Goal: Task Accomplishment & Management: Manage account settings

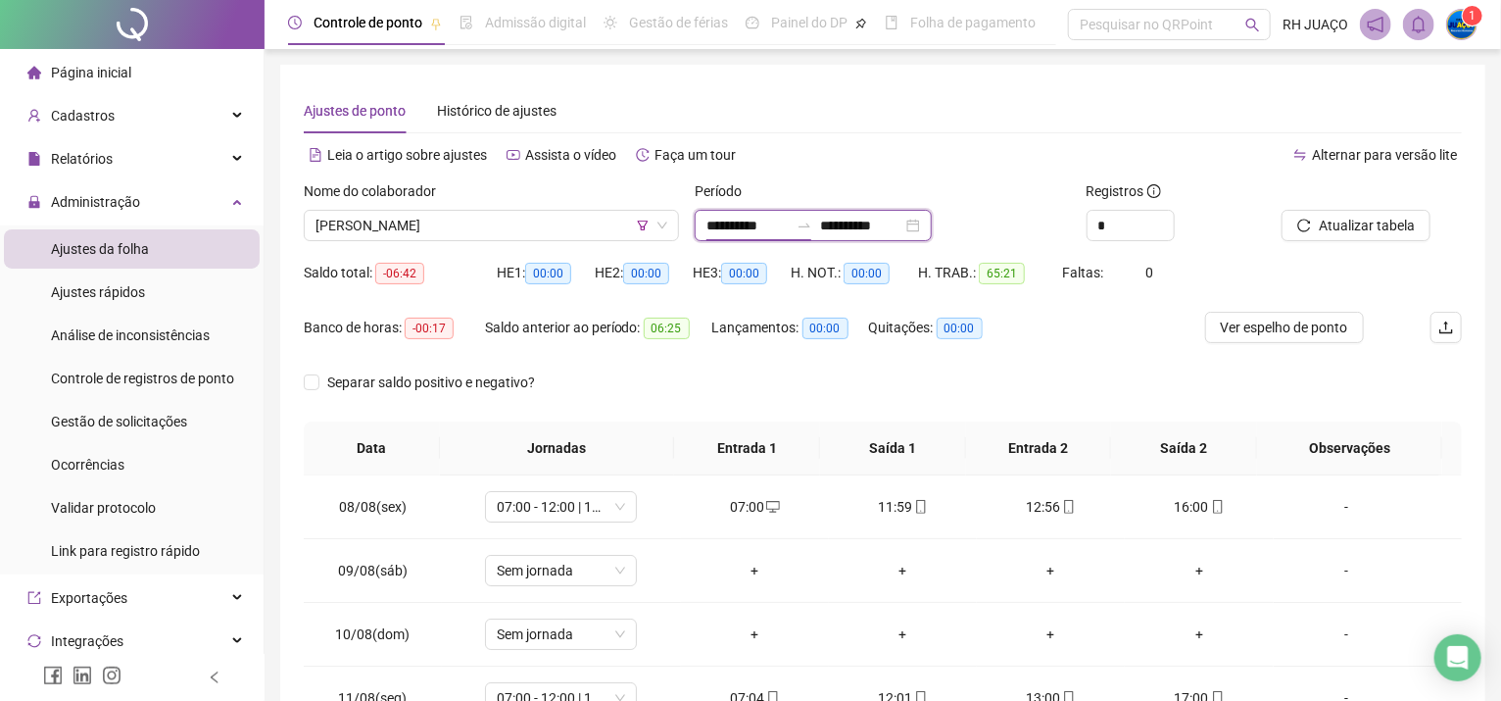
drag, startPoint x: 774, startPoint y: 227, endPoint x: 790, endPoint y: 219, distance: 18.0
click at [773, 225] on input "**********" at bounding box center [748, 226] width 82 height 22
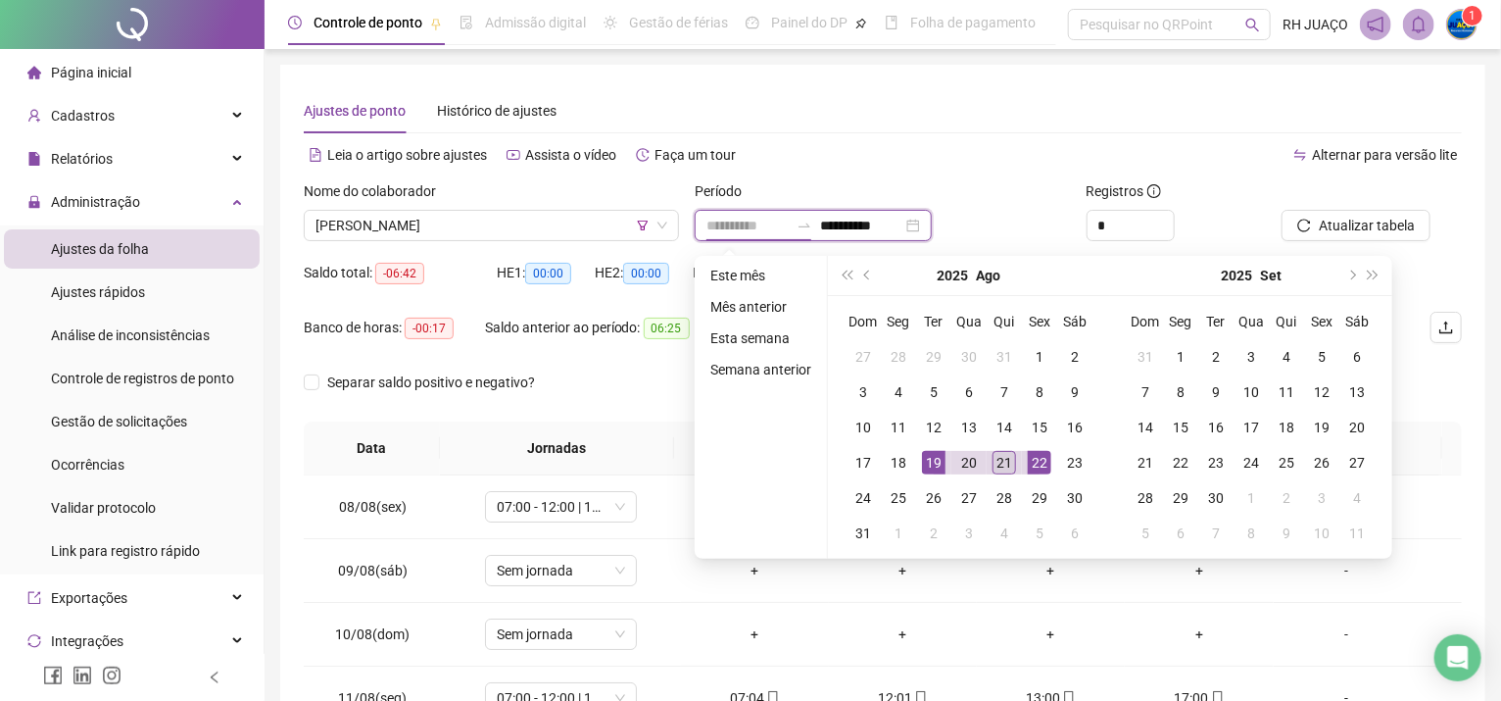
type input "**********"
click at [1000, 457] on div "21" at bounding box center [1005, 463] width 24 height 24
type input "**********"
click at [945, 462] on td "19" at bounding box center [933, 462] width 35 height 35
type input "**********"
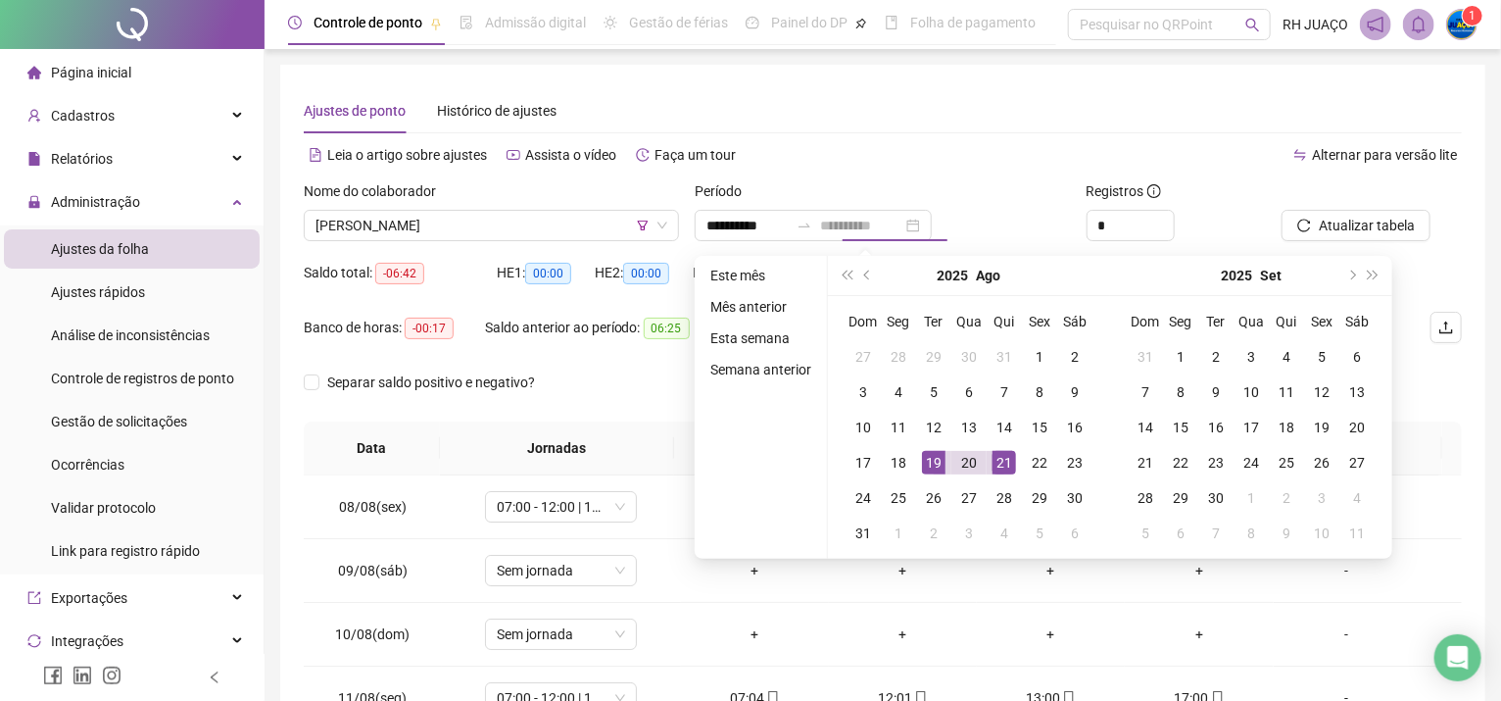
type input "**********"
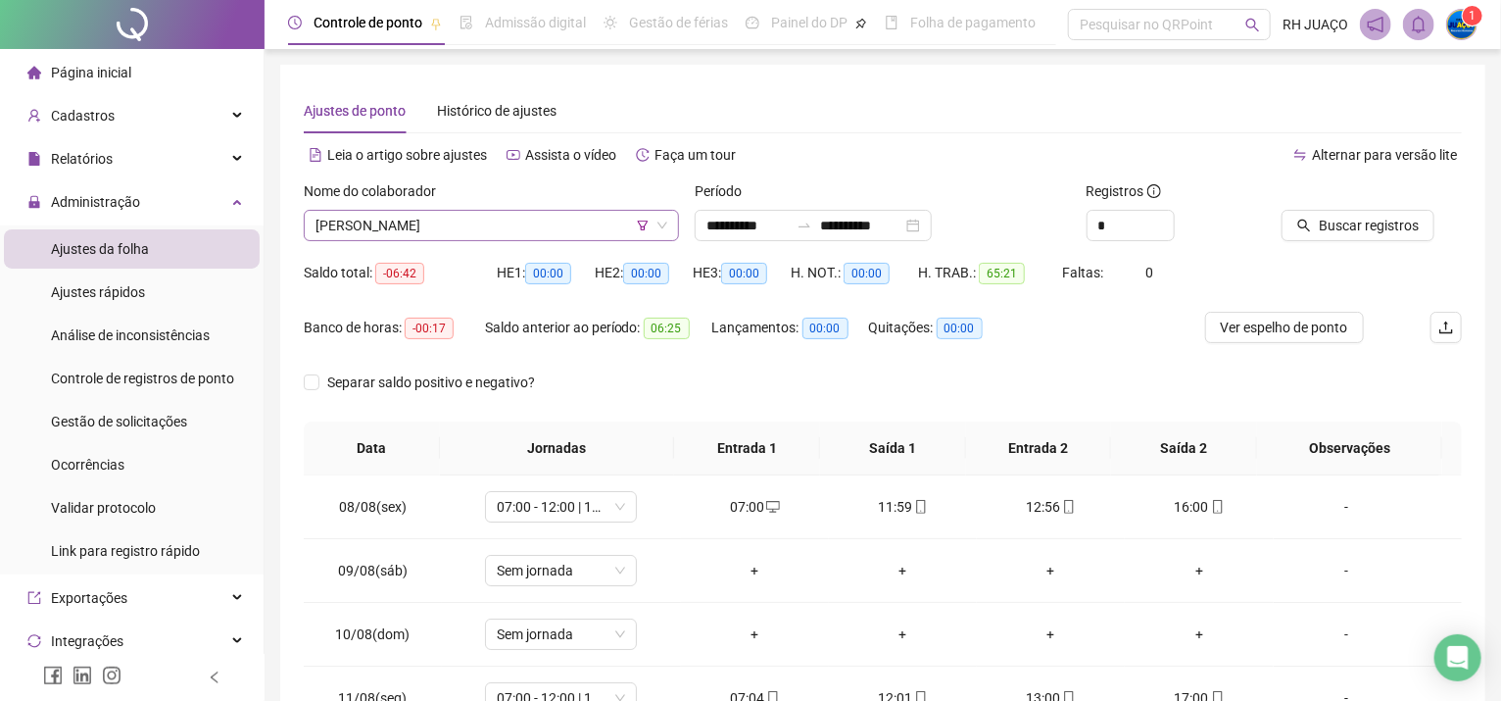
click at [641, 225] on icon "filter" at bounding box center [643, 226] width 11 height 10
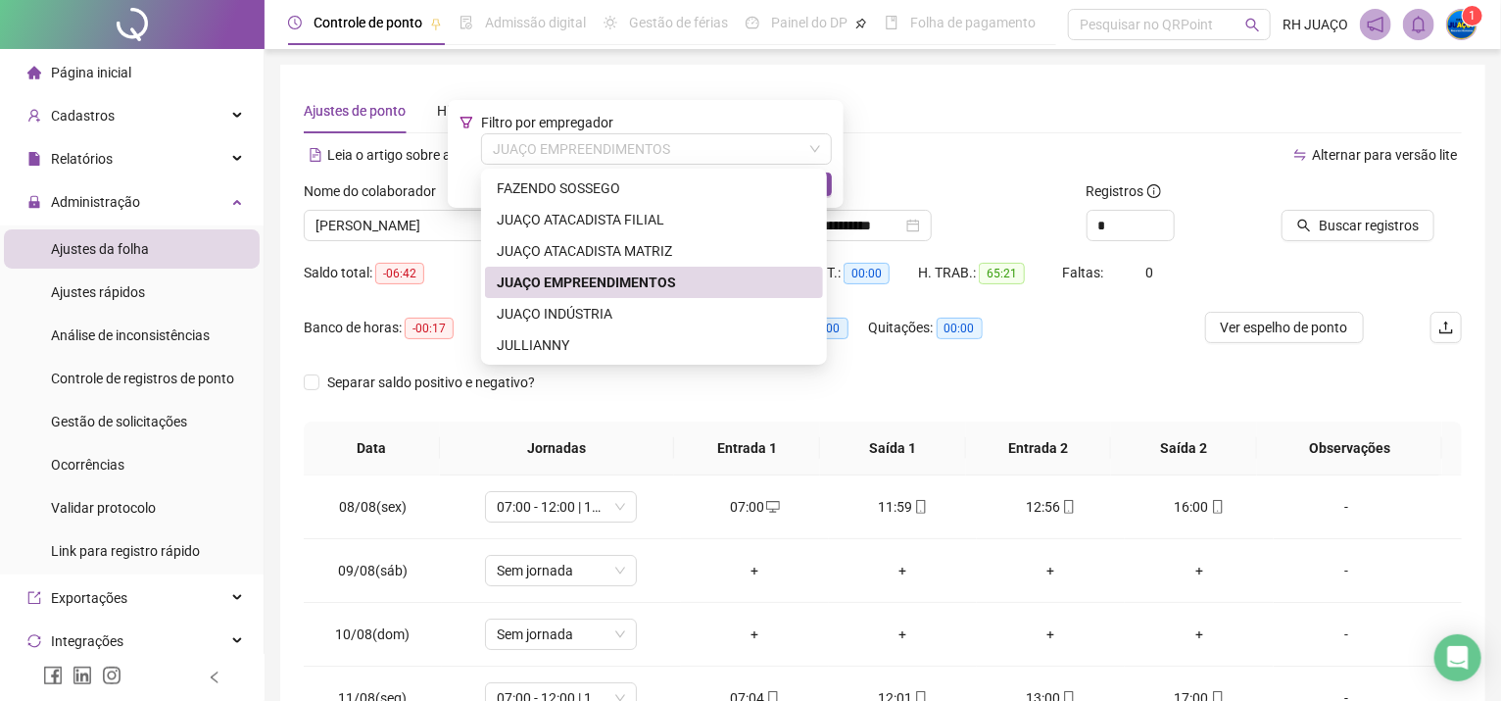
drag, startPoint x: 598, startPoint y: 155, endPoint x: 600, endPoint y: 165, distance: 10.0
click at [599, 155] on span "JUAÇO EMPREENDIMENTOS" at bounding box center [656, 148] width 327 height 29
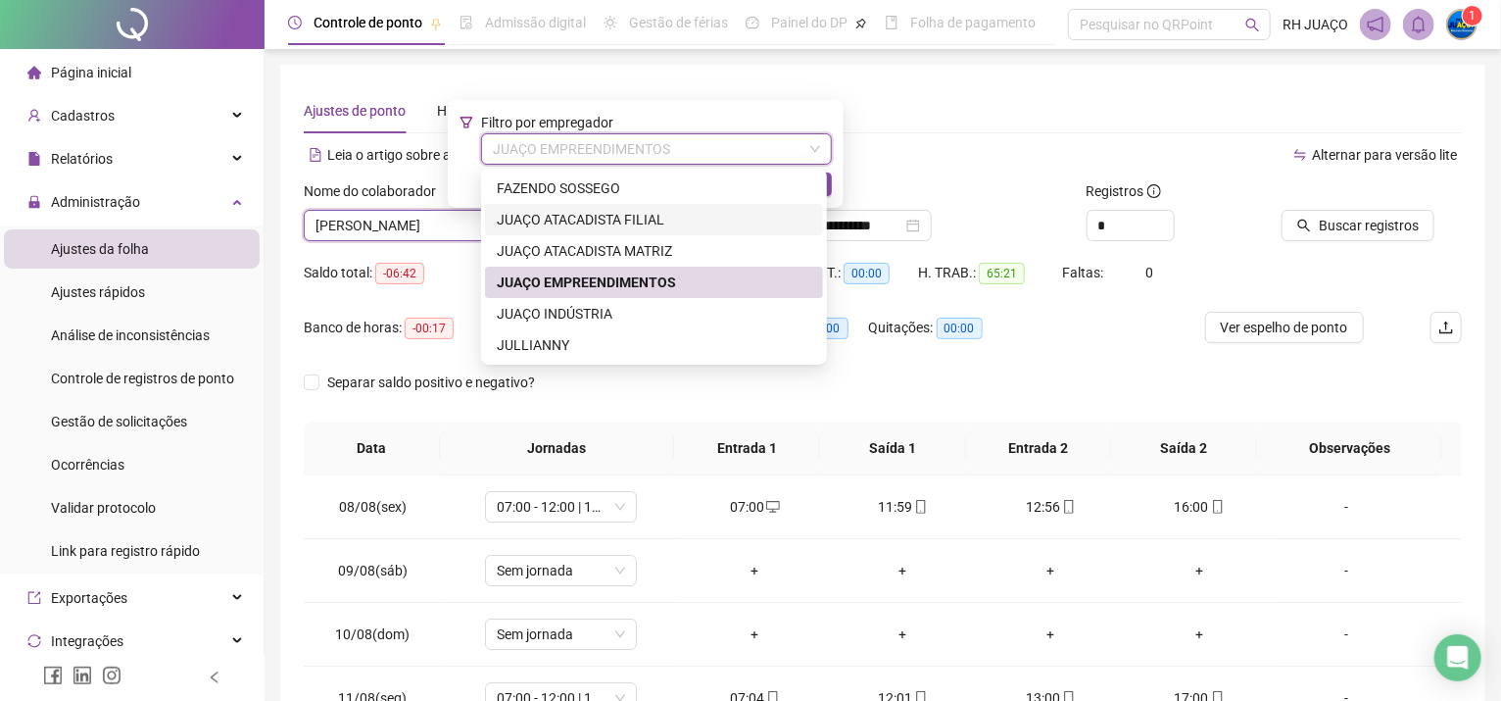
click at [672, 218] on div "JUAÇO ATACADISTA FILIAL" at bounding box center [654, 220] width 315 height 22
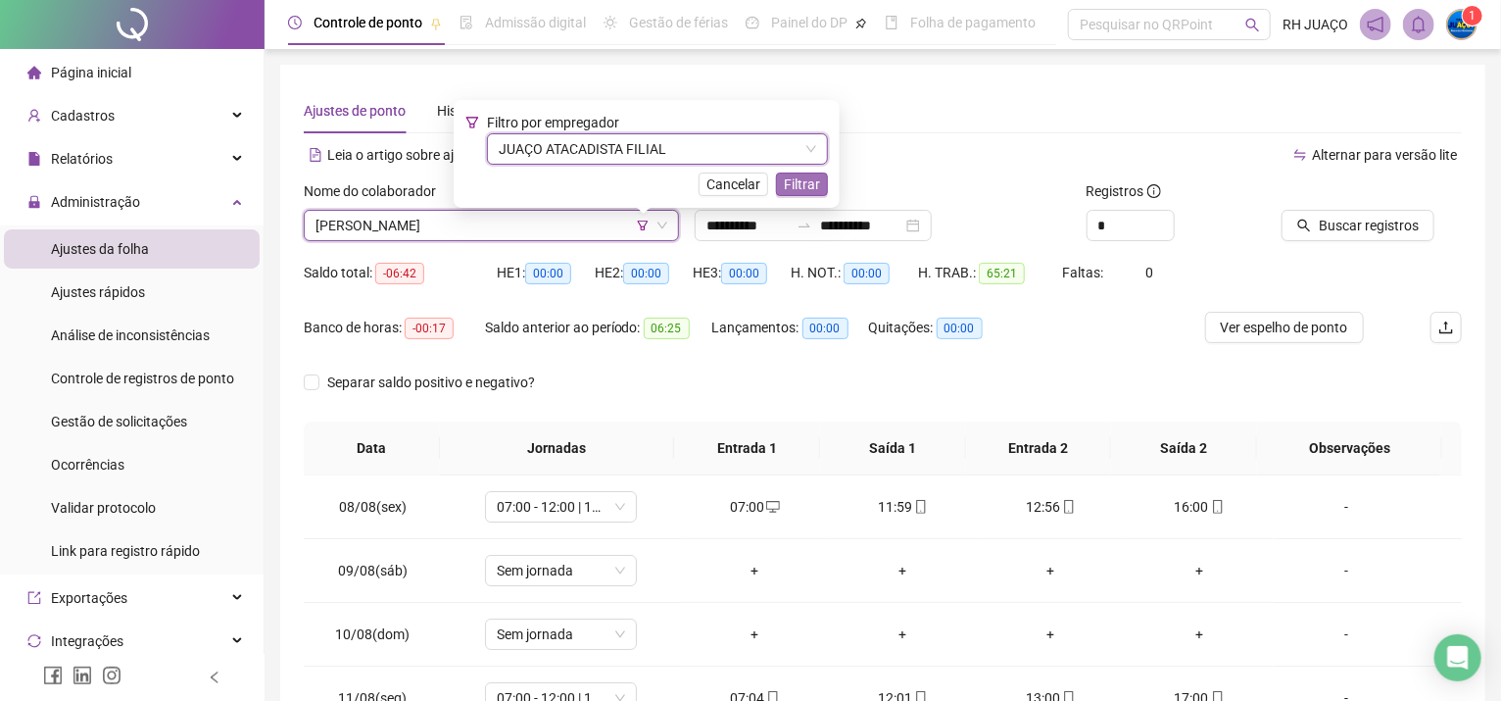
click at [796, 190] on span "Filtrar" at bounding box center [802, 184] width 36 height 22
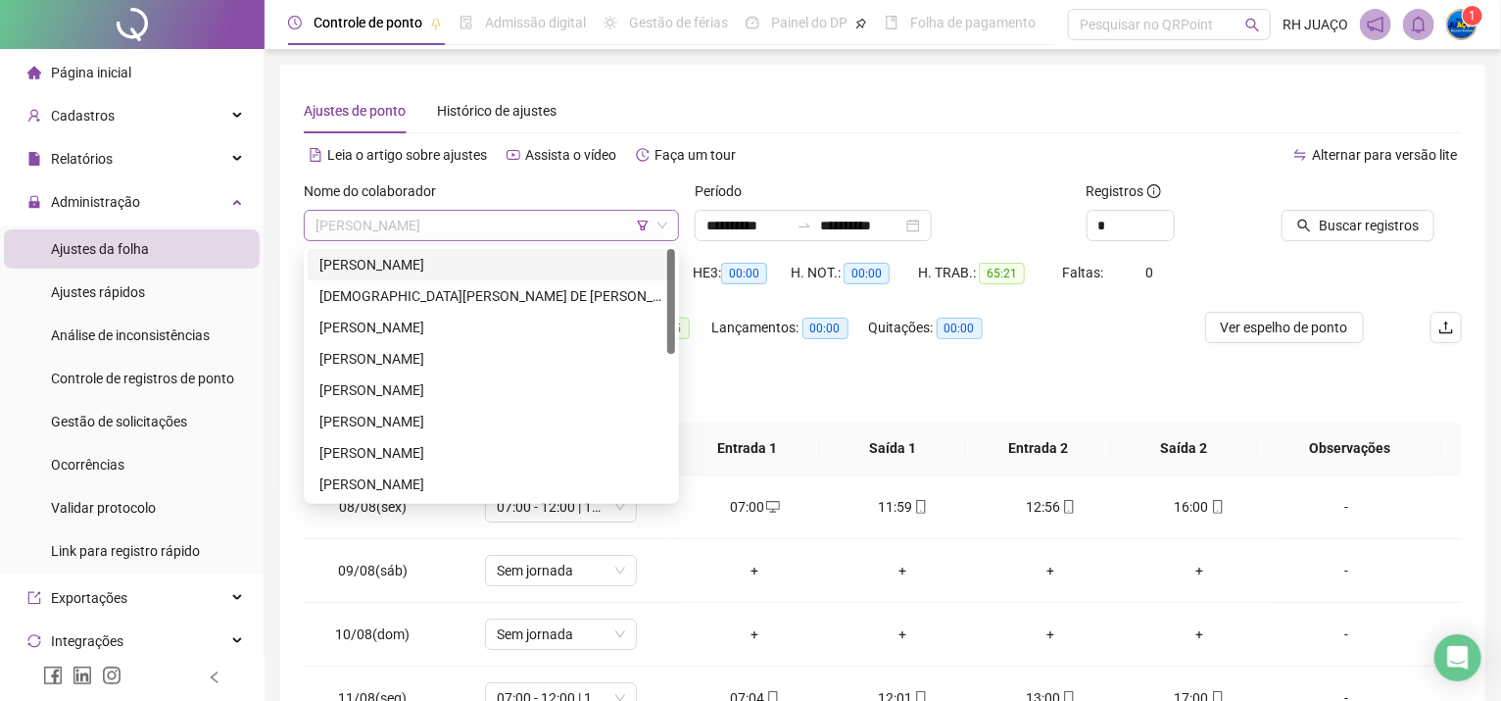
click at [534, 216] on span "[PERSON_NAME]" at bounding box center [492, 225] width 352 height 29
click at [382, 258] on div "[PERSON_NAME]" at bounding box center [492, 265] width 344 height 22
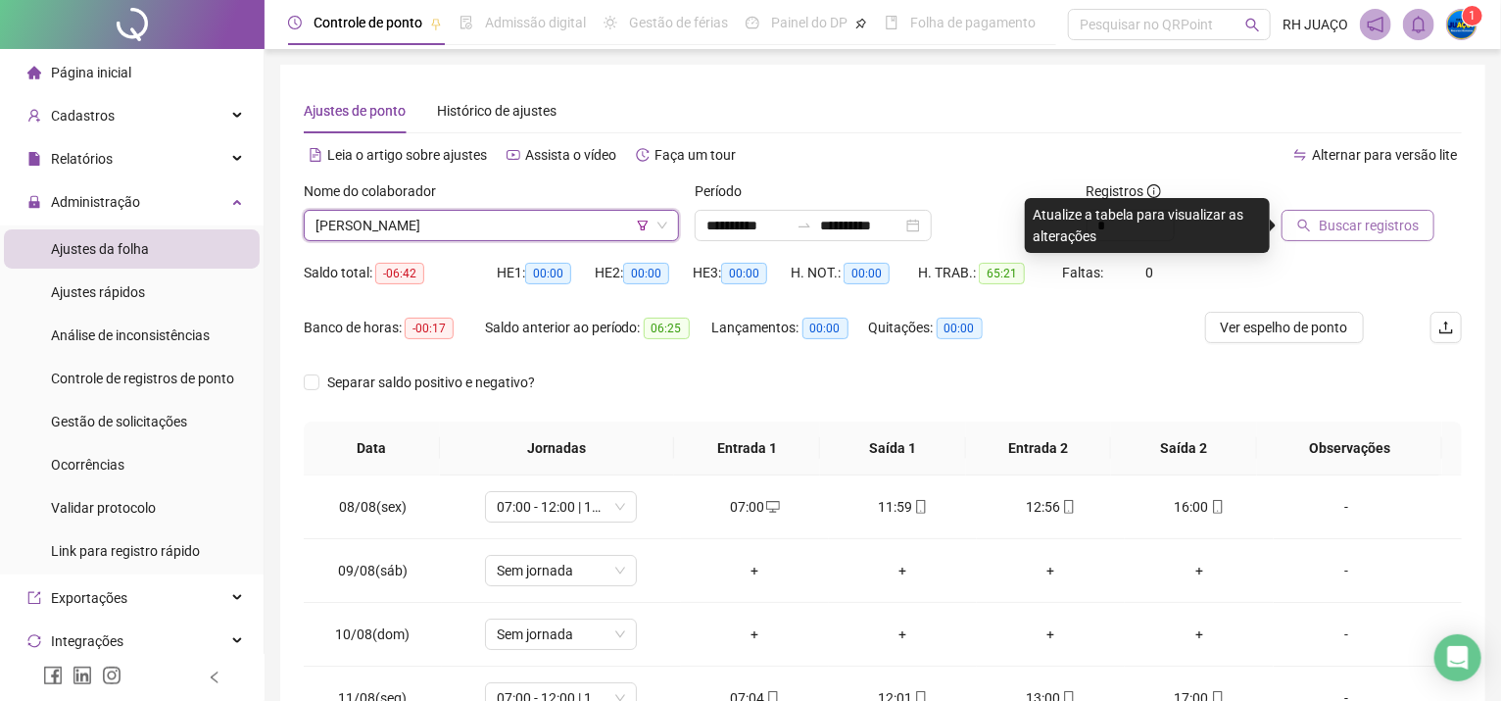
click at [1324, 221] on span "Buscar registros" at bounding box center [1369, 226] width 100 height 22
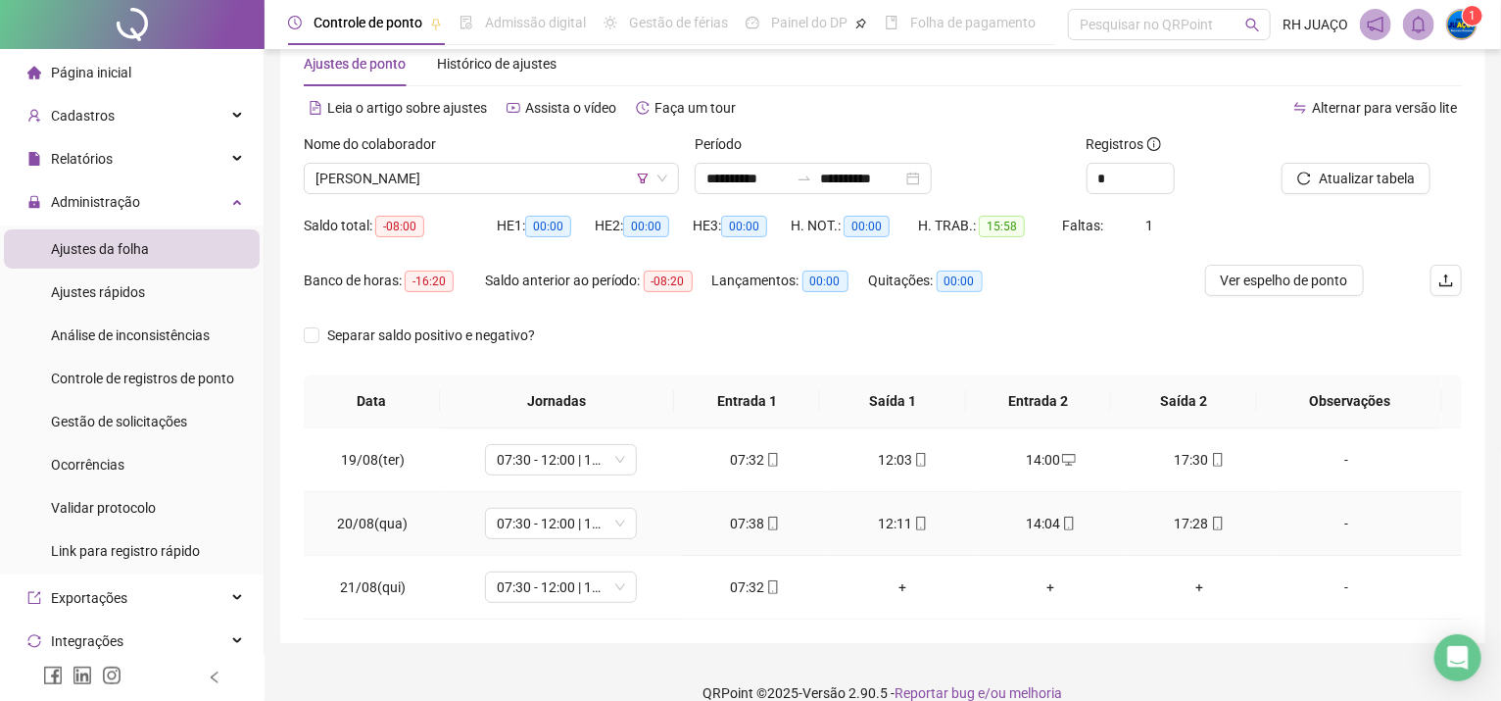
scroll to position [73, 0]
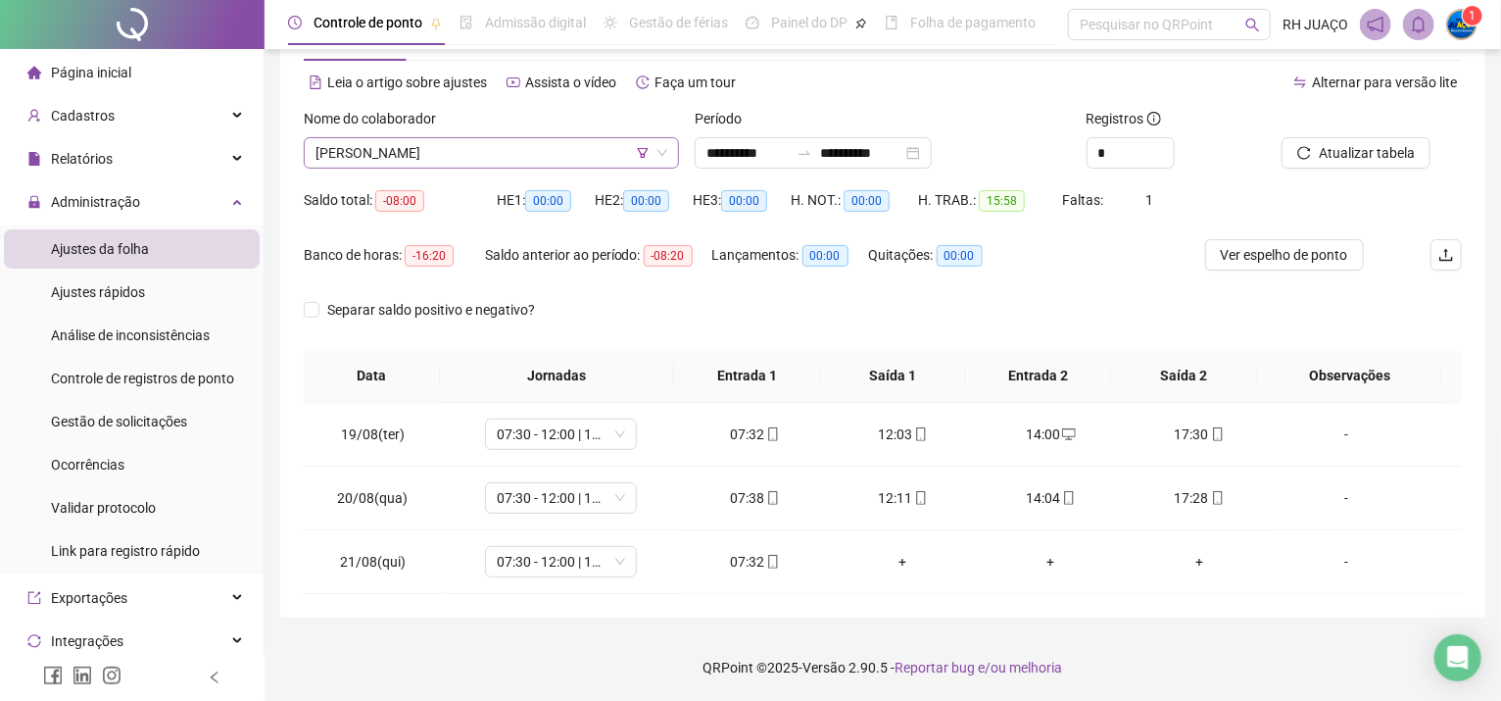
click at [584, 154] on span "[PERSON_NAME]" at bounding box center [492, 152] width 352 height 29
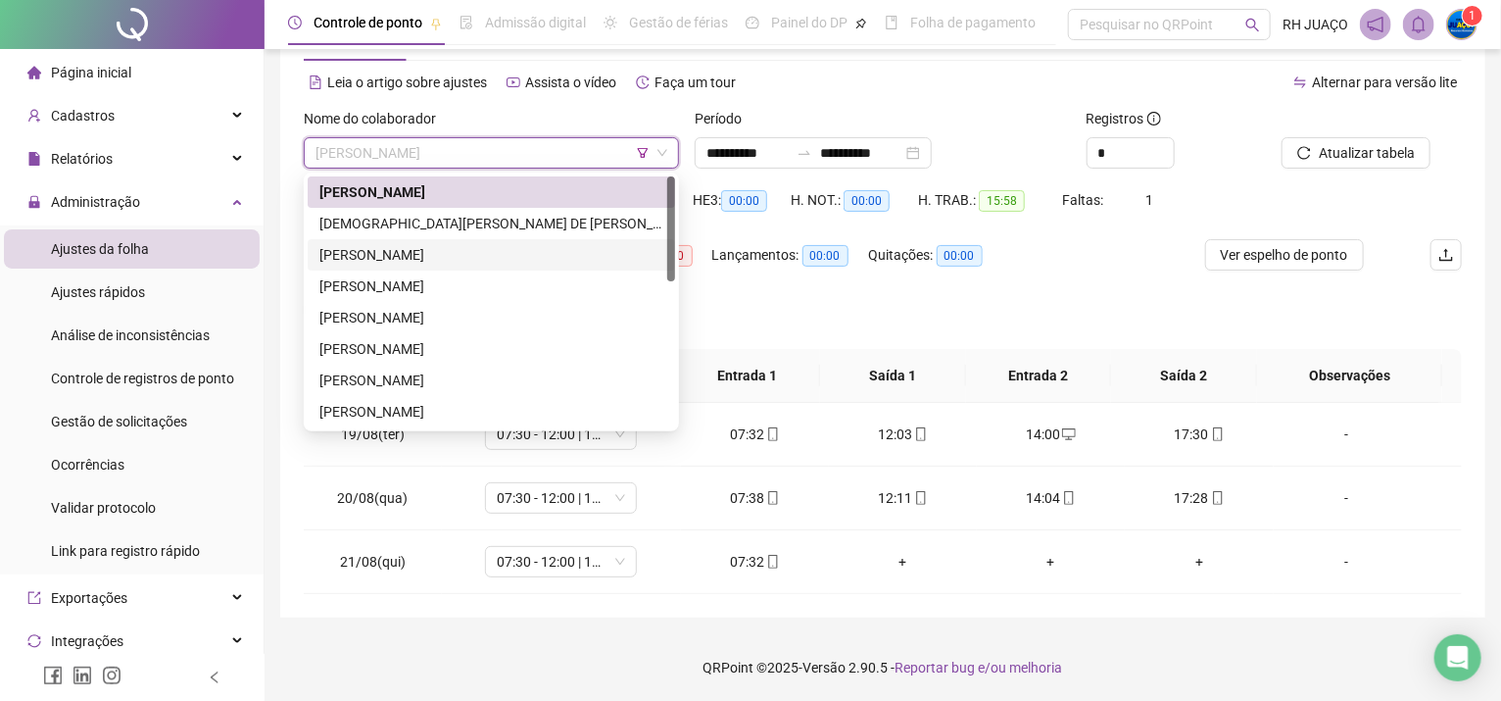
click at [536, 240] on div "[PERSON_NAME]" at bounding box center [492, 254] width 368 height 31
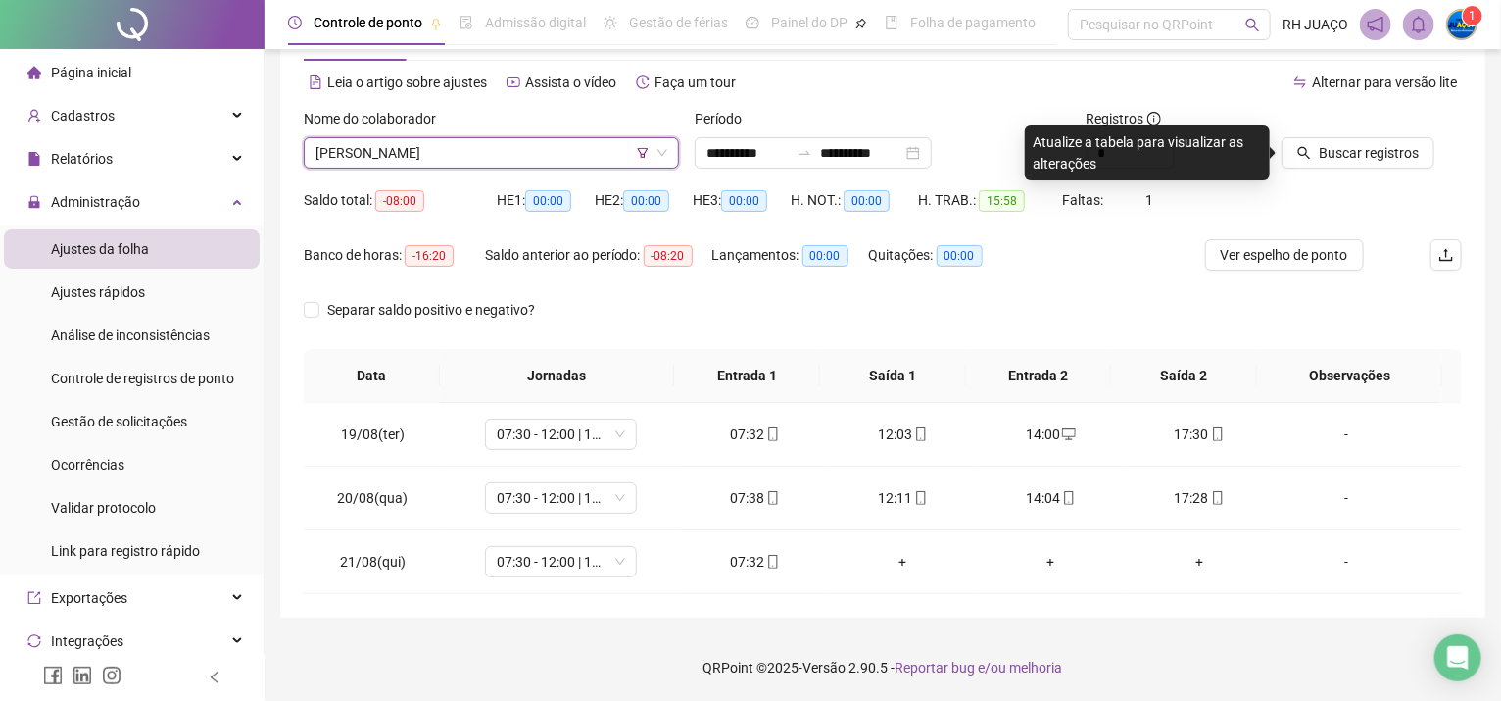
drag, startPoint x: 557, startPoint y: 159, endPoint x: 523, endPoint y: 195, distance: 49.2
click at [558, 158] on span "[PERSON_NAME]" at bounding box center [492, 152] width 352 height 29
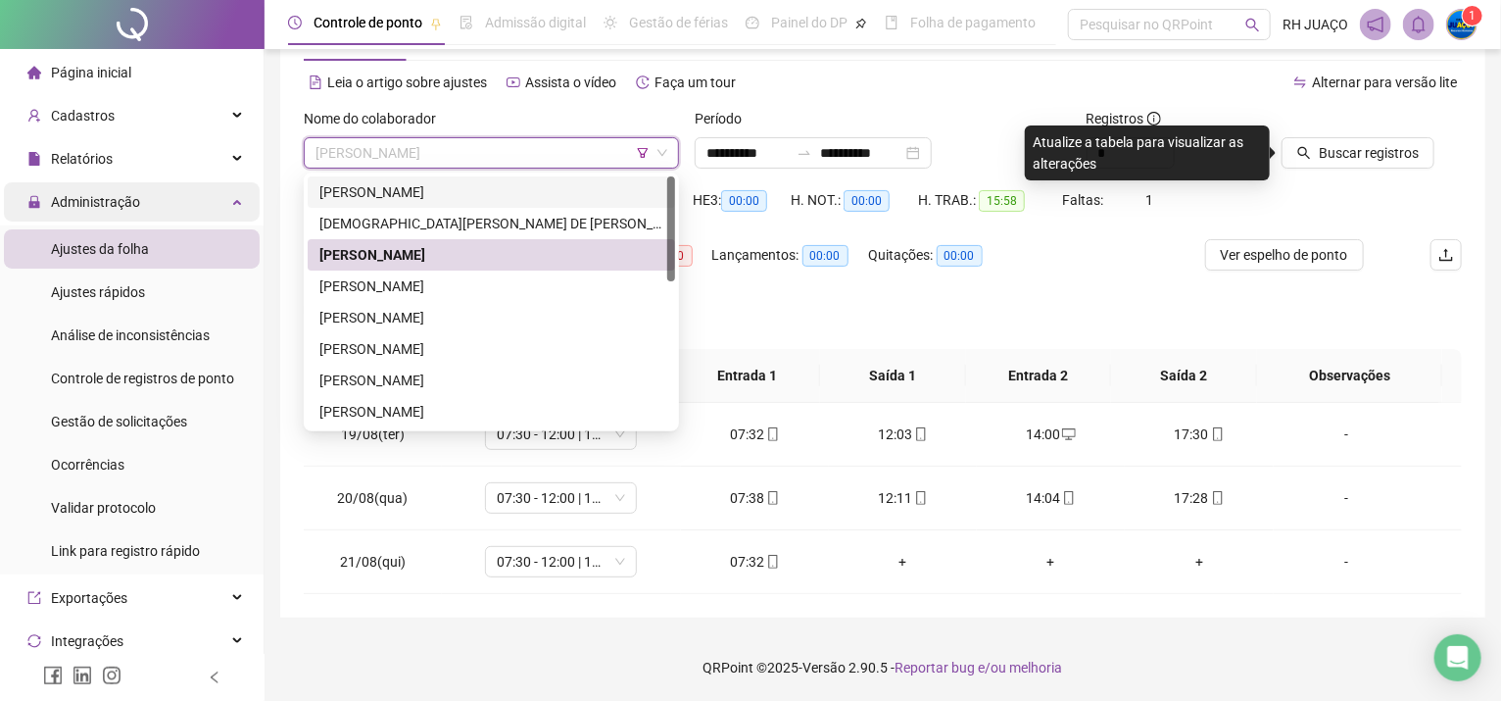
click at [221, 197] on div "Administração" at bounding box center [132, 201] width 256 height 39
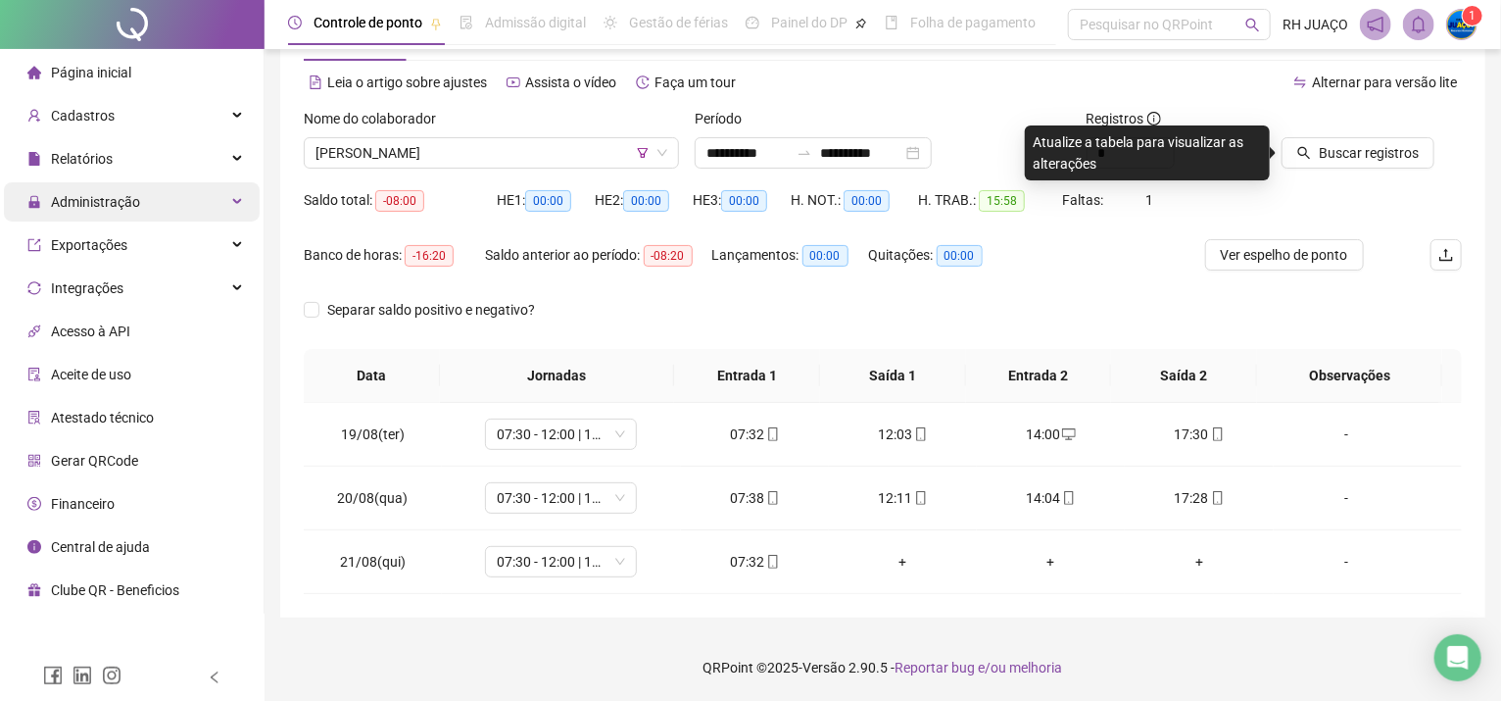
click at [172, 182] on div "Administração" at bounding box center [132, 201] width 256 height 39
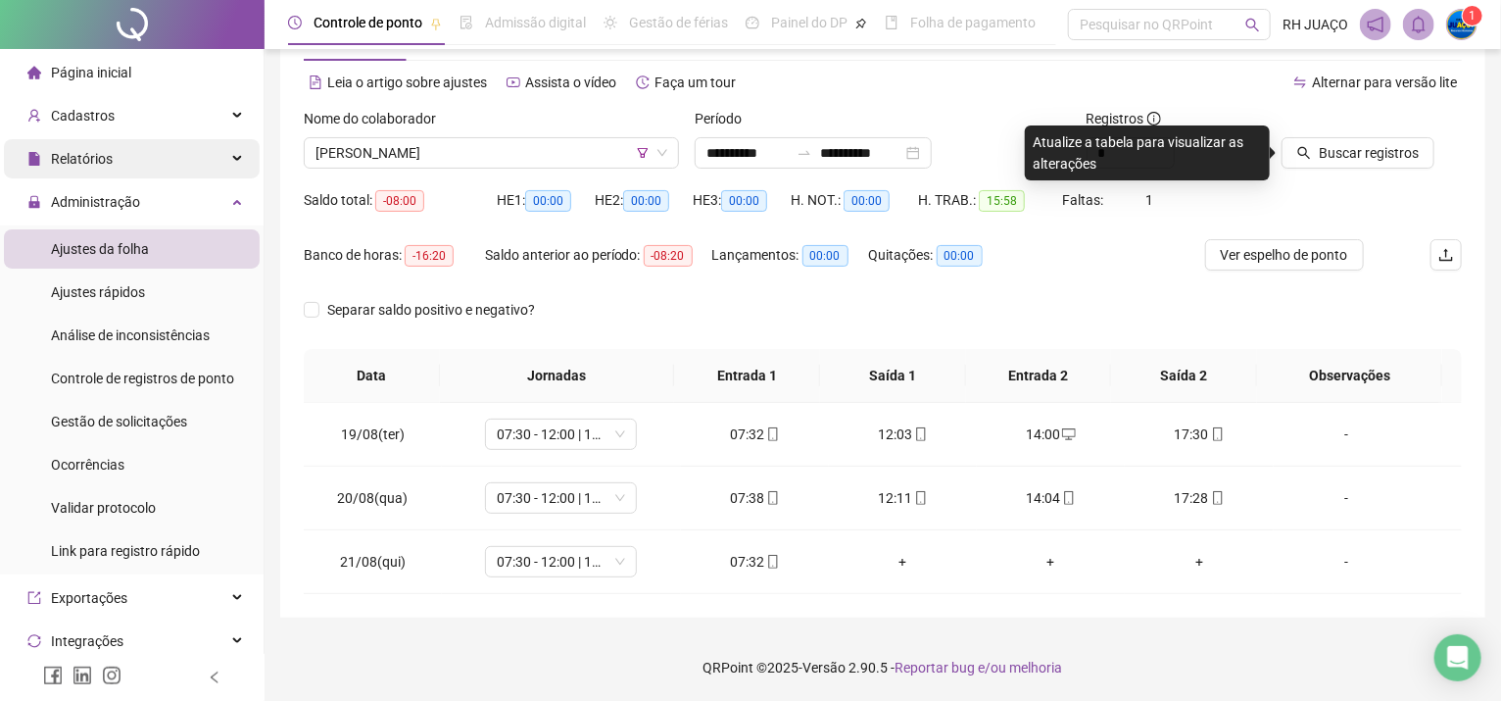
click at [191, 162] on div "Relatórios" at bounding box center [132, 158] width 256 height 39
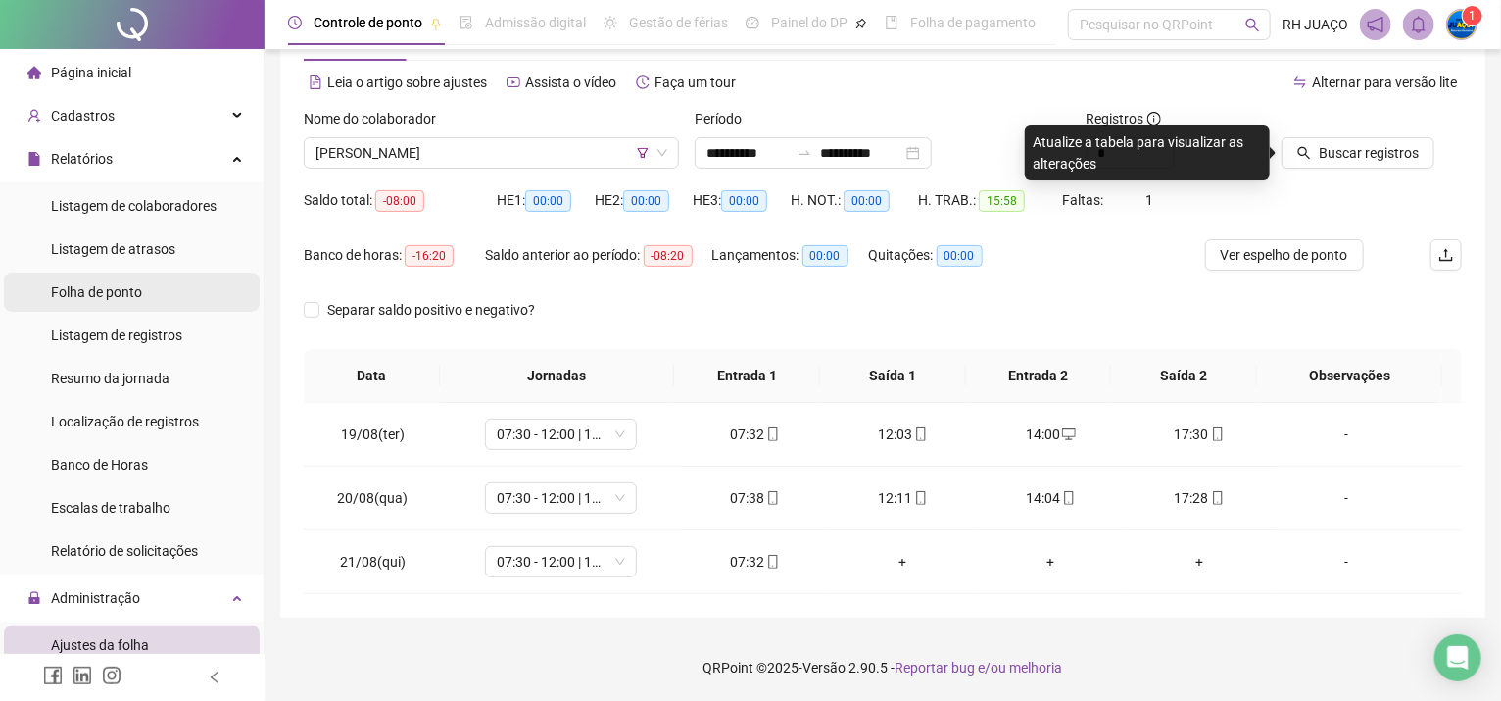
click at [128, 297] on span "Folha de ponto" at bounding box center [96, 292] width 91 height 16
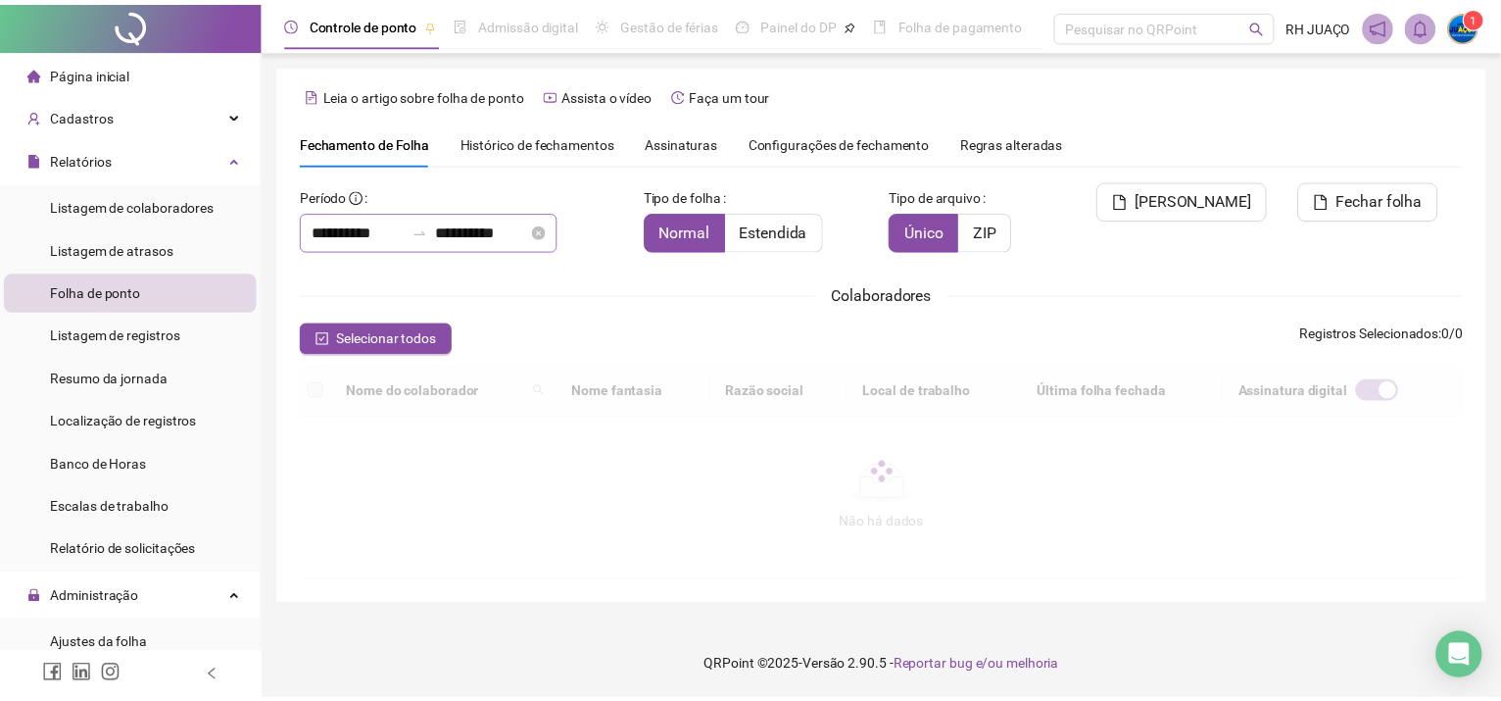
scroll to position [51, 0]
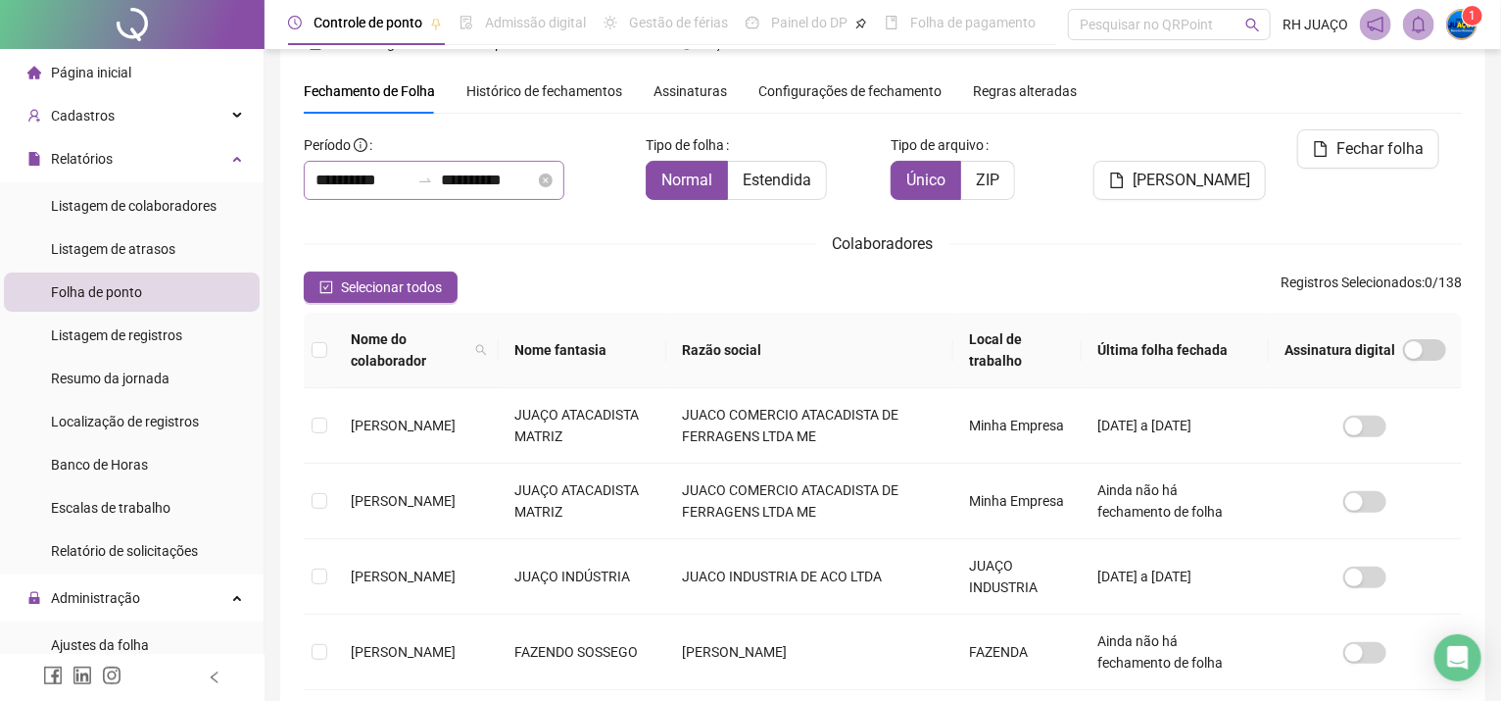
click at [468, 172] on div "**********" at bounding box center [434, 180] width 261 height 39
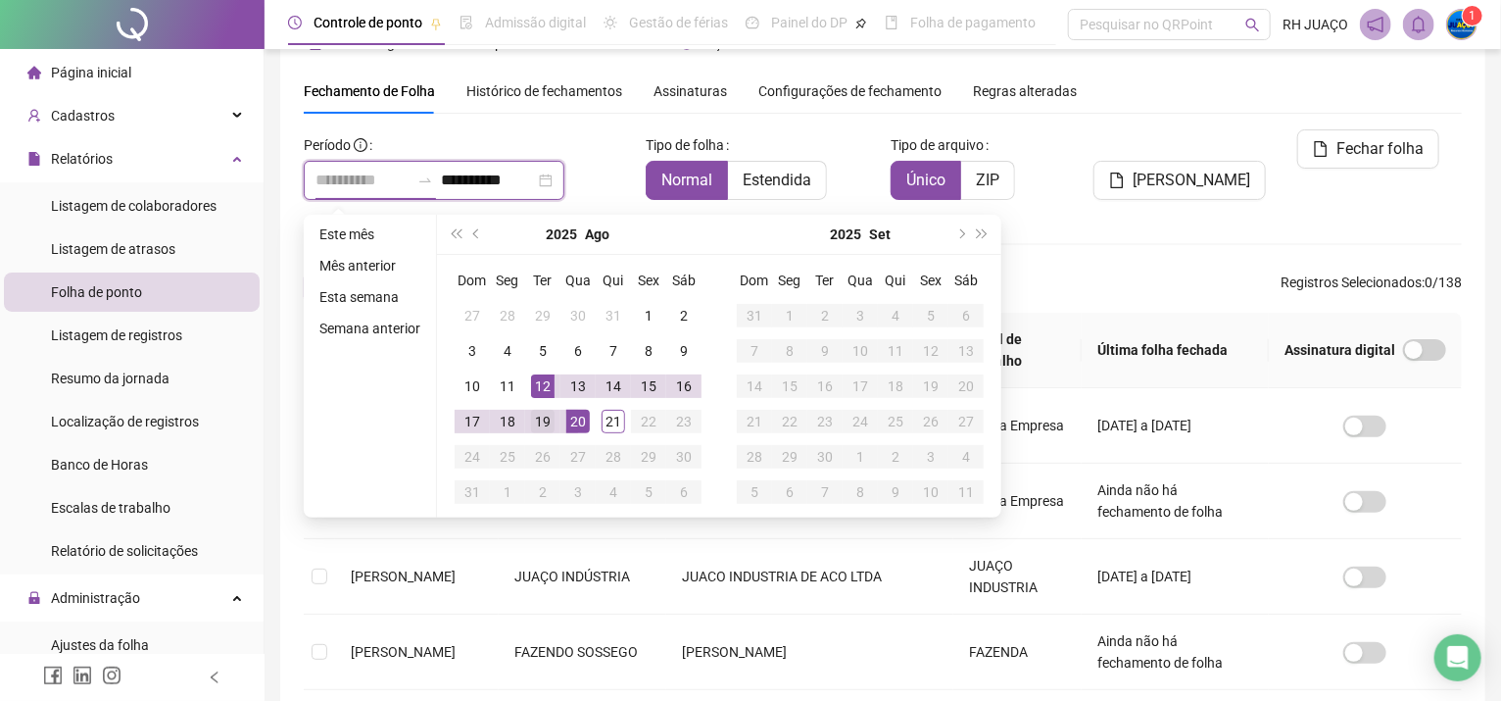
type input "**********"
click at [541, 419] on div "19" at bounding box center [543, 422] width 24 height 24
type input "**********"
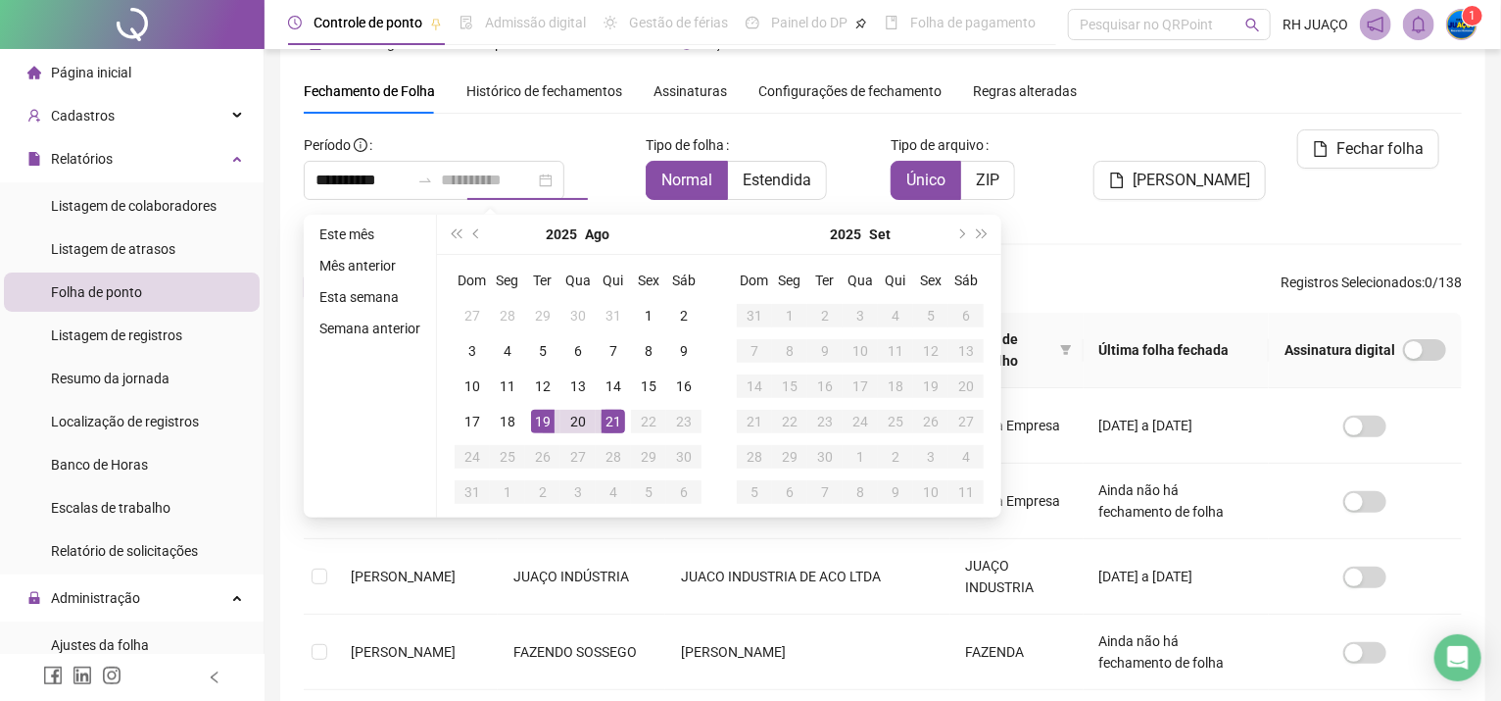
click at [612, 415] on div "21" at bounding box center [614, 422] width 24 height 24
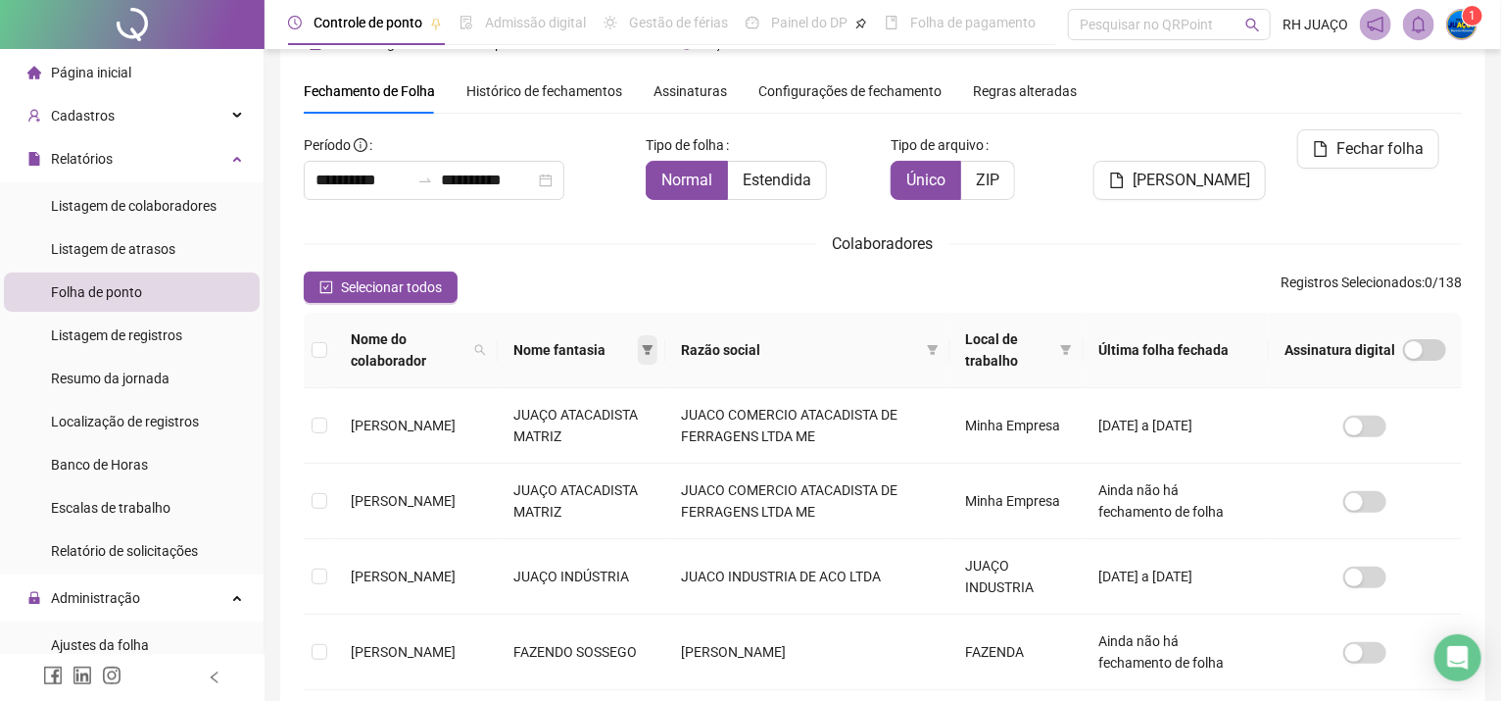
click at [654, 353] on icon "filter" at bounding box center [648, 350] width 12 height 12
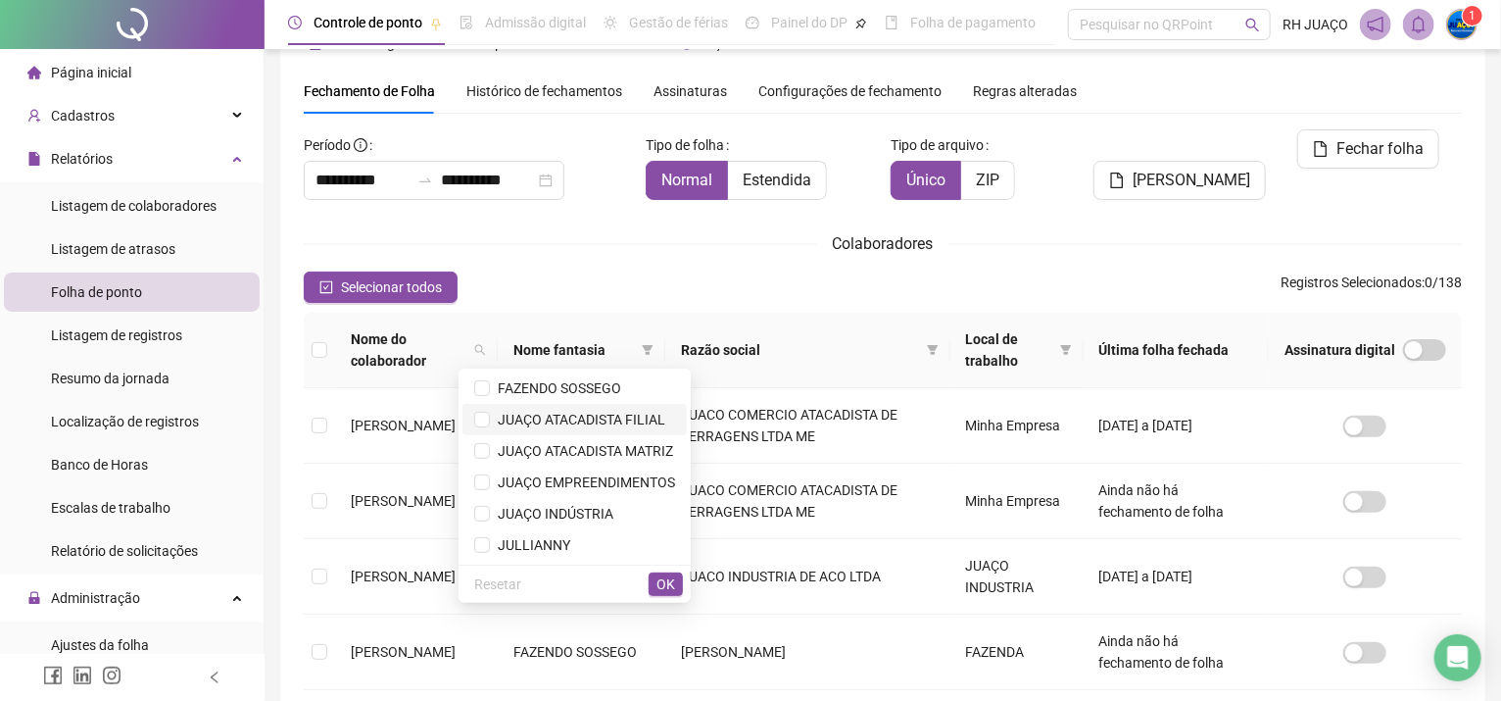
click at [640, 425] on span "JUAÇO ATACADISTA FILIAL" at bounding box center [577, 420] width 175 height 16
click at [665, 590] on span "OK" at bounding box center [666, 584] width 19 height 22
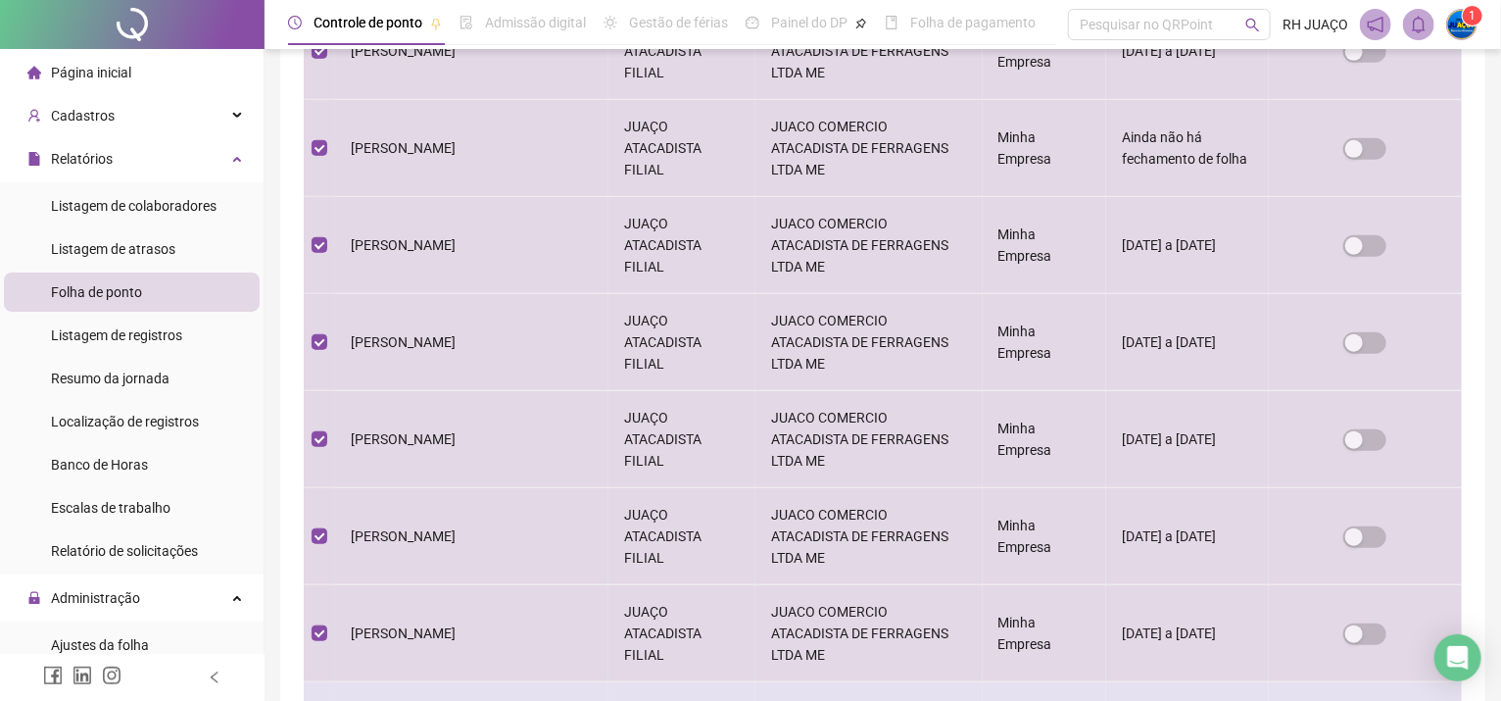
scroll to position [661, 0]
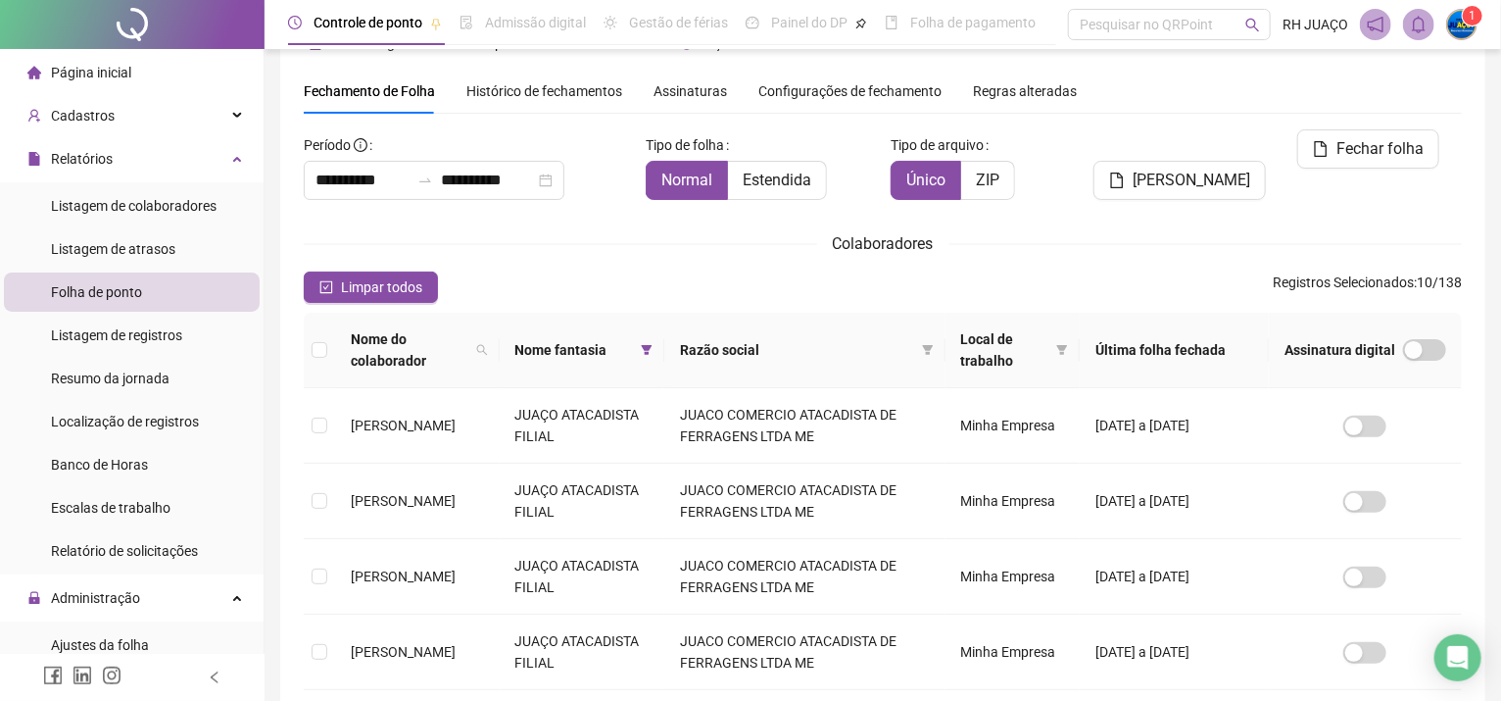
click at [339, 353] on th "Nome do colaborador" at bounding box center [417, 350] width 165 height 75
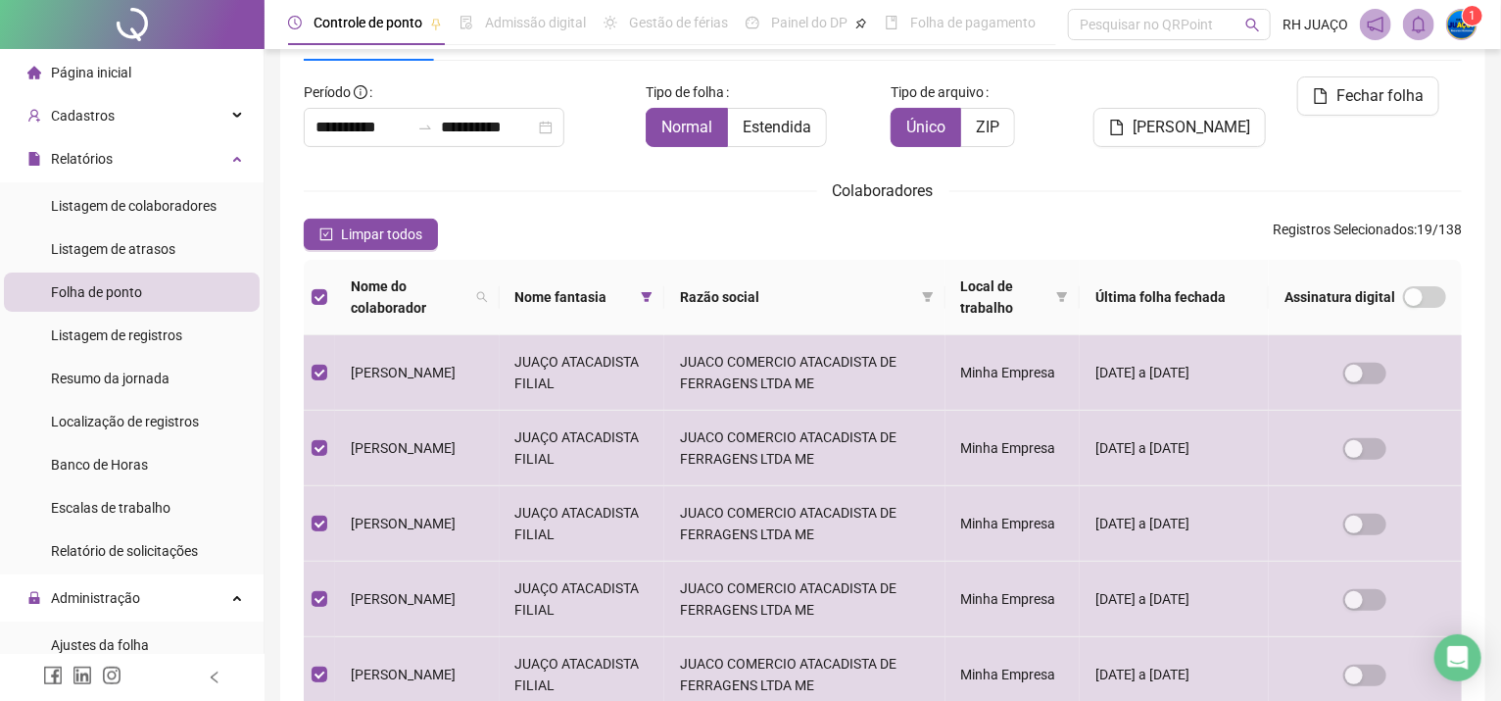
scroll to position [0, 0]
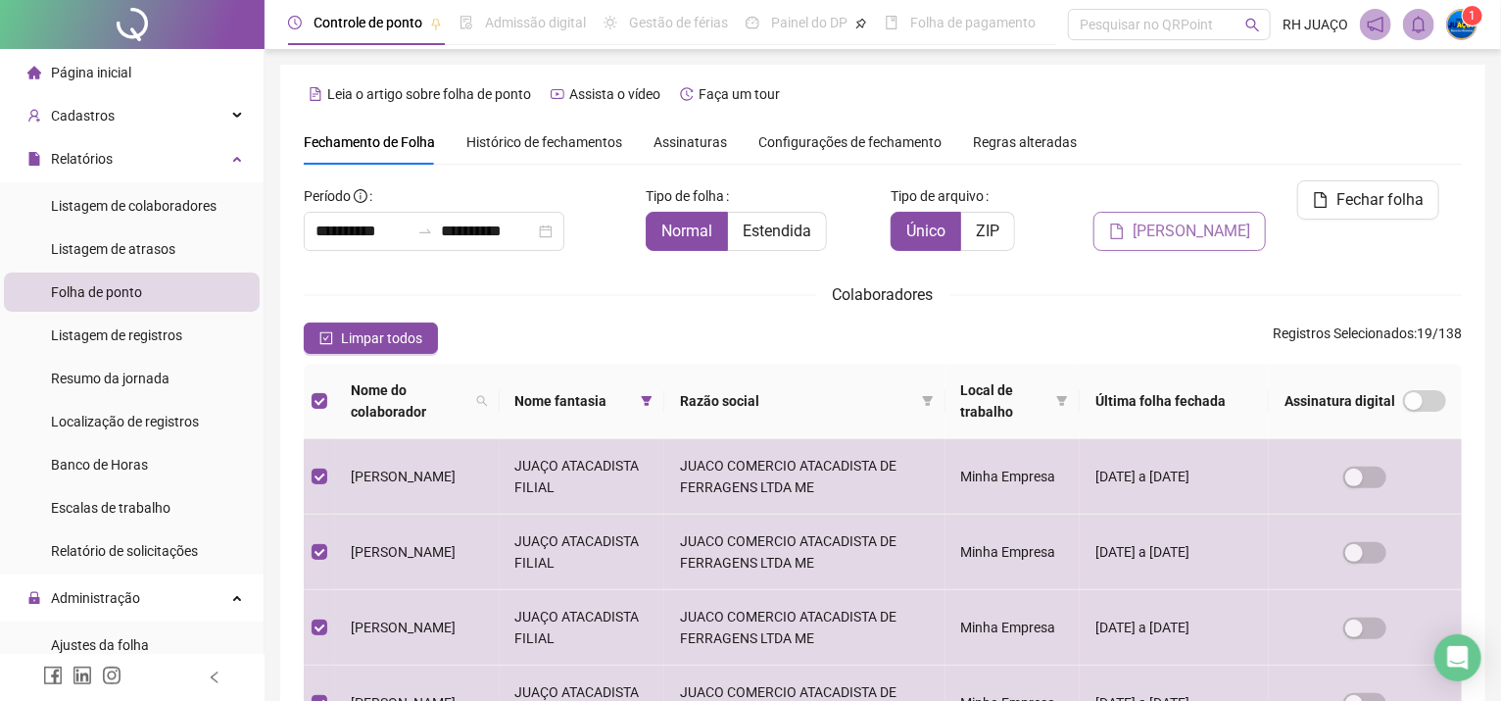
click at [1155, 220] on span "[PERSON_NAME]" at bounding box center [1192, 232] width 118 height 24
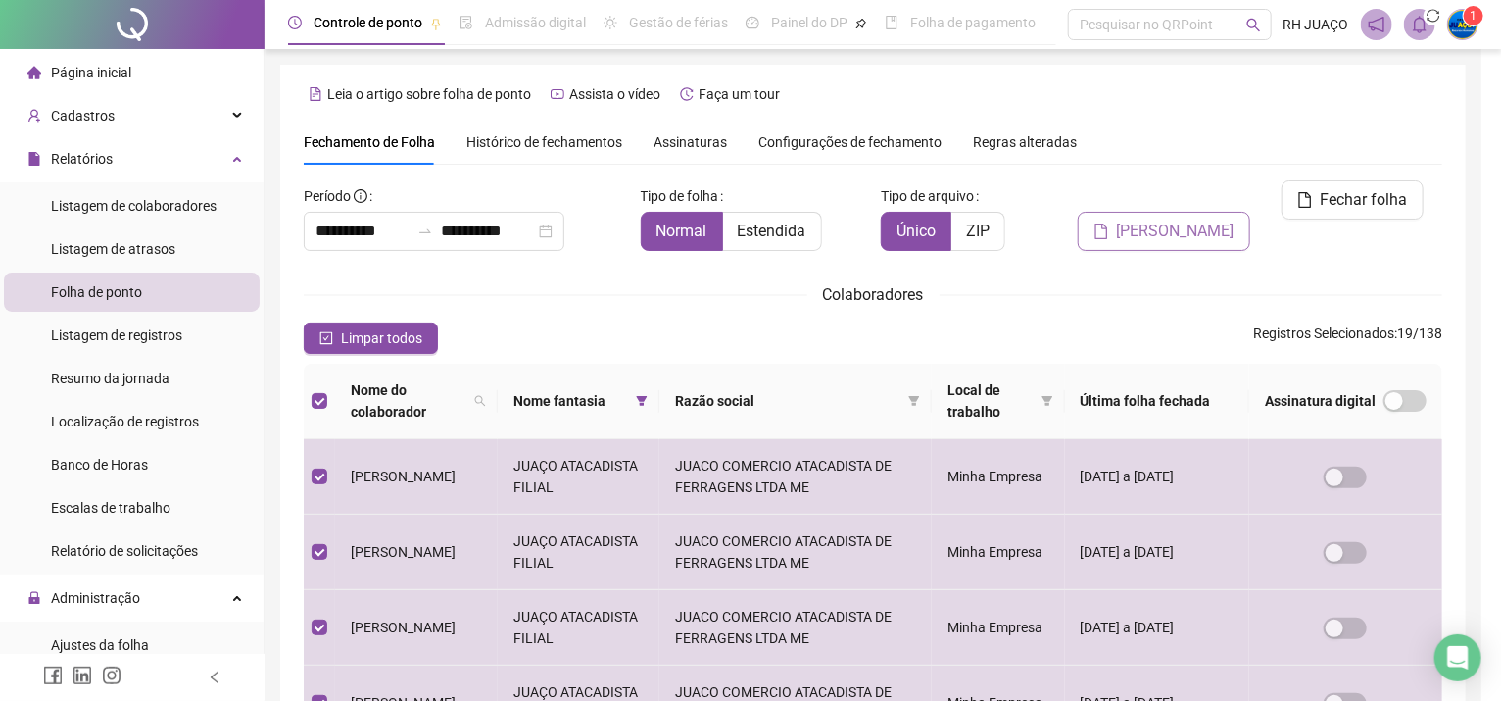
scroll to position [51, 0]
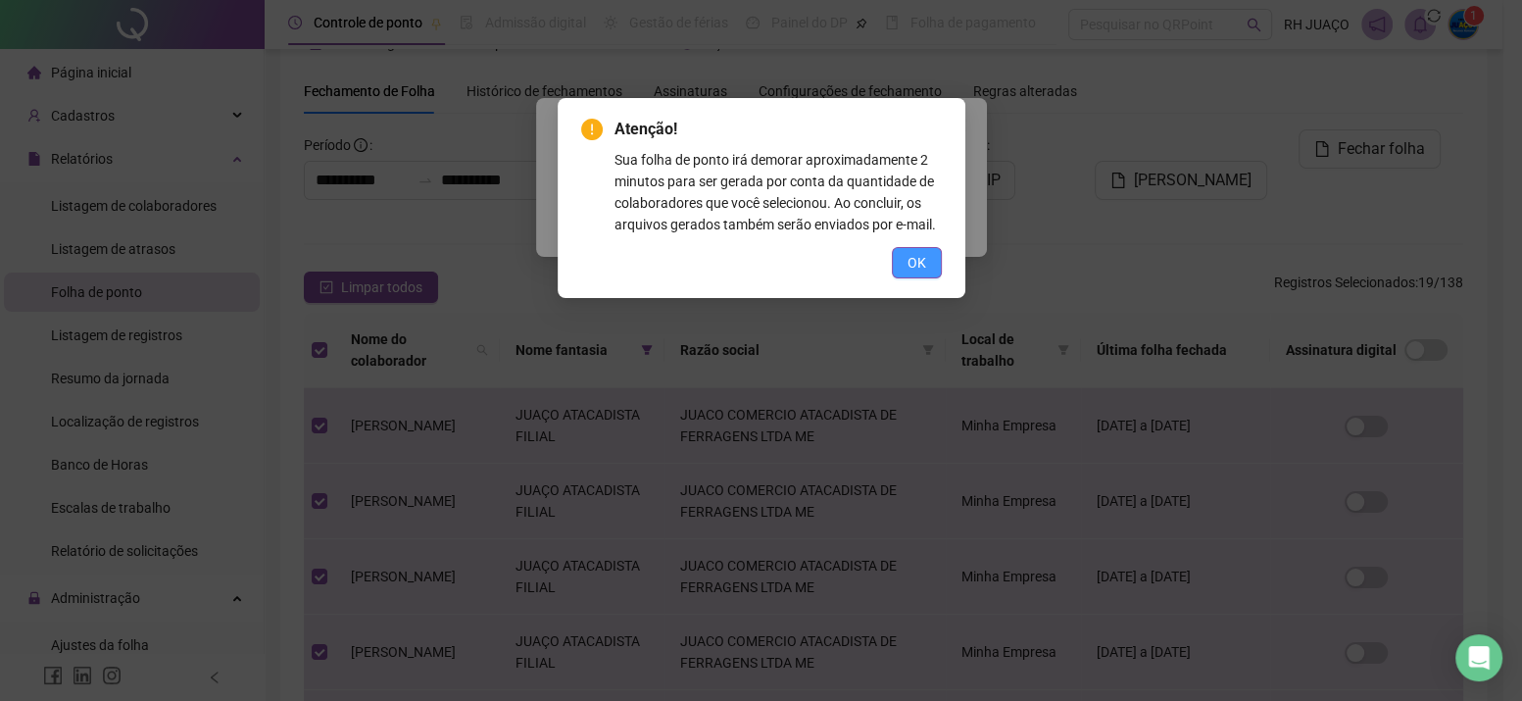
click at [908, 264] on span "OK" at bounding box center [917, 263] width 19 height 22
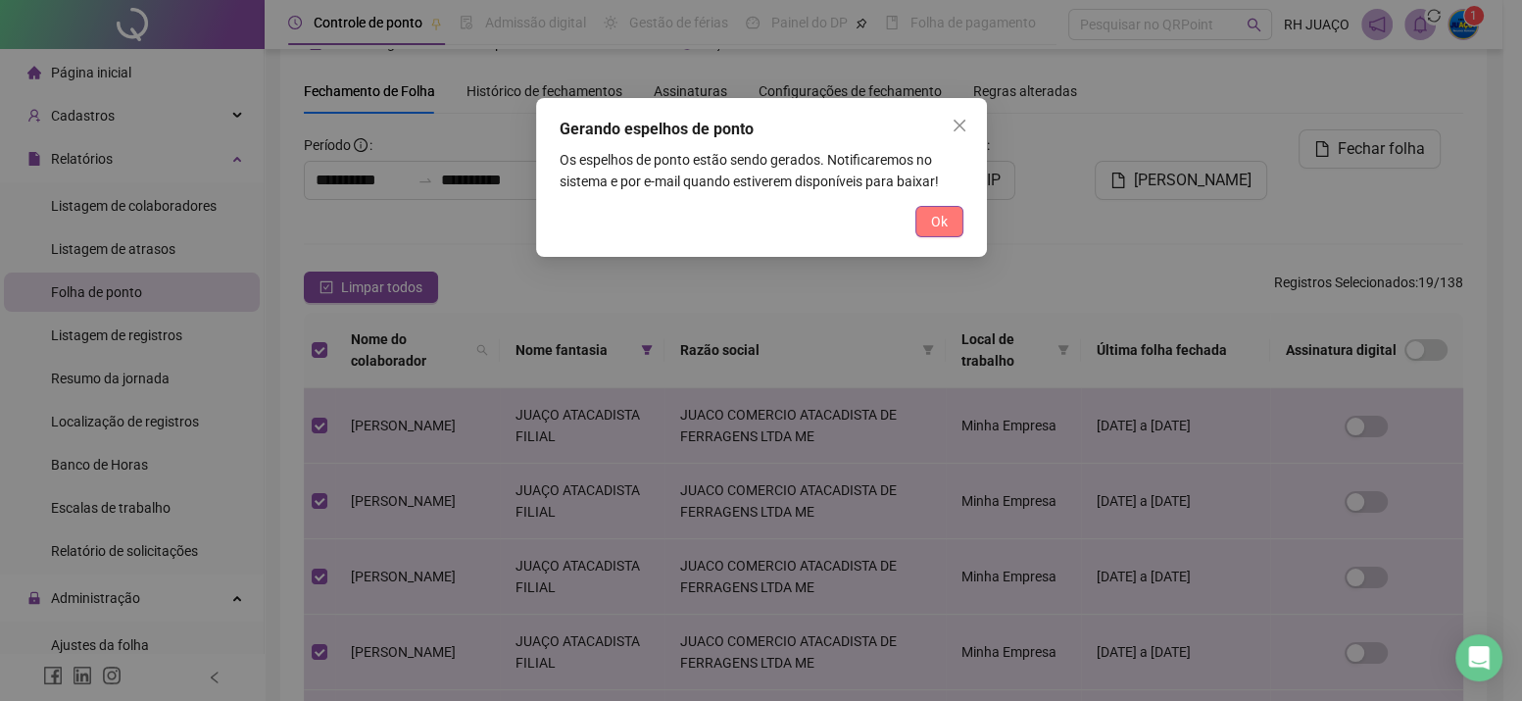
click at [937, 209] on button "Ok" at bounding box center [939, 221] width 48 height 31
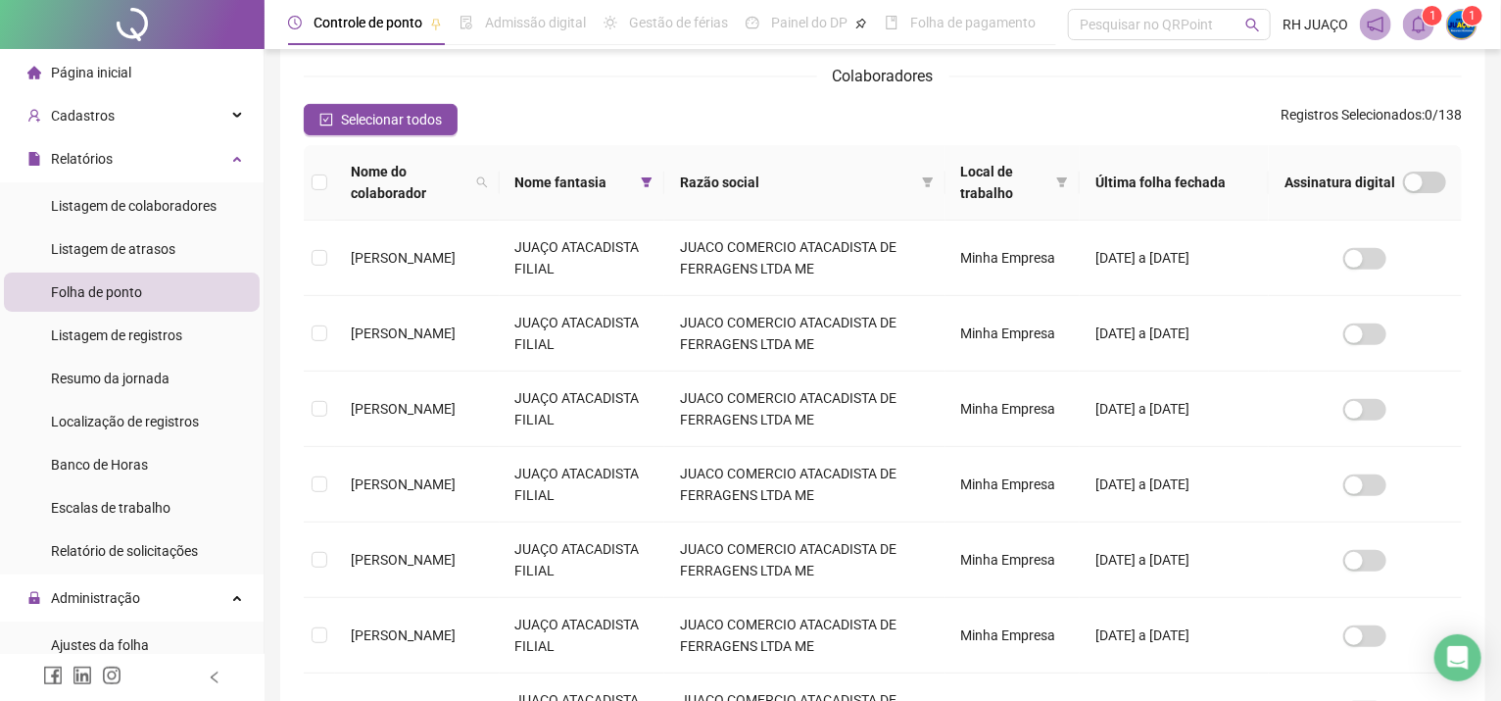
scroll to position [181, 0]
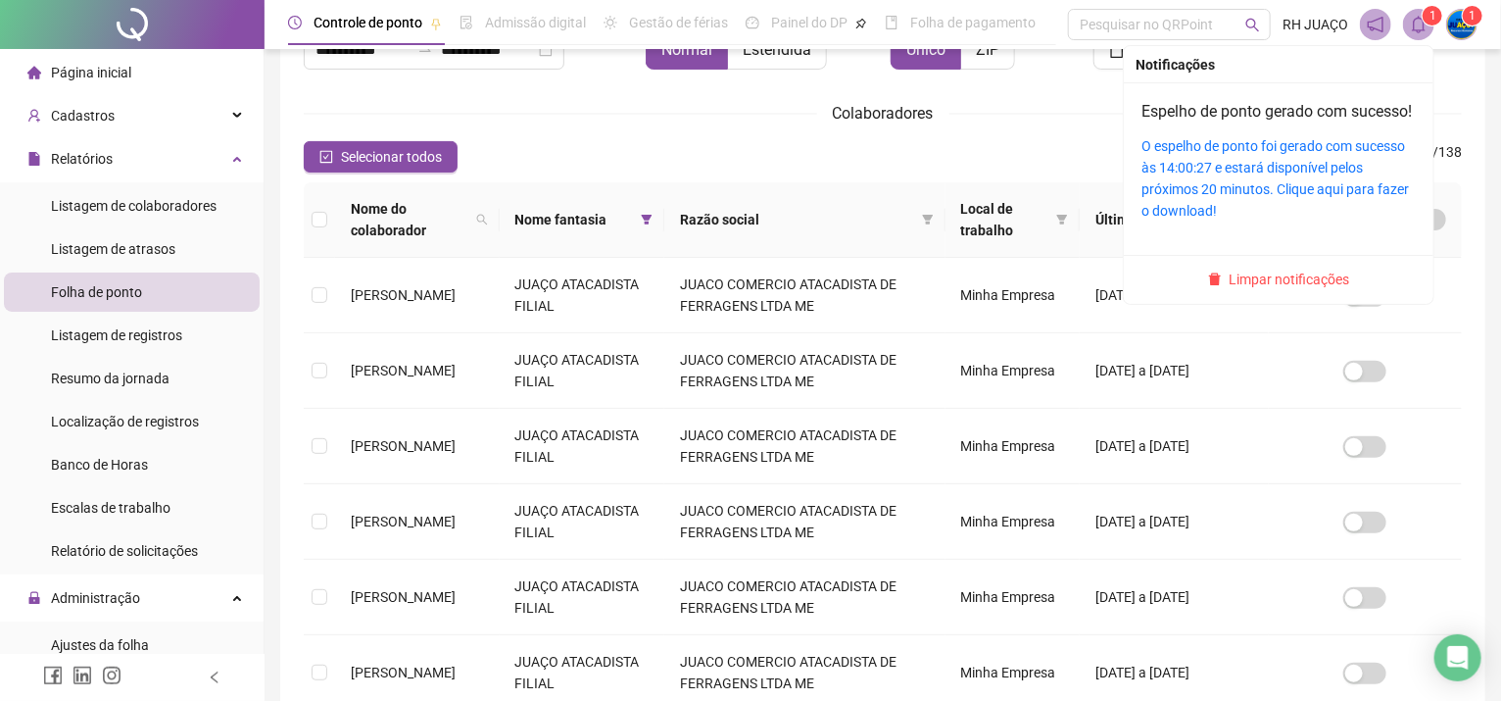
click at [1419, 24] on icon "bell" at bounding box center [1419, 25] width 18 height 18
click at [1254, 170] on link "O espelho de ponto foi gerado com sucesso às 14:00:27 e estará disponível pelos…" at bounding box center [1276, 178] width 268 height 80
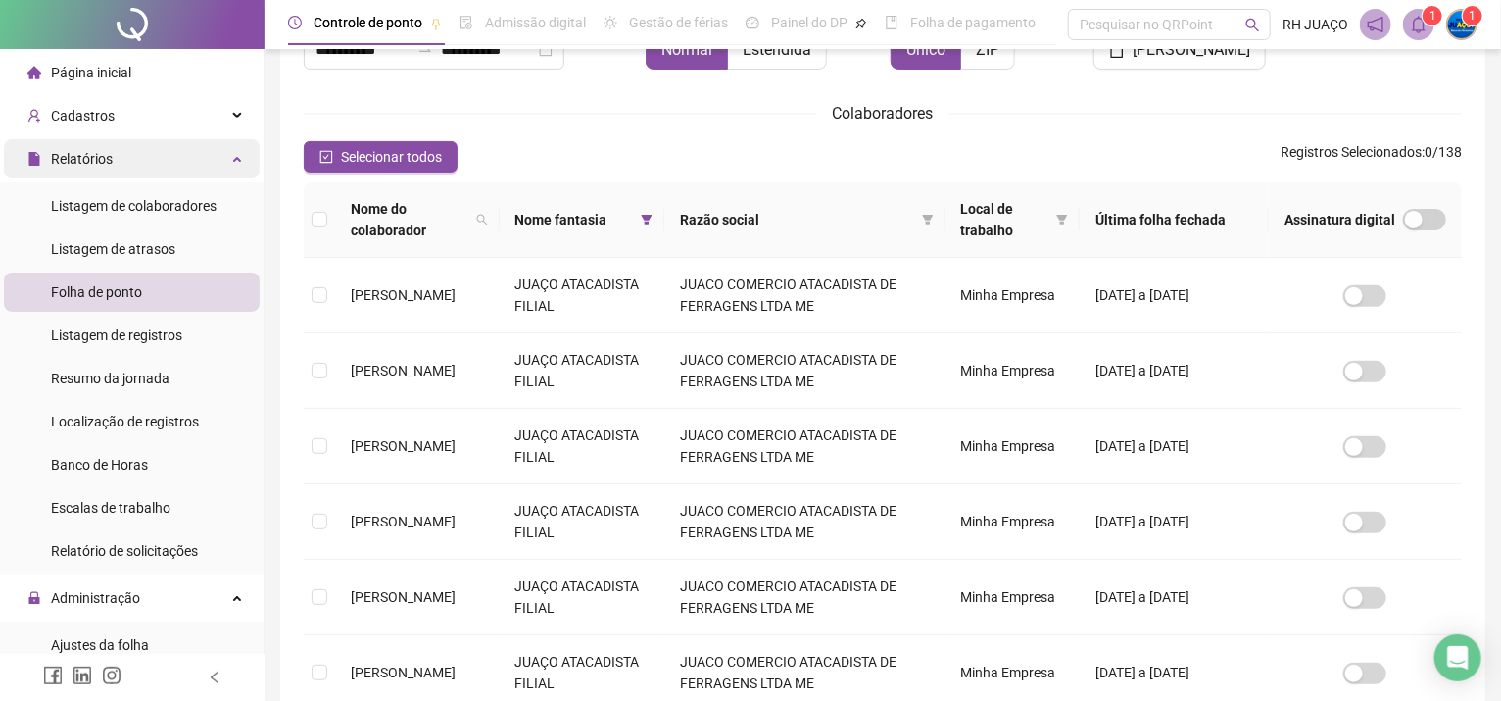
click at [113, 139] on div "Relatórios" at bounding box center [132, 158] width 256 height 39
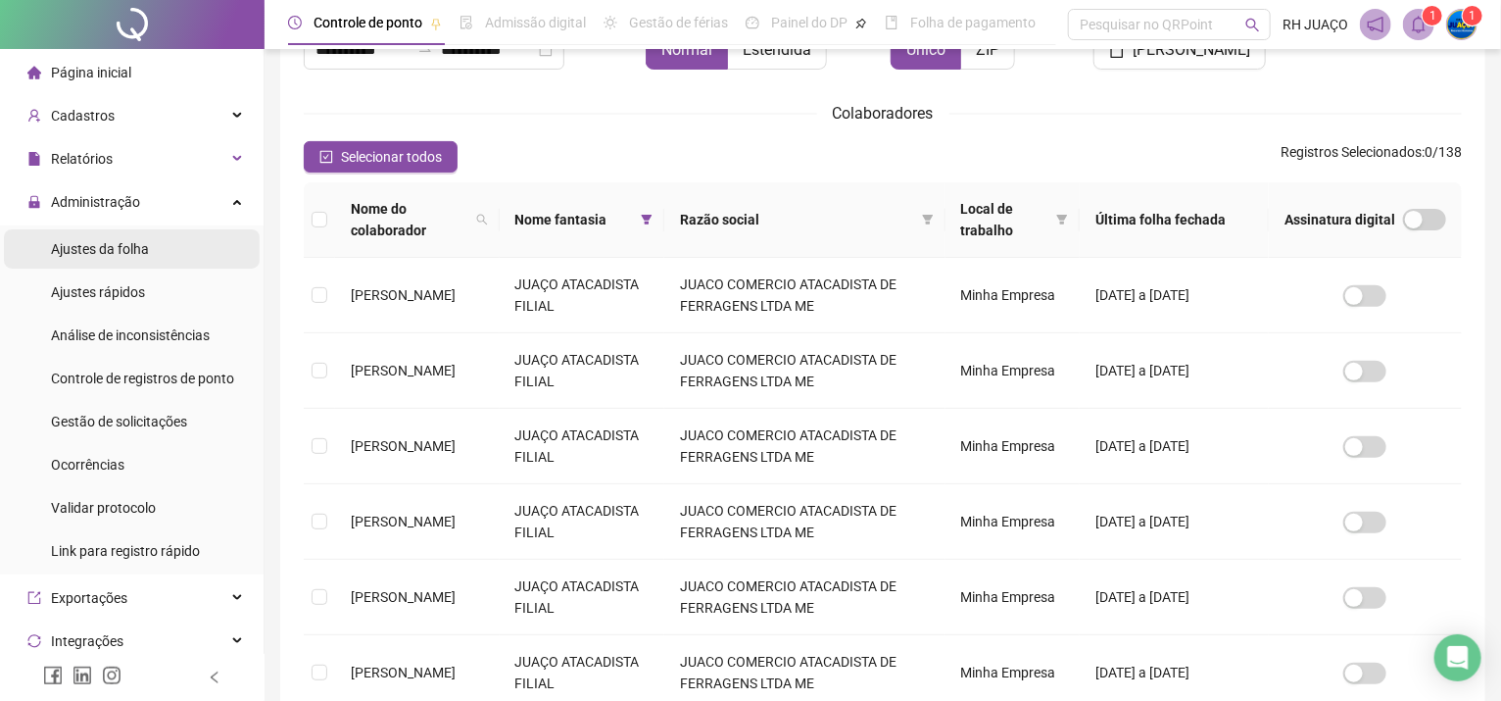
click at [123, 247] on span "Ajustes da folha" at bounding box center [100, 249] width 98 height 16
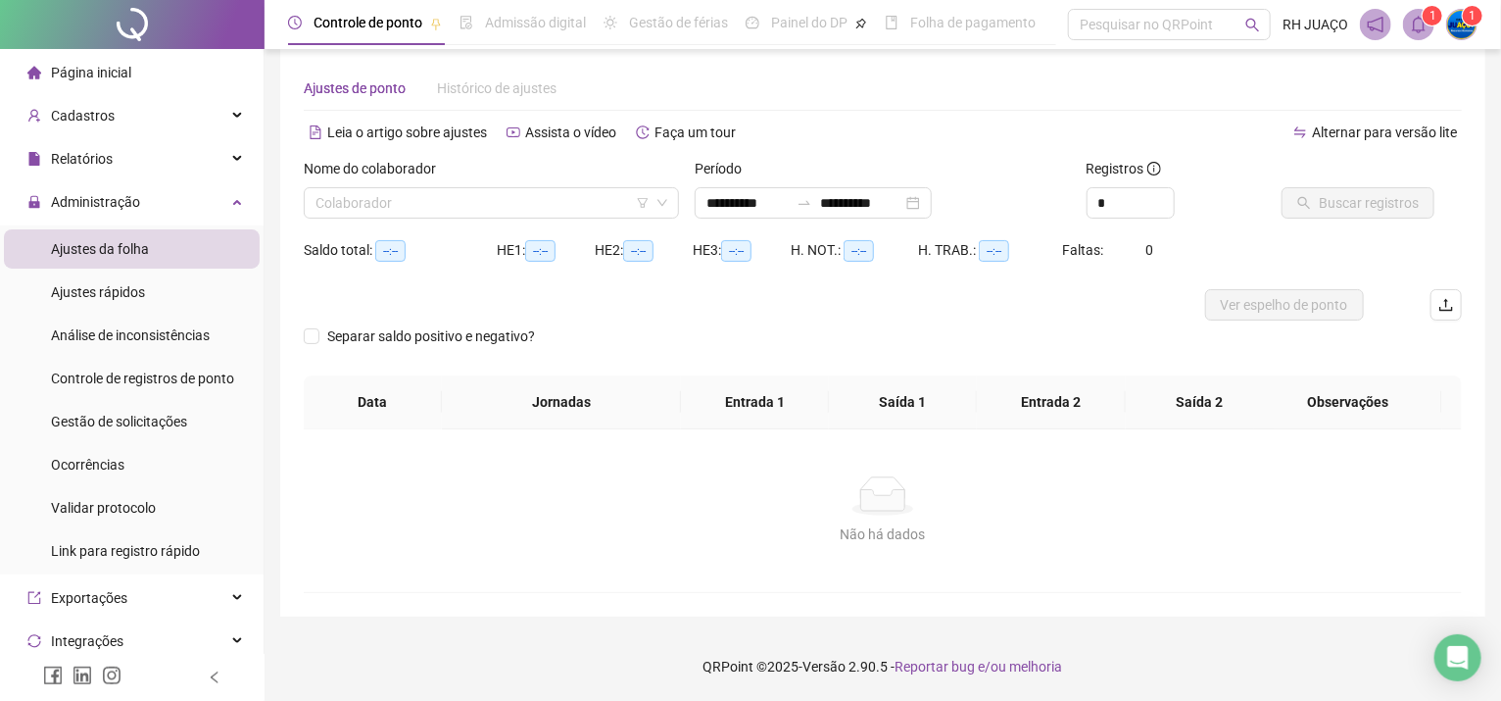
scroll to position [22, 0]
type input "**********"
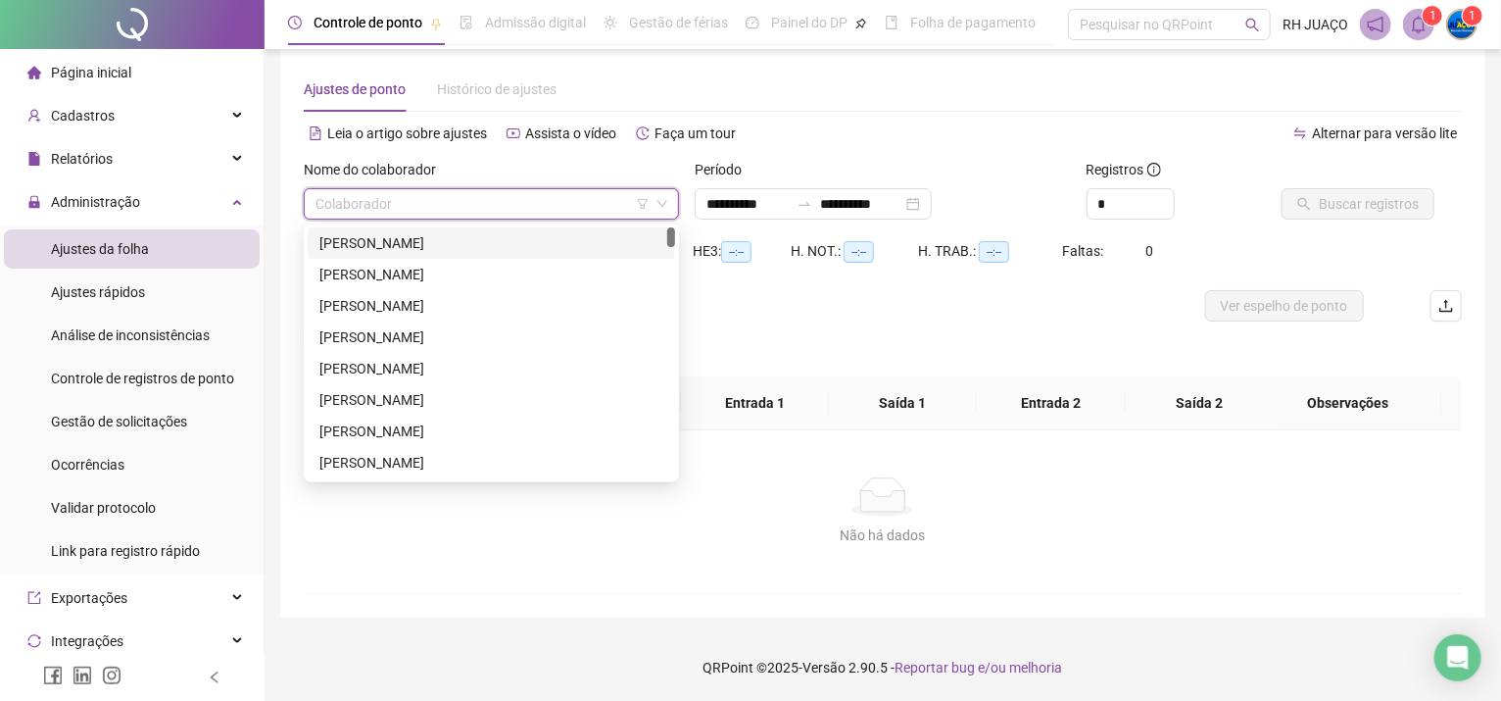
click at [556, 191] on input "search" at bounding box center [483, 203] width 334 height 29
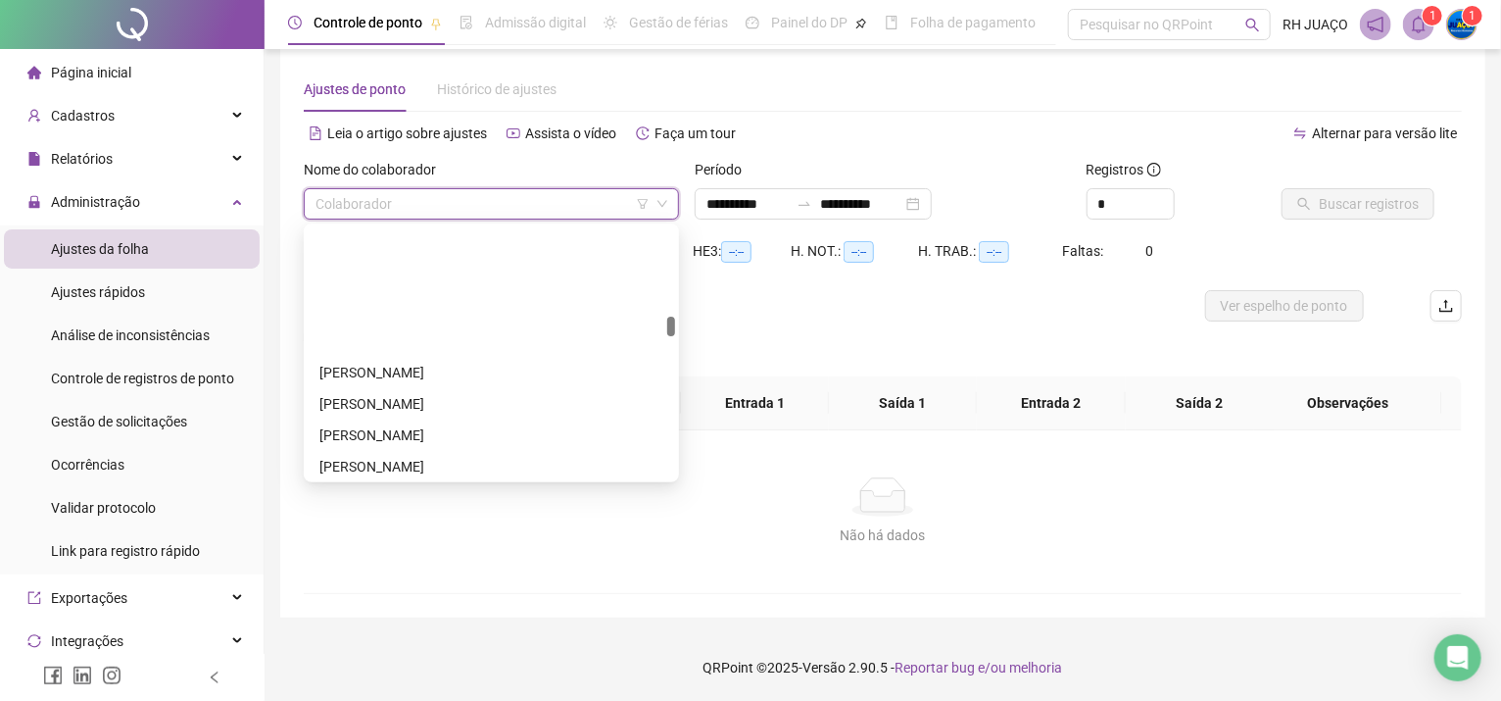
scroll to position [1570, 0]
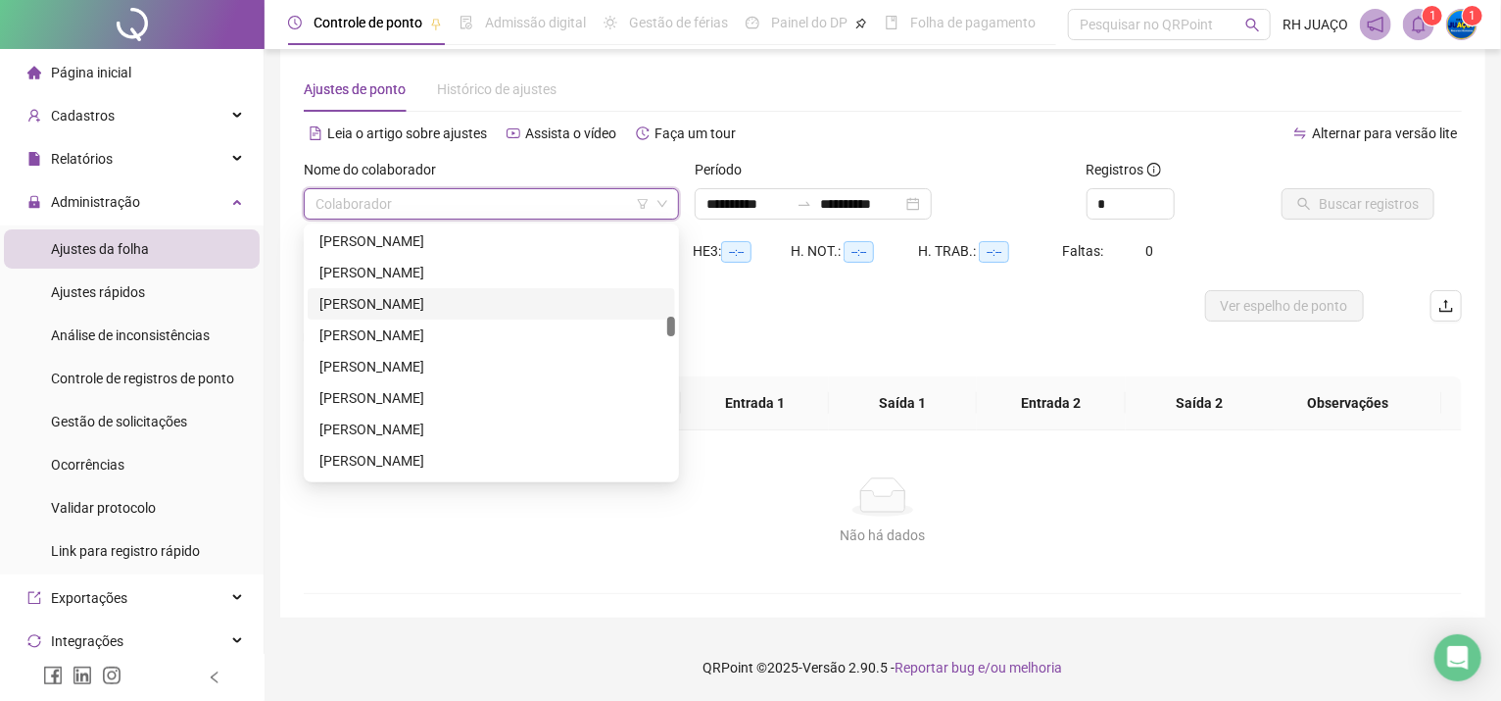
click at [412, 293] on div "[PERSON_NAME]" at bounding box center [492, 304] width 344 height 22
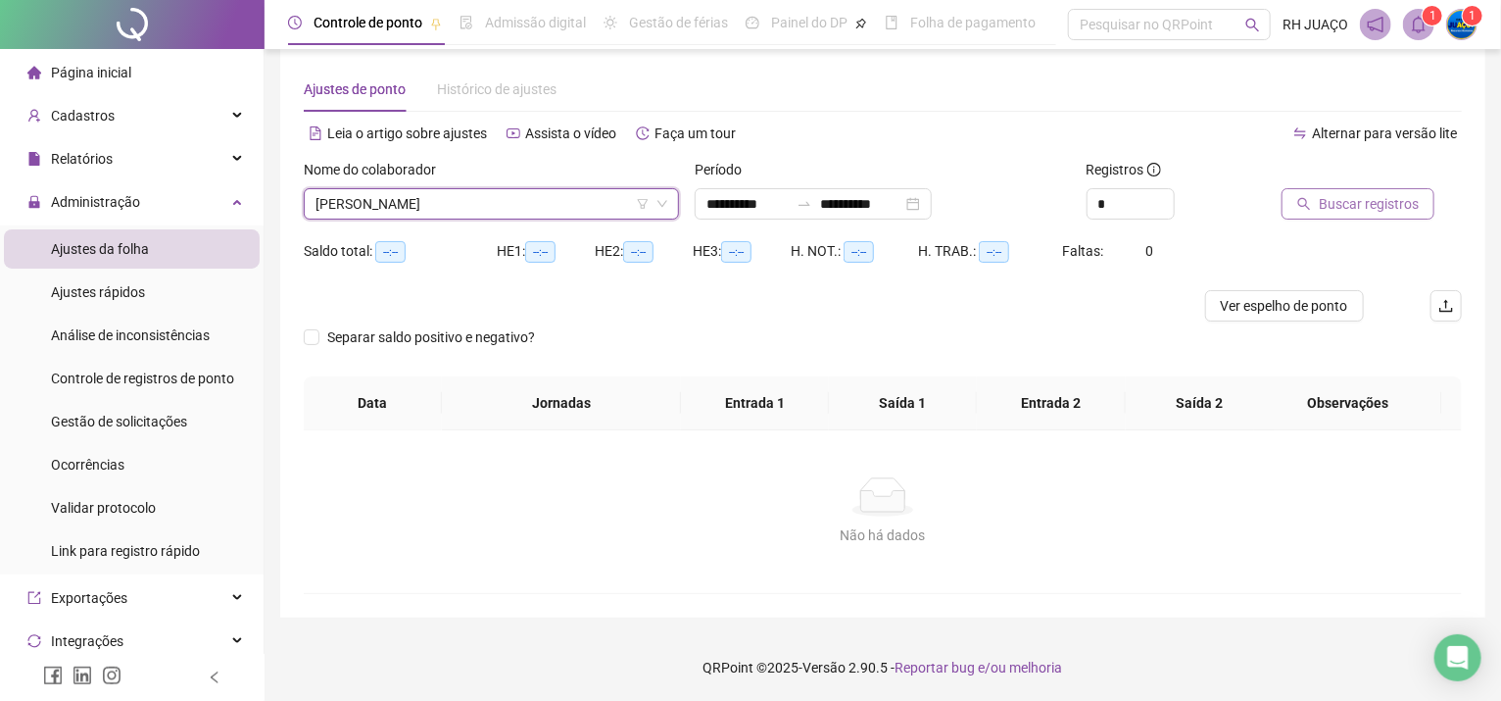
click at [1306, 205] on icon "search" at bounding box center [1305, 204] width 13 height 13
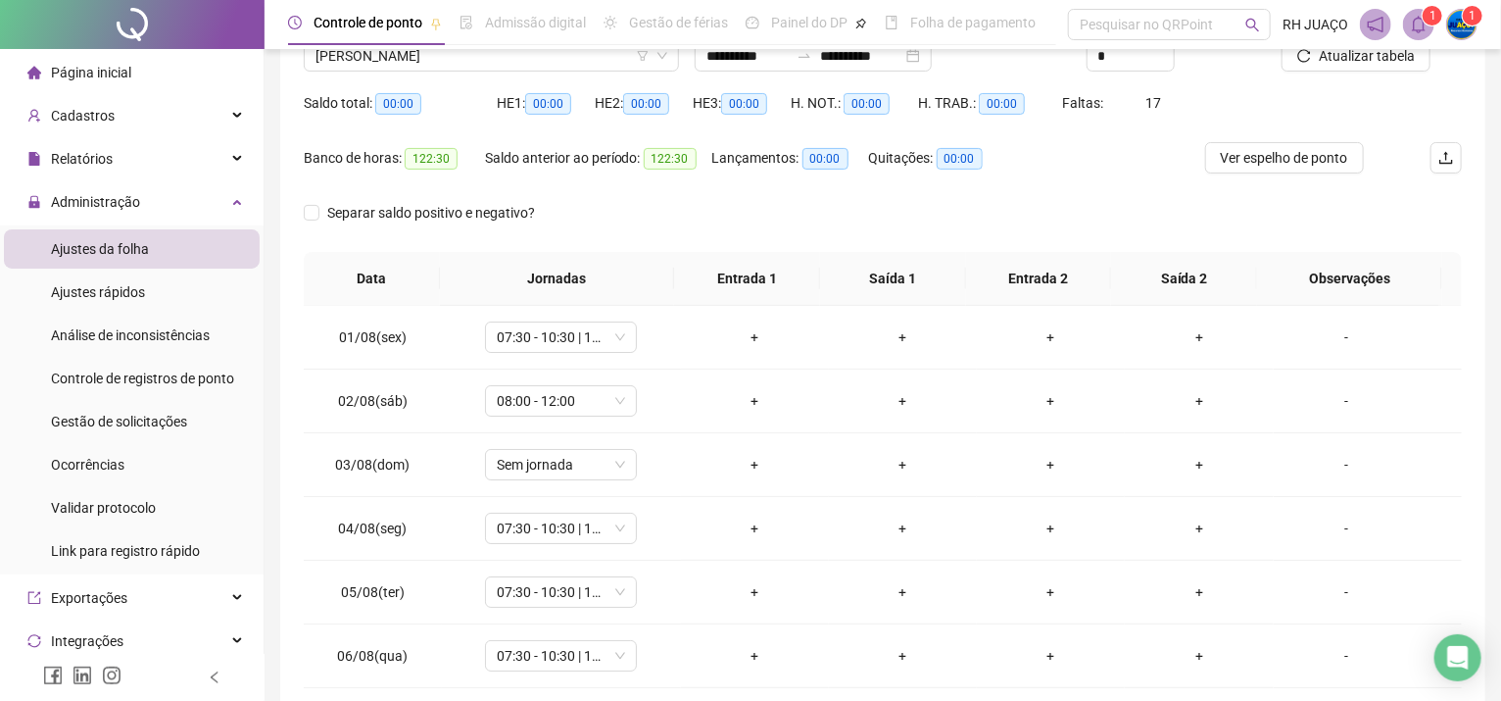
scroll to position [0, 0]
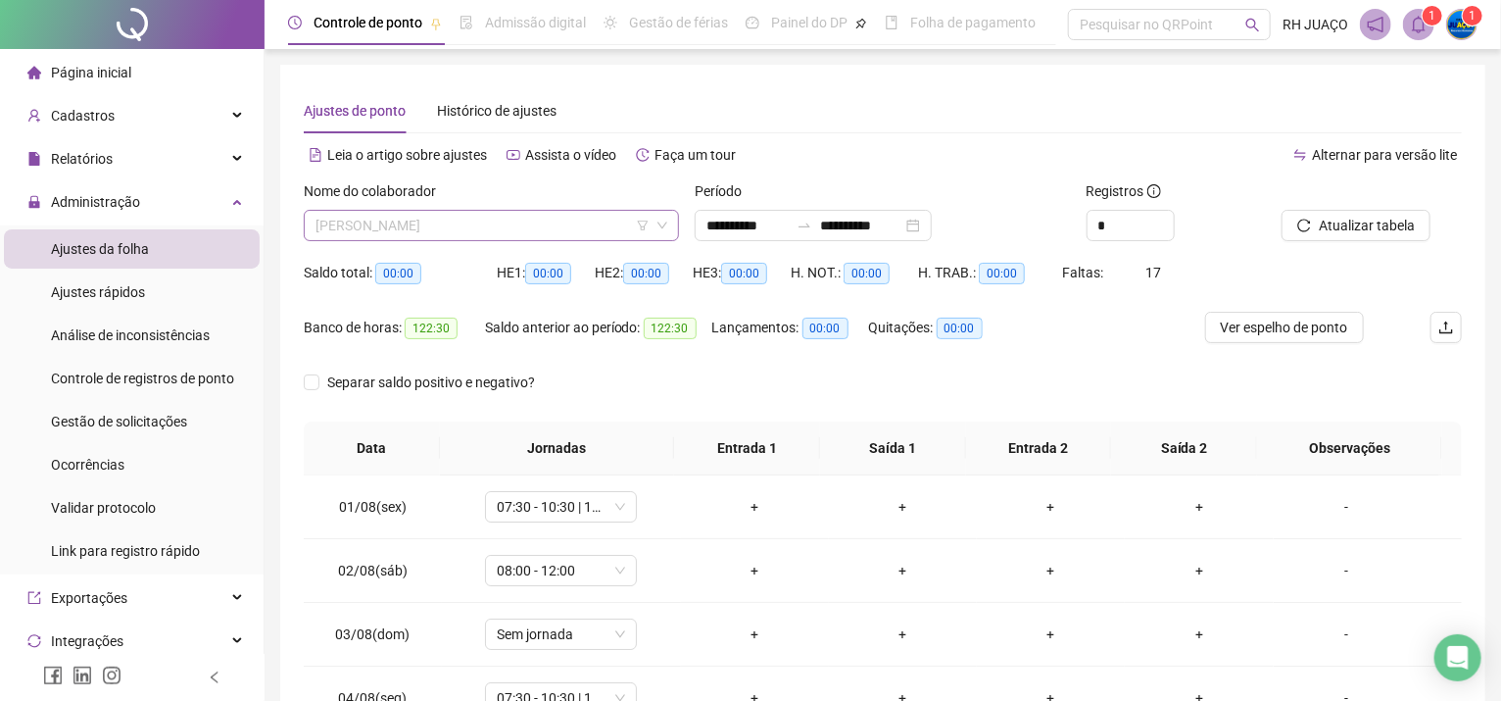
click at [378, 213] on span "[PERSON_NAME]" at bounding box center [492, 225] width 352 height 29
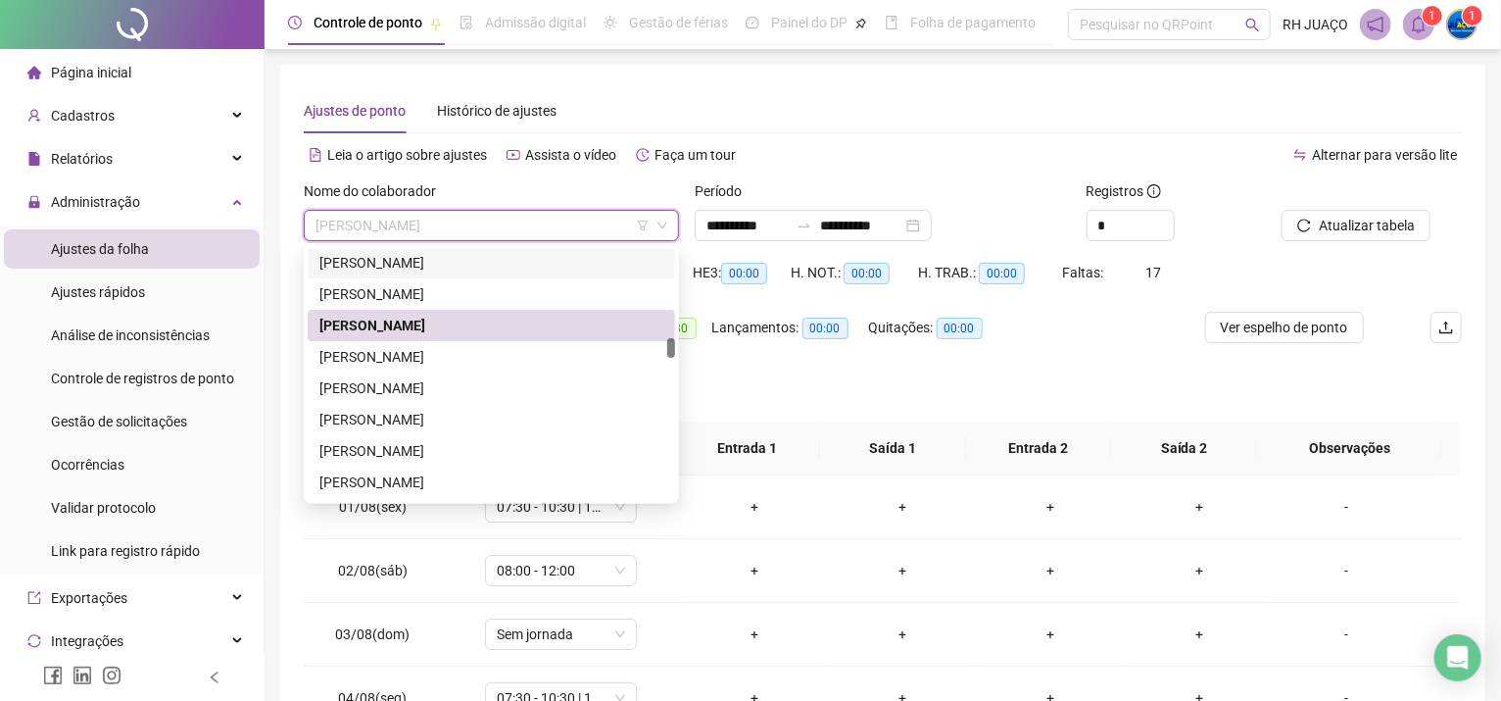
click at [643, 234] on span "[PERSON_NAME]" at bounding box center [492, 225] width 352 height 29
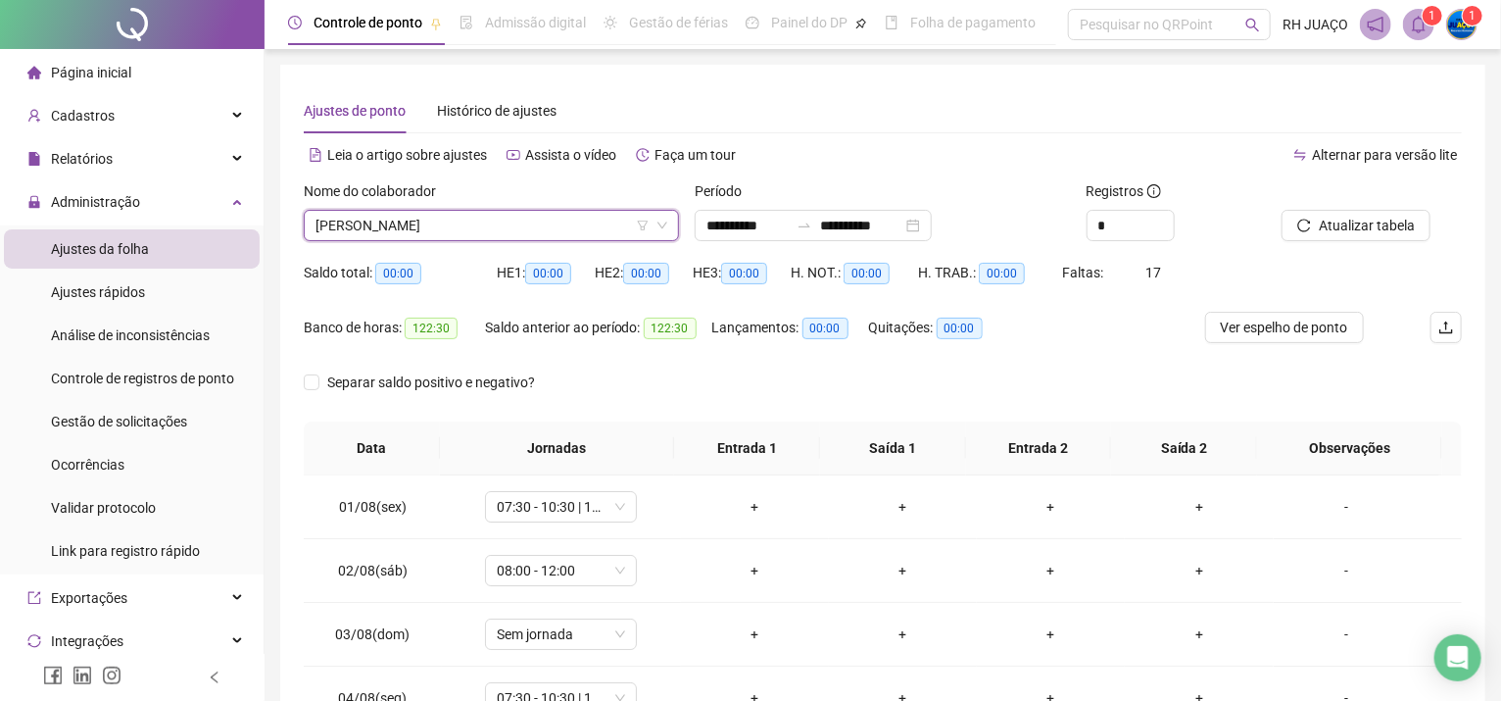
click at [642, 225] on icon "filter" at bounding box center [643, 226] width 12 height 12
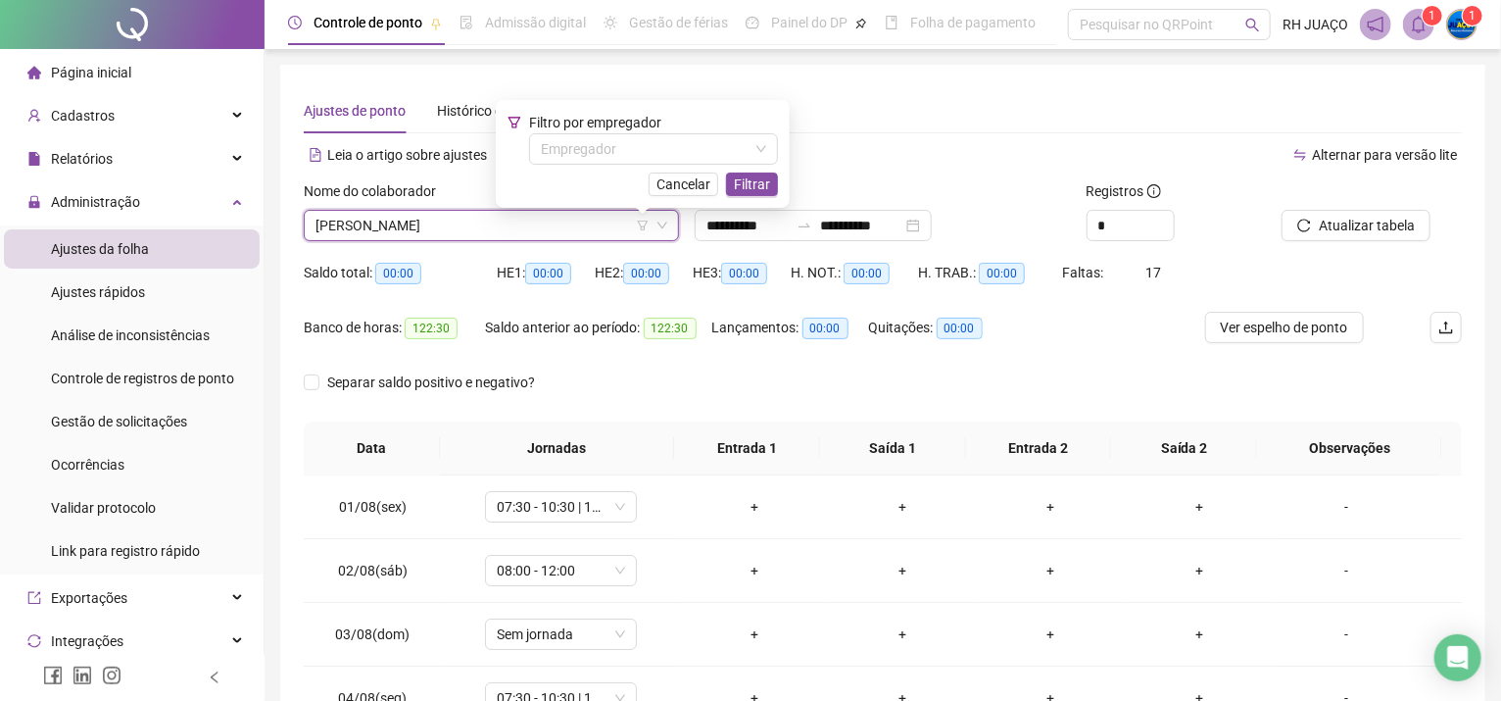
click at [597, 130] on span "Filtro por empregador" at bounding box center [595, 123] width 132 height 16
click at [592, 148] on input "search" at bounding box center [645, 148] width 208 height 29
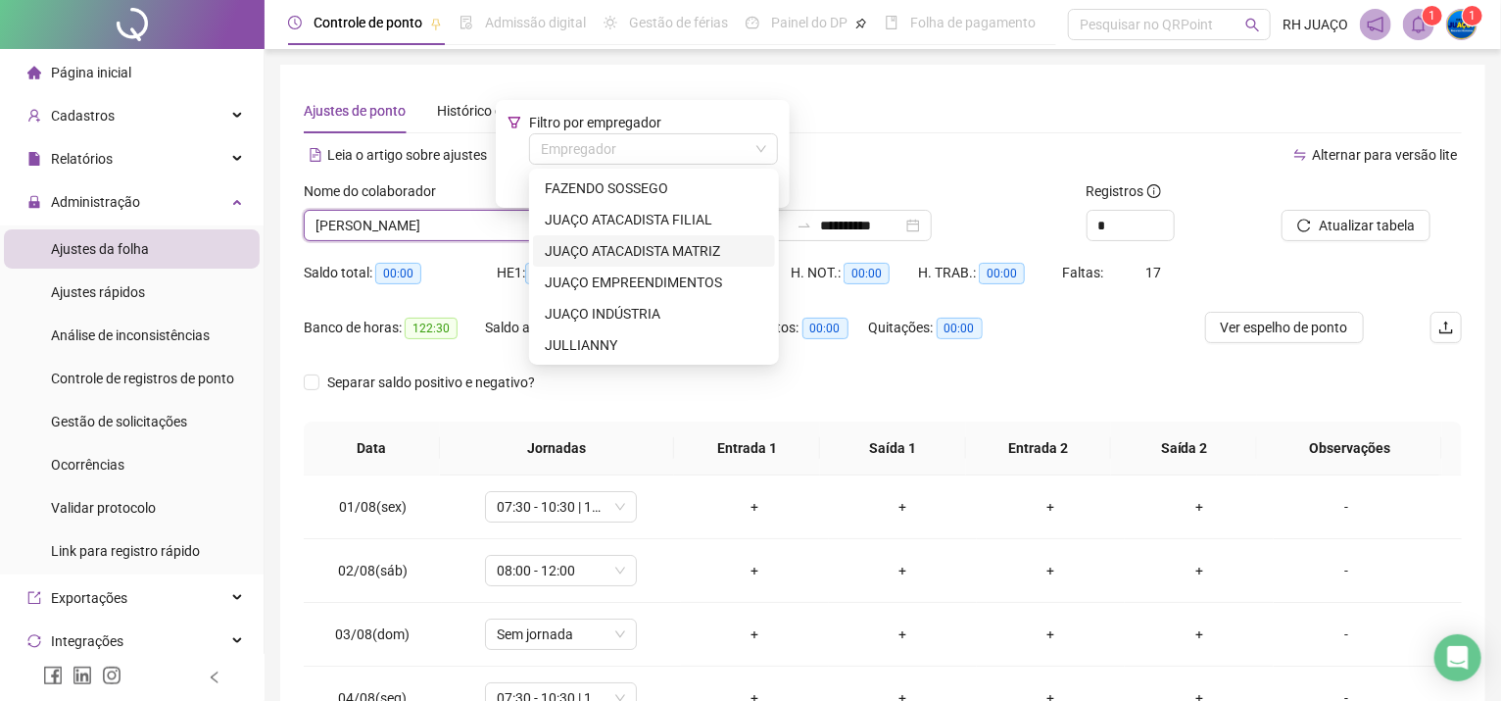
click at [614, 245] on div "JUAÇO ATACADISTA MATRIZ" at bounding box center [654, 251] width 219 height 22
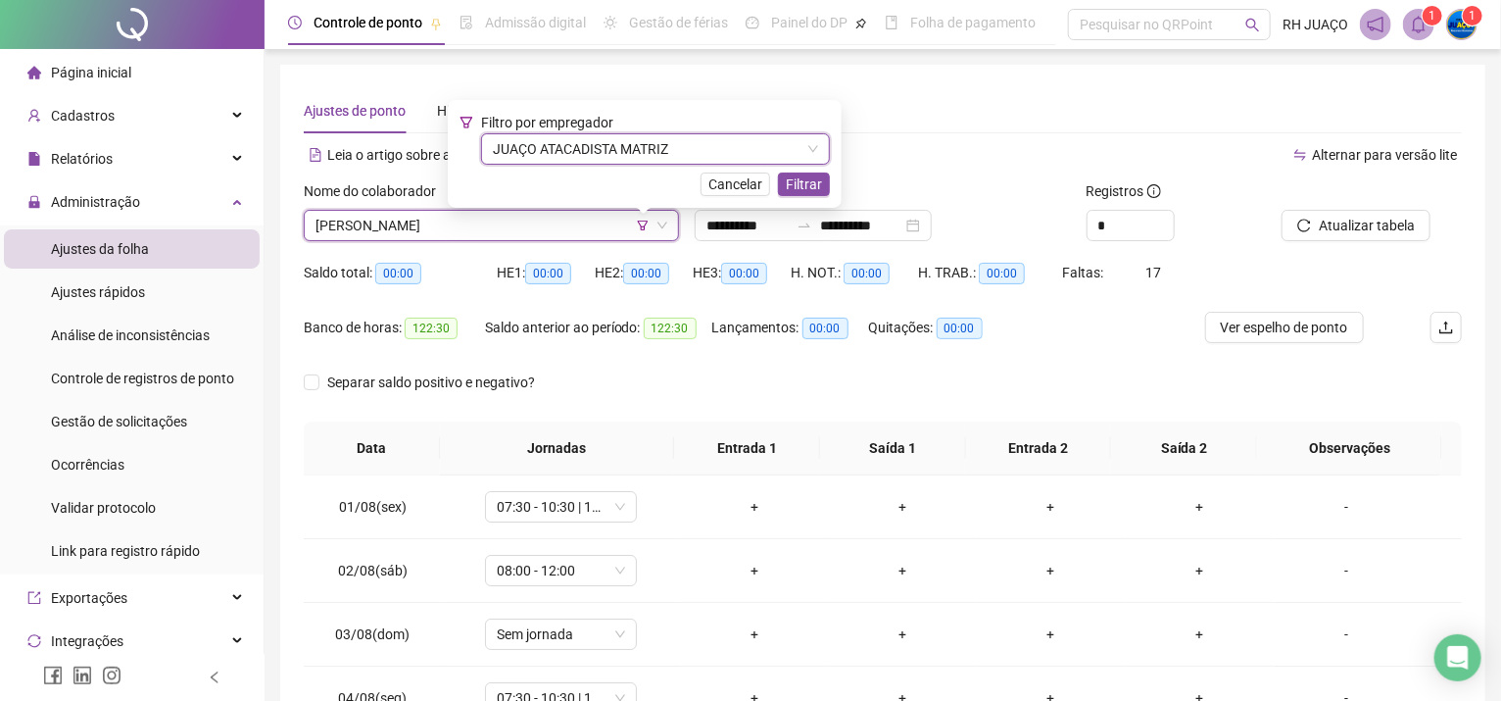
click at [646, 147] on span "JUAÇO ATACADISTA MATRIZ" at bounding box center [655, 148] width 325 height 29
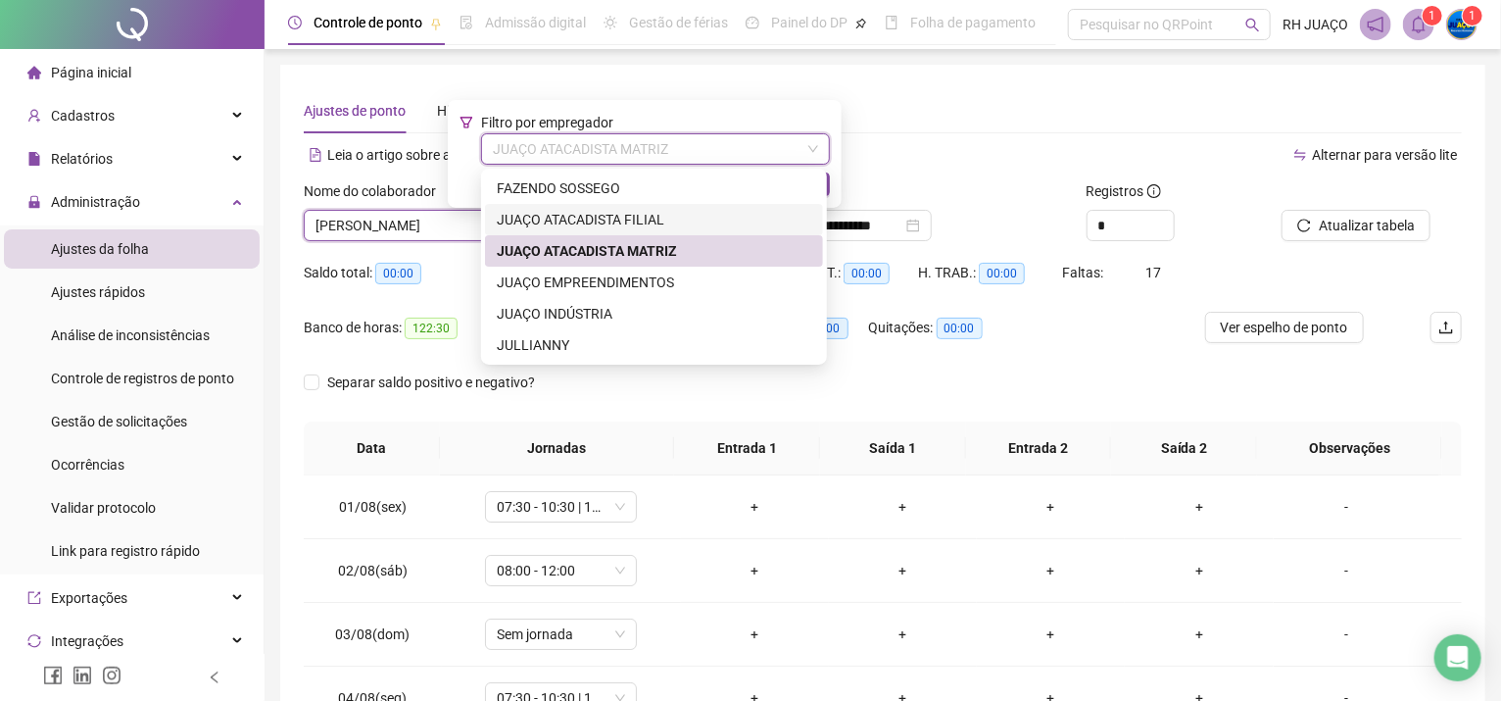
click at [657, 228] on div "JUAÇO ATACADISTA FILIAL" at bounding box center [654, 220] width 315 height 22
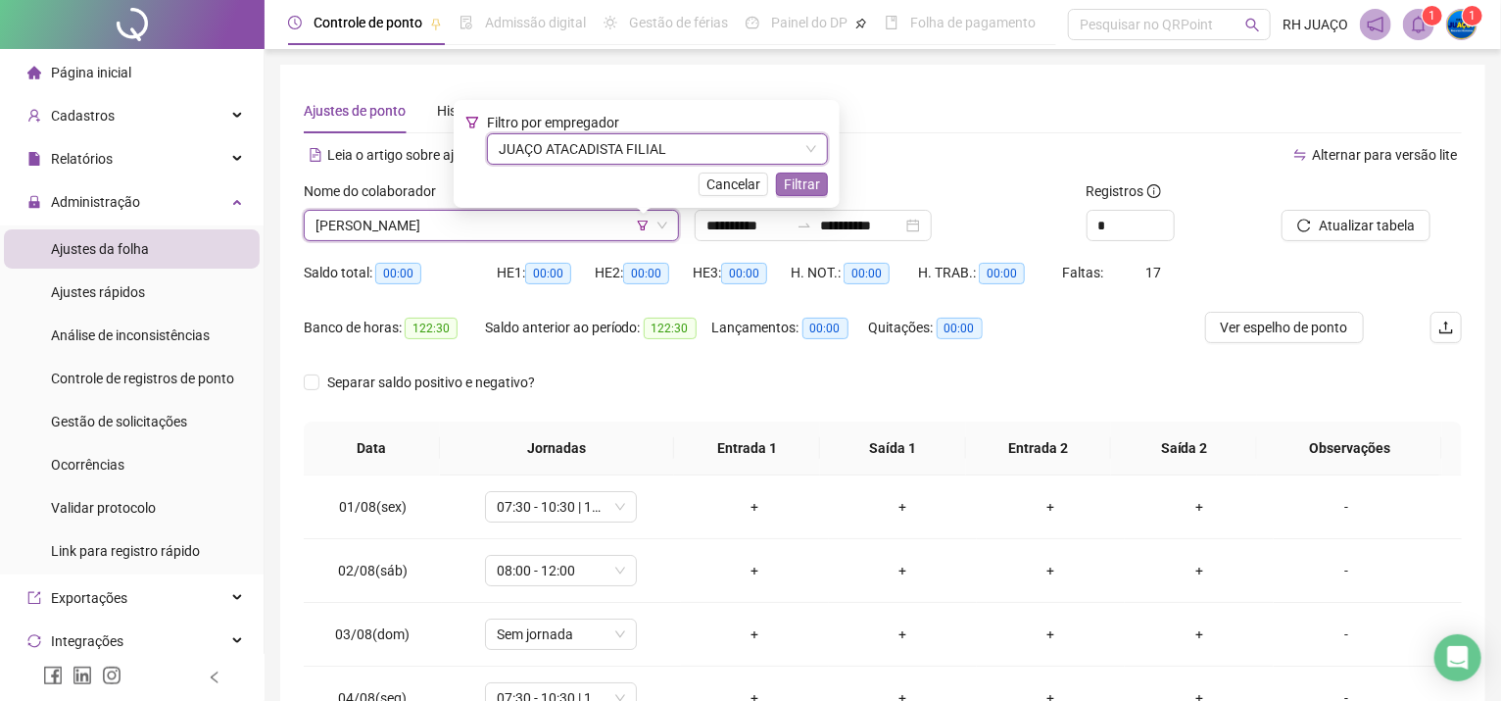
click at [776, 177] on button "Filtrar" at bounding box center [802, 184] width 52 height 24
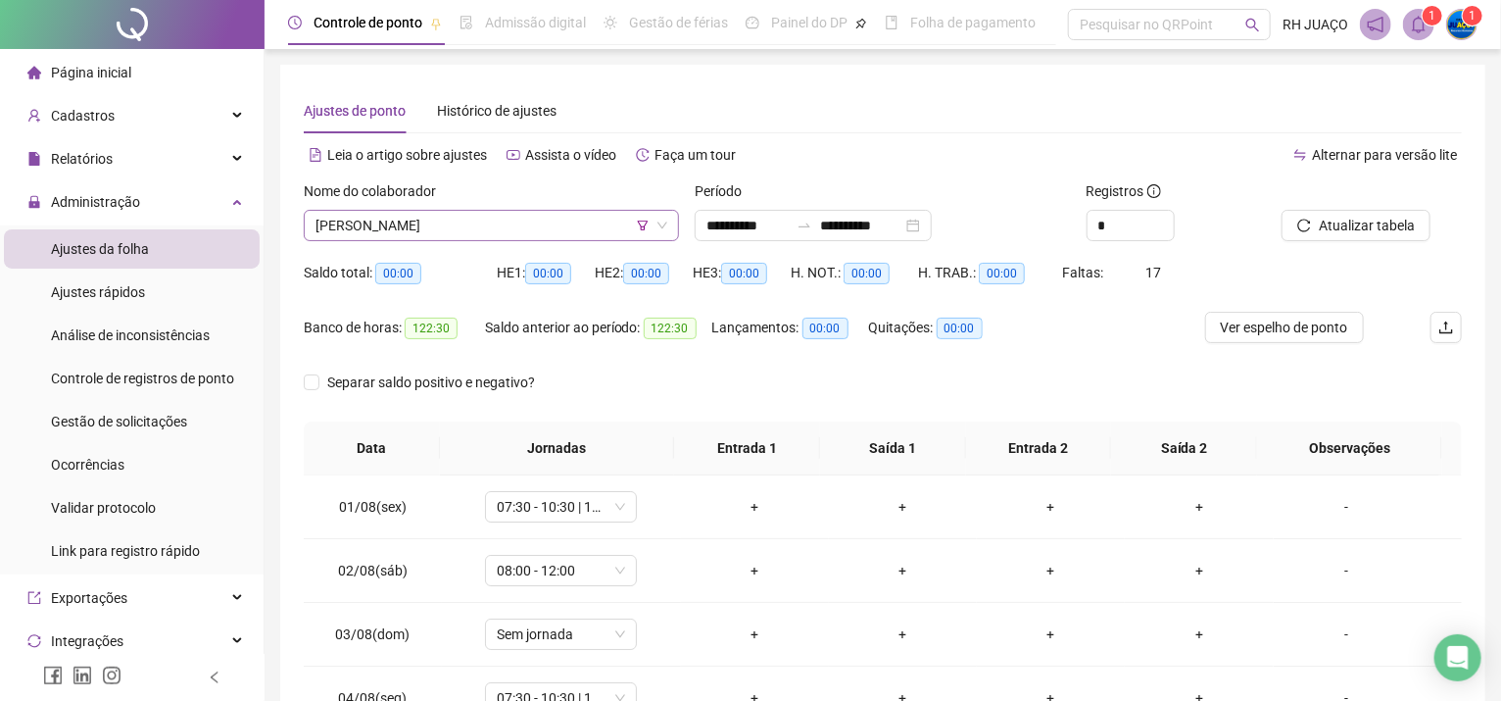
click at [571, 213] on span "[PERSON_NAME]" at bounding box center [492, 225] width 352 height 29
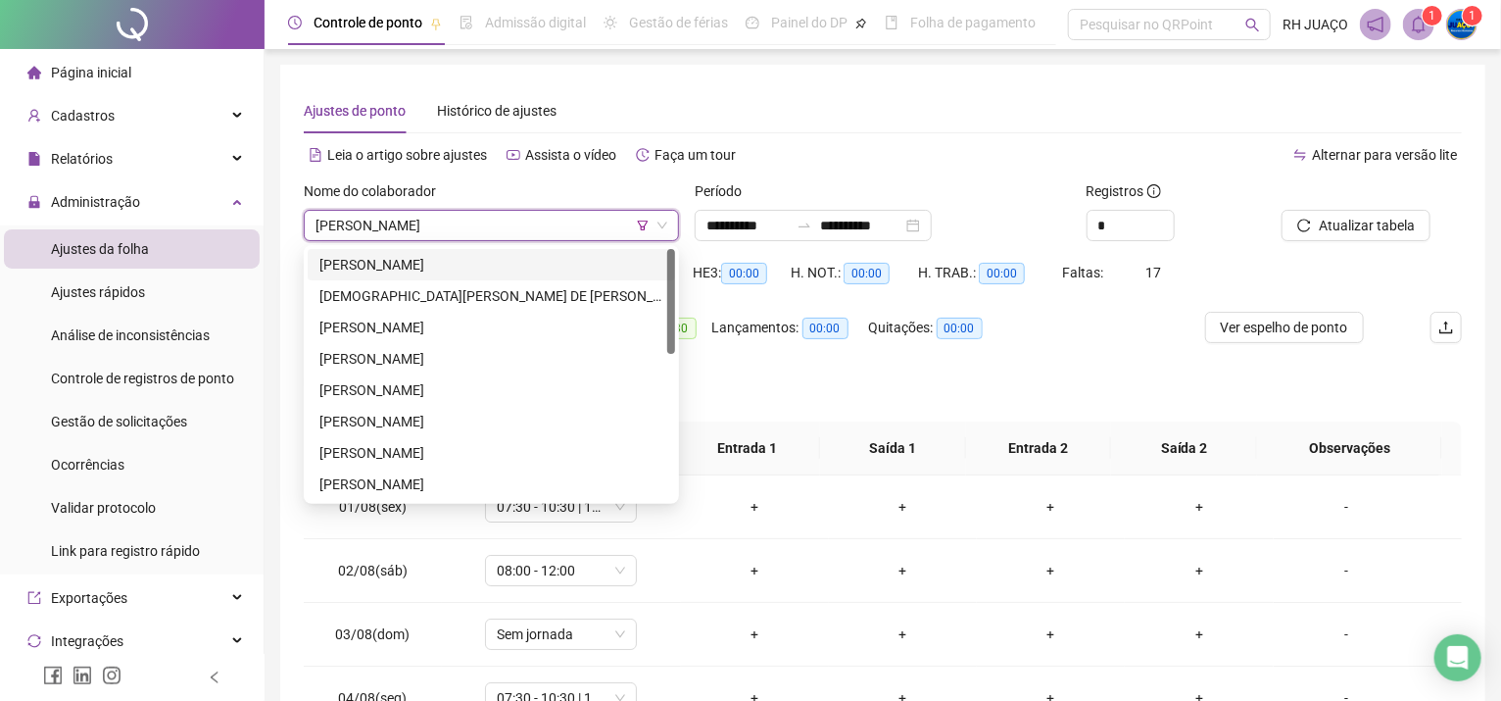
click at [610, 232] on span "[PERSON_NAME]" at bounding box center [492, 225] width 352 height 29
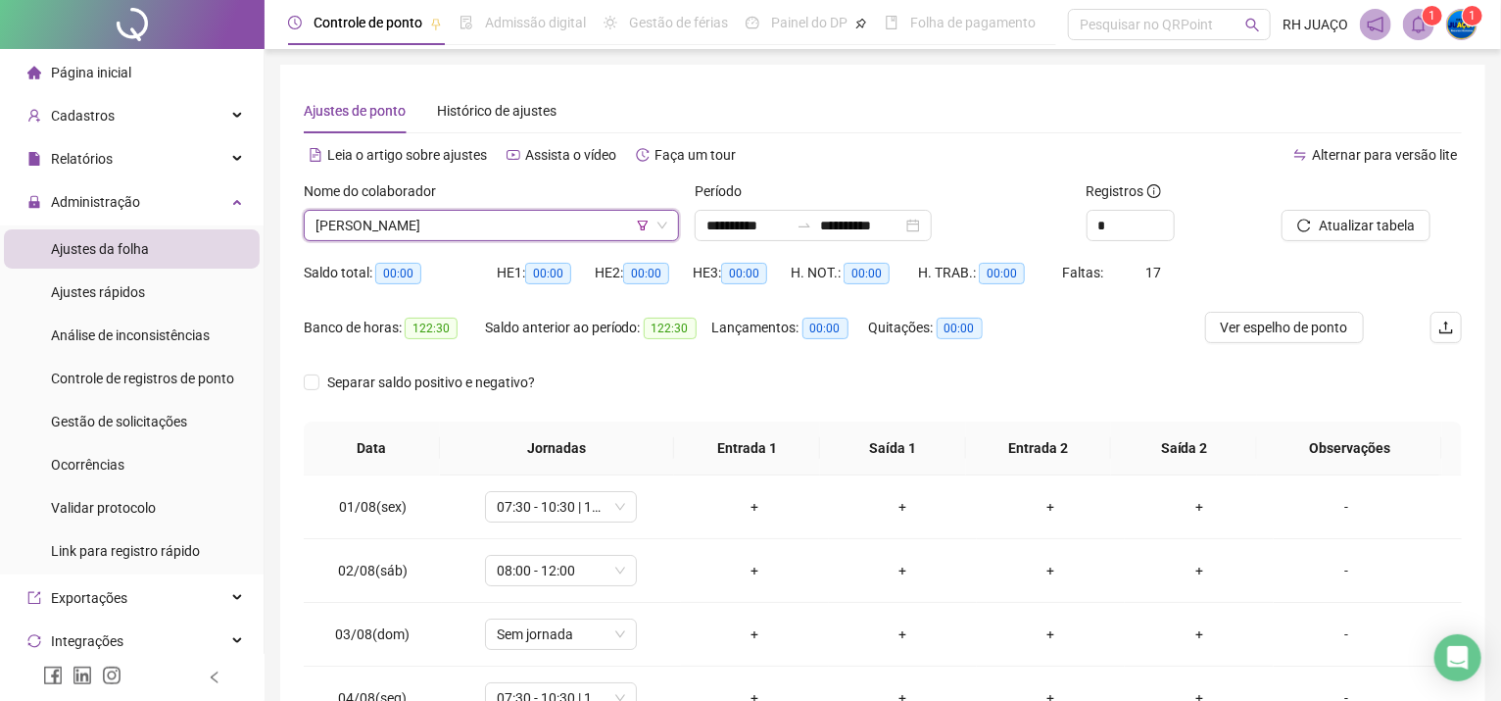
click at [640, 225] on icon "filter" at bounding box center [643, 226] width 11 height 10
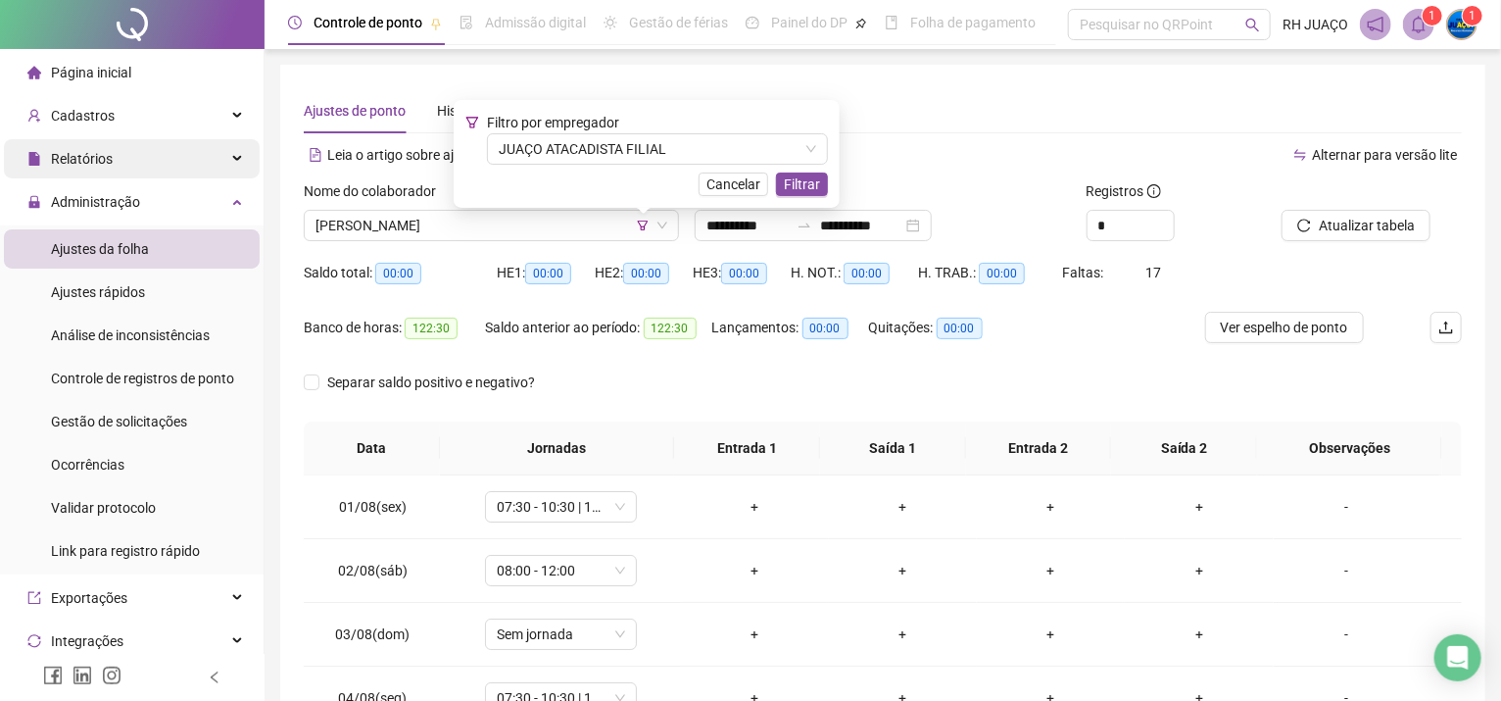
click at [175, 141] on div "Relatórios" at bounding box center [132, 158] width 256 height 39
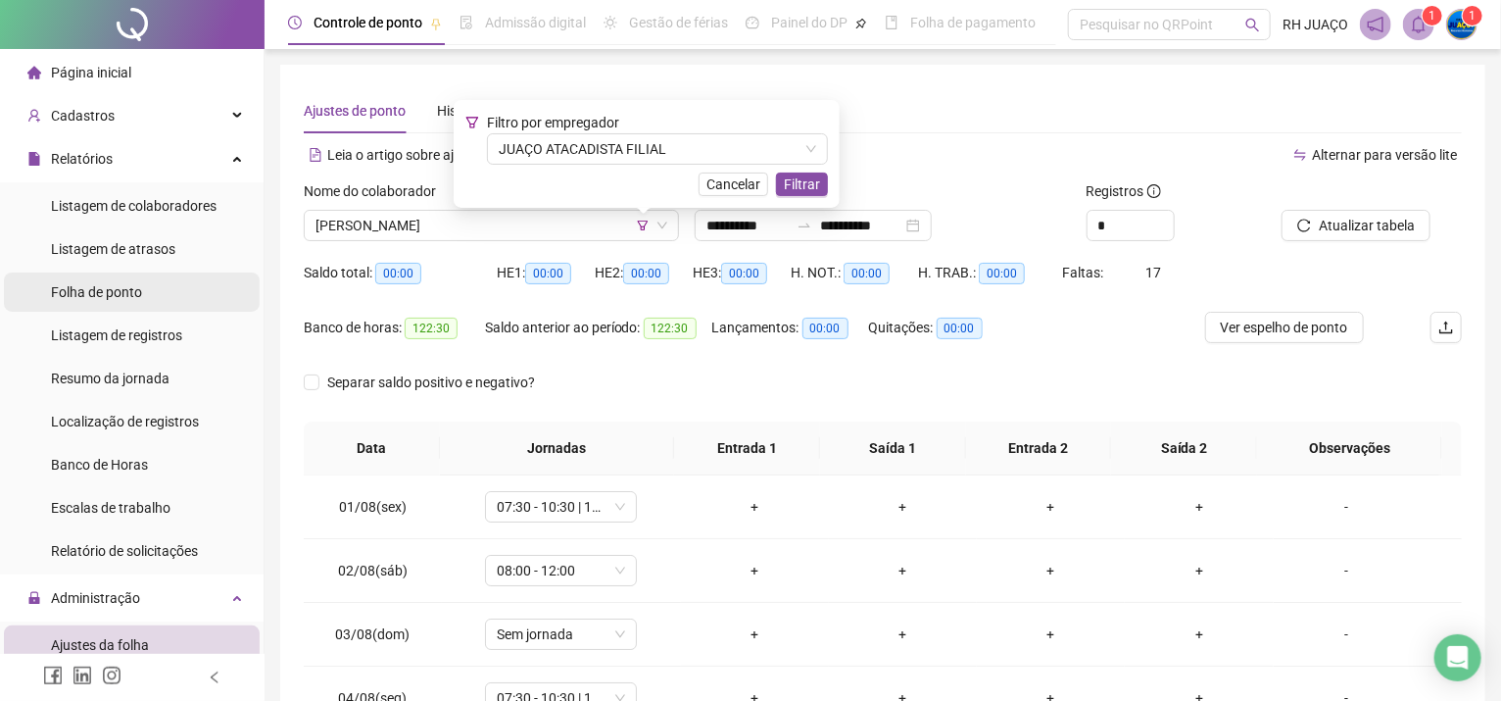
click at [128, 289] on span "Folha de ponto" at bounding box center [96, 292] width 91 height 16
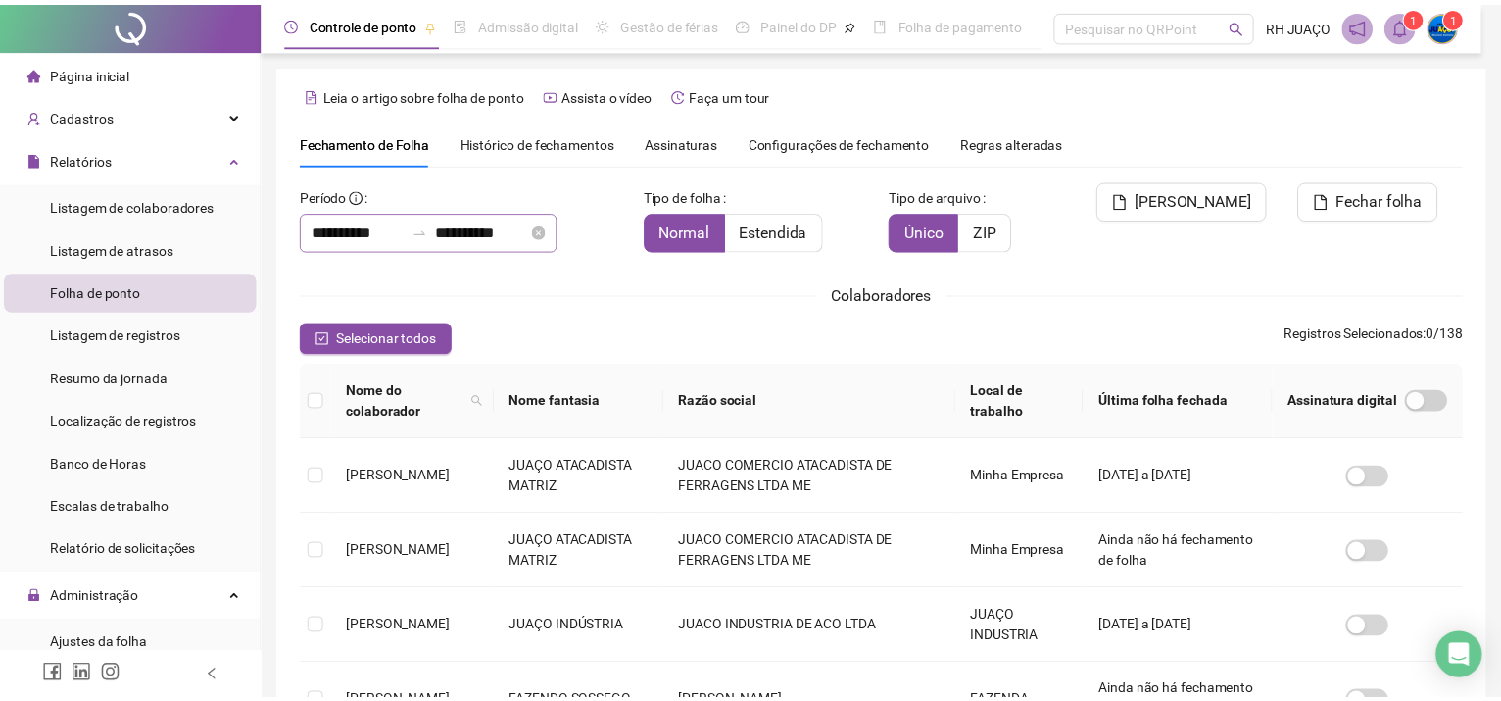
scroll to position [51, 0]
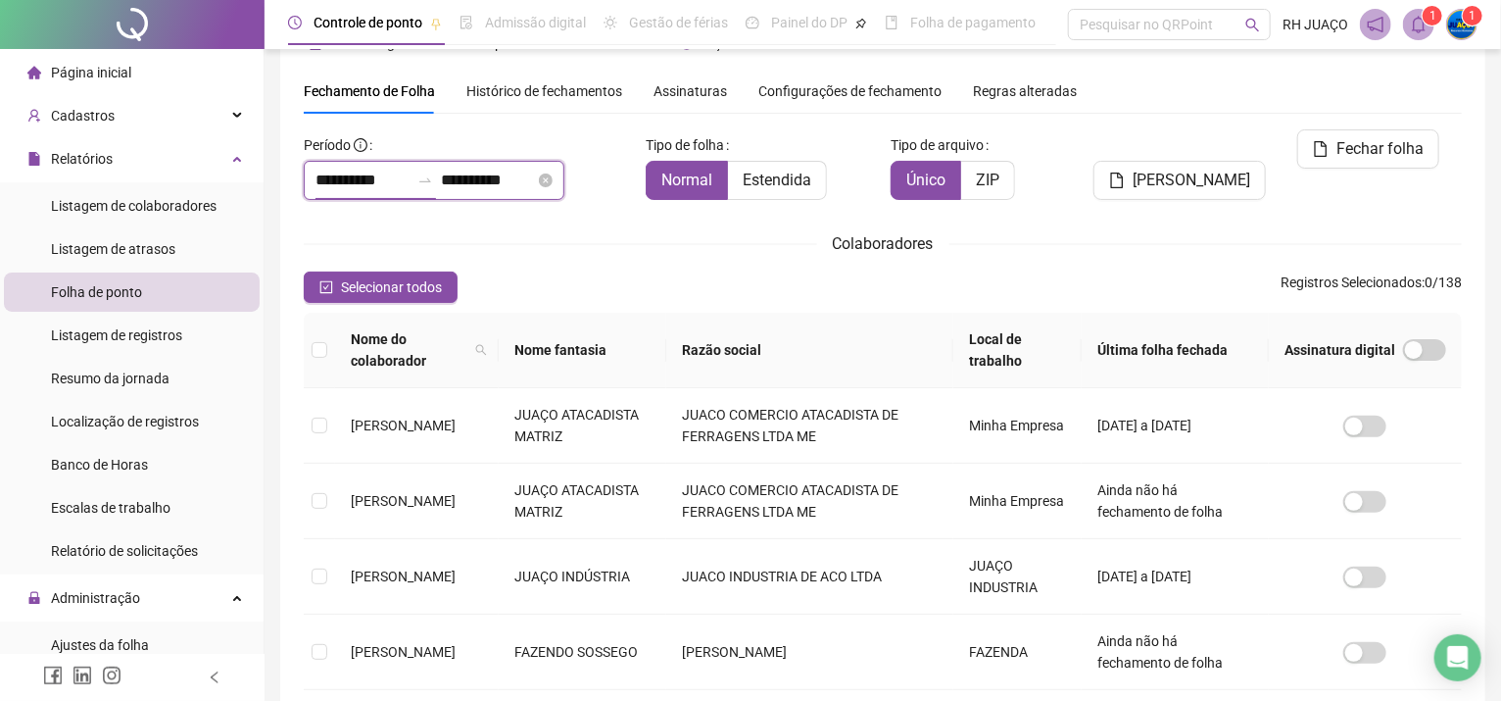
click at [410, 171] on input "**********" at bounding box center [363, 181] width 94 height 24
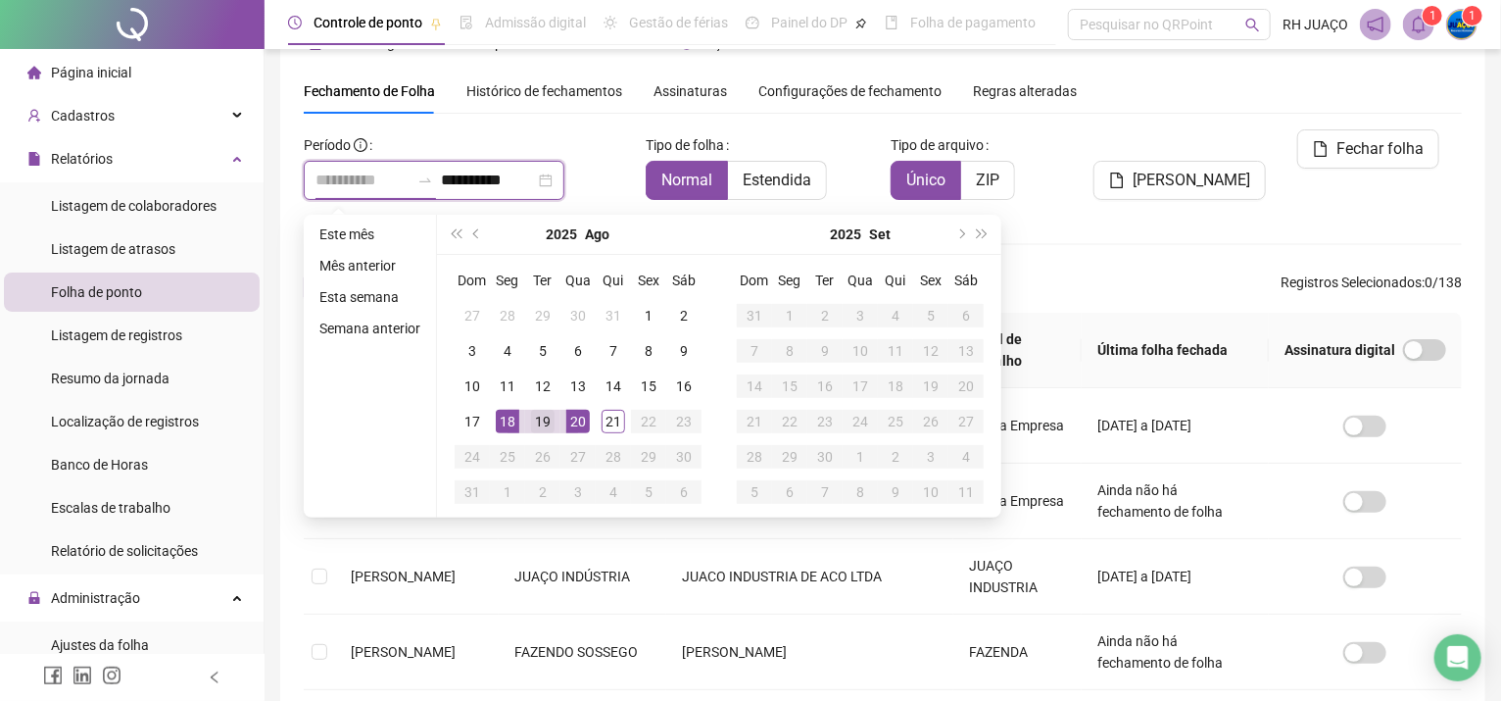
type input "**********"
click at [535, 420] on div "19" at bounding box center [543, 422] width 24 height 24
type input "**********"
click at [608, 425] on div "21" at bounding box center [614, 422] width 24 height 24
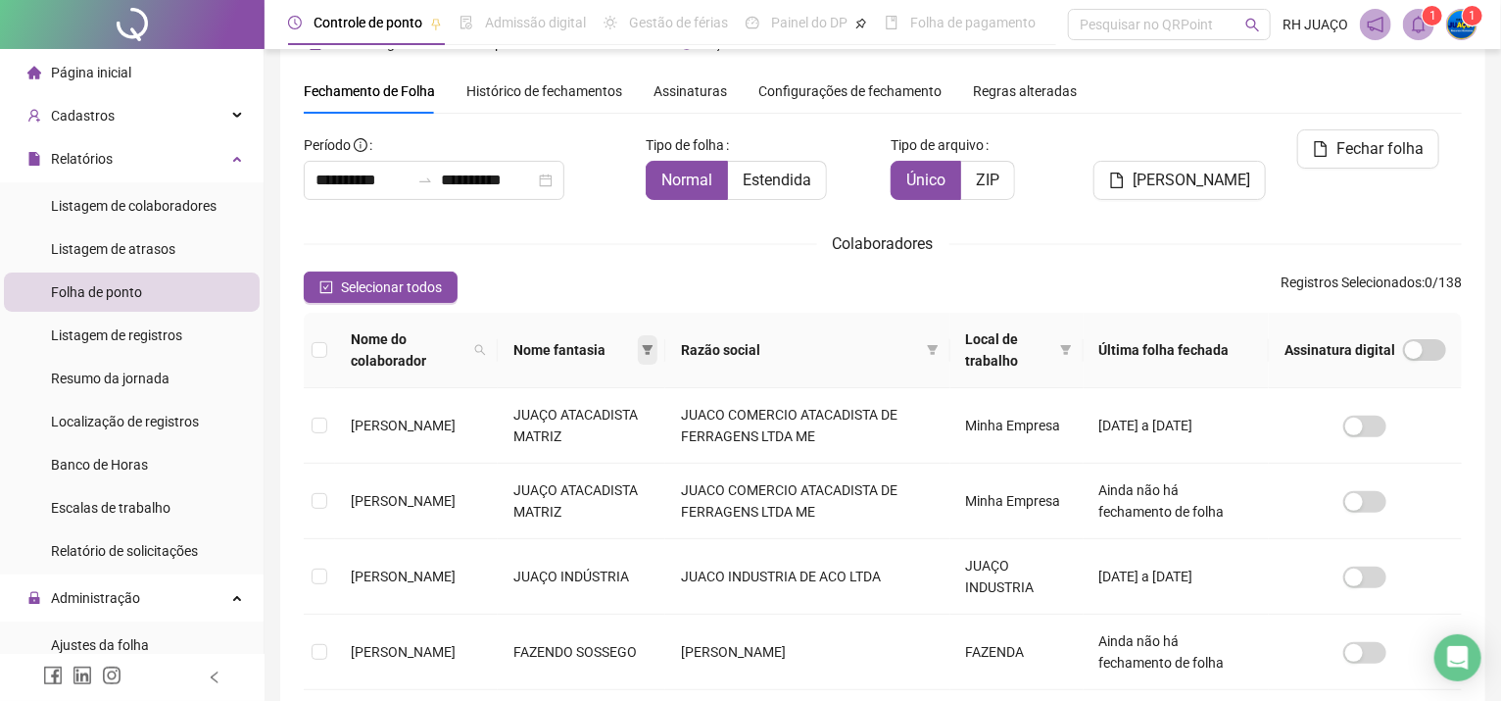
click at [654, 350] on icon "filter" at bounding box center [648, 350] width 11 height 10
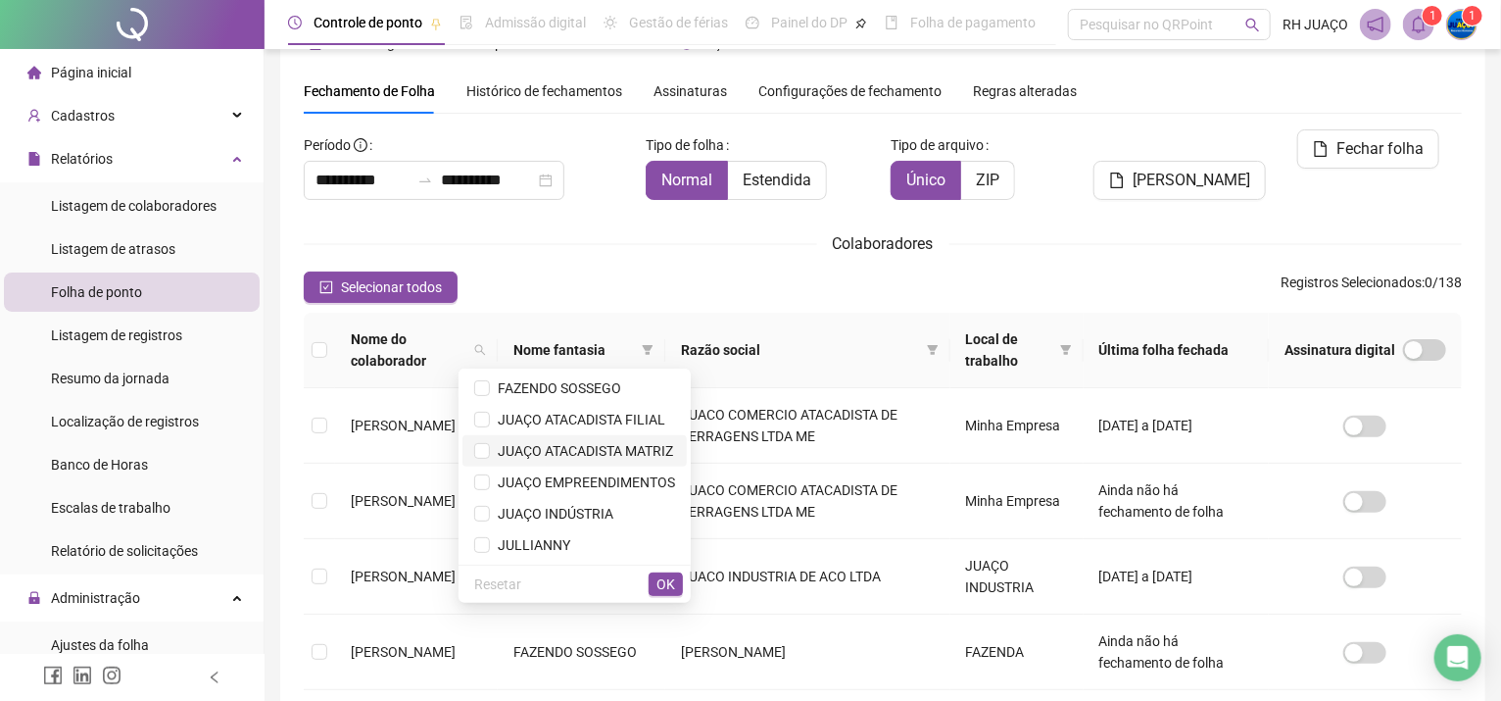
click at [641, 444] on span "JUAÇO ATACADISTA MATRIZ" at bounding box center [581, 451] width 183 height 16
click at [655, 577] on button "OK" at bounding box center [666, 584] width 34 height 24
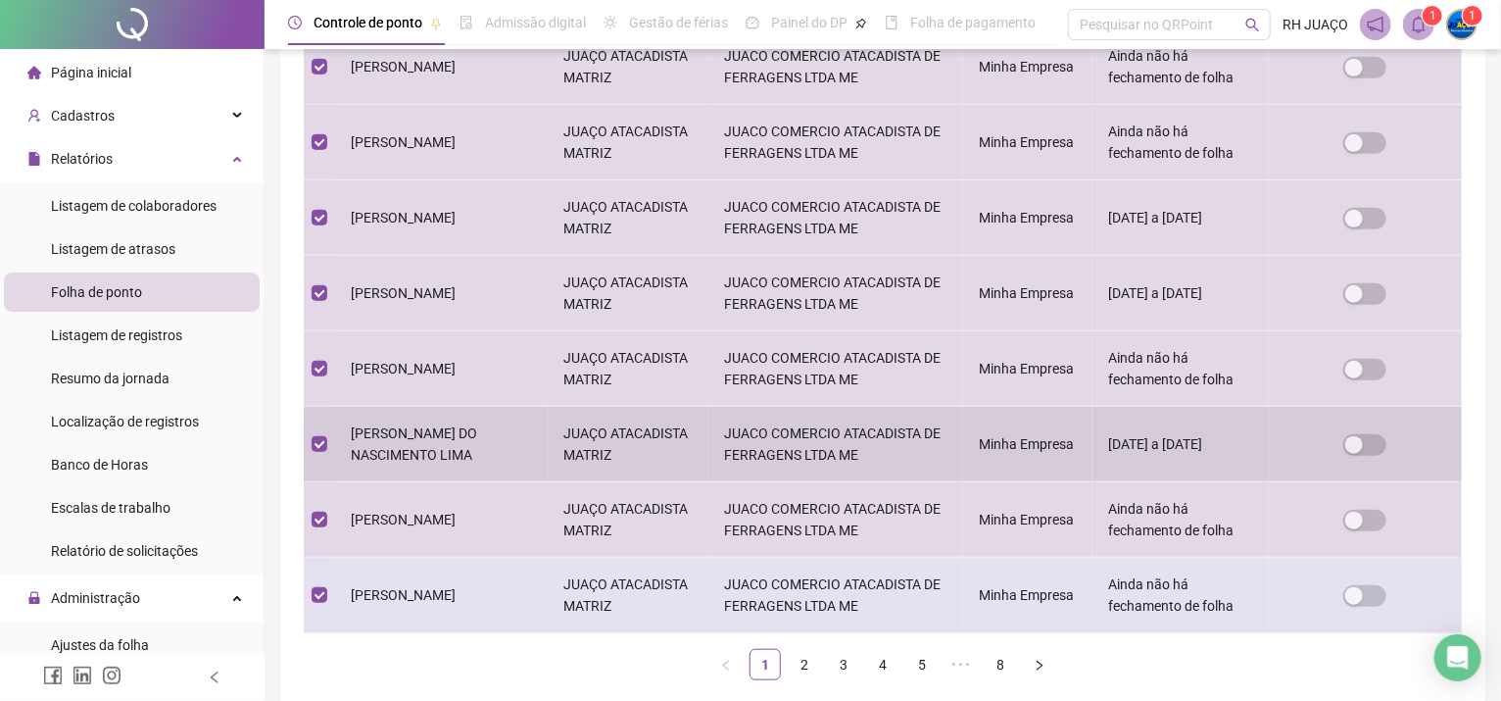
scroll to position [661, 0]
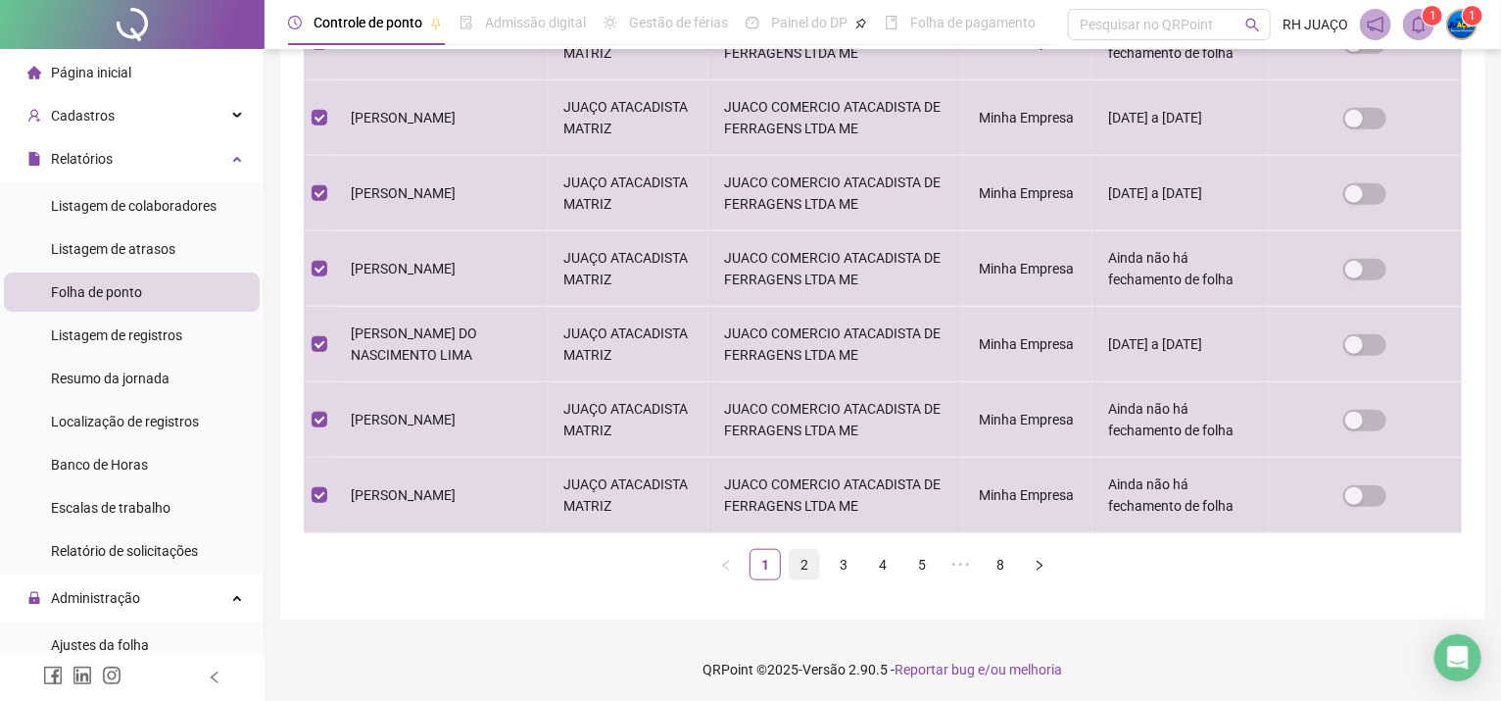
click at [803, 560] on link "2" at bounding box center [804, 564] width 29 height 29
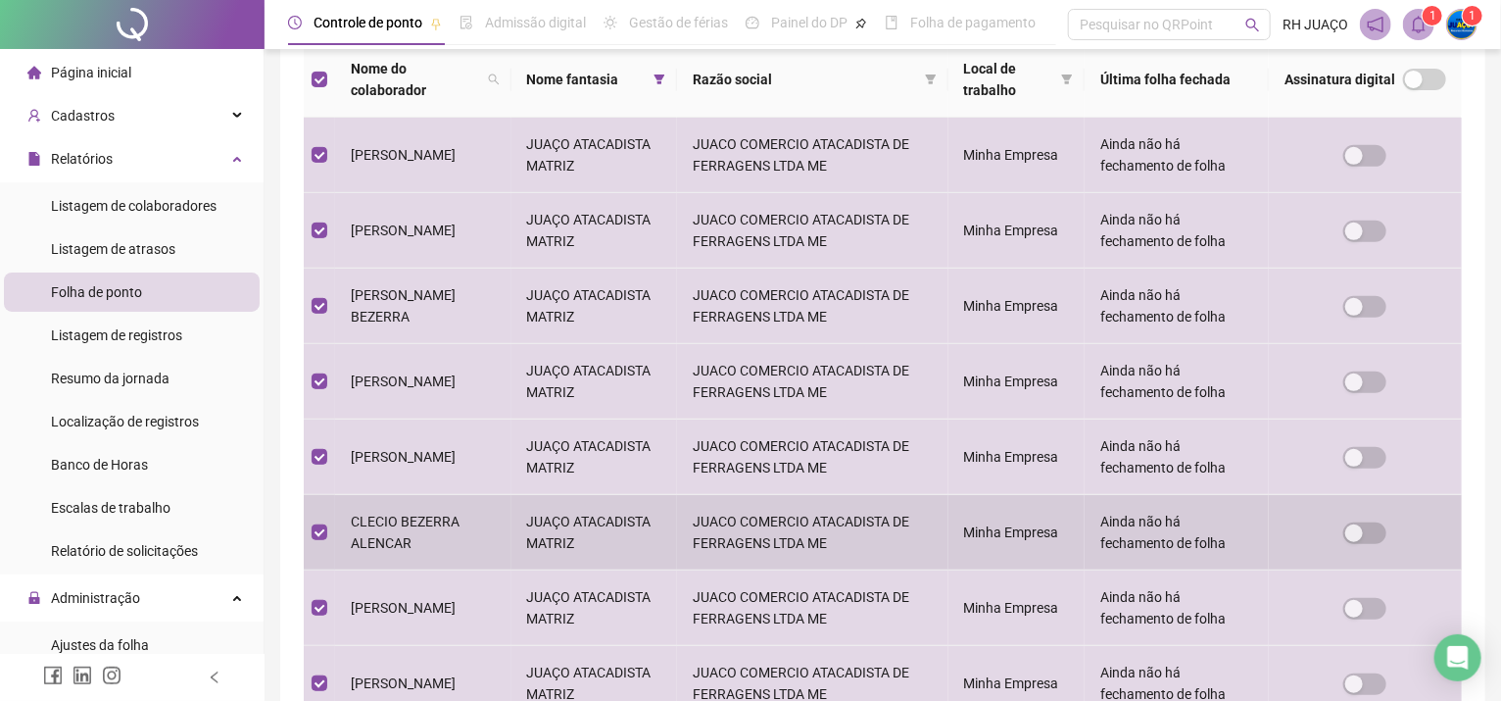
scroll to position [573, 0]
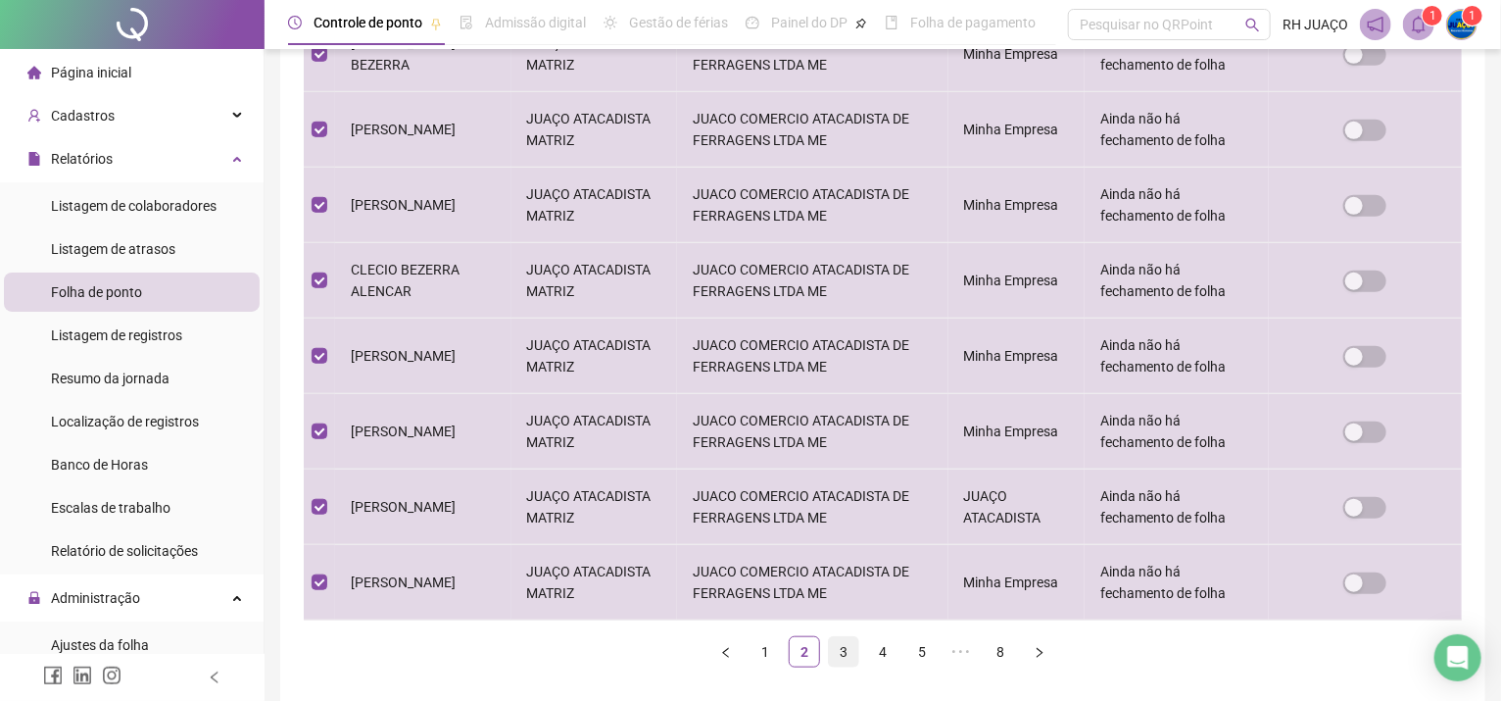
click at [843, 650] on link "3" at bounding box center [843, 651] width 29 height 29
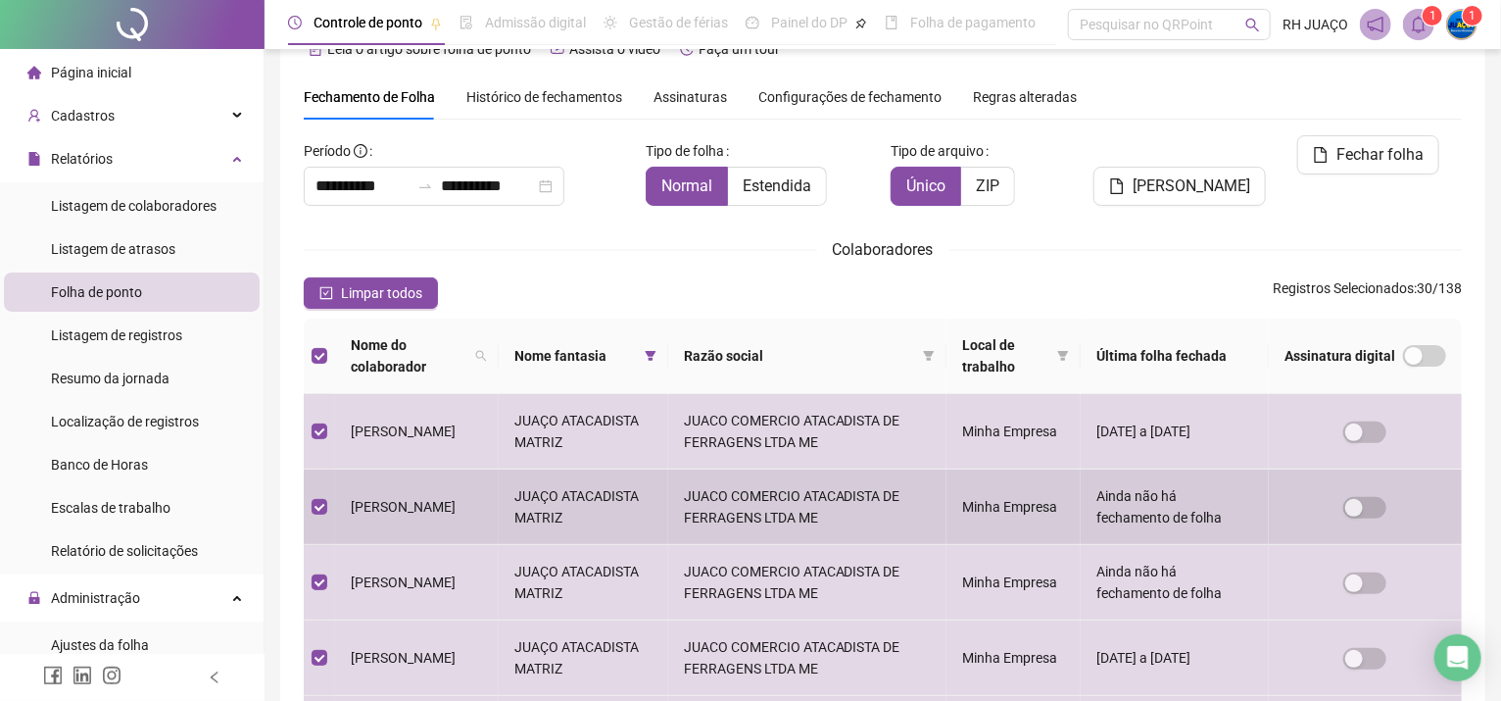
scroll to position [7, 0]
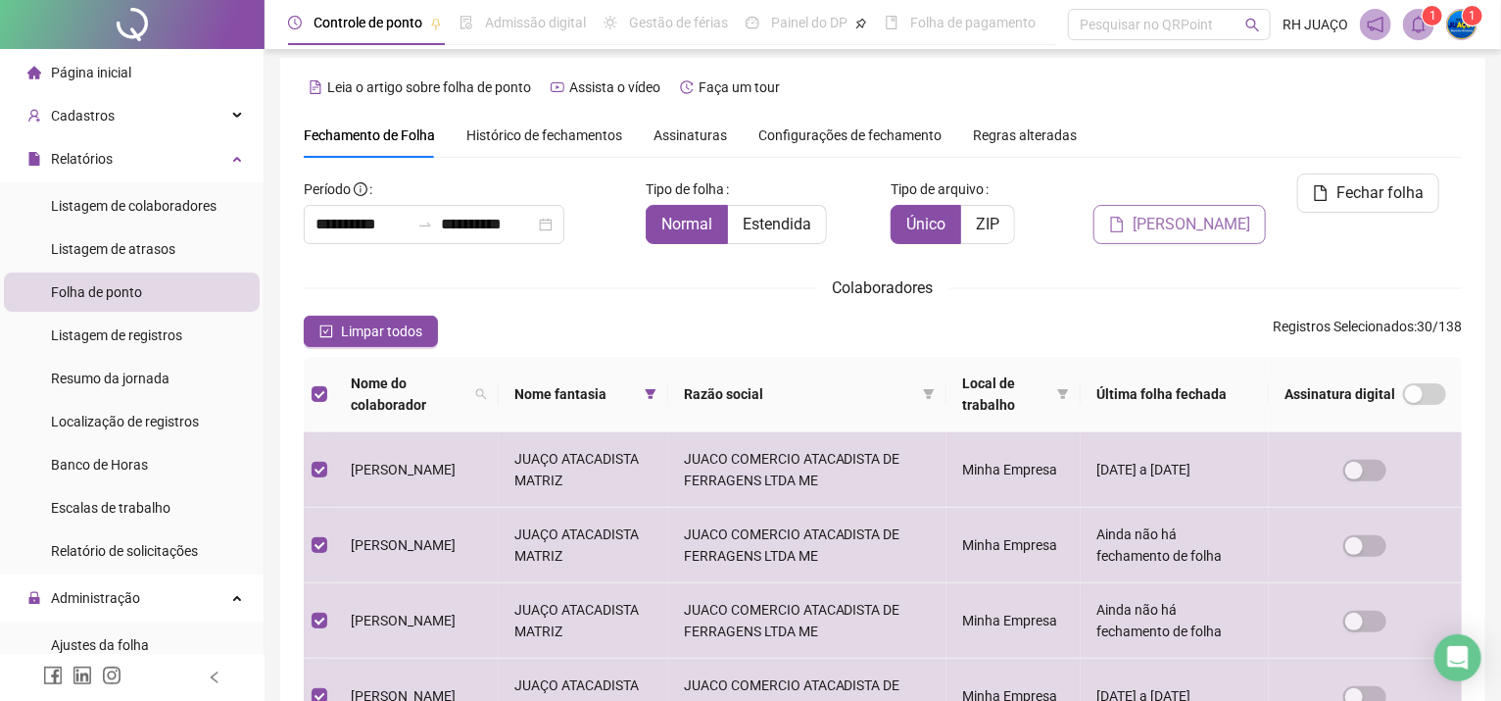
click at [1180, 213] on span "[PERSON_NAME]" at bounding box center [1192, 225] width 118 height 24
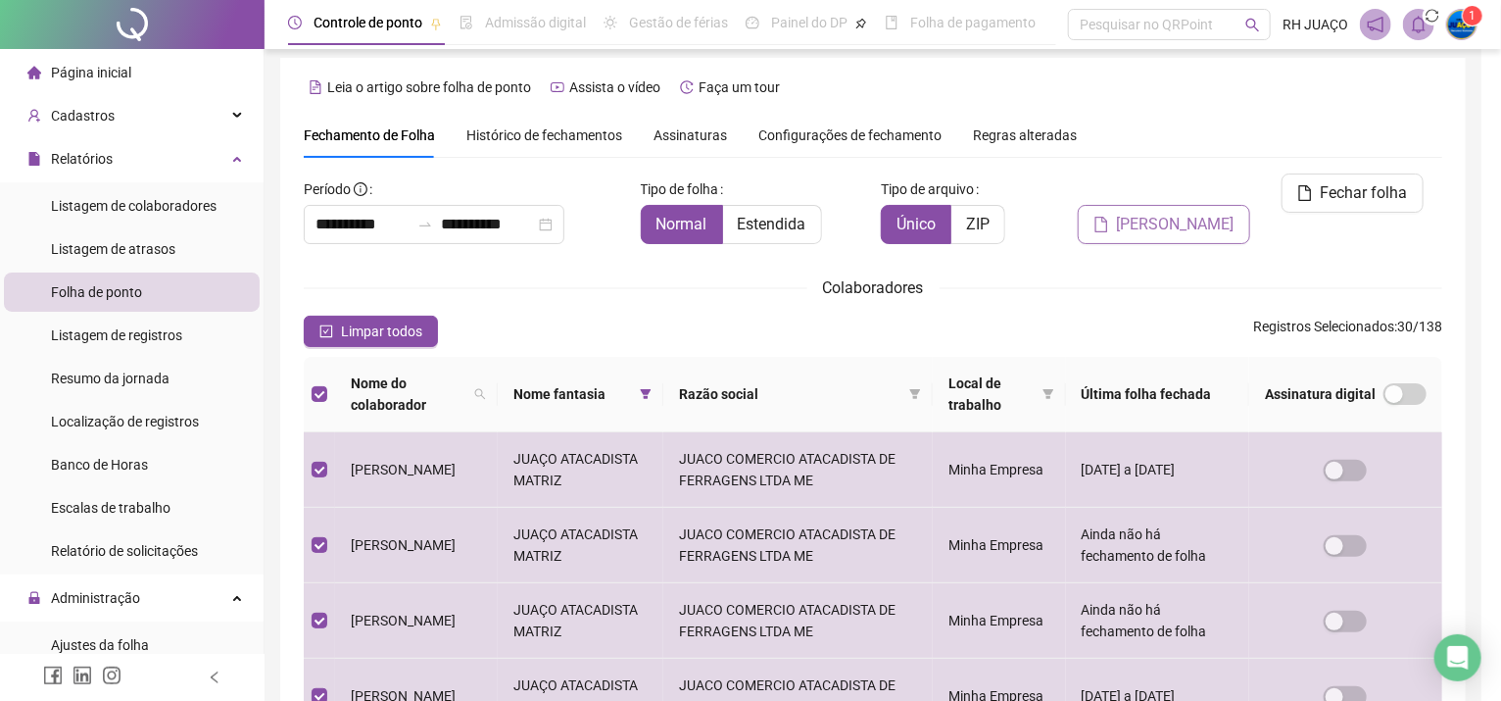
scroll to position [51, 0]
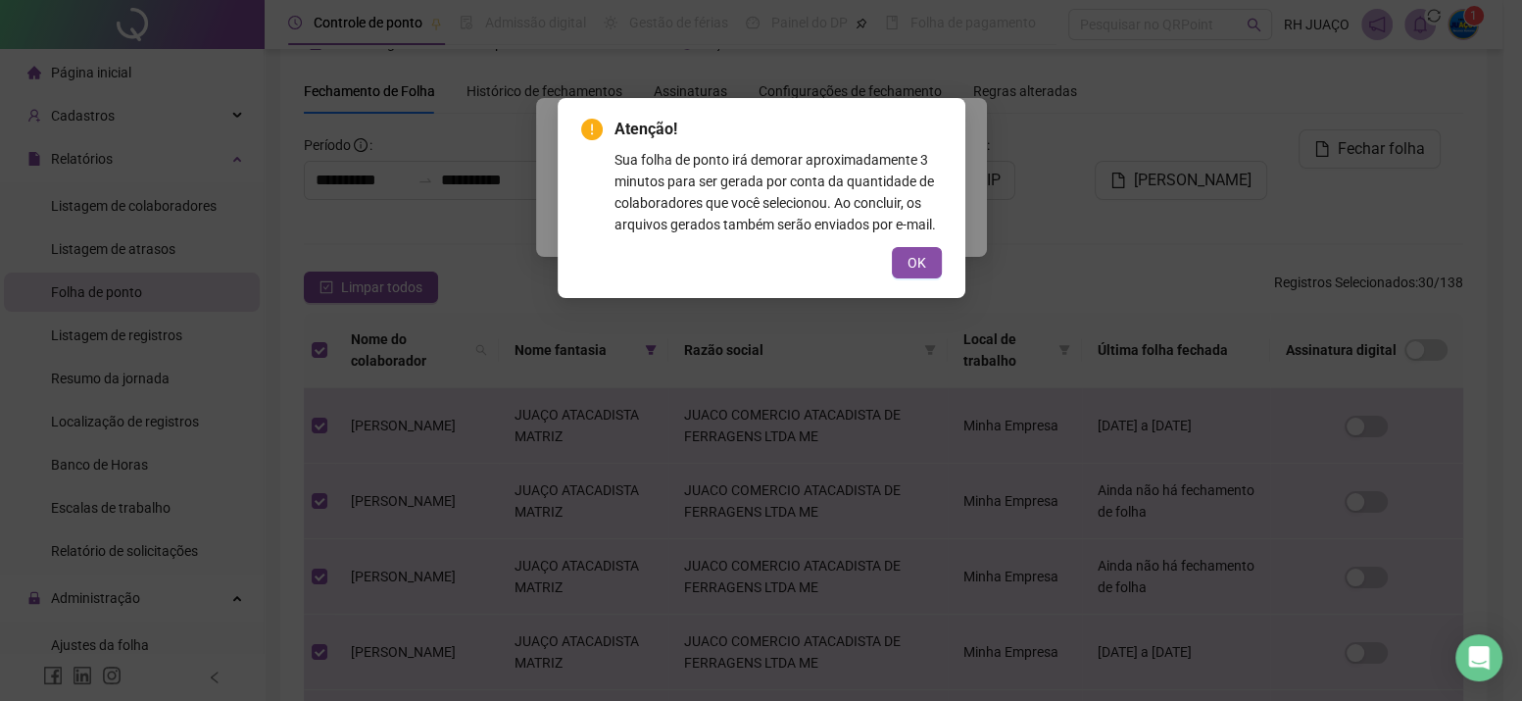
click at [898, 233] on div "Sua folha de ponto irá demorar aproximadamente 3 minutos para ser gerada por co…" at bounding box center [778, 192] width 327 height 86
click at [911, 260] on span "OK" at bounding box center [917, 263] width 19 height 22
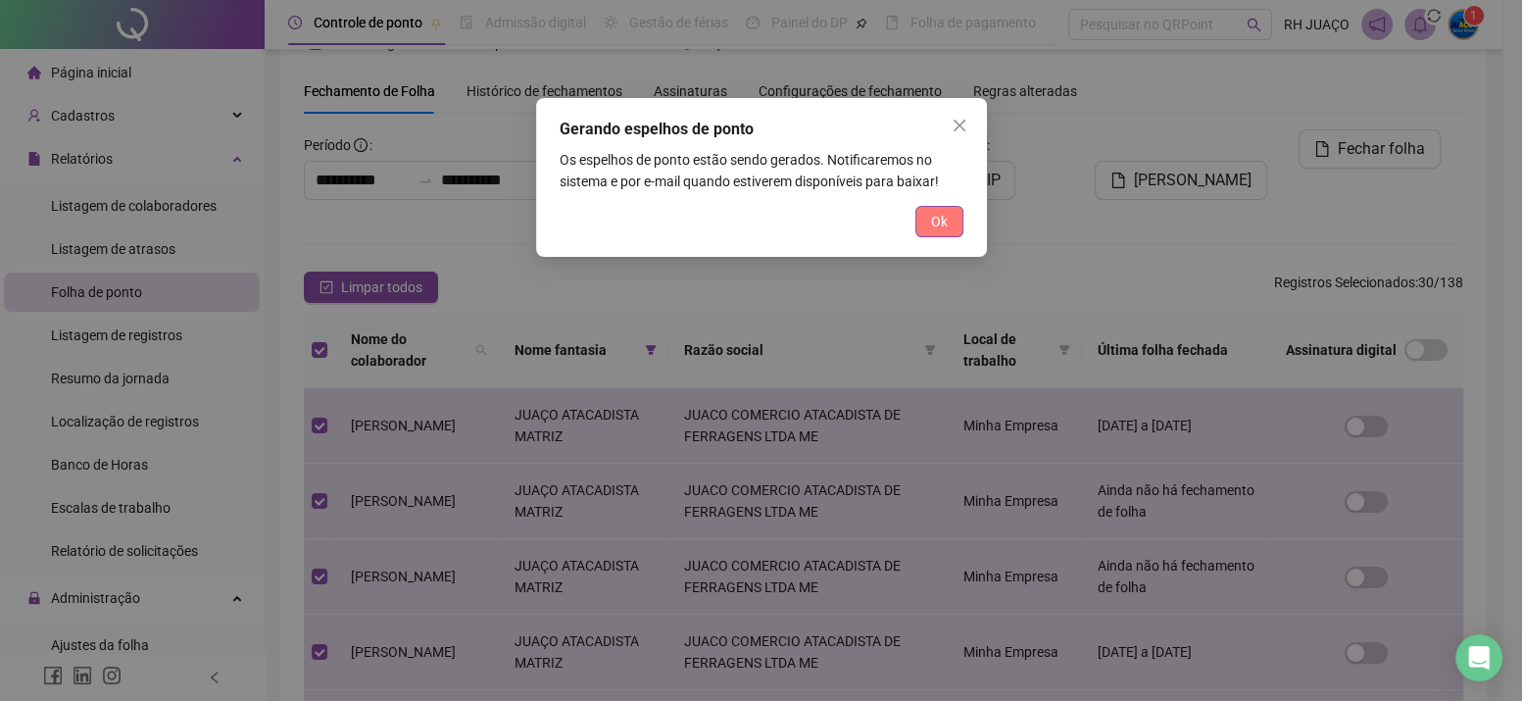
click at [942, 221] on span "Ok" at bounding box center [939, 222] width 17 height 22
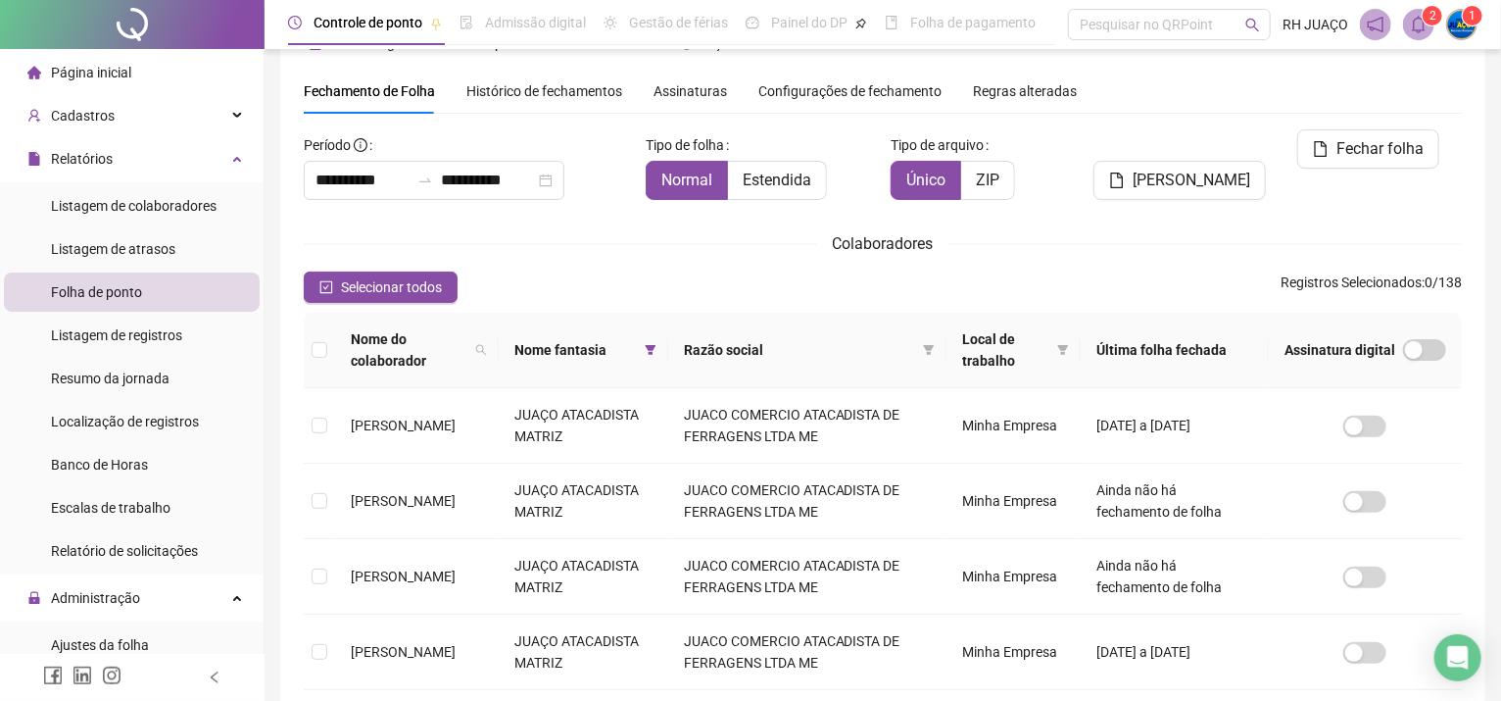
click at [1417, 24] on icon "bell" at bounding box center [1419, 25] width 18 height 18
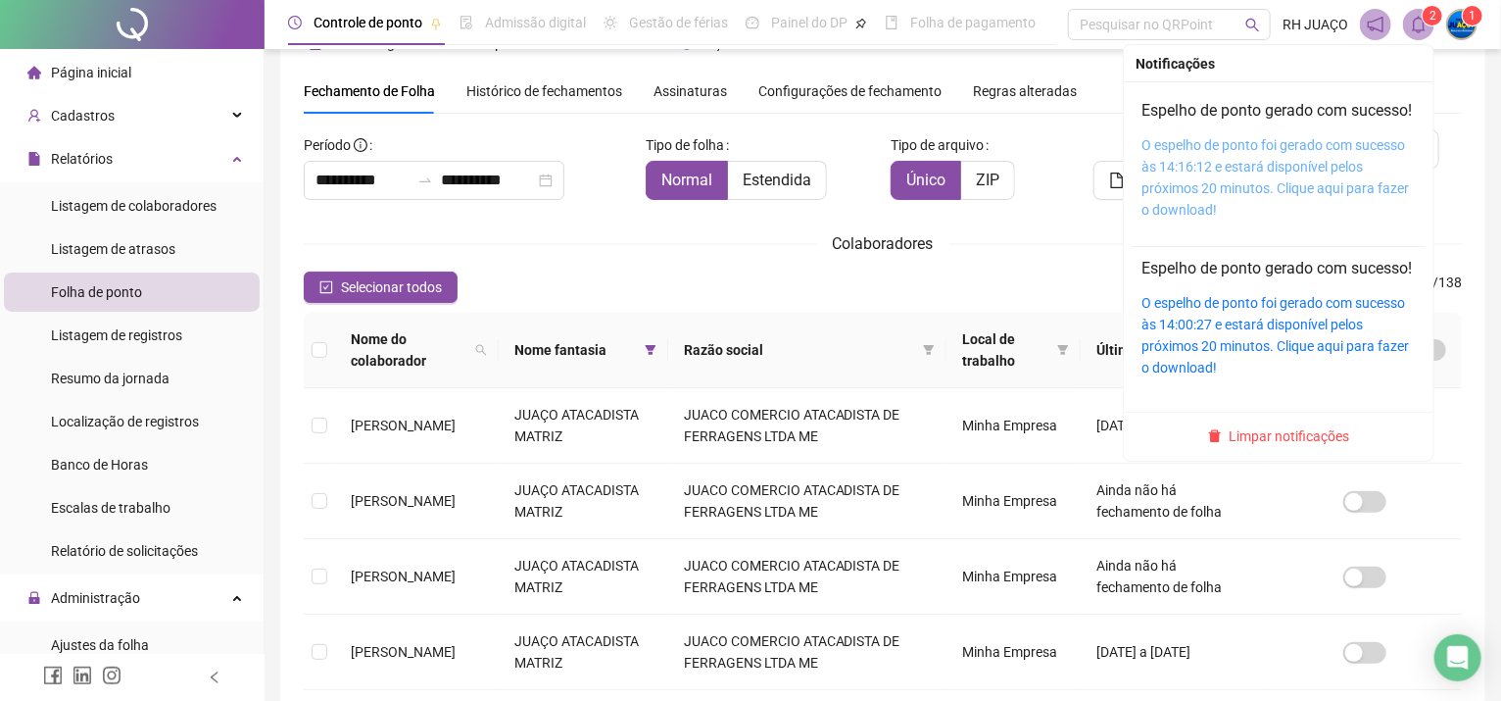
click at [1216, 174] on link "O espelho de ponto foi gerado com sucesso às 14:16:12 e estará disponível pelos…" at bounding box center [1276, 177] width 268 height 80
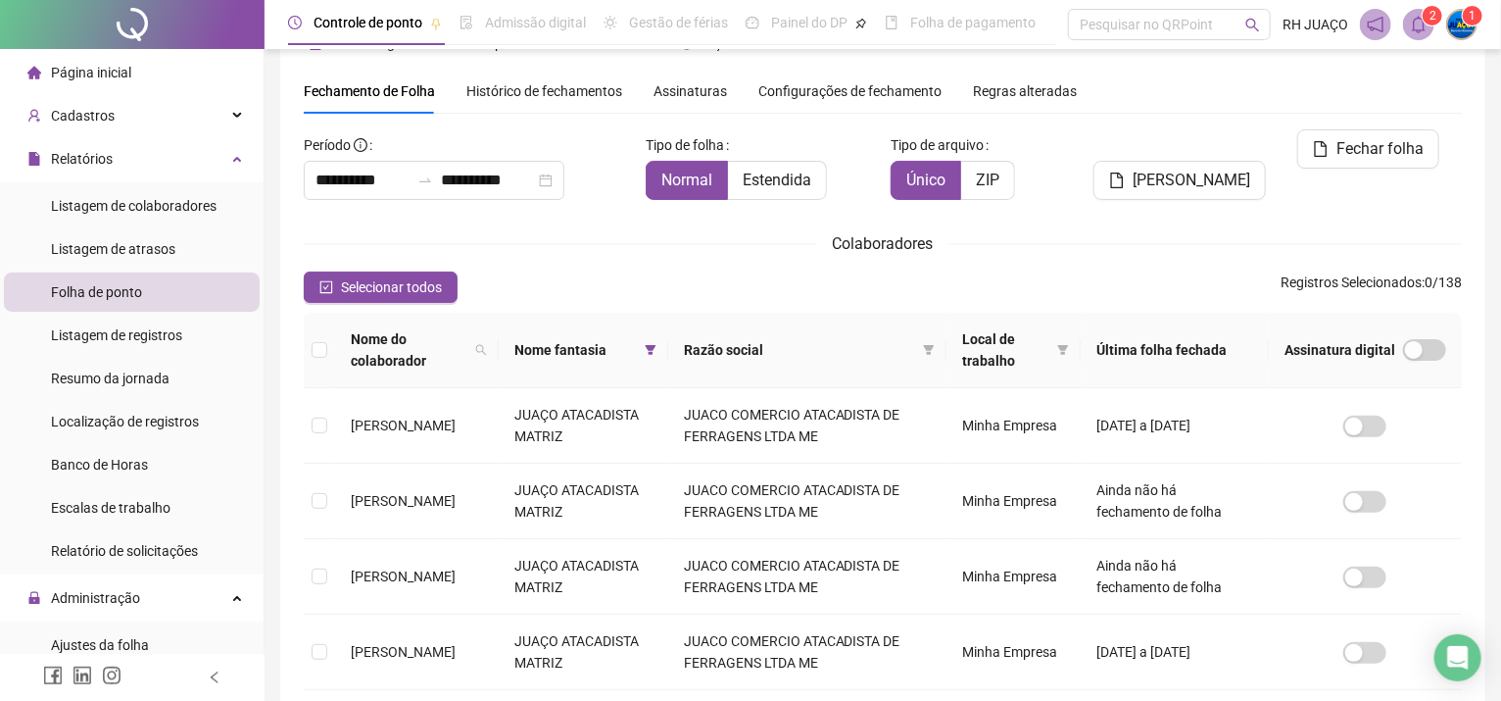
click at [1423, 21] on icon "bell" at bounding box center [1420, 25] width 14 height 18
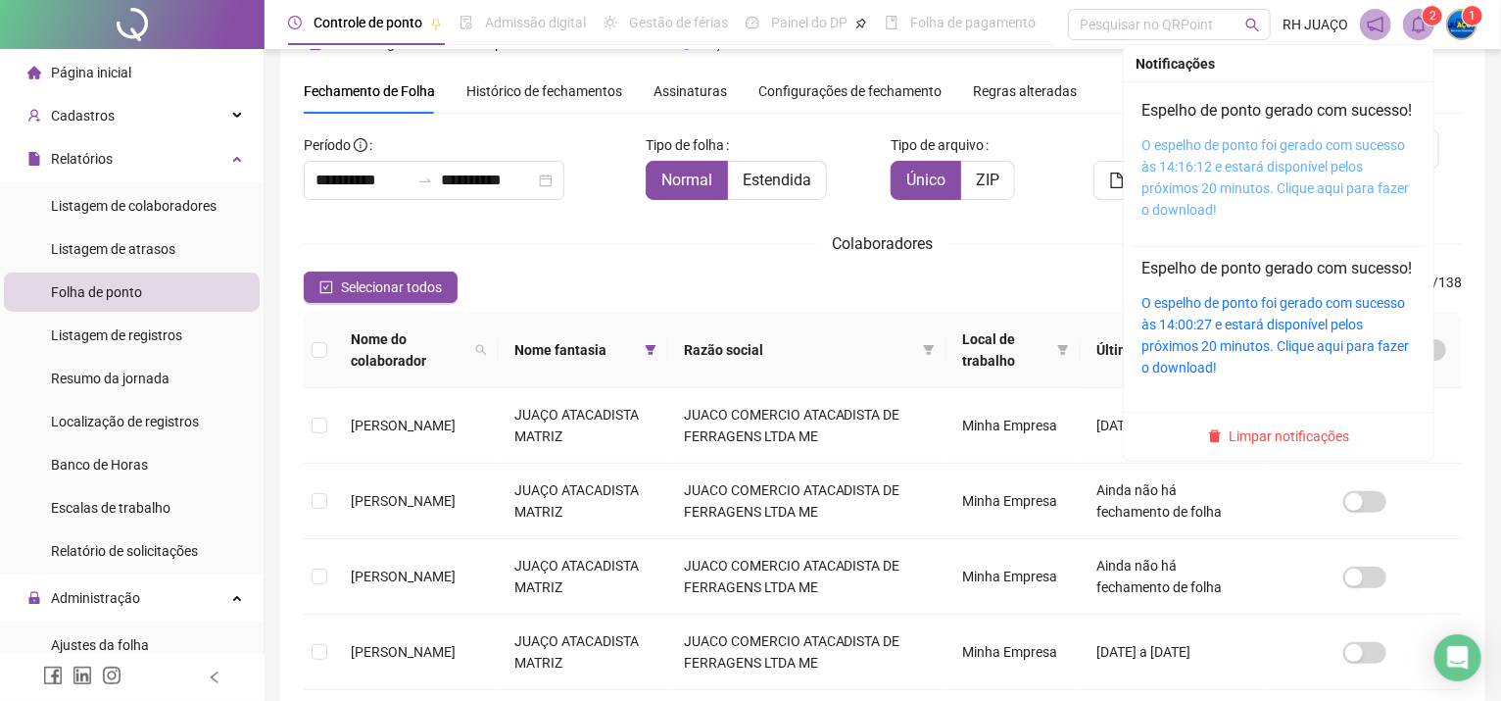
click at [1283, 170] on link "O espelho de ponto foi gerado com sucesso às 14:16:12 e estará disponível pelos…" at bounding box center [1276, 177] width 268 height 80
click at [1196, 172] on link "O espelho de ponto foi gerado com sucesso às 14:16:12 e estará disponível pelos…" at bounding box center [1276, 177] width 268 height 80
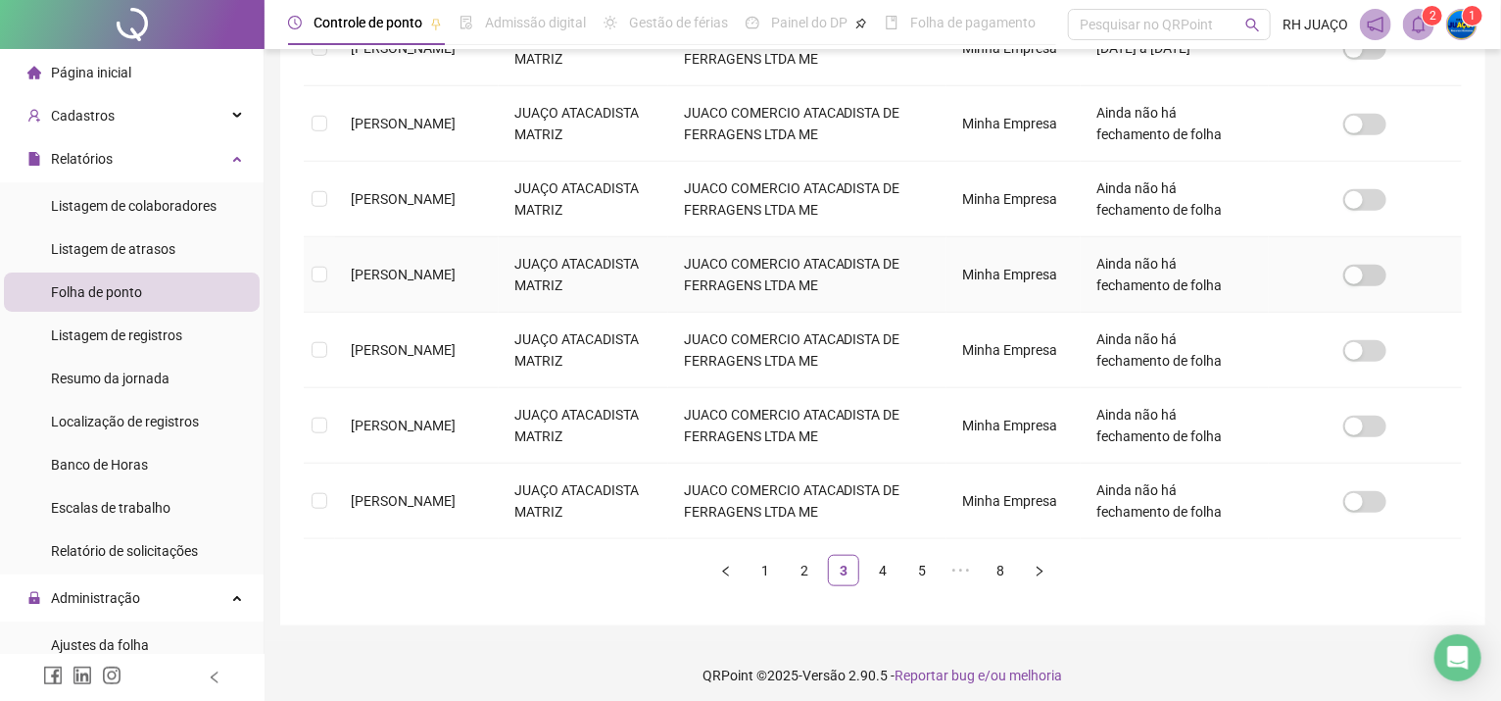
scroll to position [661, 0]
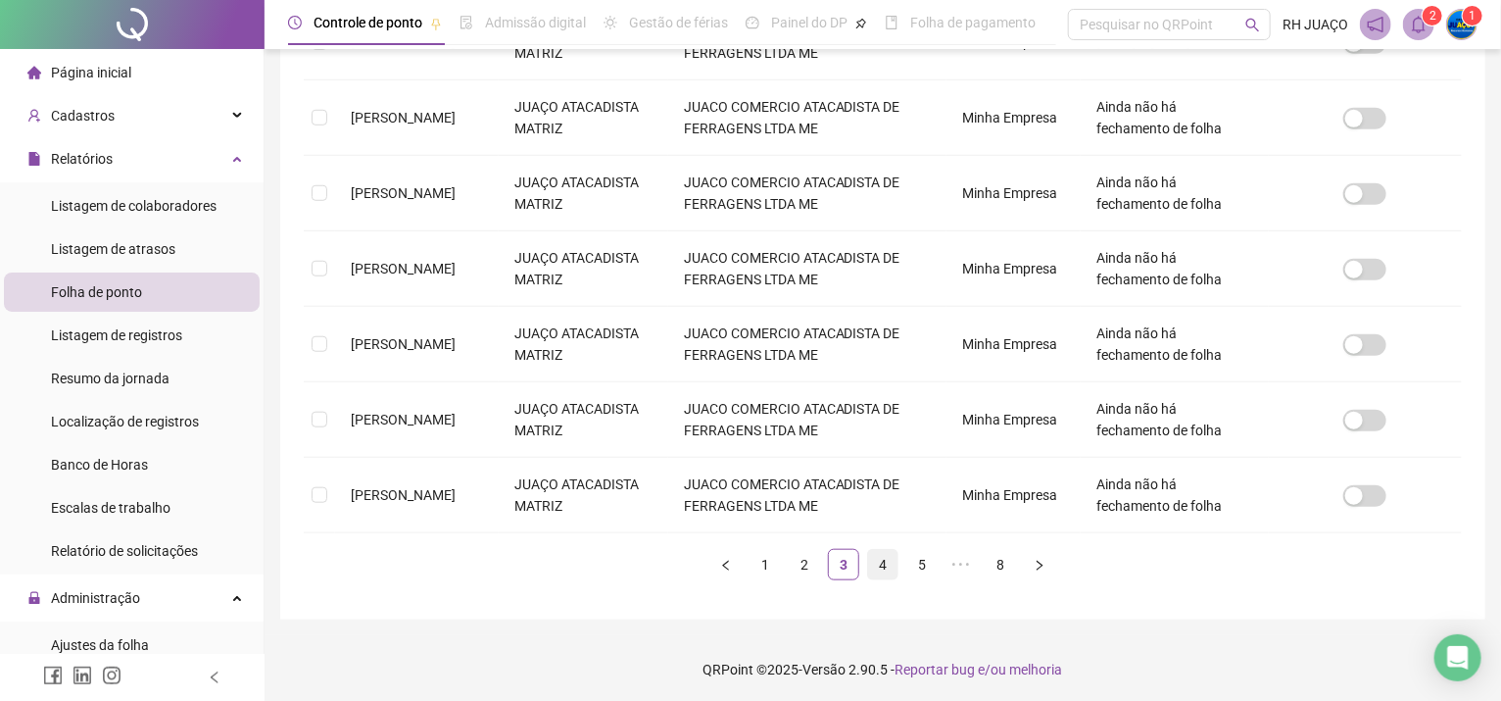
click at [875, 561] on link "4" at bounding box center [882, 564] width 29 height 29
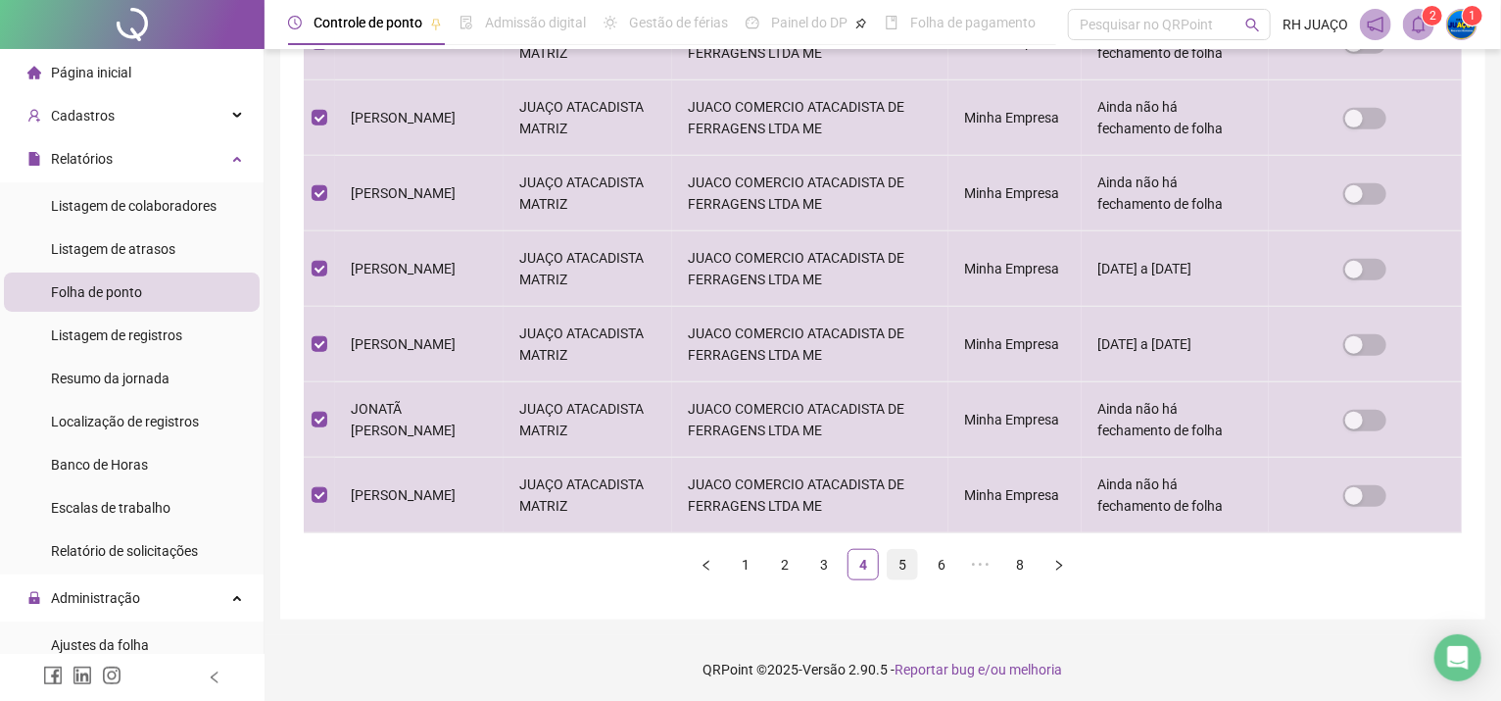
click at [904, 566] on link "5" at bounding box center [902, 564] width 29 height 29
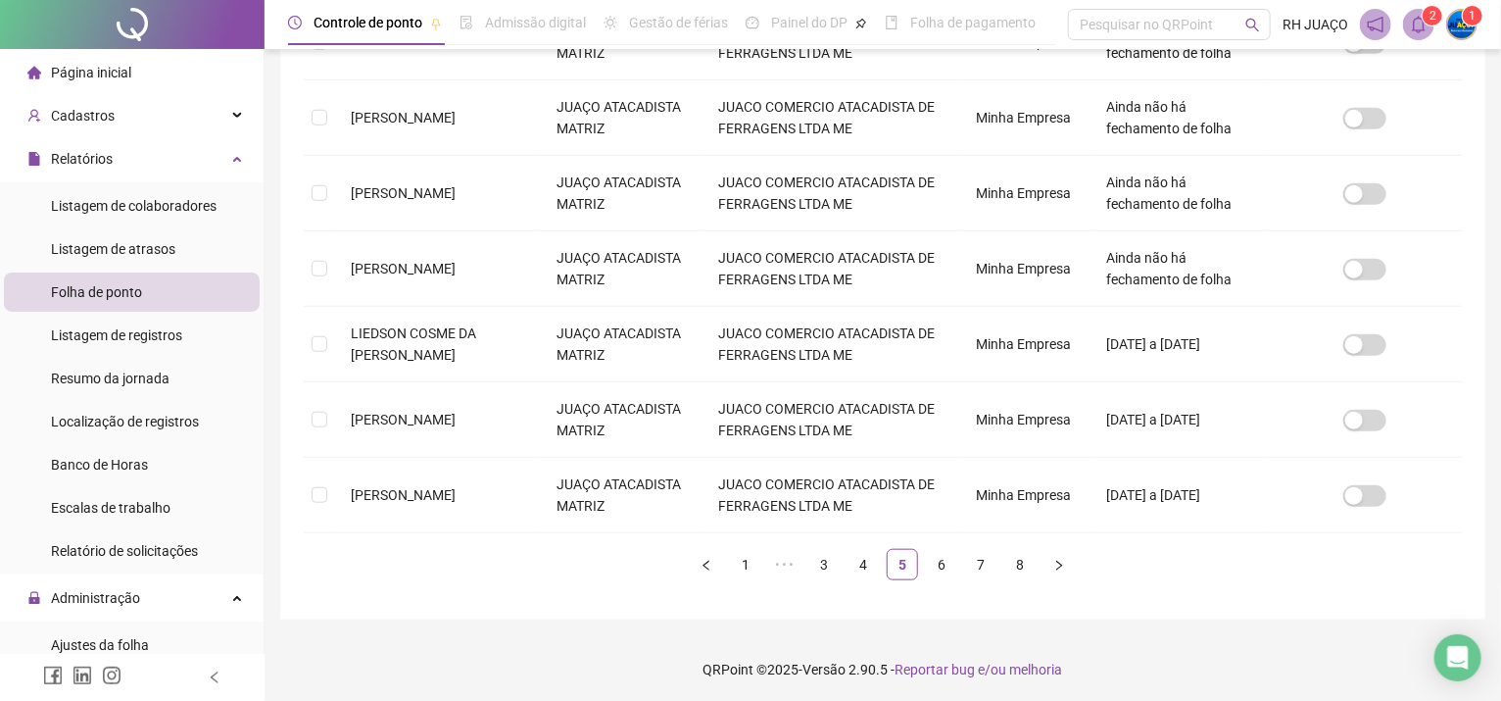
scroll to position [51, 0]
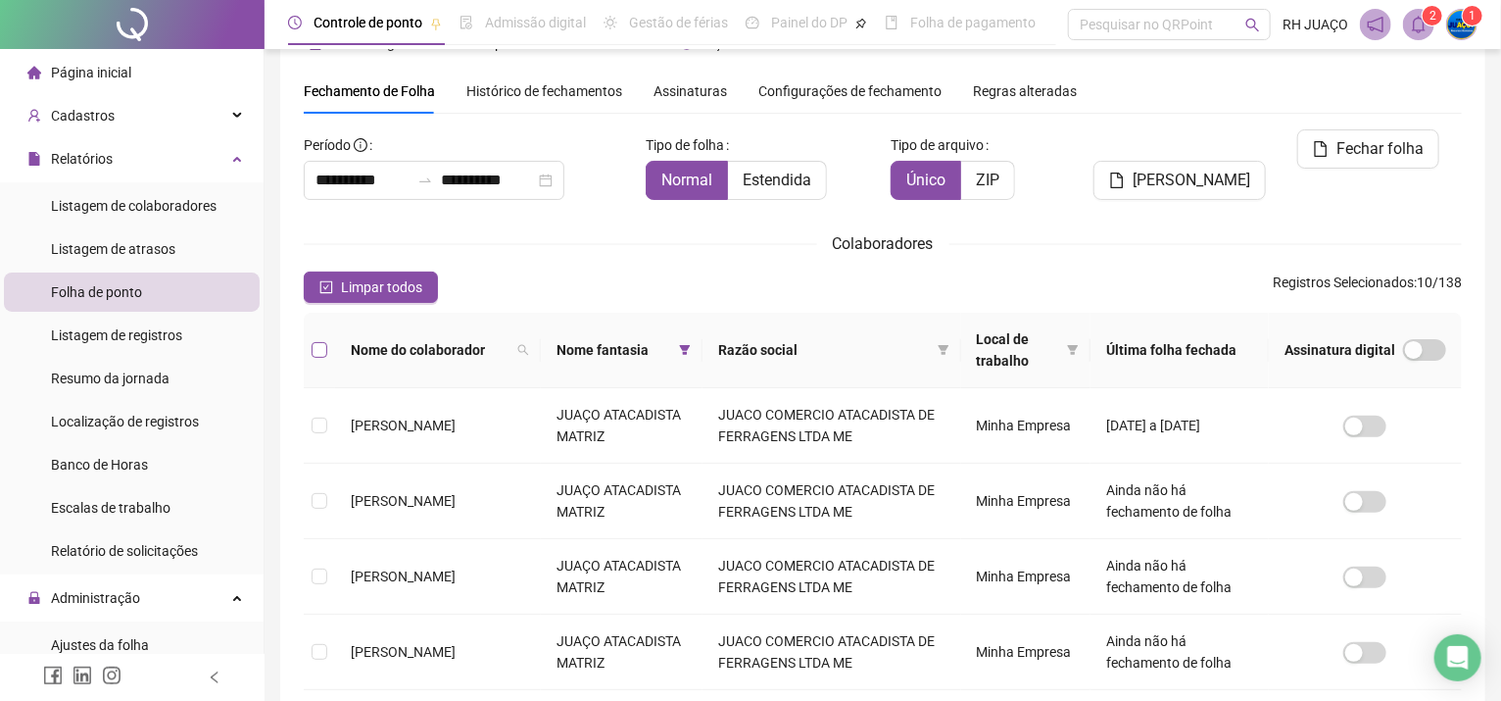
click at [323, 359] on label at bounding box center [320, 350] width 16 height 22
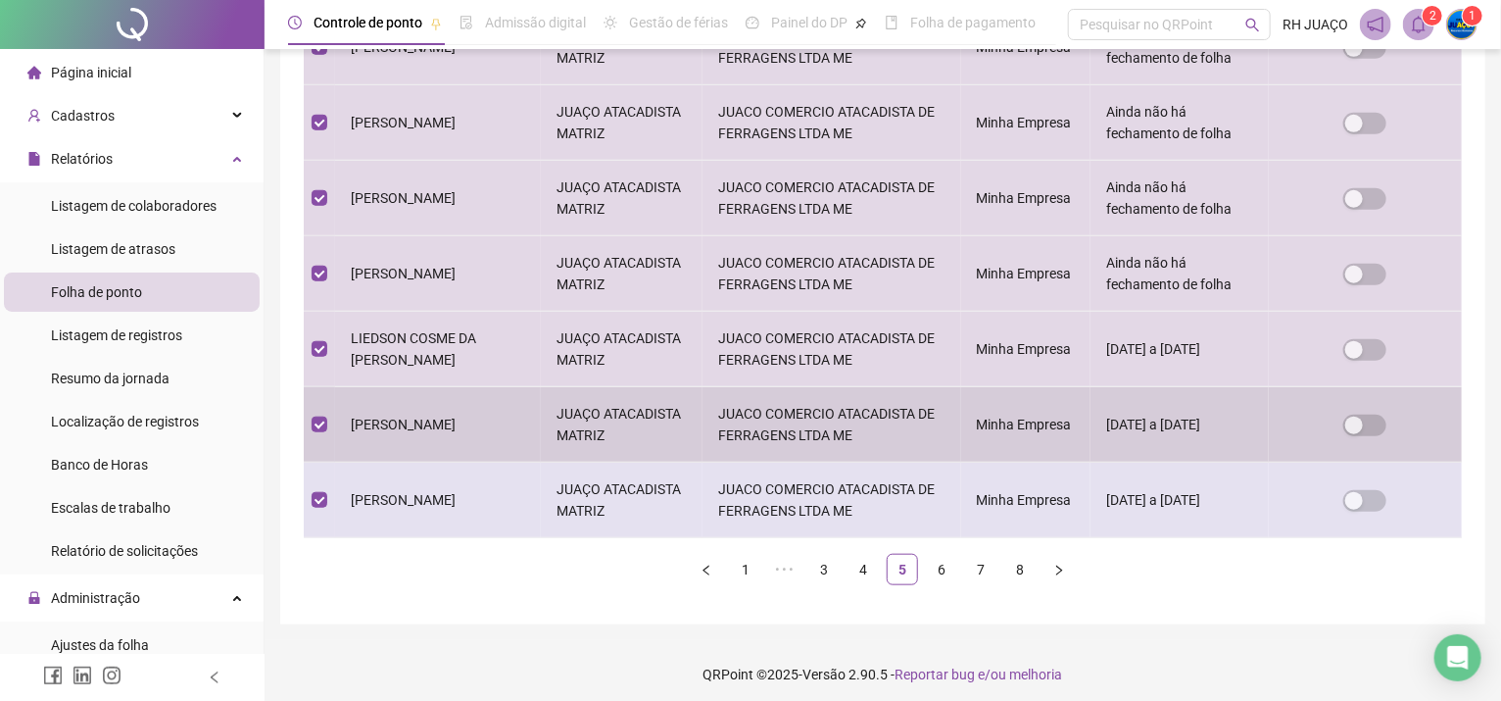
scroll to position [661, 0]
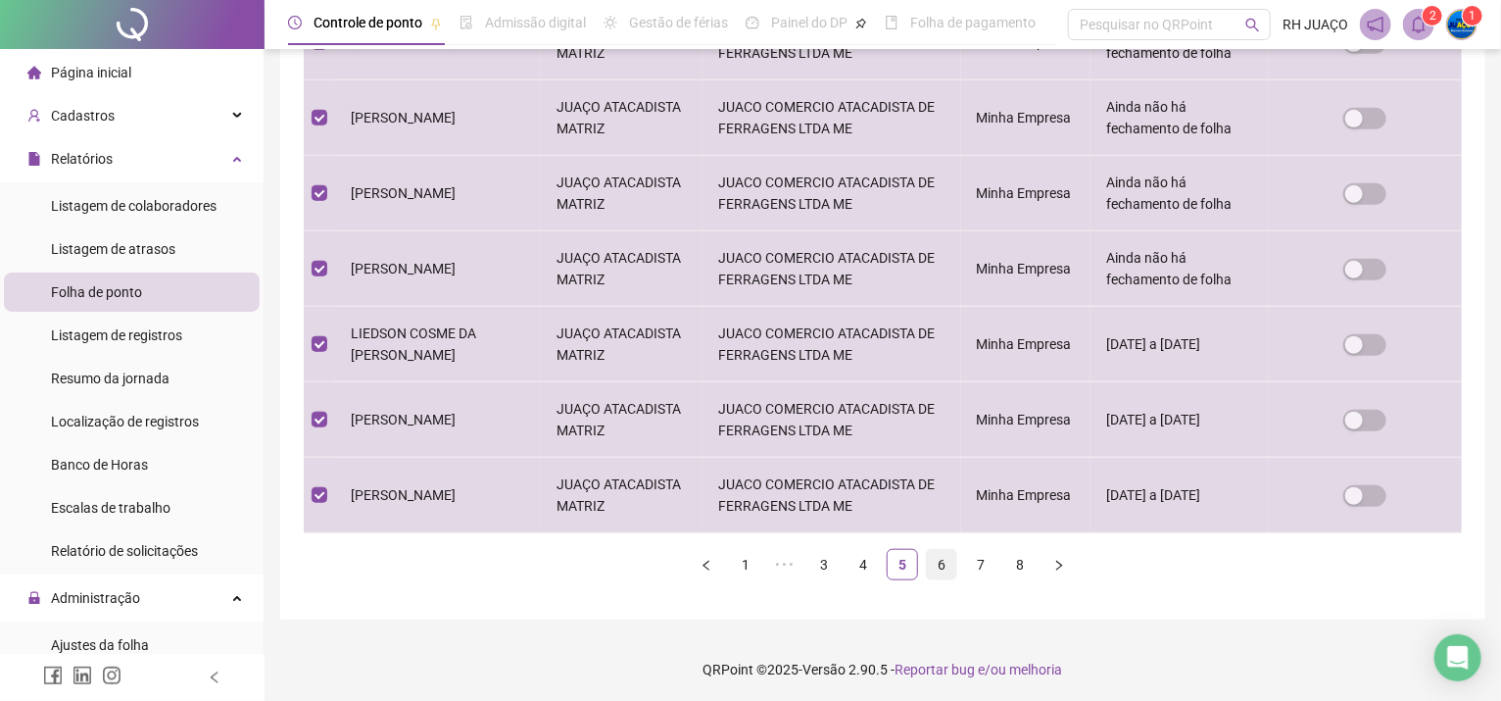
click at [933, 560] on link "6" at bounding box center [941, 564] width 29 height 29
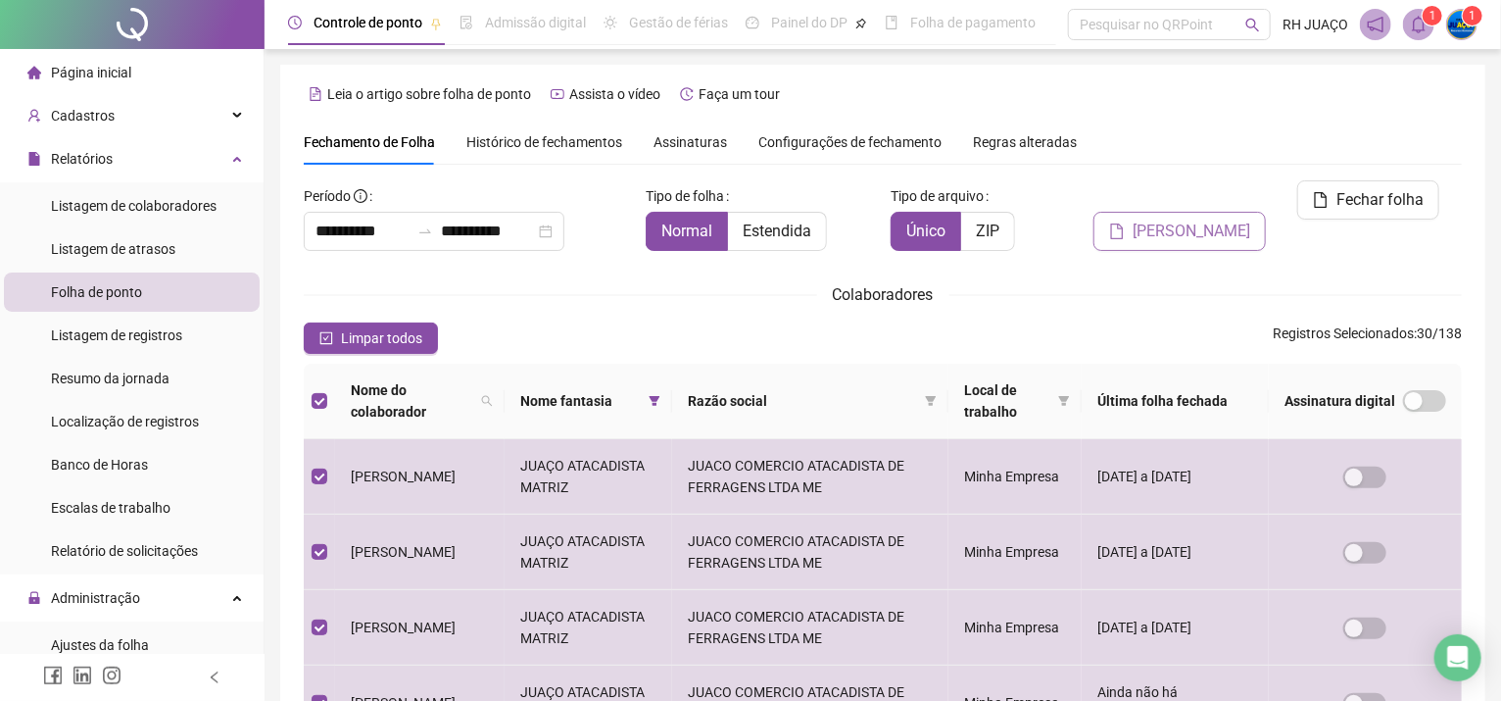
scroll to position [51, 0]
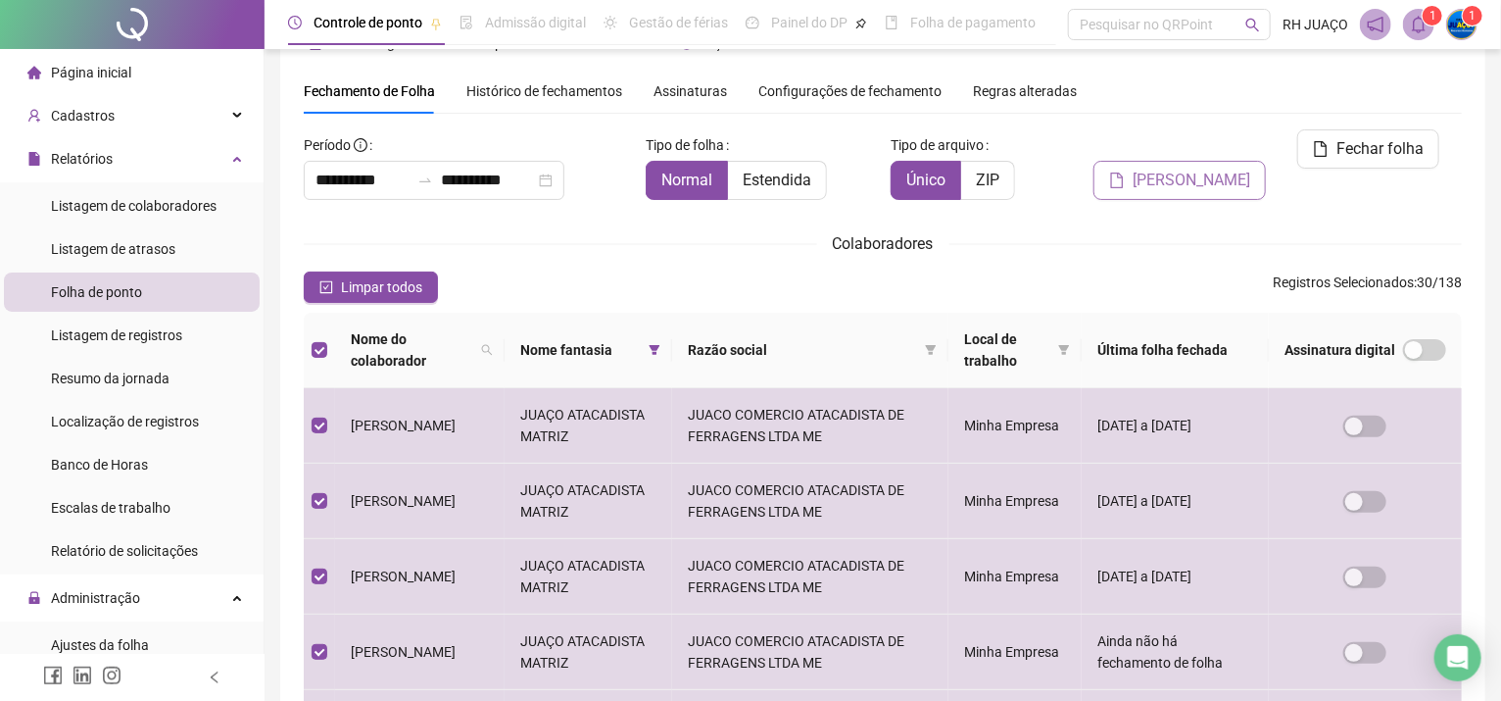
click at [1186, 169] on span "[PERSON_NAME]" at bounding box center [1192, 181] width 118 height 24
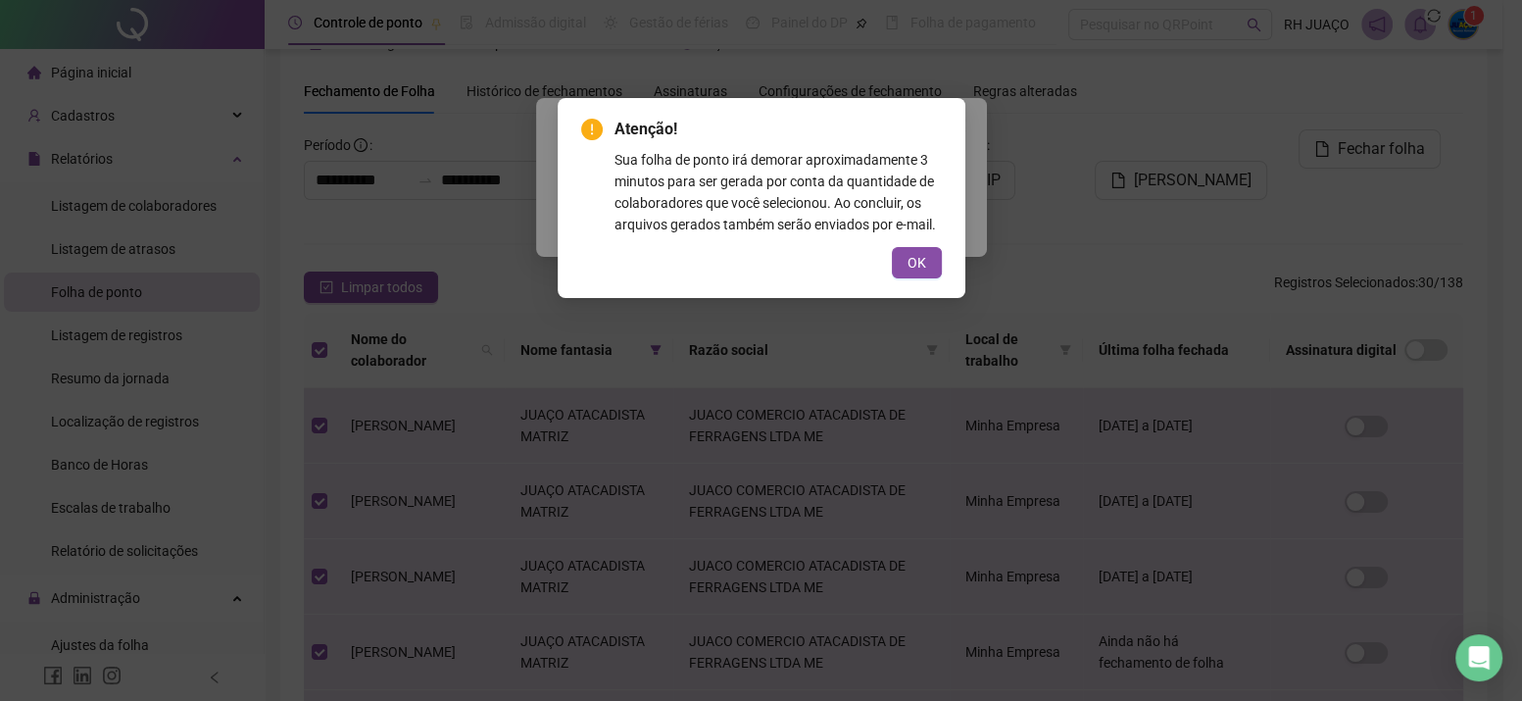
click at [902, 264] on button "OK" at bounding box center [917, 262] width 50 height 31
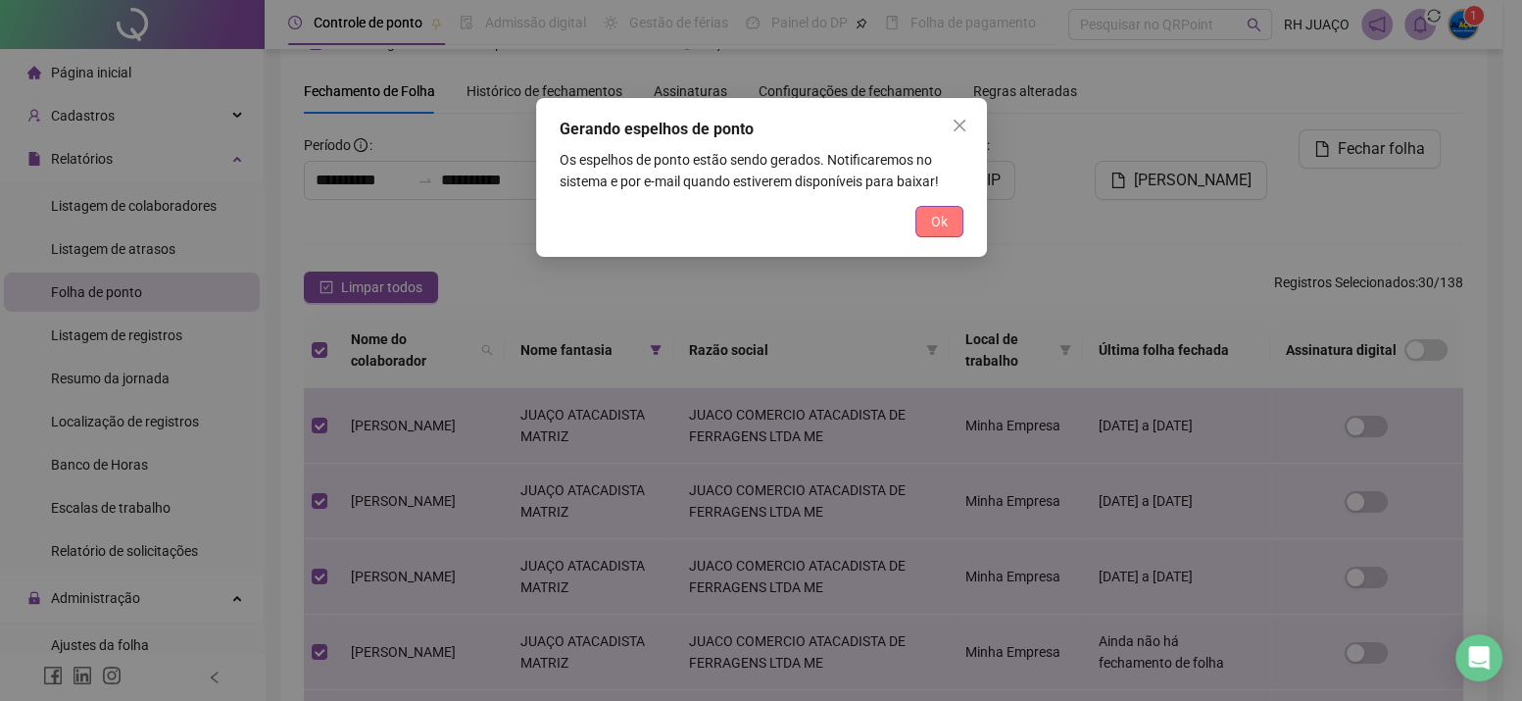
click at [924, 225] on button "Ok" at bounding box center [939, 221] width 48 height 31
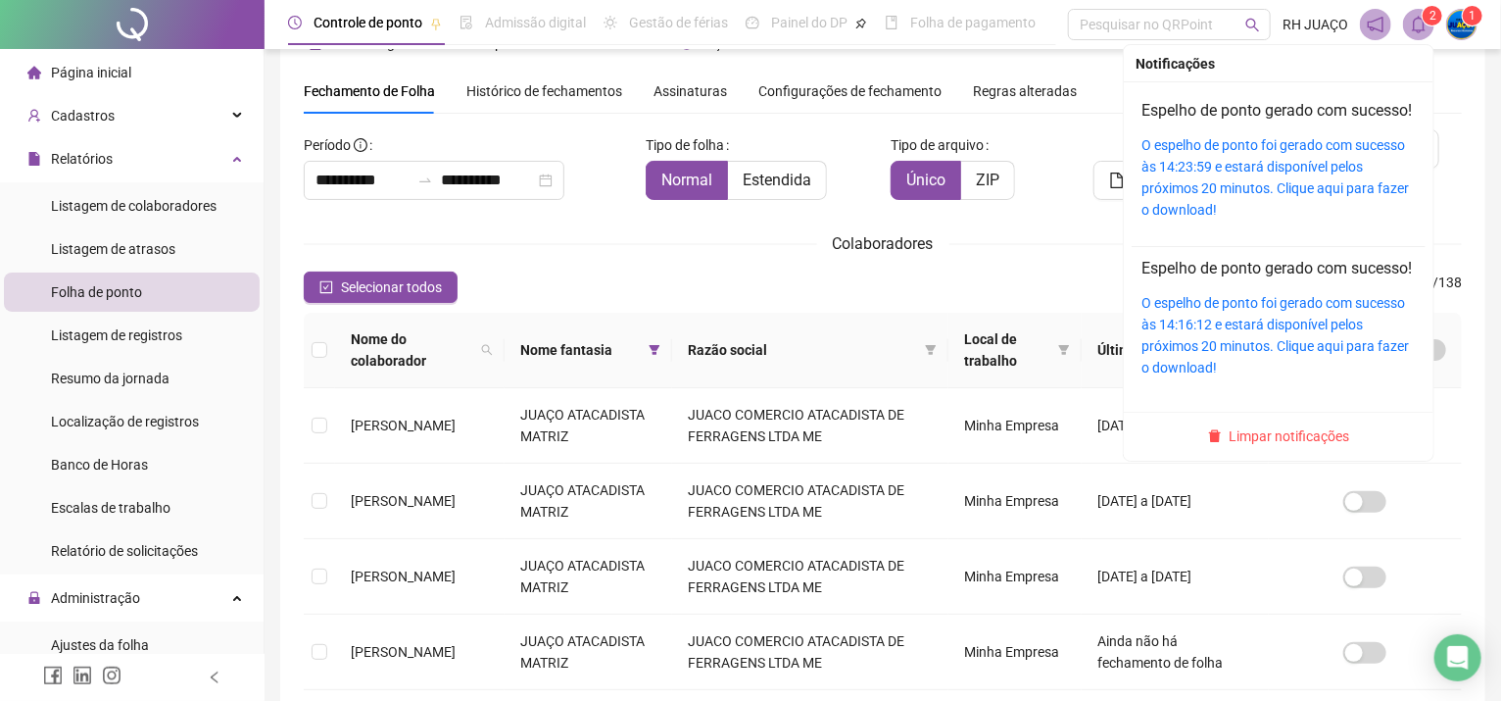
click at [1428, 21] on sup "2" at bounding box center [1433, 16] width 20 height 20
click at [1167, 210] on link "O espelho de ponto foi gerado com sucesso às 14:23:59 e estará disponível pelos…" at bounding box center [1276, 177] width 268 height 80
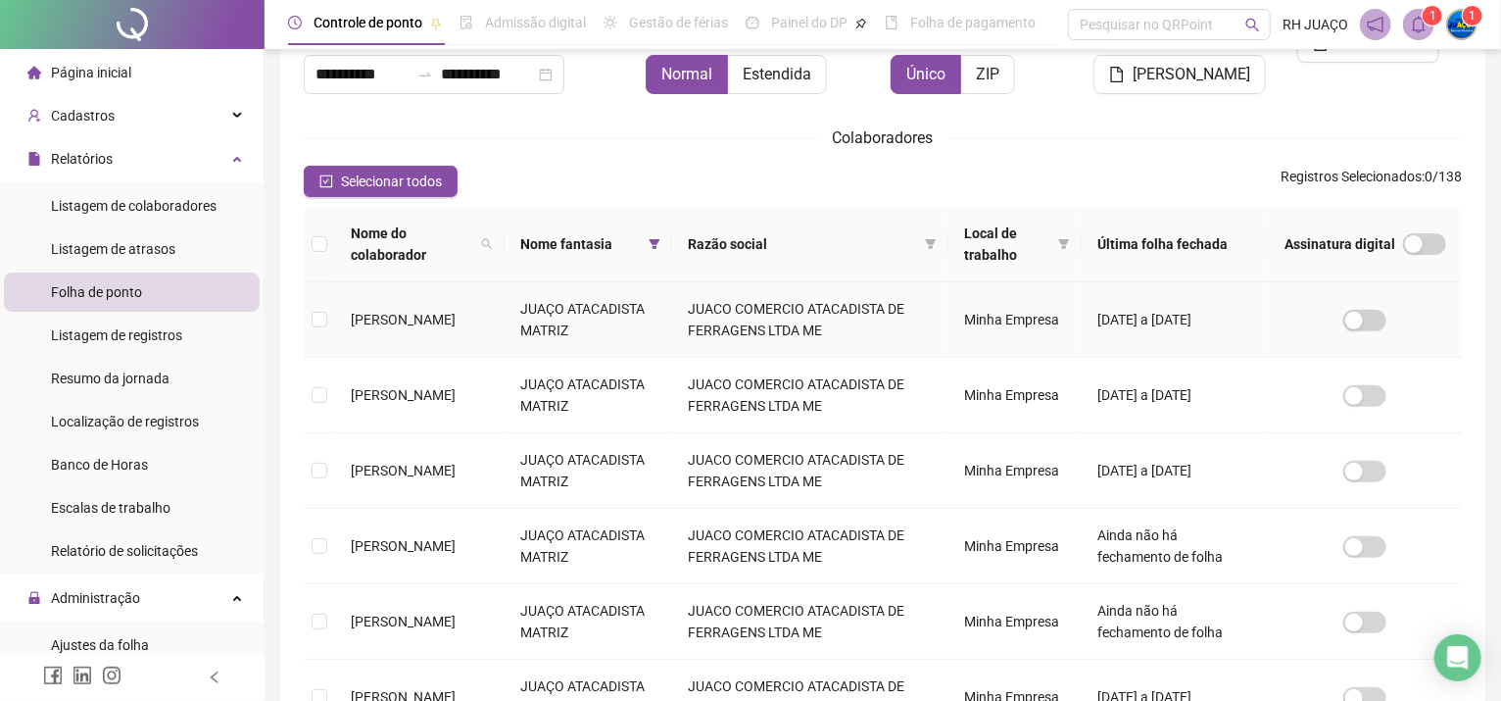
scroll to position [573, 0]
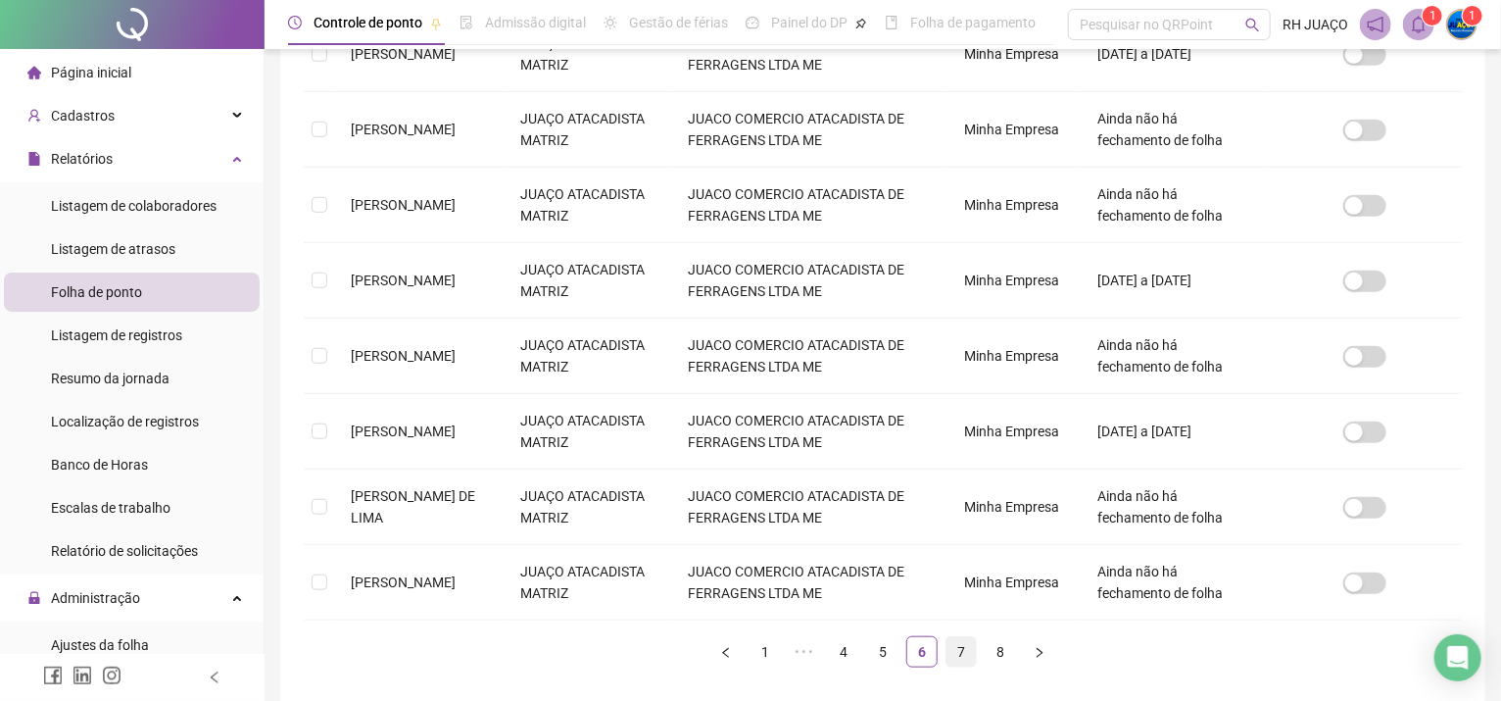
click at [957, 651] on link "7" at bounding box center [961, 651] width 29 height 29
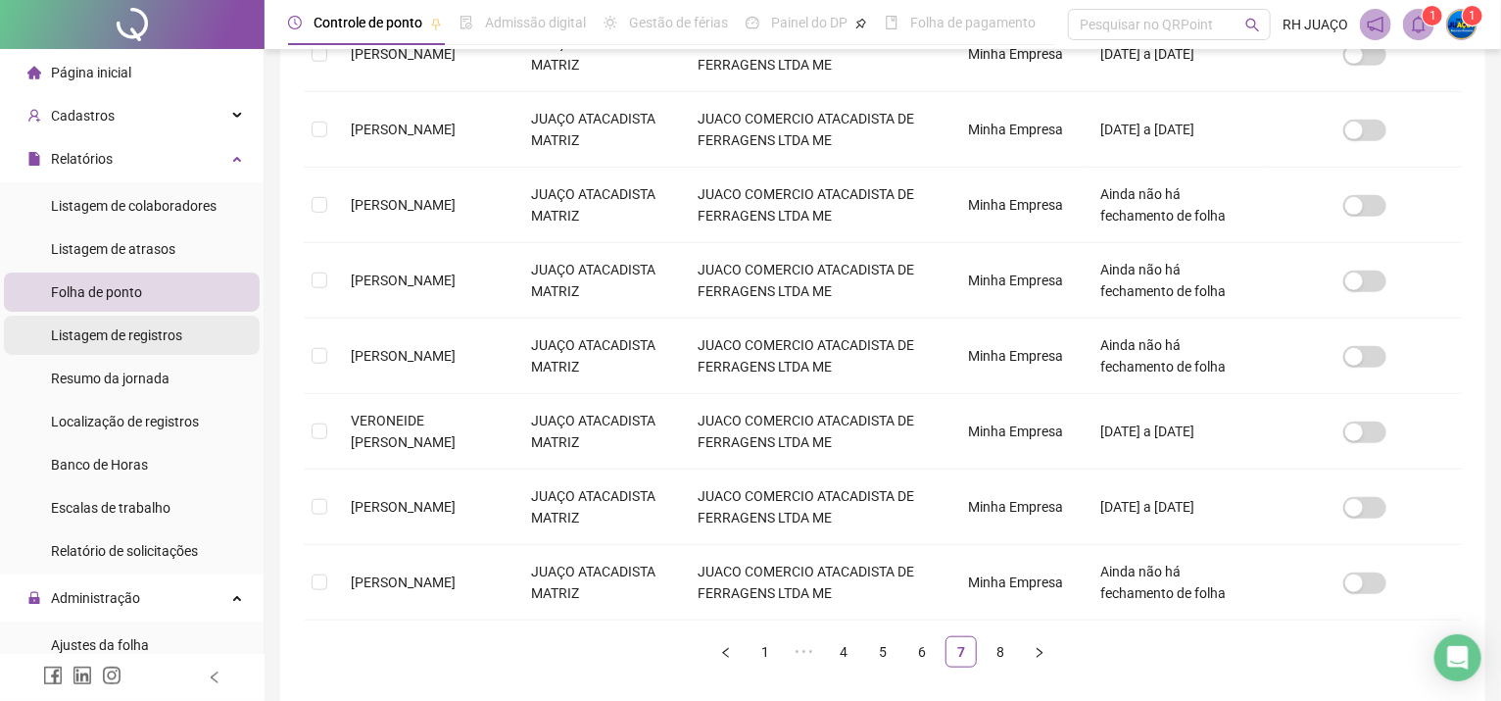
scroll to position [51, 0]
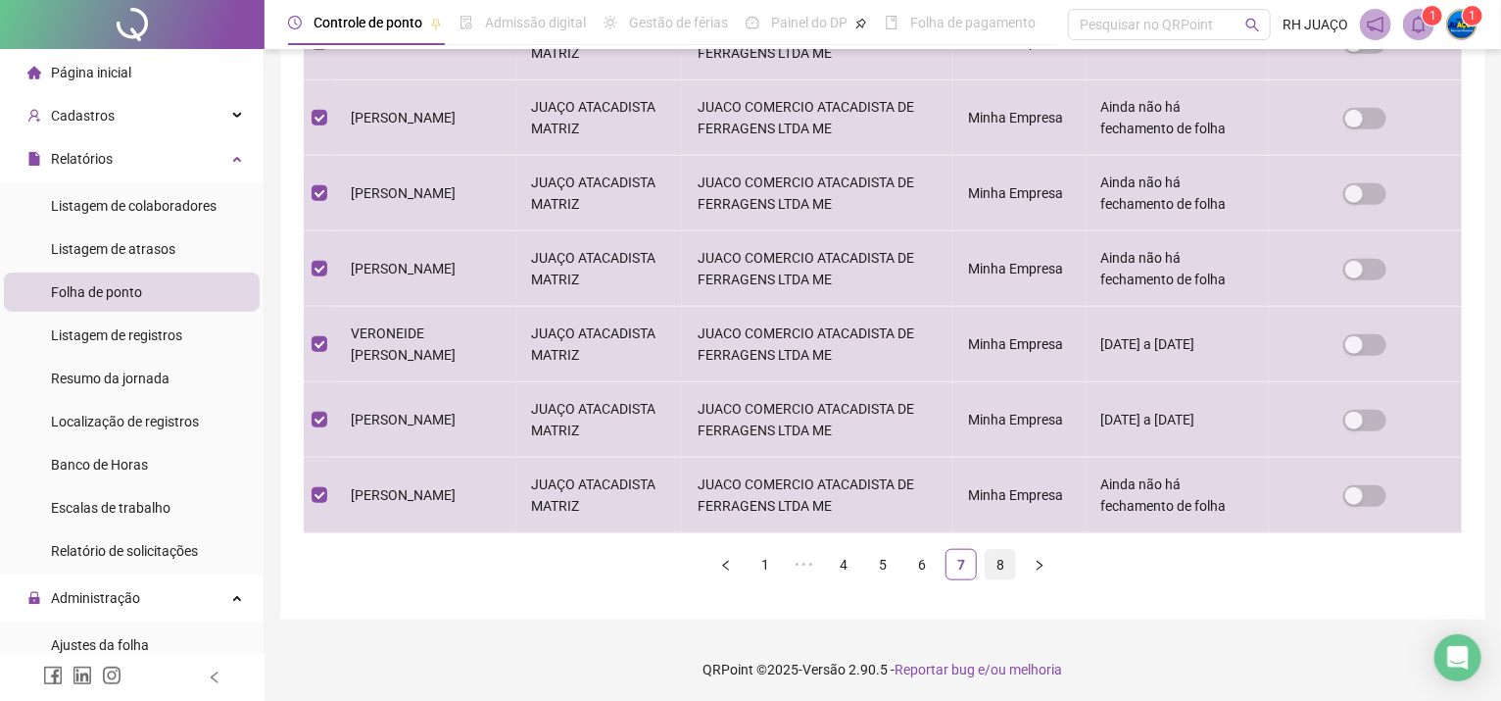
click at [992, 565] on link "8" at bounding box center [1000, 564] width 29 height 29
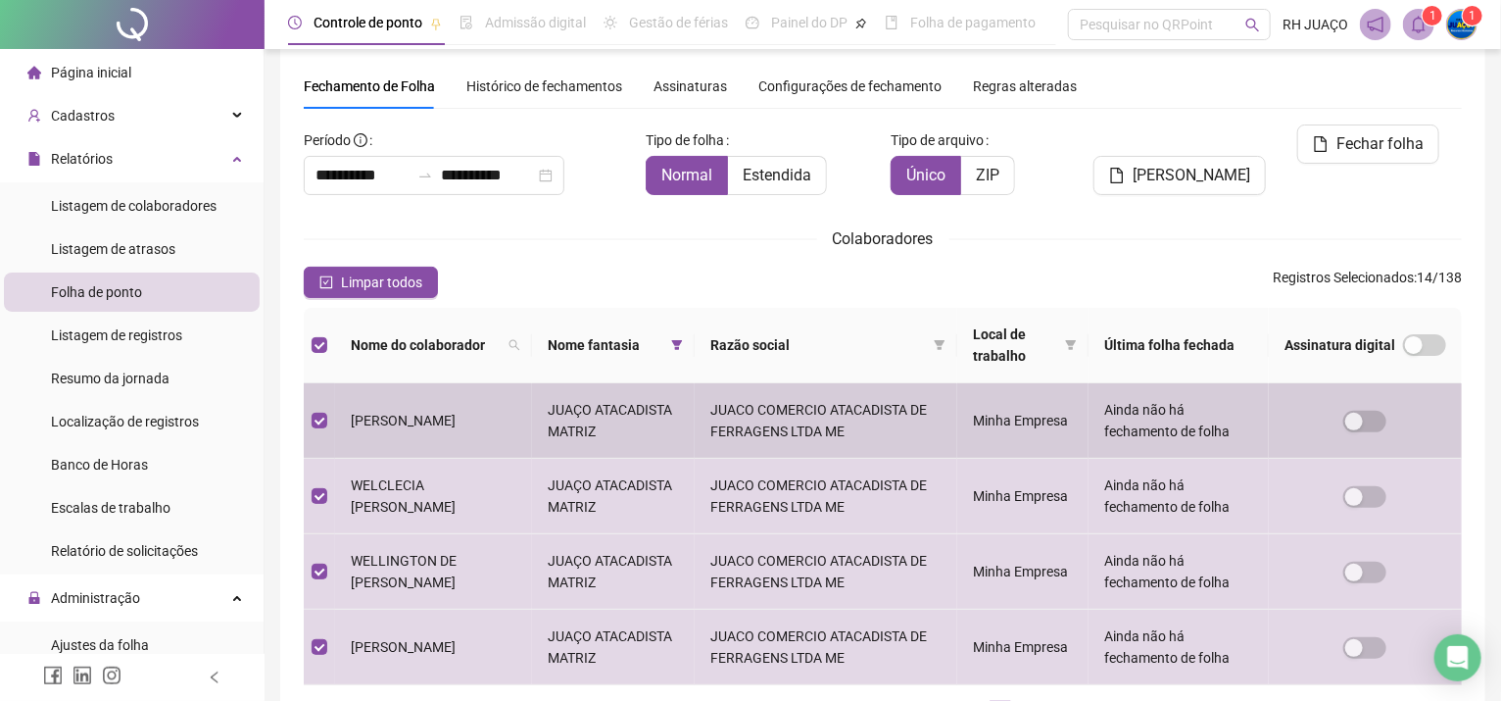
scroll to position [0, 0]
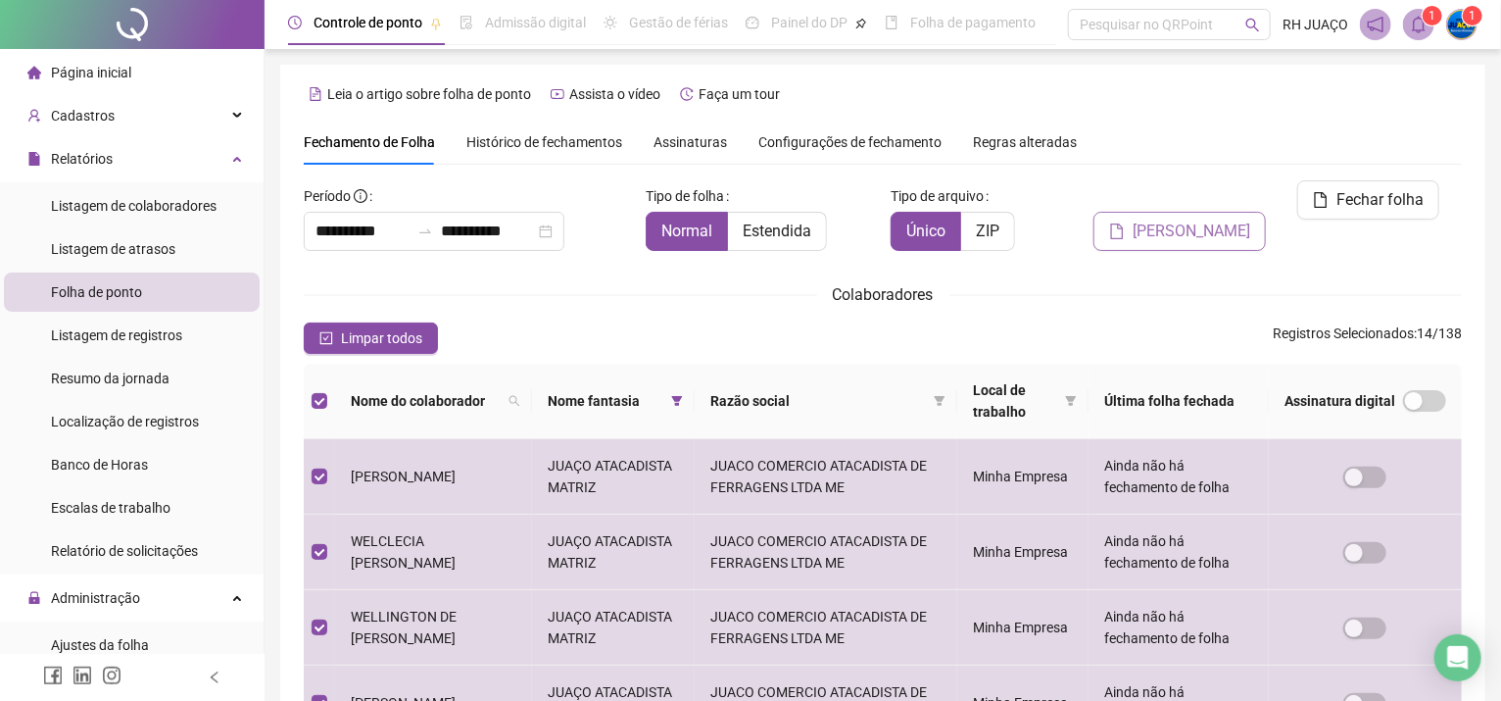
click at [1152, 212] on button "[PERSON_NAME]" at bounding box center [1180, 231] width 172 height 39
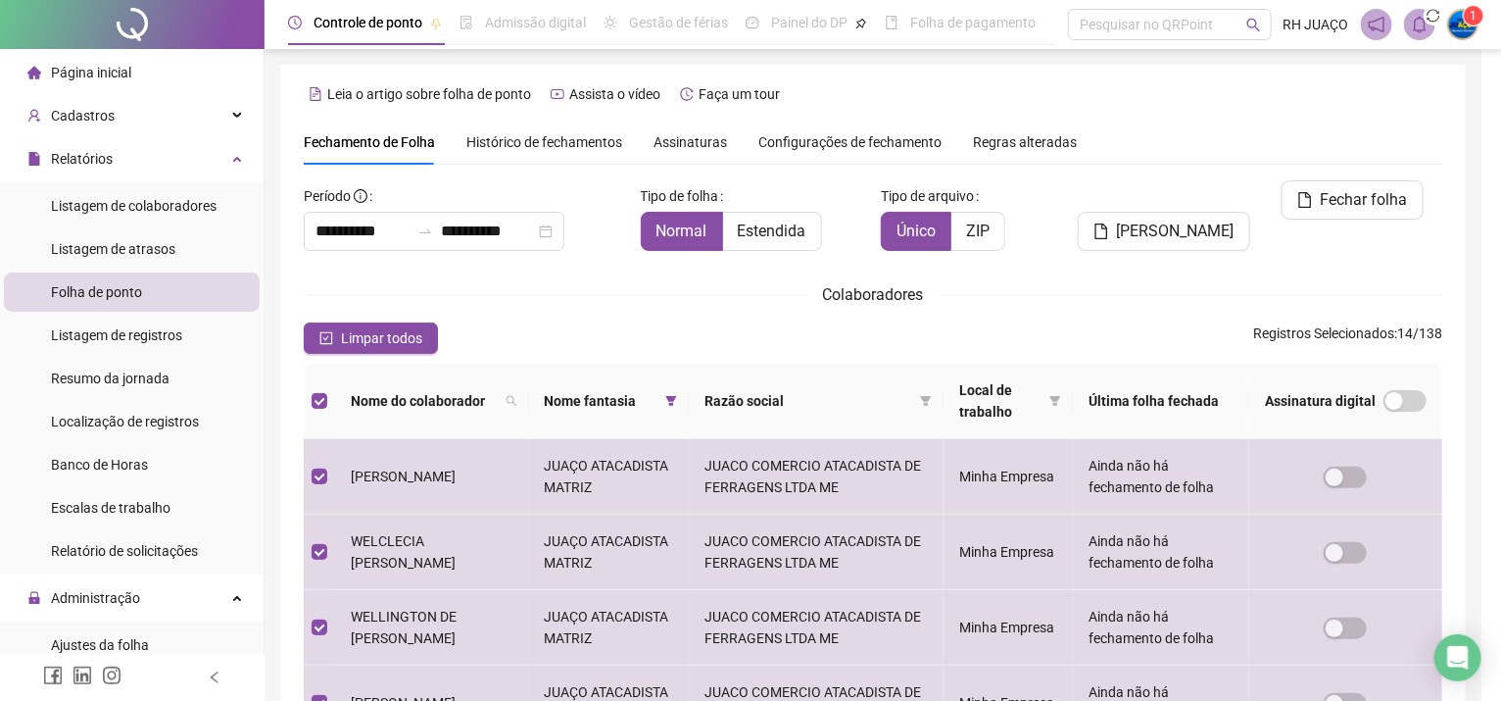
scroll to position [51, 0]
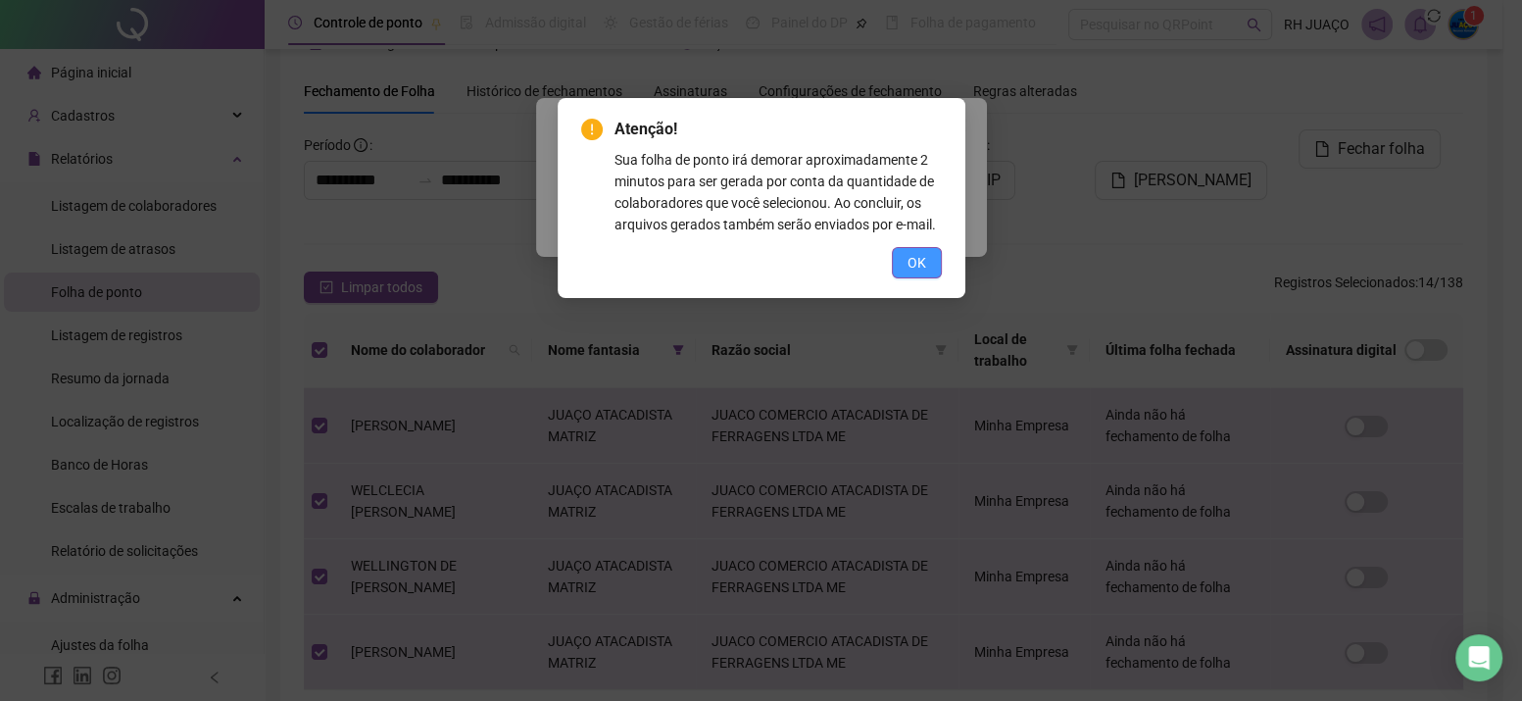
click at [923, 257] on span "OK" at bounding box center [917, 263] width 19 height 22
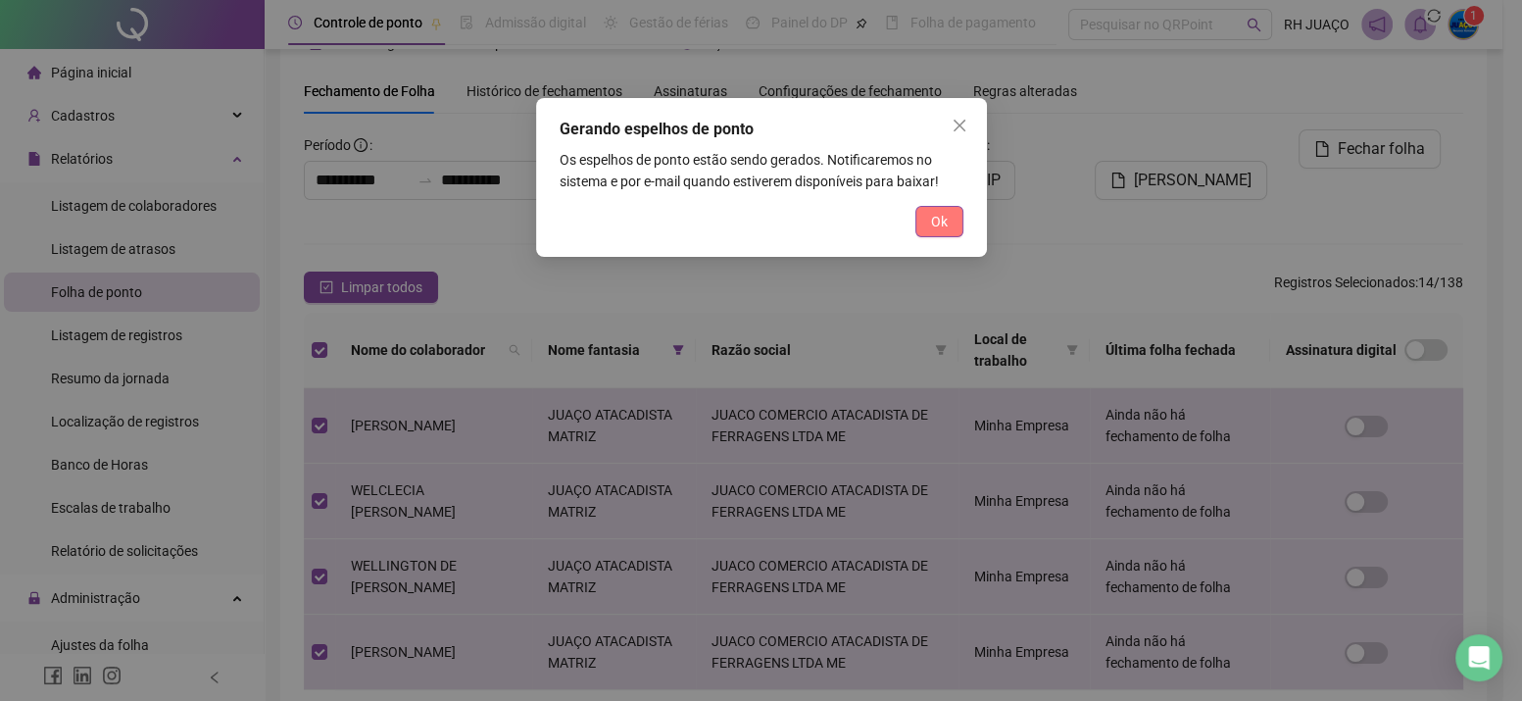
click at [925, 213] on button "Ok" at bounding box center [939, 221] width 48 height 31
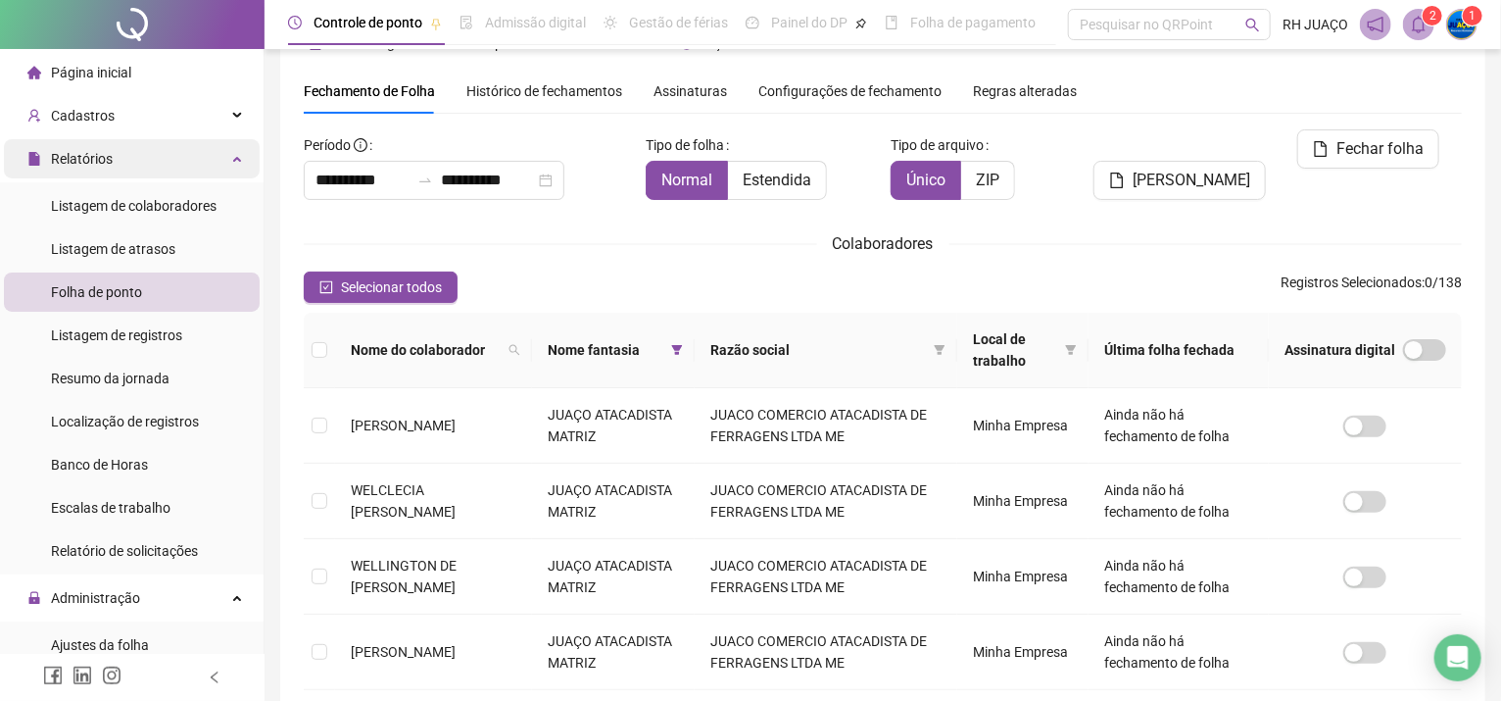
click at [87, 152] on span "Relatórios" at bounding box center [82, 159] width 62 height 16
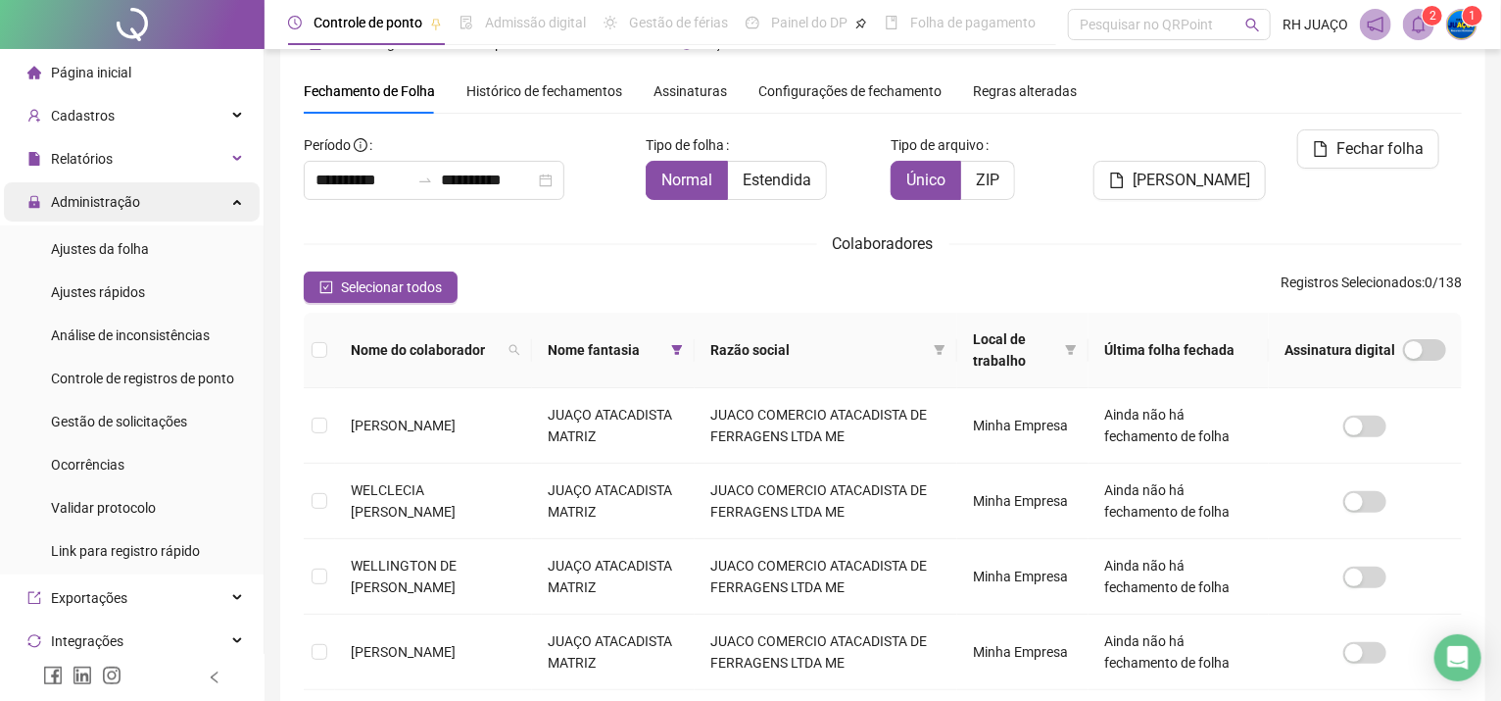
click at [158, 201] on div "Administração" at bounding box center [132, 201] width 256 height 39
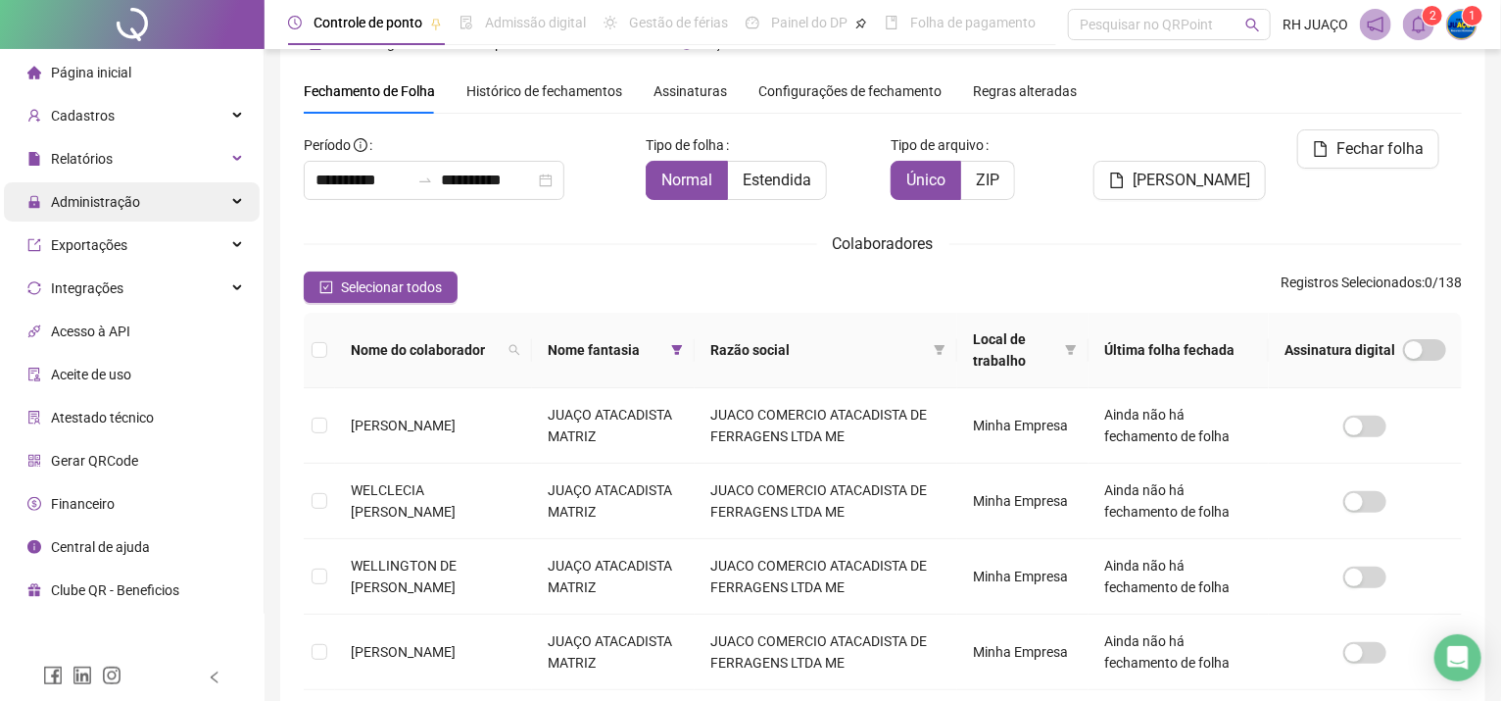
click at [158, 202] on div "Administração" at bounding box center [132, 201] width 256 height 39
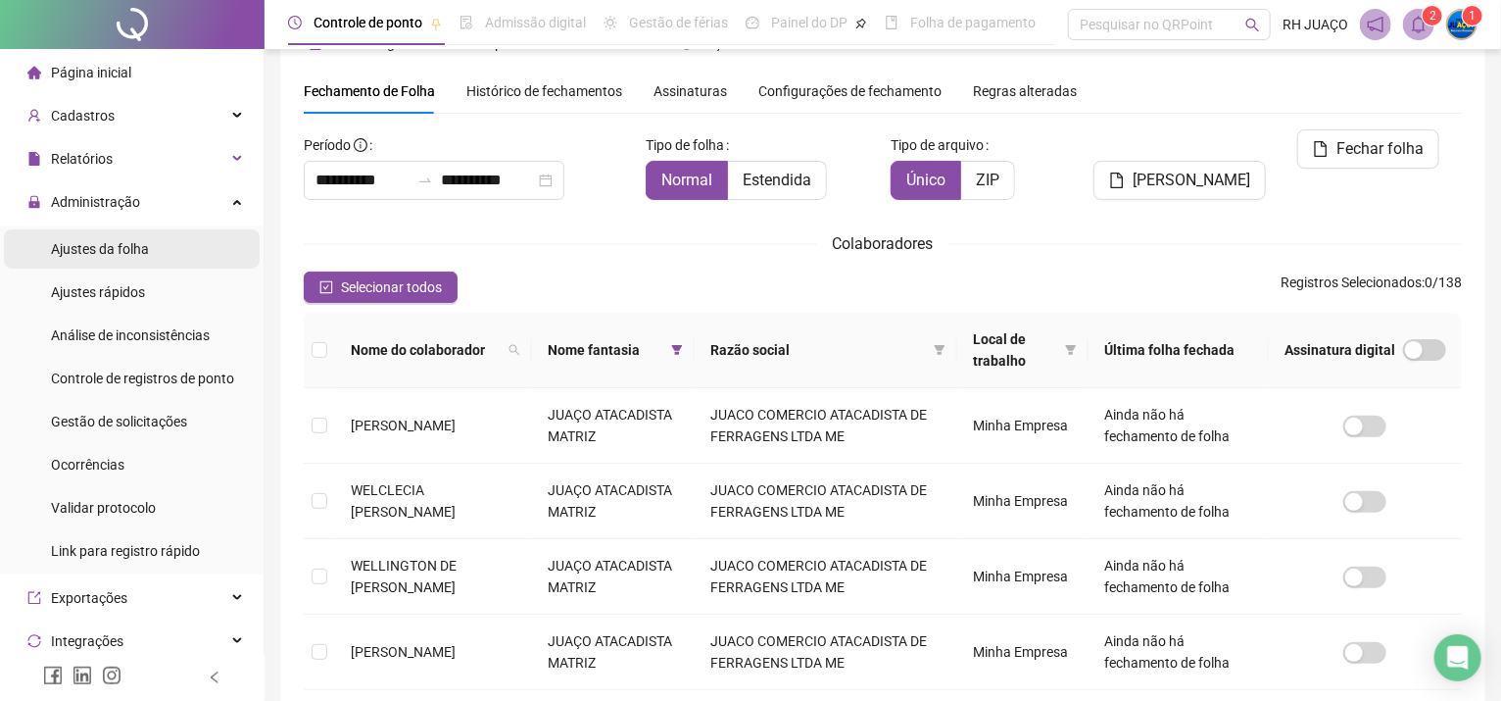
click at [167, 247] on li "Ajustes da folha" at bounding box center [132, 248] width 256 height 39
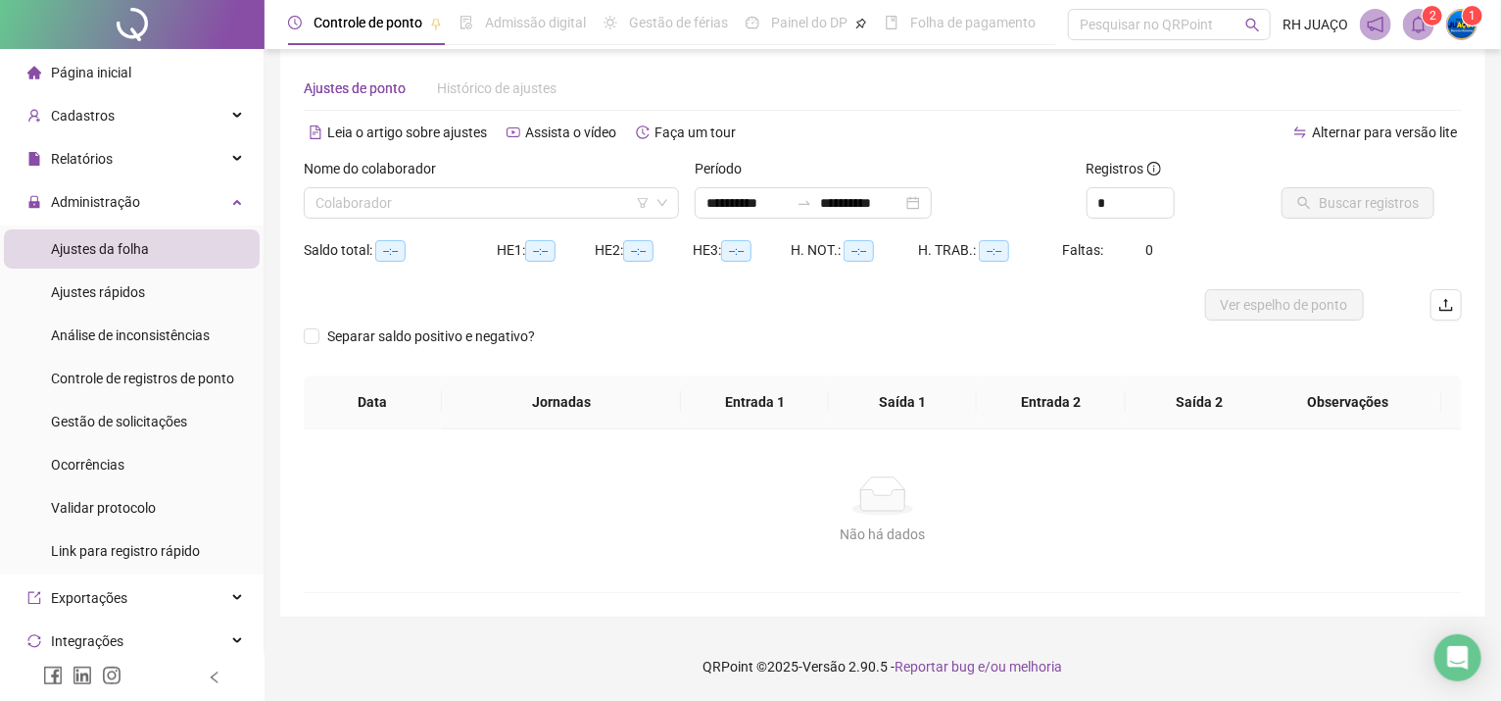
scroll to position [22, 0]
click at [498, 183] on div "Nome do colaborador" at bounding box center [491, 173] width 375 height 29
click at [498, 190] on div "Colaborador" at bounding box center [491, 203] width 375 height 31
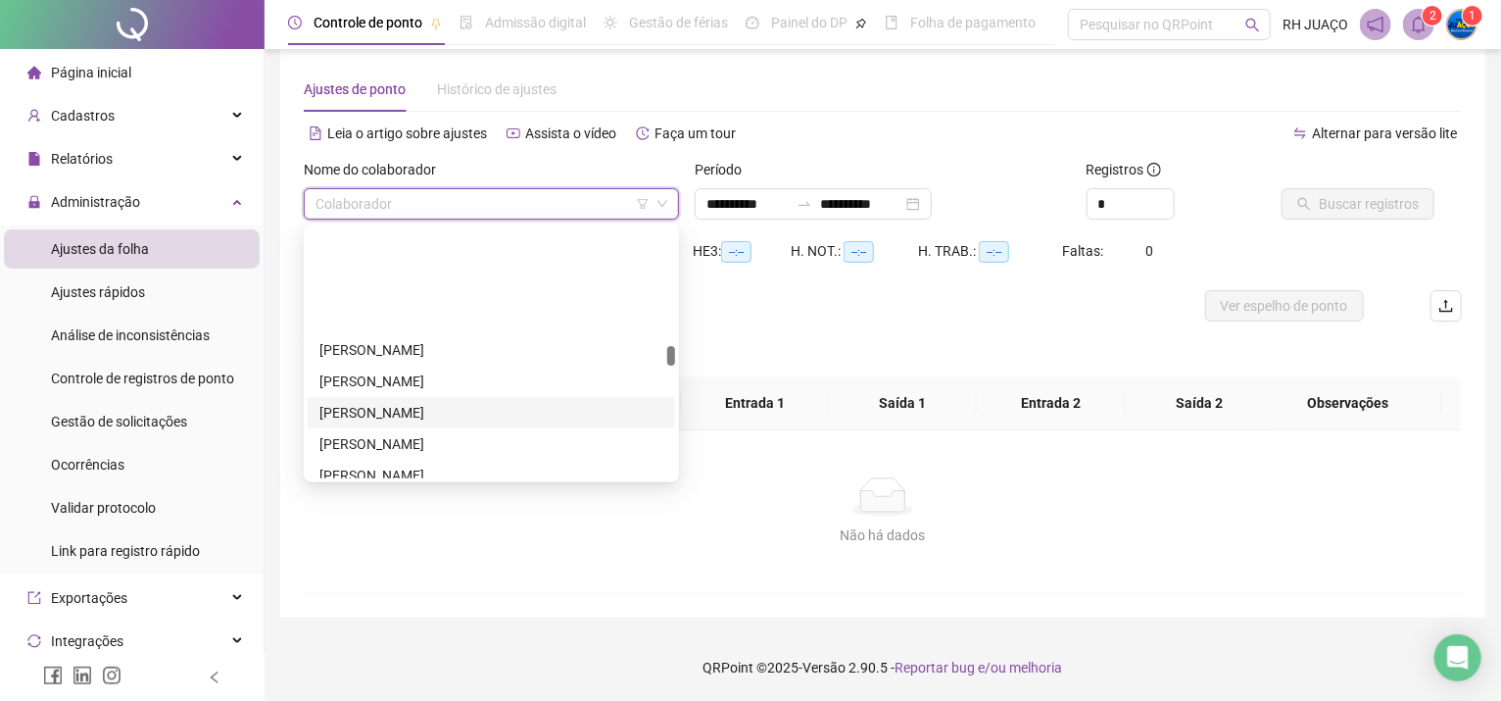
scroll to position [2093, 0]
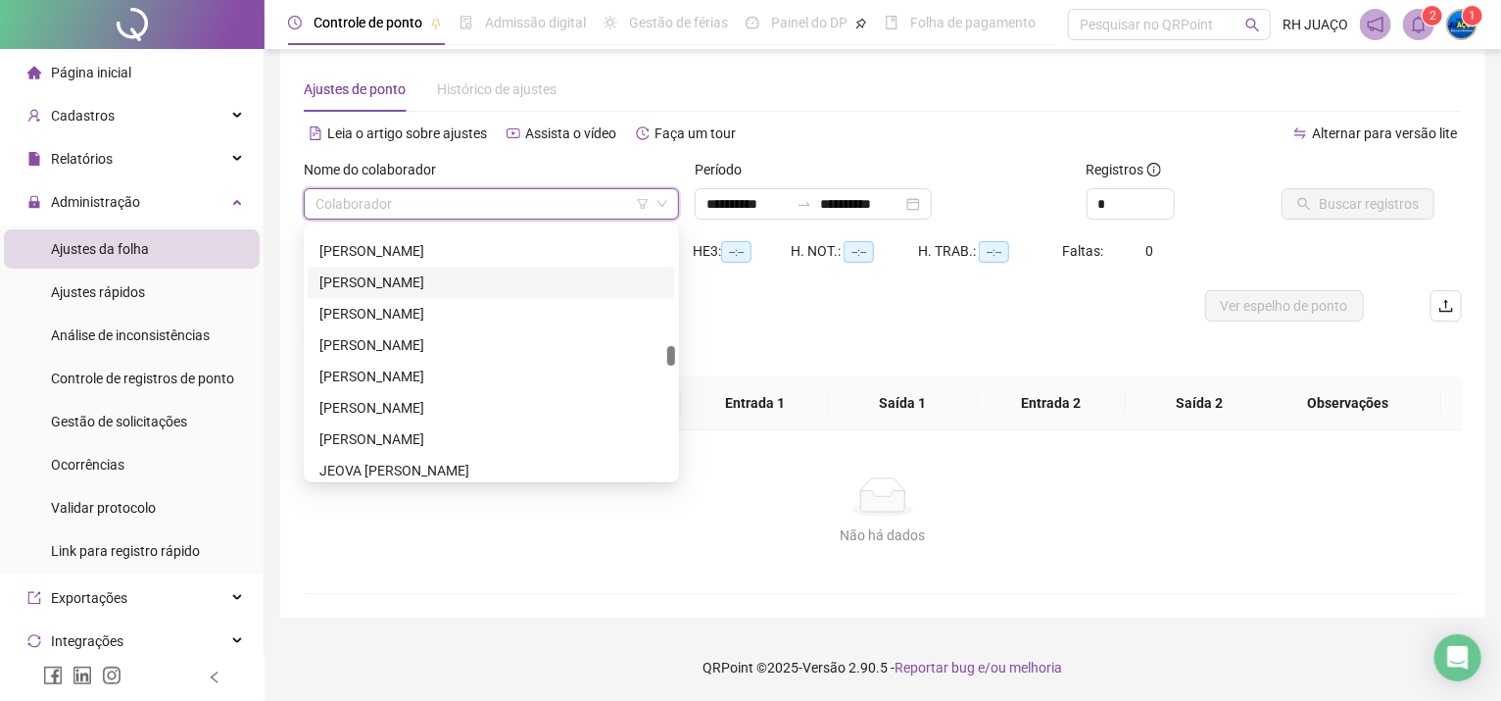
click at [418, 267] on div "[PERSON_NAME]" at bounding box center [492, 282] width 368 height 31
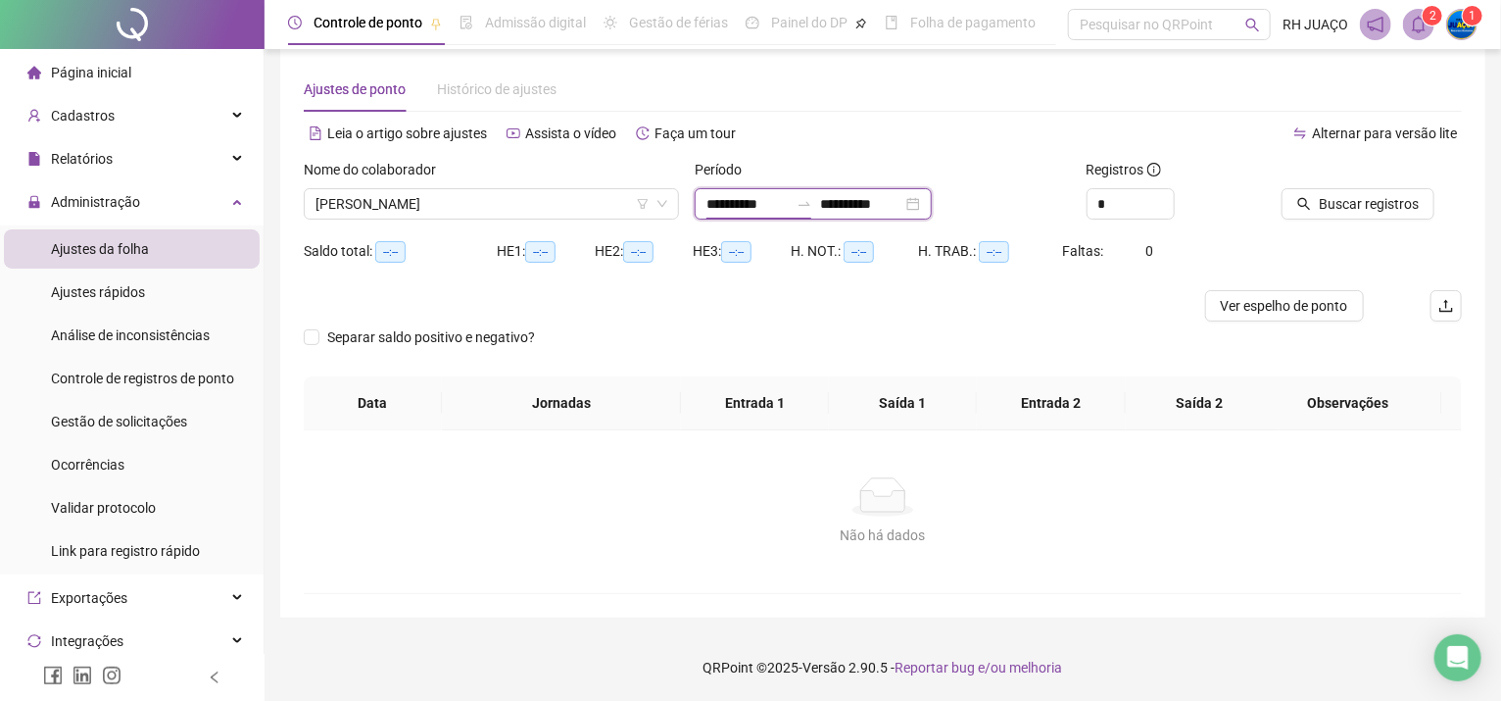
click at [757, 207] on input "**********" at bounding box center [748, 204] width 82 height 22
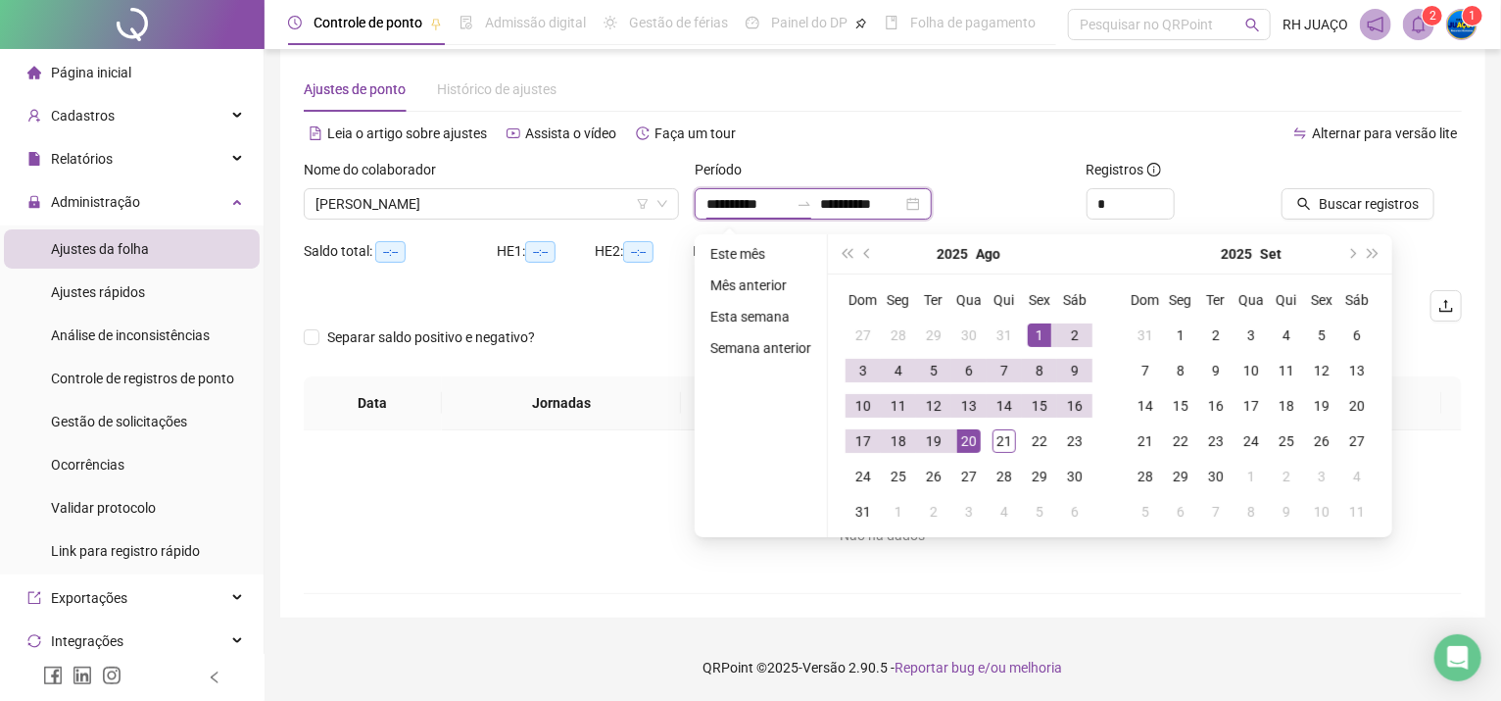
type input "**********"
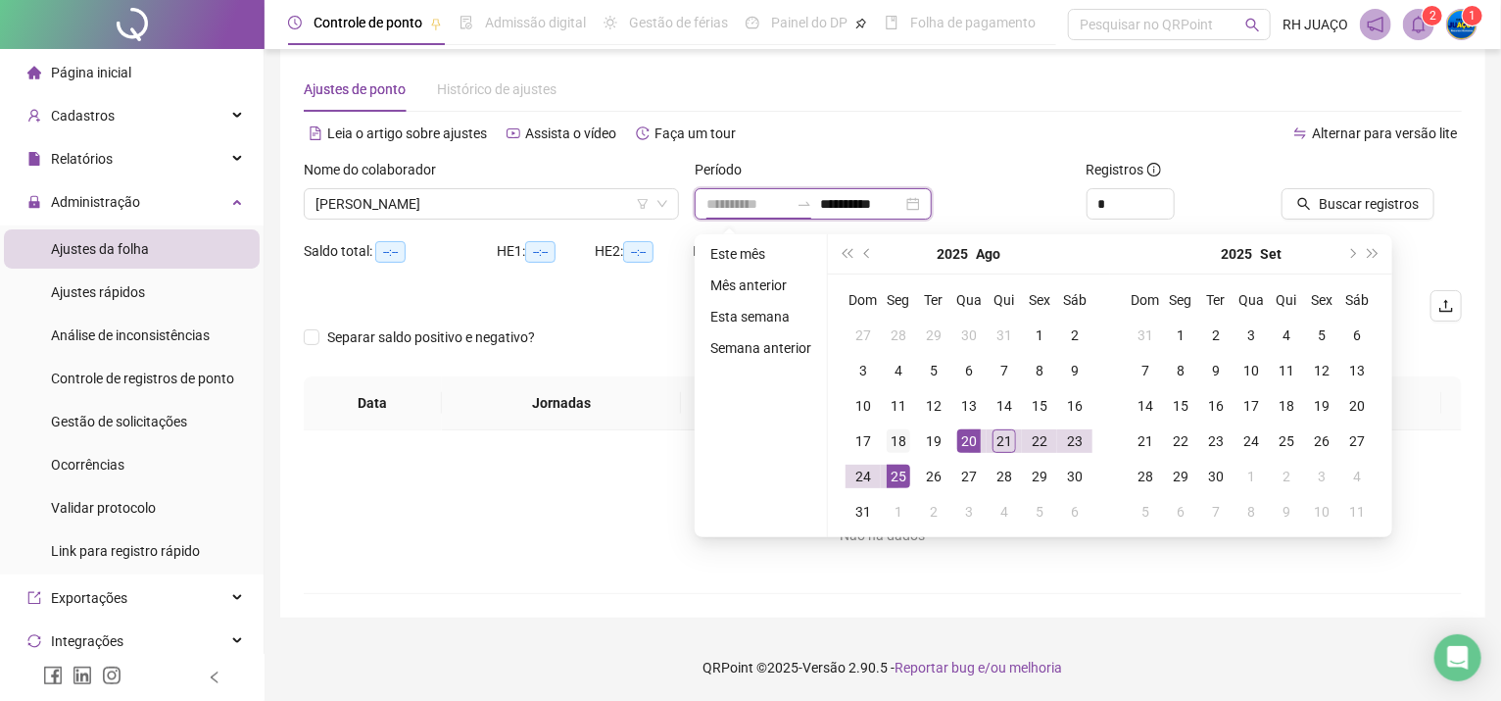
type input "**********"
click at [893, 442] on div "18" at bounding box center [899, 441] width 24 height 24
type input "**********"
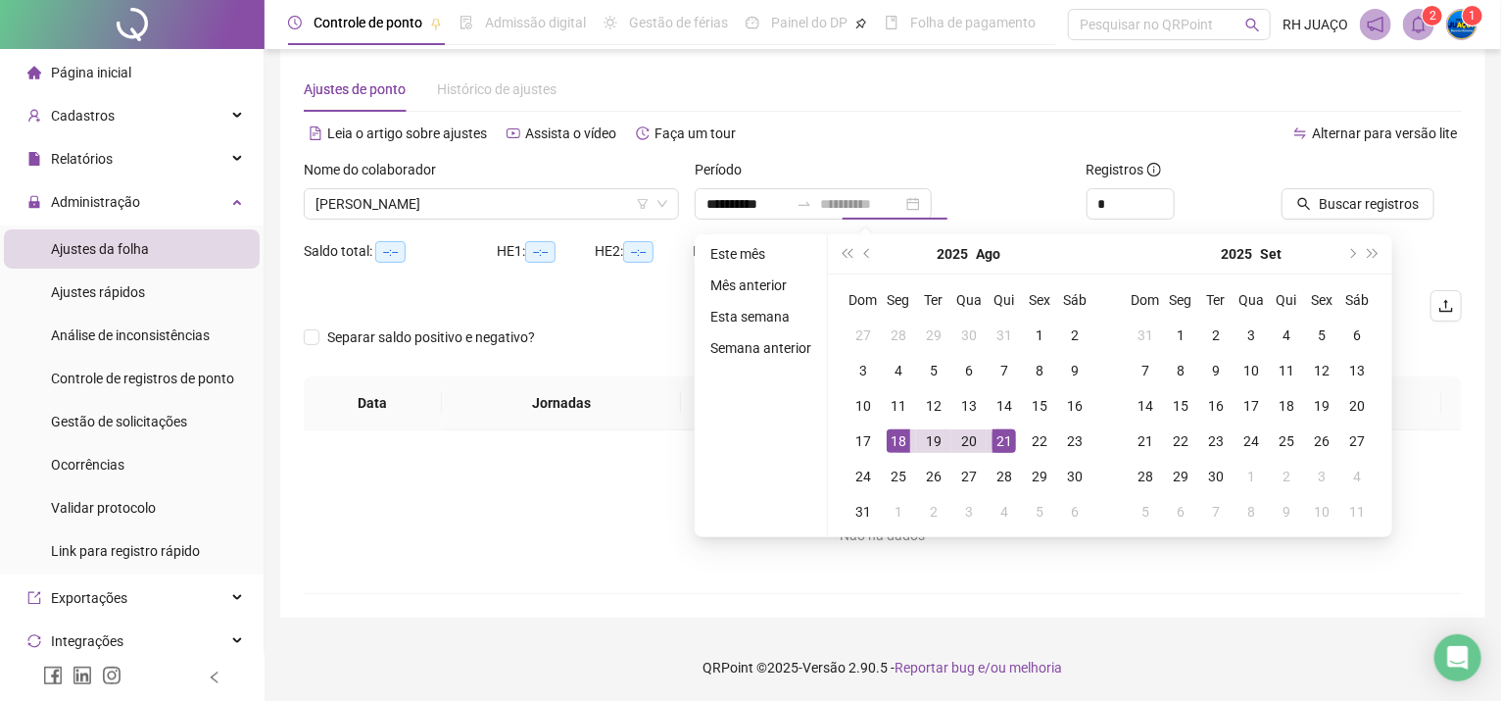
click at [1005, 436] on div "21" at bounding box center [1005, 441] width 24 height 24
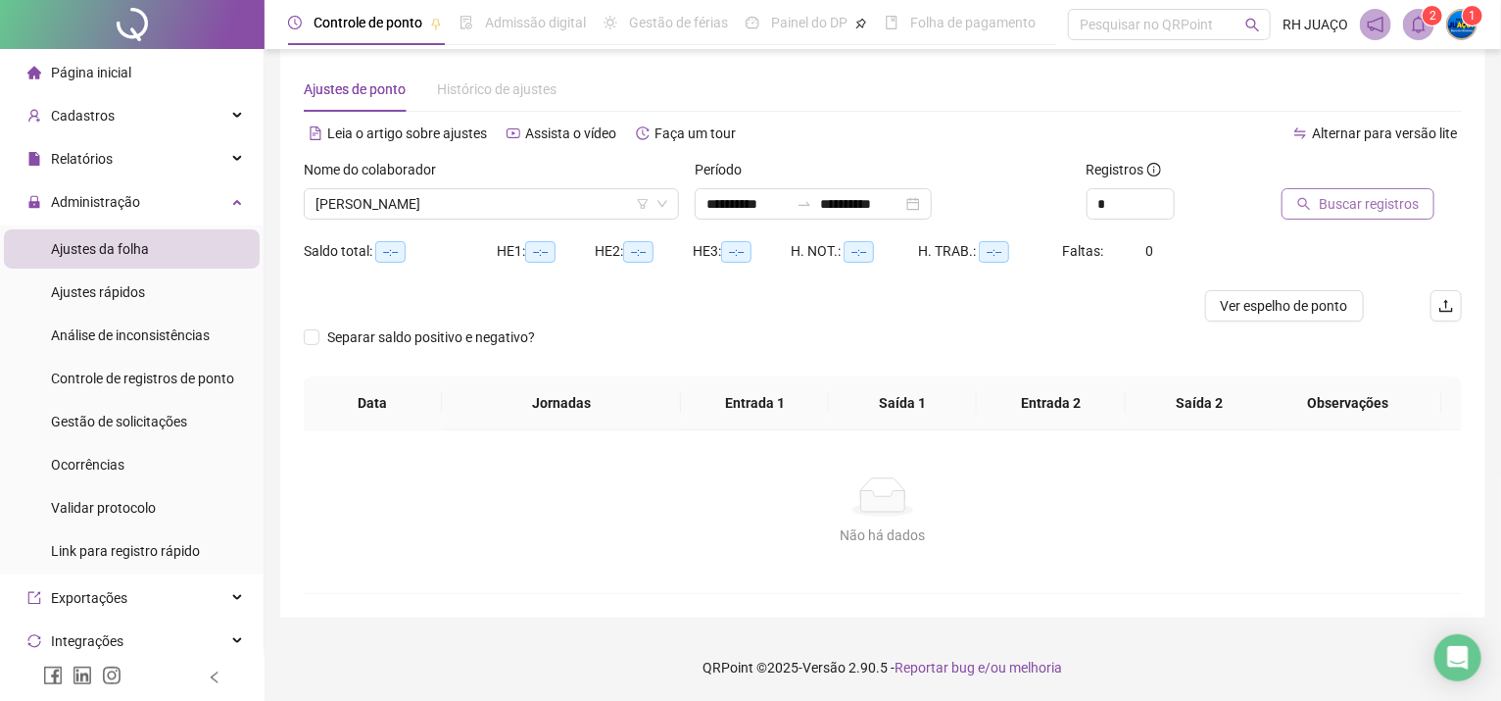
click at [1348, 196] on span "Buscar registros" at bounding box center [1369, 204] width 100 height 22
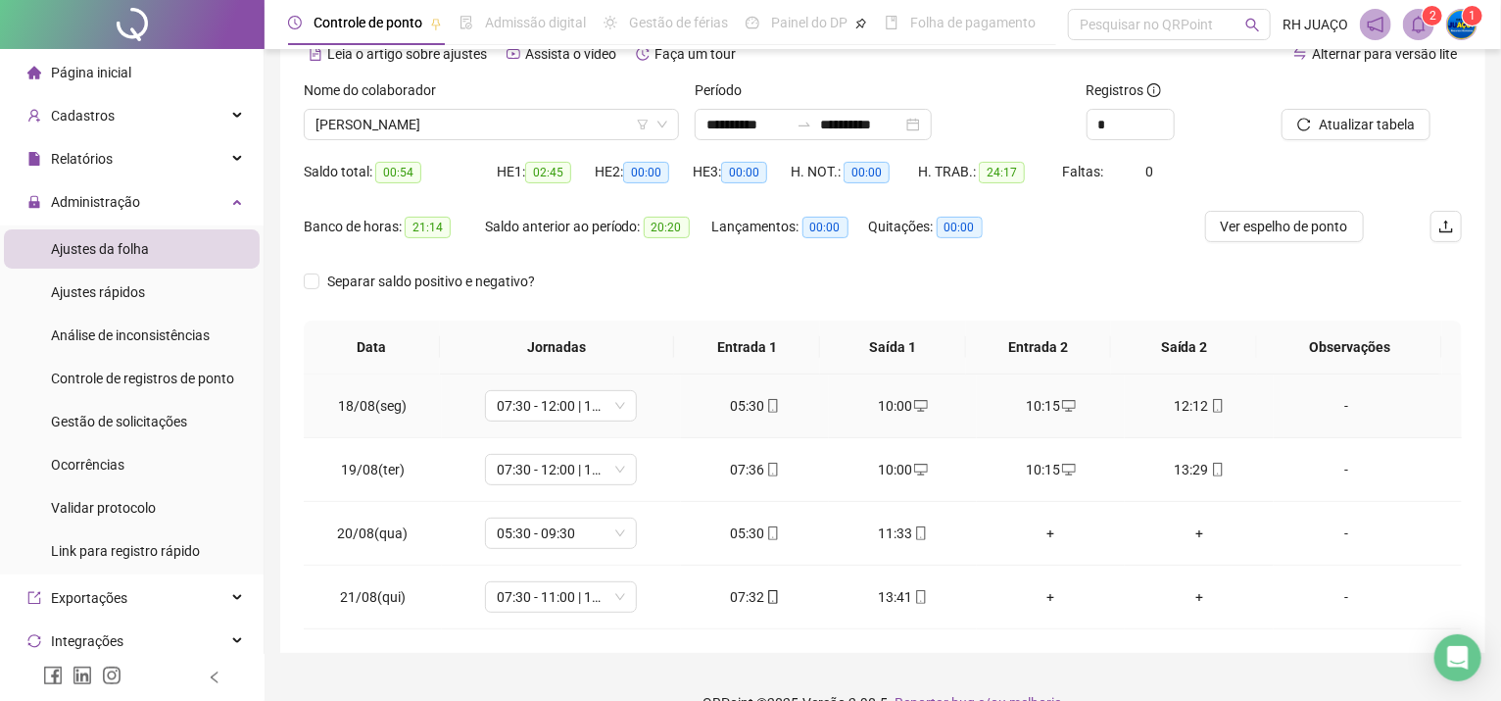
scroll to position [136, 0]
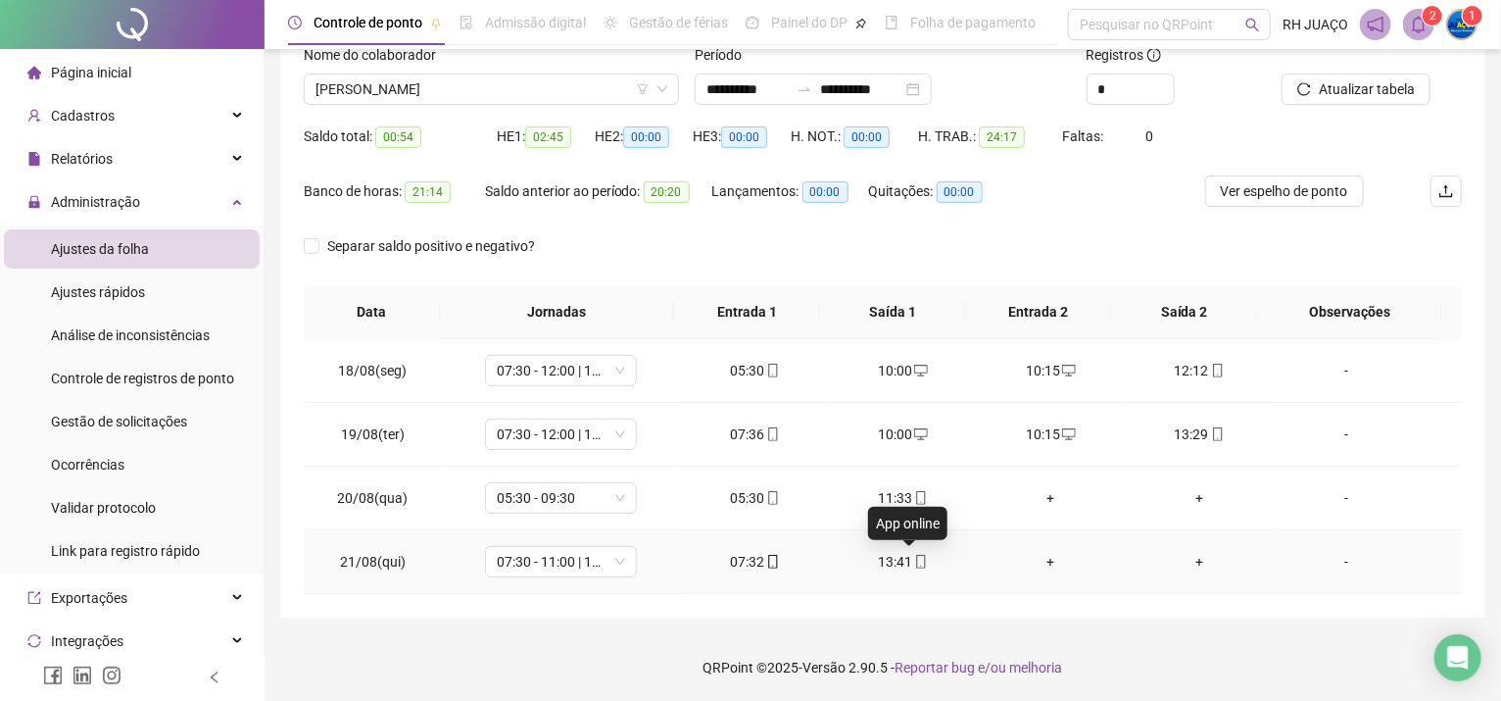
click at [916, 560] on icon "mobile" at bounding box center [921, 562] width 14 height 14
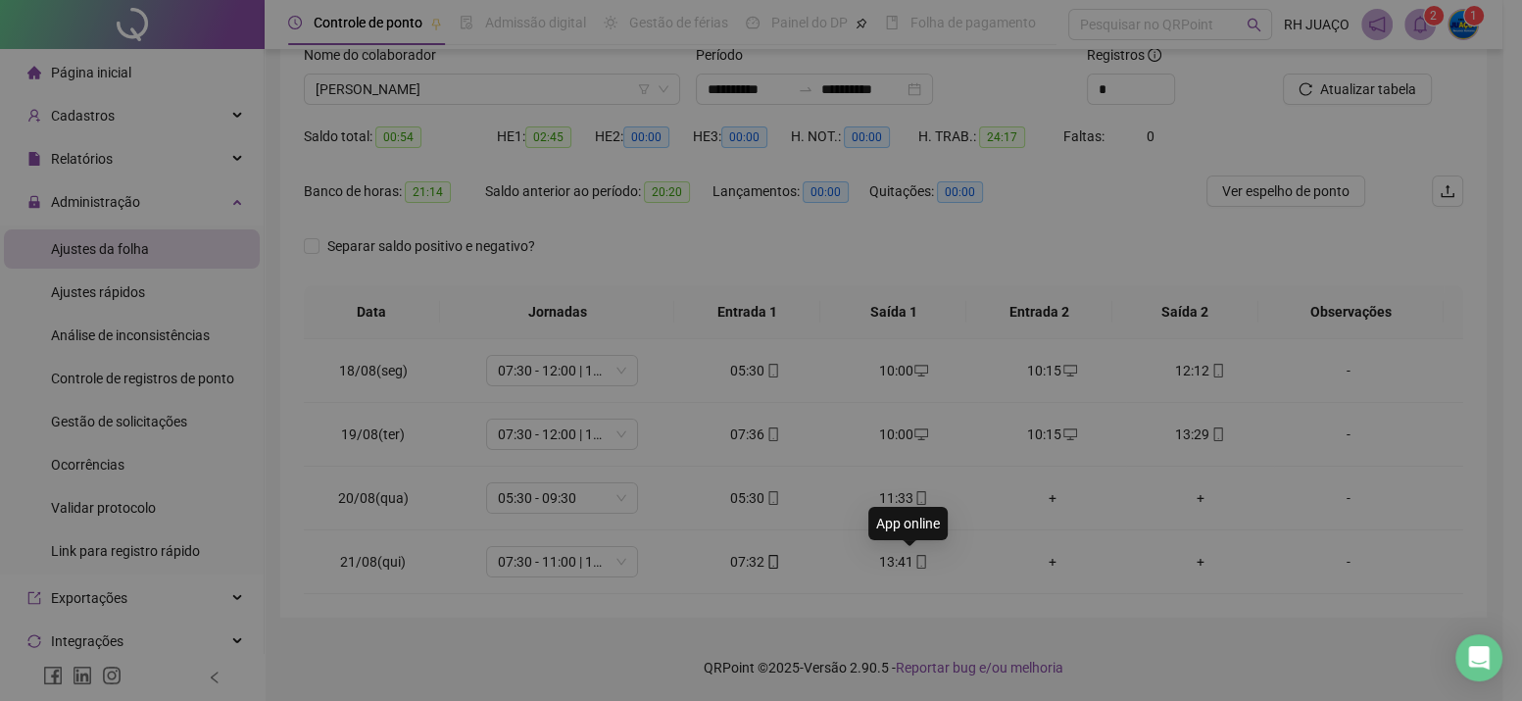
type input "**********"
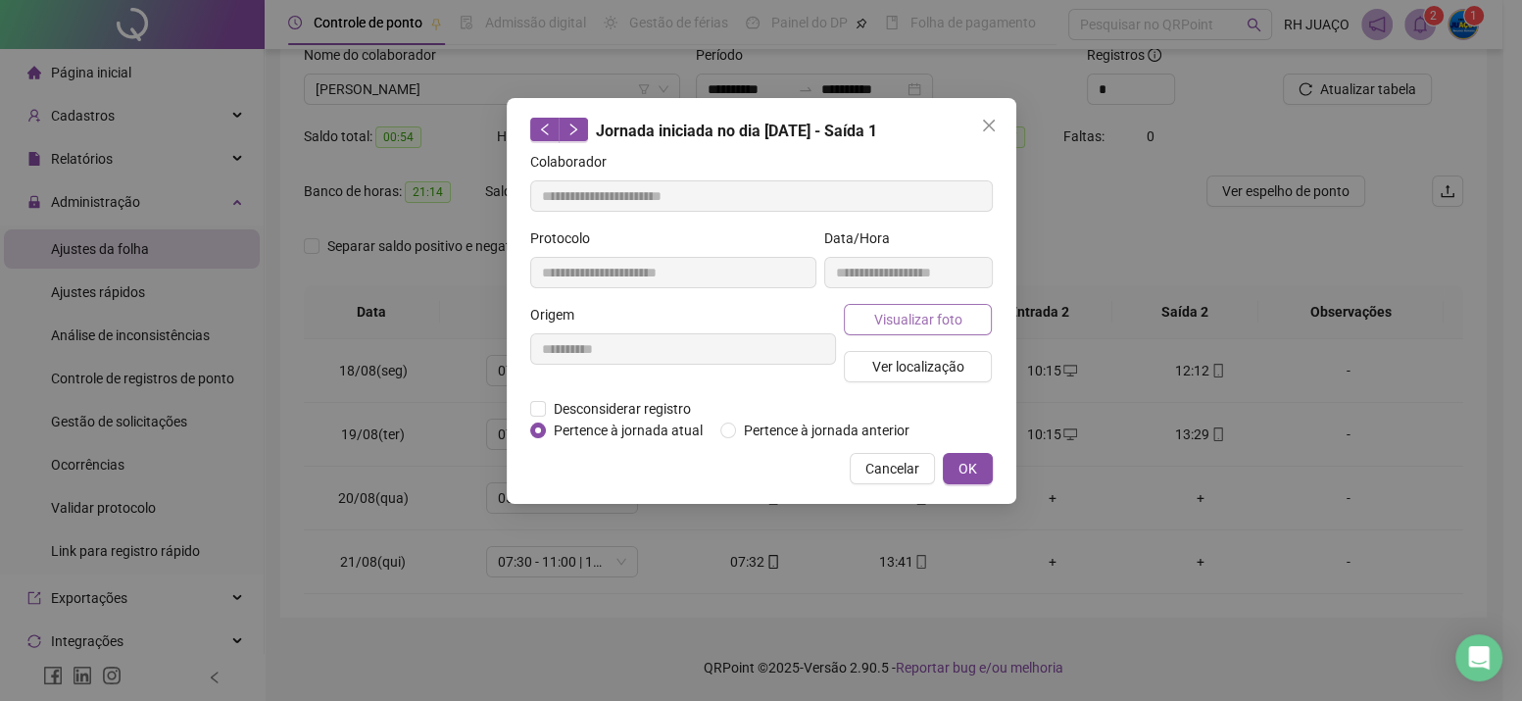
click at [936, 317] on span "Visualizar foto" at bounding box center [917, 320] width 88 height 22
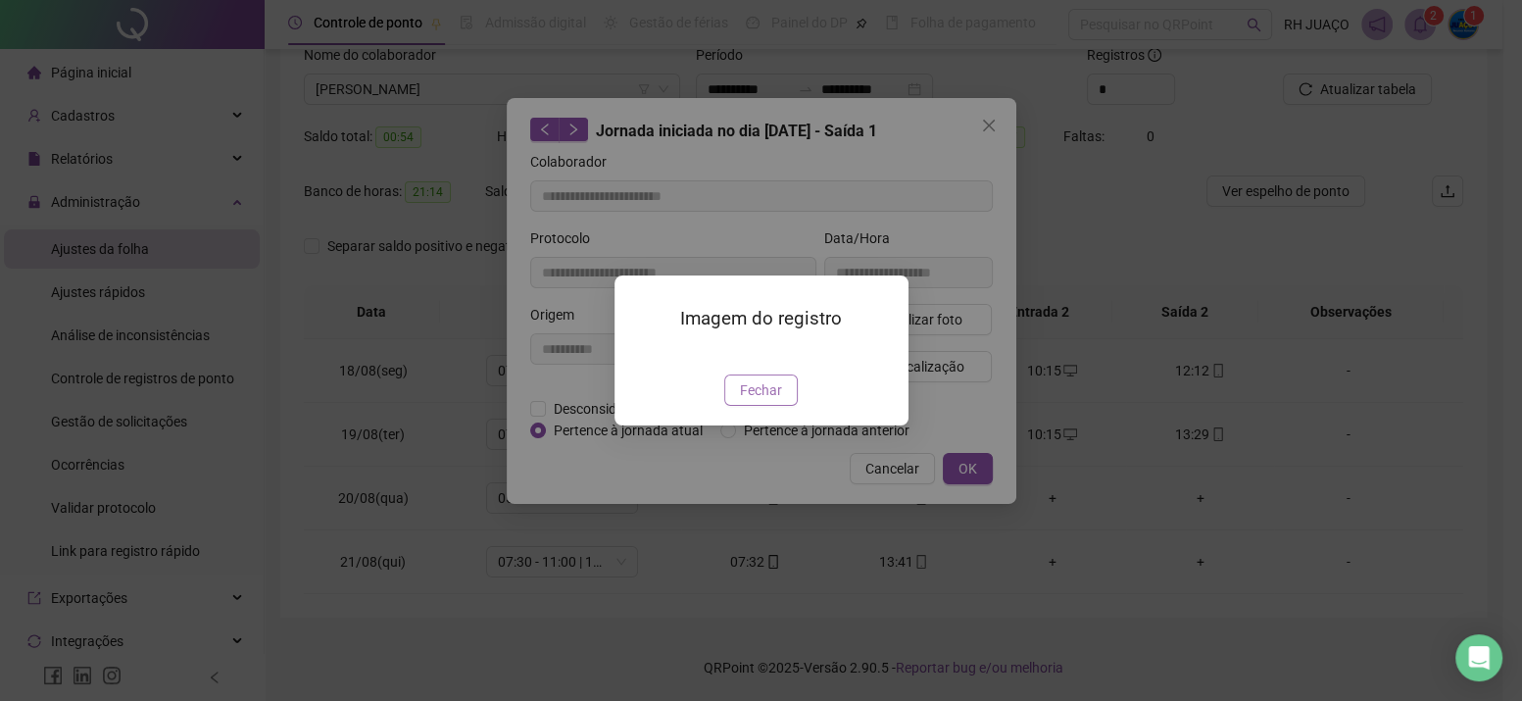
click at [773, 401] on span "Fechar" at bounding box center [761, 390] width 42 height 22
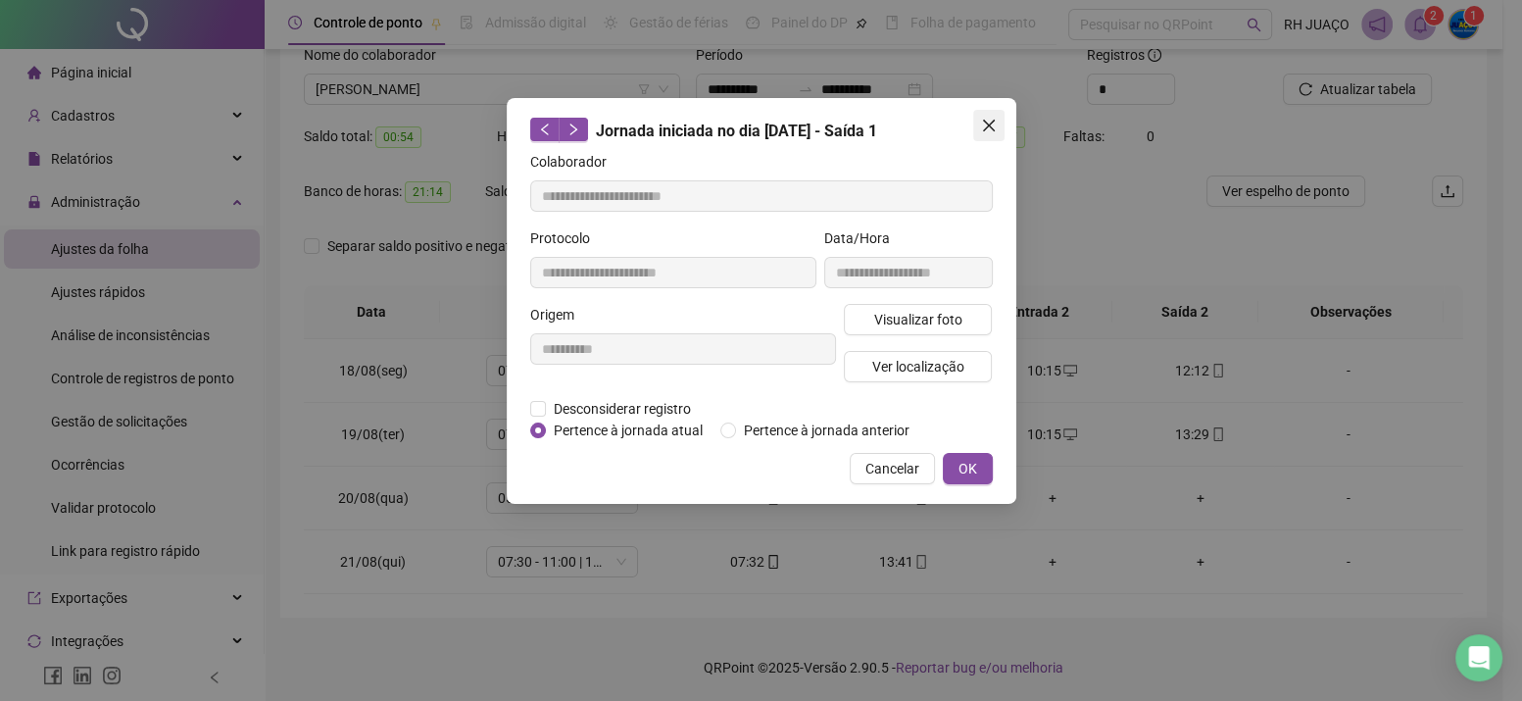
click at [1001, 135] on button "Close" at bounding box center [988, 125] width 31 height 31
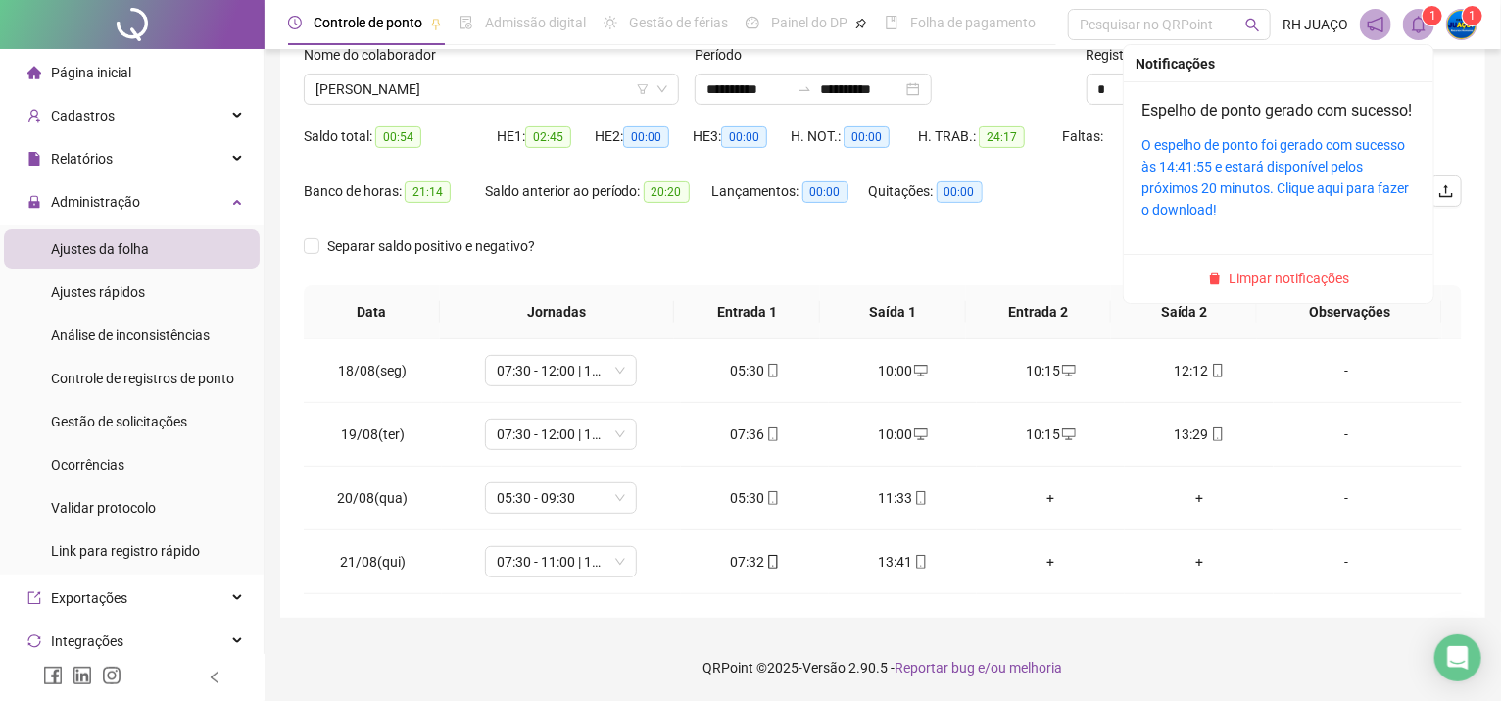
click at [1423, 25] on icon "bell" at bounding box center [1420, 25] width 14 height 18
click at [1280, 188] on link "O espelho de ponto foi gerado com sucesso às 14:41:55 e estará disponível pelos…" at bounding box center [1276, 177] width 268 height 80
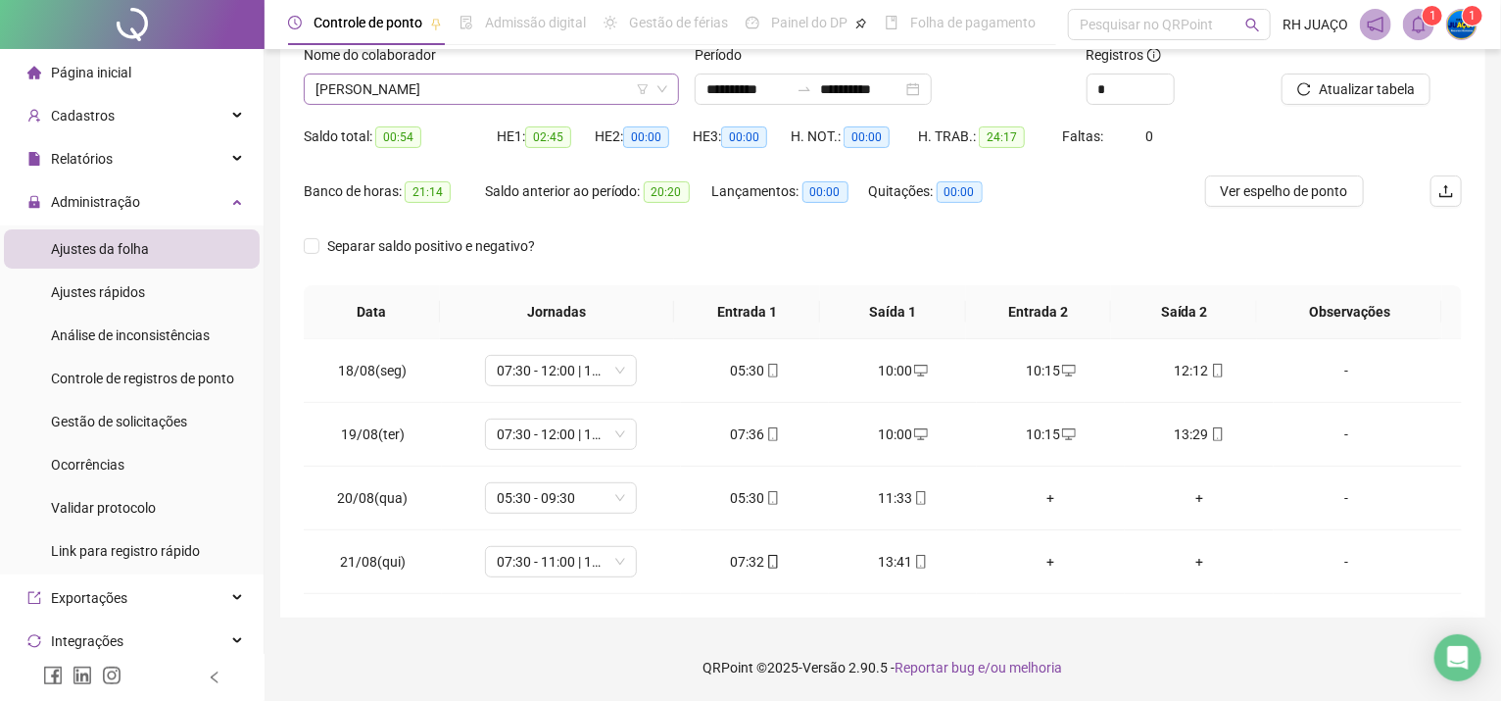
click at [526, 89] on span "[PERSON_NAME]" at bounding box center [492, 88] width 352 height 29
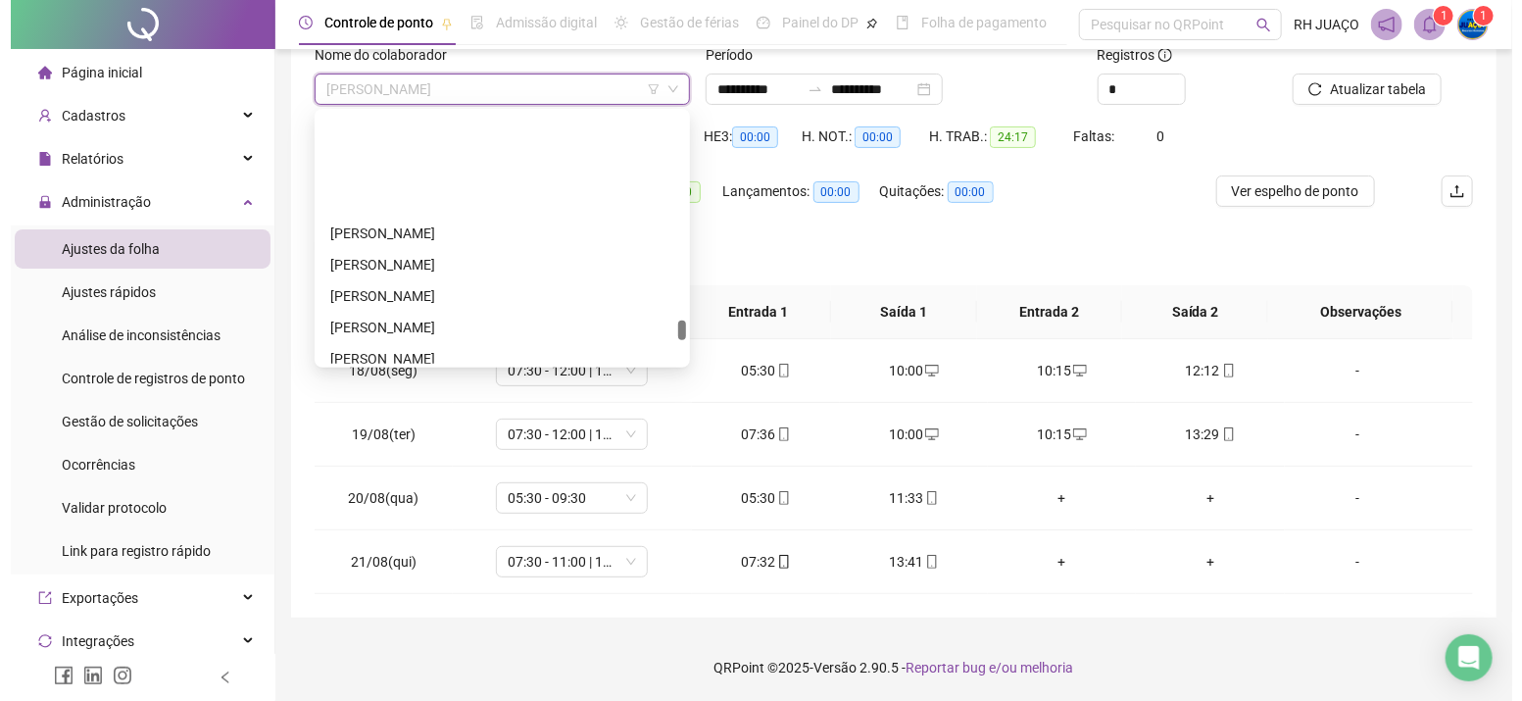
scroll to position [3664, 0]
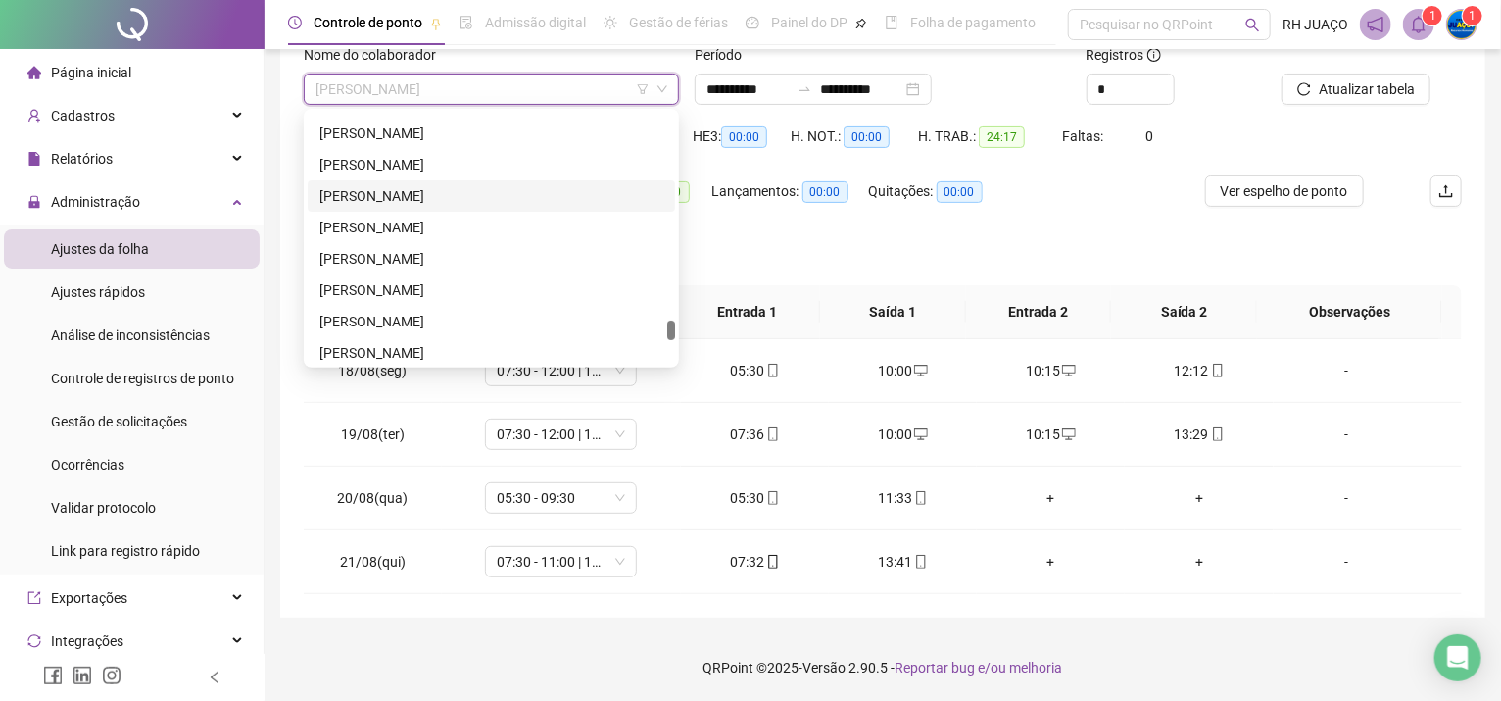
click at [397, 194] on div "[PERSON_NAME]" at bounding box center [492, 196] width 344 height 22
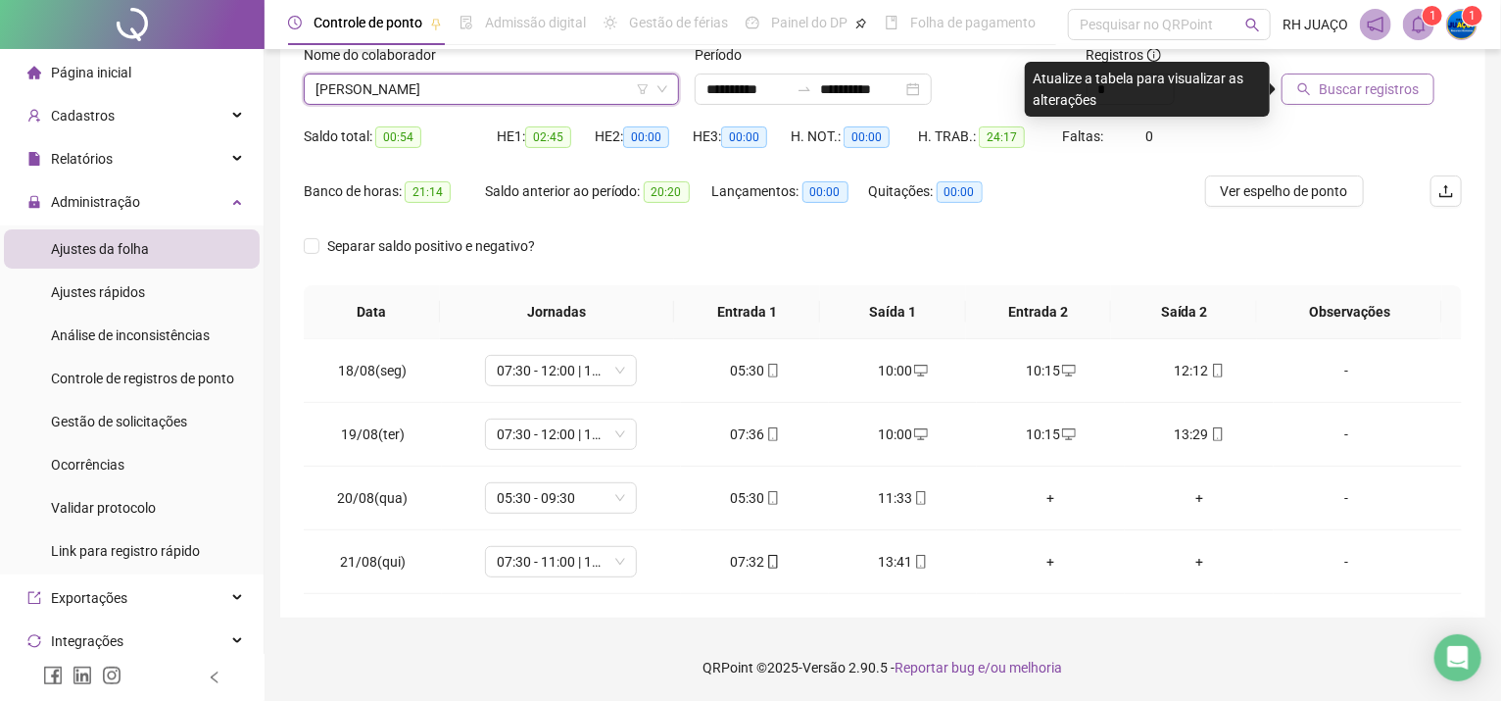
click at [1393, 79] on span "Buscar registros" at bounding box center [1369, 89] width 100 height 22
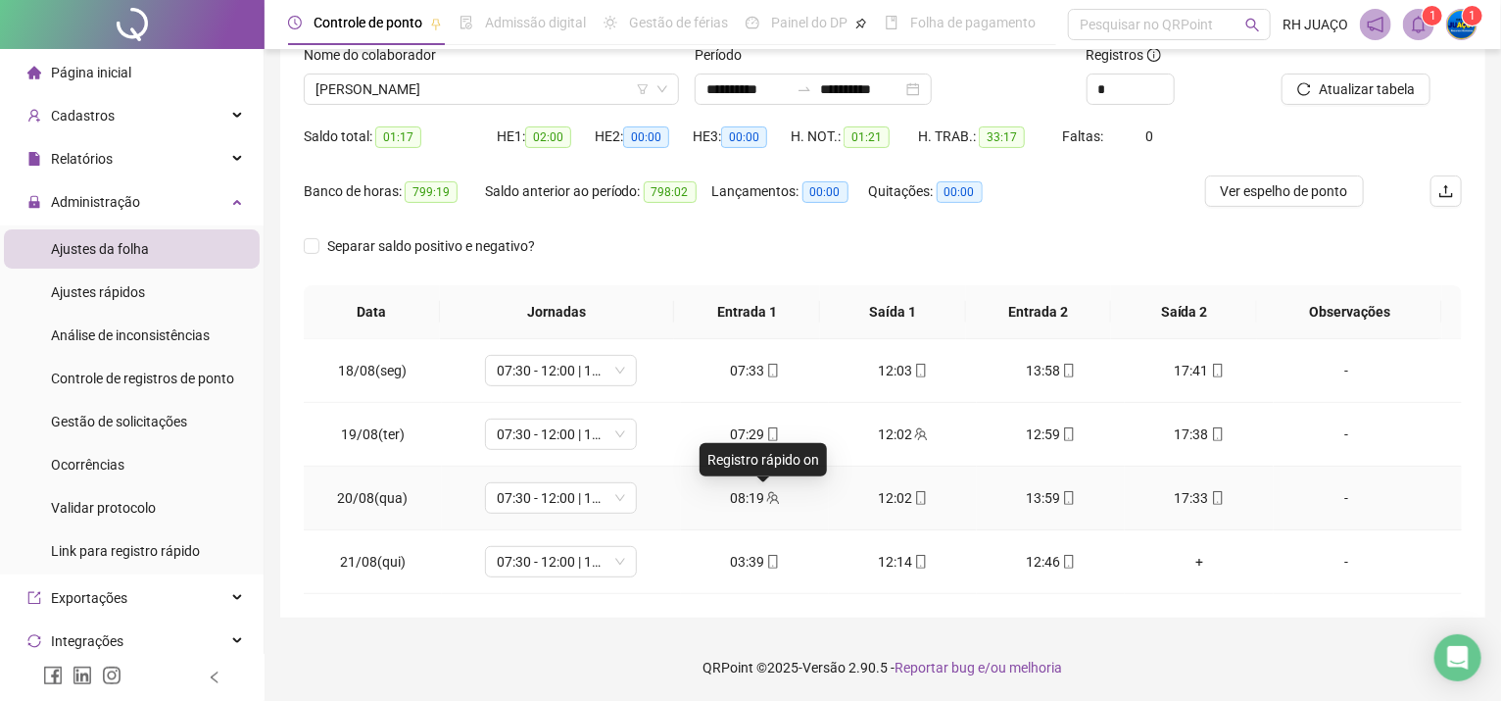
click at [766, 496] on icon "team" at bounding box center [772, 497] width 13 height 13
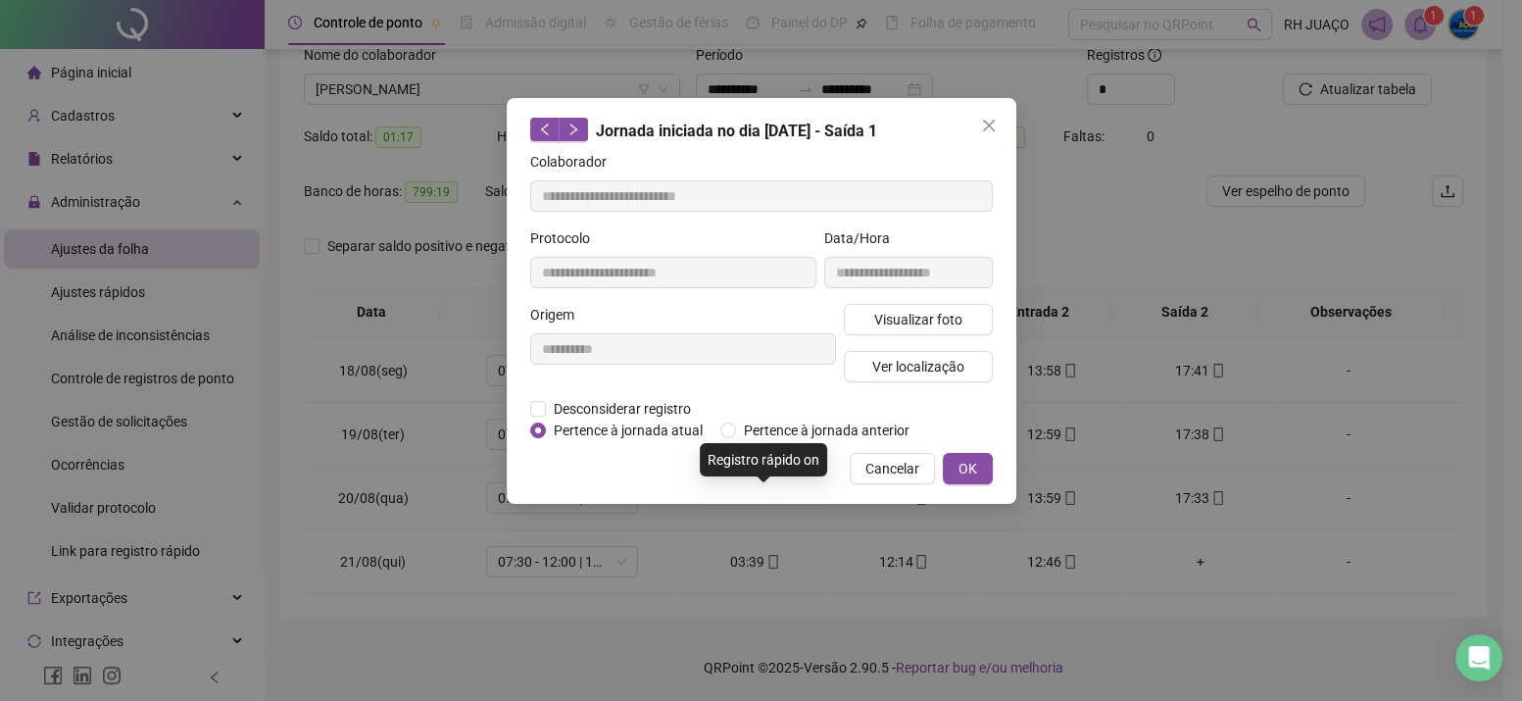
type input "**********"
click at [902, 324] on span "Visualizar foto" at bounding box center [917, 320] width 88 height 22
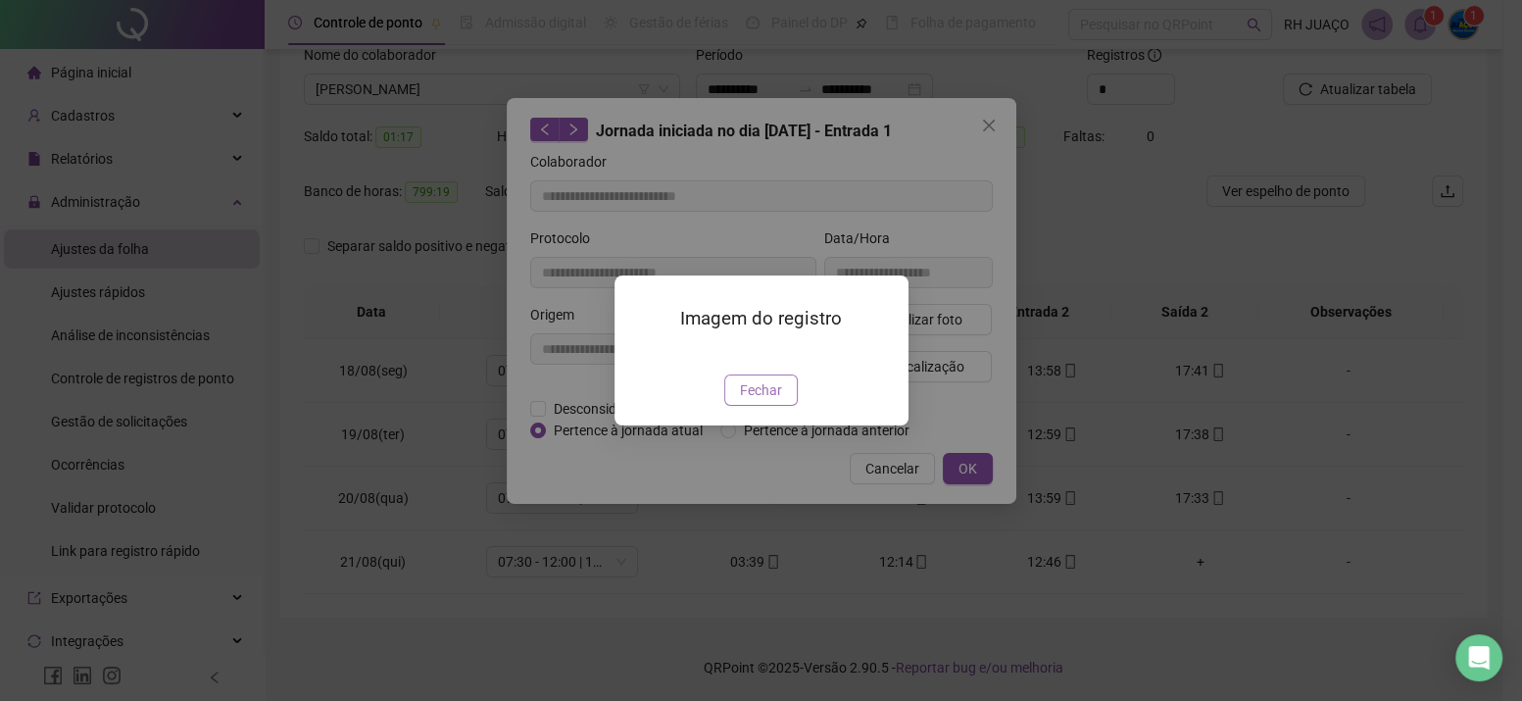
click at [764, 401] on span "Fechar" at bounding box center [761, 390] width 42 height 22
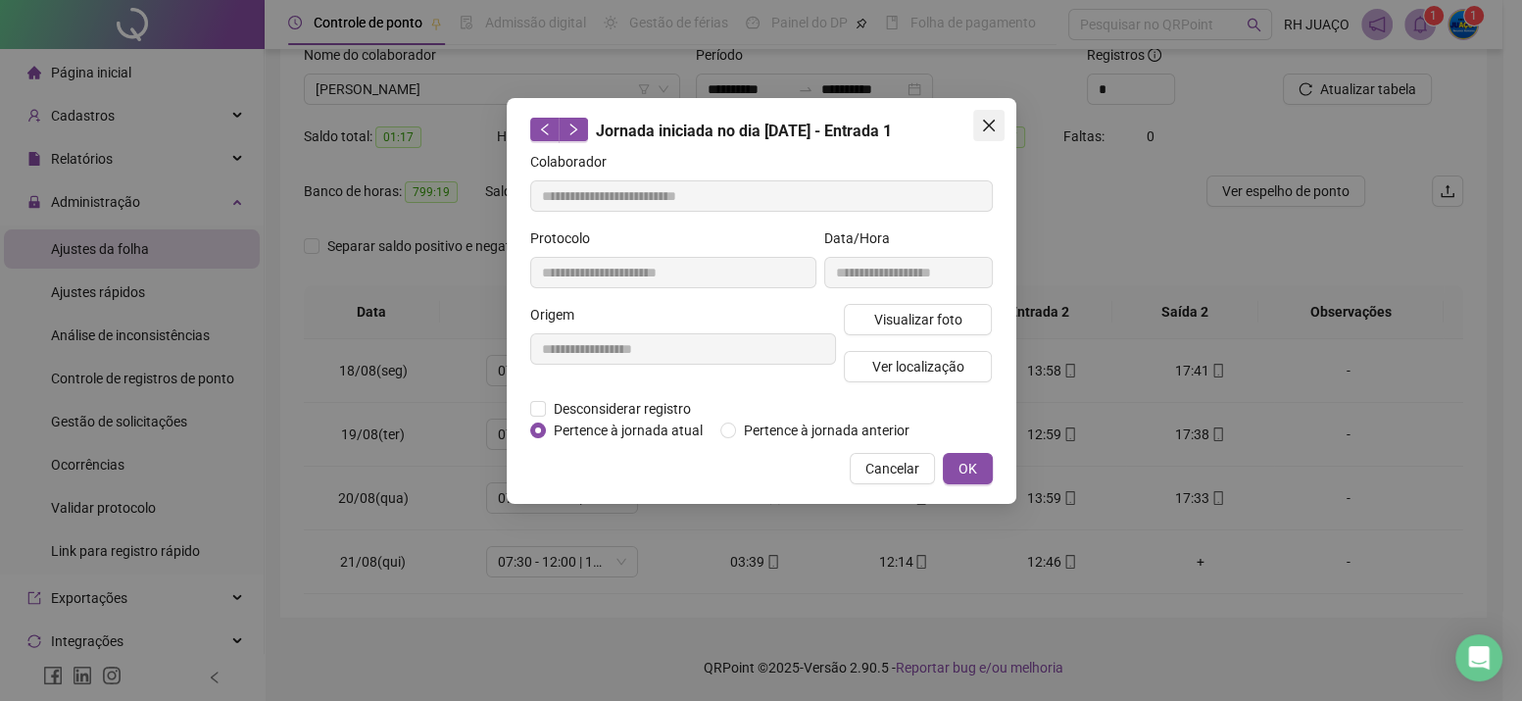
click at [996, 126] on icon "close" at bounding box center [989, 126] width 16 height 16
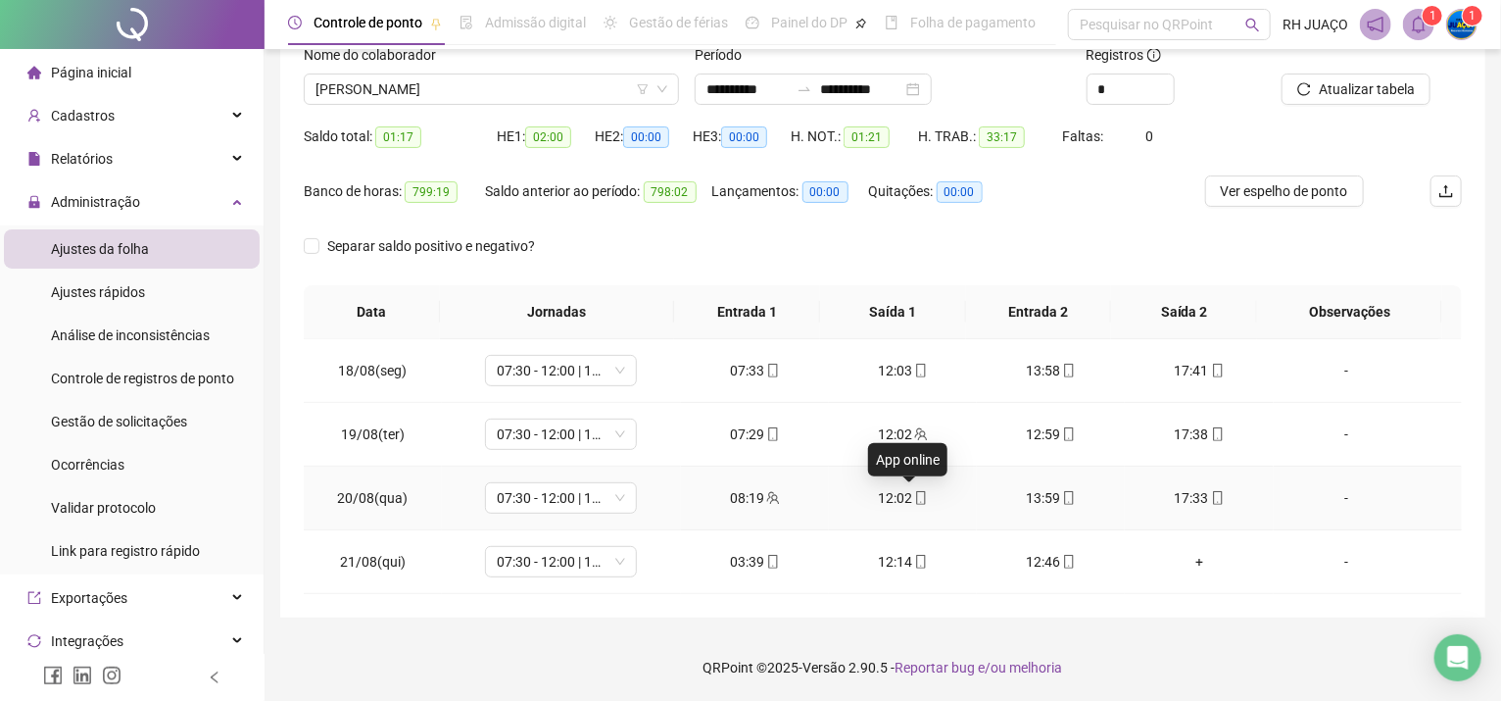
click at [914, 496] on icon "mobile" at bounding box center [921, 498] width 14 height 14
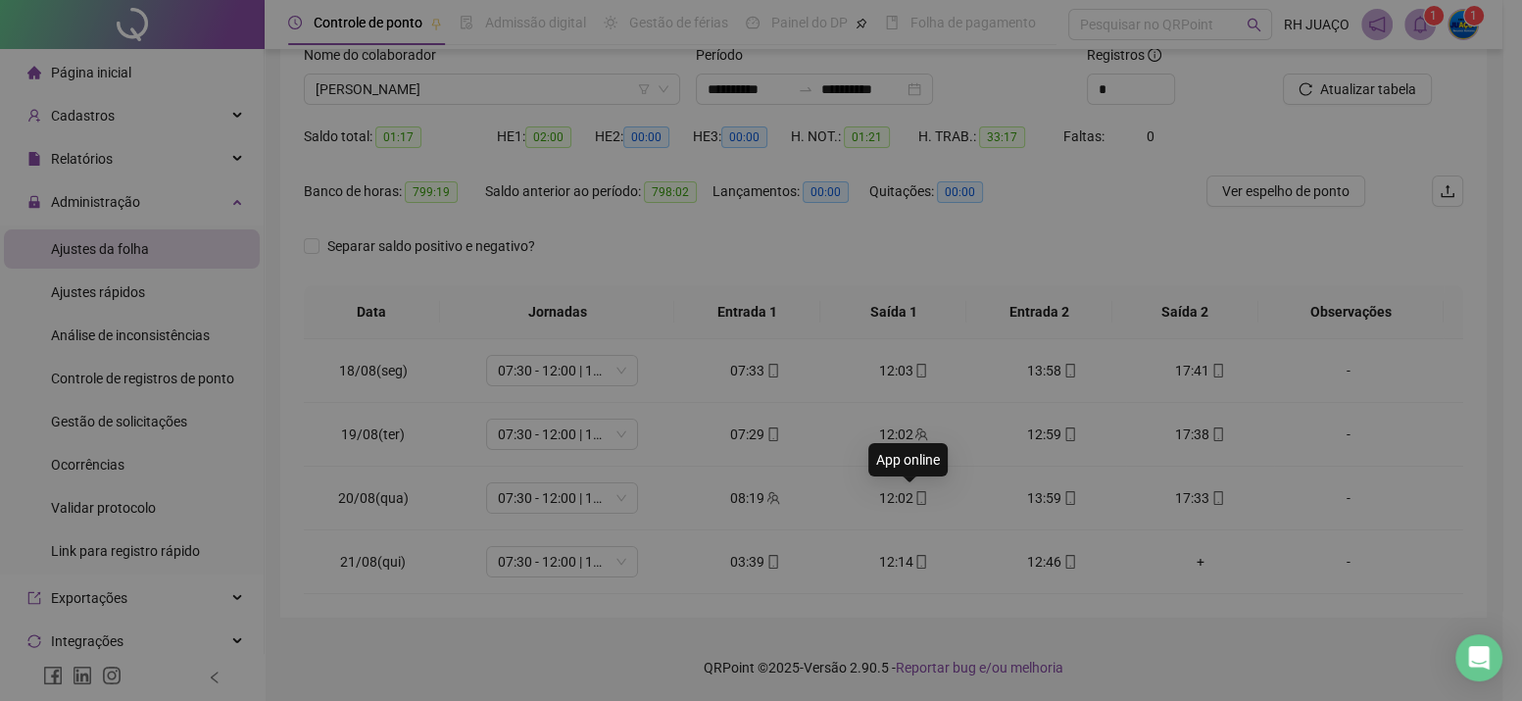
type input "**********"
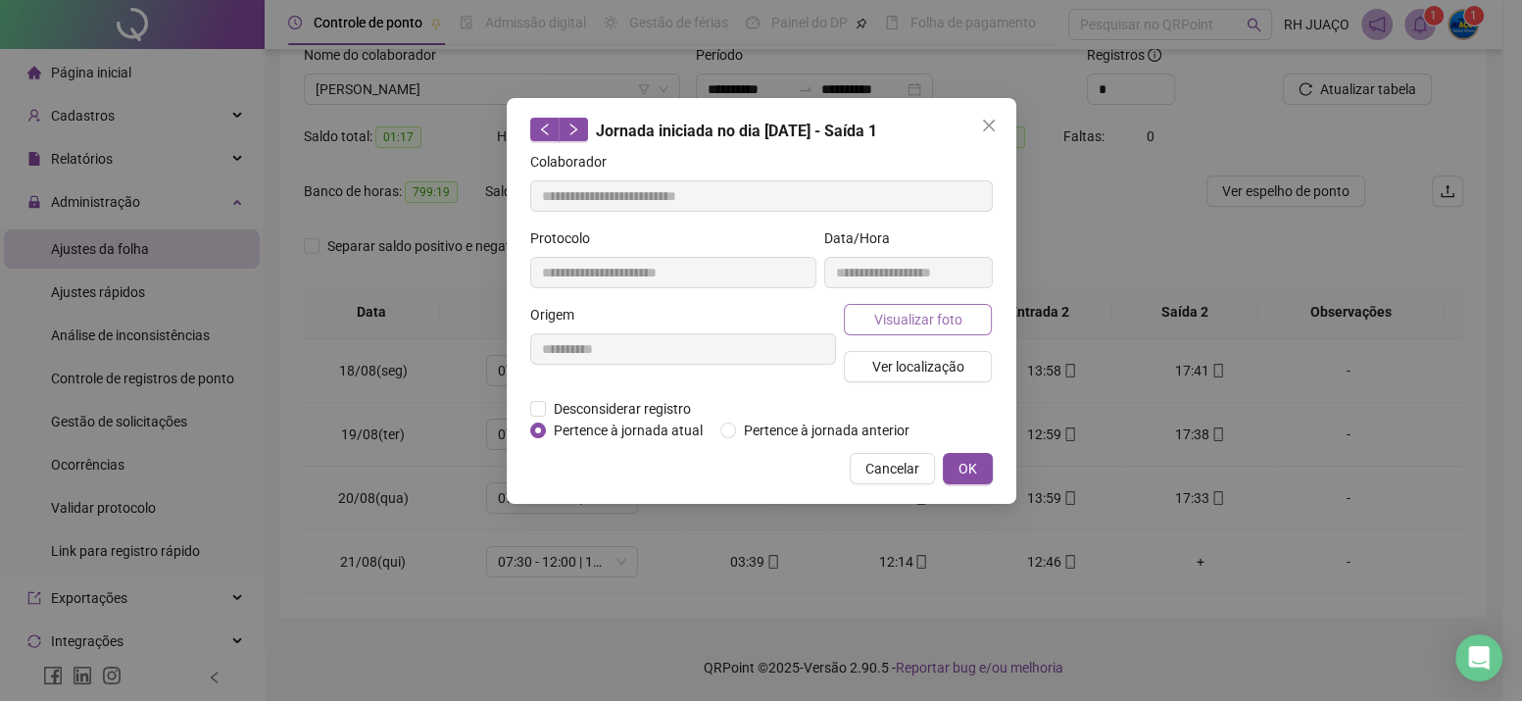
click at [914, 311] on span "Visualizar foto" at bounding box center [917, 320] width 88 height 22
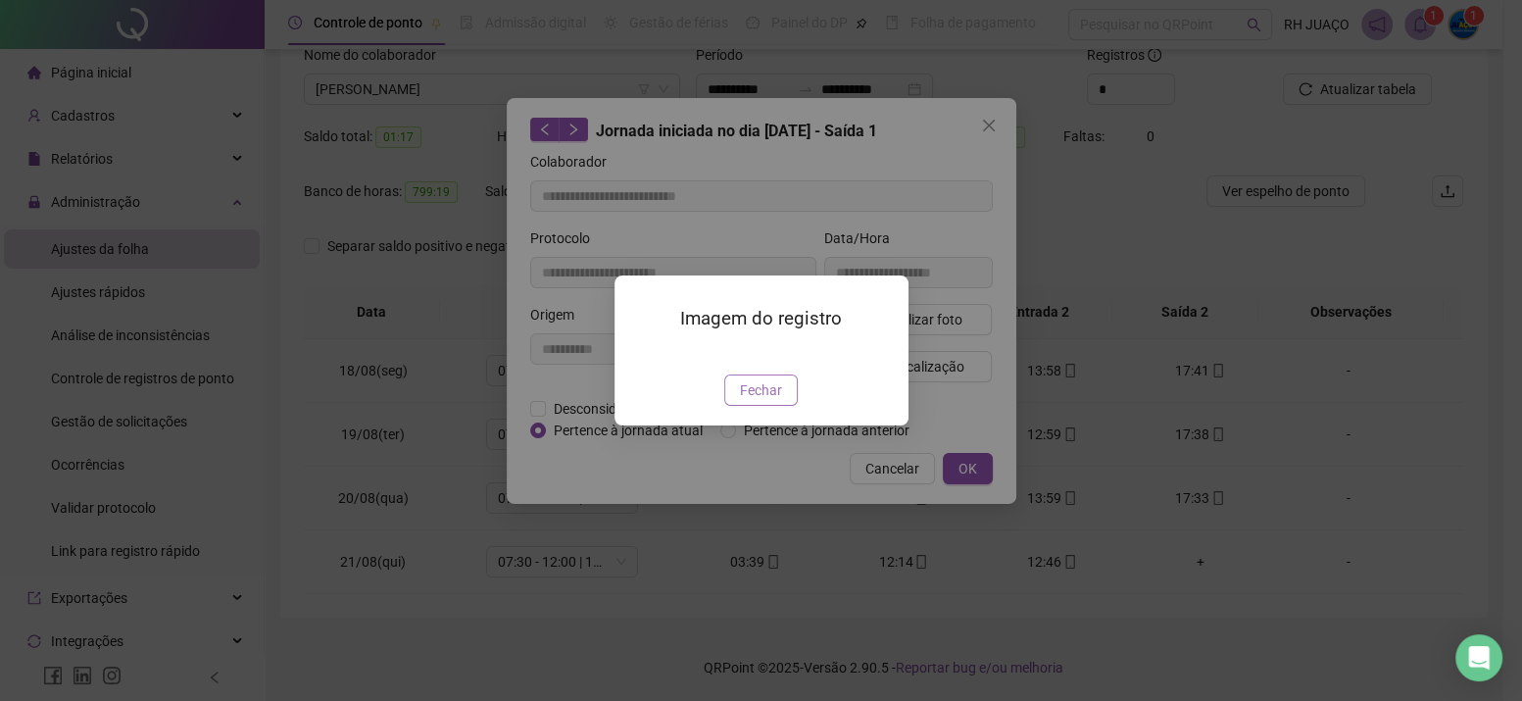
click at [756, 401] on span "Fechar" at bounding box center [761, 390] width 42 height 22
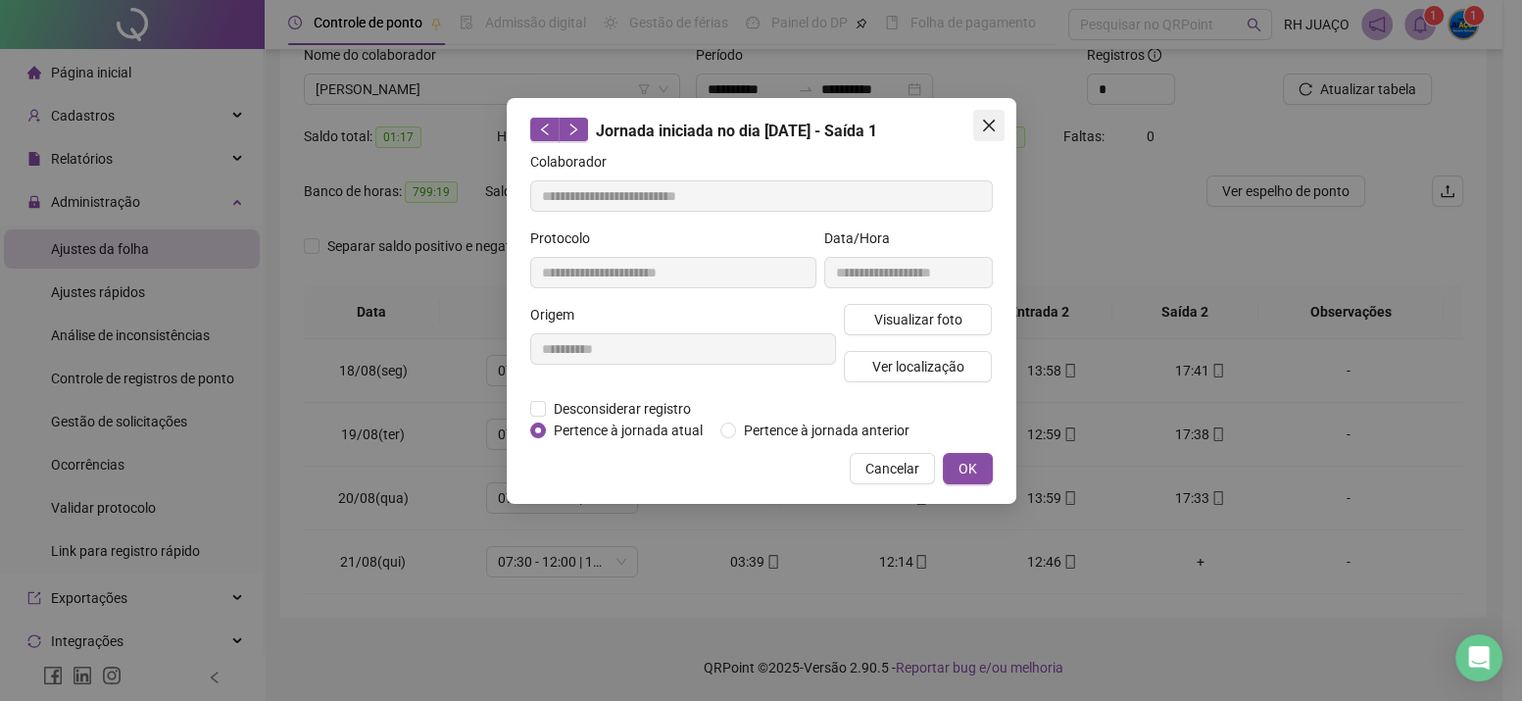
click at [998, 123] on span "Close" at bounding box center [988, 126] width 31 height 16
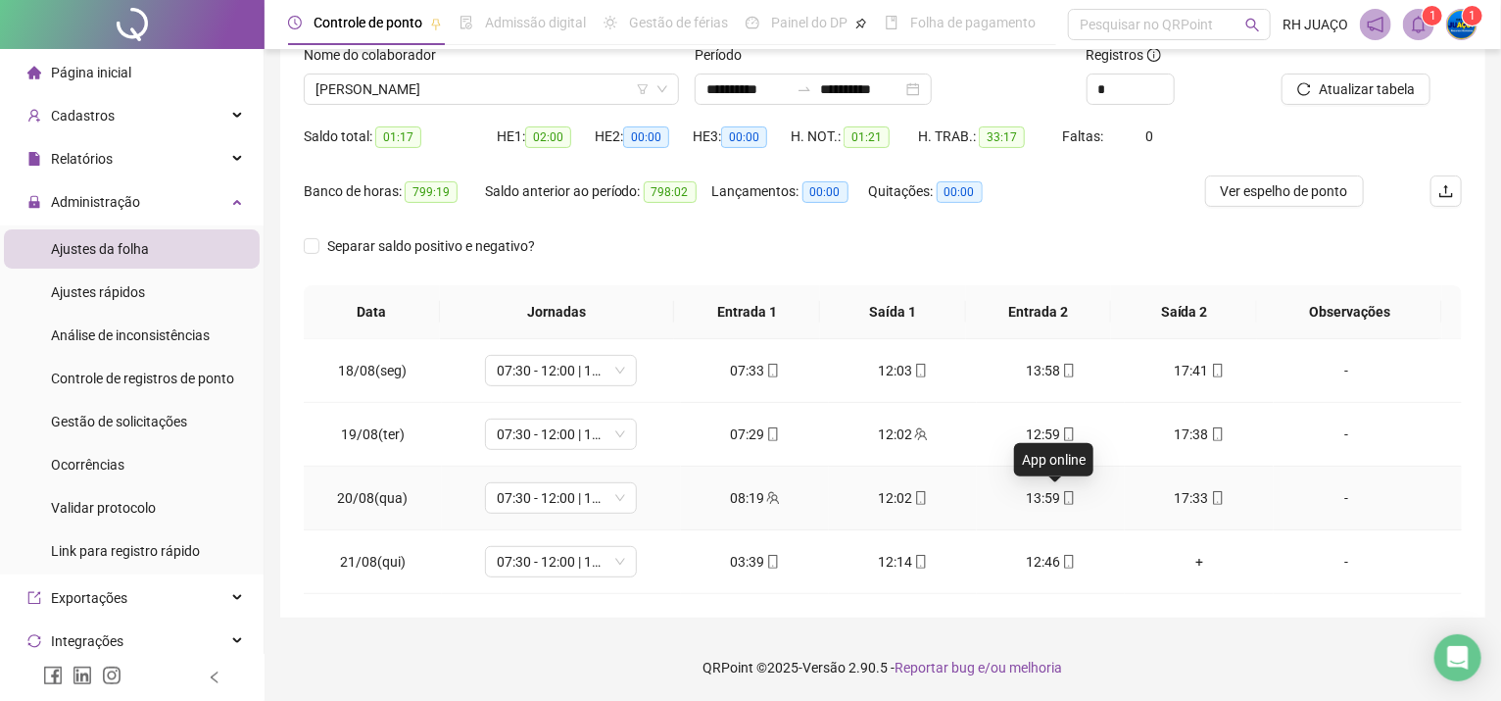
click at [1062, 494] on icon "mobile" at bounding box center [1069, 498] width 14 height 14
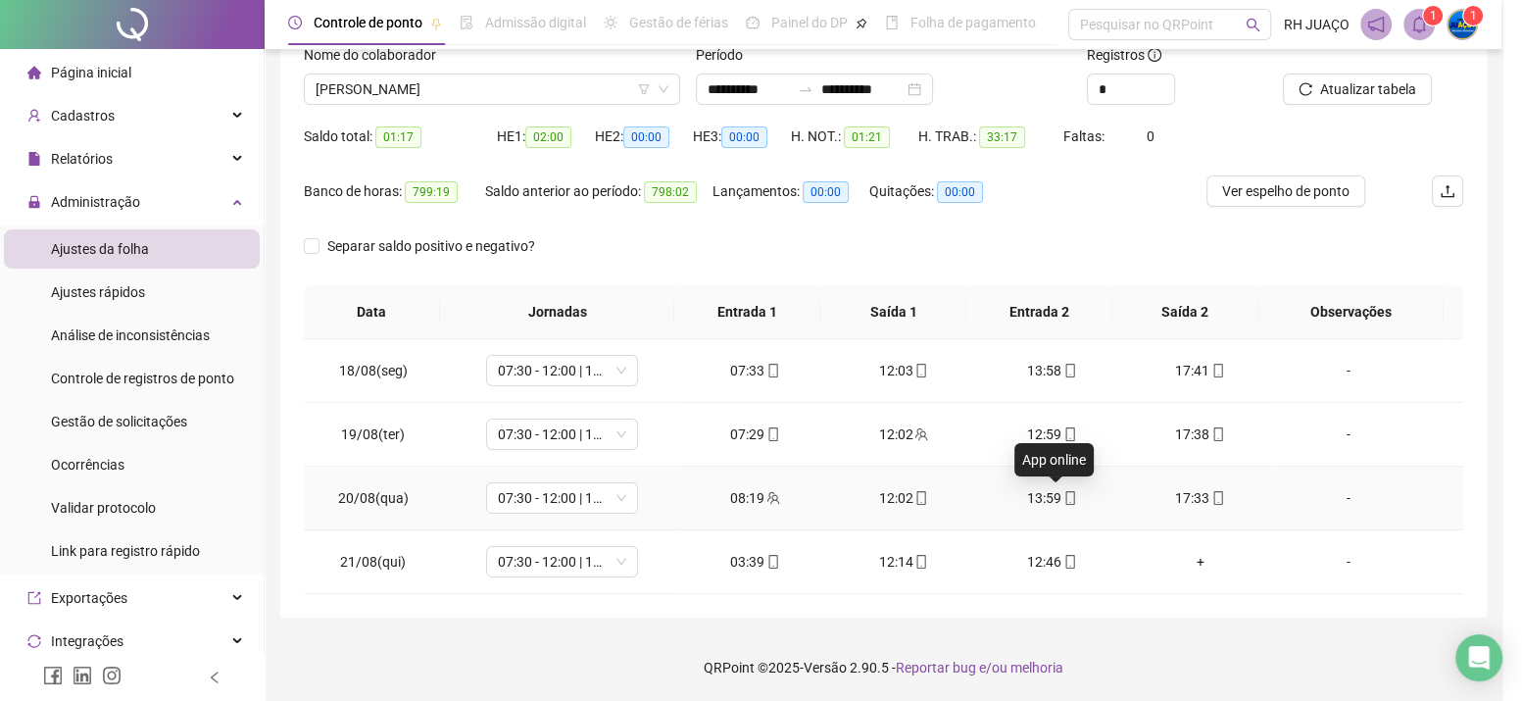
type input "**********"
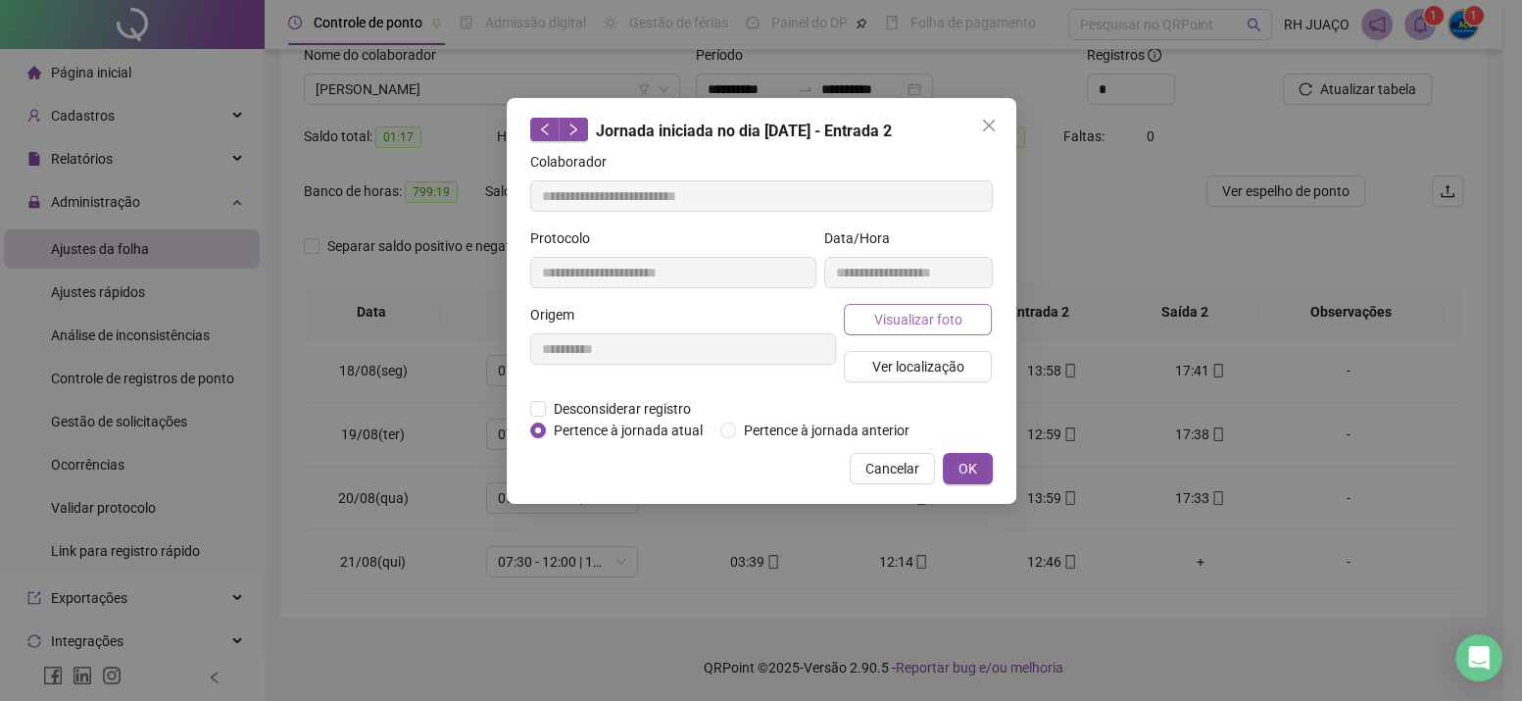
click at [954, 319] on span "Visualizar foto" at bounding box center [917, 320] width 88 height 22
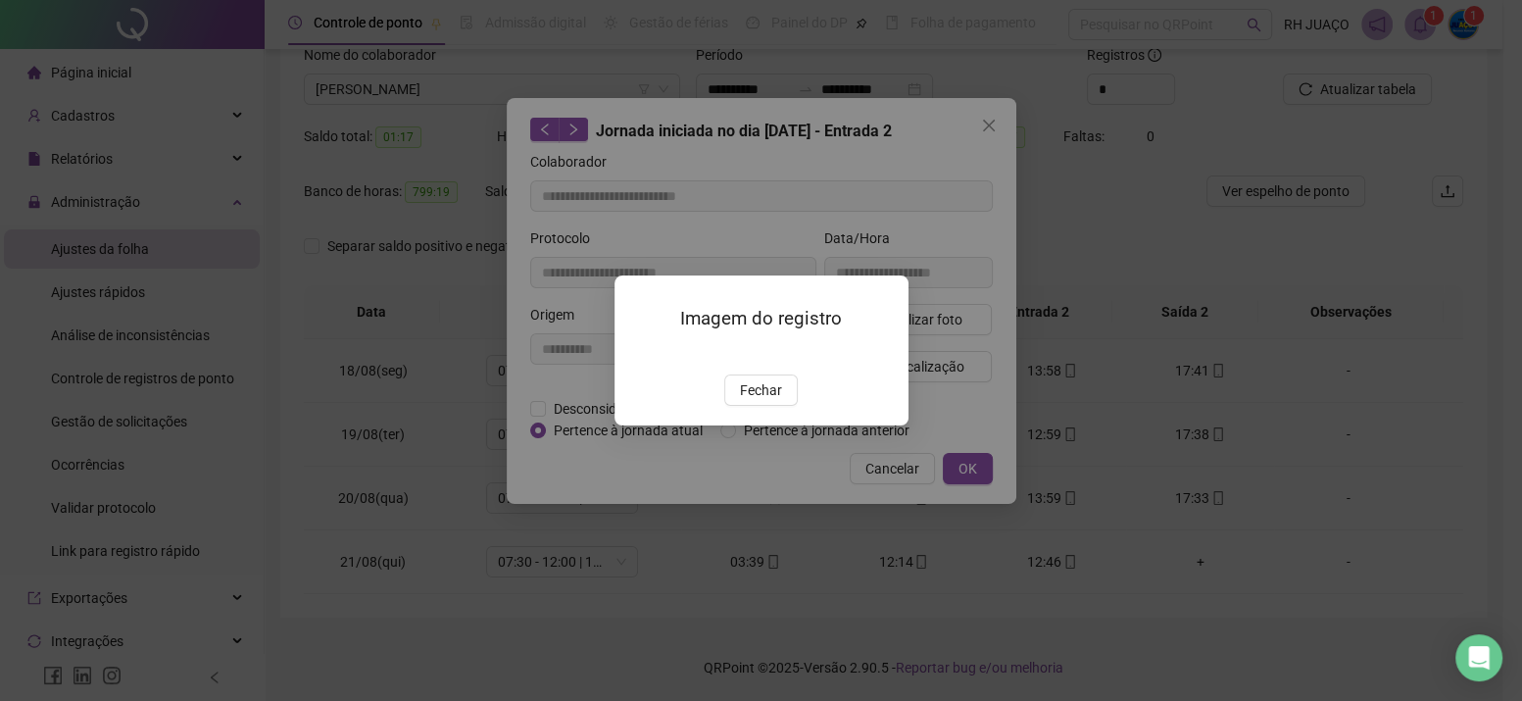
drag, startPoint x: 756, startPoint y: 507, endPoint x: 870, endPoint y: 513, distance: 114.8
click at [756, 401] on span "Fechar" at bounding box center [761, 390] width 42 height 22
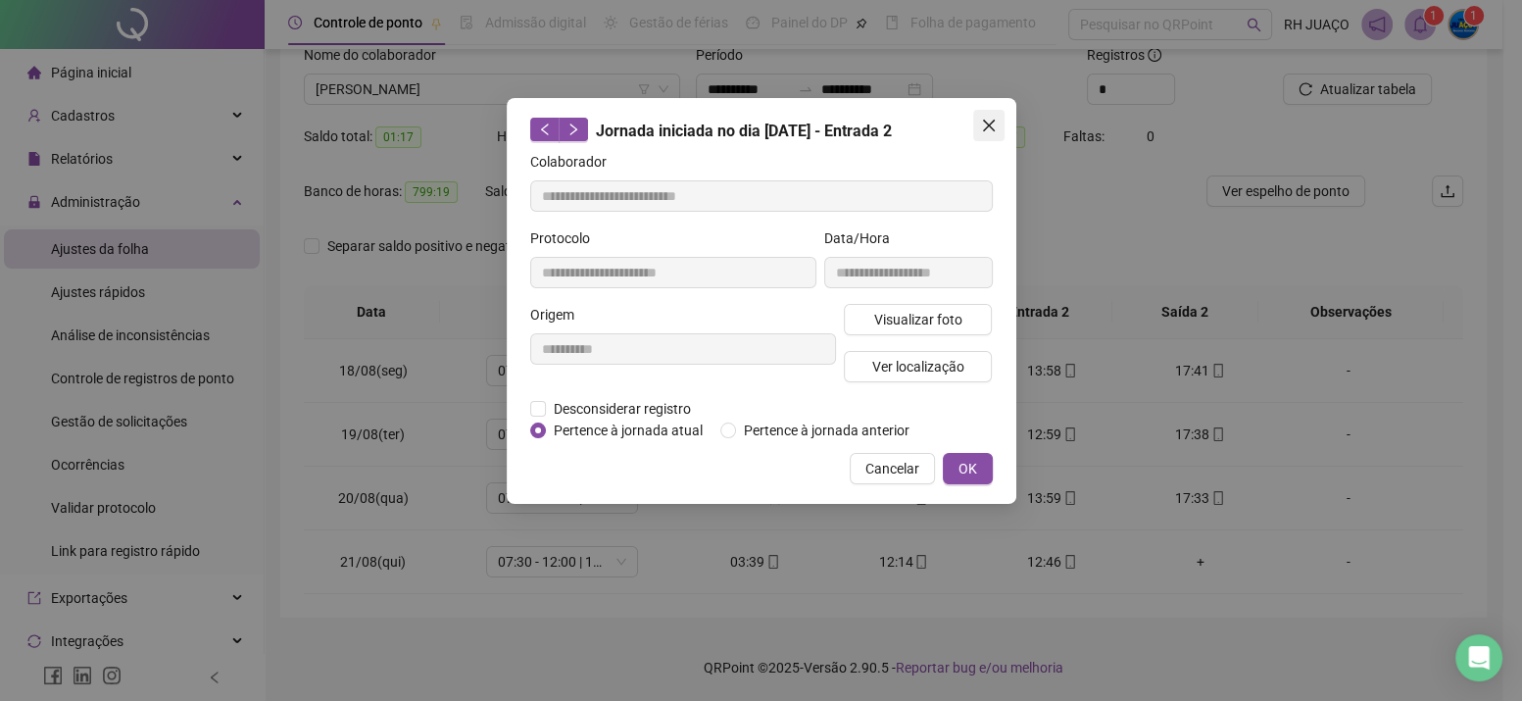
click at [986, 130] on icon "close" at bounding box center [989, 126] width 16 height 16
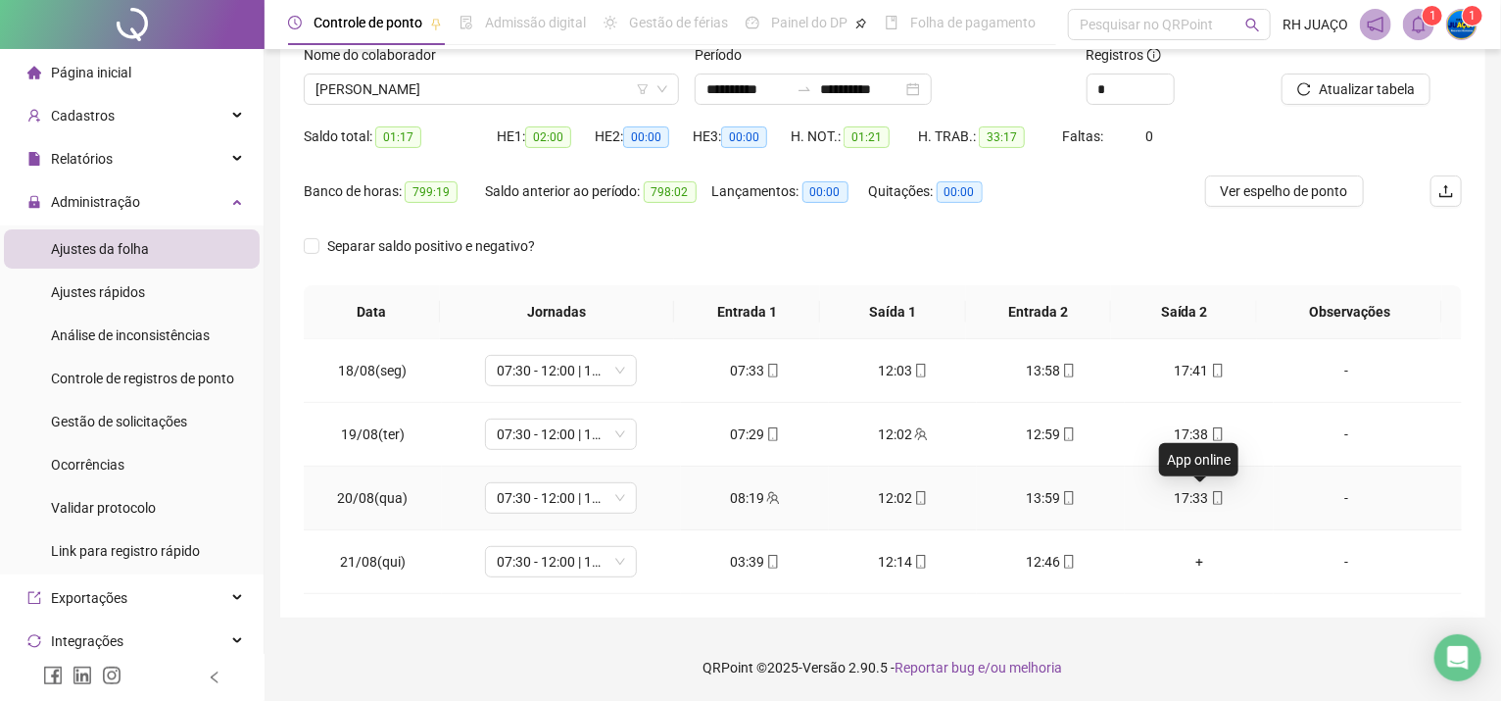
click at [1209, 490] on span at bounding box center [1217, 498] width 16 height 16
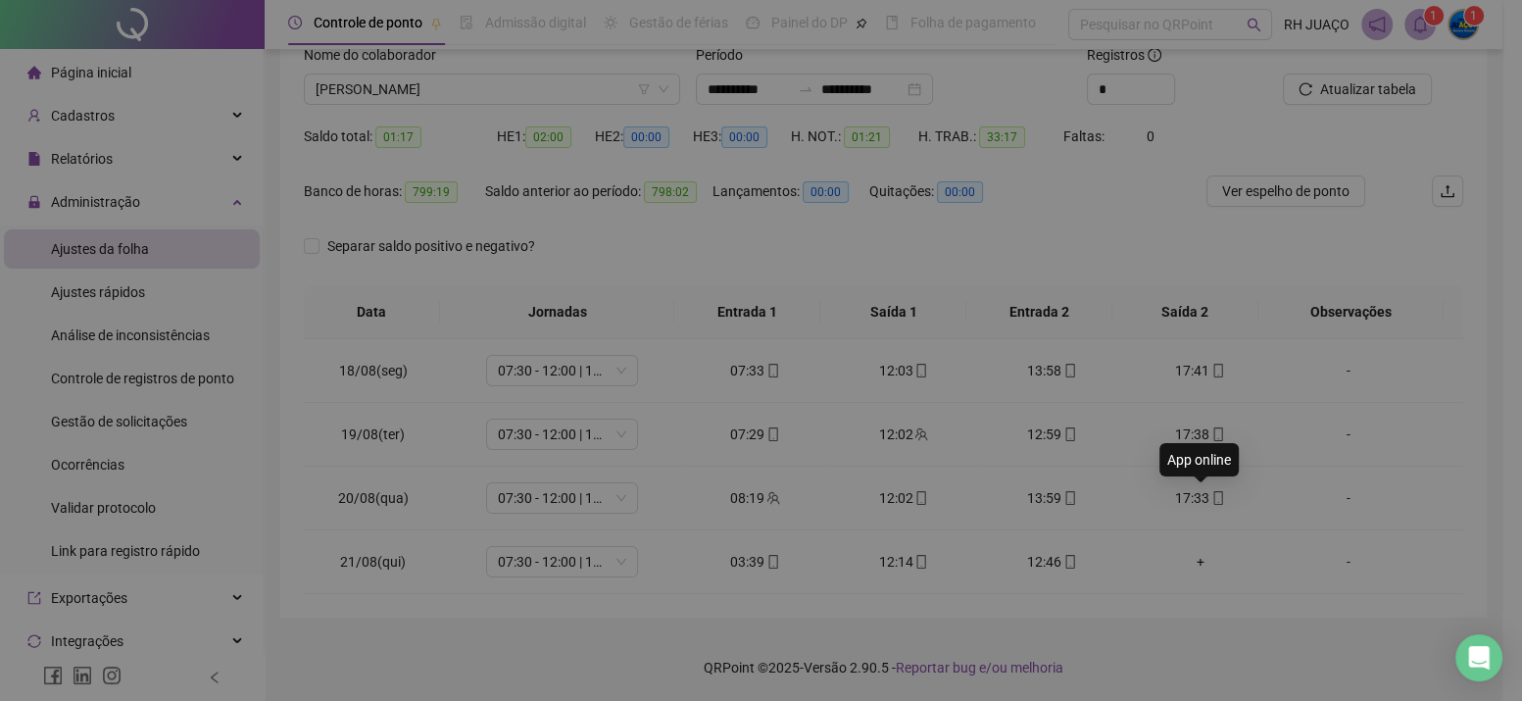
type input "**********"
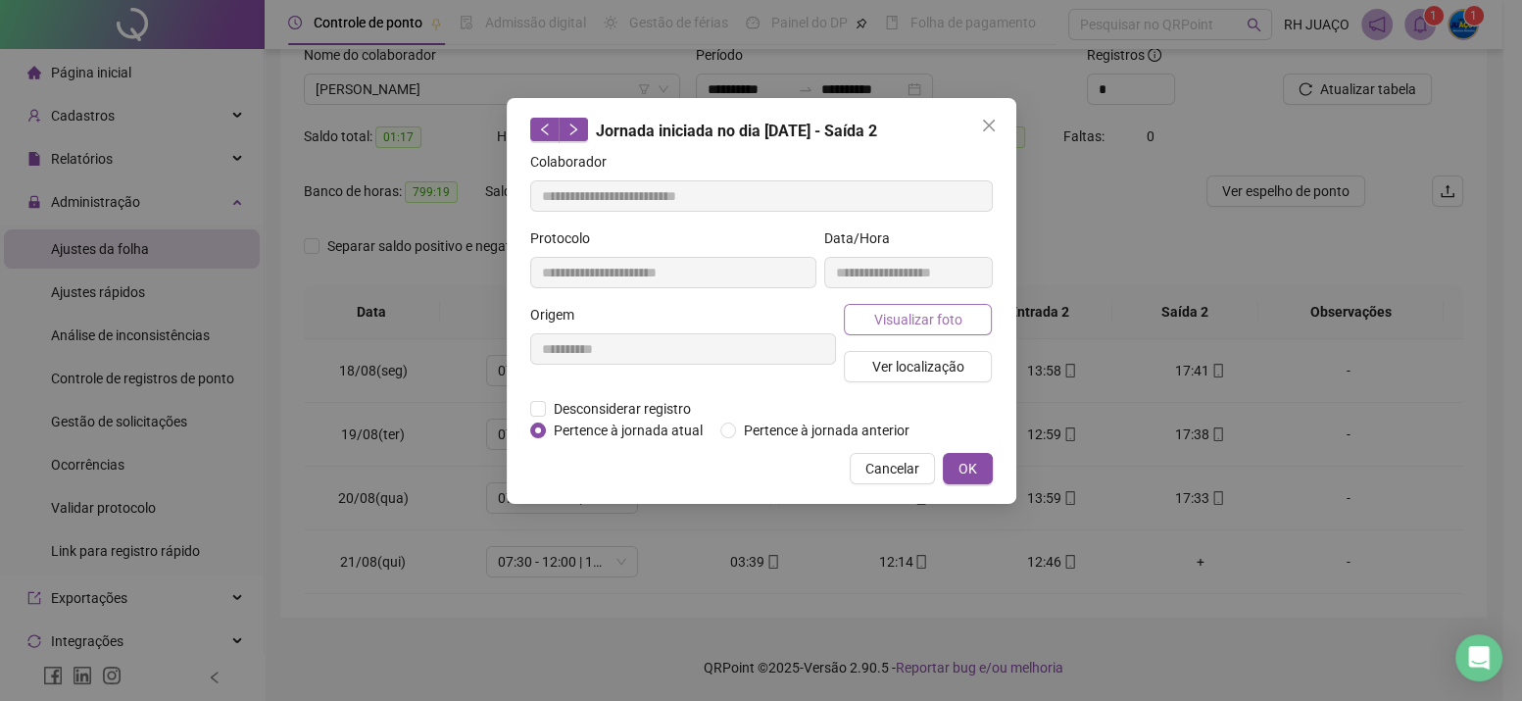
click at [954, 330] on button "Visualizar foto" at bounding box center [918, 319] width 149 height 31
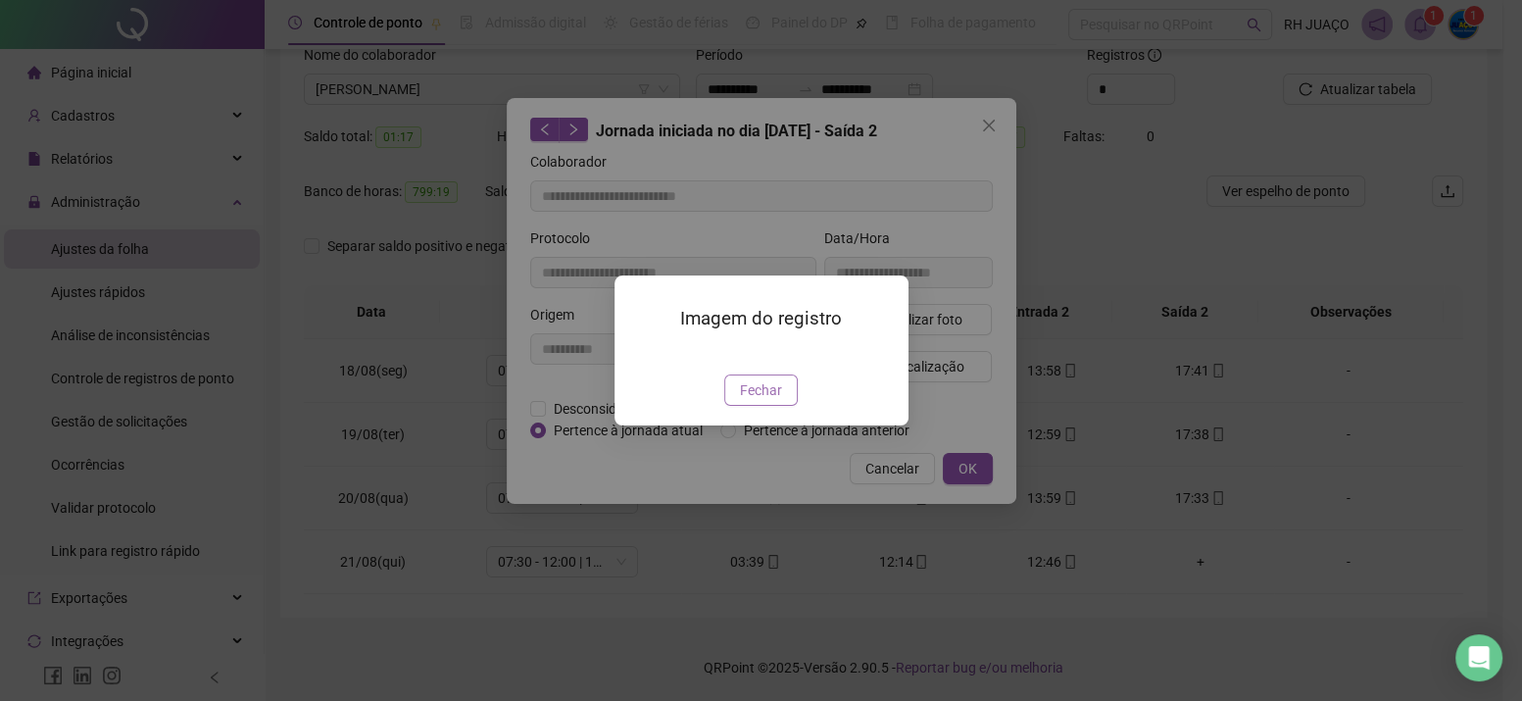
click at [750, 401] on span "Fechar" at bounding box center [761, 390] width 42 height 22
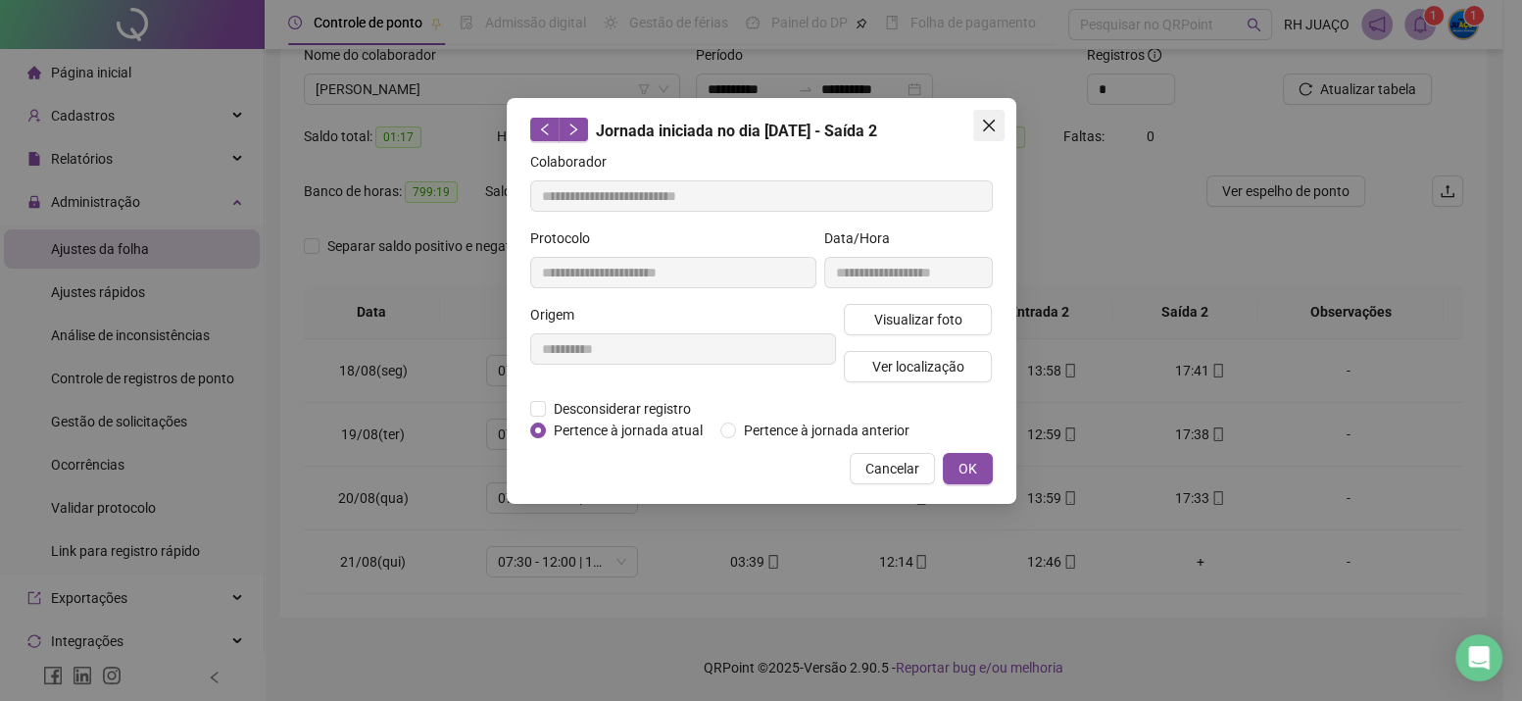
click at [986, 136] on button "Close" at bounding box center [988, 125] width 31 height 31
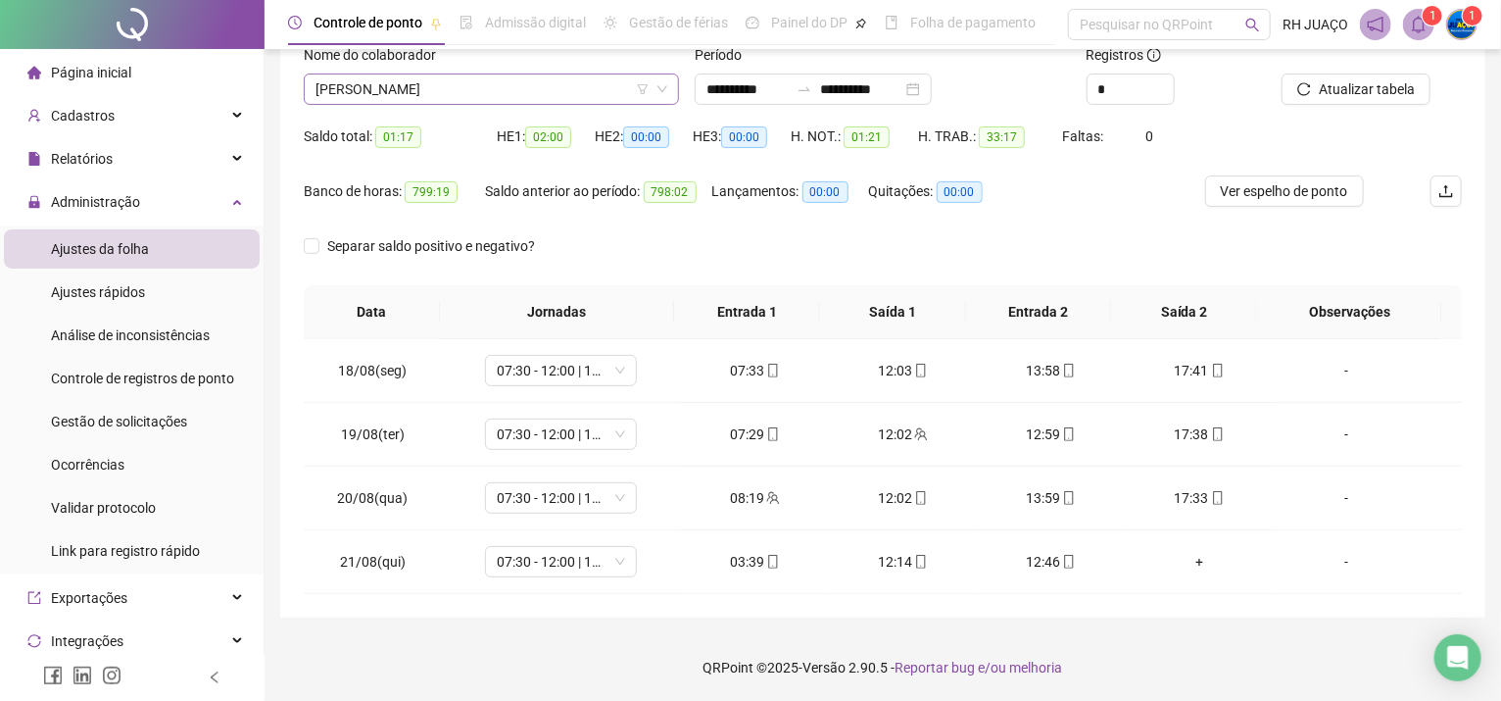
click at [638, 85] on icon "filter" at bounding box center [643, 89] width 12 height 12
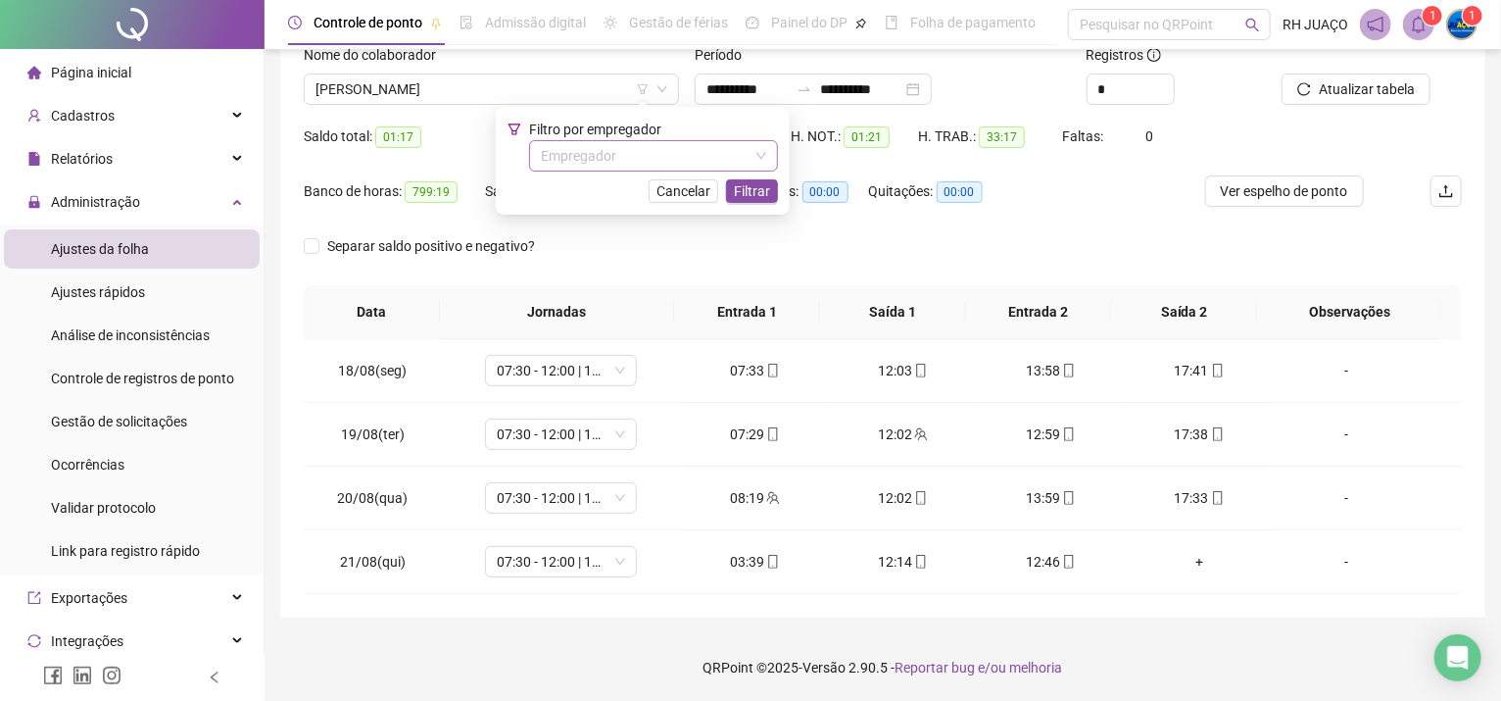
click at [627, 147] on input "search" at bounding box center [645, 155] width 208 height 29
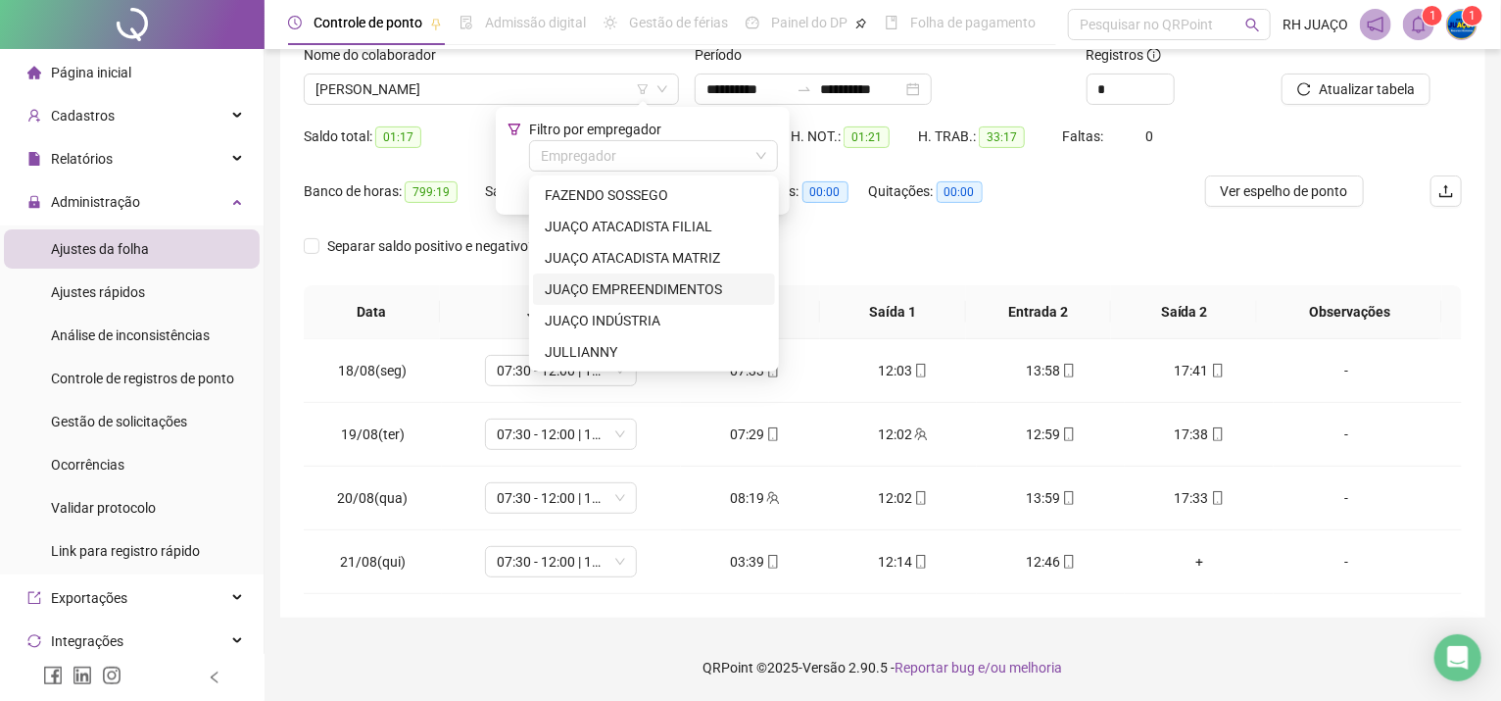
click at [700, 296] on div "JUAÇO EMPREENDIMENTOS" at bounding box center [654, 289] width 219 height 22
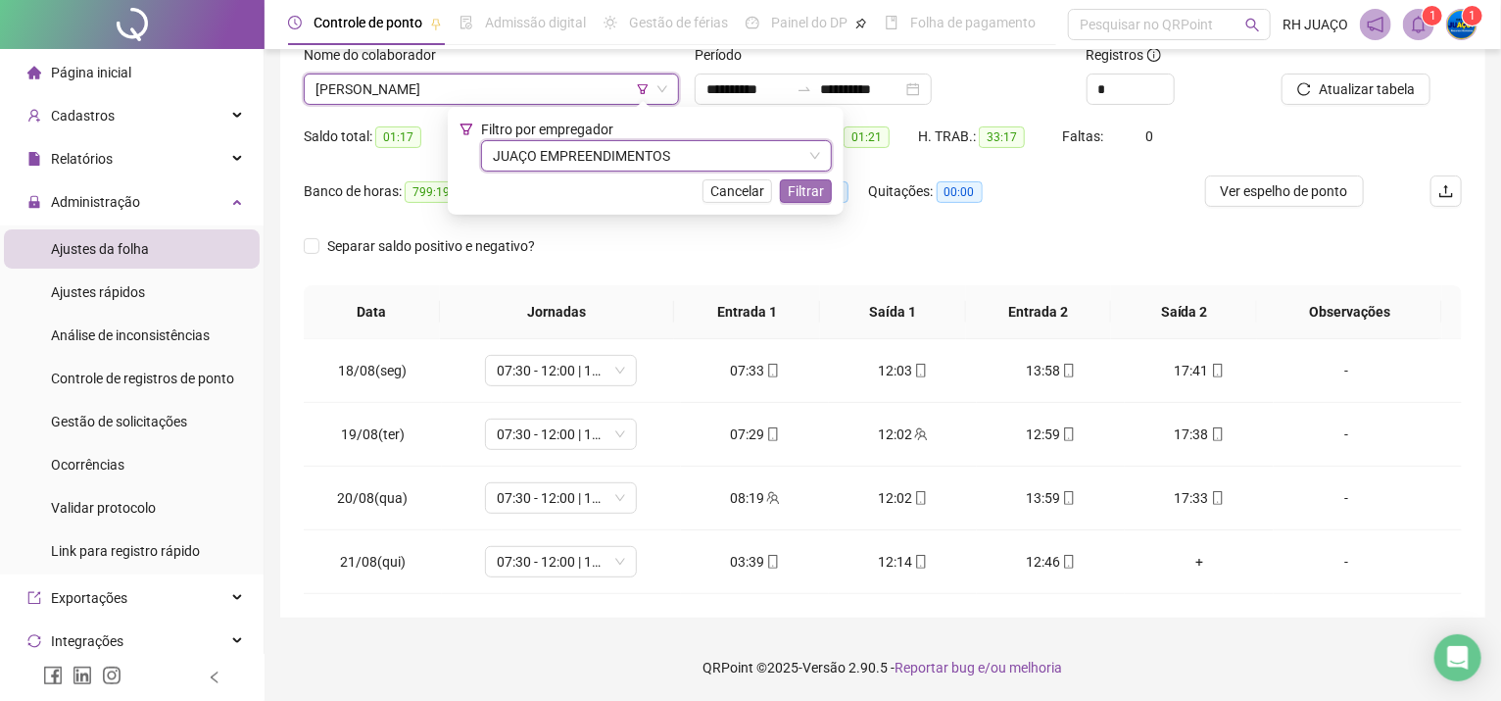
click at [810, 192] on span "Filtrar" at bounding box center [806, 191] width 36 height 22
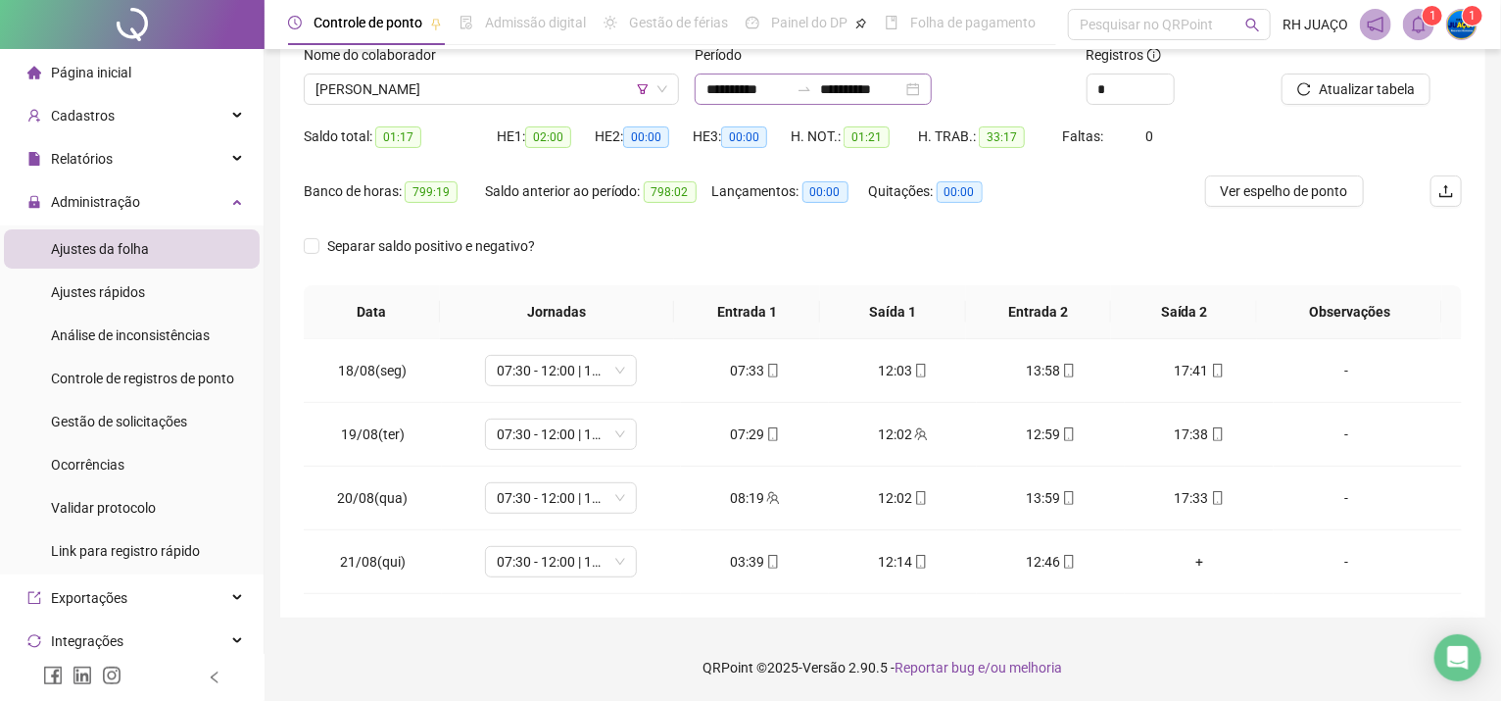
click at [818, 85] on div at bounding box center [804, 89] width 31 height 16
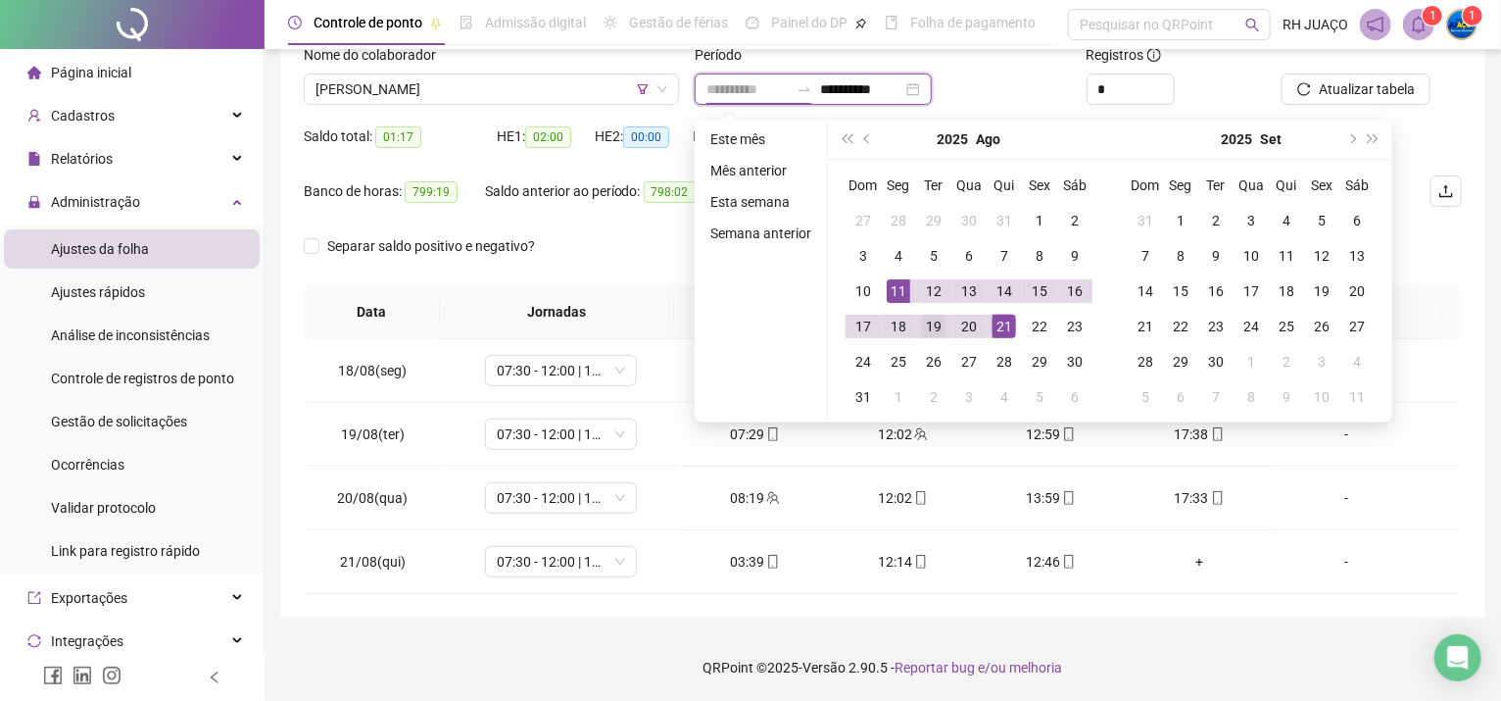
type input "**********"
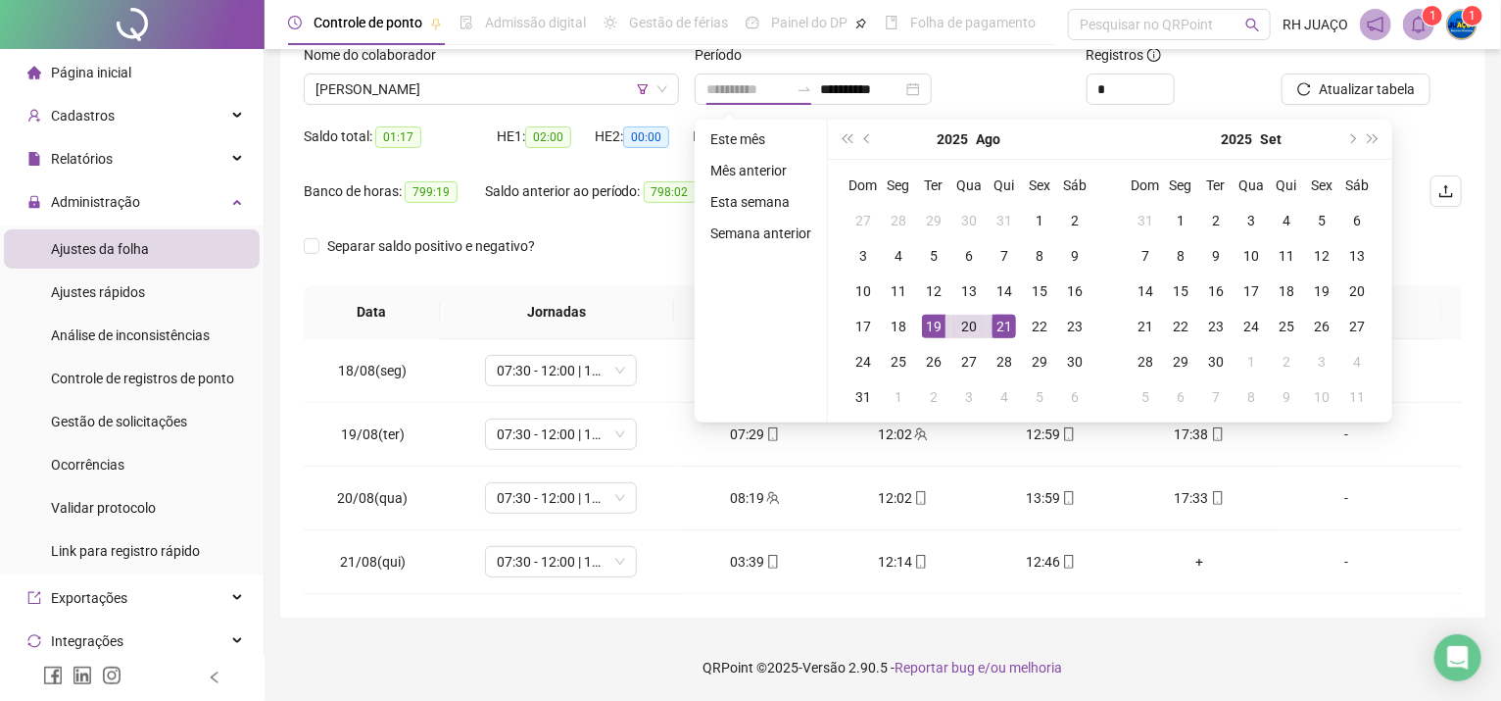
click at [933, 326] on div "19" at bounding box center [934, 327] width 24 height 24
type input "**********"
click at [1000, 324] on div "21" at bounding box center [1005, 327] width 24 height 24
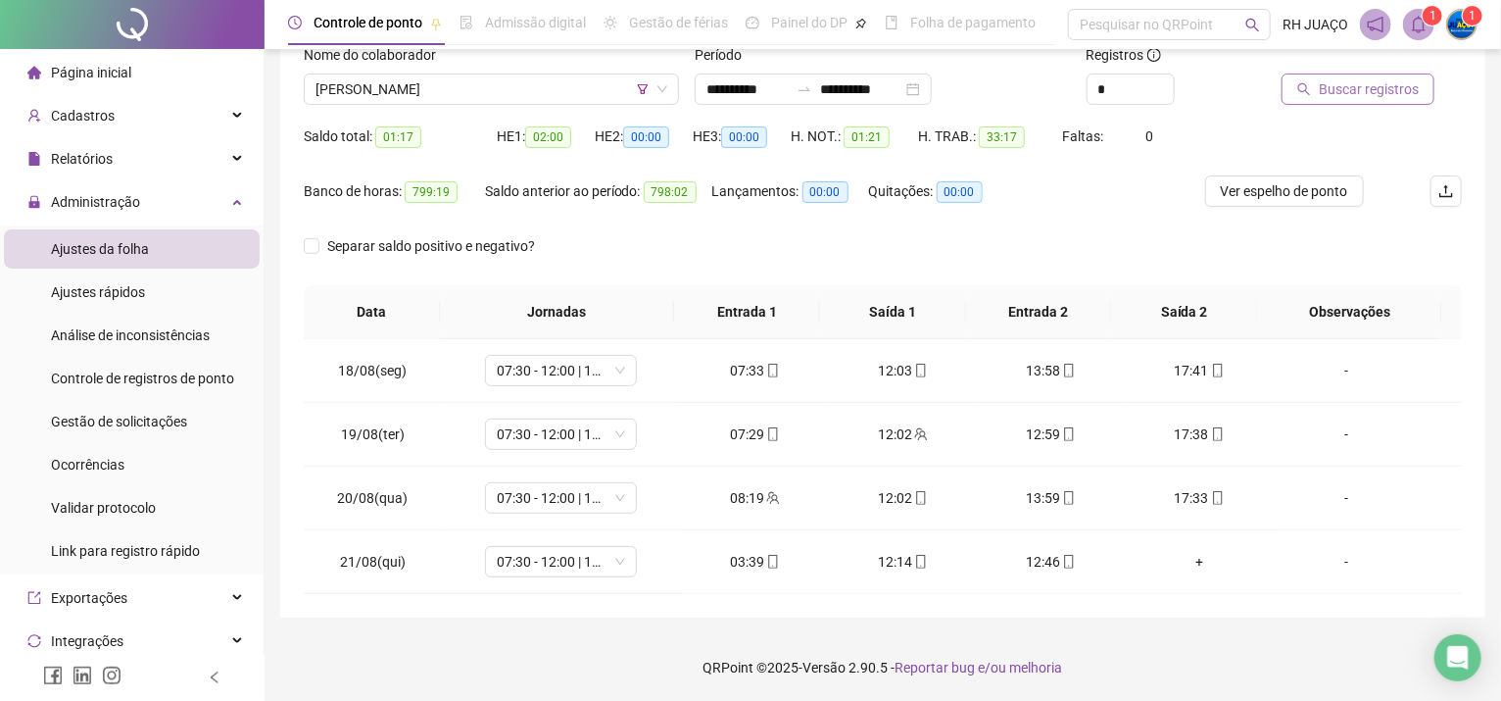
click at [1285, 88] on button "Buscar registros" at bounding box center [1358, 89] width 153 height 31
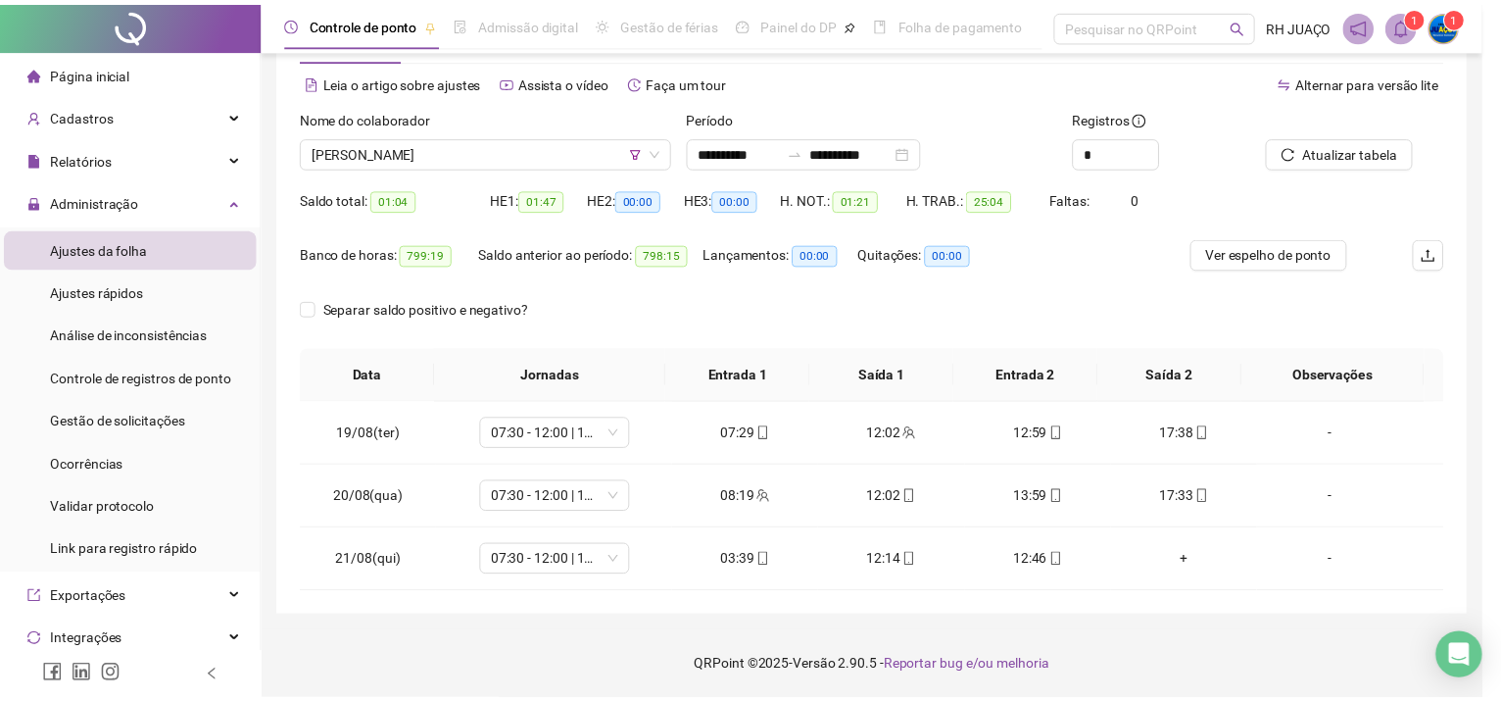
scroll to position [73, 0]
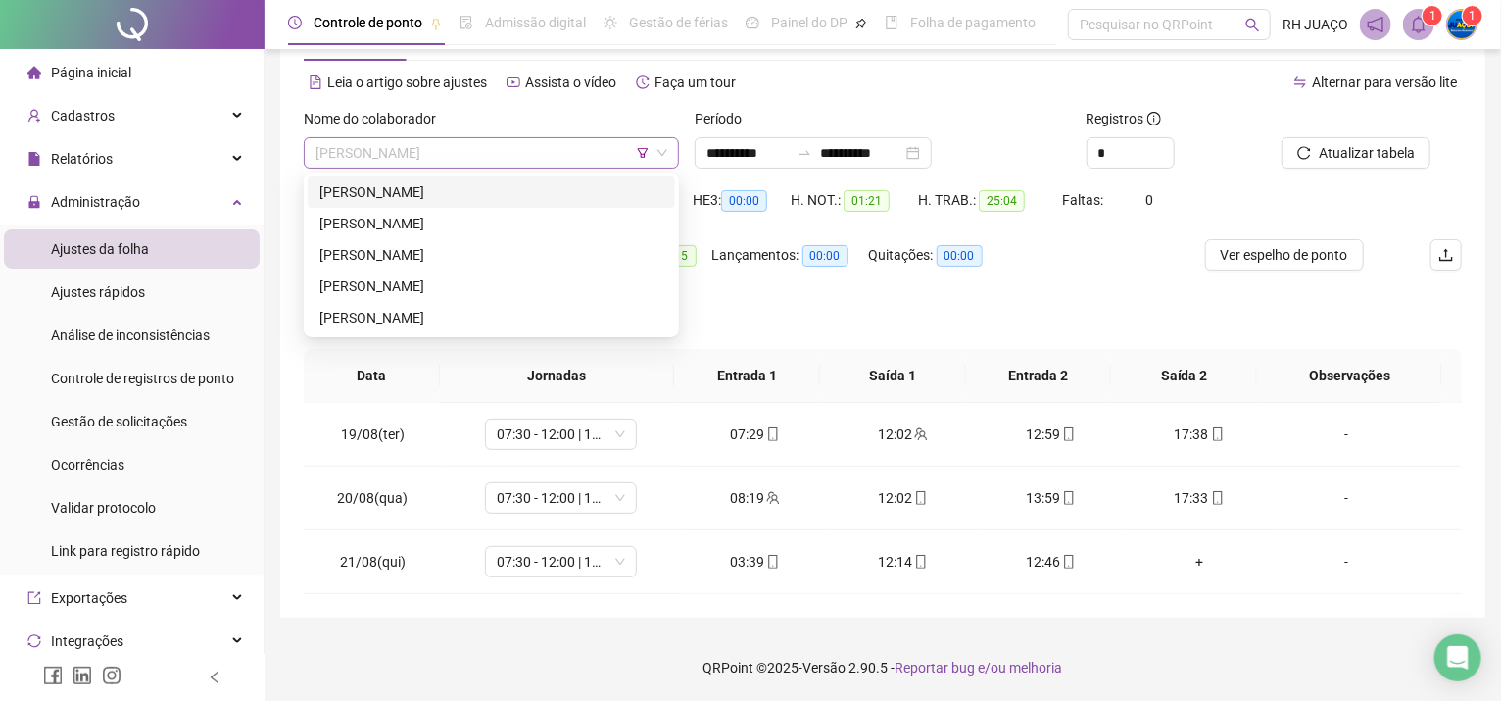
click at [519, 157] on span "[PERSON_NAME]" at bounding box center [492, 152] width 352 height 29
click at [495, 195] on div "[PERSON_NAME]" at bounding box center [492, 192] width 344 height 22
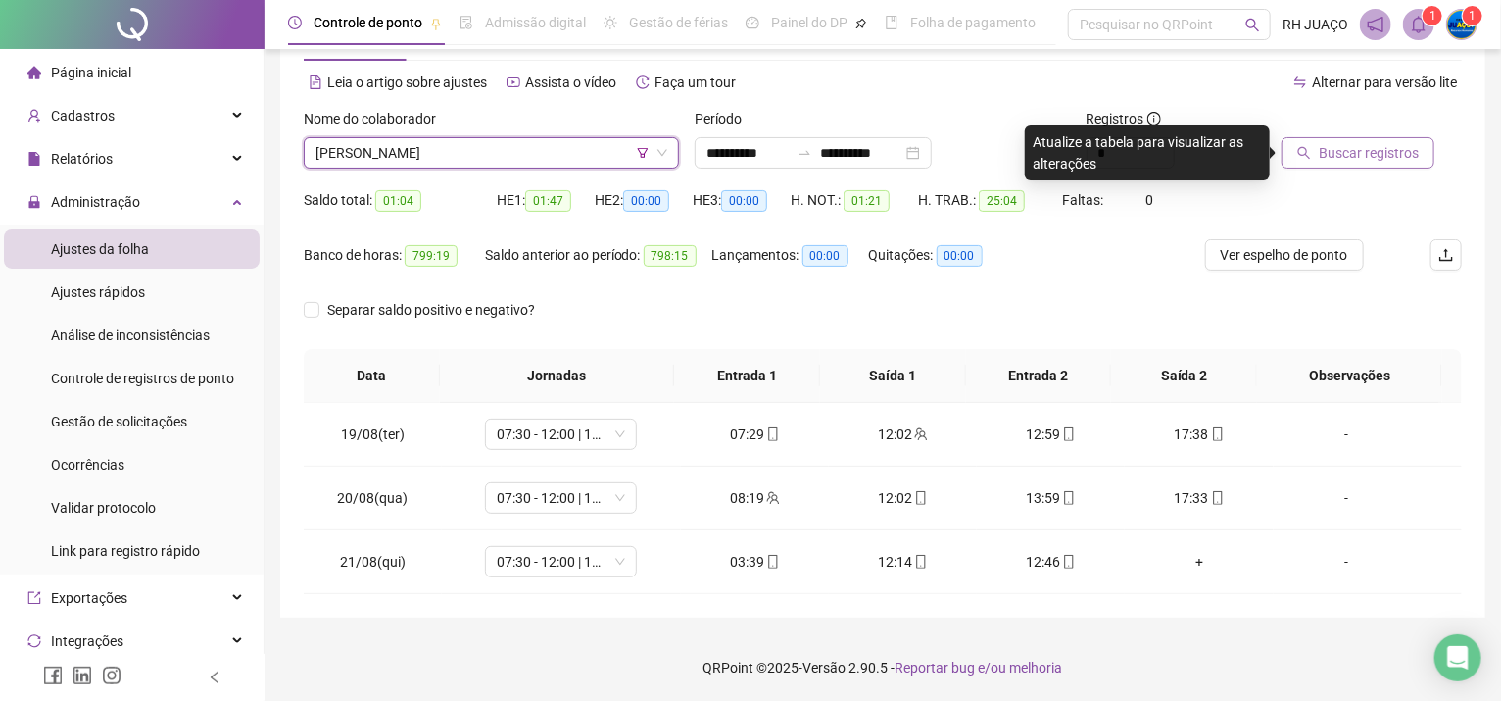
click at [1327, 153] on span "Buscar registros" at bounding box center [1369, 153] width 100 height 22
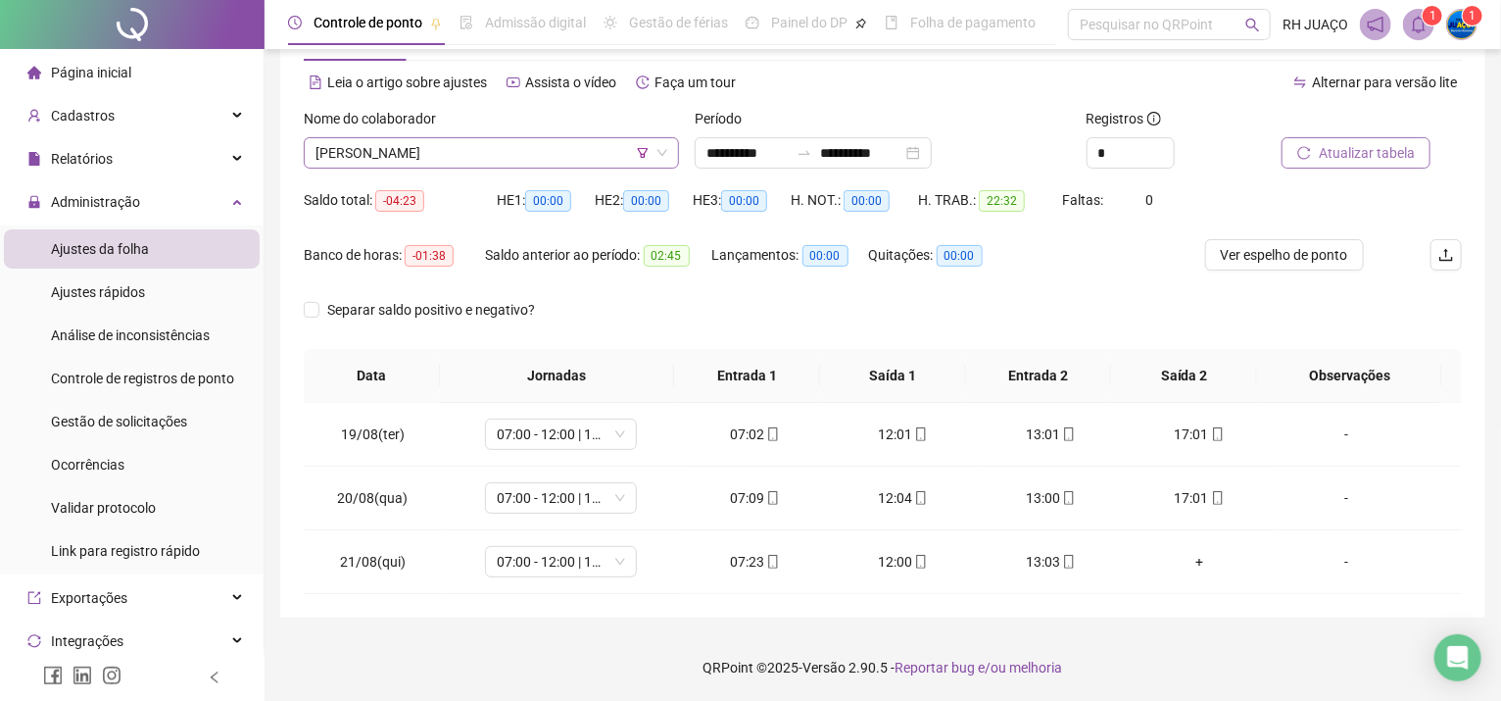
click at [411, 156] on span "[PERSON_NAME]" at bounding box center [492, 152] width 352 height 29
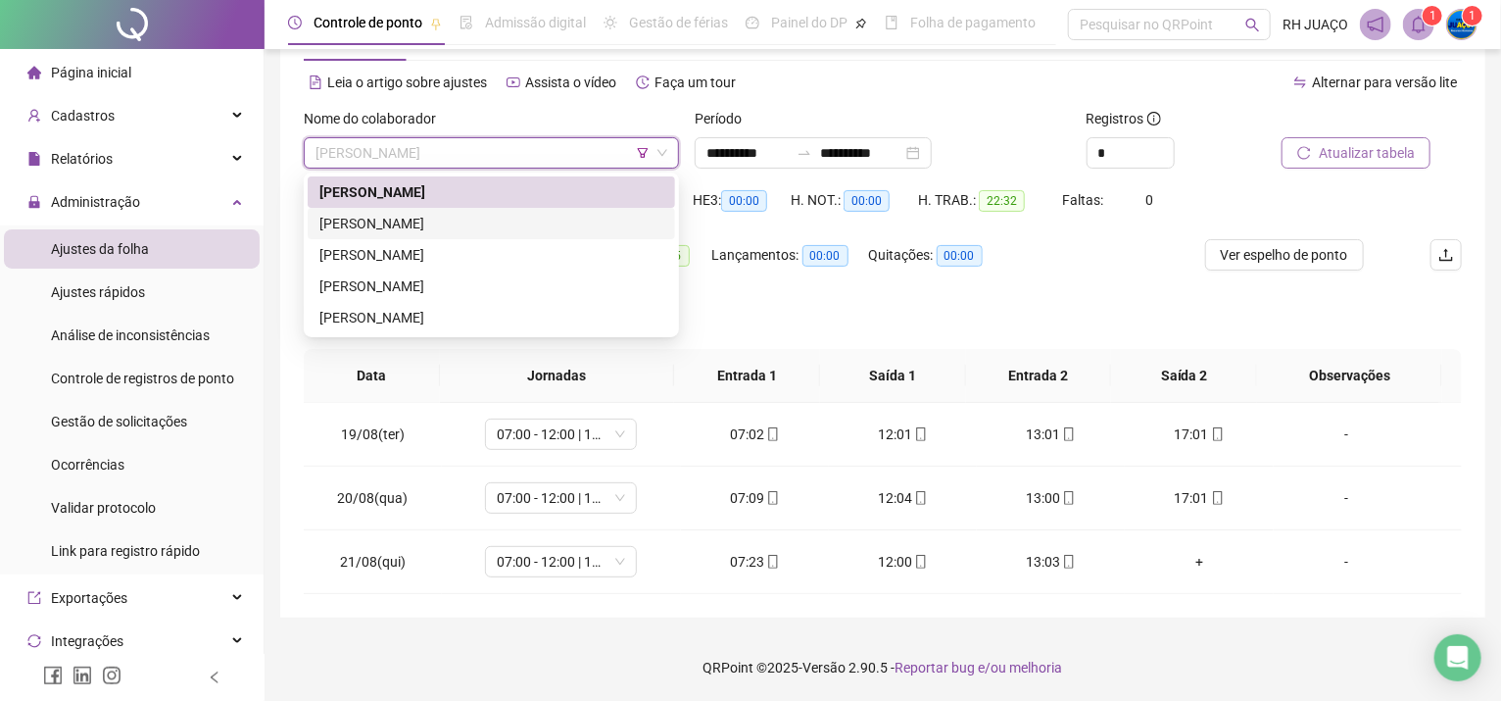
click at [473, 222] on div "[PERSON_NAME]" at bounding box center [492, 224] width 344 height 22
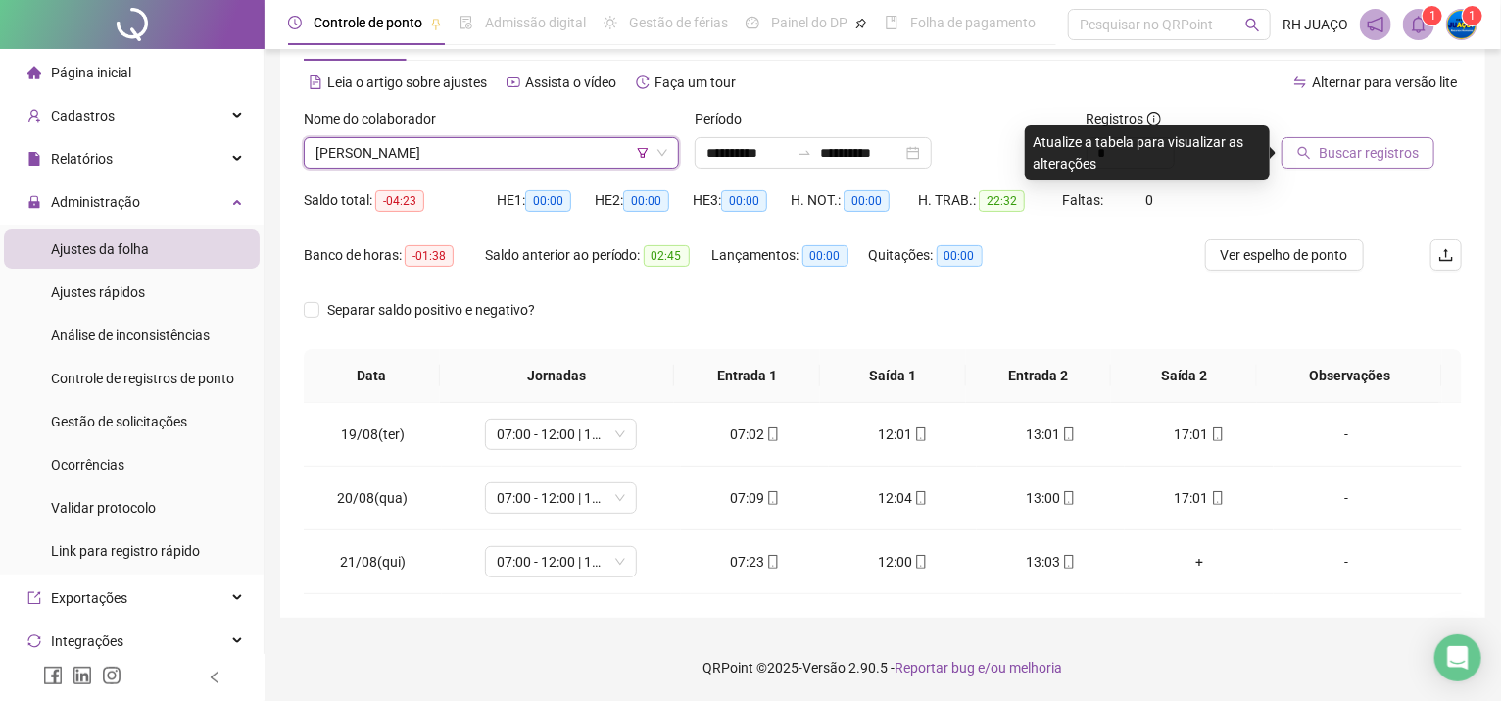
click at [1395, 152] on span "Buscar registros" at bounding box center [1369, 153] width 100 height 22
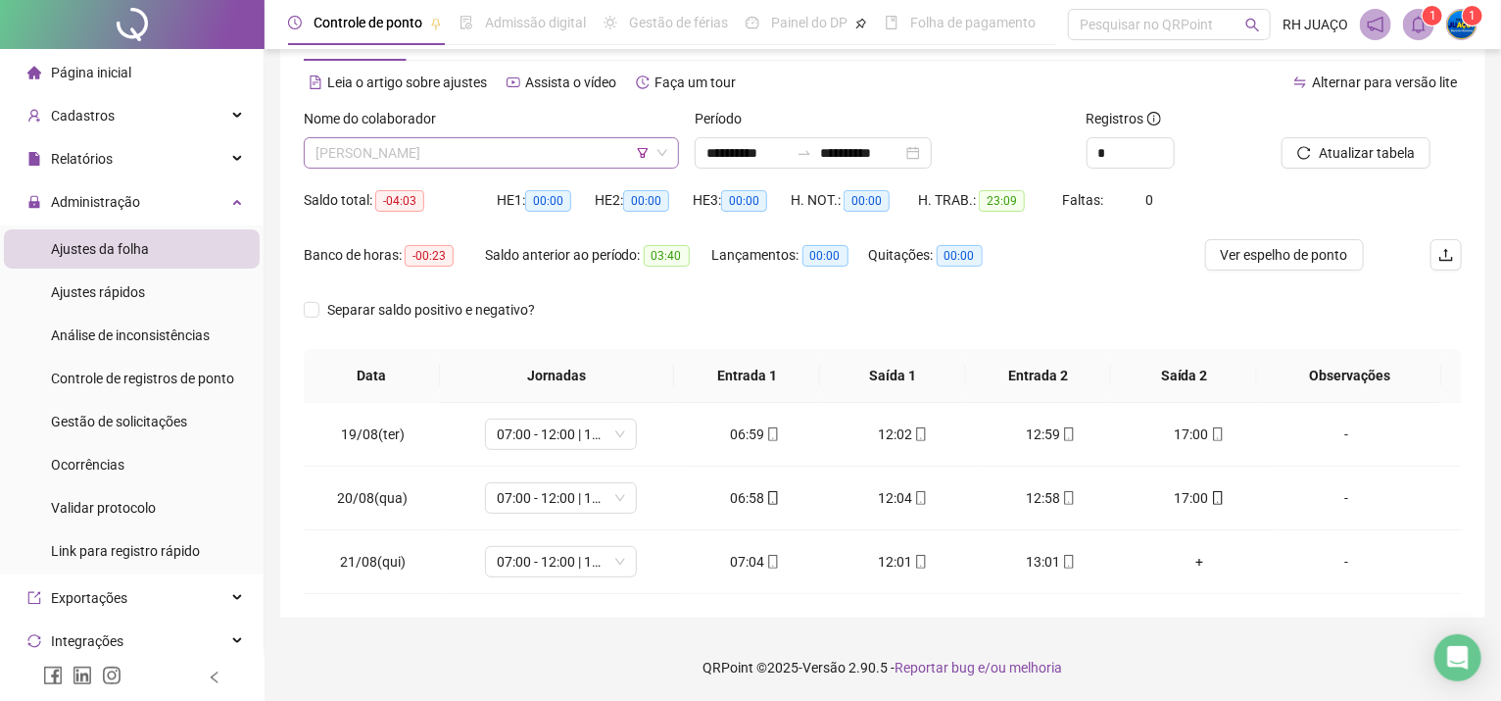
click at [348, 146] on span "[PERSON_NAME]" at bounding box center [492, 152] width 352 height 29
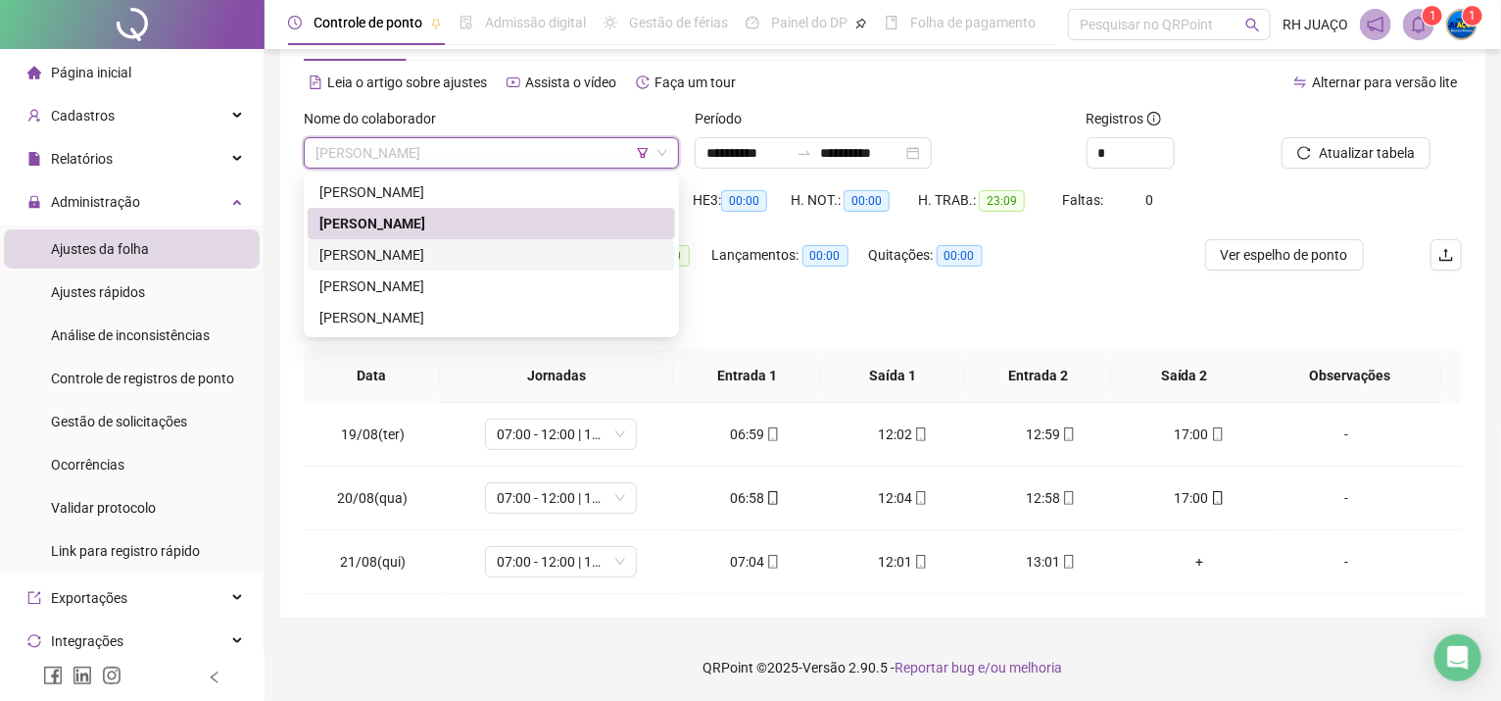
click at [394, 257] on div "[PERSON_NAME]" at bounding box center [492, 255] width 344 height 22
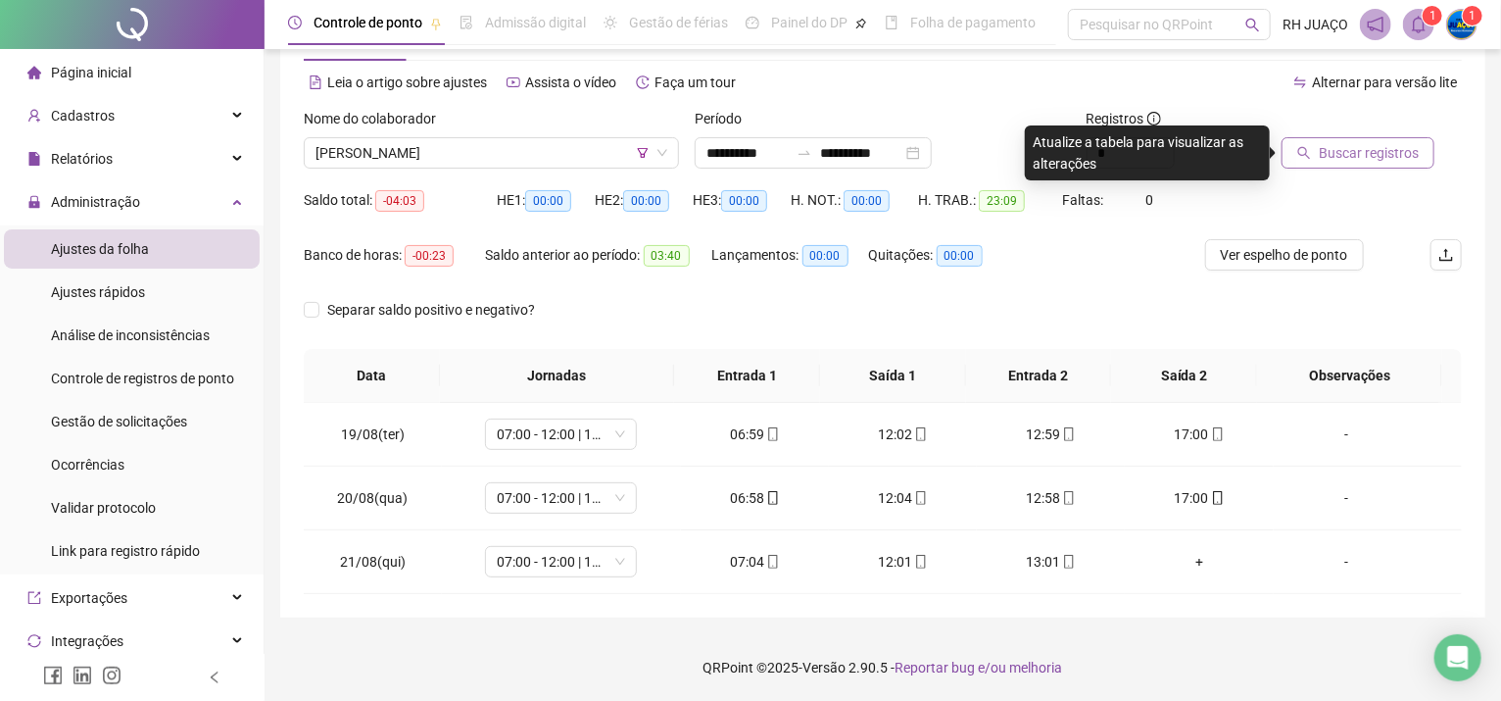
click at [1372, 153] on span "Buscar registros" at bounding box center [1369, 153] width 100 height 22
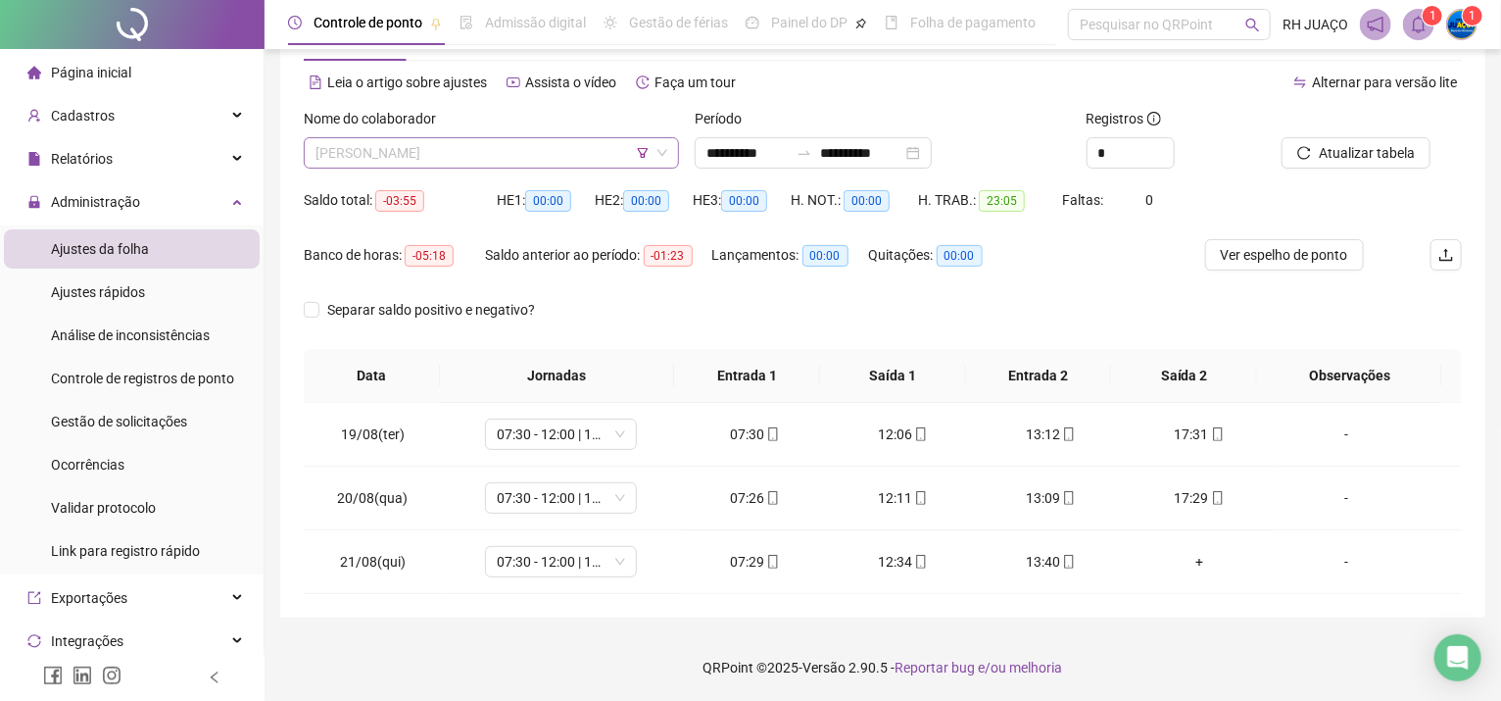
click at [515, 148] on span "[PERSON_NAME]" at bounding box center [492, 152] width 352 height 29
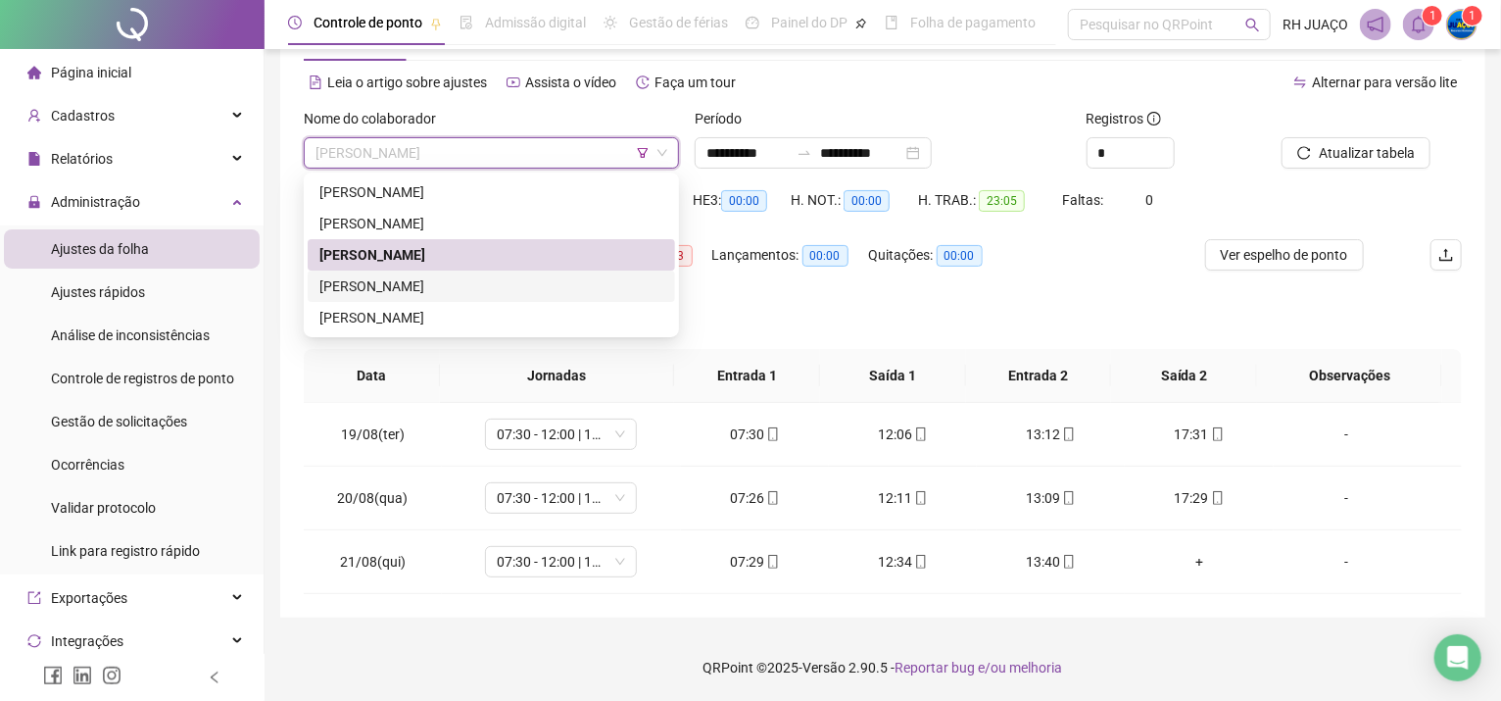
click at [507, 291] on div "[PERSON_NAME]" at bounding box center [492, 286] width 344 height 22
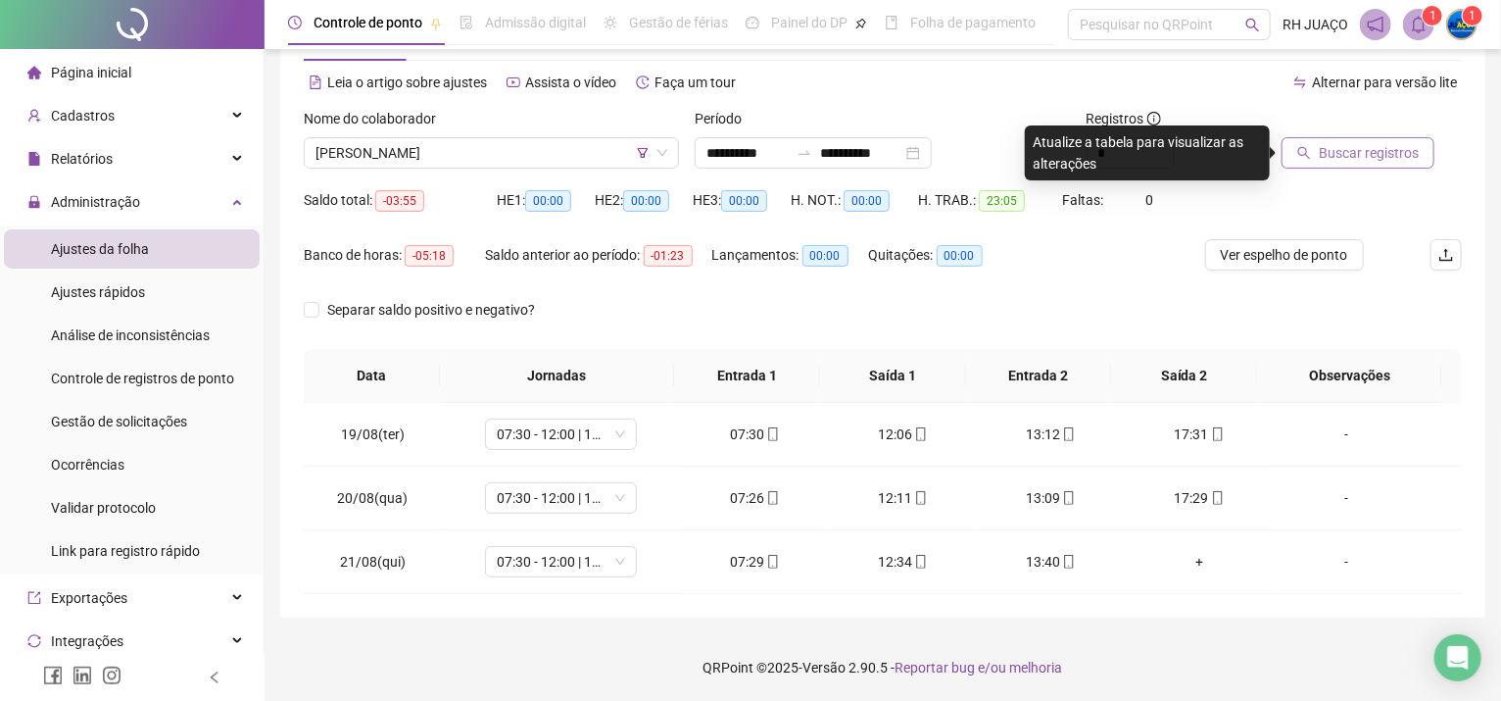
click at [1345, 148] on span "Buscar registros" at bounding box center [1369, 153] width 100 height 22
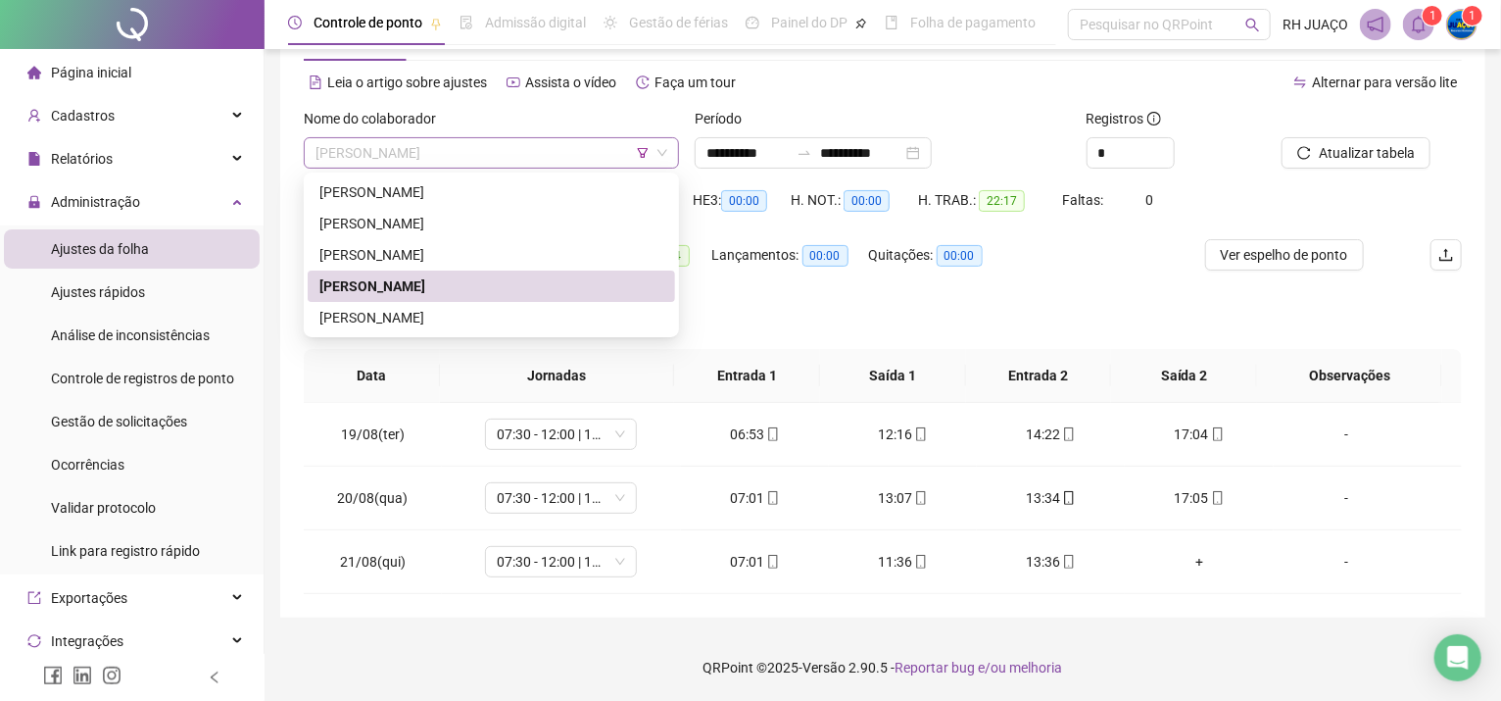
click at [545, 157] on span "[PERSON_NAME]" at bounding box center [492, 152] width 352 height 29
click at [455, 320] on div "[PERSON_NAME]" at bounding box center [492, 318] width 344 height 22
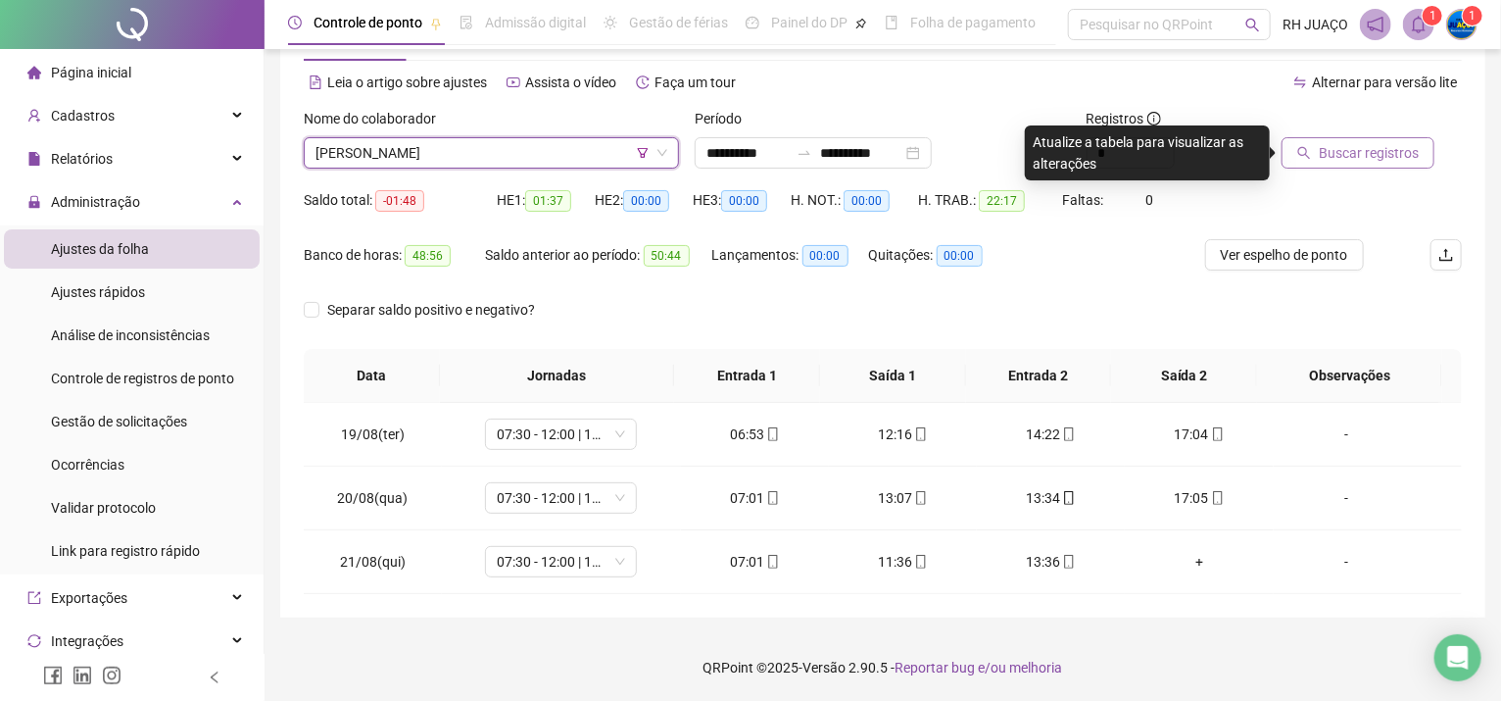
click at [1349, 155] on span "Buscar registros" at bounding box center [1369, 153] width 100 height 22
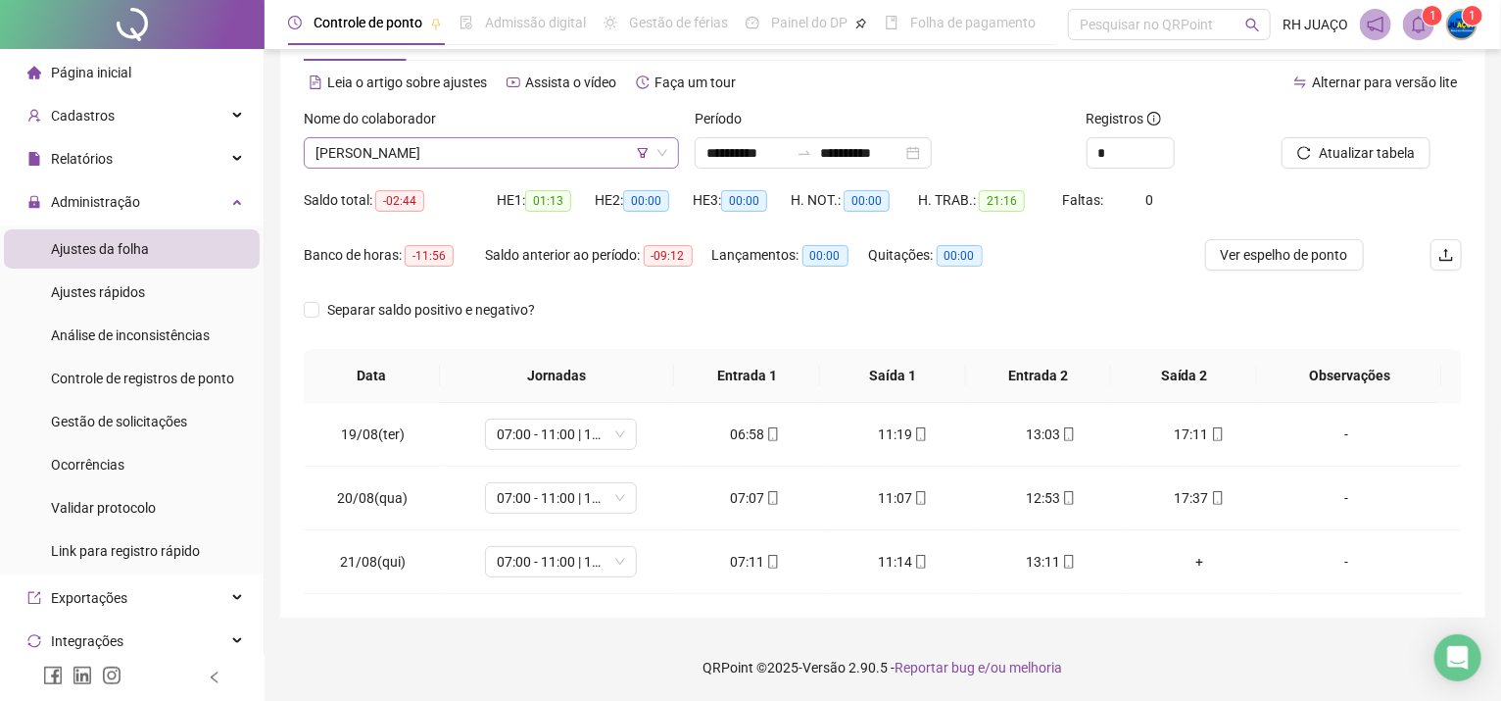
click at [639, 153] on icon "filter" at bounding box center [643, 153] width 12 height 12
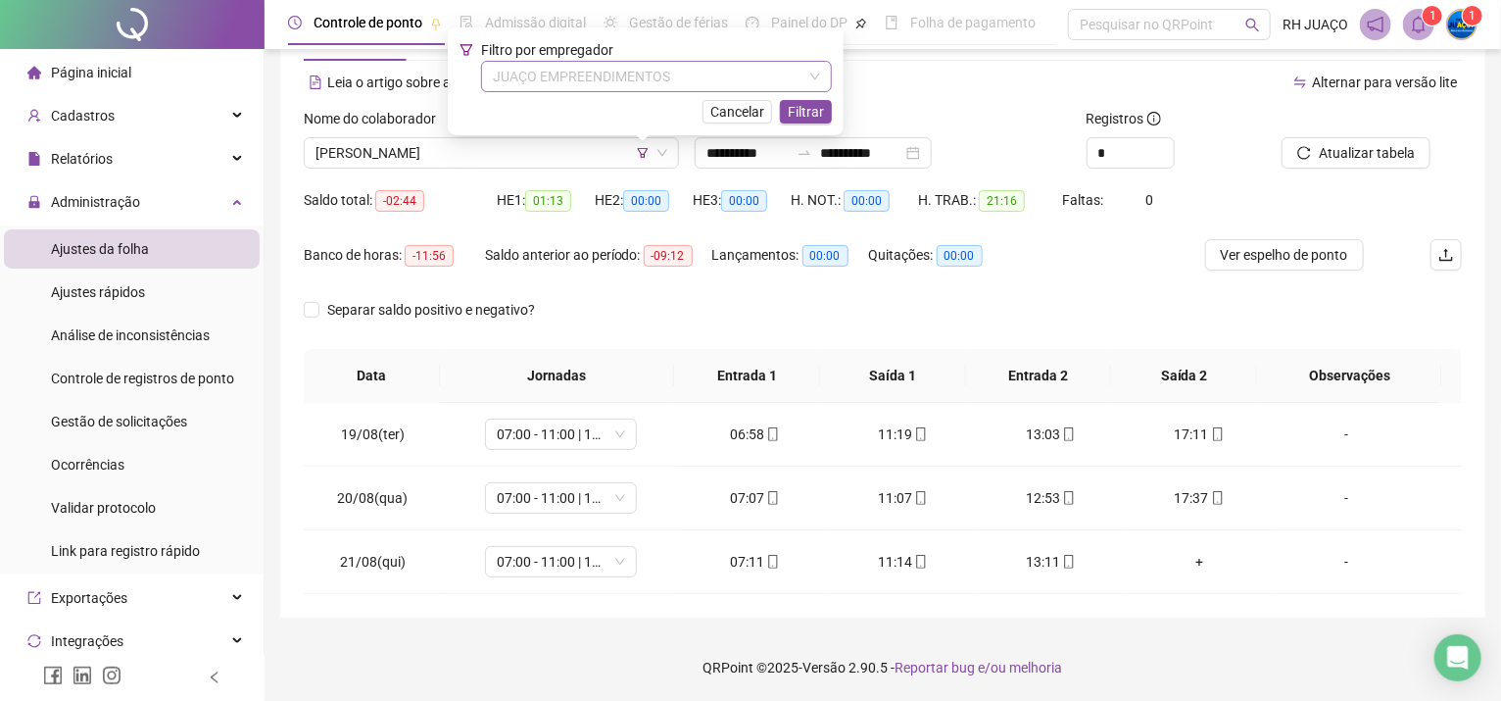
drag, startPoint x: 621, startPoint y: 74, endPoint x: 615, endPoint y: 83, distance: 12.0
click at [618, 75] on span "JUAÇO EMPREENDIMENTOS" at bounding box center [656, 76] width 327 height 29
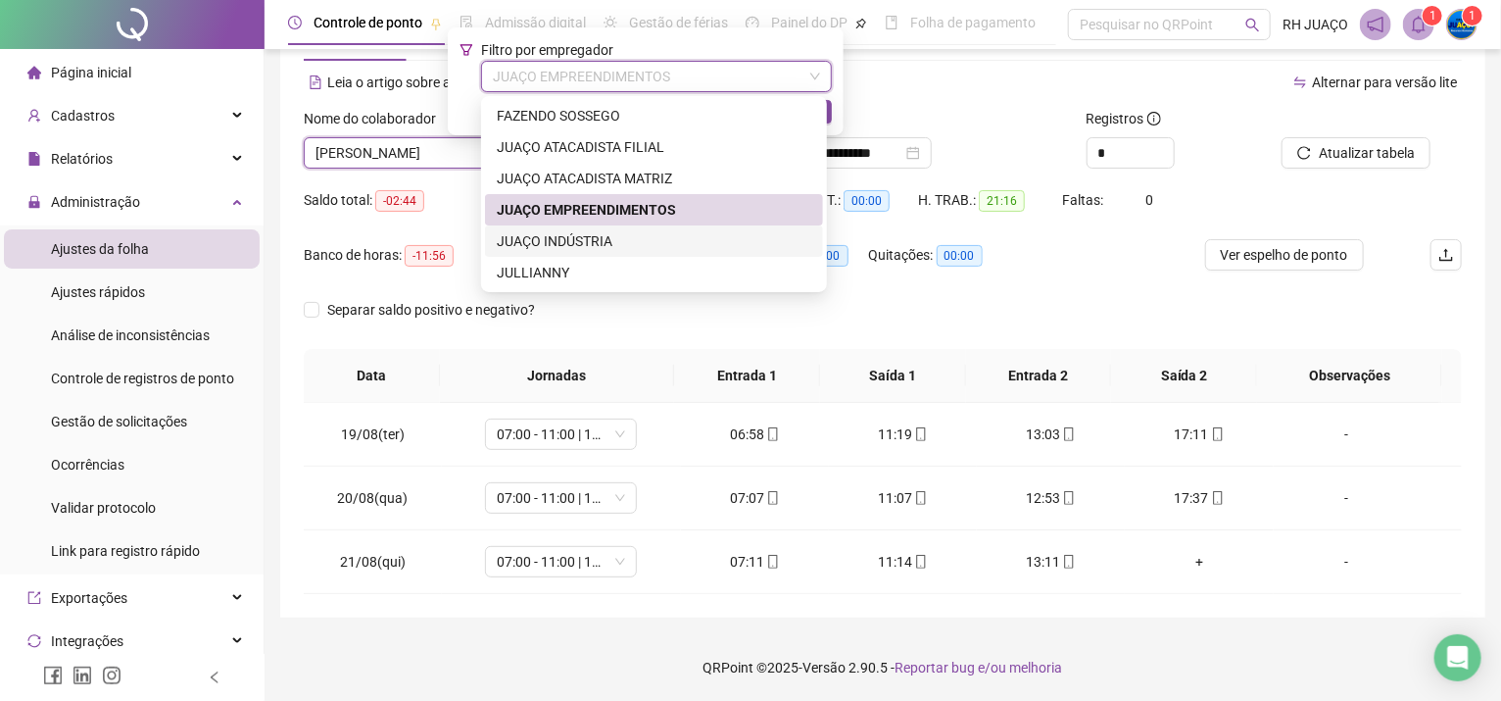
click at [608, 239] on div "JUAÇO INDÚSTRIA" at bounding box center [654, 241] width 315 height 22
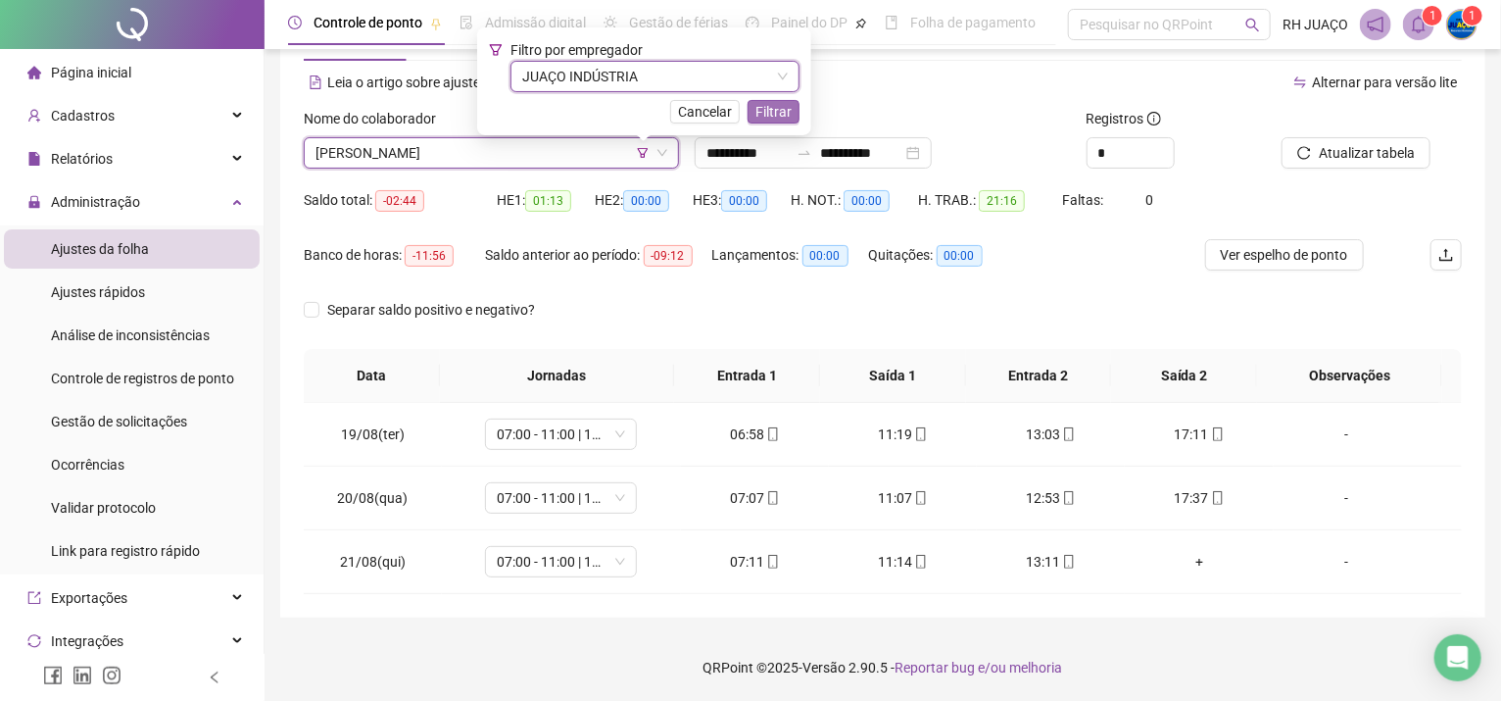
click at [764, 109] on span "Filtrar" at bounding box center [774, 112] width 36 height 22
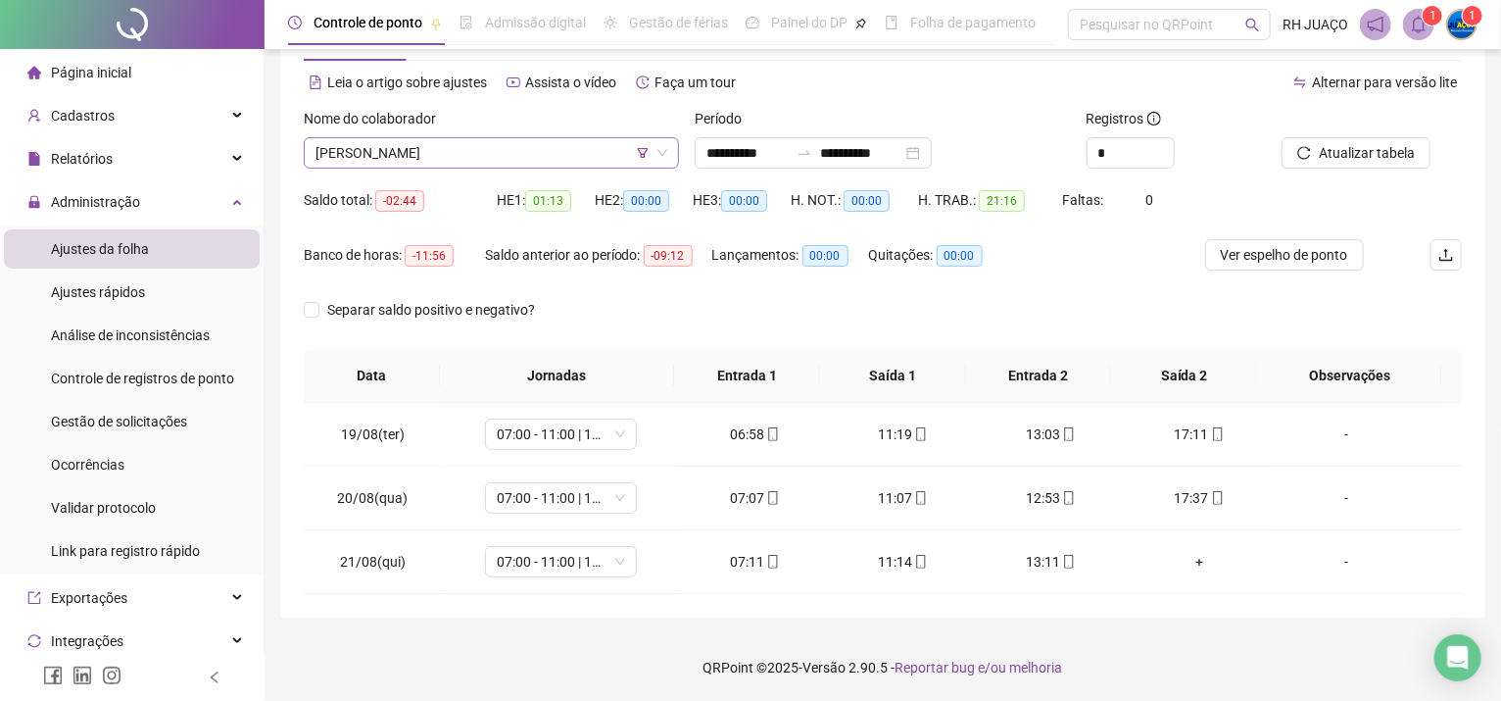
click at [483, 144] on span "[PERSON_NAME]" at bounding box center [492, 152] width 352 height 29
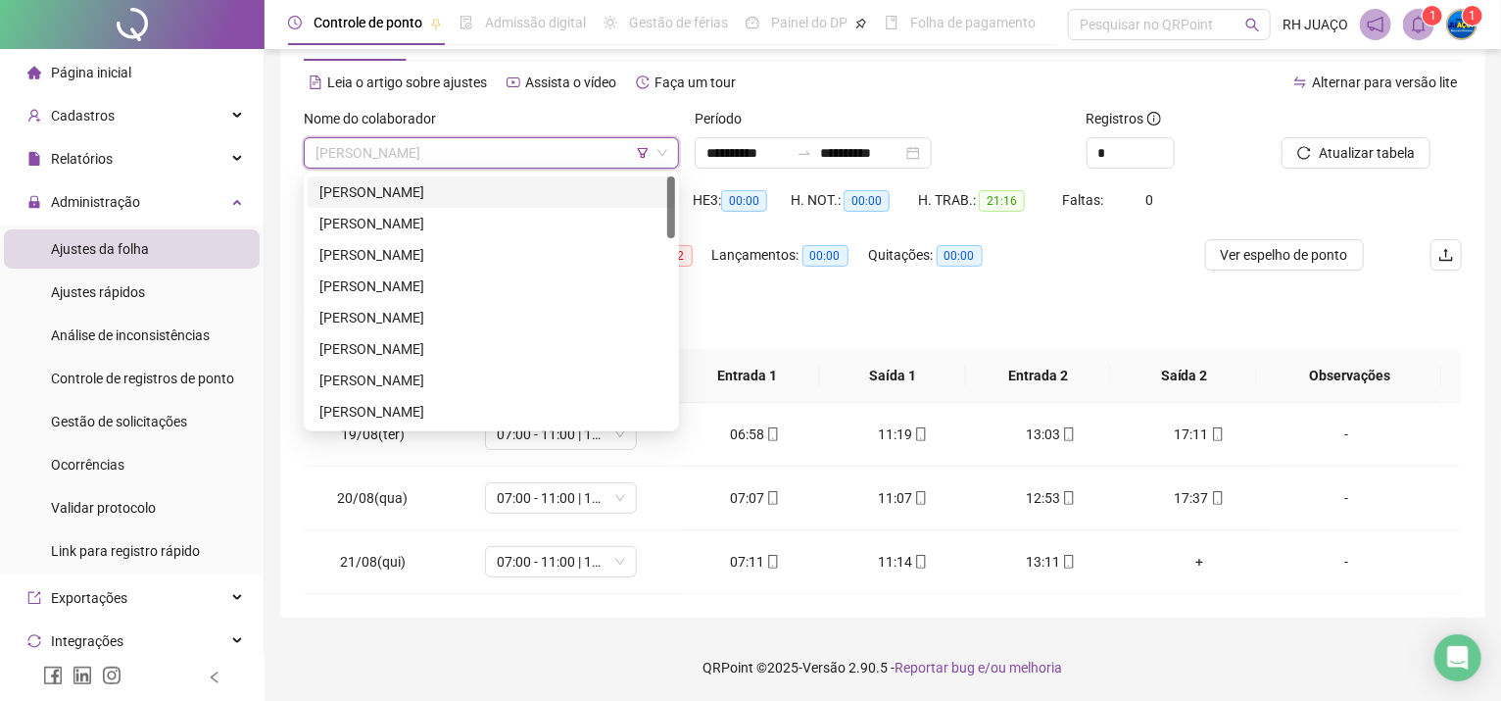
click at [501, 189] on div "[PERSON_NAME]" at bounding box center [492, 192] width 344 height 22
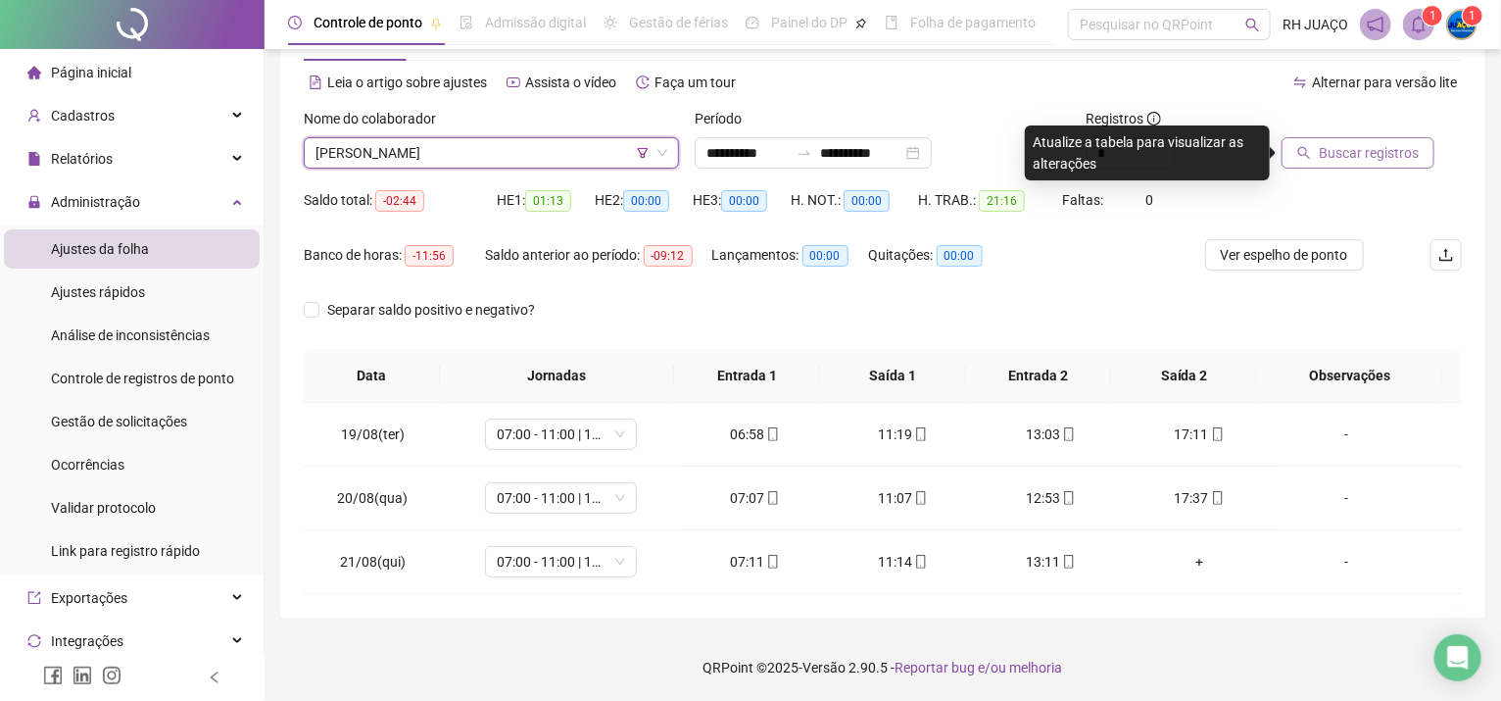
click at [1299, 144] on button "Buscar registros" at bounding box center [1358, 152] width 153 height 31
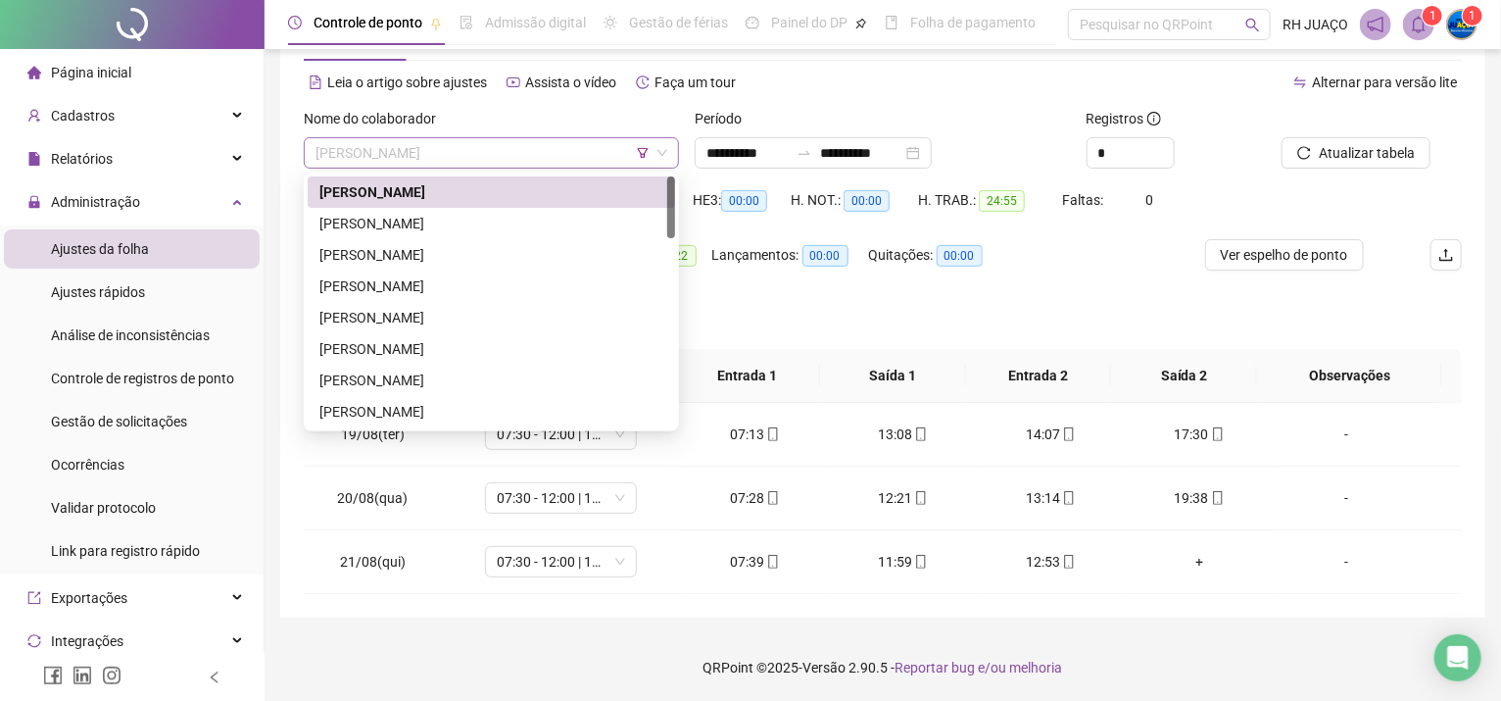
click at [455, 145] on span "[PERSON_NAME]" at bounding box center [492, 152] width 352 height 29
click at [469, 230] on div "[PERSON_NAME]" at bounding box center [492, 224] width 344 height 22
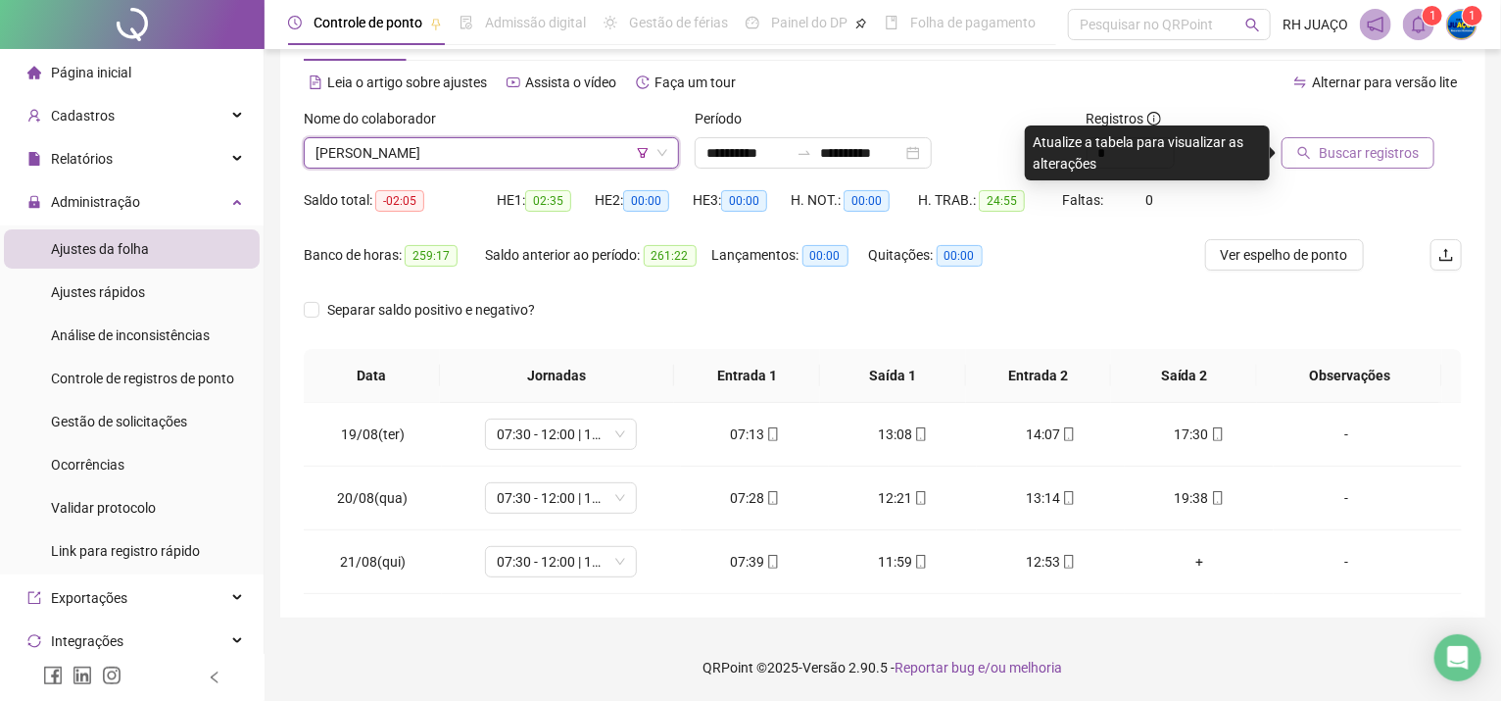
click at [1312, 144] on button "Buscar registros" at bounding box center [1358, 152] width 153 height 31
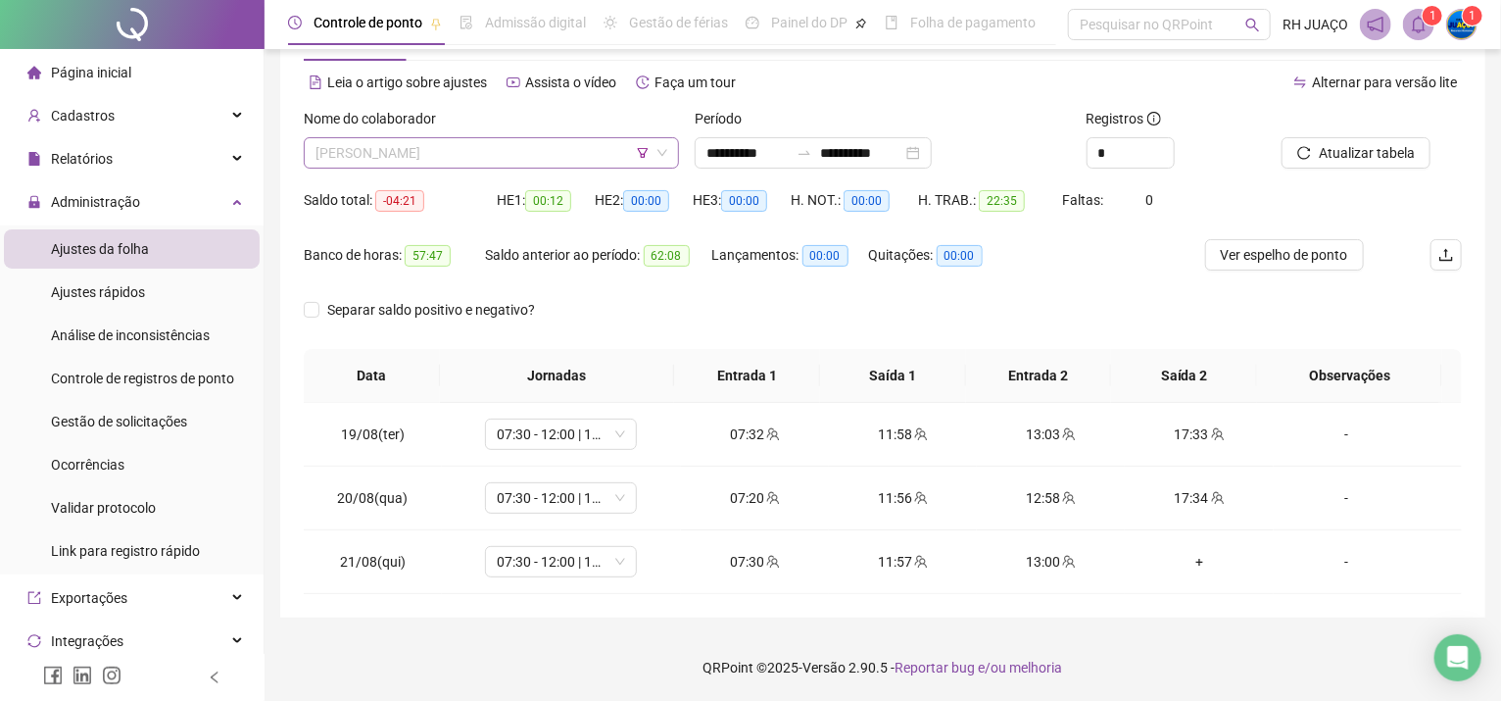
click at [373, 148] on span "[PERSON_NAME]" at bounding box center [492, 152] width 352 height 29
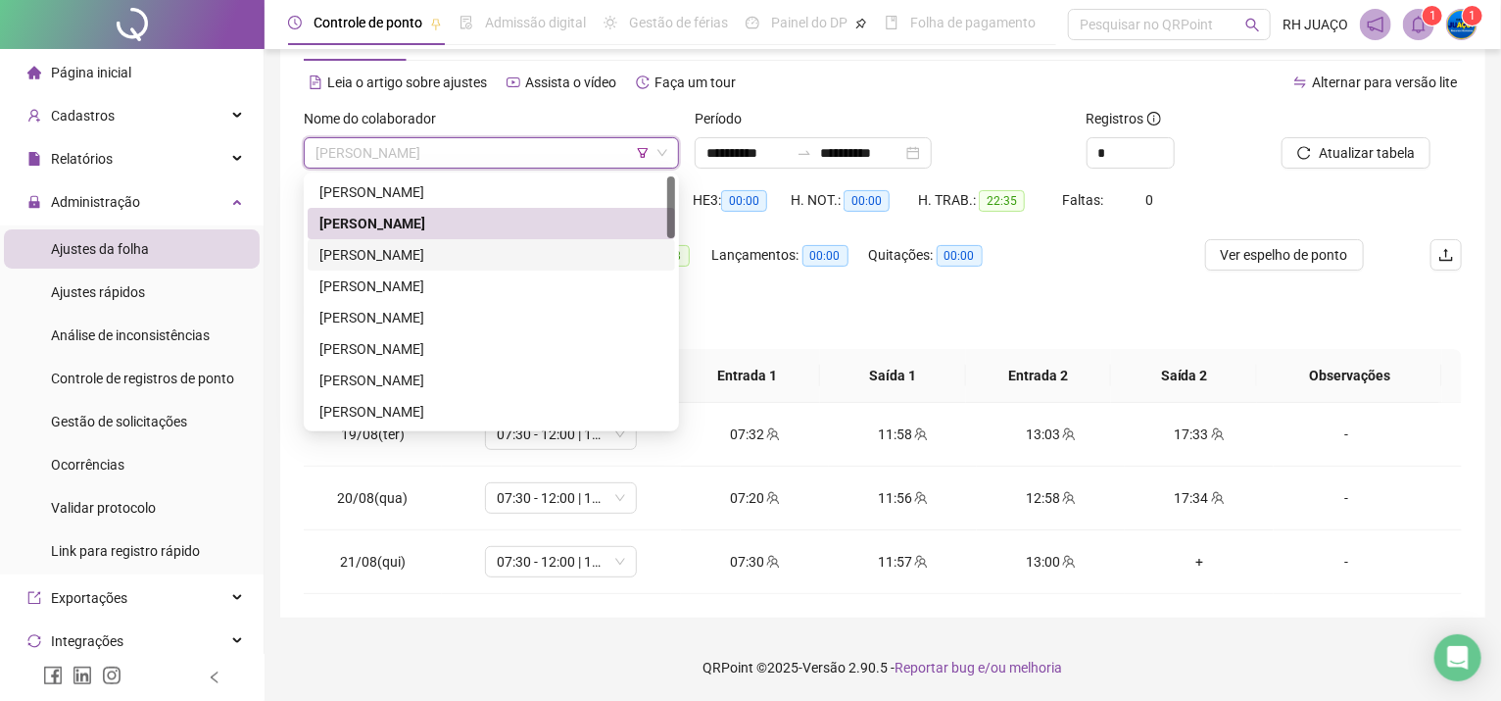
click at [402, 255] on div "[PERSON_NAME]" at bounding box center [492, 255] width 344 height 22
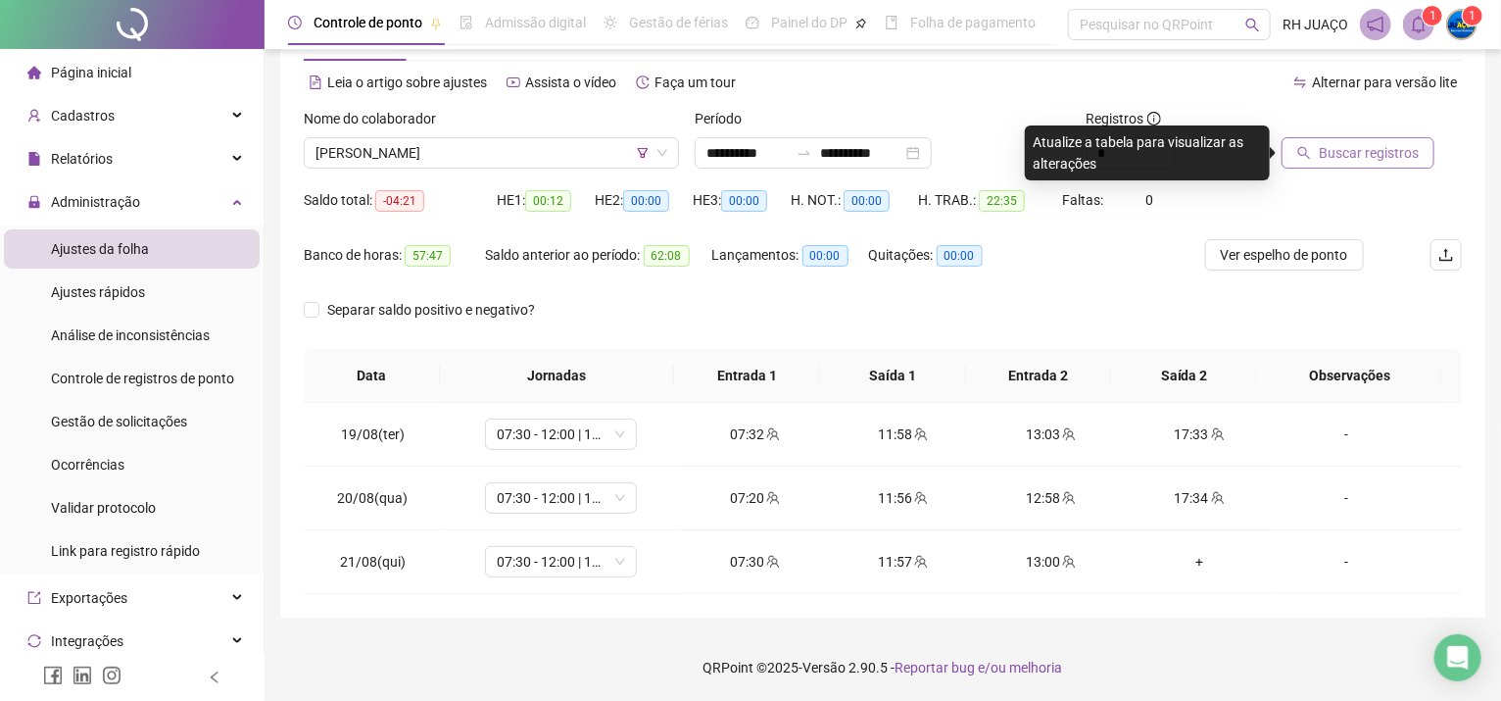
click at [1363, 143] on button "Buscar registros" at bounding box center [1358, 152] width 153 height 31
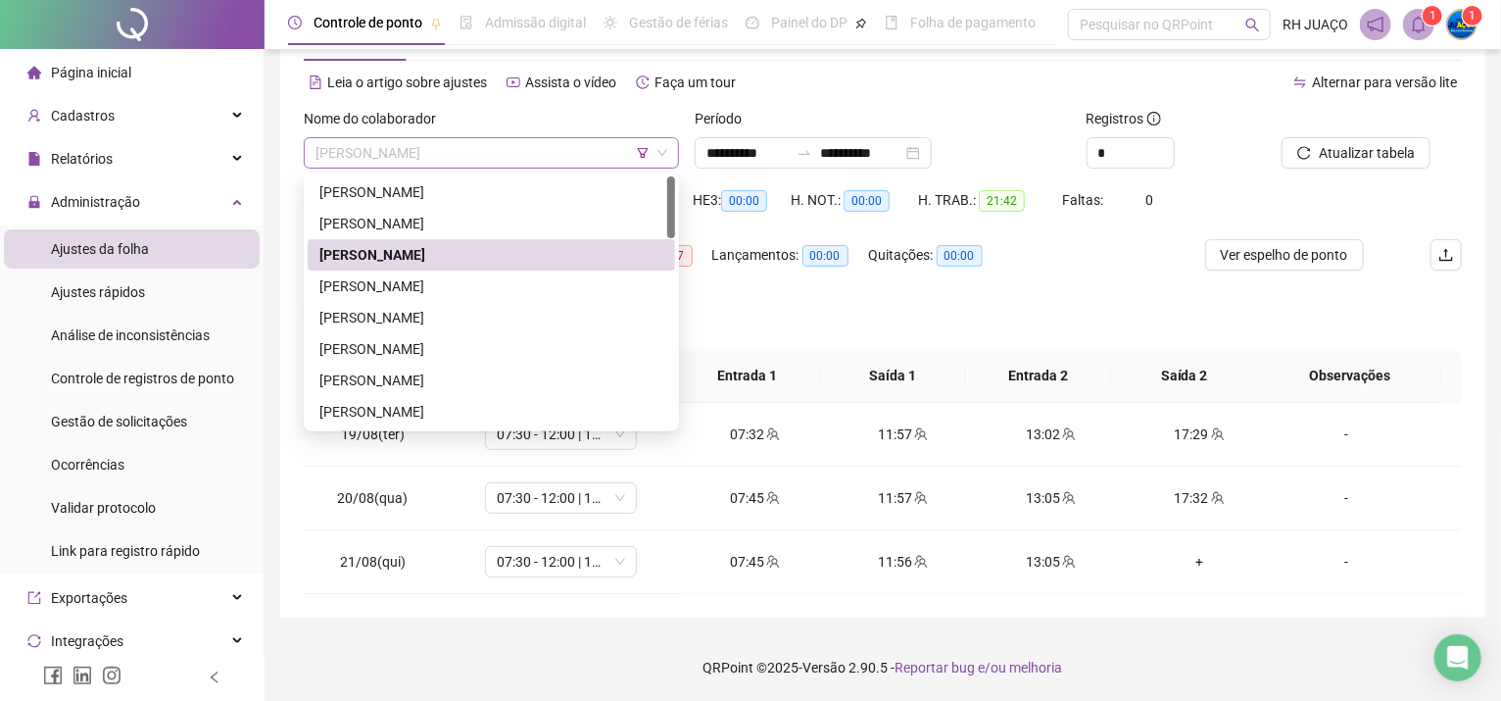
click at [334, 148] on span "[PERSON_NAME]" at bounding box center [492, 152] width 352 height 29
click at [386, 287] on div "[PERSON_NAME]" at bounding box center [492, 286] width 344 height 22
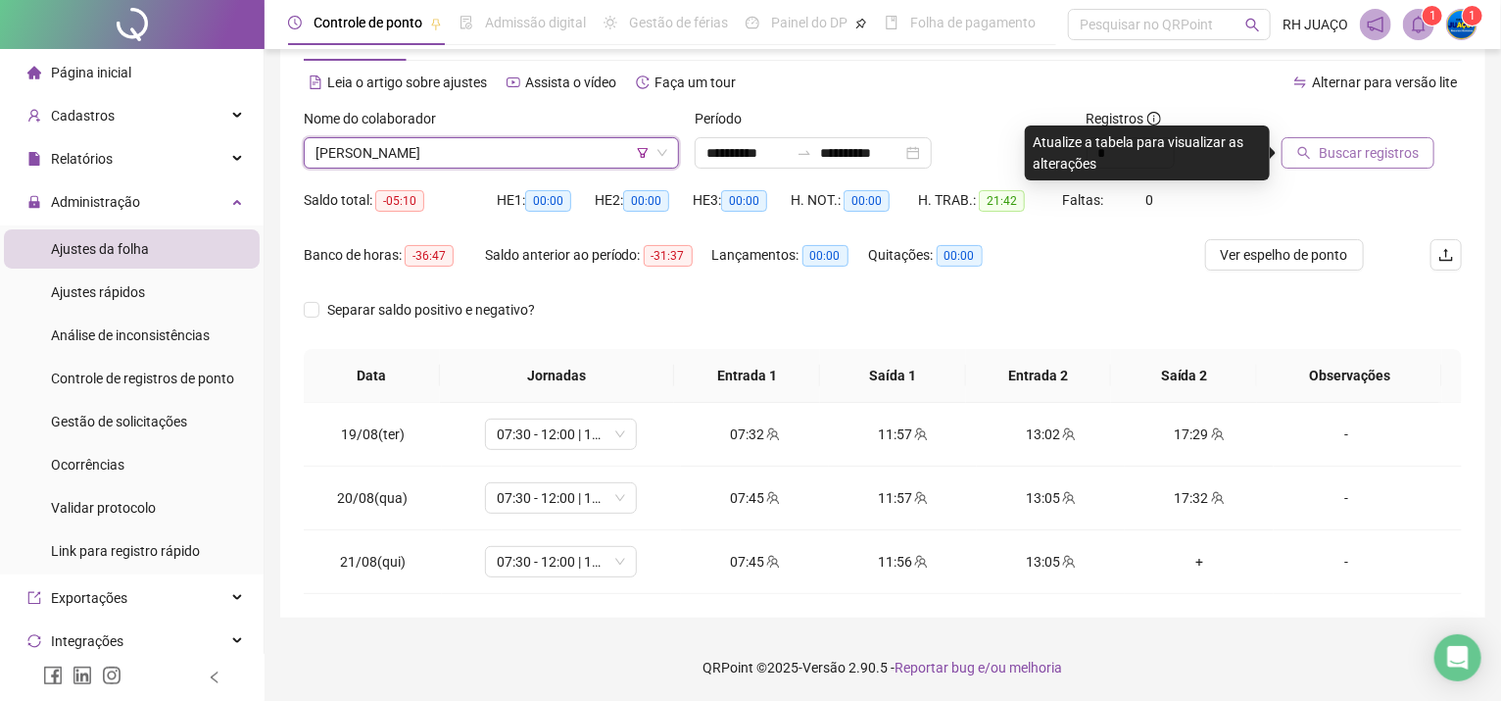
click at [1390, 161] on span "Buscar registros" at bounding box center [1369, 153] width 100 height 22
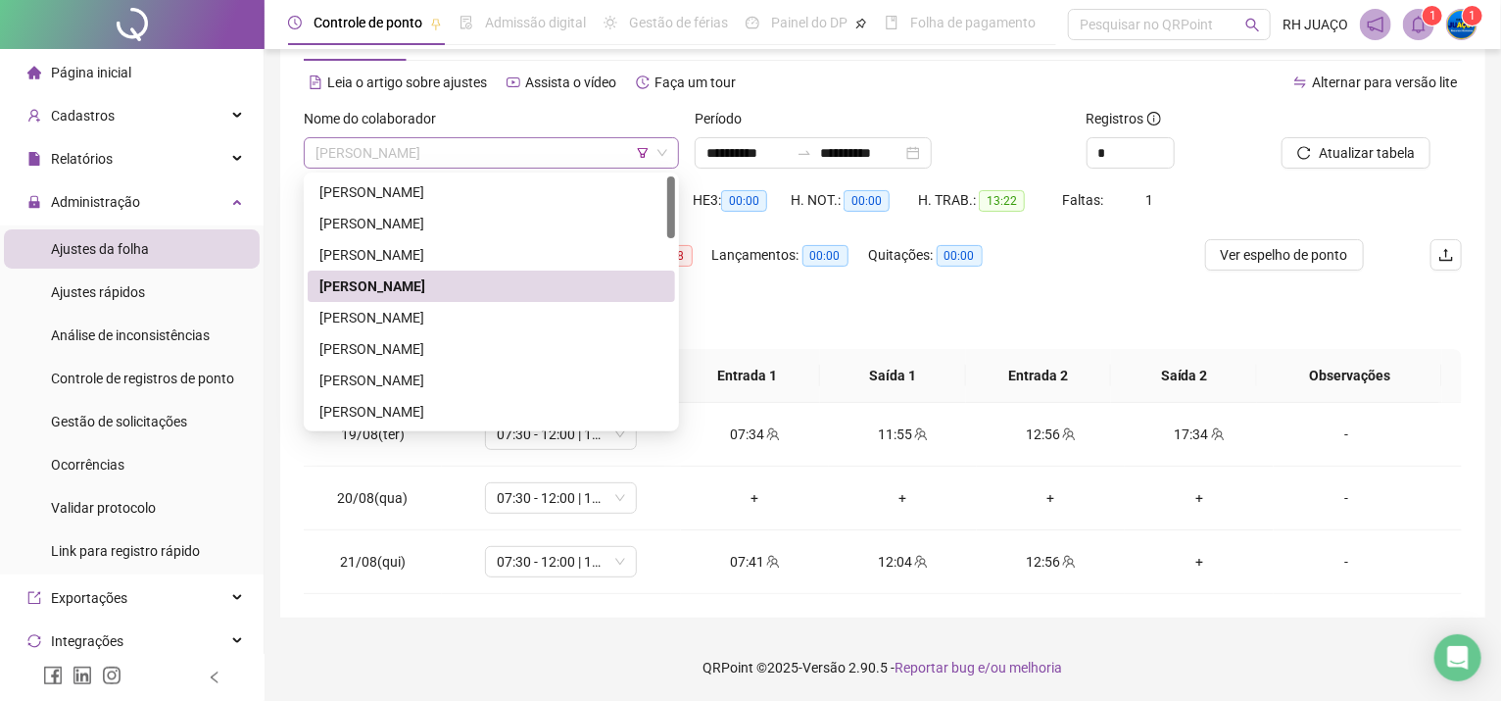
click at [346, 152] on span "[PERSON_NAME]" at bounding box center [492, 152] width 352 height 29
click at [500, 313] on div "[PERSON_NAME]" at bounding box center [492, 318] width 344 height 22
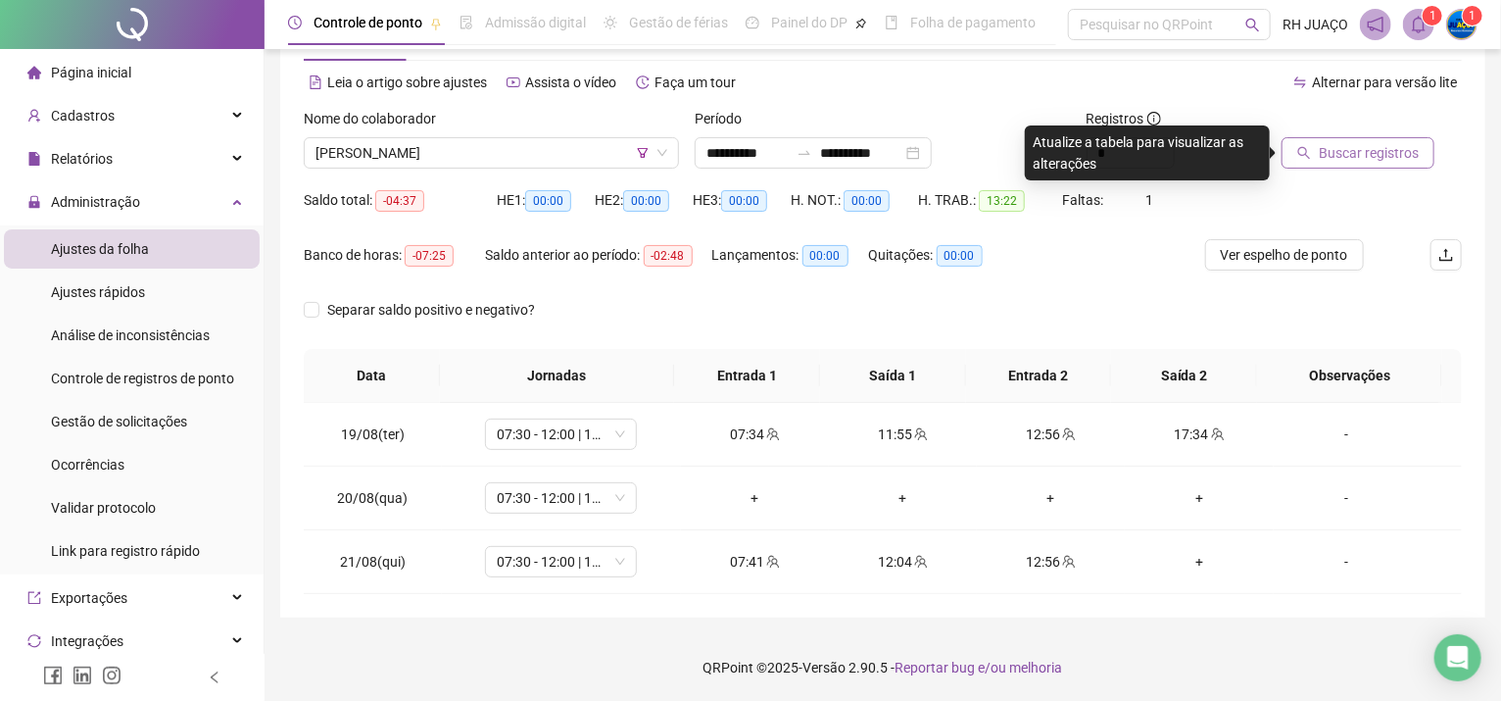
click at [1370, 167] on button "Buscar registros" at bounding box center [1358, 152] width 153 height 31
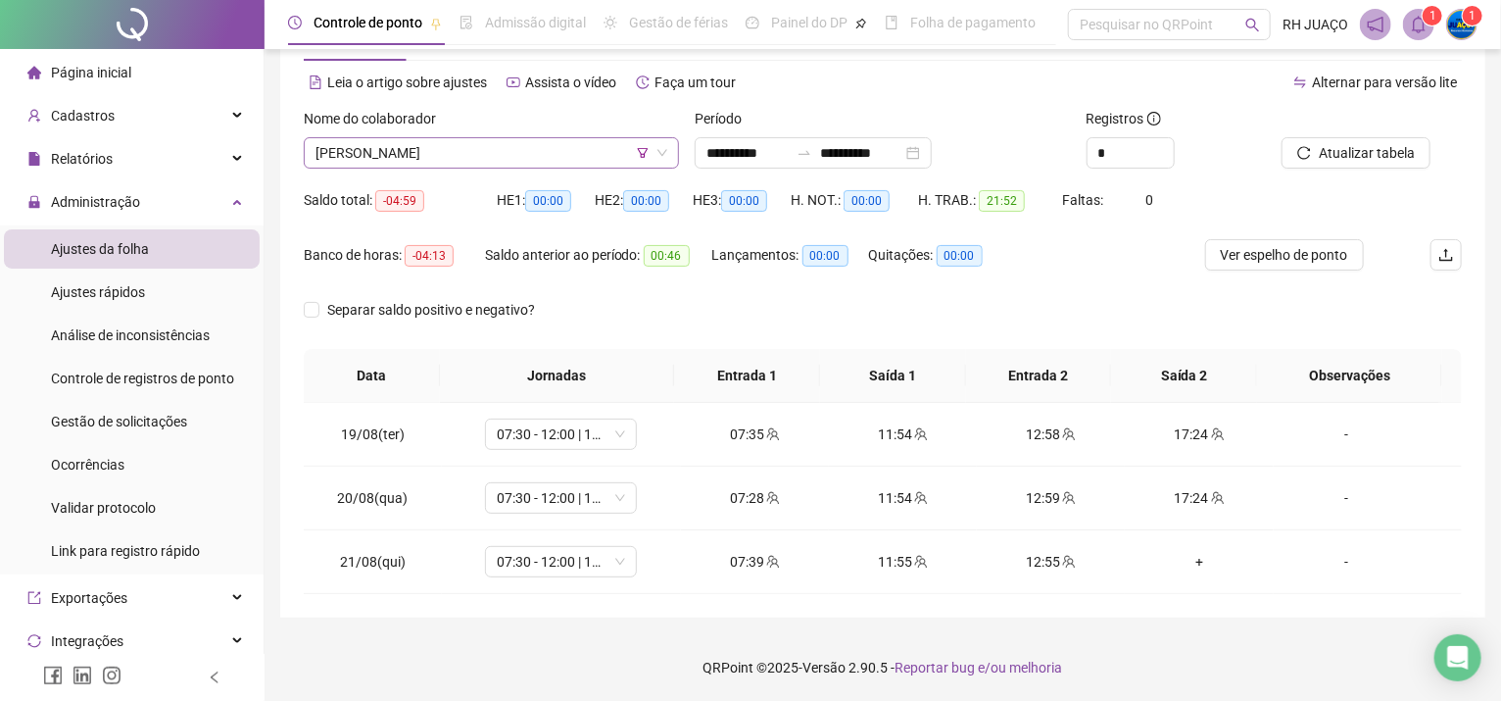
click at [465, 157] on span "[PERSON_NAME]" at bounding box center [492, 152] width 352 height 29
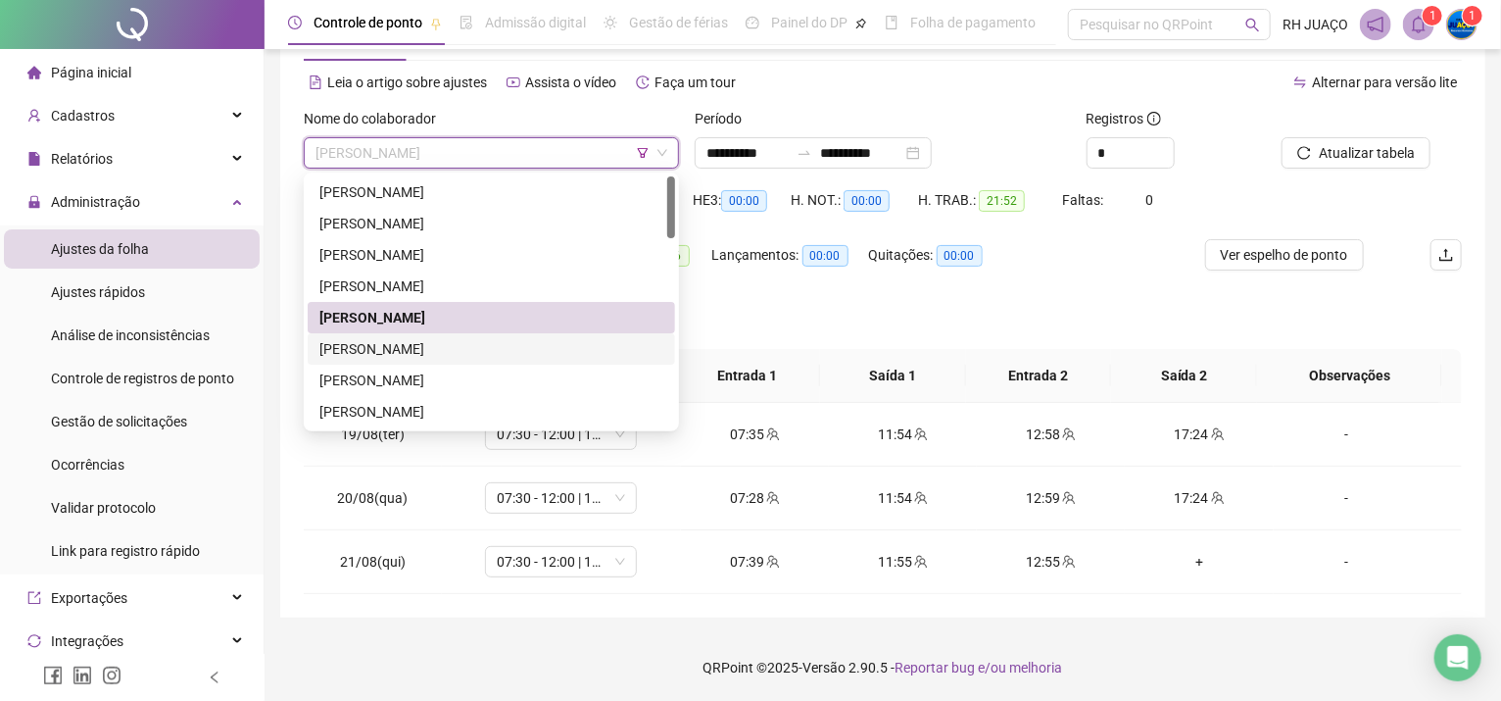
drag, startPoint x: 414, startPoint y: 350, endPoint x: 439, endPoint y: 356, distance: 26.2
click at [414, 350] on div "[PERSON_NAME]" at bounding box center [492, 349] width 344 height 22
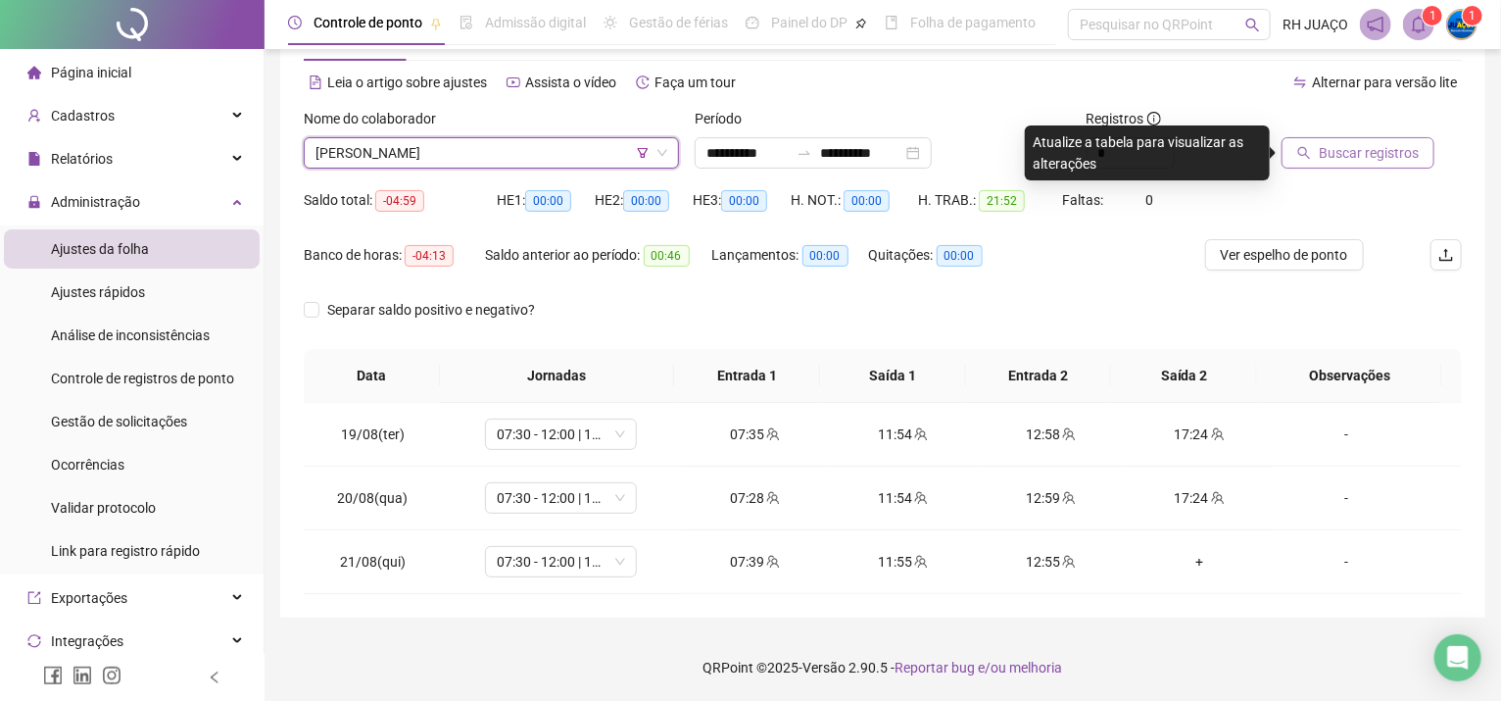
click at [1345, 158] on span "Buscar registros" at bounding box center [1369, 153] width 100 height 22
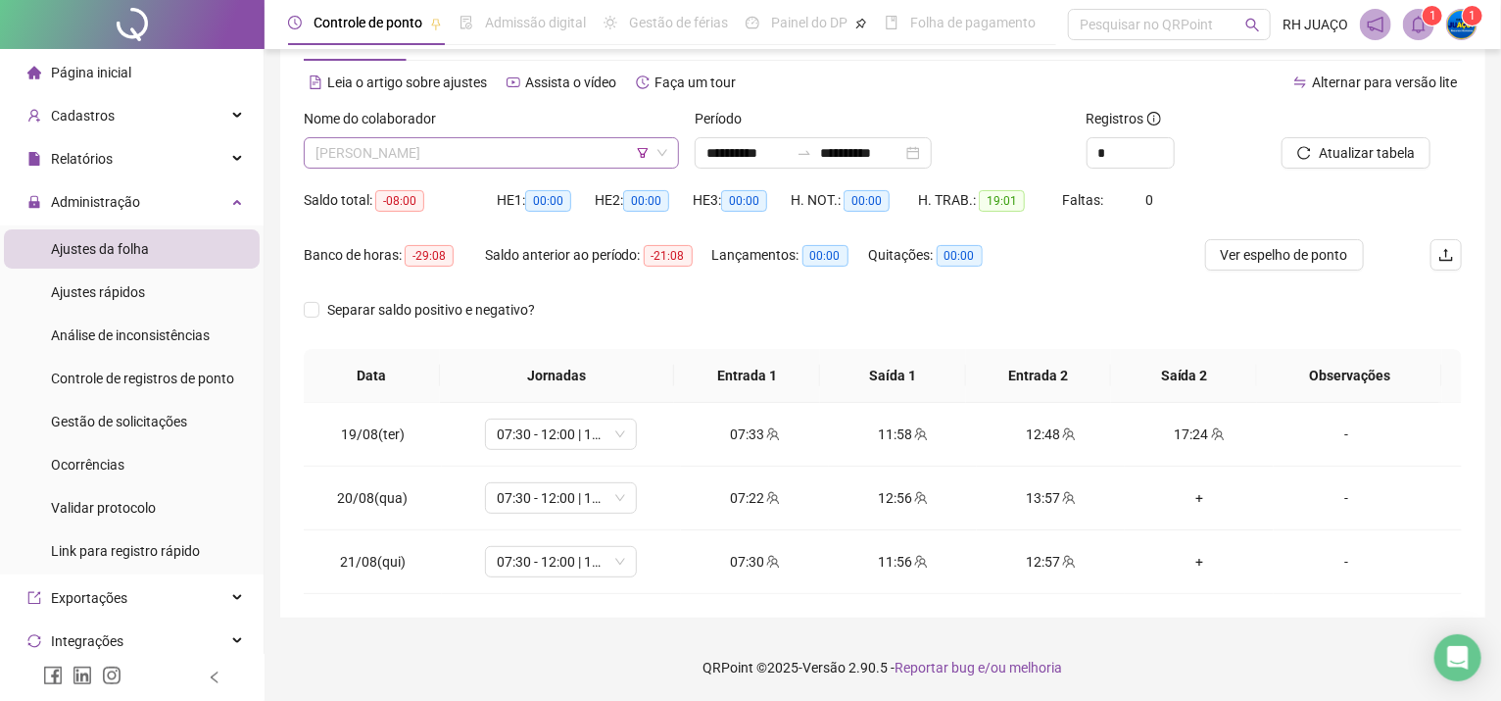
click at [576, 148] on span "[PERSON_NAME]" at bounding box center [492, 152] width 352 height 29
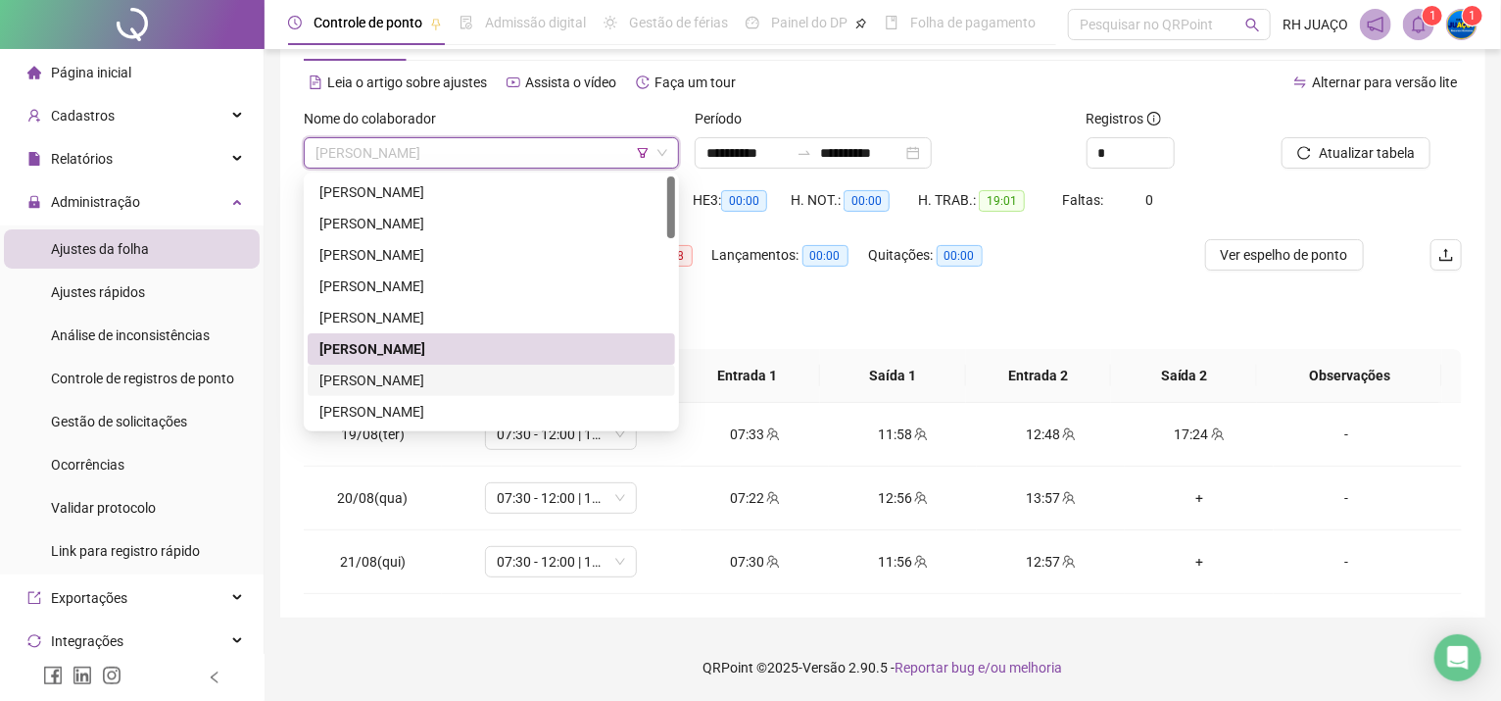
click at [516, 386] on div "[PERSON_NAME]" at bounding box center [492, 380] width 344 height 22
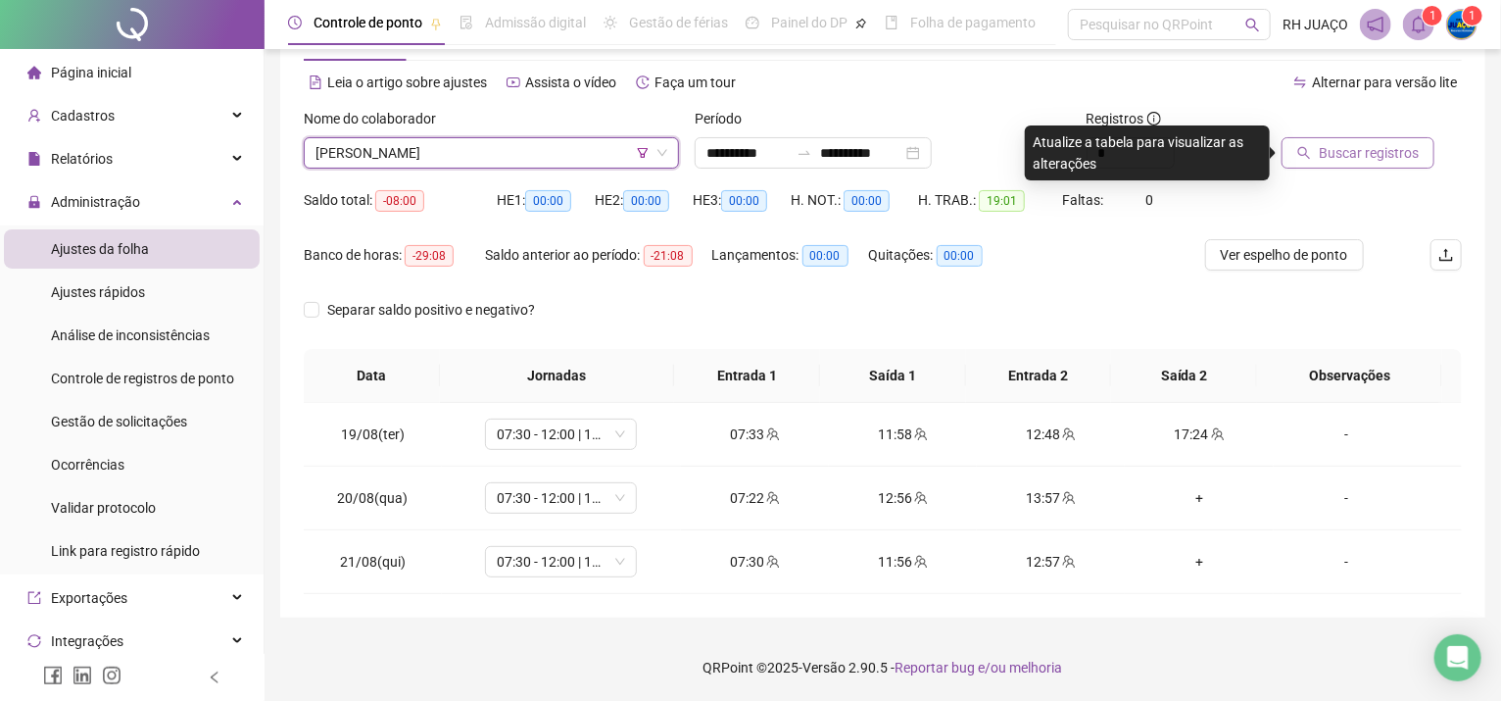
click at [1327, 152] on span "Buscar registros" at bounding box center [1369, 153] width 100 height 22
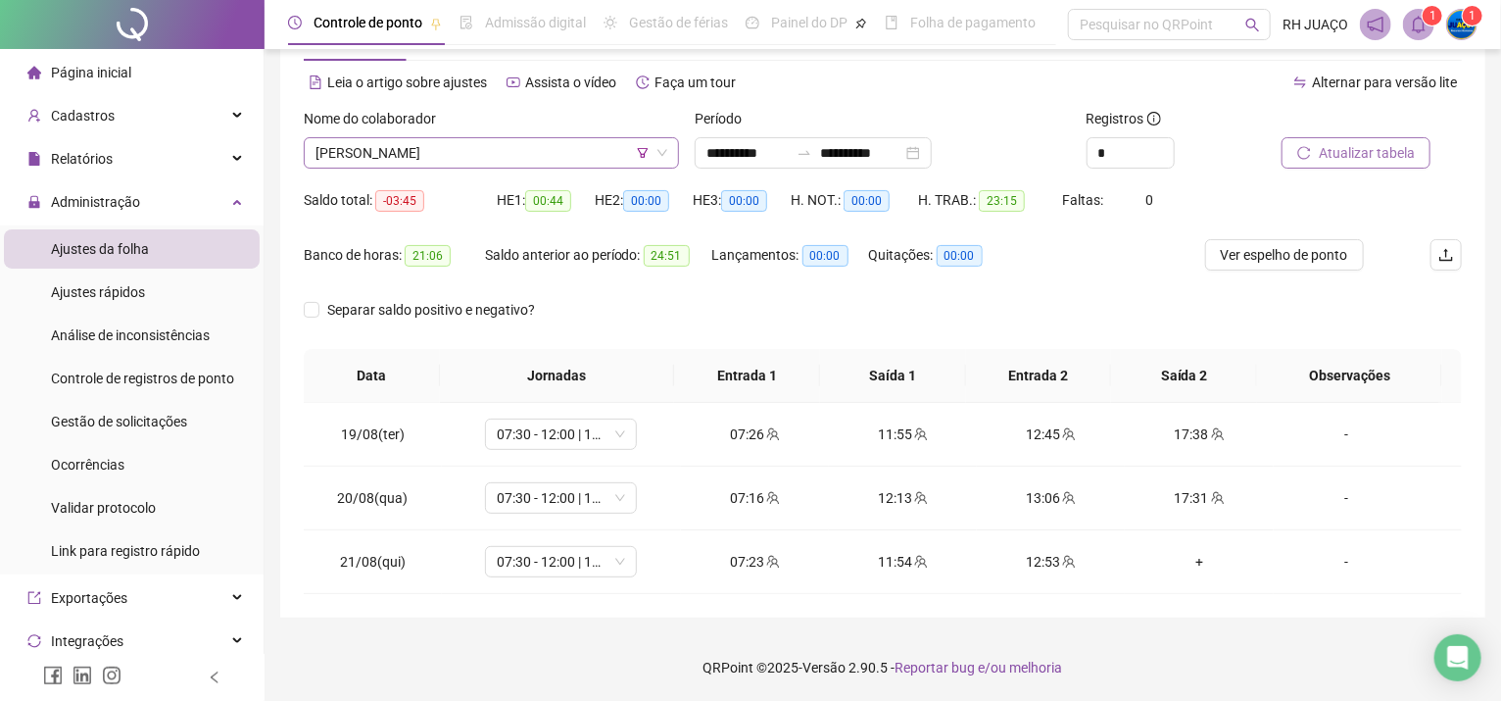
click at [364, 145] on span "[PERSON_NAME]" at bounding box center [492, 152] width 352 height 29
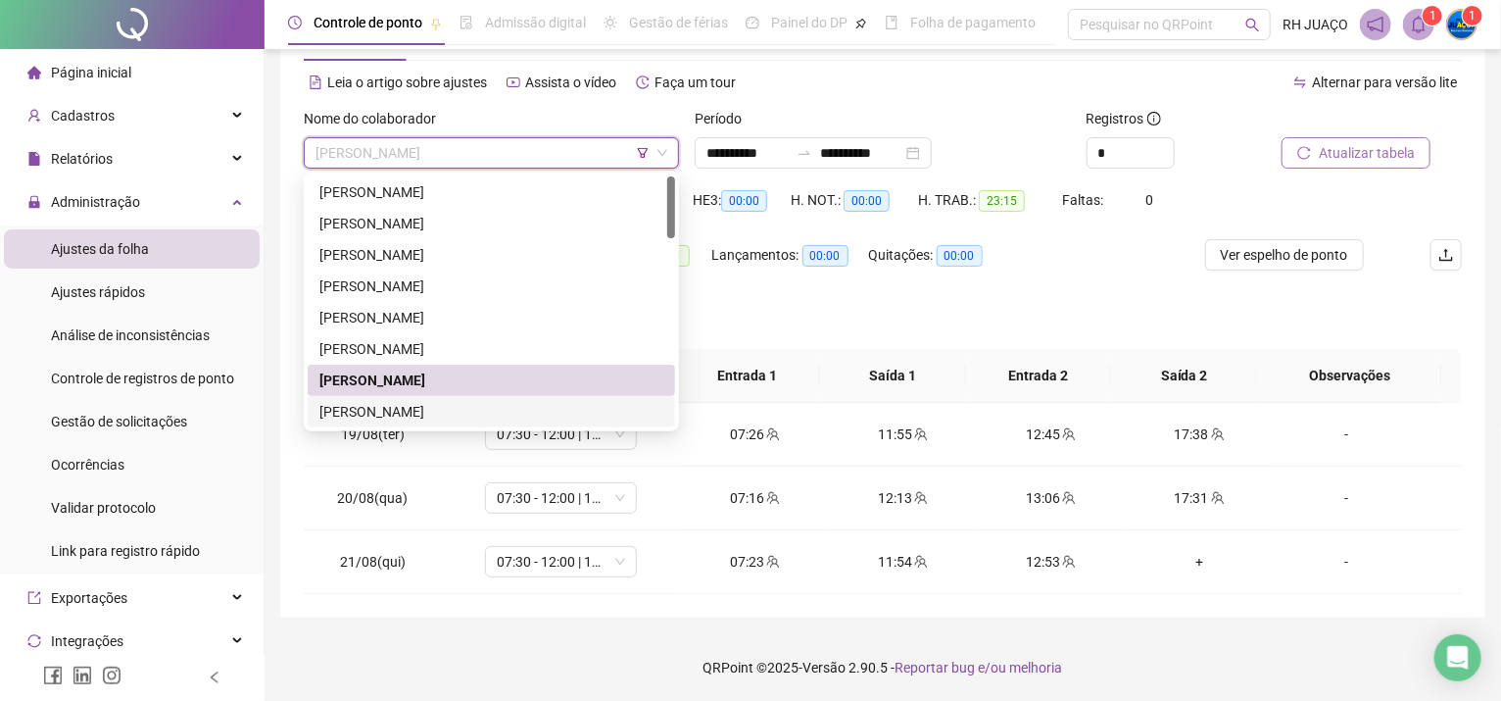
drag, startPoint x: 438, startPoint y: 406, endPoint x: 467, endPoint y: 380, distance: 38.2
click at [437, 406] on div "[PERSON_NAME]" at bounding box center [492, 412] width 344 height 22
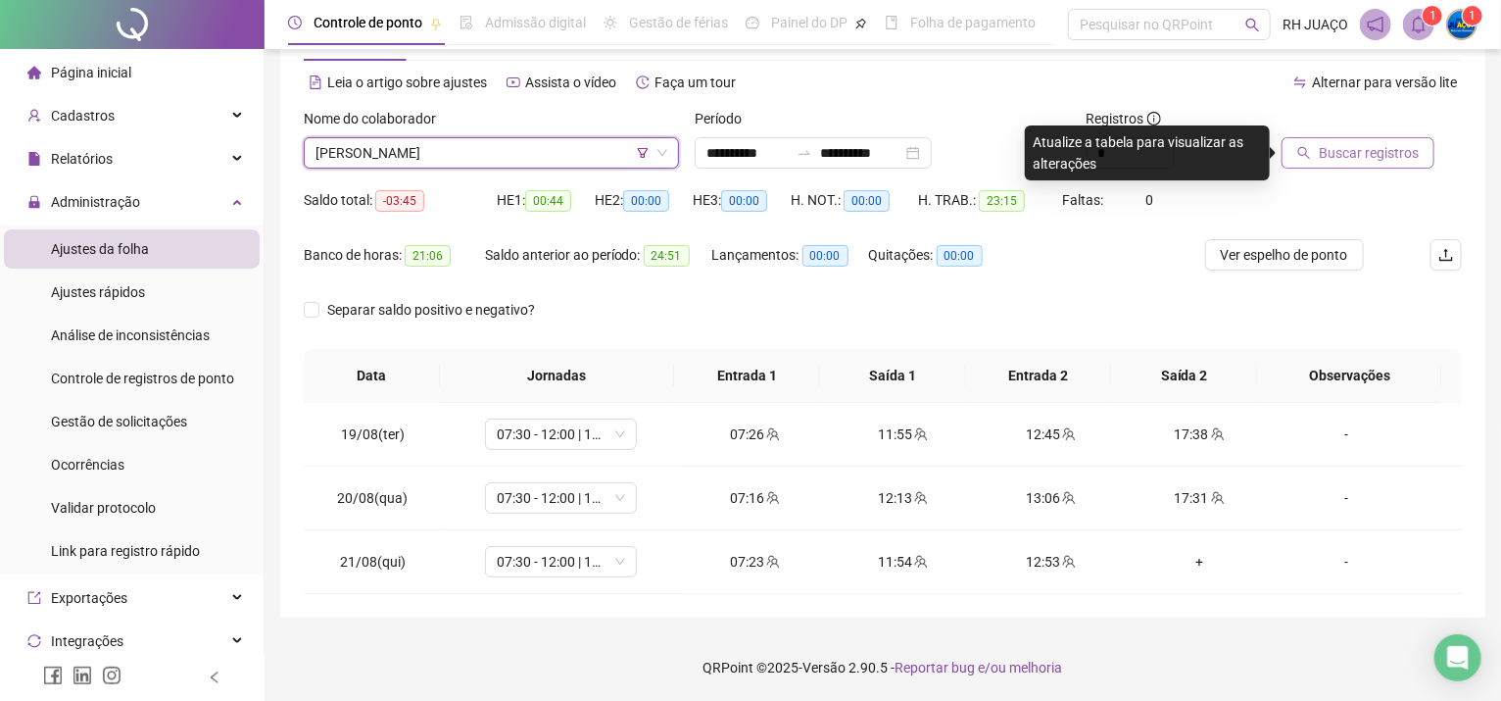
click at [1322, 160] on span "Buscar registros" at bounding box center [1369, 153] width 100 height 22
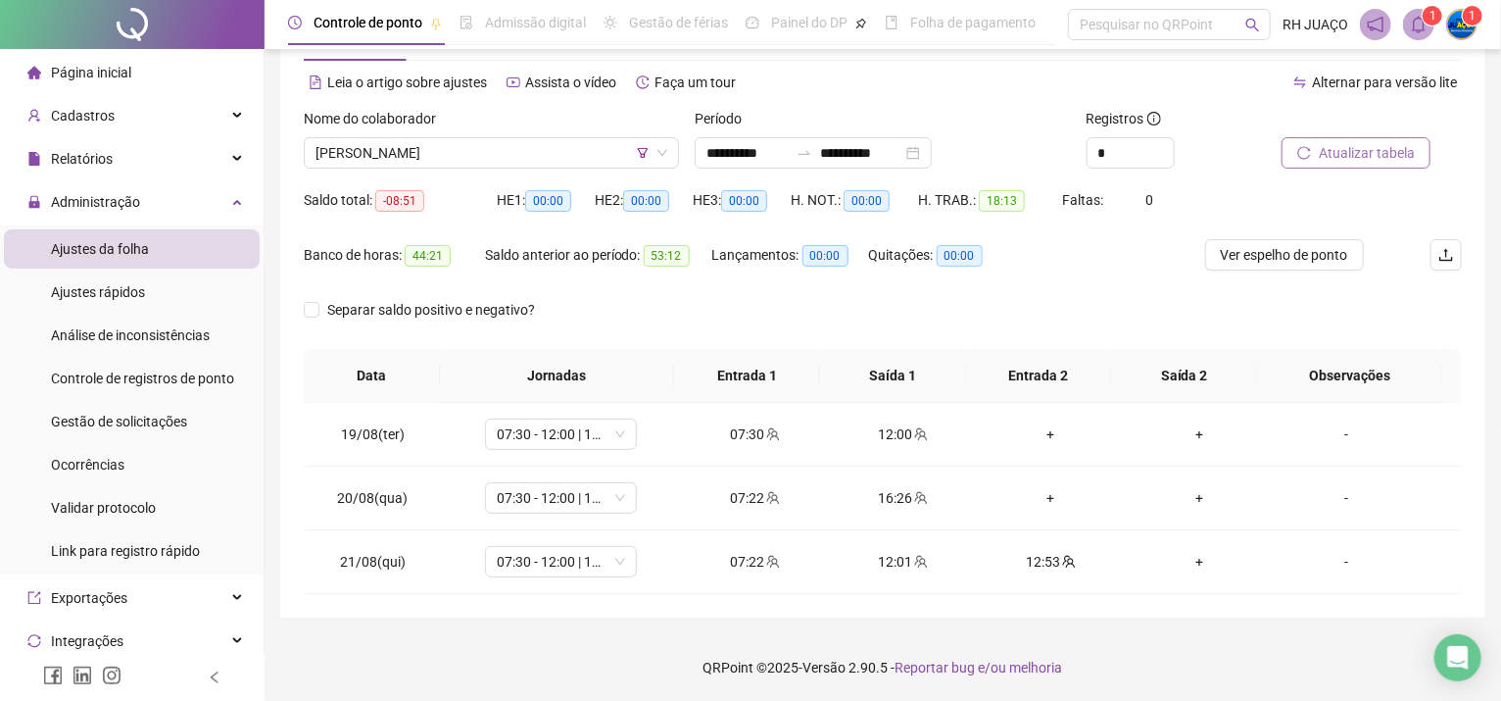
click at [1386, 160] on span "Atualizar tabela" at bounding box center [1367, 153] width 96 height 22
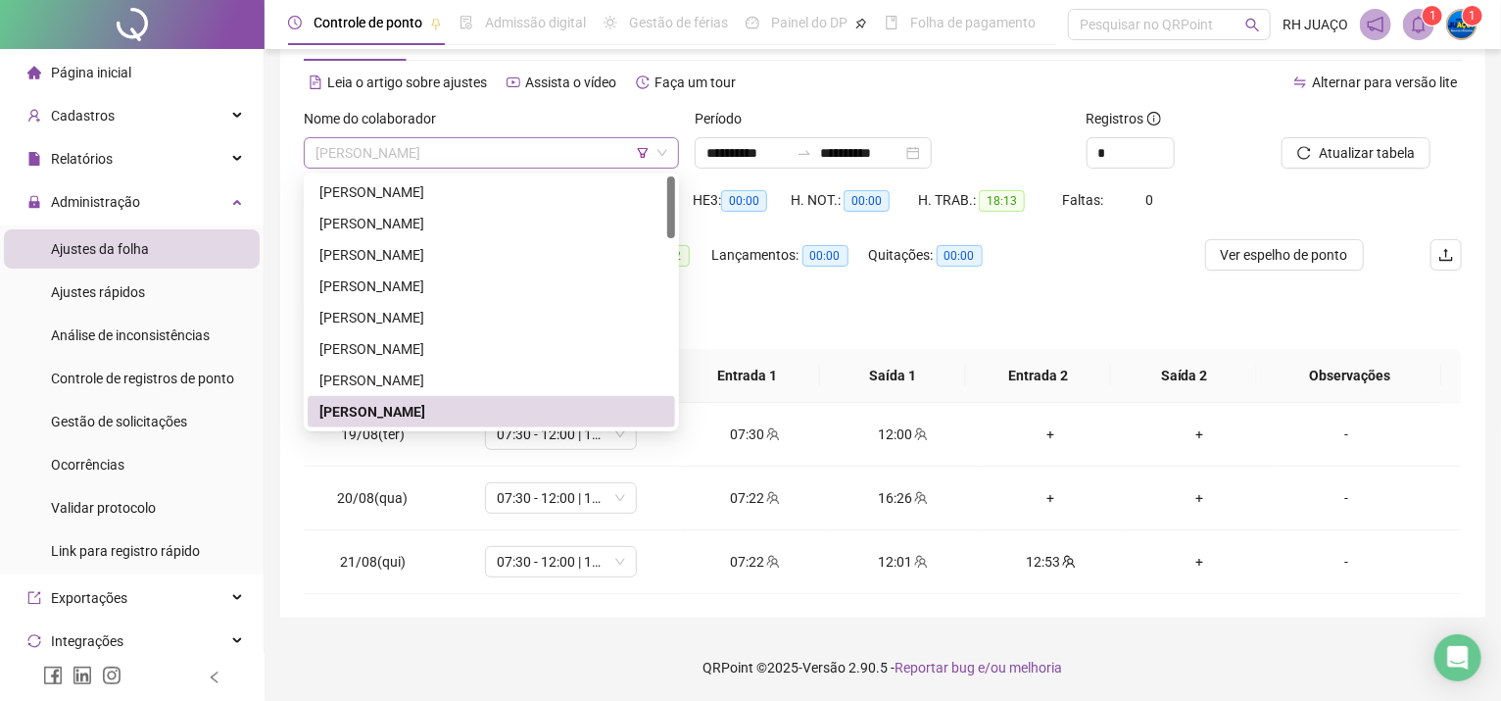
click at [486, 147] on span "[PERSON_NAME]" at bounding box center [492, 152] width 352 height 29
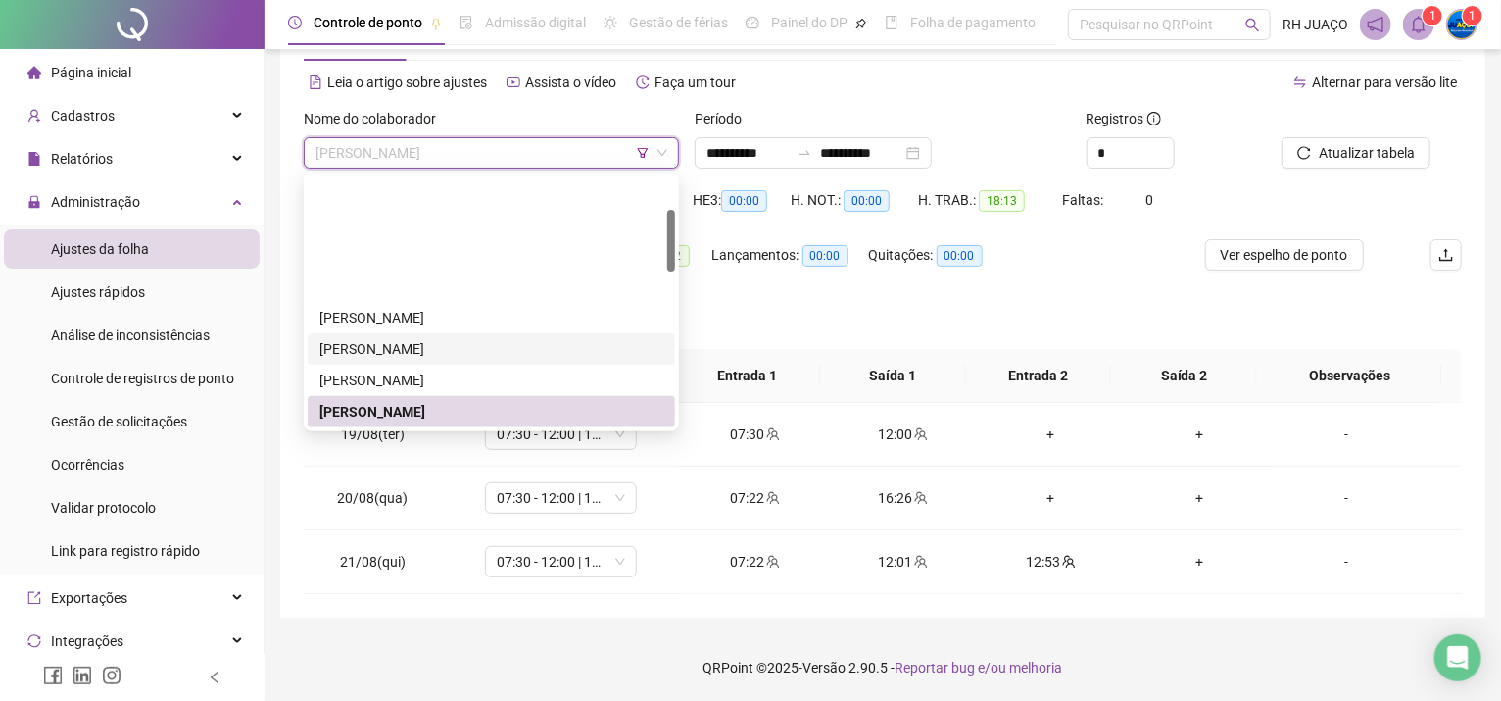
scroll to position [130, 0]
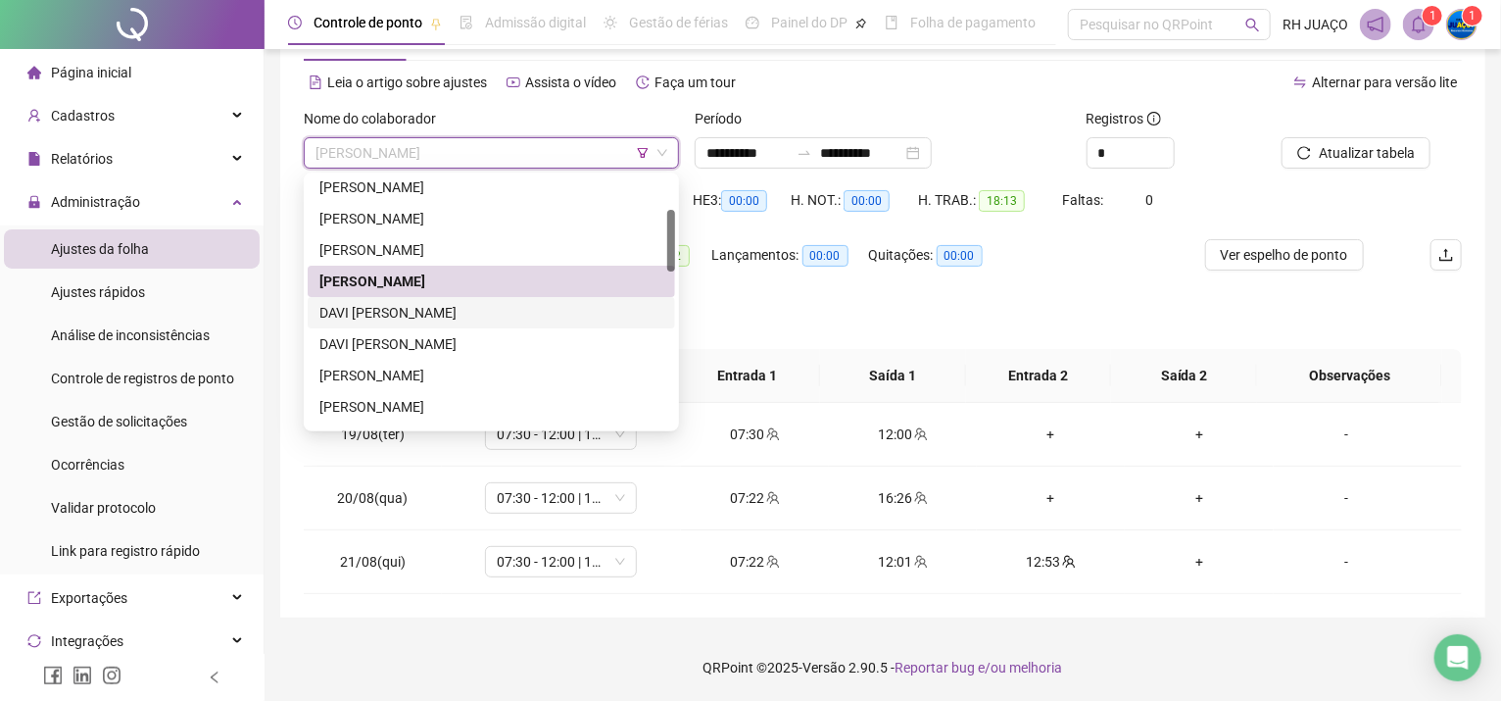
click at [448, 311] on div "DAVI [PERSON_NAME]" at bounding box center [492, 313] width 344 height 22
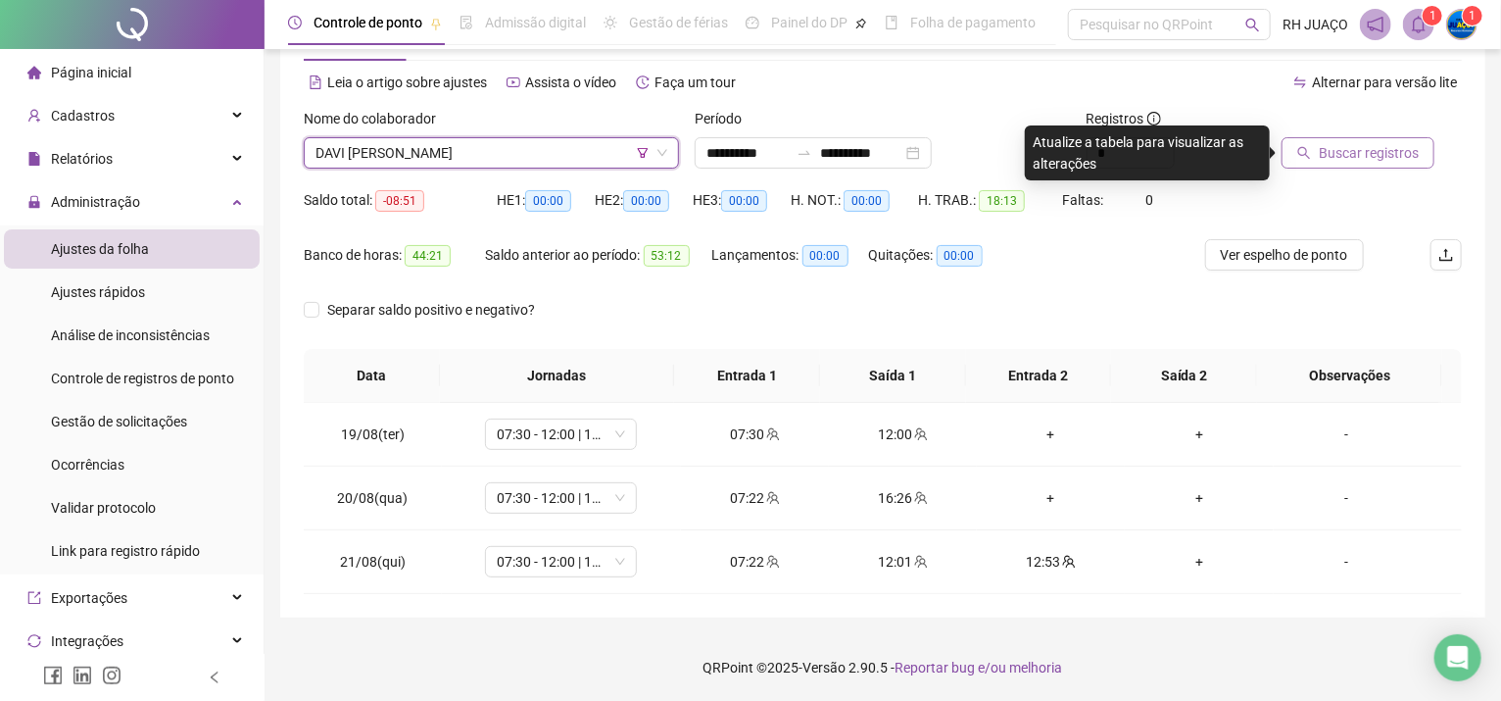
click at [1327, 144] on span "Buscar registros" at bounding box center [1369, 153] width 100 height 22
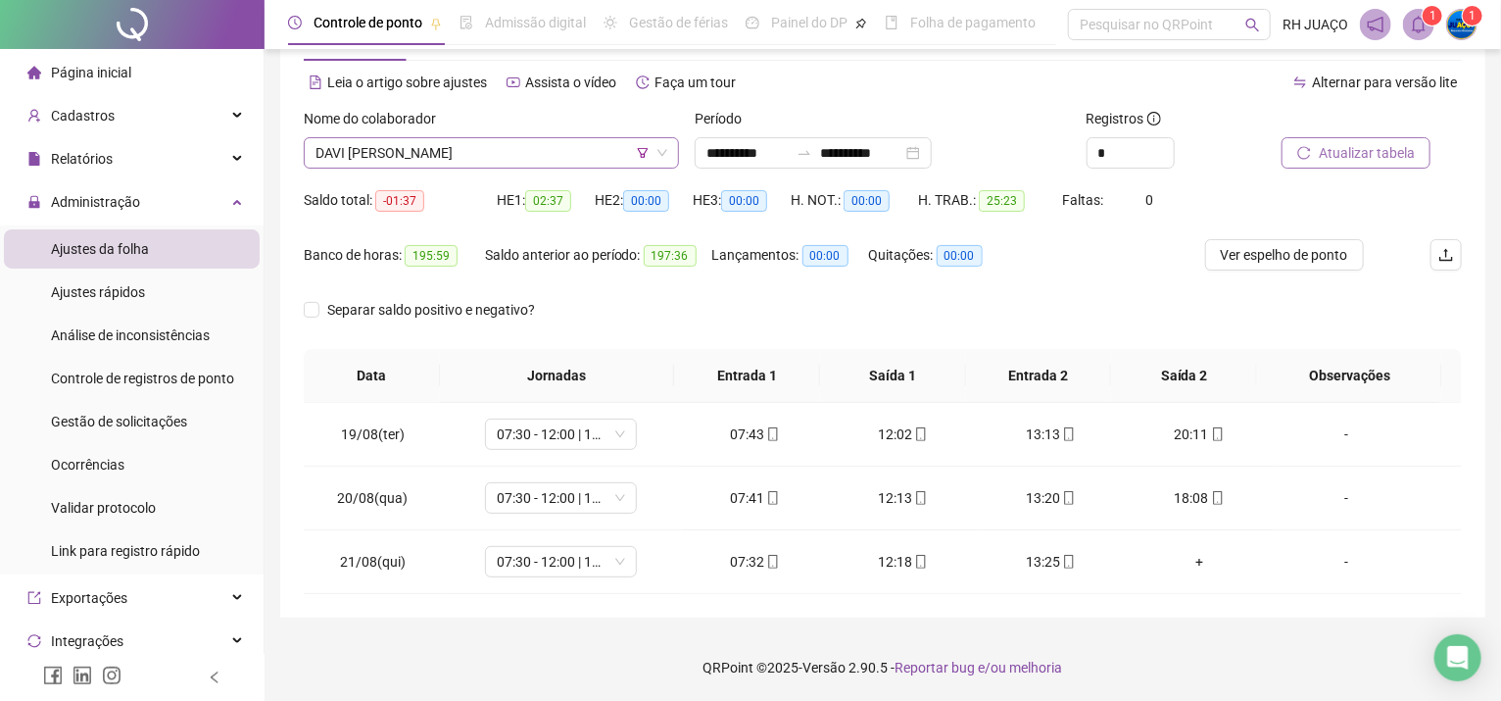
click at [330, 142] on span "DAVI [PERSON_NAME]" at bounding box center [492, 152] width 352 height 29
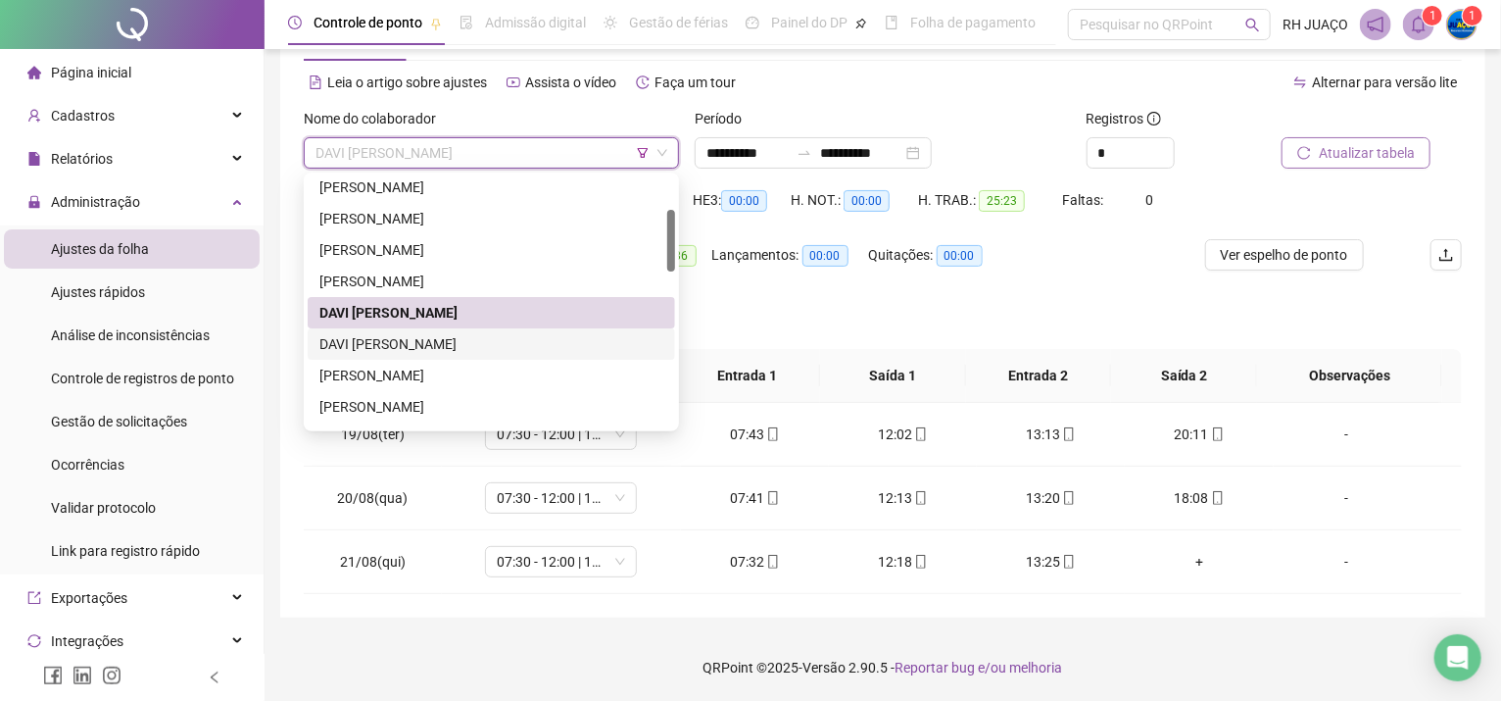
click at [369, 340] on div "DAVI [PERSON_NAME]" at bounding box center [492, 344] width 344 height 22
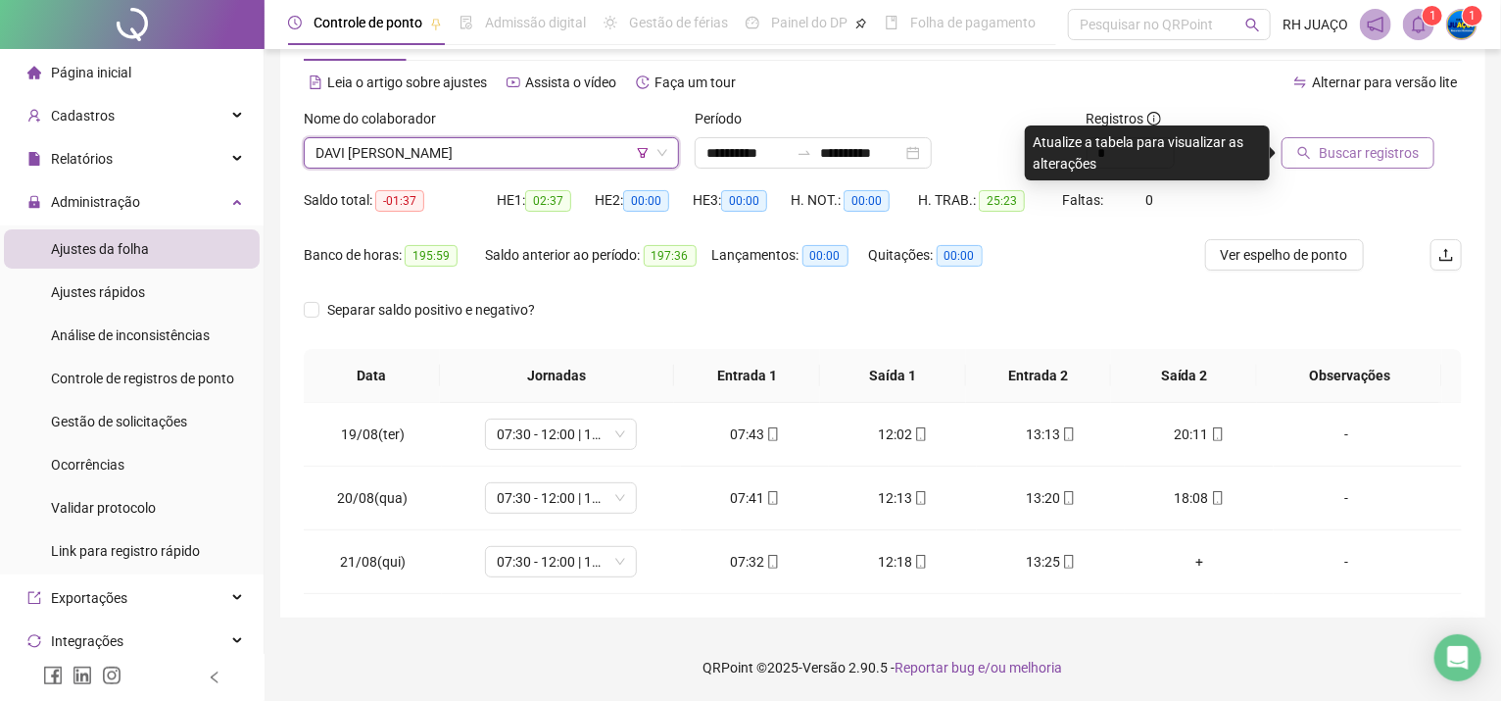
click at [1350, 155] on span "Buscar registros" at bounding box center [1369, 153] width 100 height 22
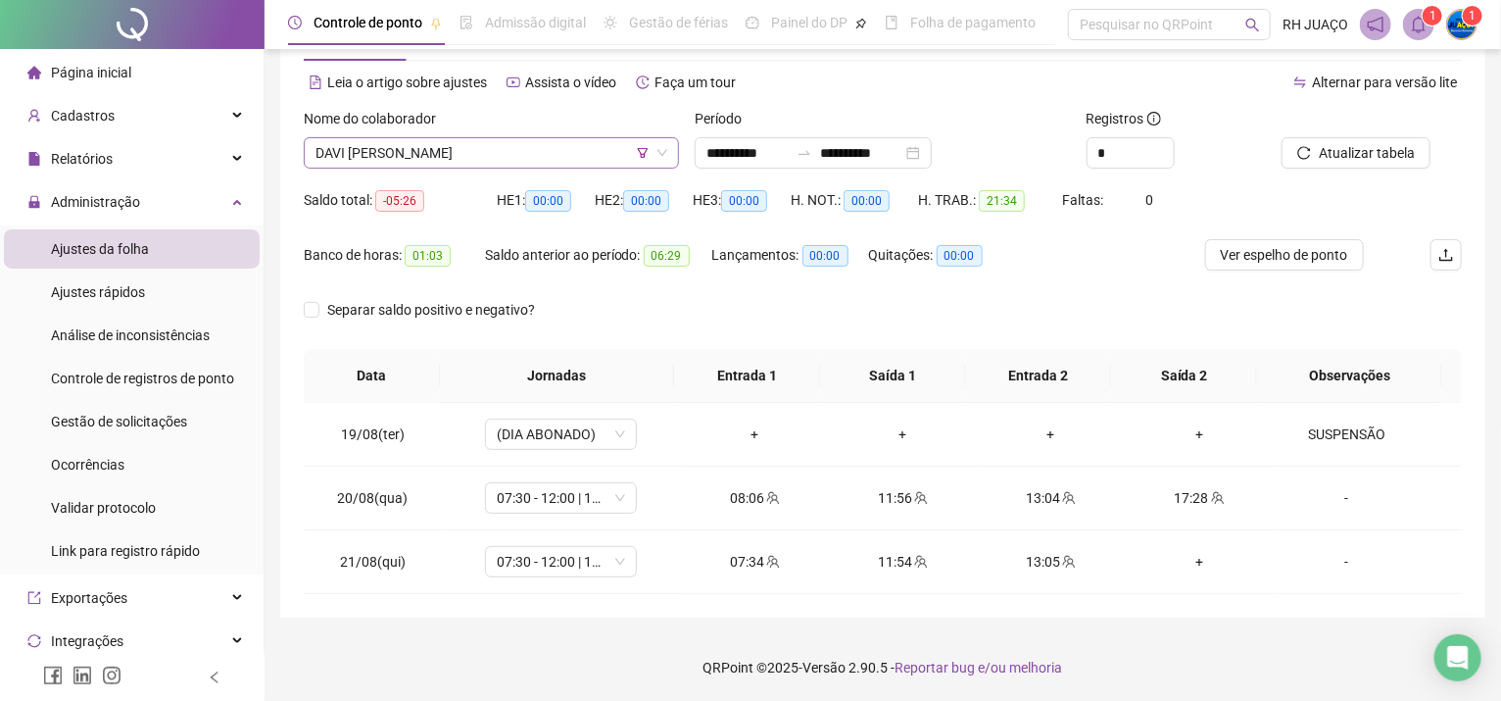
click at [359, 164] on span "DAVI [PERSON_NAME]" at bounding box center [492, 152] width 352 height 29
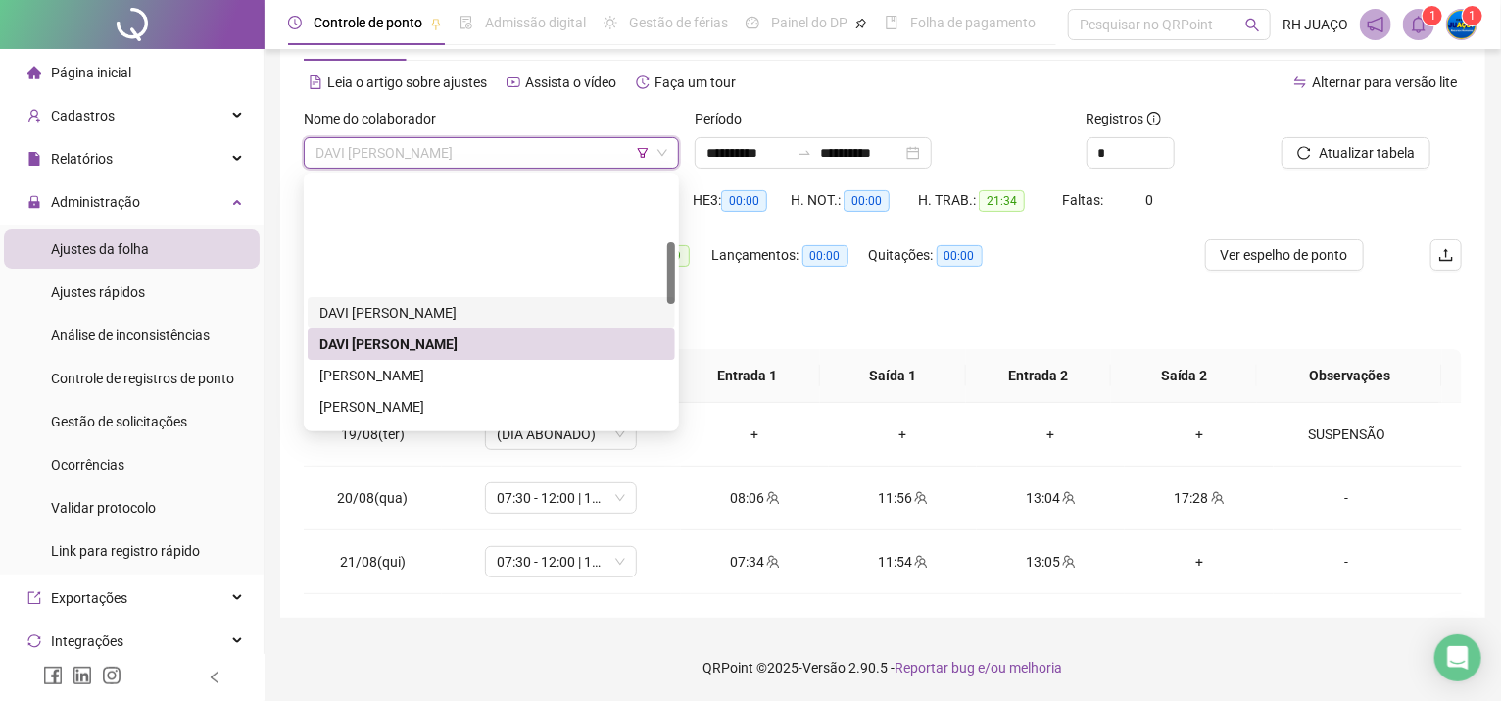
scroll to position [262, 0]
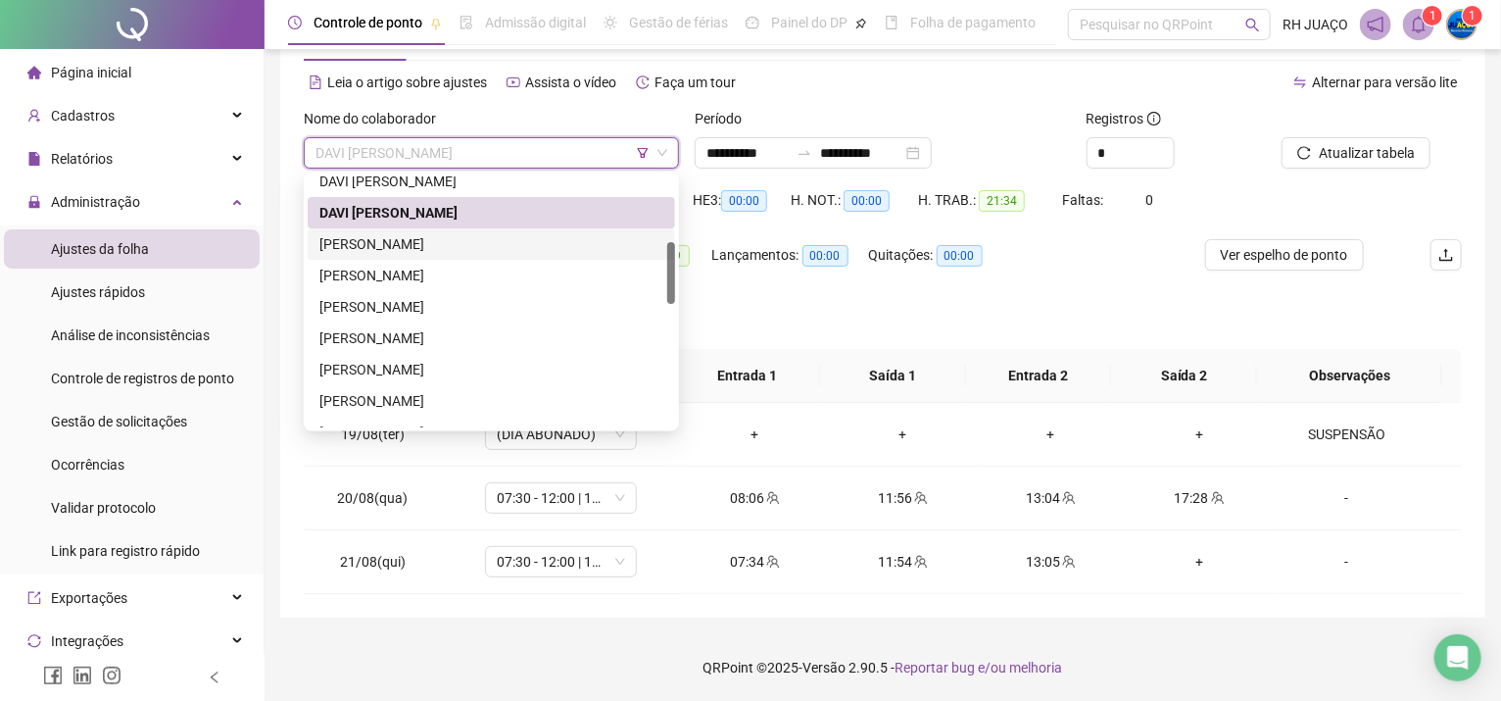
click at [382, 234] on div "[PERSON_NAME]" at bounding box center [492, 244] width 344 height 22
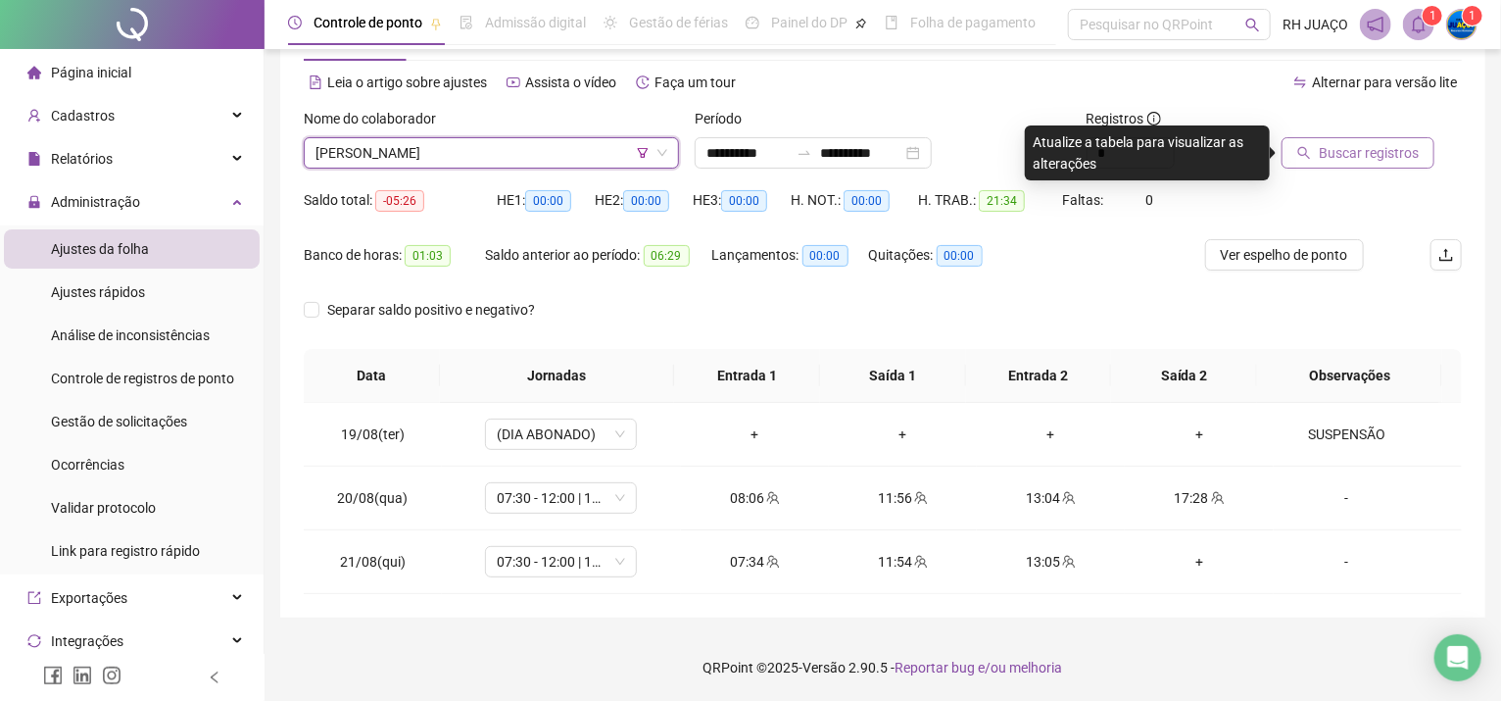
click at [1362, 142] on span "Buscar registros" at bounding box center [1369, 153] width 100 height 22
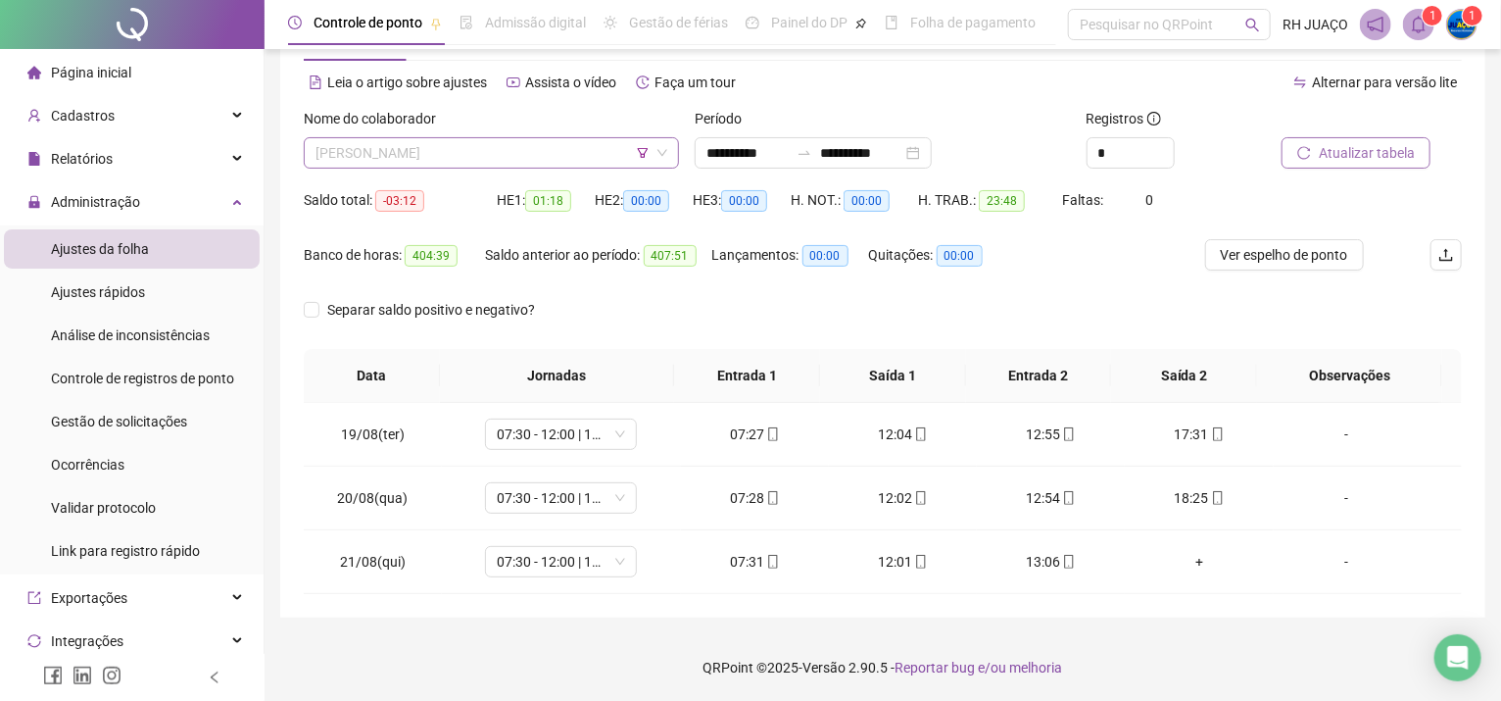
click at [476, 147] on span "[PERSON_NAME]" at bounding box center [492, 152] width 352 height 29
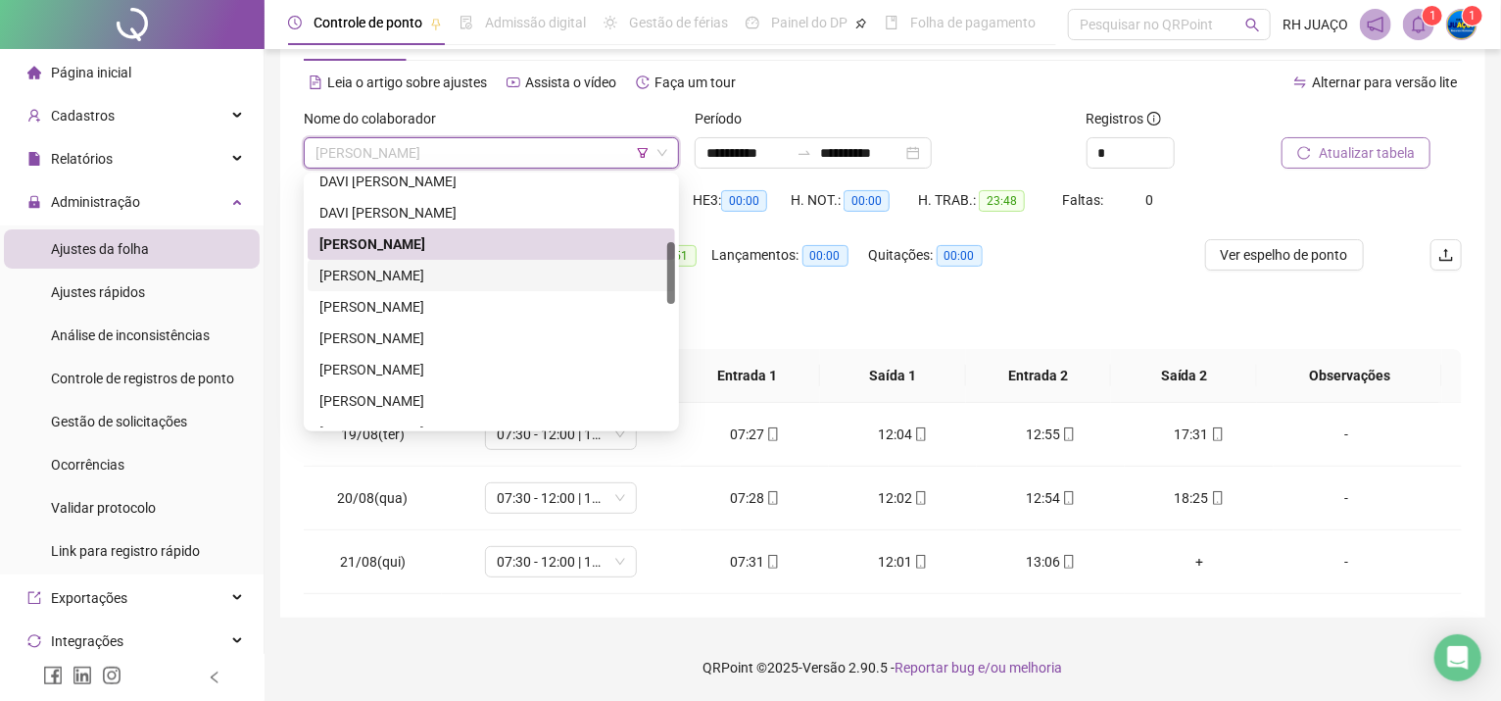
click at [498, 270] on div "[PERSON_NAME]" at bounding box center [492, 276] width 344 height 22
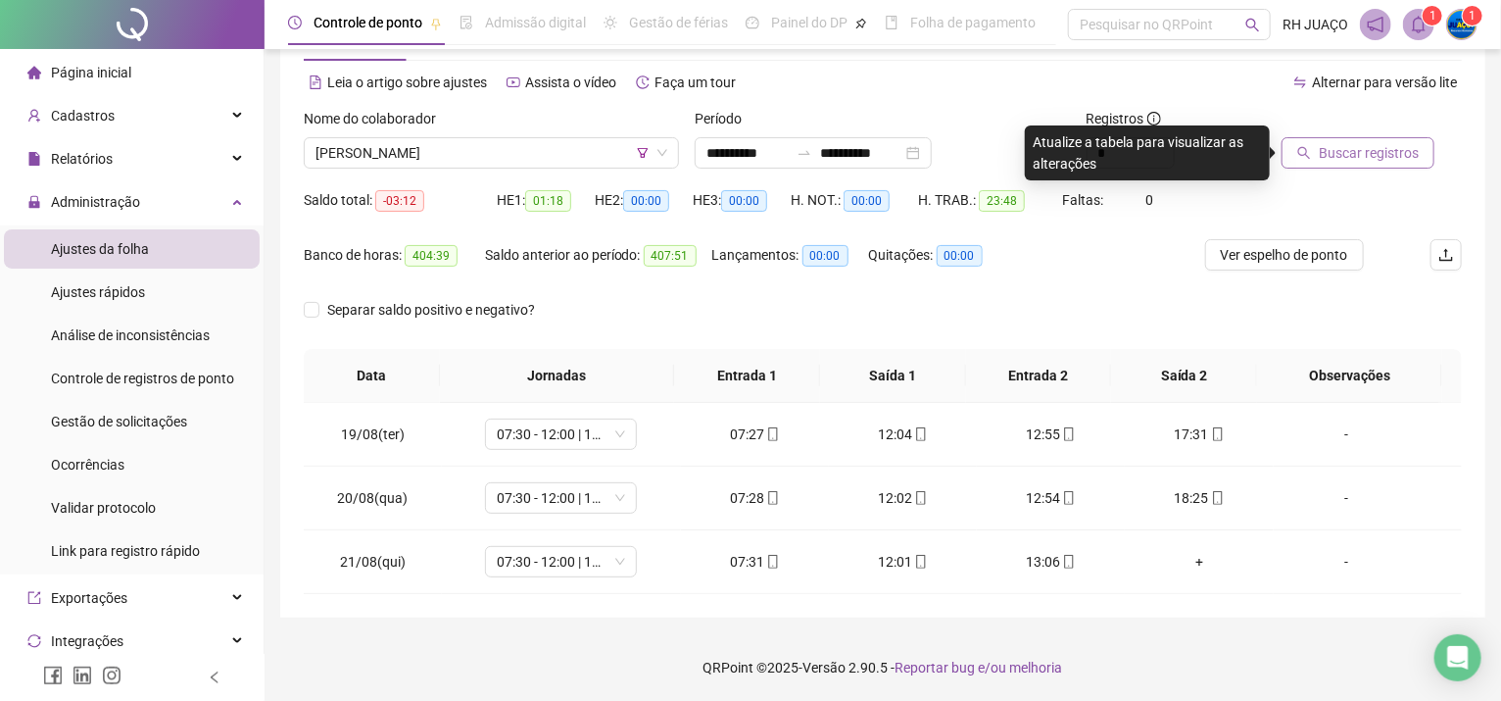
click at [1373, 151] on span "Buscar registros" at bounding box center [1369, 153] width 100 height 22
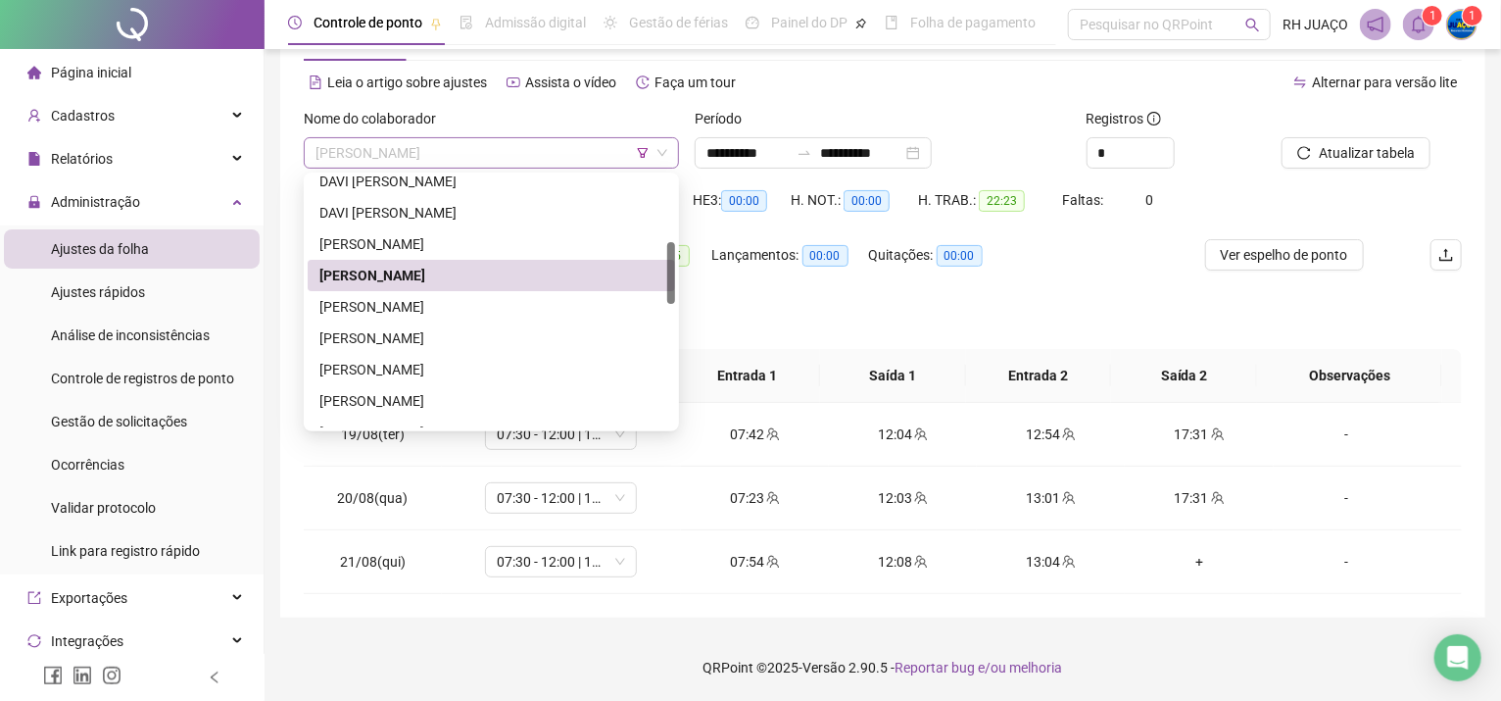
click at [563, 146] on span "[PERSON_NAME]" at bounding box center [492, 152] width 352 height 29
click at [546, 298] on div "[PERSON_NAME]" at bounding box center [492, 307] width 344 height 22
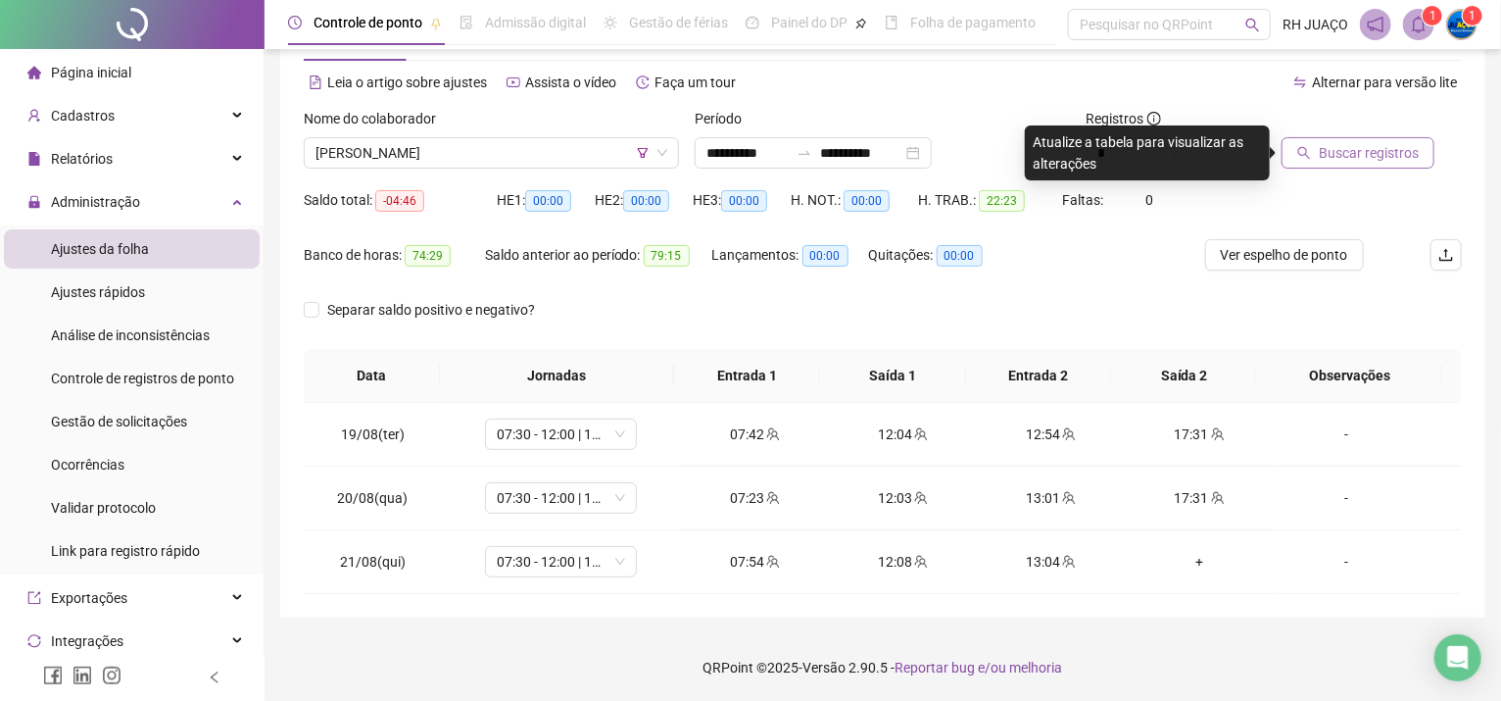
click at [1400, 143] on span "Buscar registros" at bounding box center [1369, 153] width 100 height 22
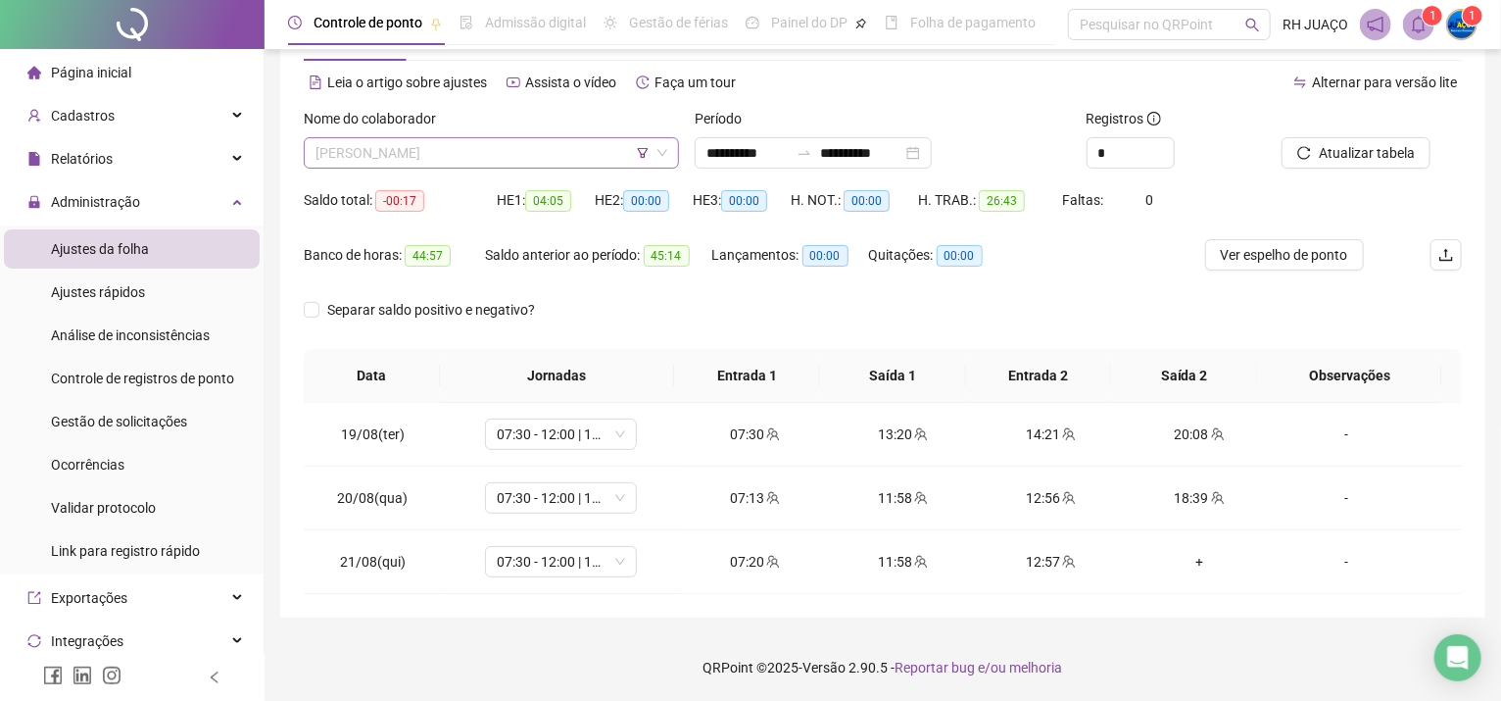
click at [426, 151] on span "[PERSON_NAME]" at bounding box center [492, 152] width 352 height 29
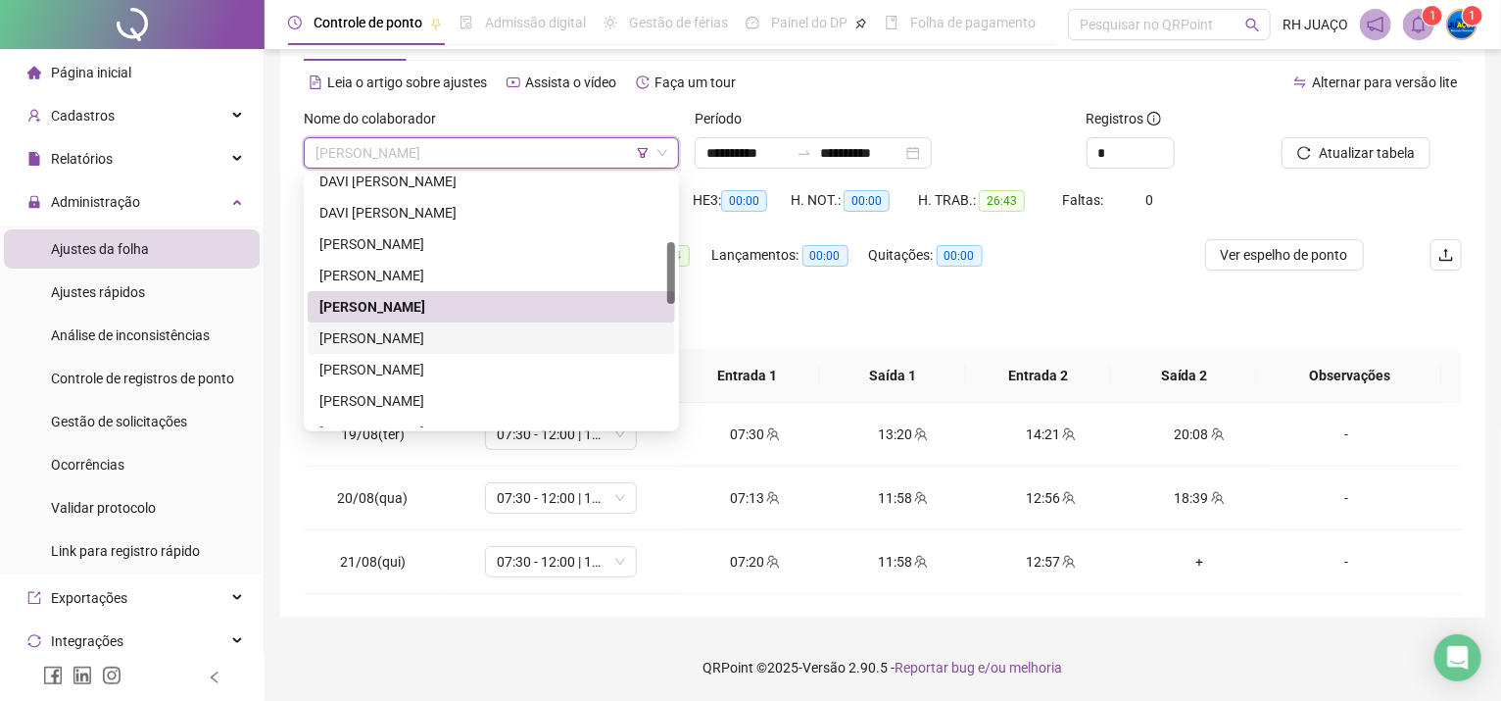
click at [421, 334] on div "[PERSON_NAME]" at bounding box center [492, 338] width 344 height 22
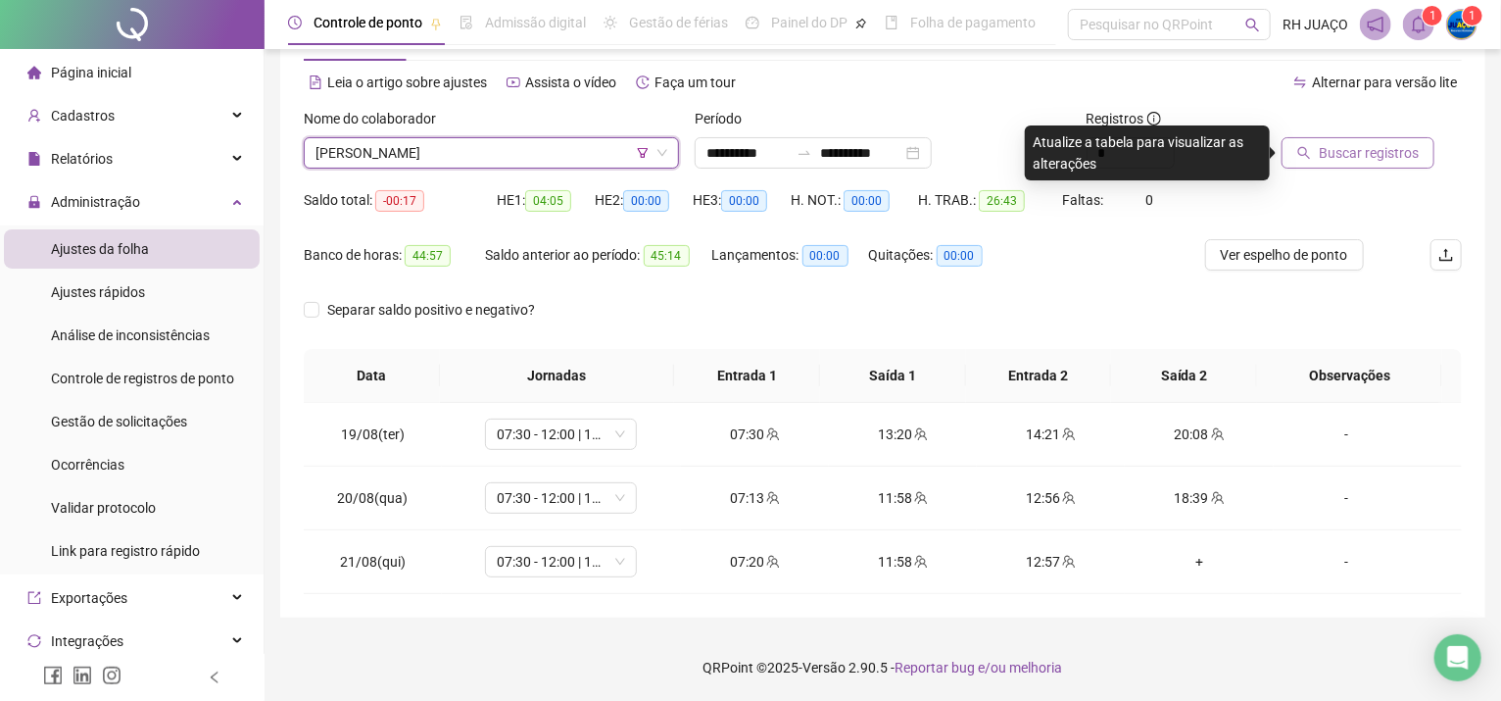
click at [1371, 157] on span "Buscar registros" at bounding box center [1369, 153] width 100 height 22
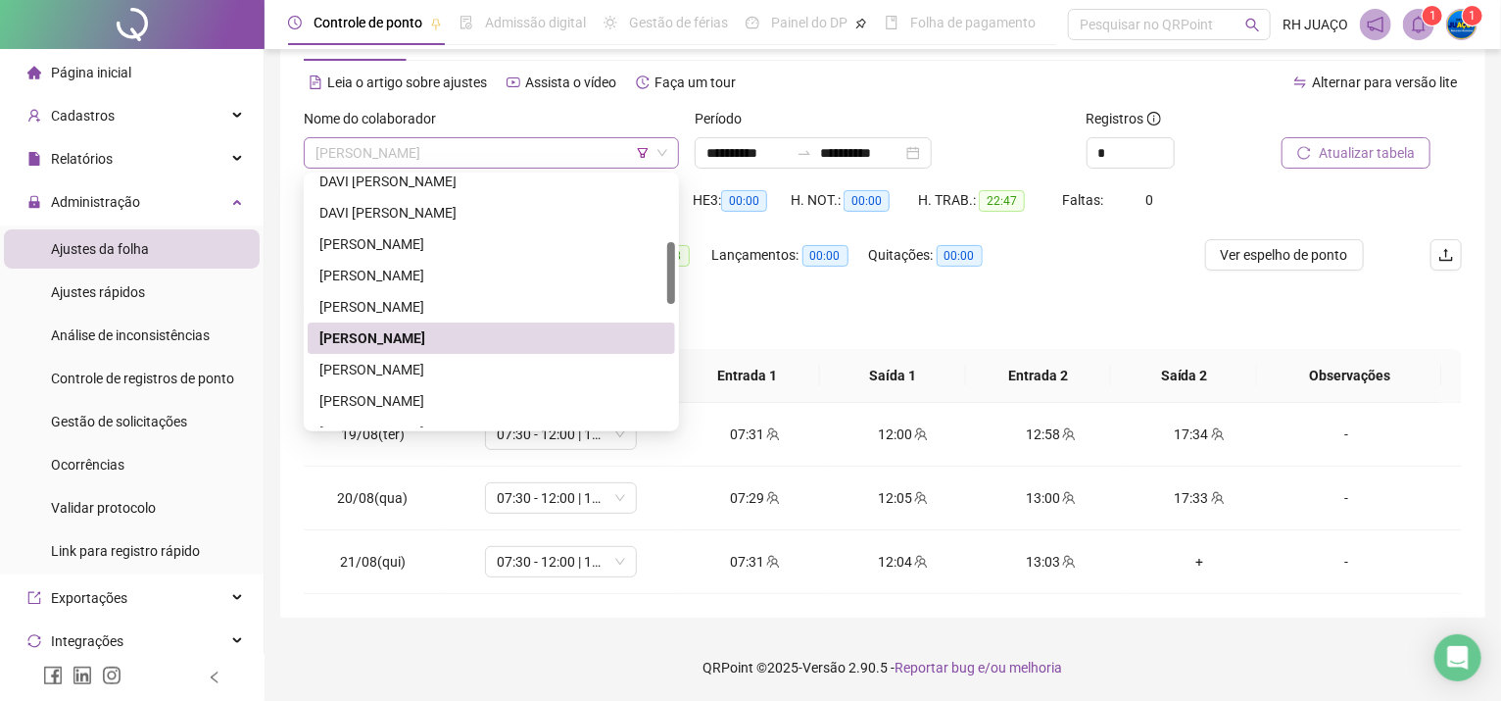
click at [524, 144] on span "[PERSON_NAME]" at bounding box center [492, 152] width 352 height 29
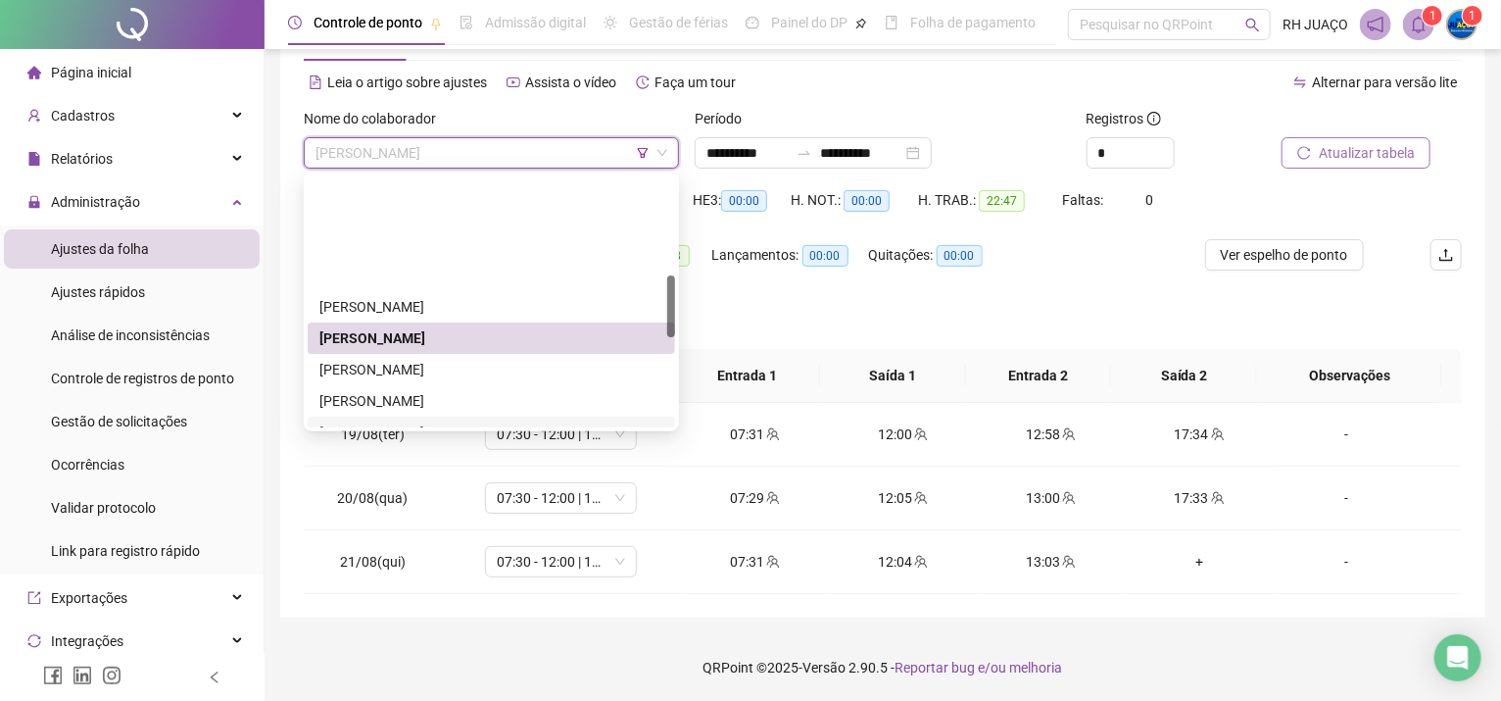
scroll to position [392, 0]
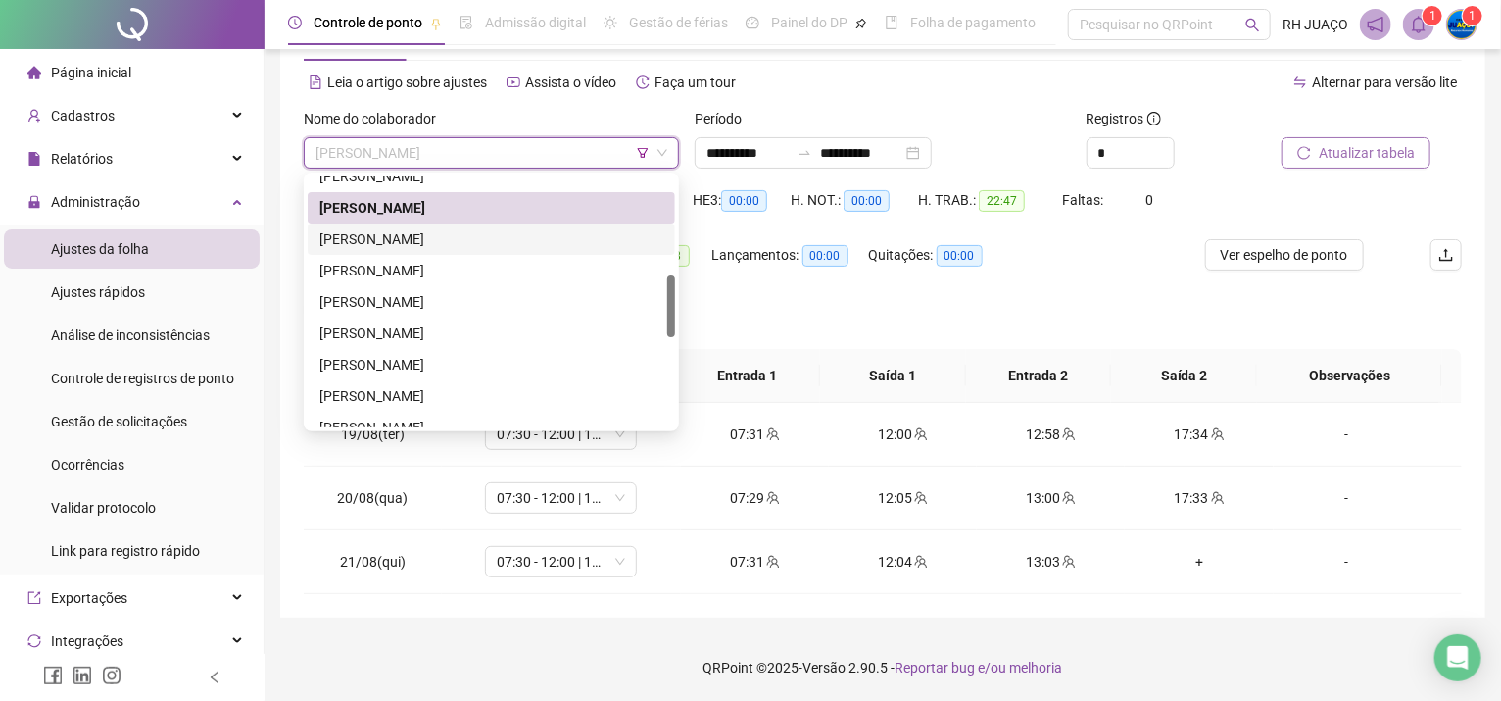
click at [460, 246] on div "[PERSON_NAME]" at bounding box center [492, 239] width 344 height 22
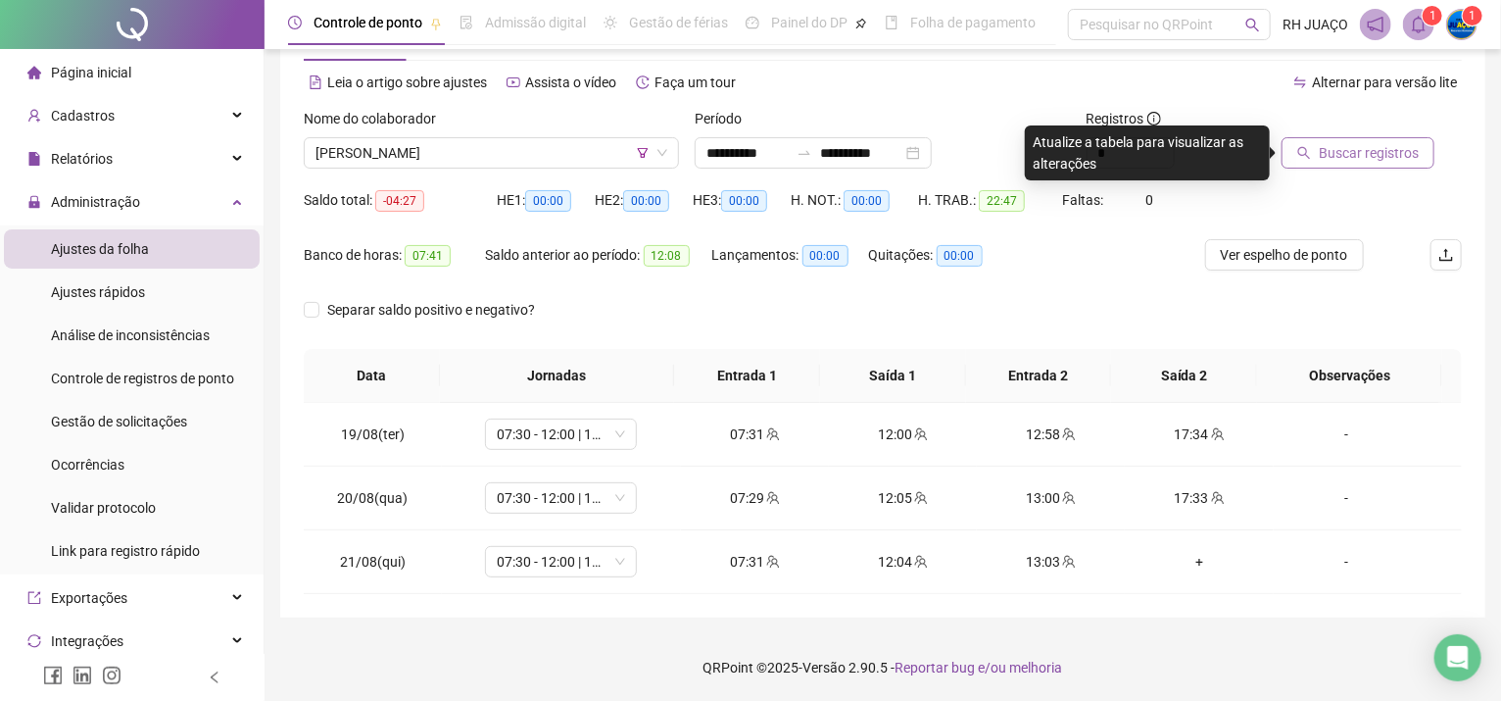
click at [1330, 155] on span "Buscar registros" at bounding box center [1369, 153] width 100 height 22
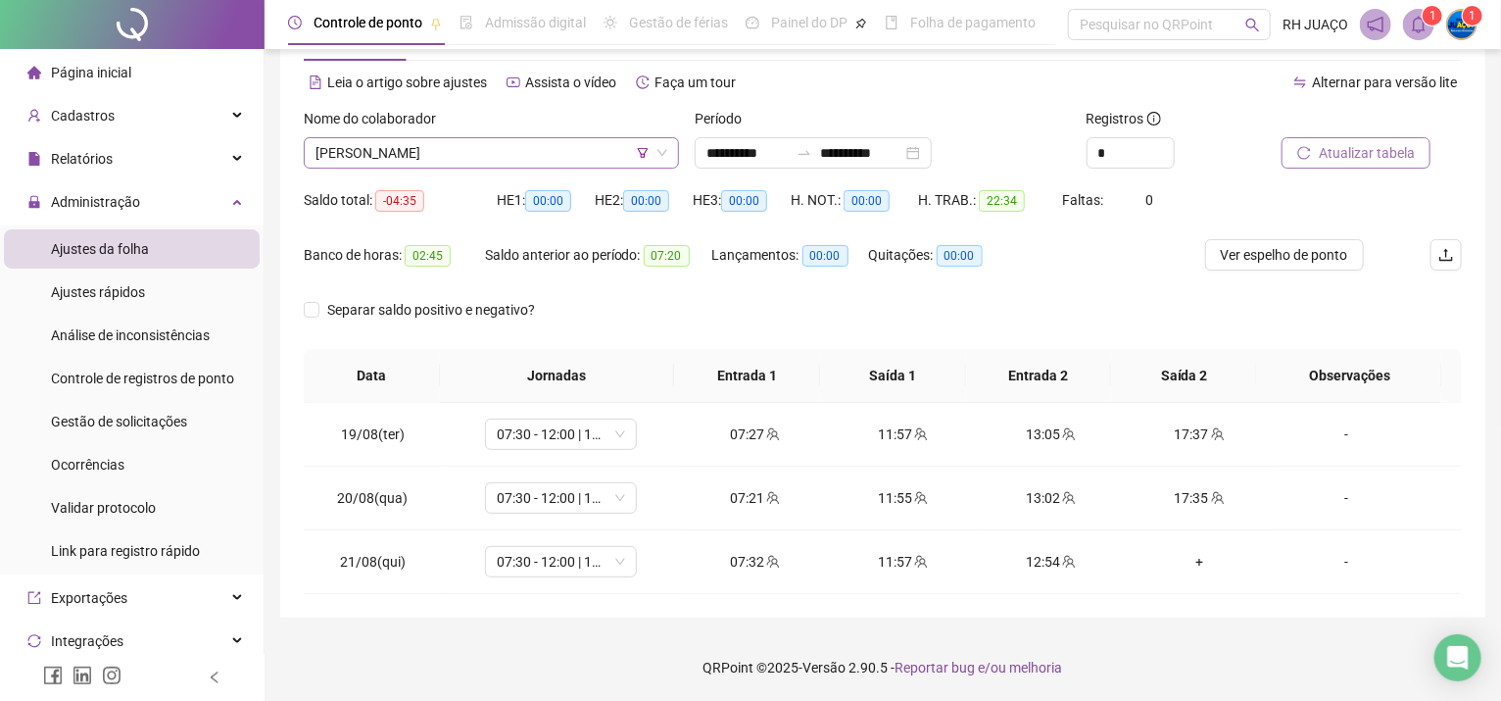
click at [450, 158] on span "[PERSON_NAME]" at bounding box center [492, 152] width 352 height 29
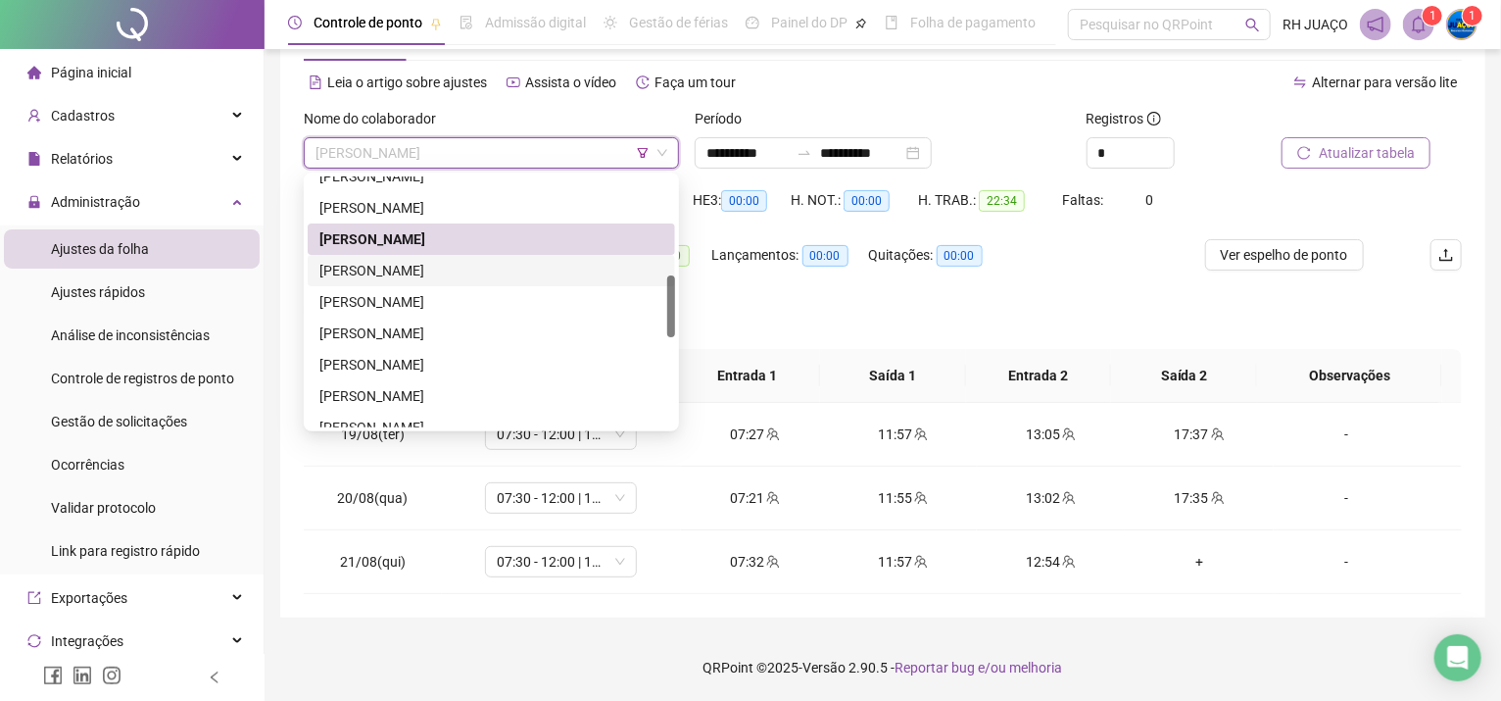
click at [422, 274] on div "[PERSON_NAME]" at bounding box center [492, 271] width 344 height 22
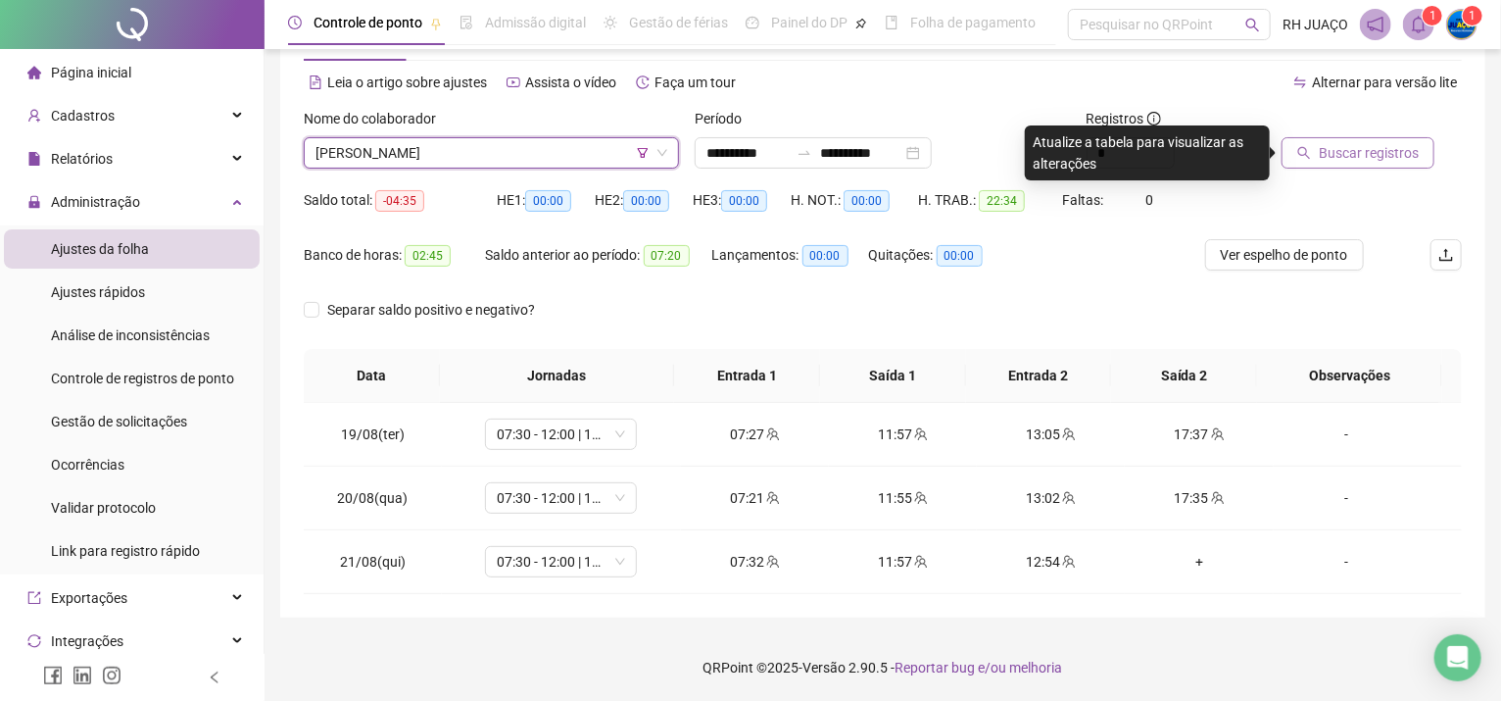
click at [1384, 145] on span "Buscar registros" at bounding box center [1369, 153] width 100 height 22
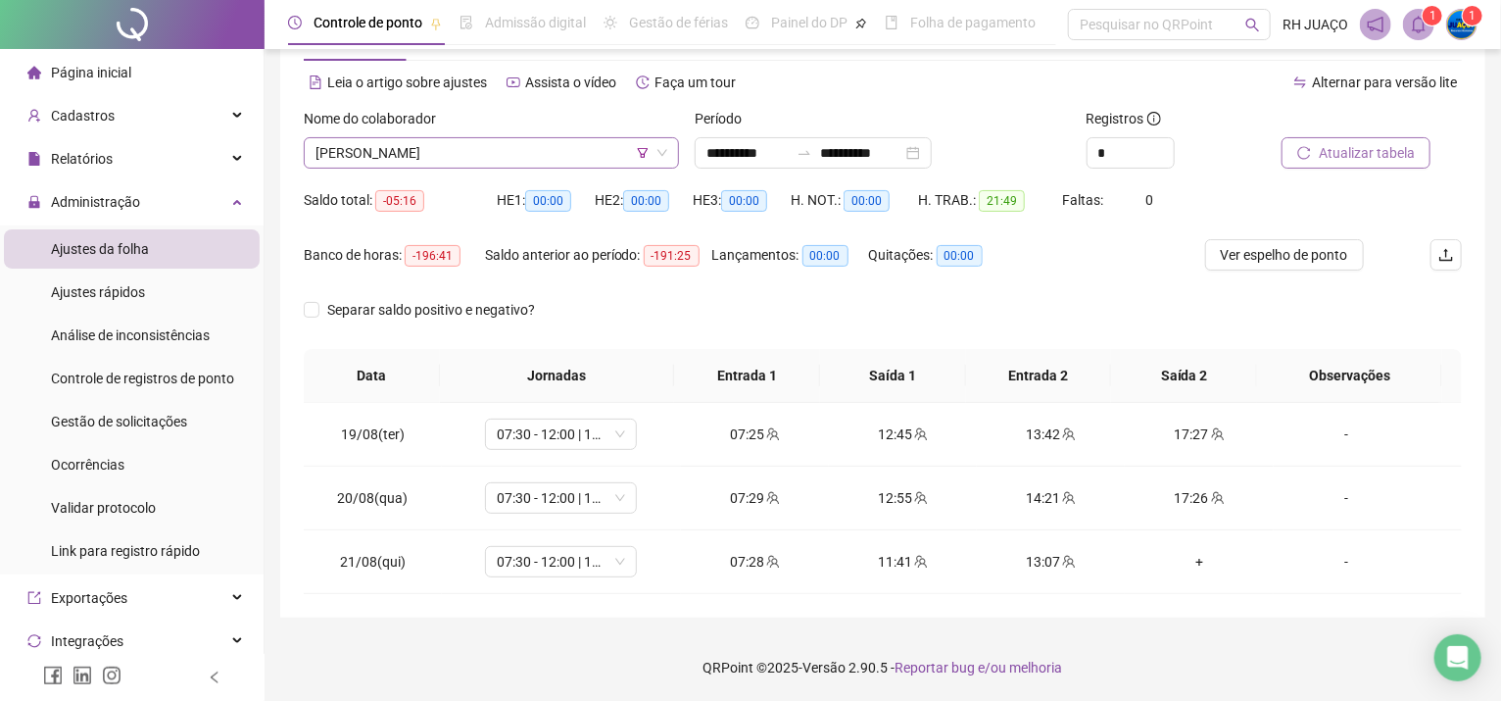
click at [486, 148] on span "[PERSON_NAME]" at bounding box center [492, 152] width 352 height 29
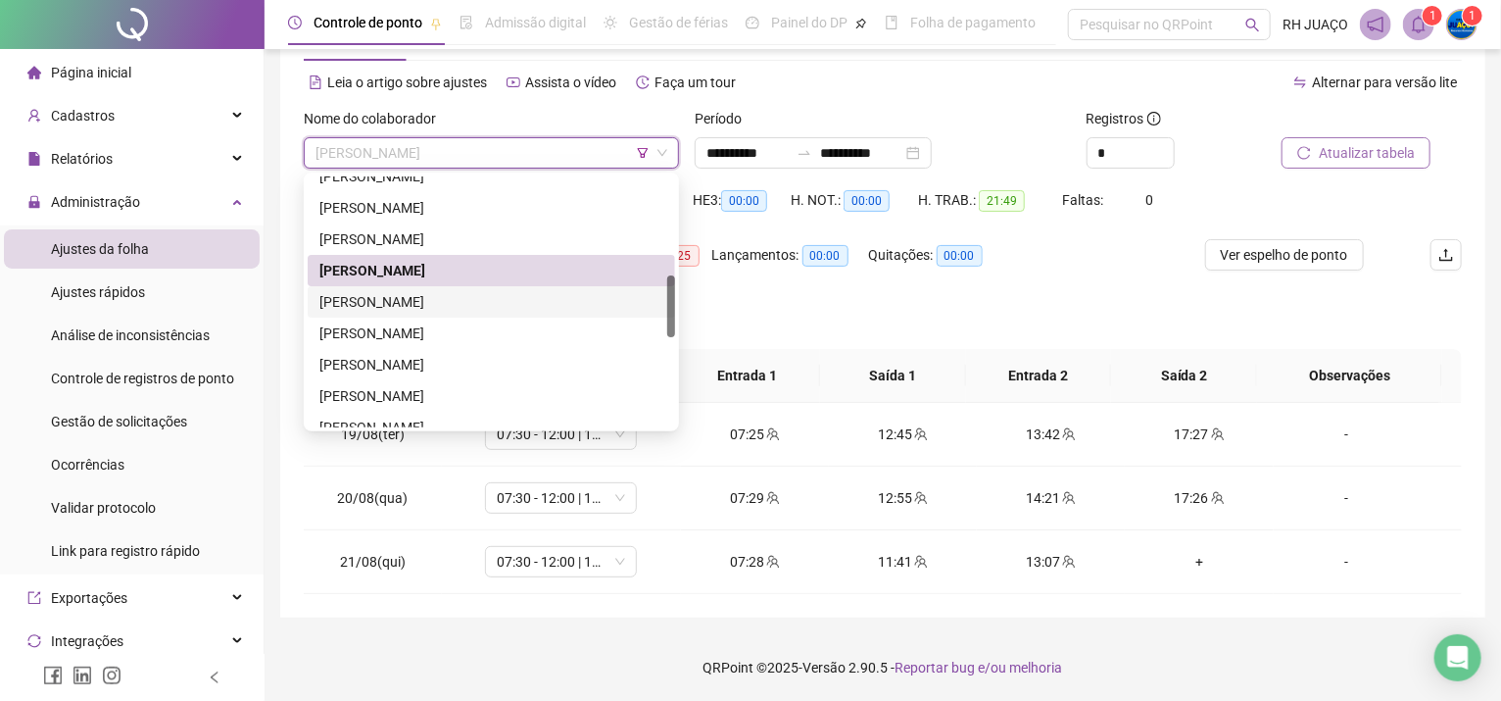
click at [435, 303] on div "[PERSON_NAME]" at bounding box center [492, 302] width 344 height 22
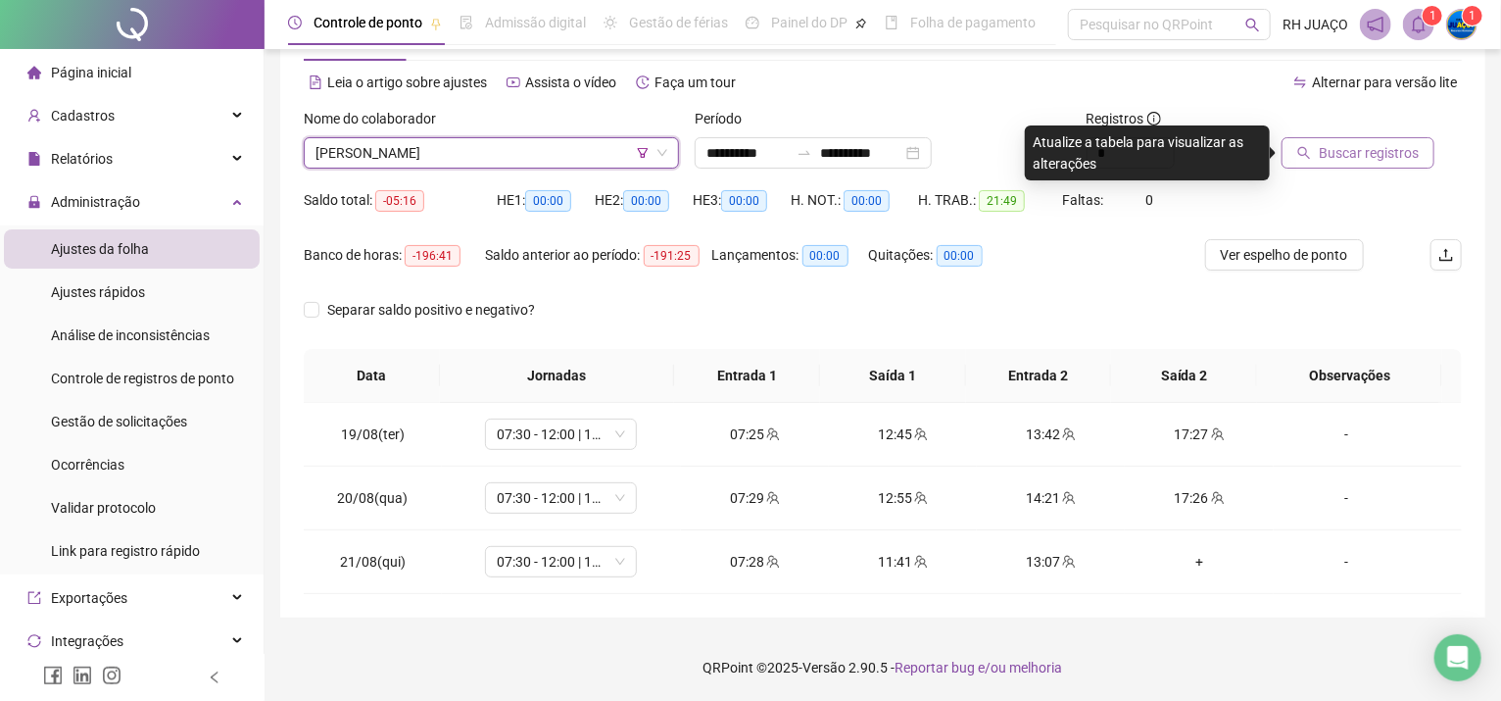
click at [1373, 147] on span "Buscar registros" at bounding box center [1369, 153] width 100 height 22
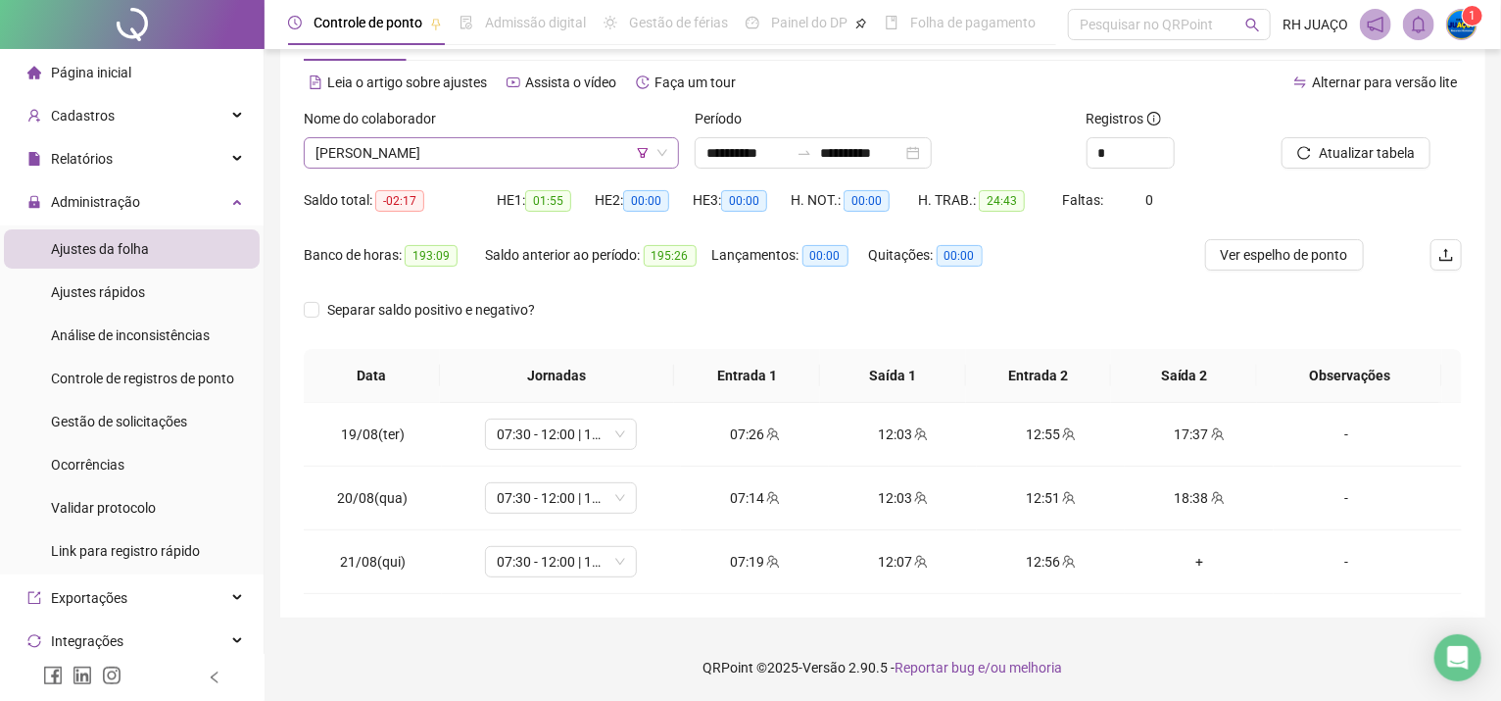
click at [496, 140] on span "[PERSON_NAME]" at bounding box center [492, 152] width 352 height 29
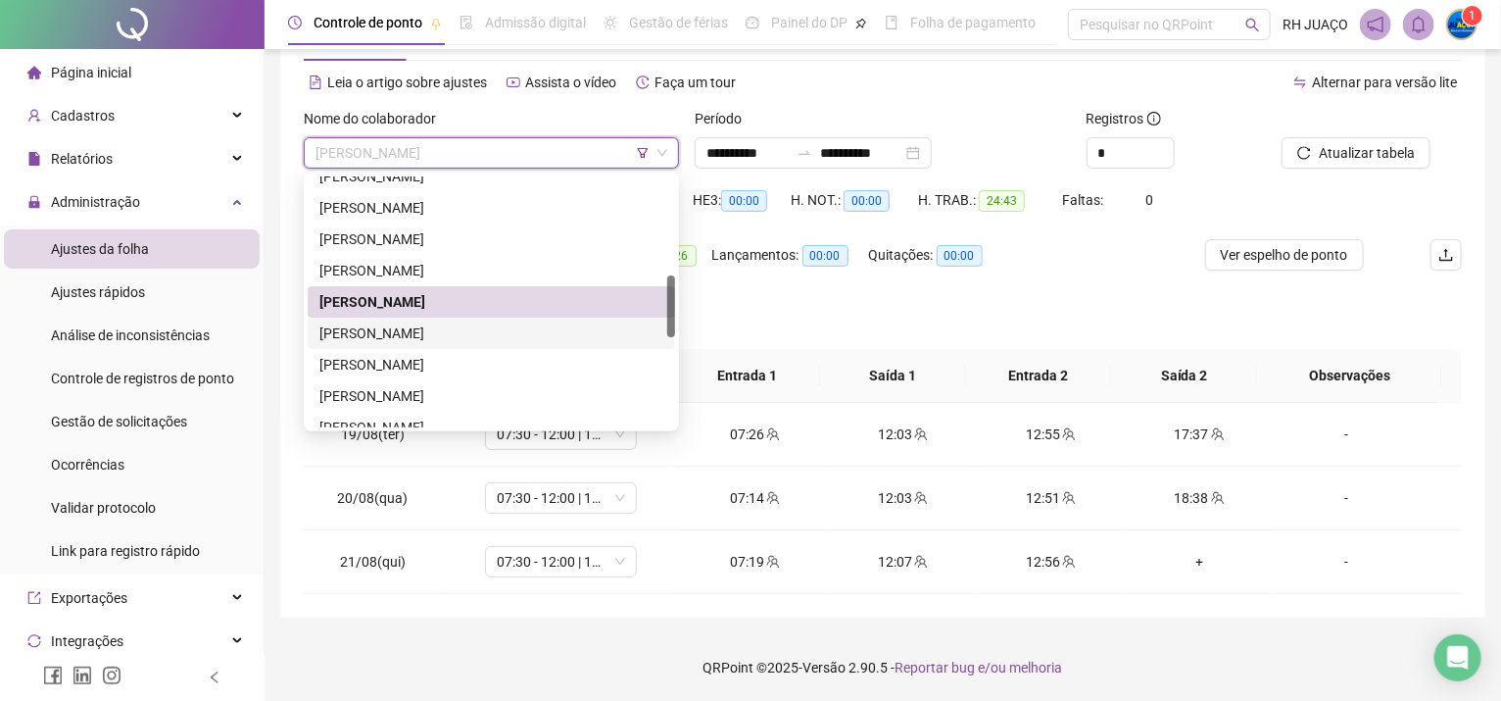
click at [466, 328] on div "[PERSON_NAME]" at bounding box center [492, 333] width 344 height 22
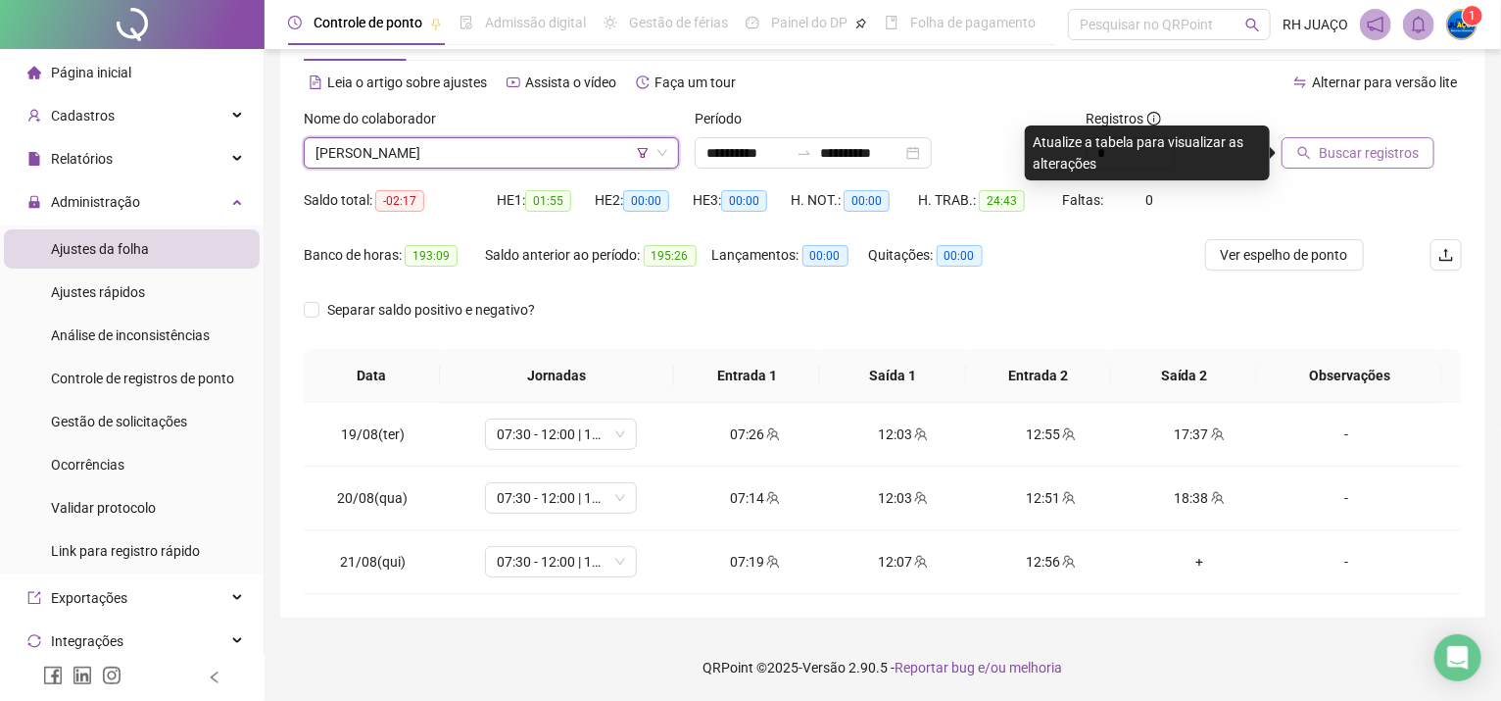
click at [1392, 155] on span "Buscar registros" at bounding box center [1369, 153] width 100 height 22
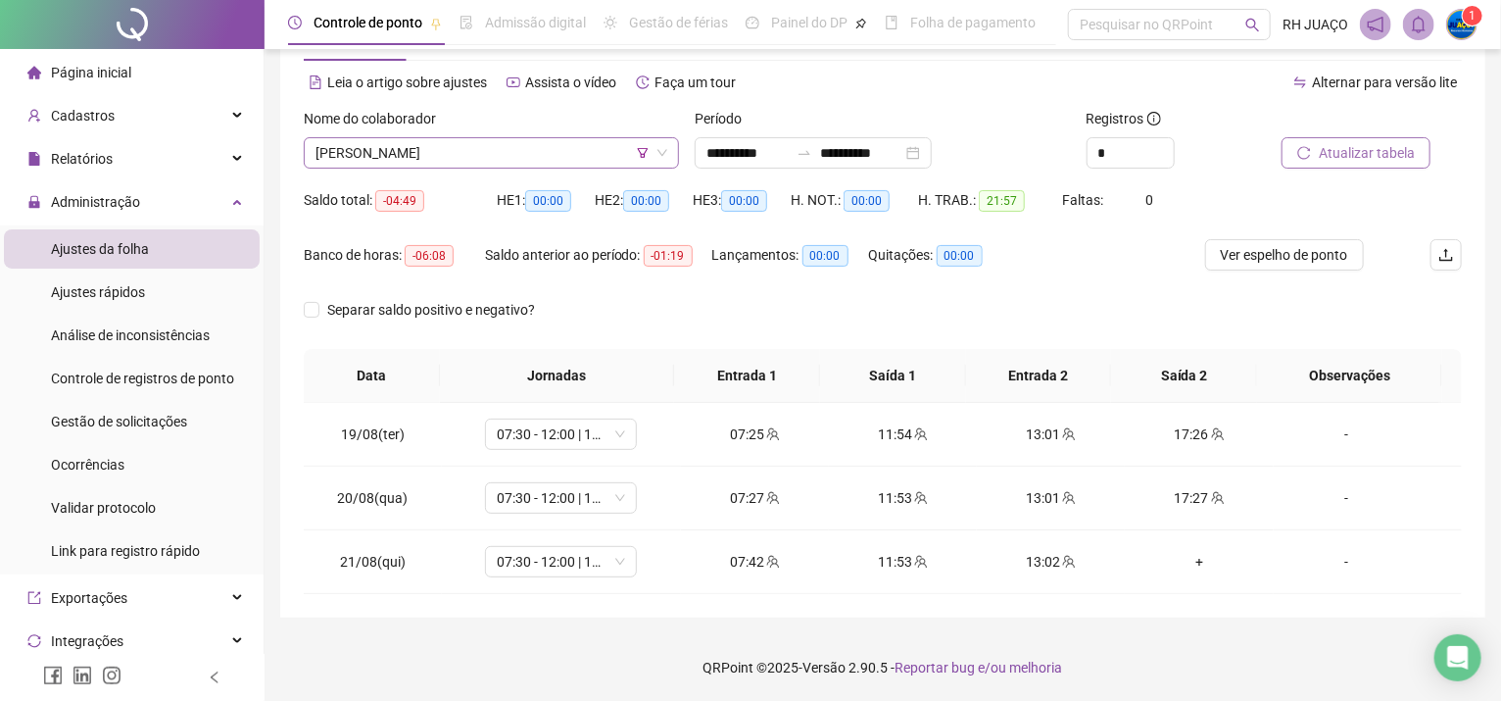
click at [364, 157] on span "[PERSON_NAME]" at bounding box center [492, 152] width 352 height 29
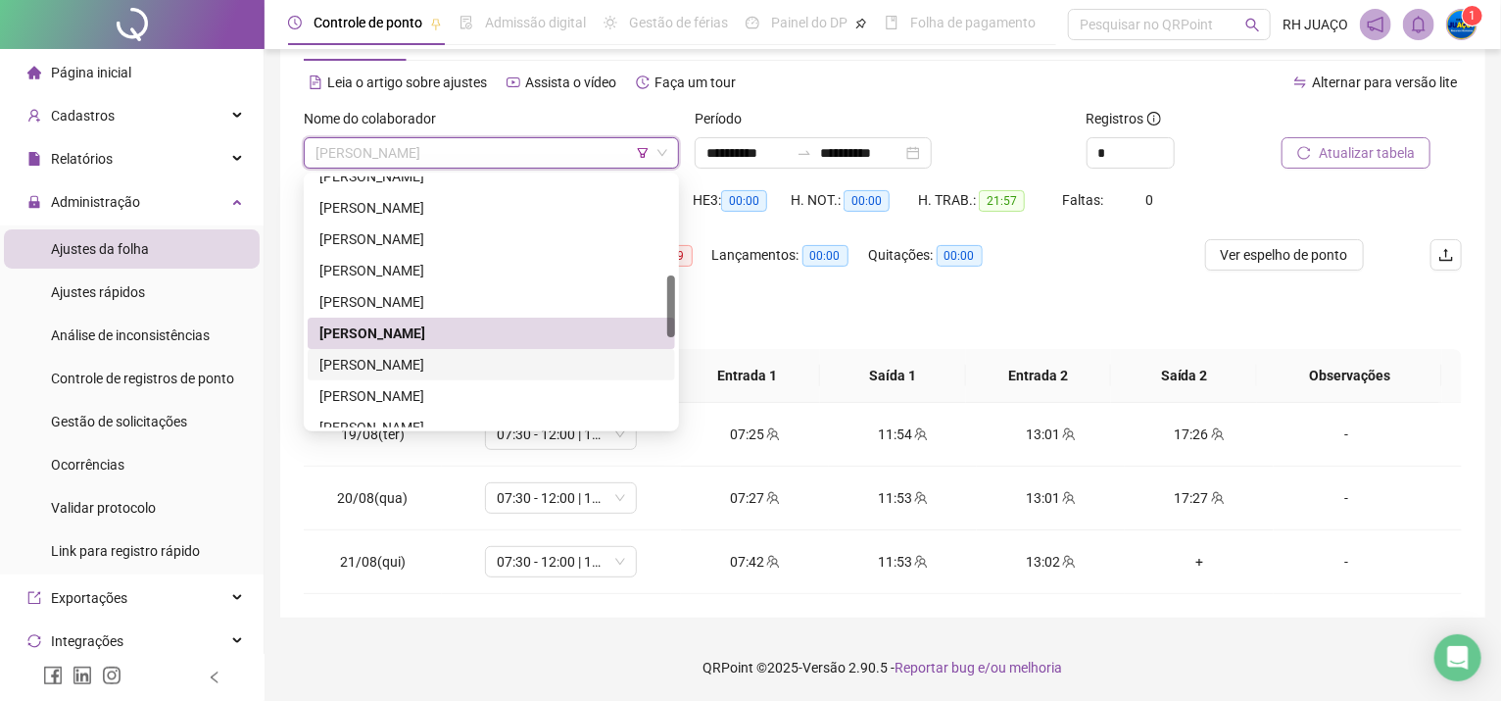
click at [344, 366] on div "[PERSON_NAME]" at bounding box center [492, 365] width 344 height 22
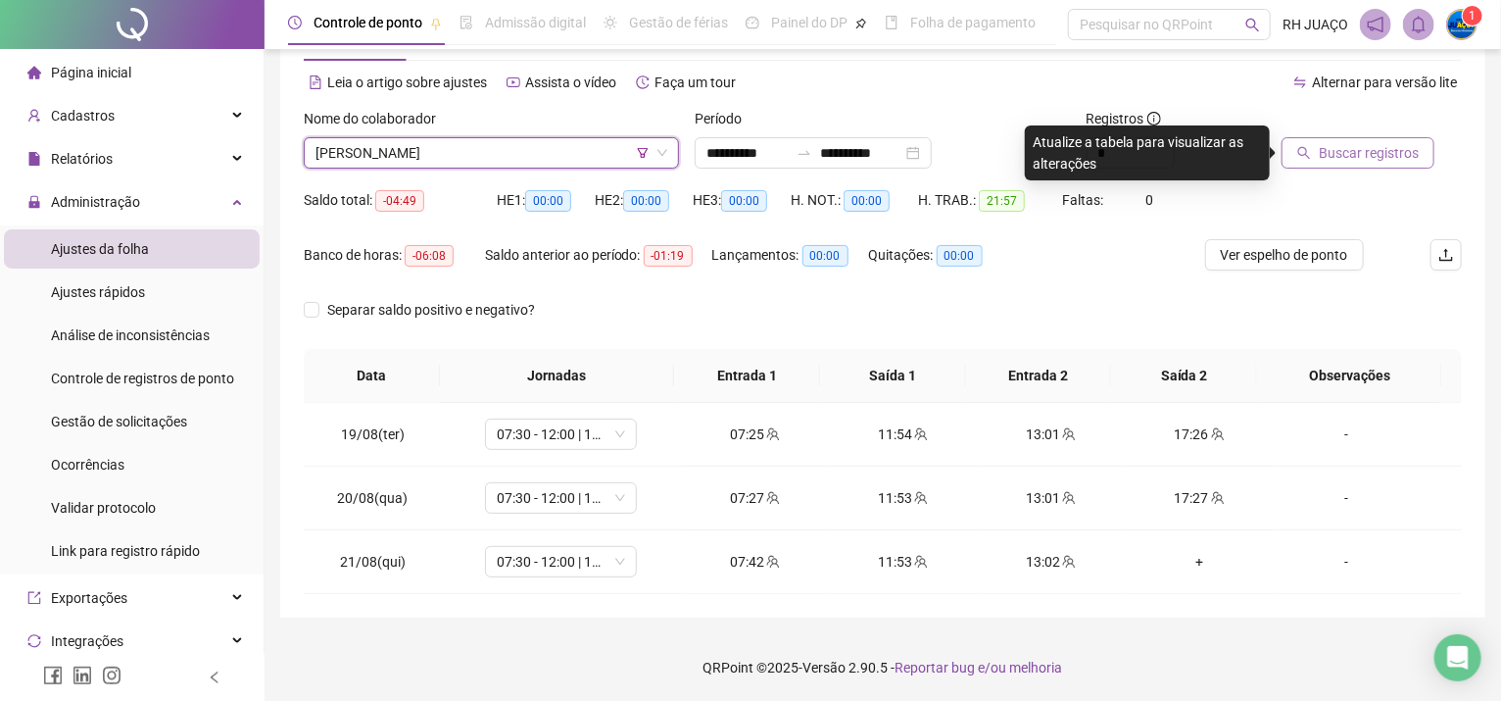
click at [1395, 155] on span "Buscar registros" at bounding box center [1369, 153] width 100 height 22
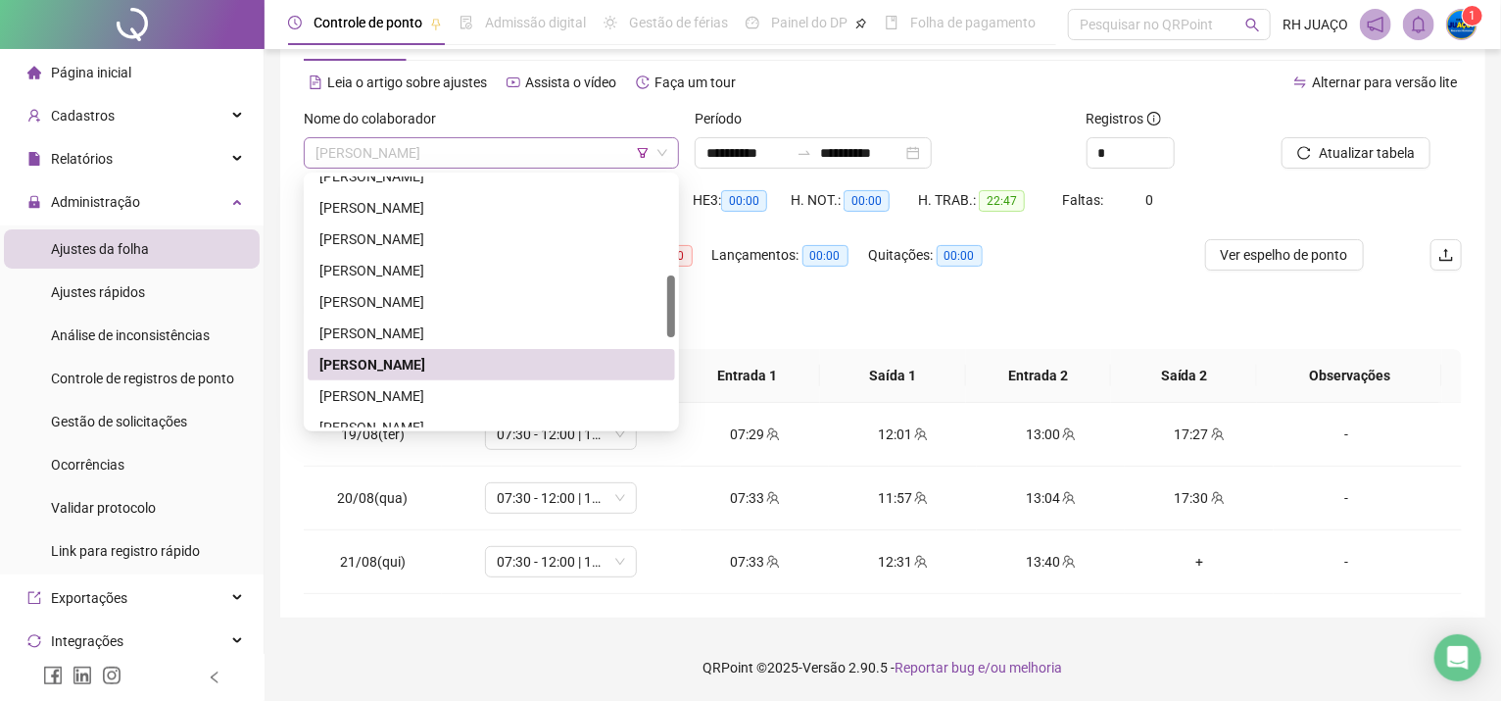
click at [540, 137] on div "[PERSON_NAME]" at bounding box center [491, 152] width 375 height 31
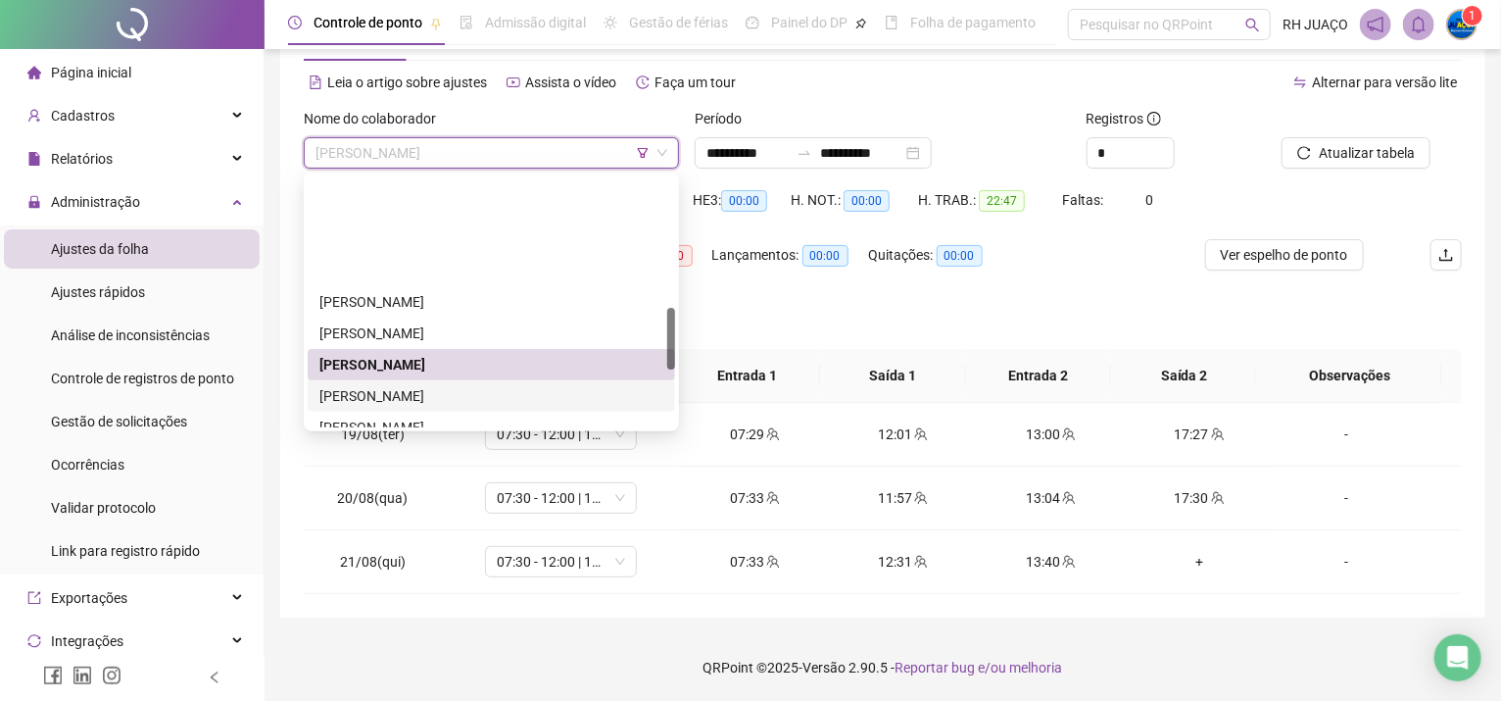
scroll to position [523, 0]
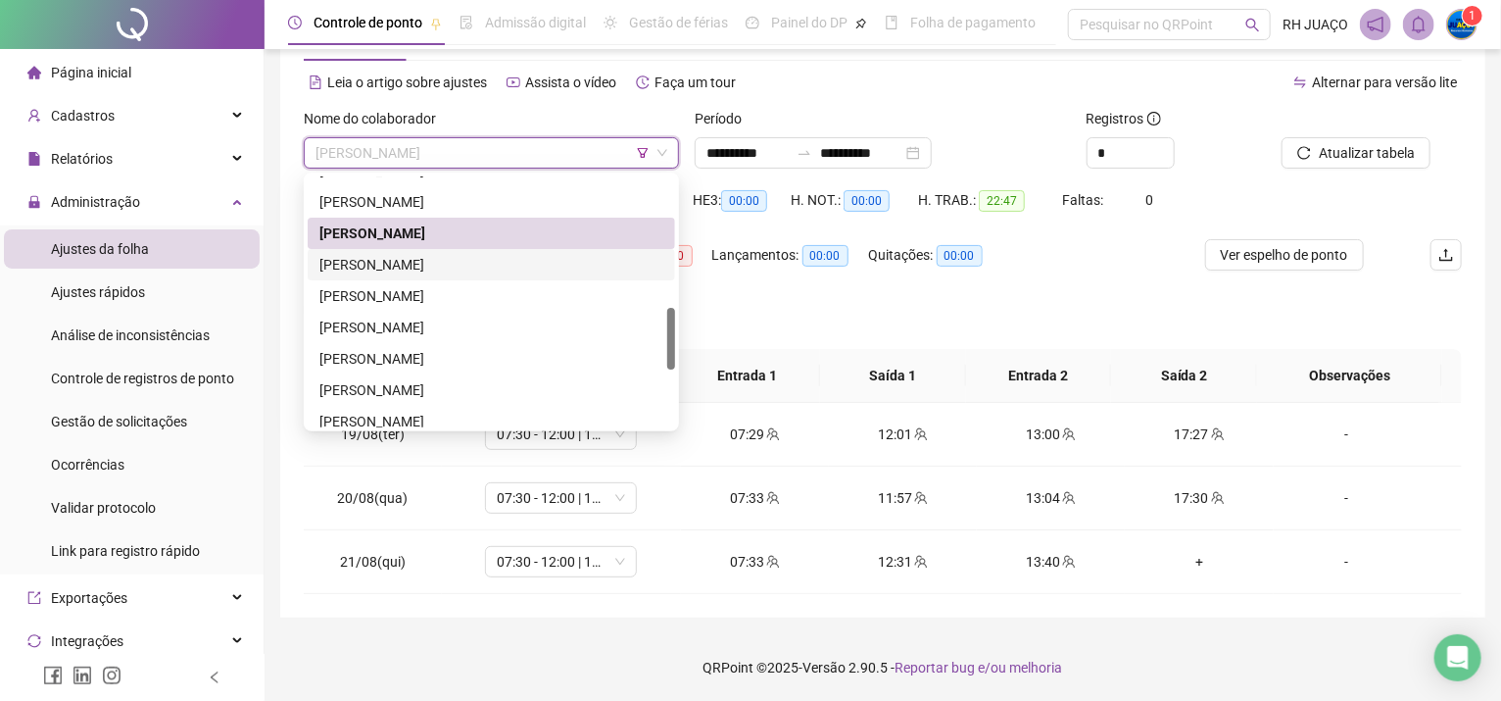
click at [515, 264] on div "[PERSON_NAME]" at bounding box center [492, 265] width 344 height 22
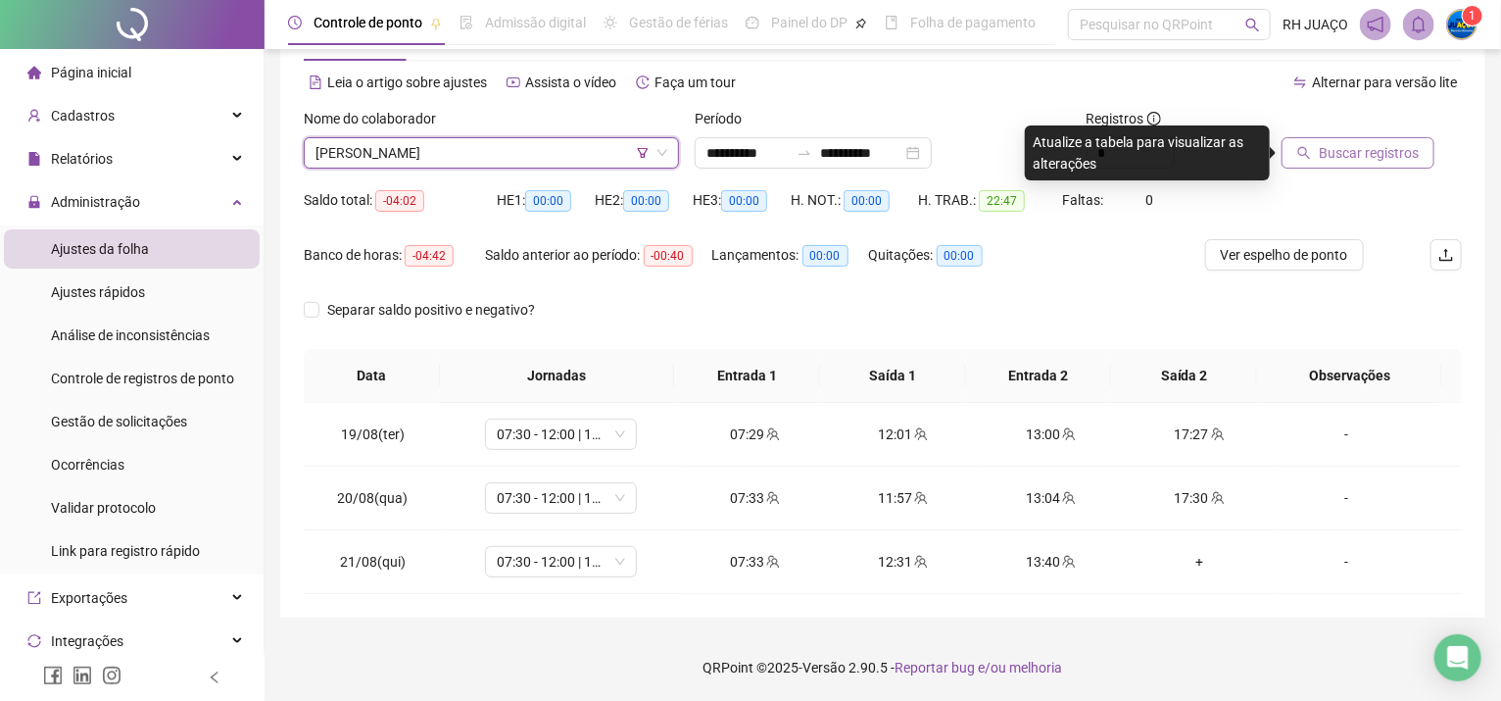
click at [1359, 143] on span "Buscar registros" at bounding box center [1369, 153] width 100 height 22
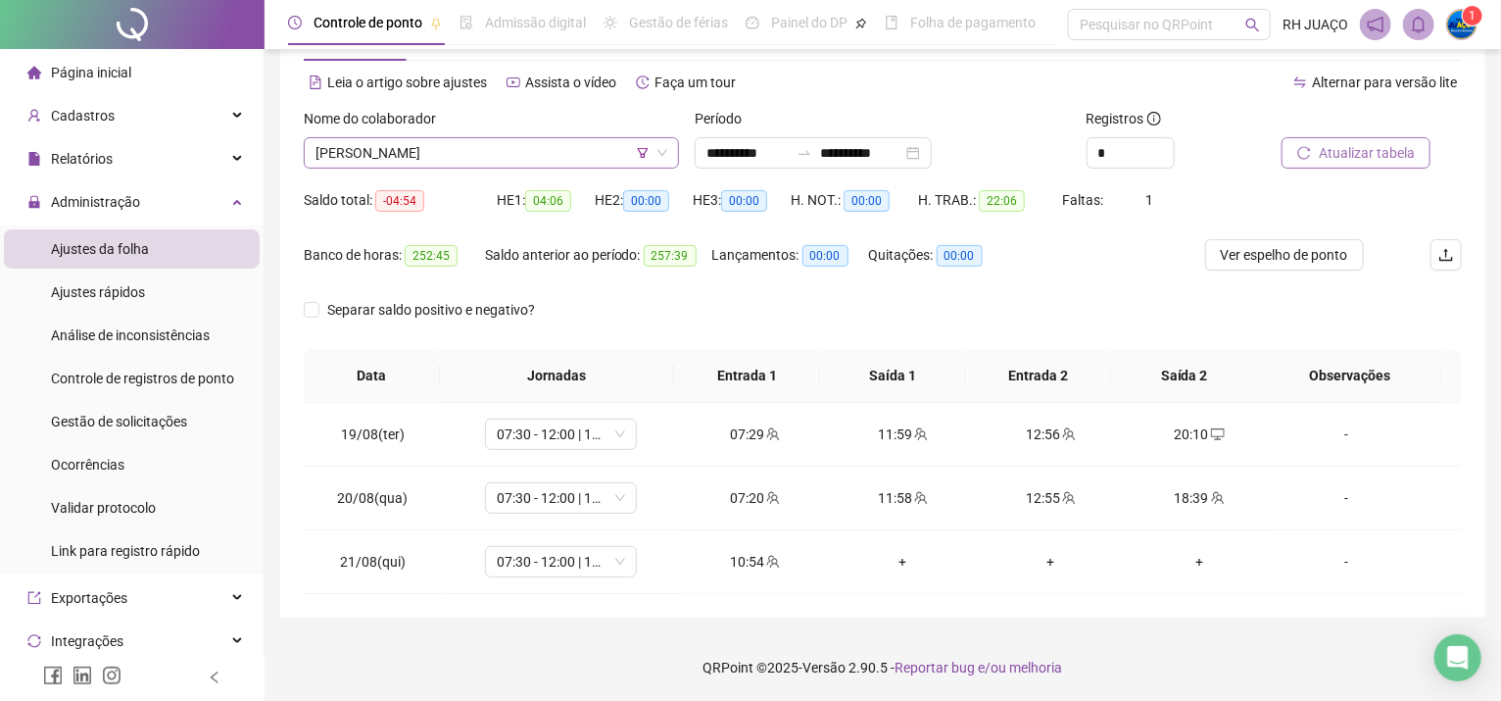
click at [554, 155] on span "[PERSON_NAME]" at bounding box center [492, 152] width 352 height 29
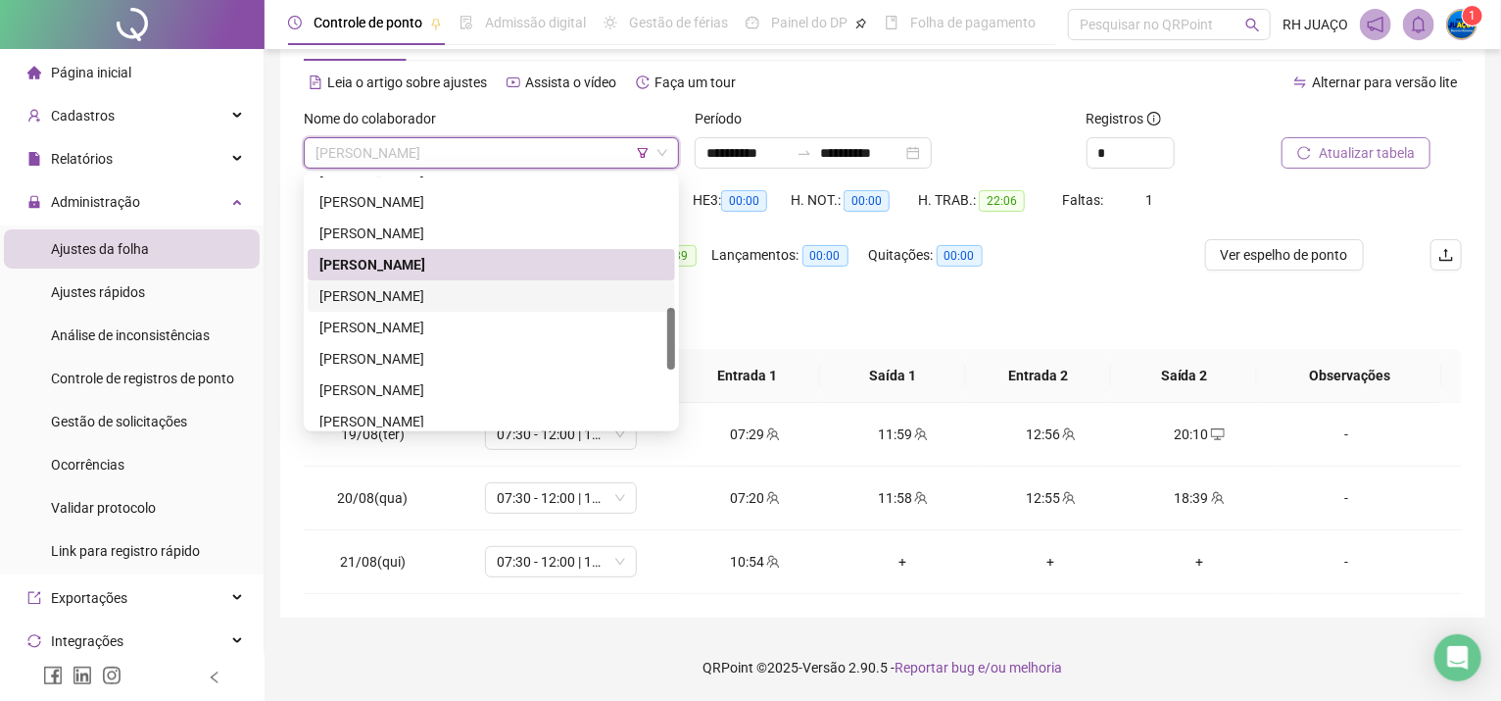
click at [465, 285] on div "[PERSON_NAME]" at bounding box center [492, 296] width 344 height 22
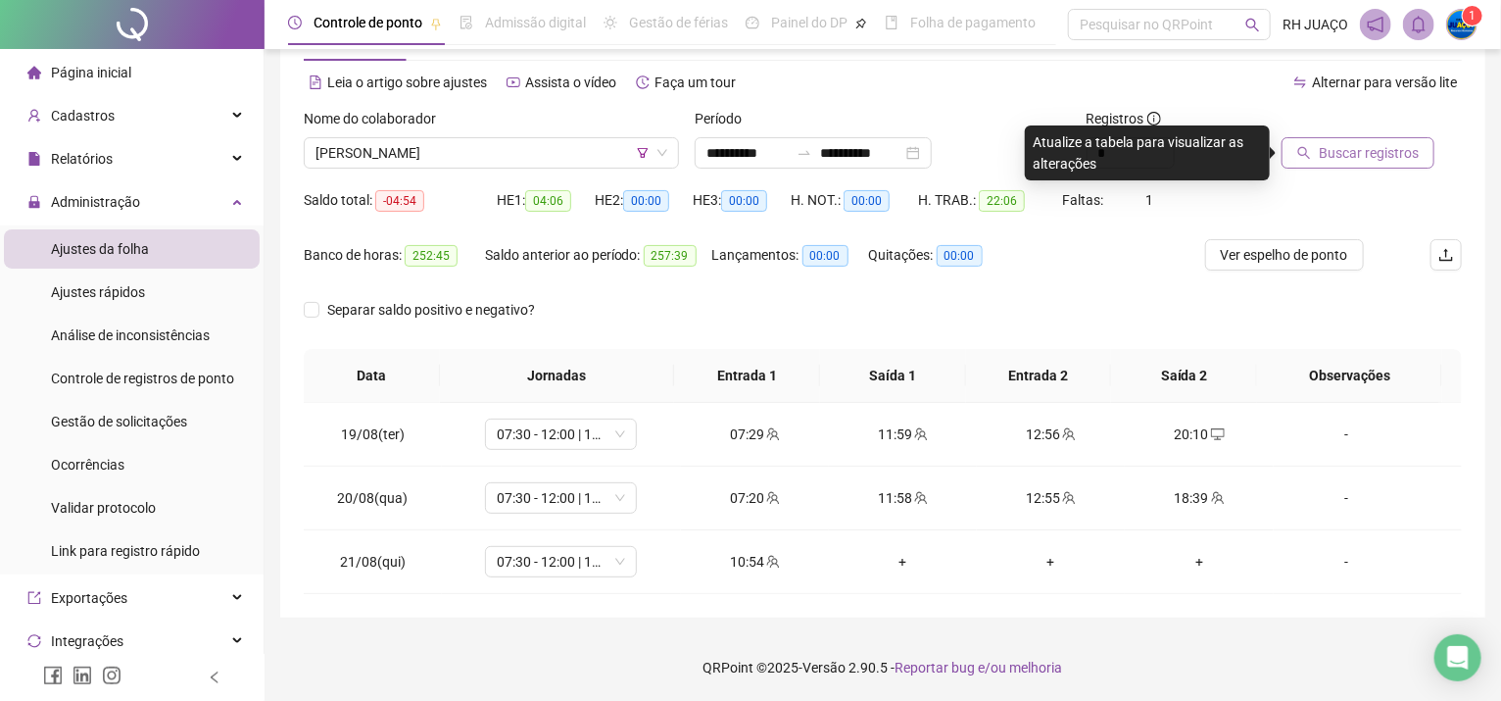
click at [1342, 147] on span "Buscar registros" at bounding box center [1369, 153] width 100 height 22
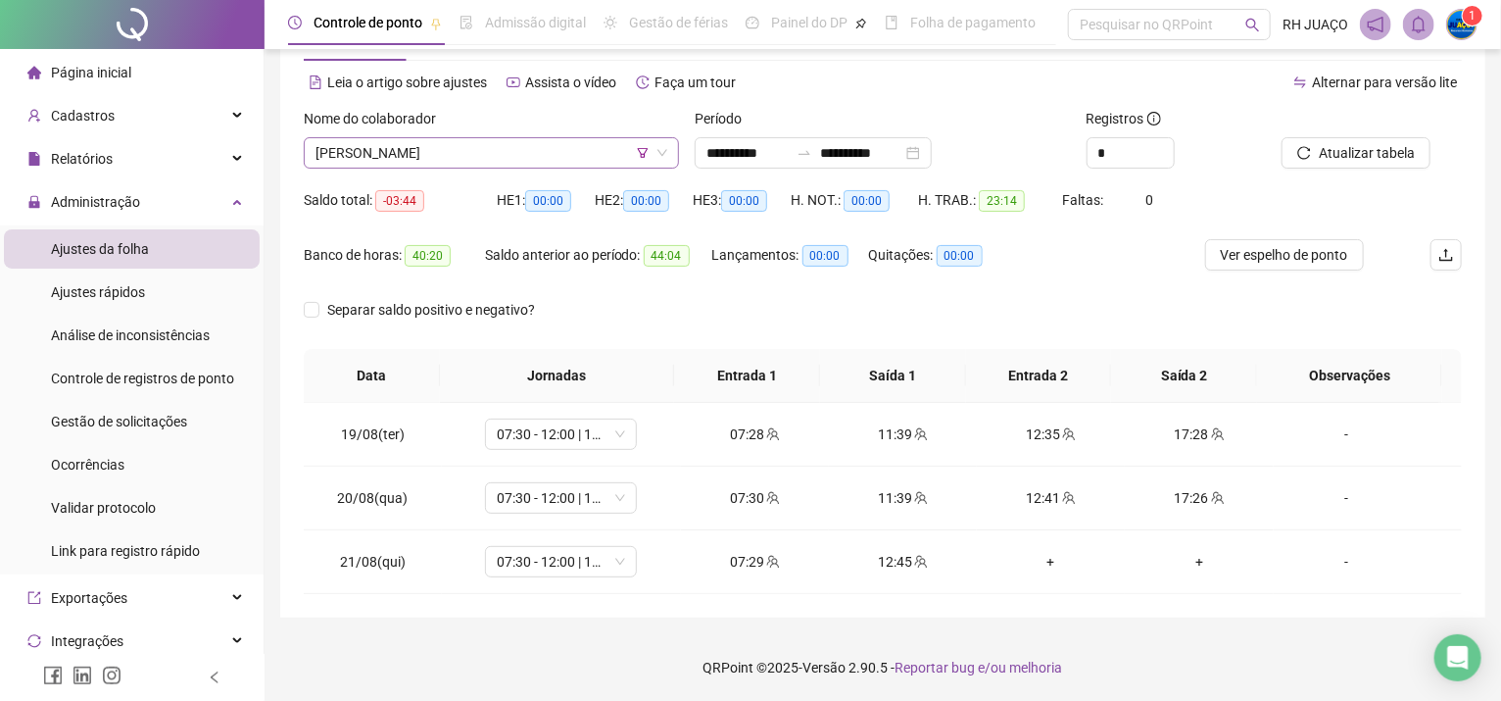
click at [552, 153] on span "[PERSON_NAME]" at bounding box center [492, 152] width 352 height 29
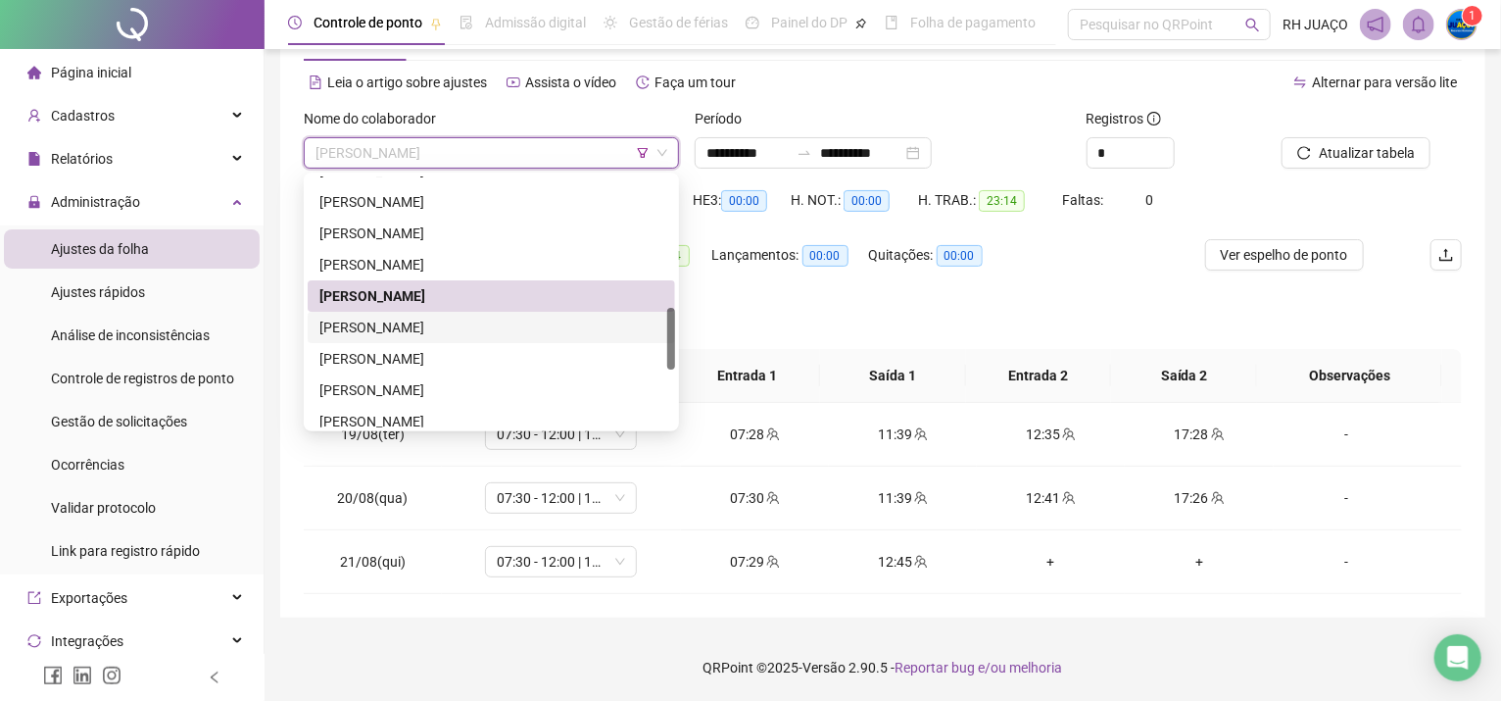
click at [501, 328] on div "[PERSON_NAME]" at bounding box center [492, 328] width 344 height 22
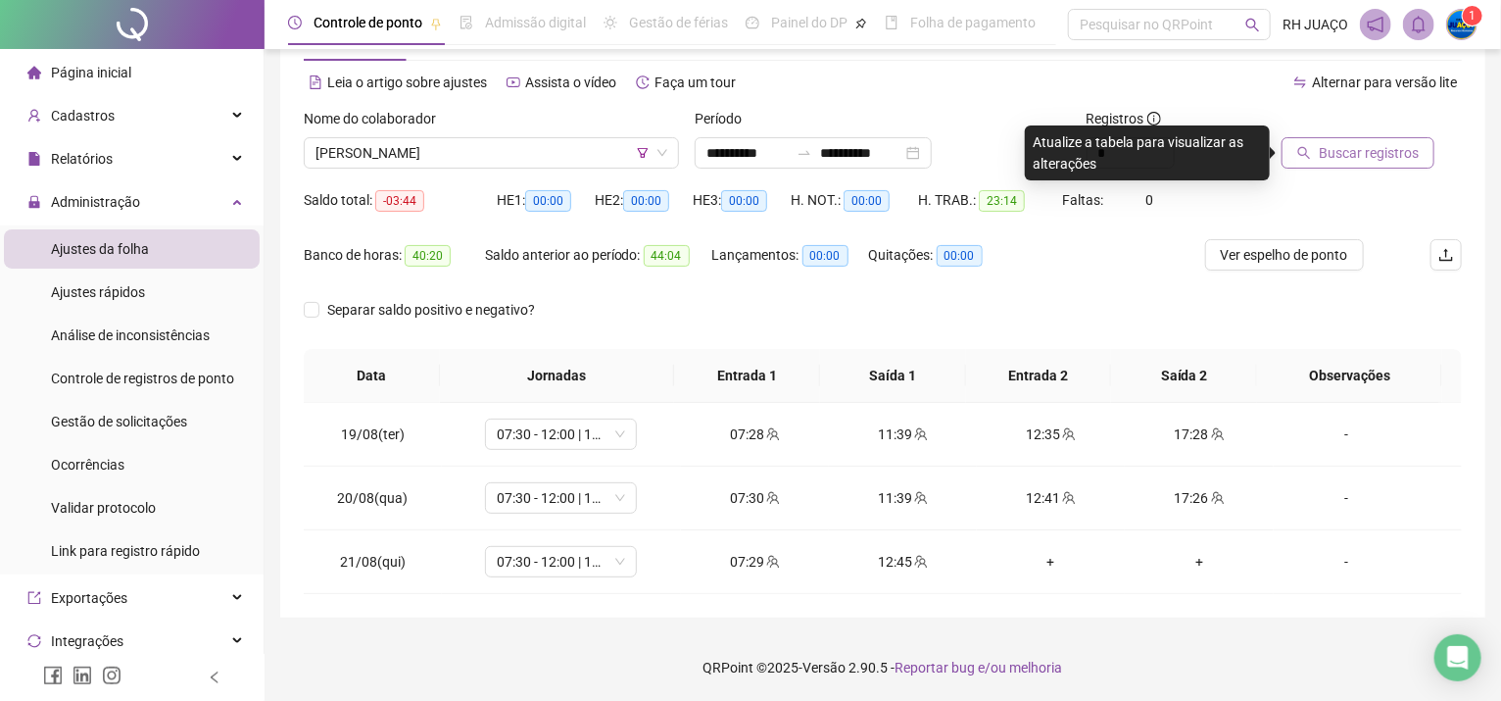
click at [1318, 165] on button "Buscar registros" at bounding box center [1358, 152] width 153 height 31
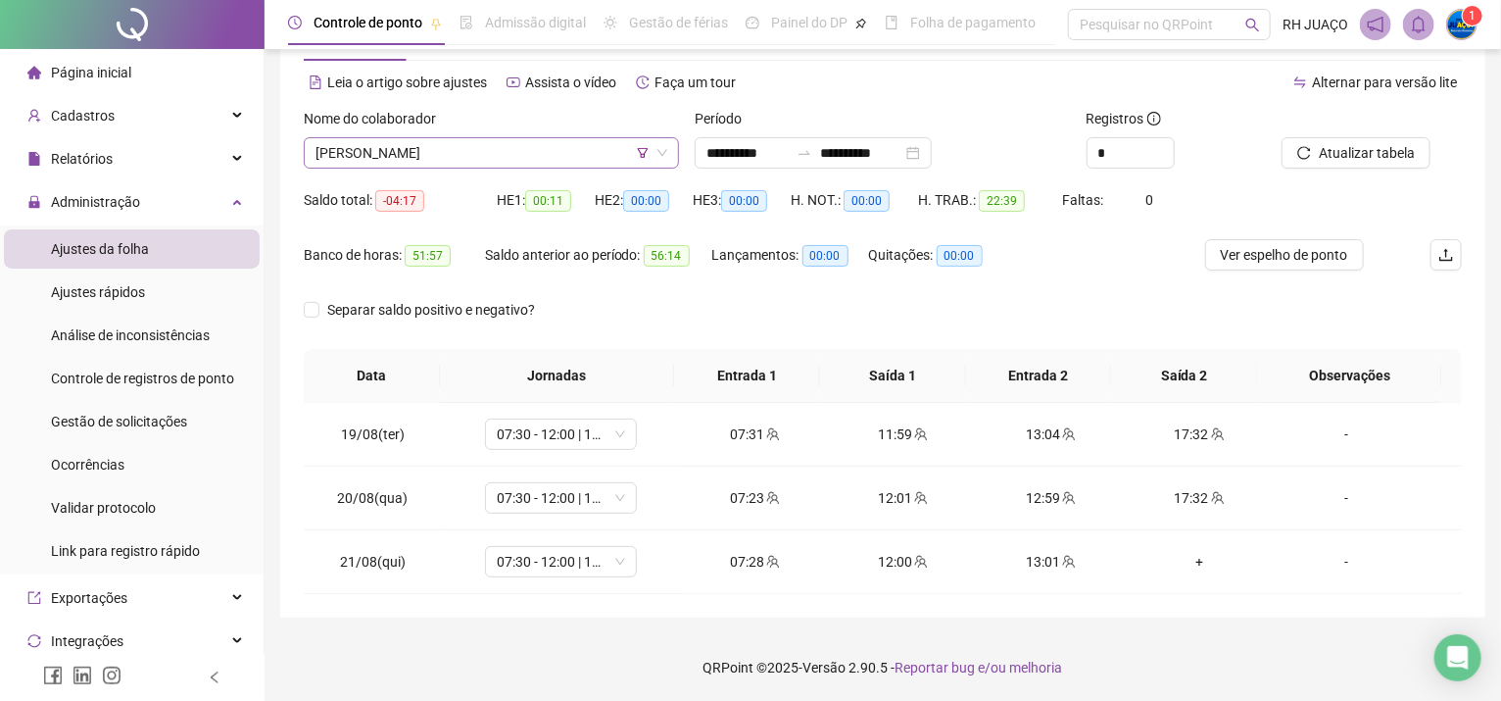
click at [528, 148] on span "[PERSON_NAME]" at bounding box center [492, 152] width 352 height 29
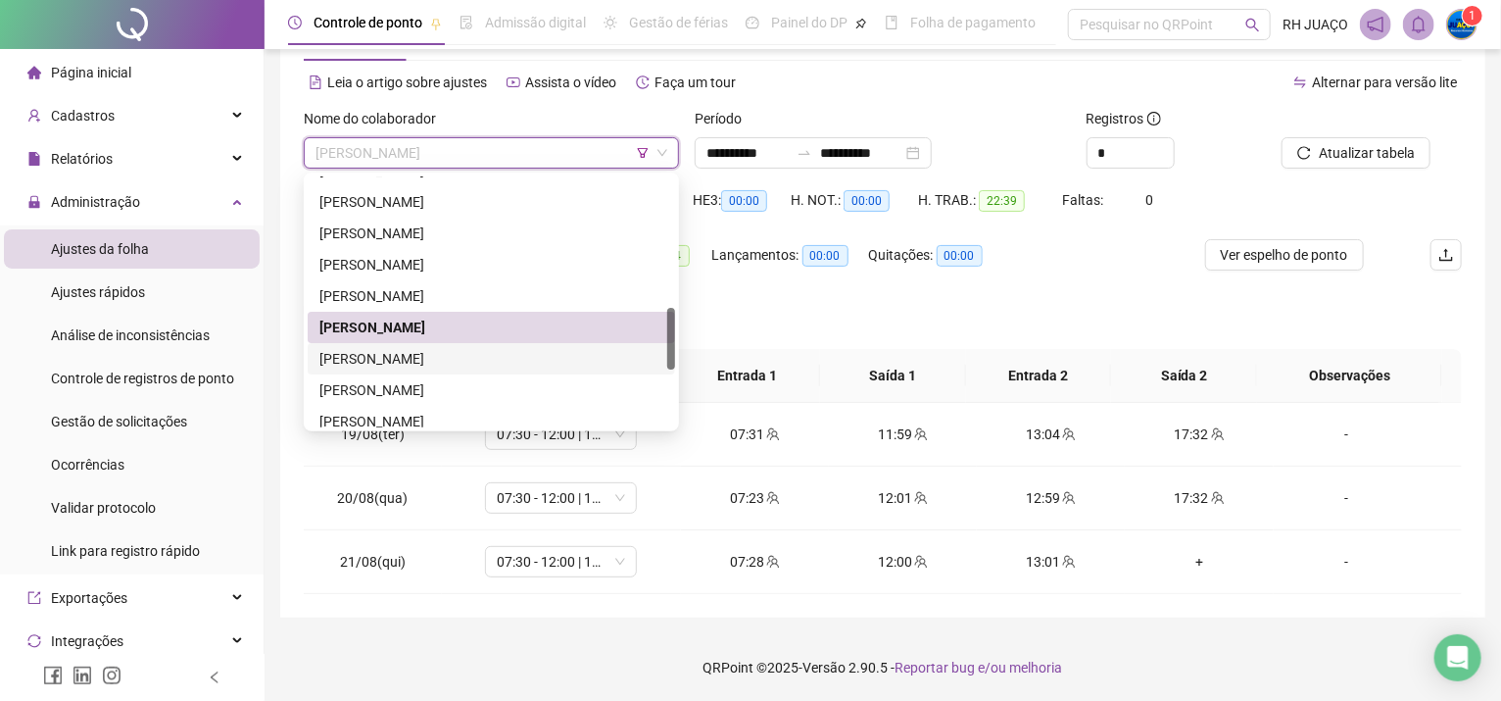
drag, startPoint x: 402, startPoint y: 361, endPoint x: 505, endPoint y: 301, distance: 119.0
click at [400, 360] on div "[PERSON_NAME]" at bounding box center [492, 359] width 344 height 22
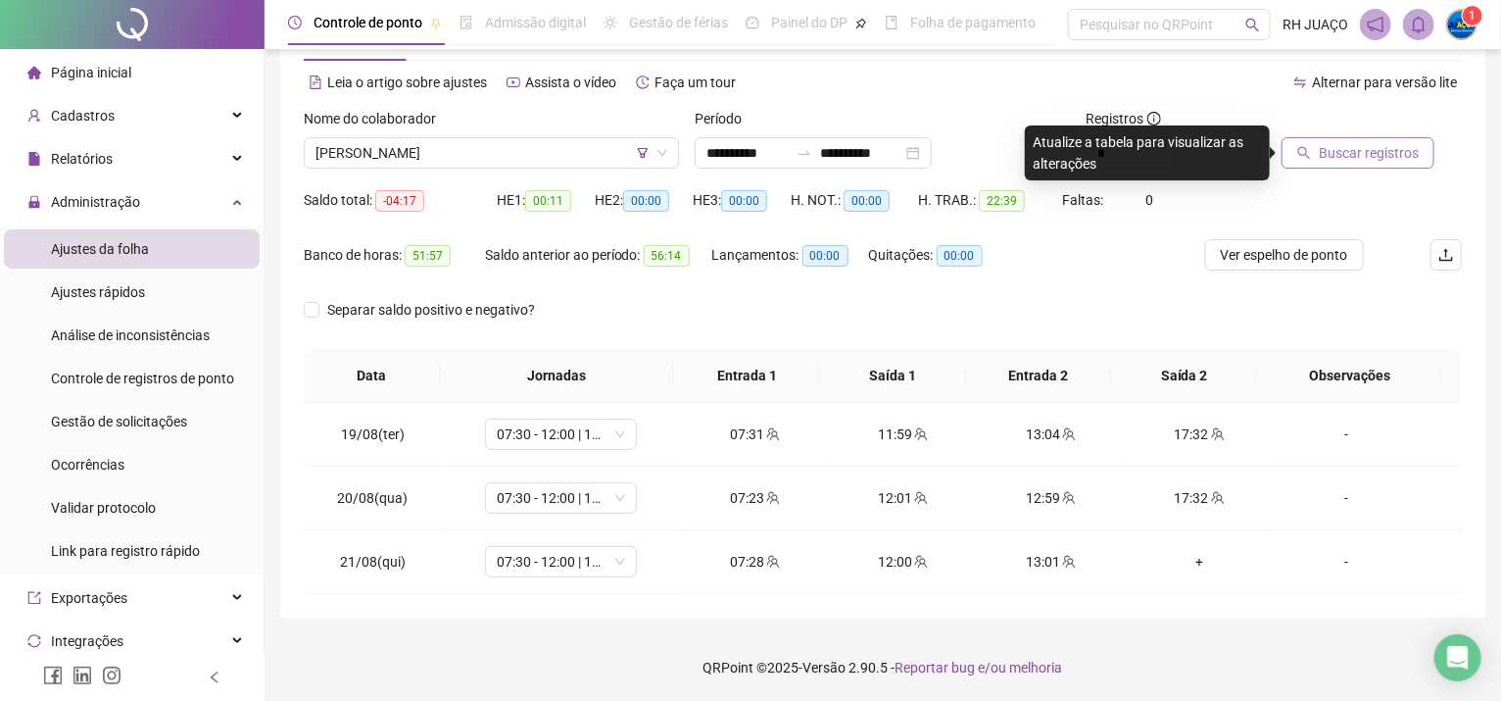
click at [1309, 153] on icon "search" at bounding box center [1305, 153] width 14 height 14
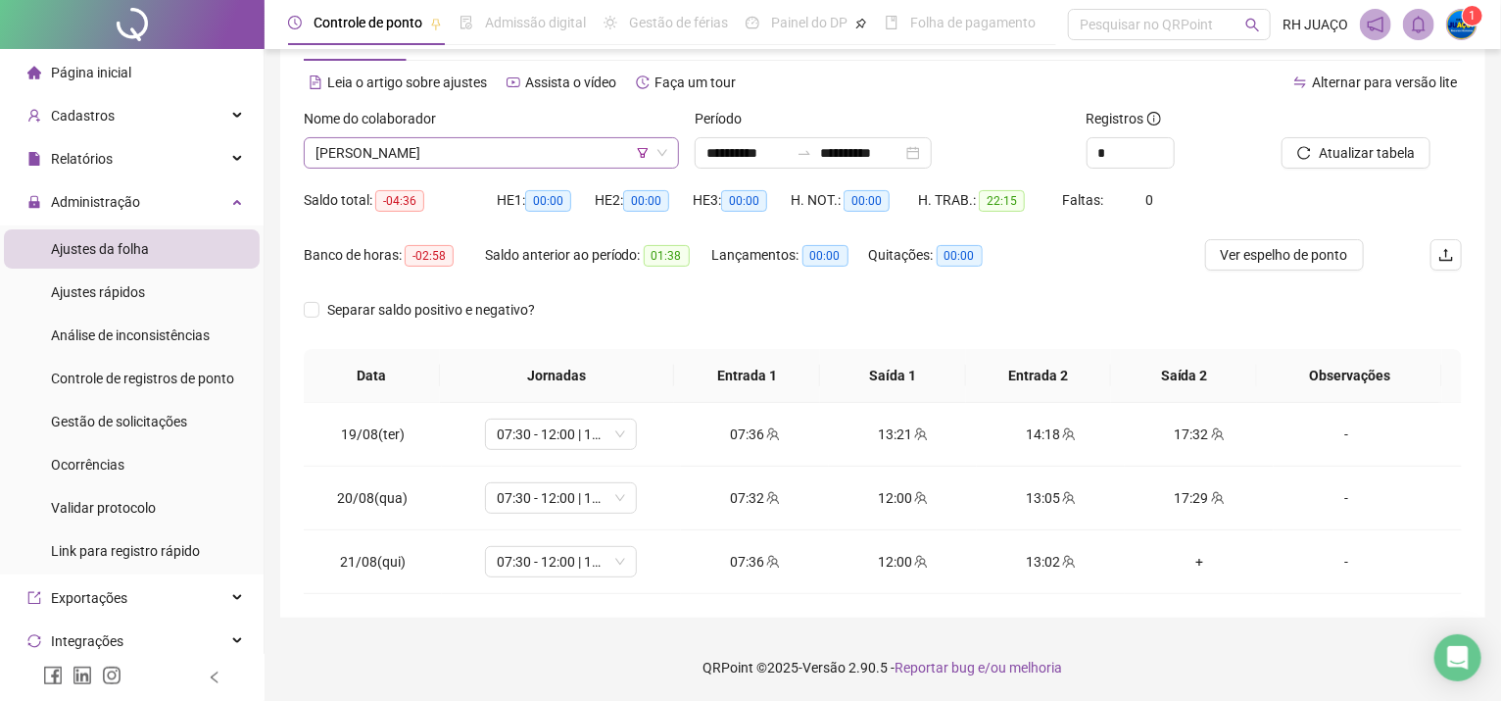
click at [389, 135] on div "Nome do colaborador" at bounding box center [491, 122] width 375 height 29
click at [392, 155] on span "[PERSON_NAME]" at bounding box center [492, 152] width 352 height 29
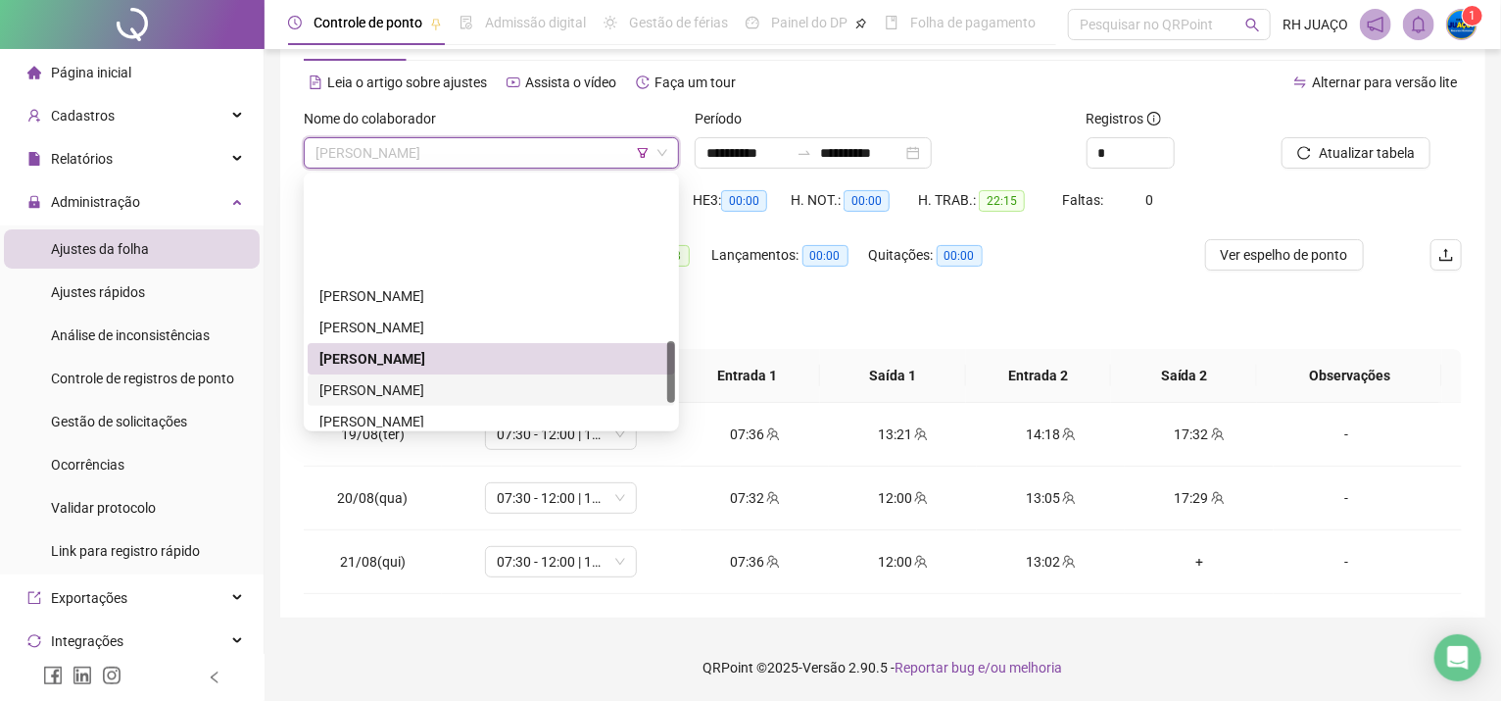
scroll to position [654, 0]
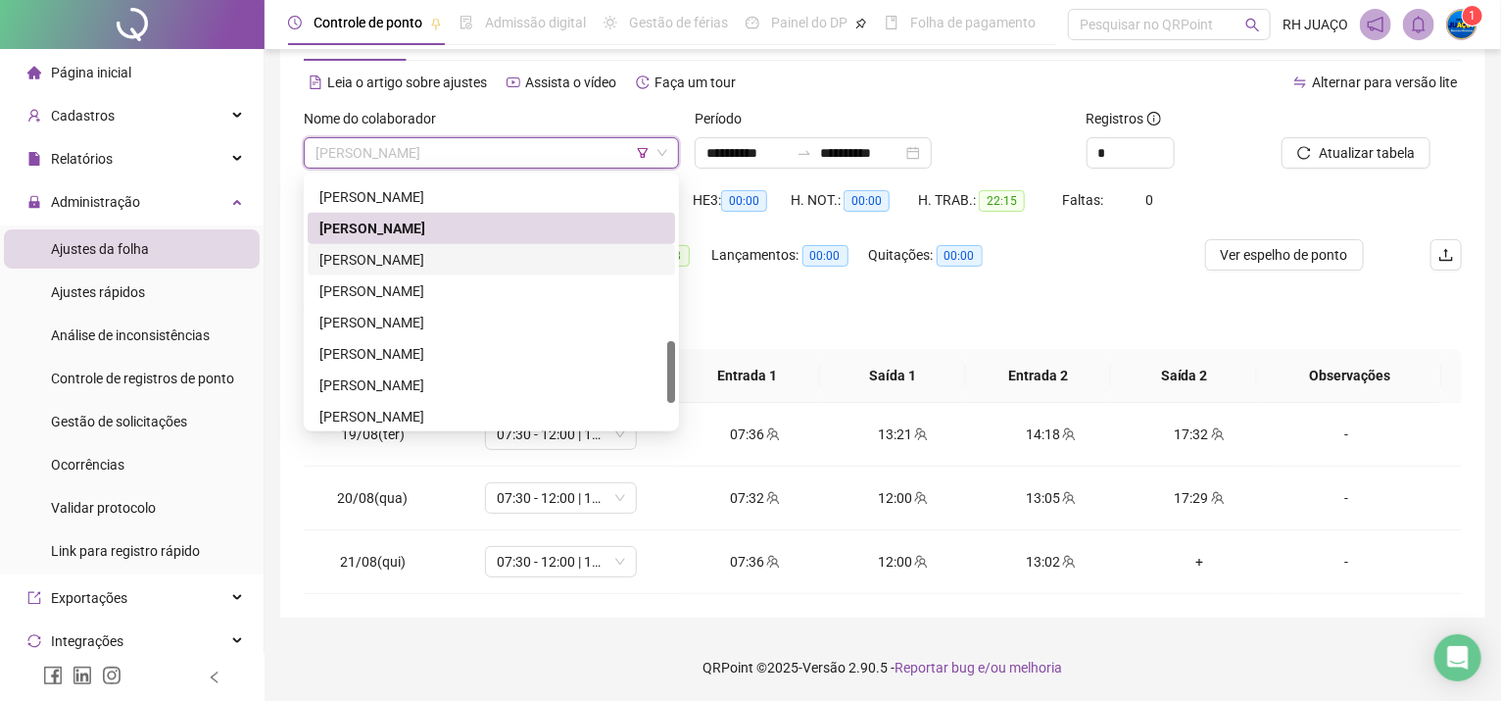
click at [382, 255] on div "[PERSON_NAME]" at bounding box center [492, 260] width 344 height 22
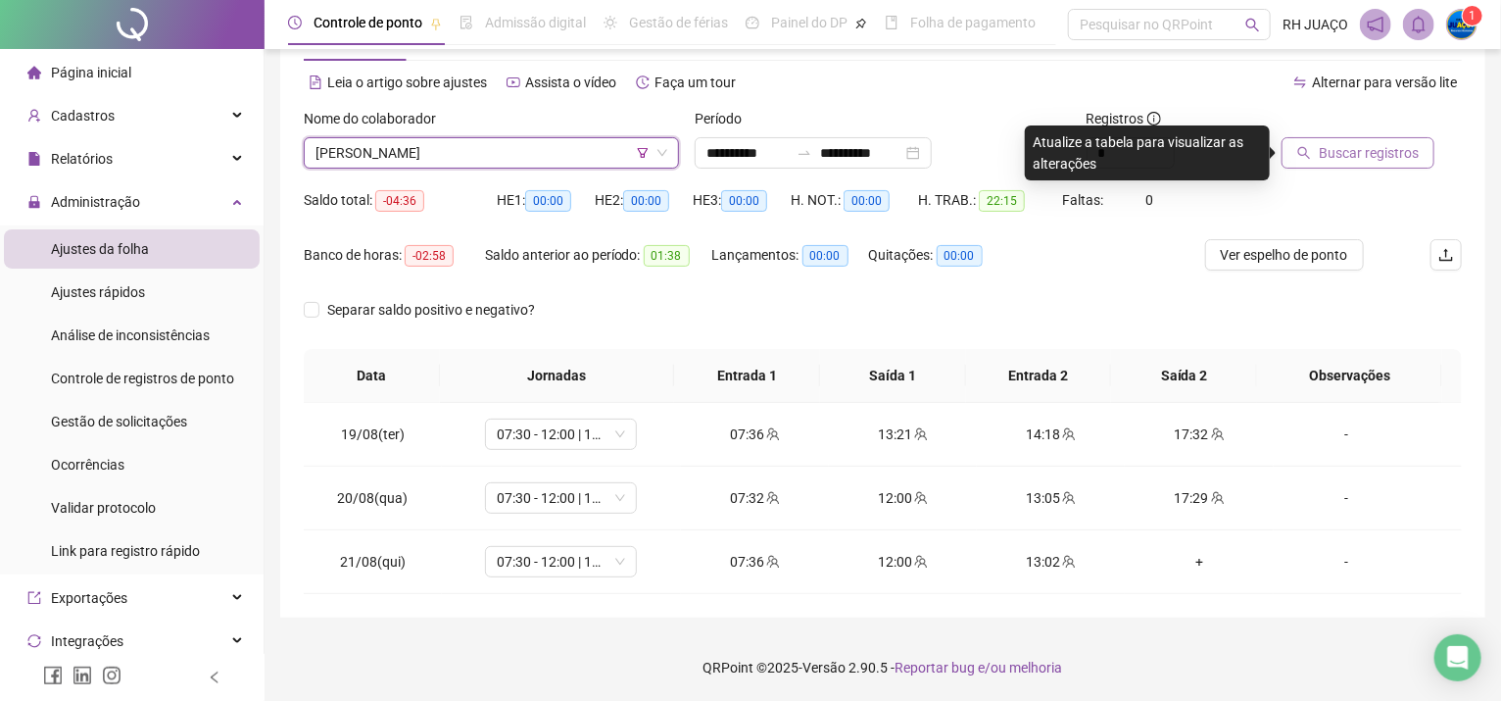
click at [1317, 148] on button "Buscar registros" at bounding box center [1358, 152] width 153 height 31
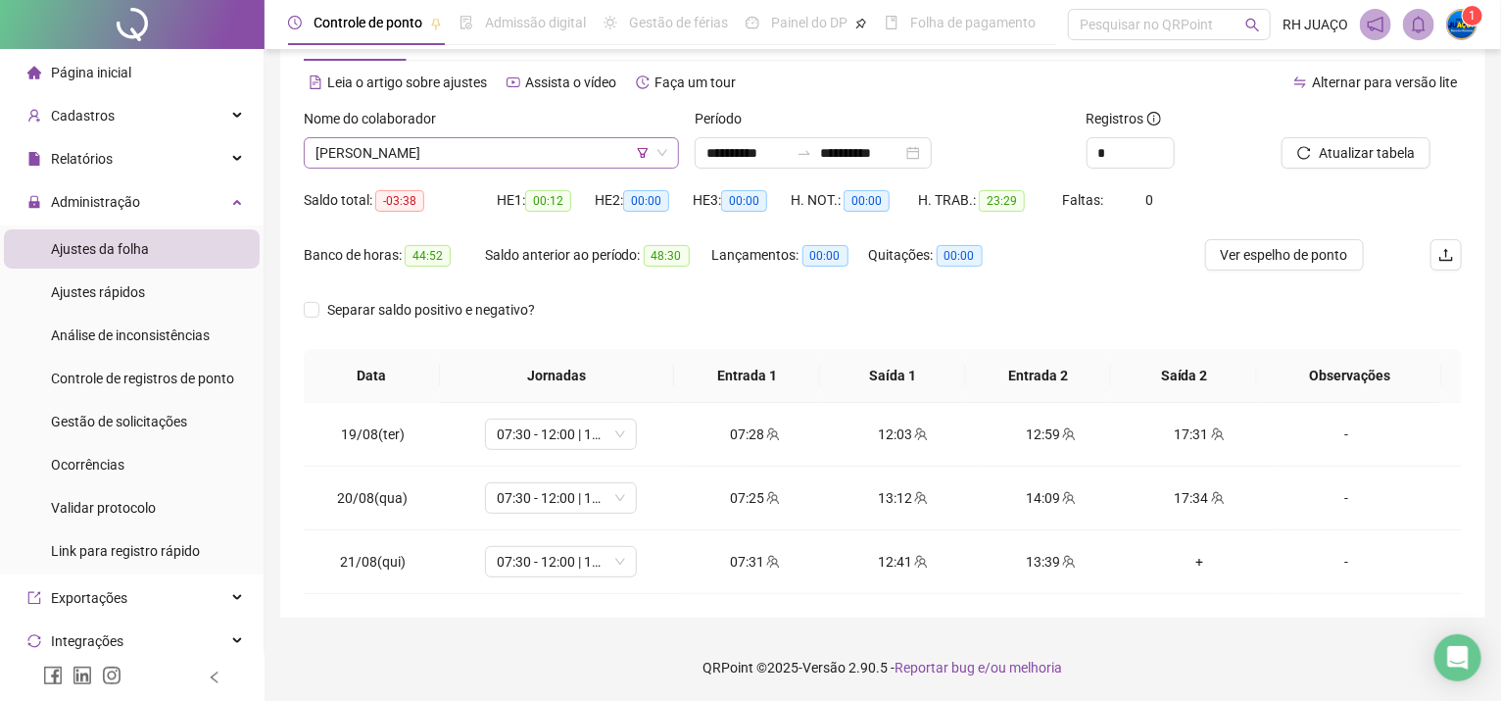
click at [489, 153] on span "[PERSON_NAME]" at bounding box center [492, 152] width 352 height 29
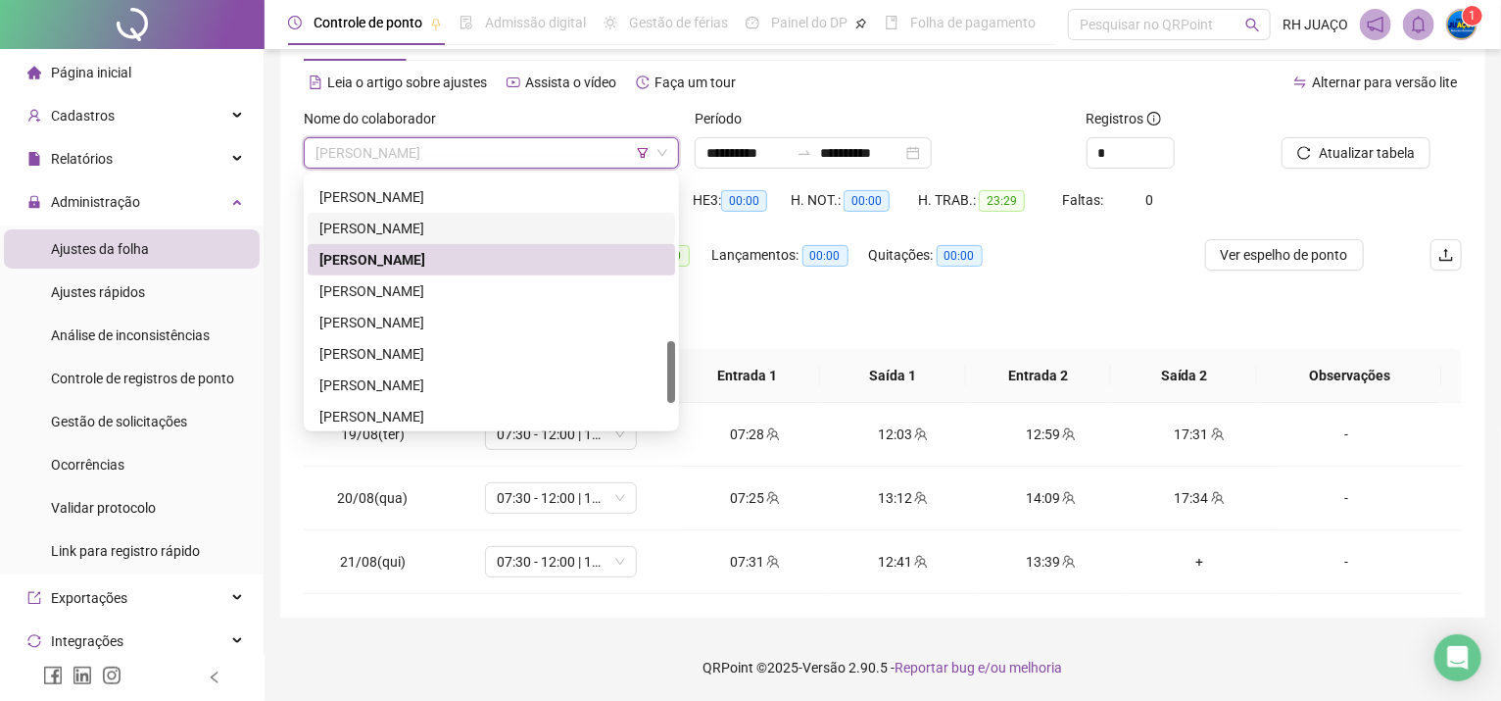
click at [553, 226] on div "[PERSON_NAME]" at bounding box center [492, 229] width 344 height 22
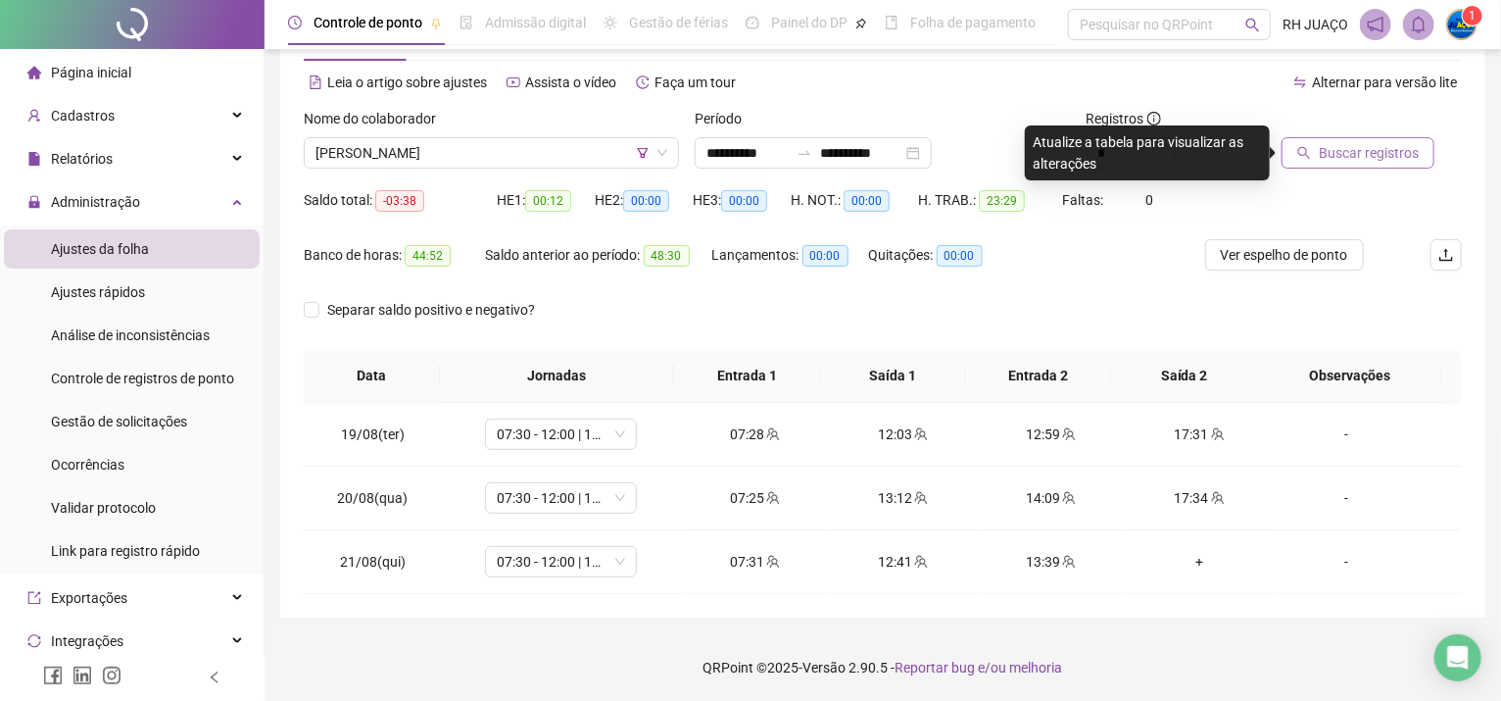
click at [1312, 157] on button "Buscar registros" at bounding box center [1358, 152] width 153 height 31
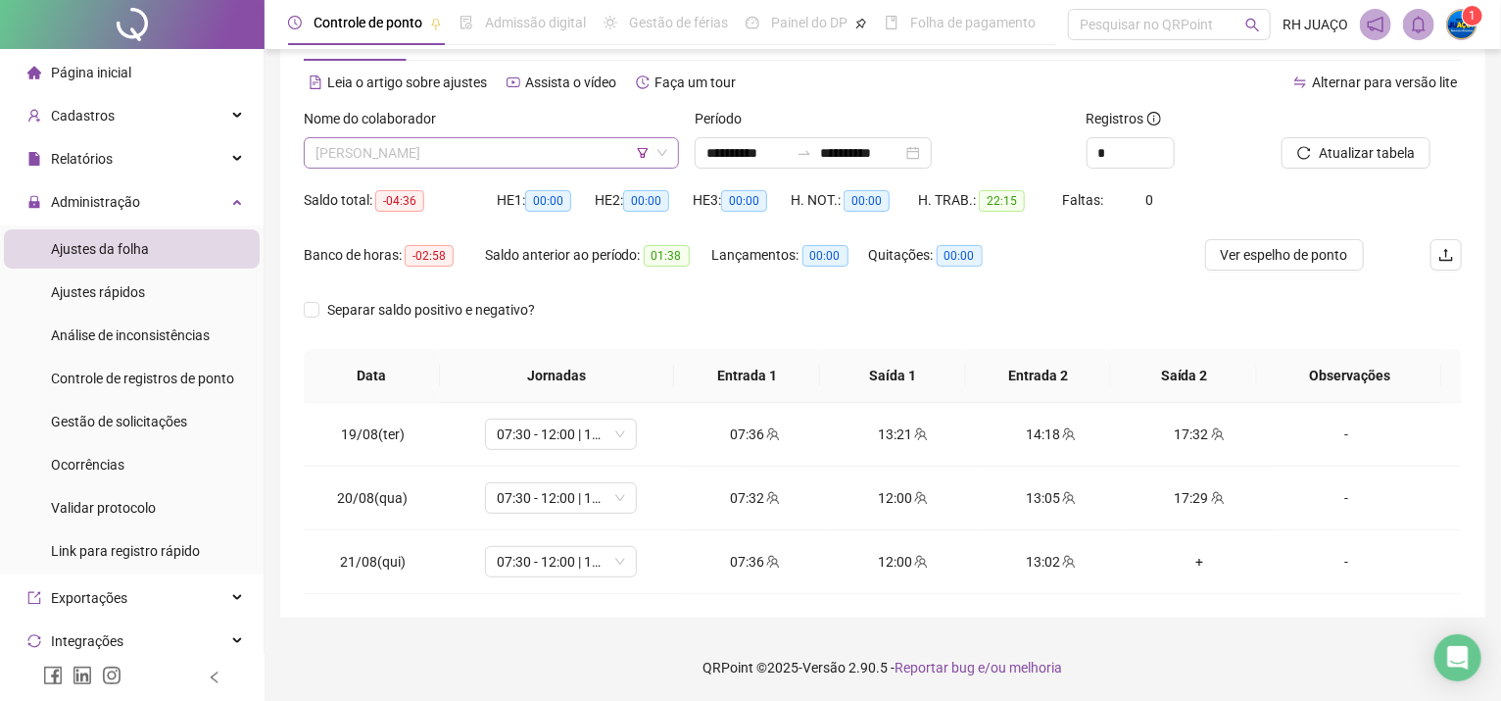
click at [367, 151] on span "[PERSON_NAME]" at bounding box center [492, 152] width 352 height 29
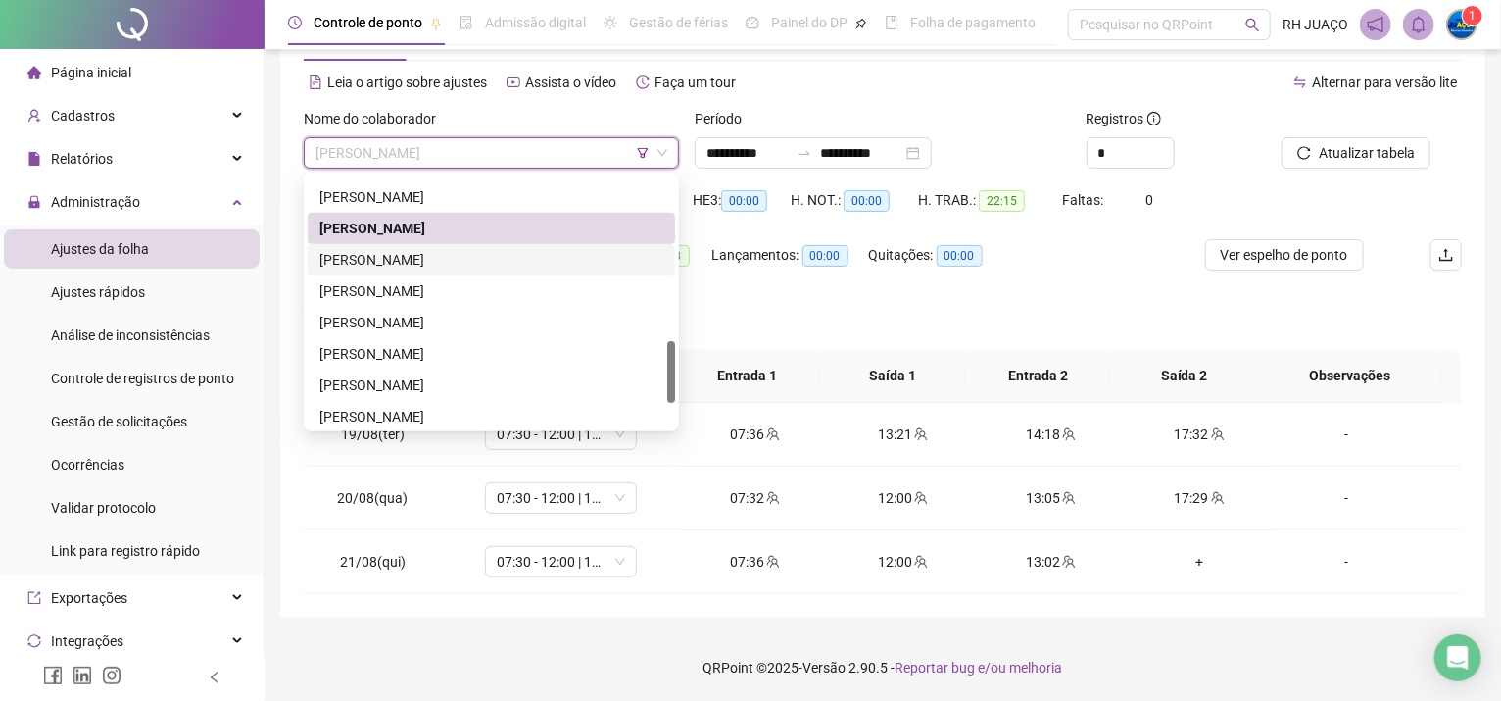
click at [382, 266] on div "[PERSON_NAME]" at bounding box center [492, 260] width 344 height 22
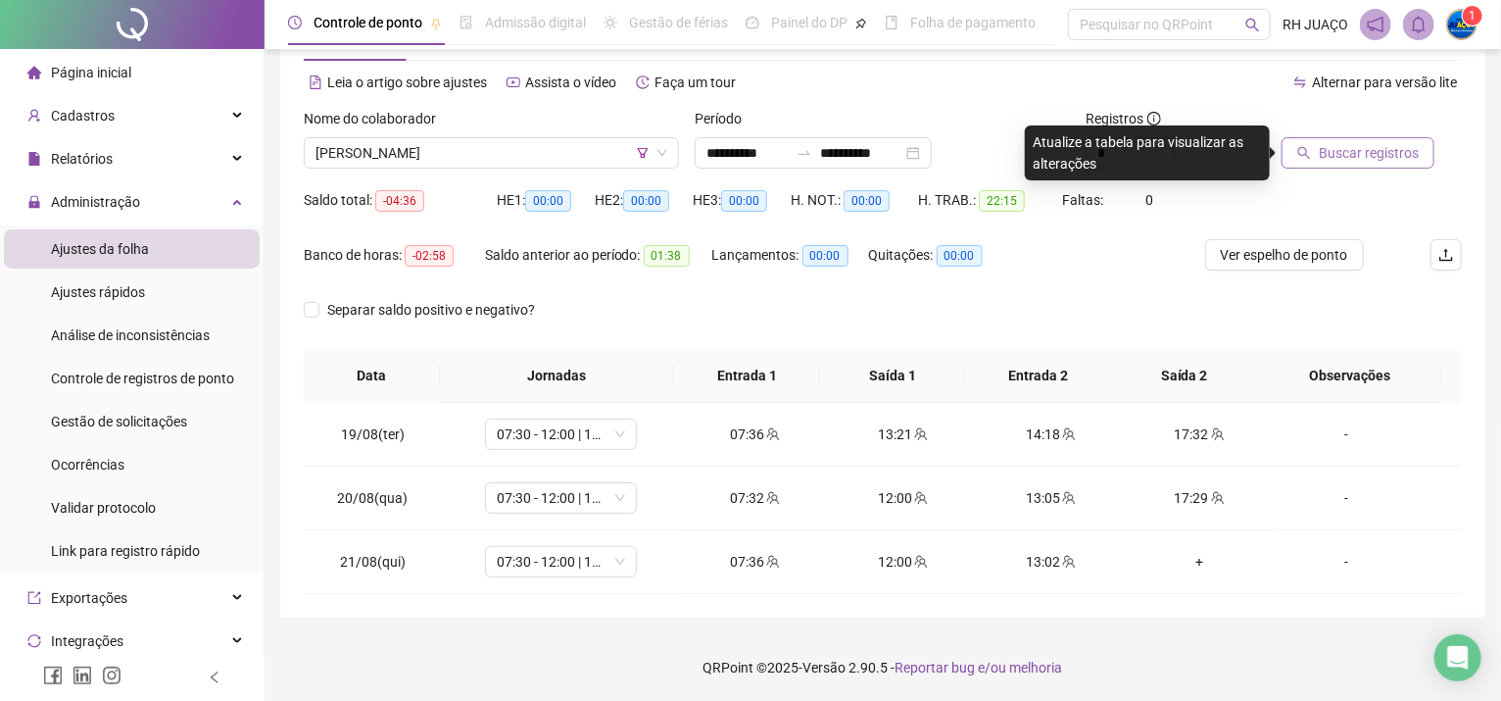
click at [1298, 160] on button "Buscar registros" at bounding box center [1358, 152] width 153 height 31
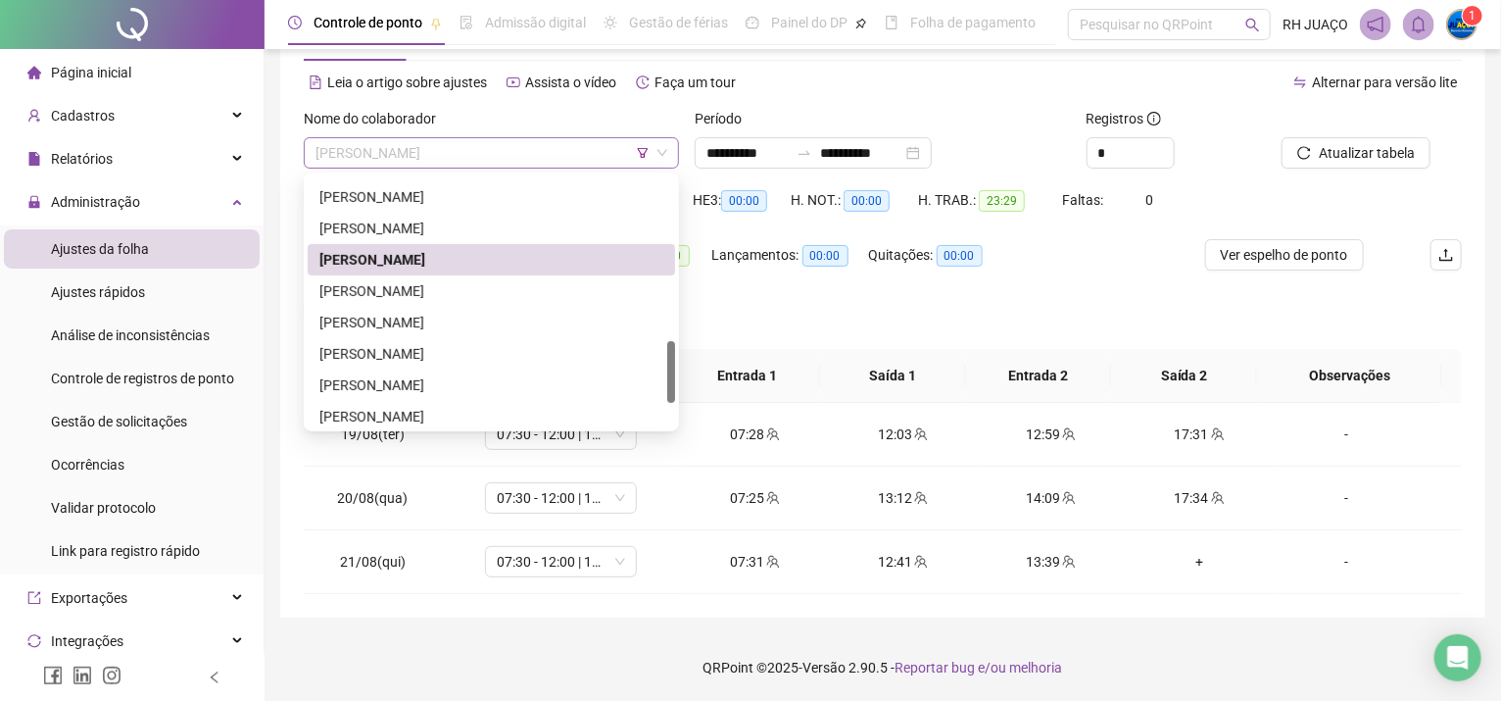
click at [579, 148] on span "[PERSON_NAME]" at bounding box center [492, 152] width 352 height 29
click at [545, 283] on div "[PERSON_NAME]" at bounding box center [492, 291] width 344 height 22
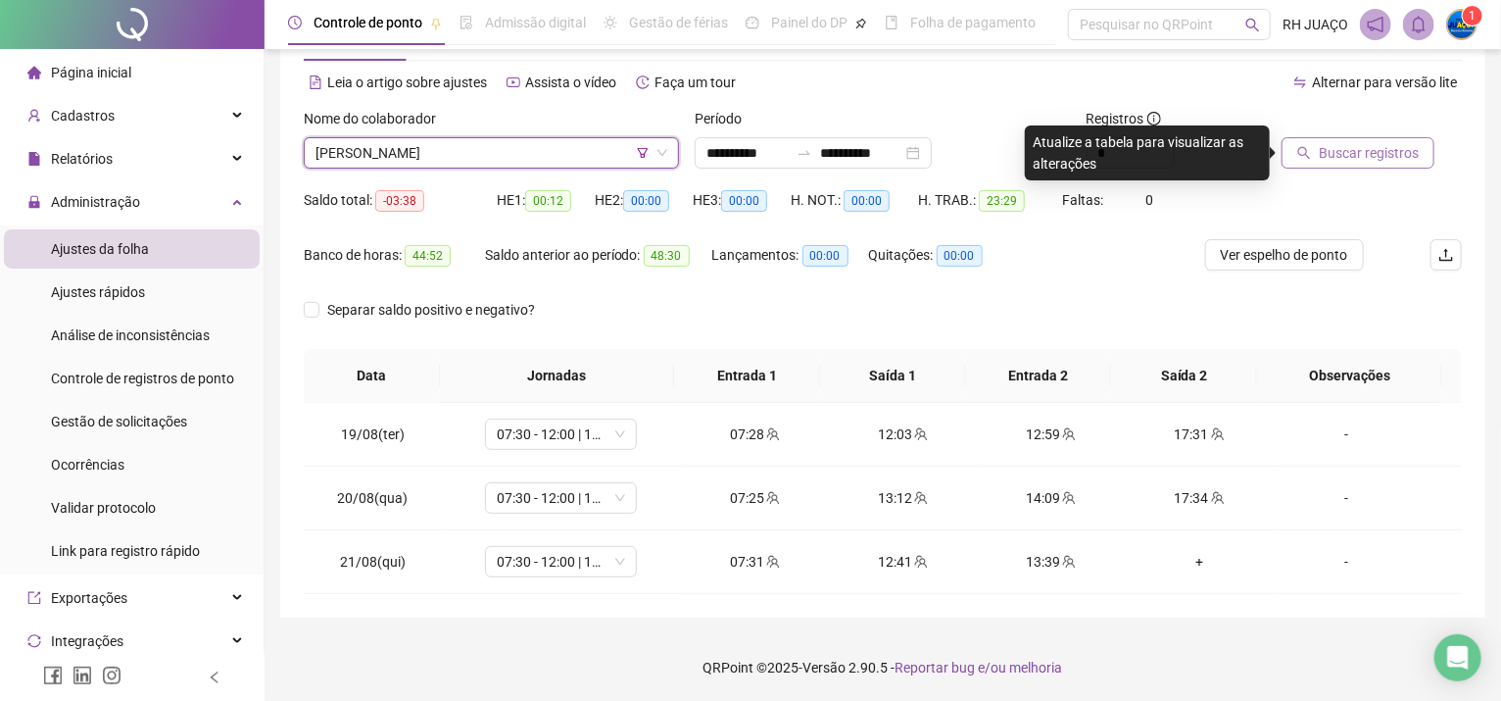
click at [1331, 166] on button "Buscar registros" at bounding box center [1358, 152] width 153 height 31
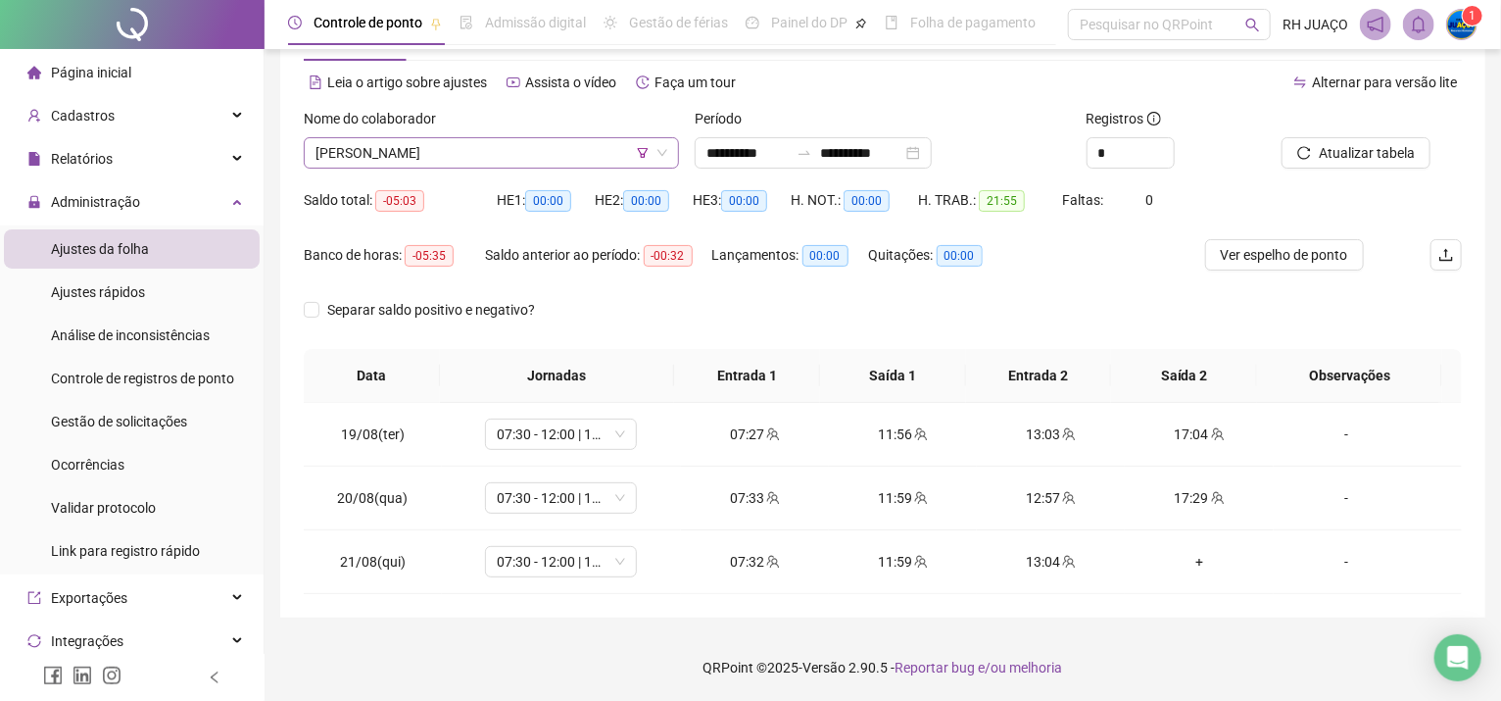
click at [505, 139] on span "[PERSON_NAME]" at bounding box center [492, 152] width 352 height 29
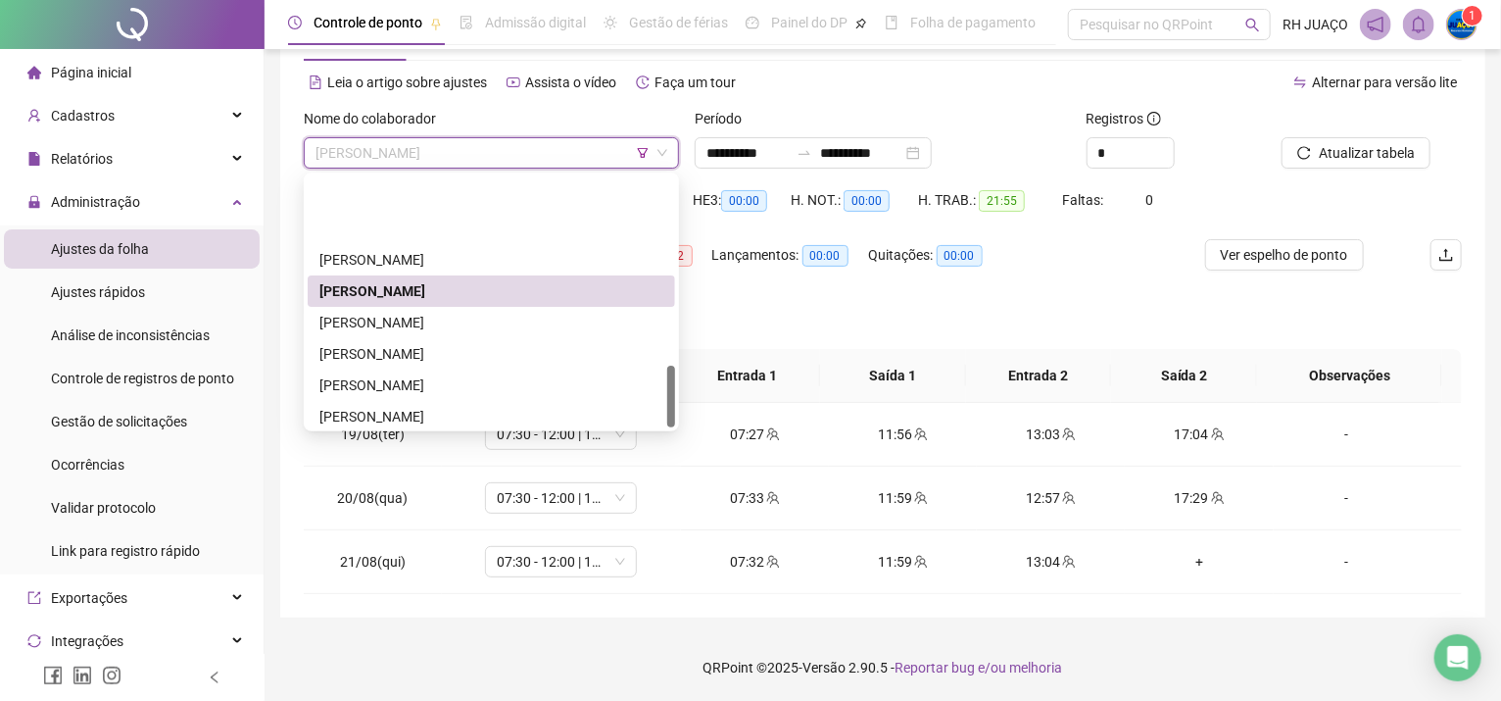
scroll to position [752, 0]
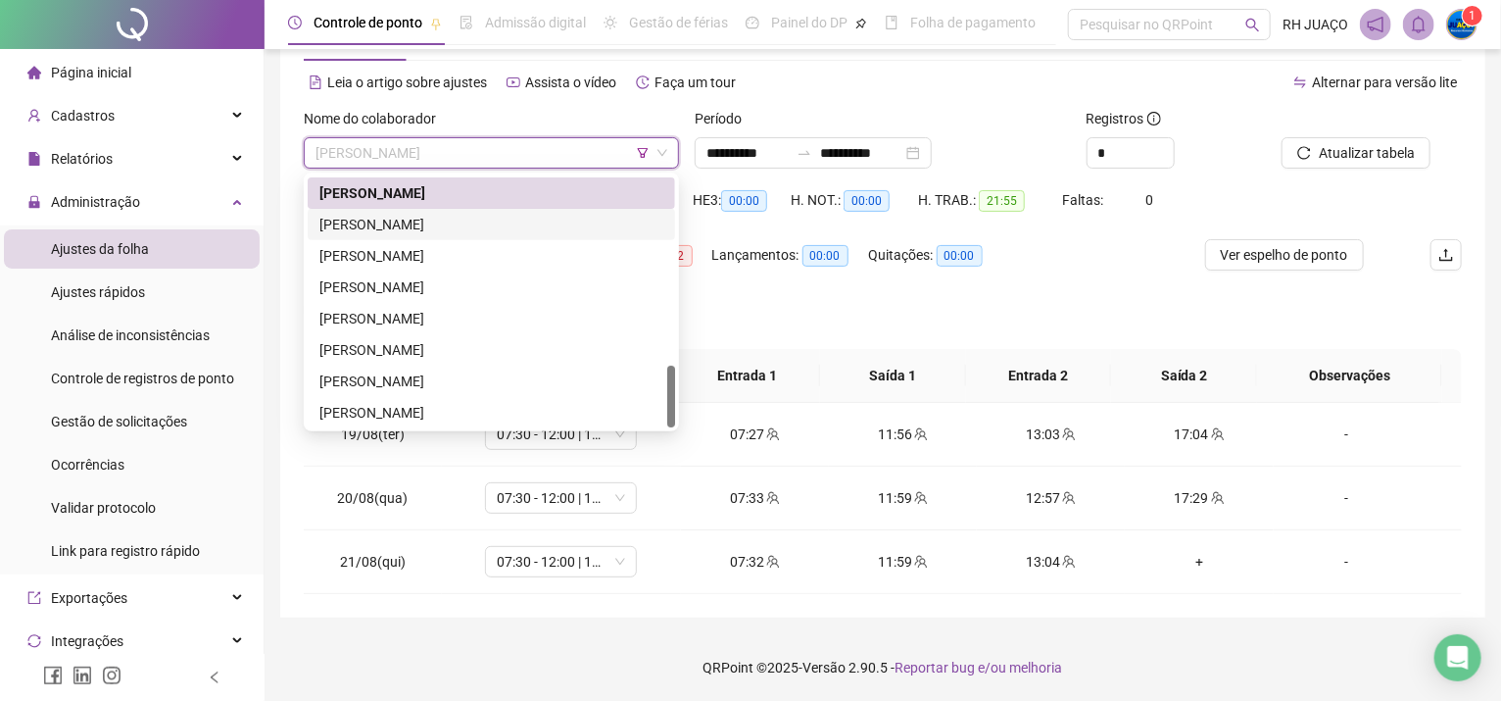
click at [388, 218] on div "[PERSON_NAME]" at bounding box center [492, 225] width 344 height 22
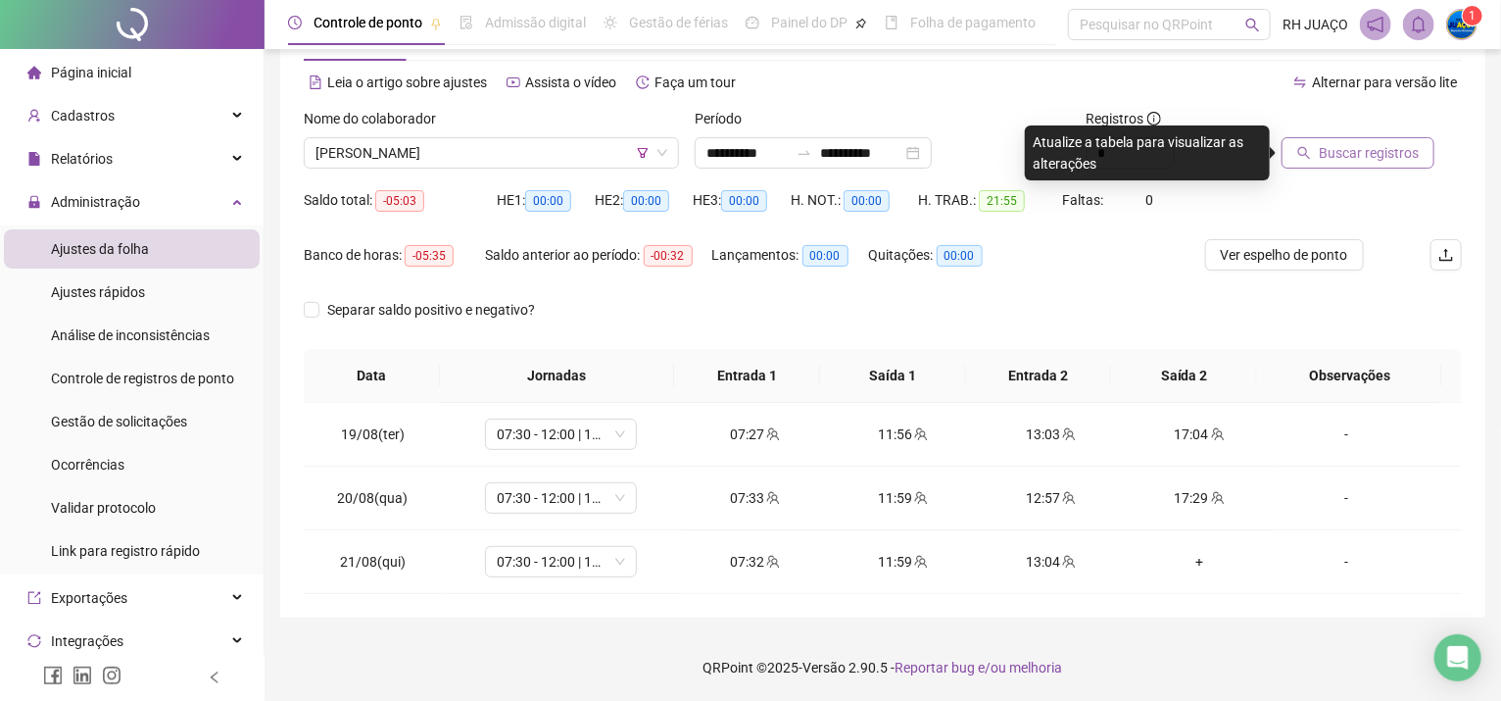
click at [1309, 147] on icon "search" at bounding box center [1305, 153] width 14 height 14
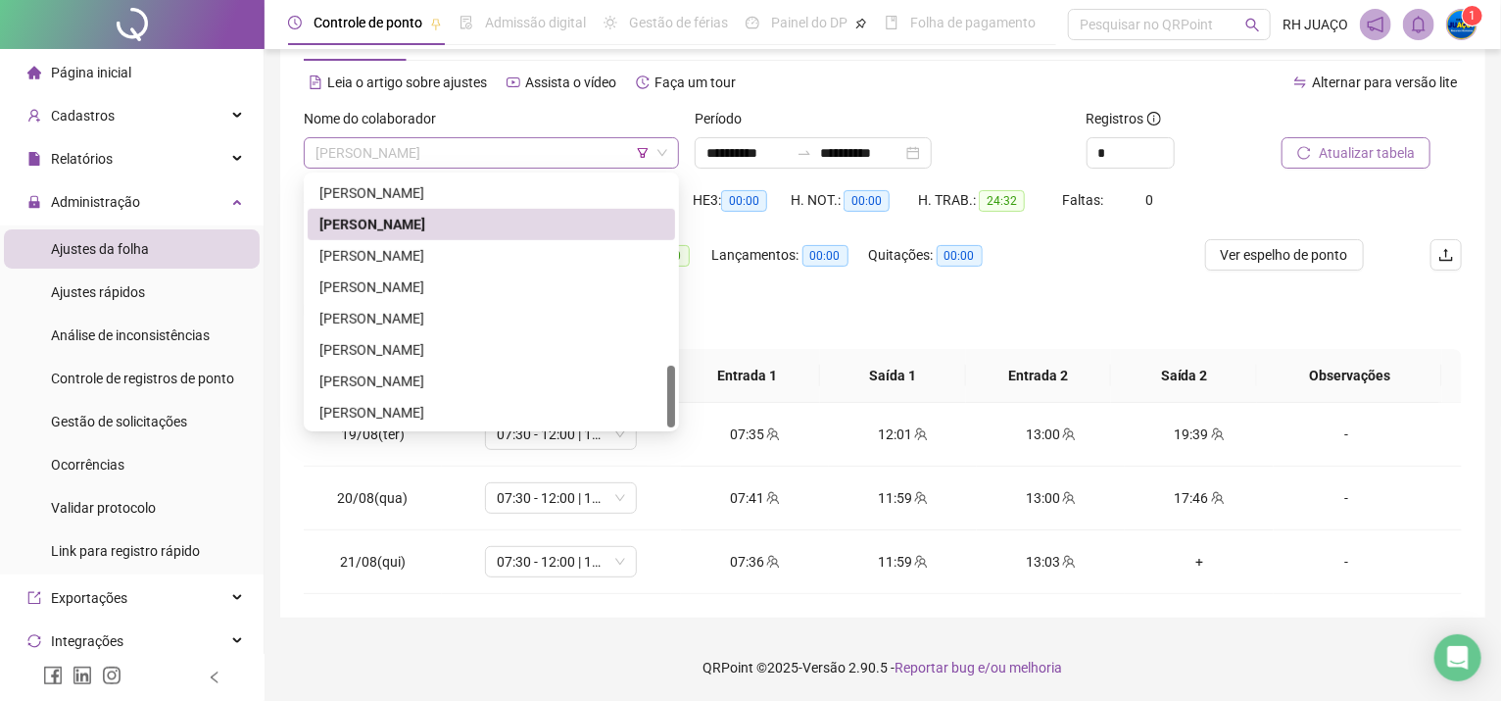
click at [578, 138] on span "[PERSON_NAME]" at bounding box center [492, 152] width 352 height 29
click at [521, 249] on div "[PERSON_NAME]" at bounding box center [492, 256] width 344 height 22
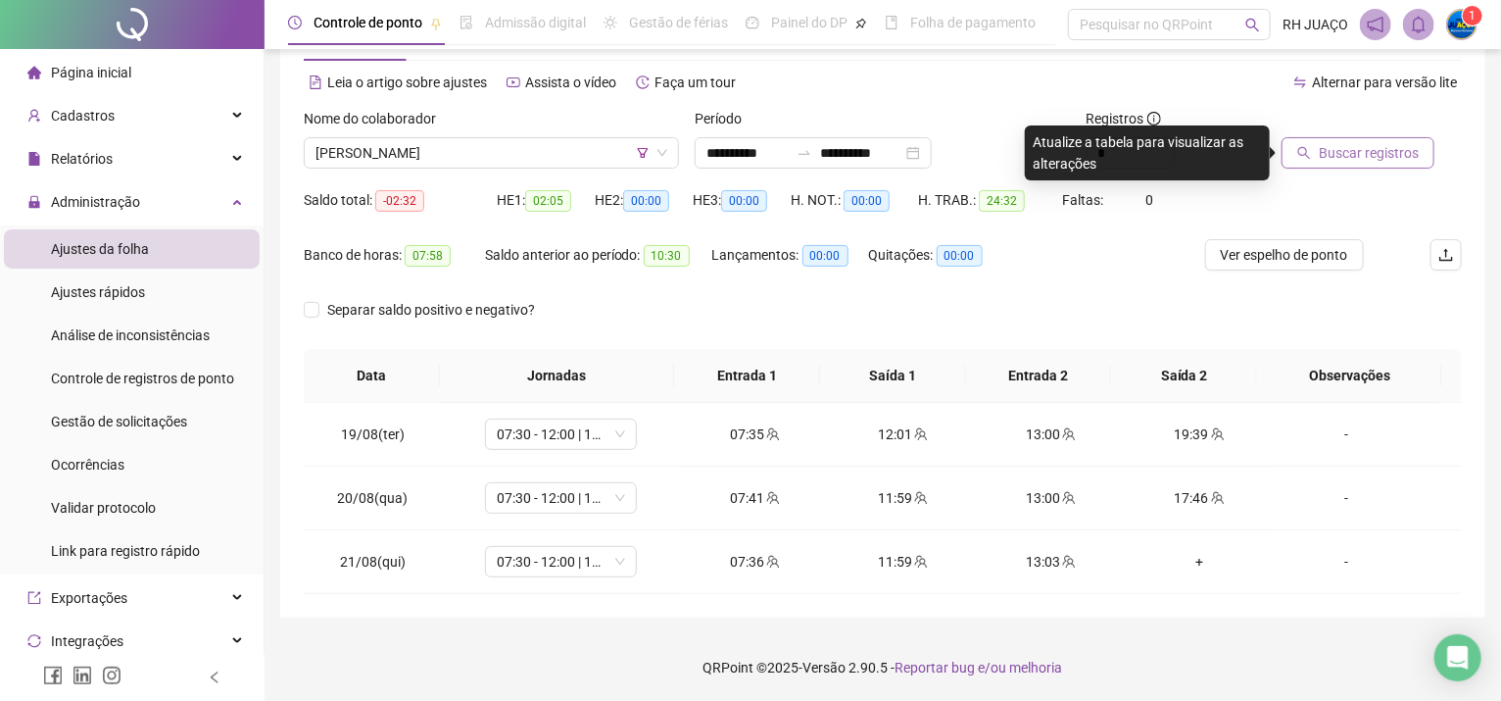
click at [1296, 145] on button "Buscar registros" at bounding box center [1358, 152] width 153 height 31
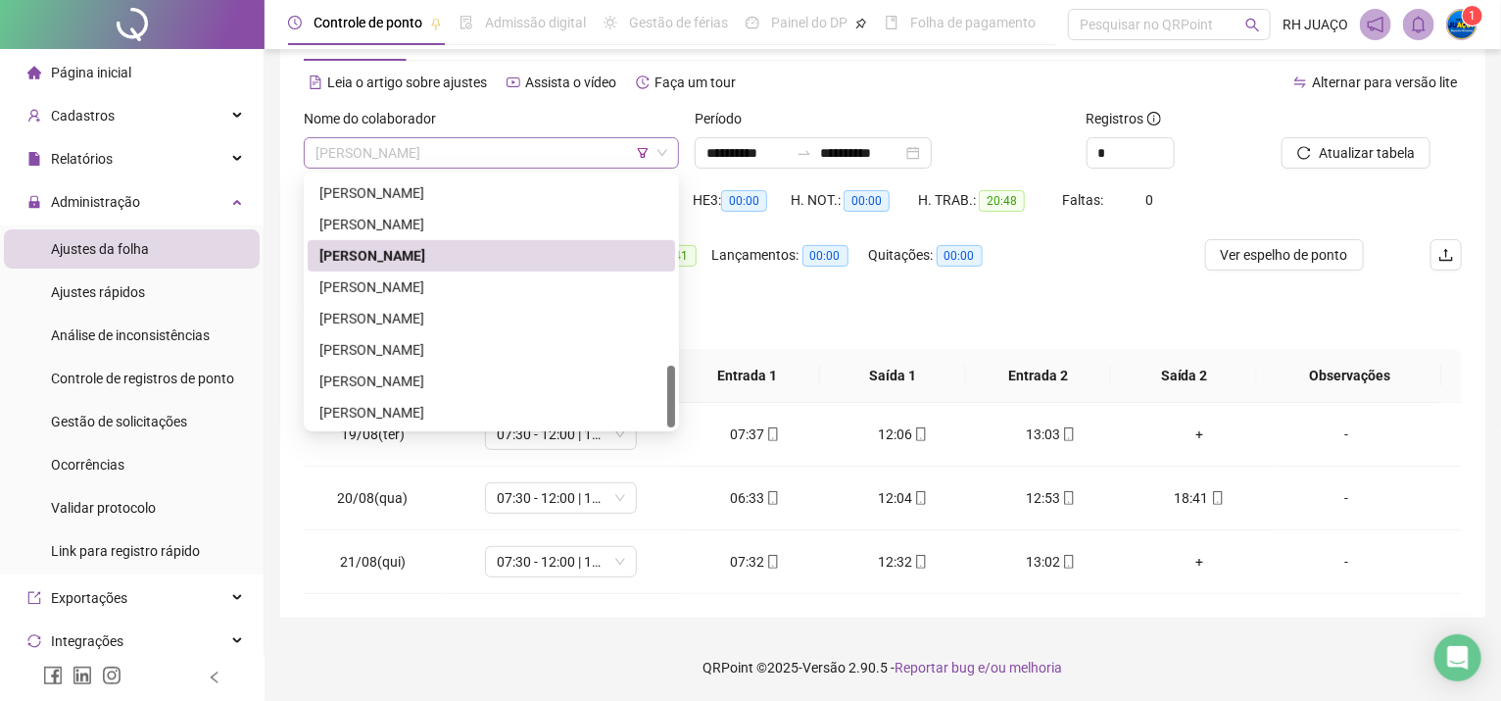
click at [518, 149] on span "[PERSON_NAME]" at bounding box center [492, 152] width 352 height 29
click at [523, 282] on div "[PERSON_NAME]" at bounding box center [492, 287] width 344 height 22
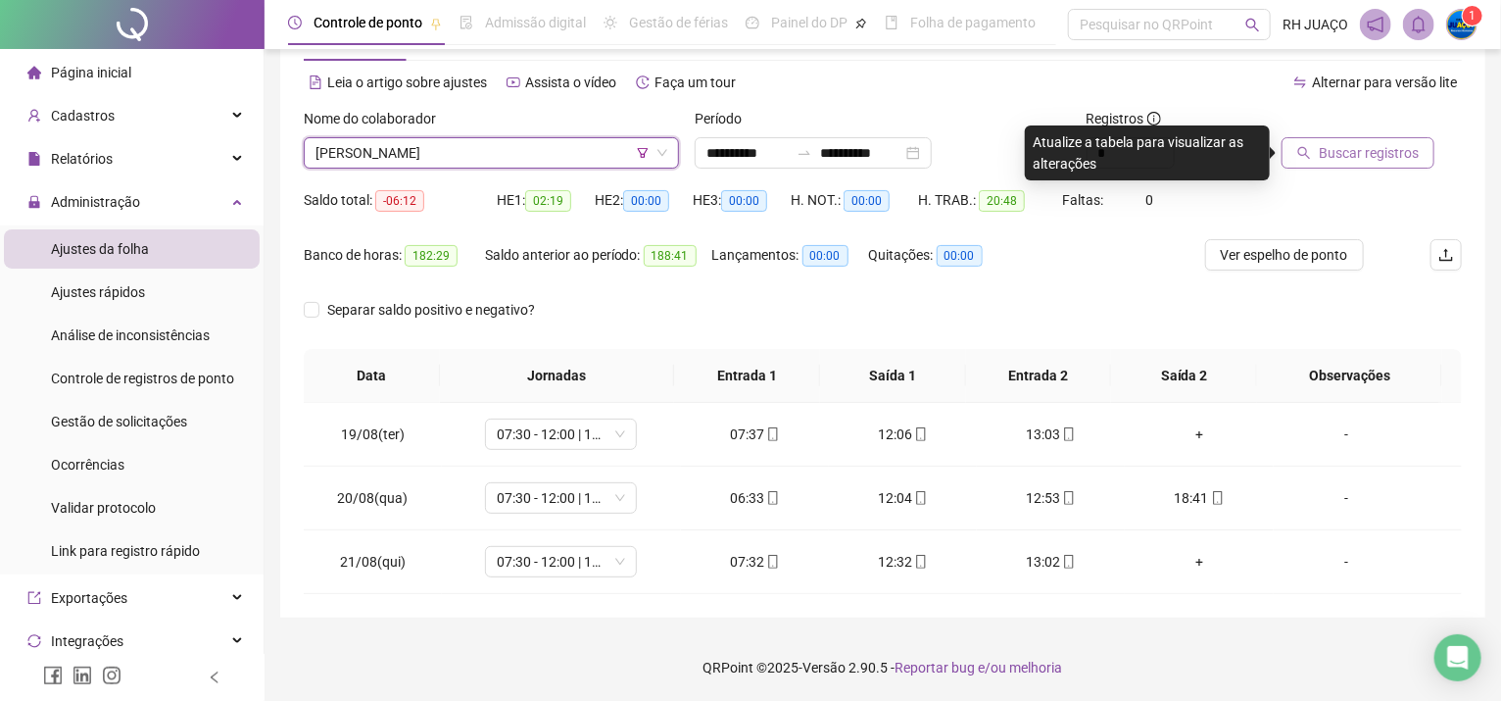
click at [1336, 156] on span "Buscar registros" at bounding box center [1369, 153] width 100 height 22
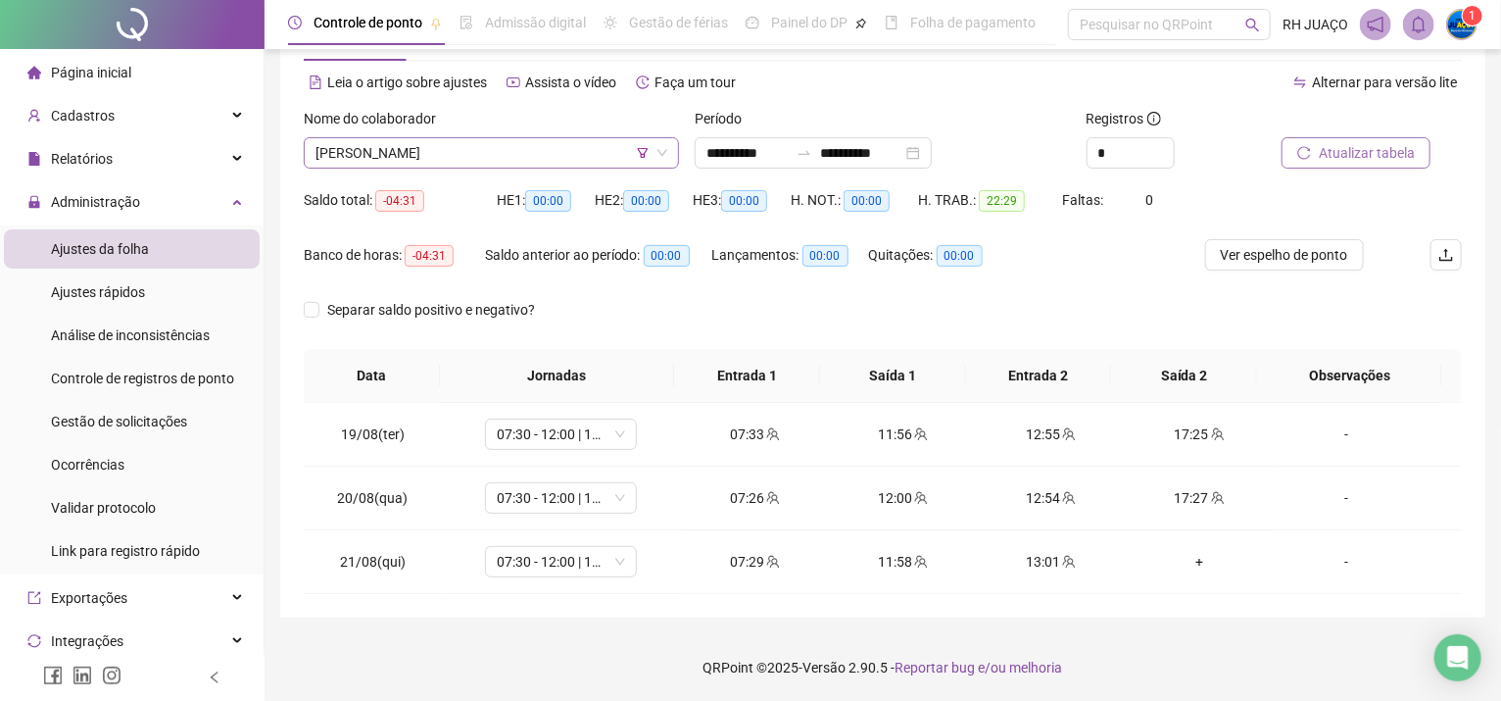
click at [408, 152] on span "[PERSON_NAME]" at bounding box center [492, 152] width 352 height 29
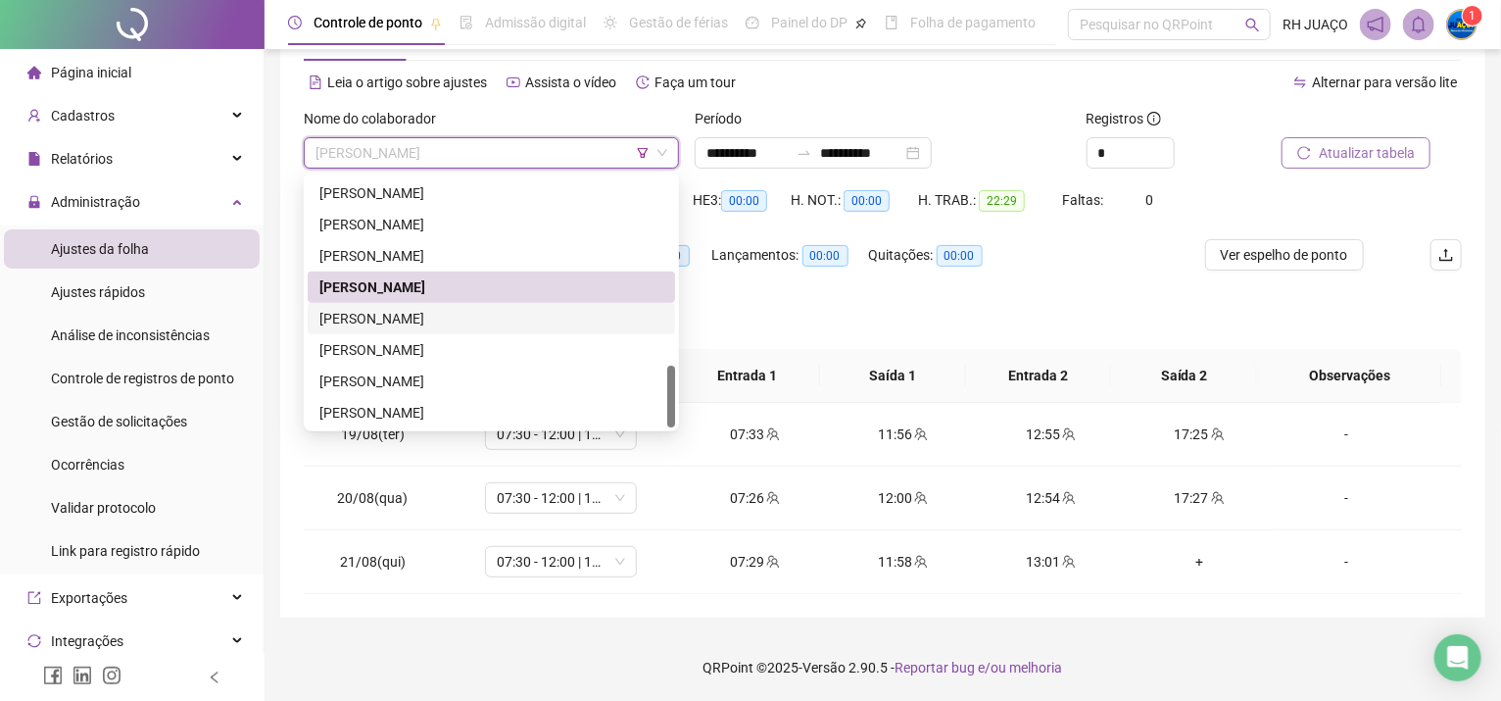
click at [426, 318] on div "[PERSON_NAME]" at bounding box center [492, 319] width 344 height 22
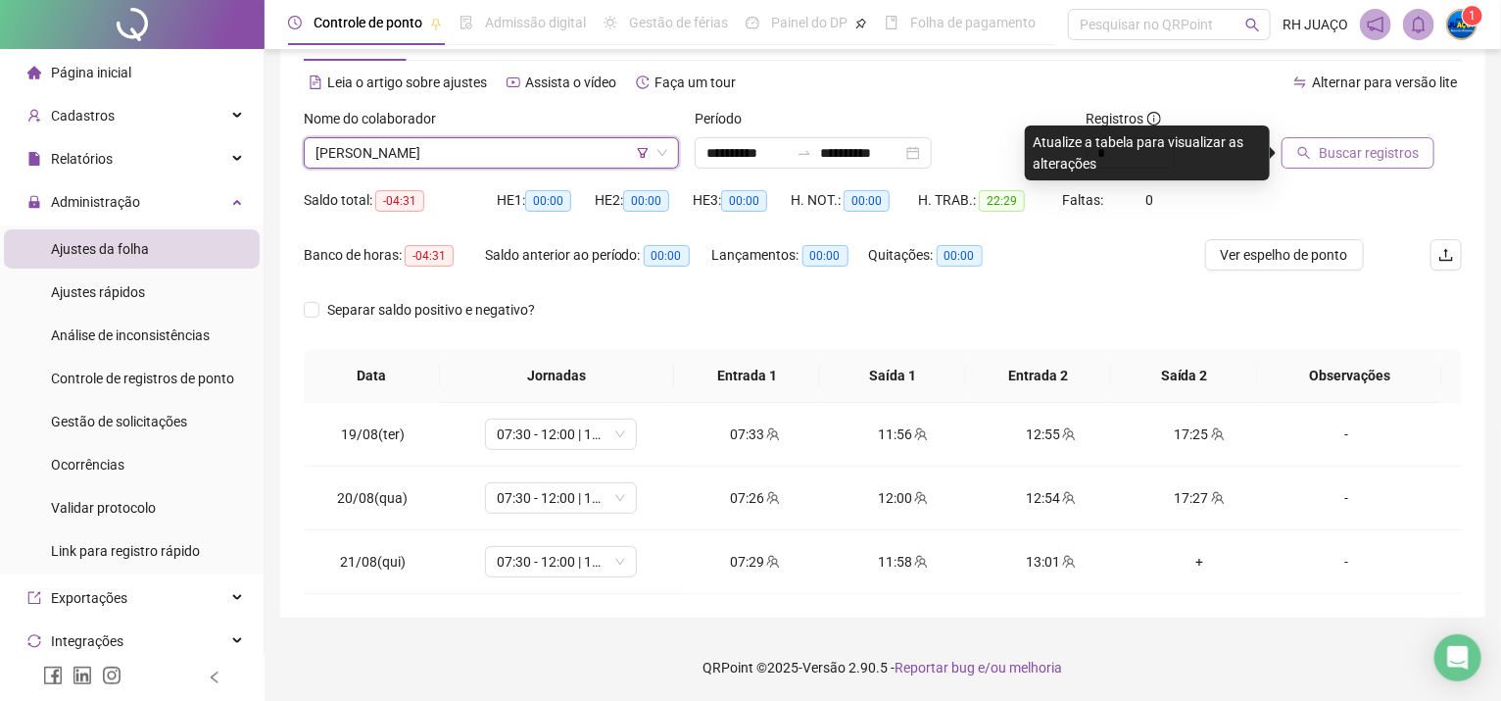
click at [1336, 151] on span "Buscar registros" at bounding box center [1369, 153] width 100 height 22
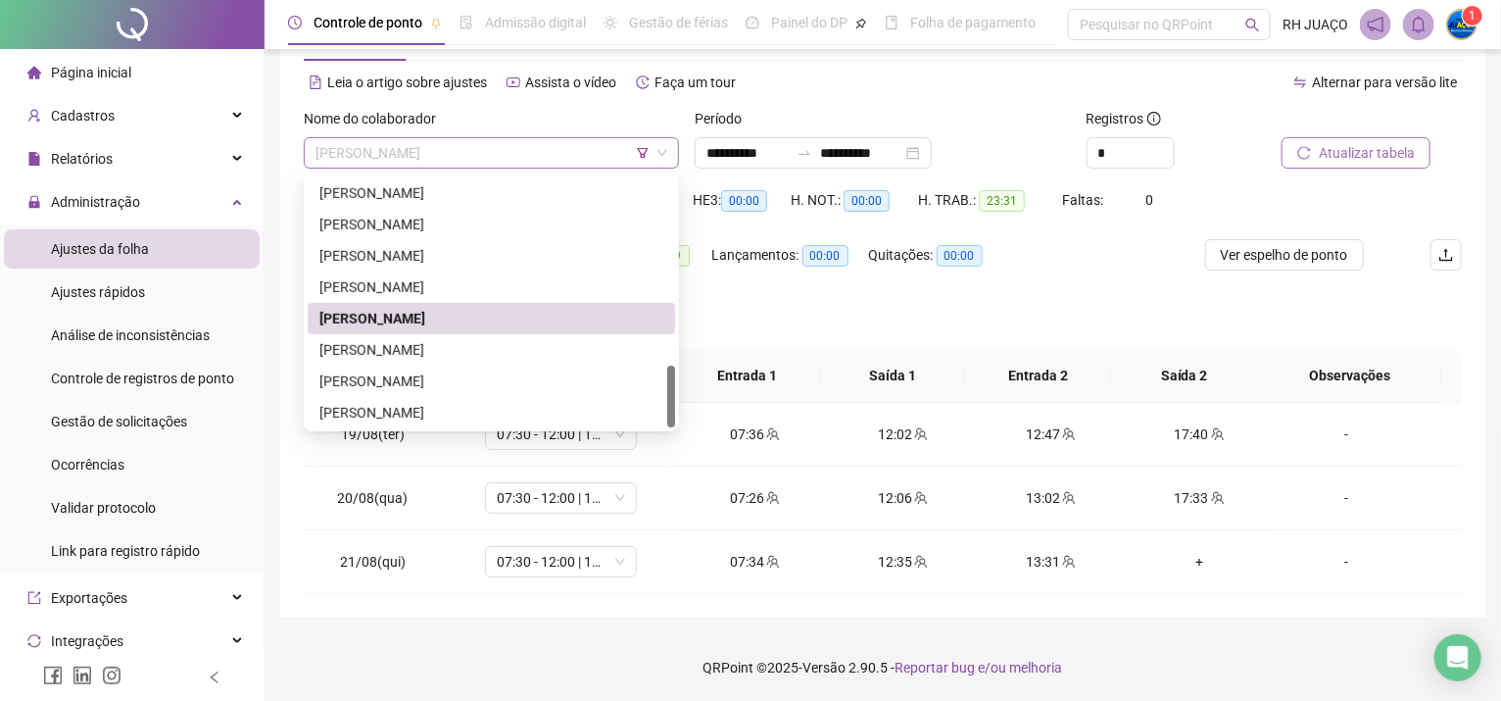
click at [559, 159] on span "[PERSON_NAME]" at bounding box center [492, 152] width 352 height 29
click at [500, 348] on div "[PERSON_NAME]" at bounding box center [492, 350] width 344 height 22
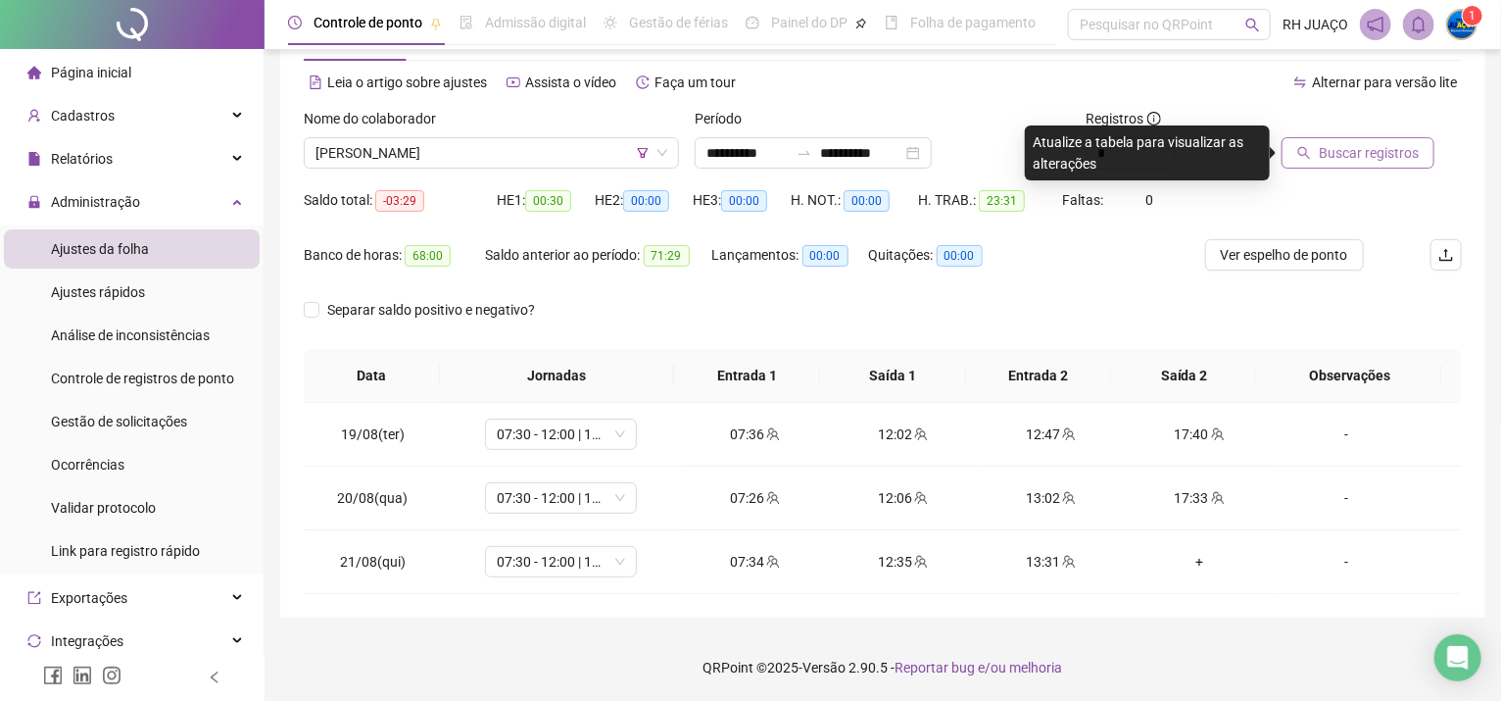
click at [1308, 148] on icon "search" at bounding box center [1305, 153] width 14 height 14
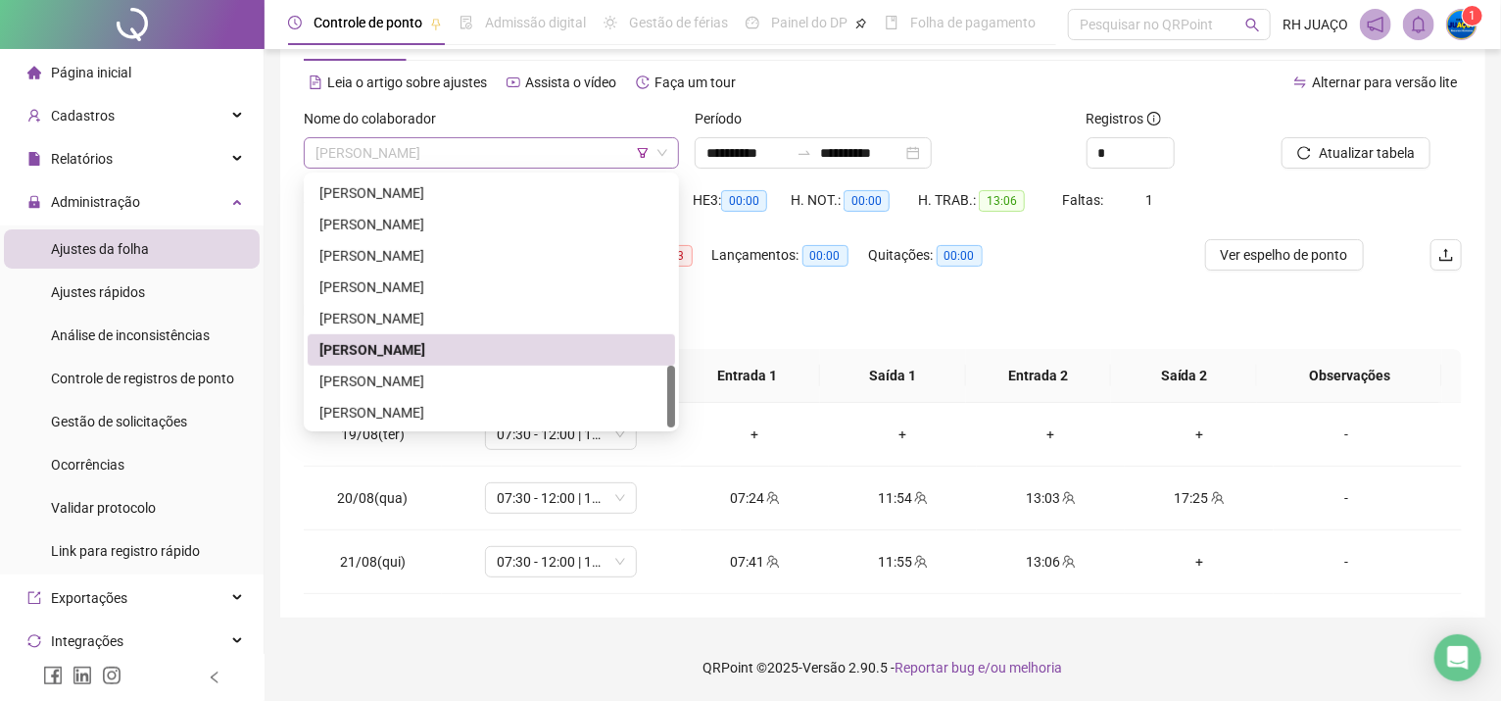
click at [575, 153] on span "[PERSON_NAME]" at bounding box center [492, 152] width 352 height 29
drag, startPoint x: 503, startPoint y: 392, endPoint x: 538, endPoint y: 363, distance: 45.9
click at [508, 387] on div "[PERSON_NAME]" at bounding box center [492, 381] width 368 height 31
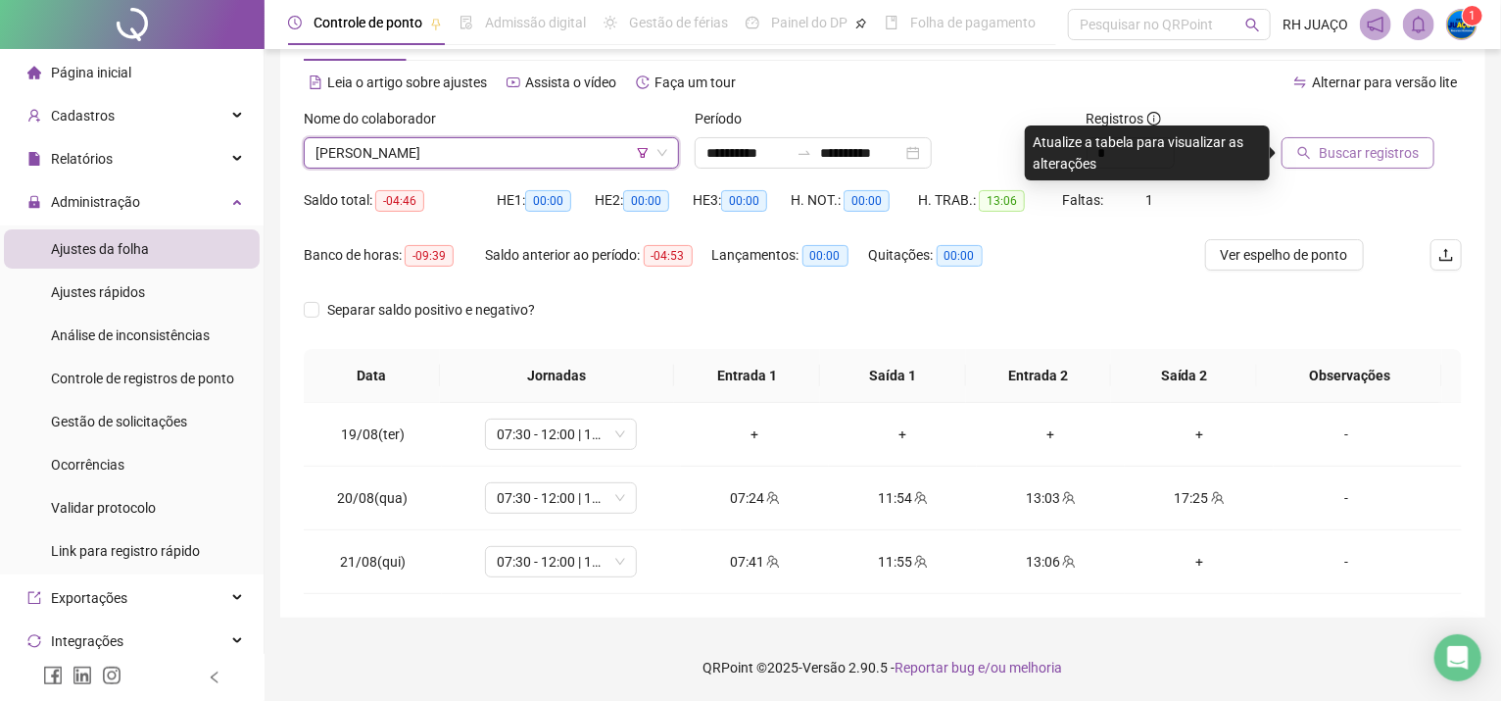
click at [1347, 137] on button "Buscar registros" at bounding box center [1358, 152] width 153 height 31
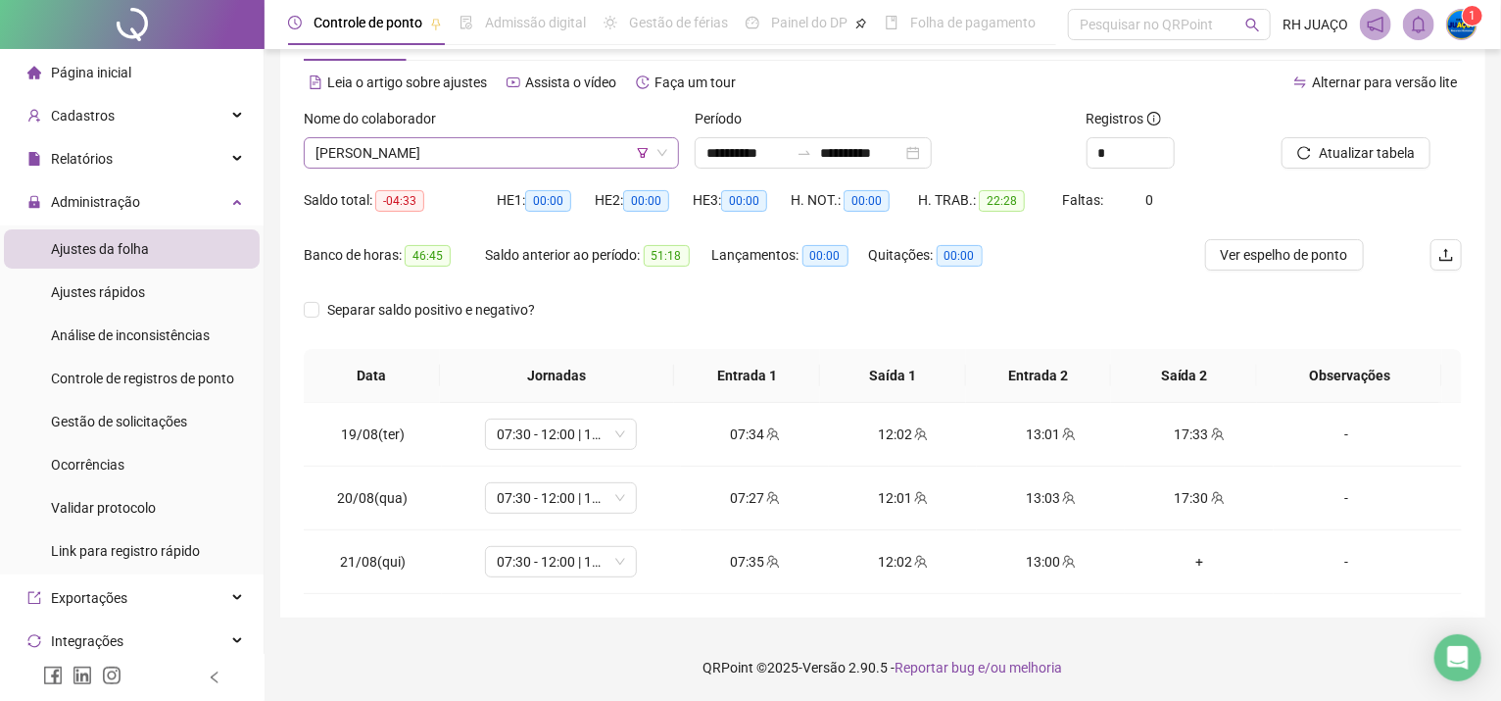
click at [577, 152] on span "[PERSON_NAME]" at bounding box center [492, 152] width 352 height 29
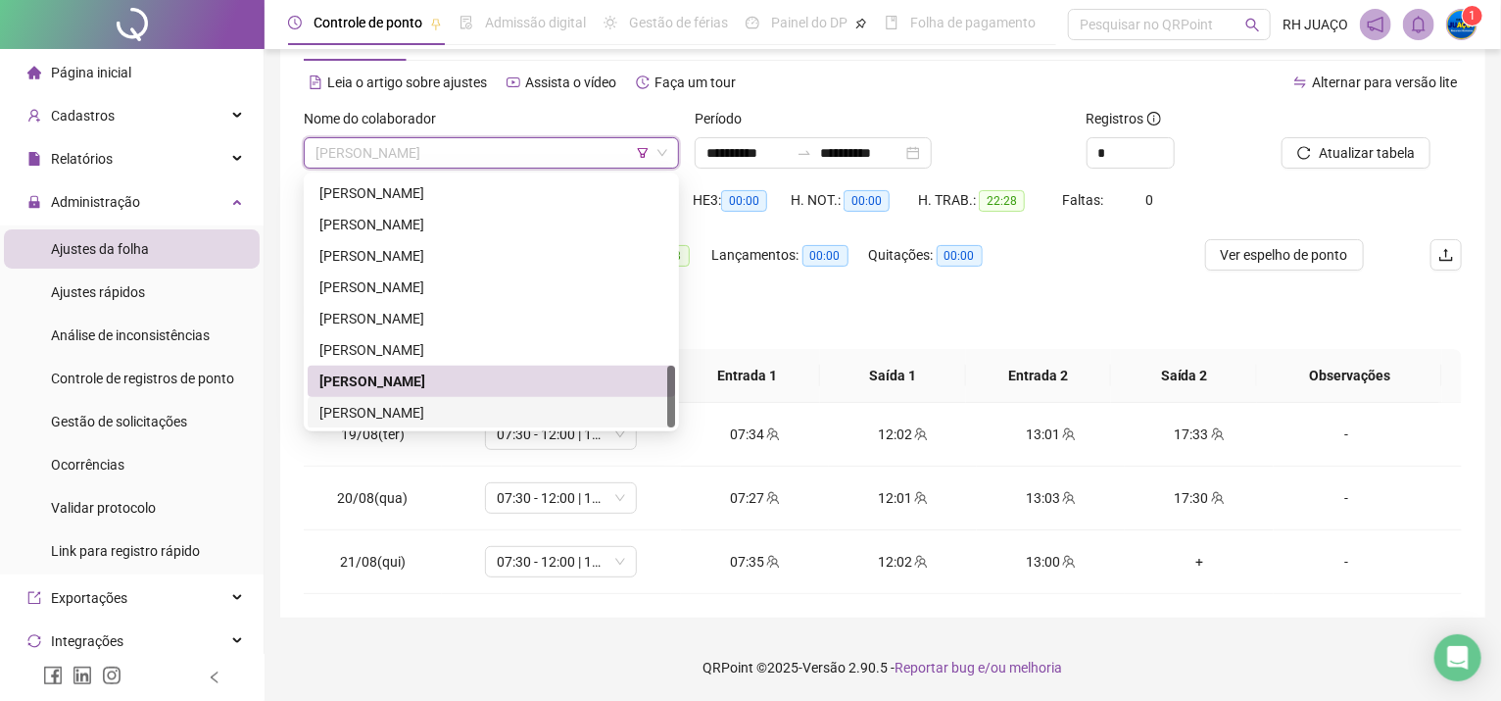
click at [463, 415] on div "[PERSON_NAME]" at bounding box center [492, 413] width 344 height 22
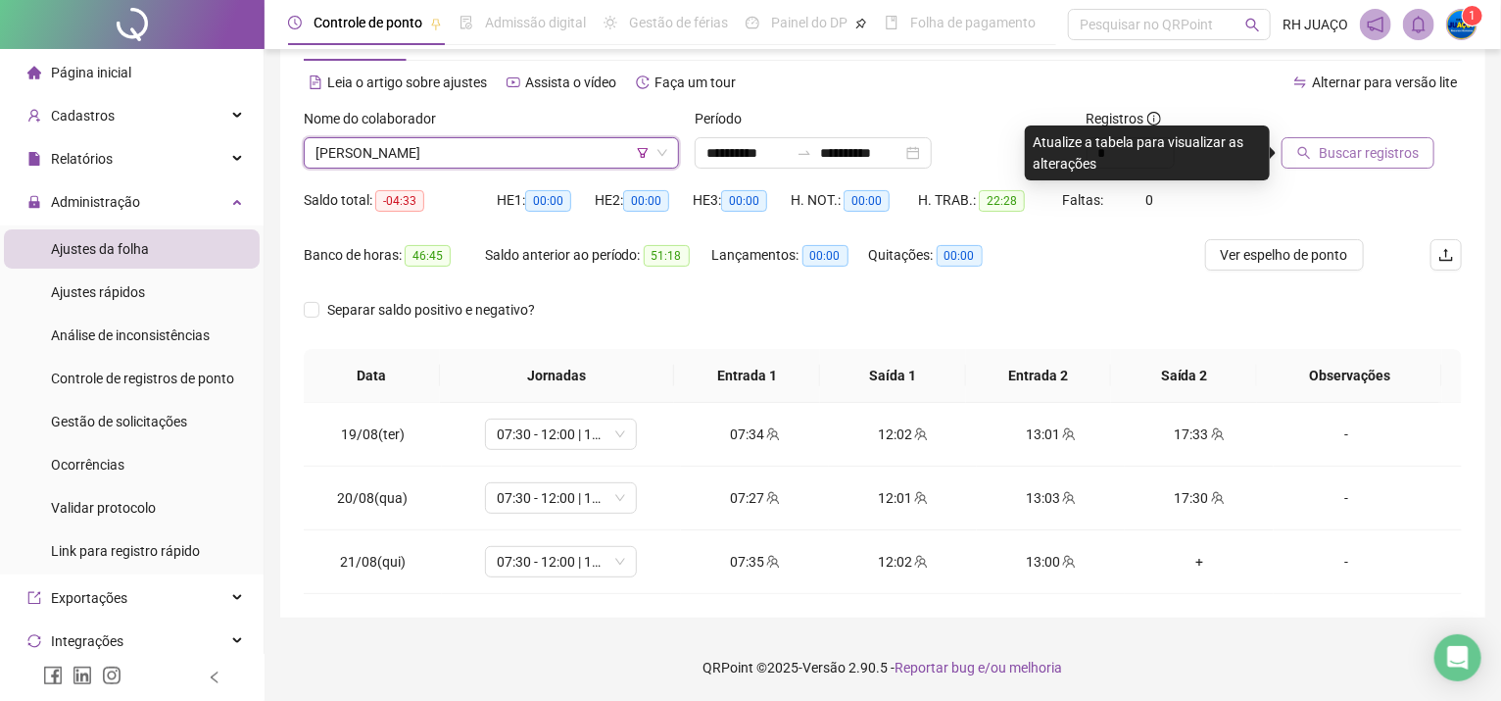
click at [1419, 157] on button "Buscar registros" at bounding box center [1358, 152] width 153 height 31
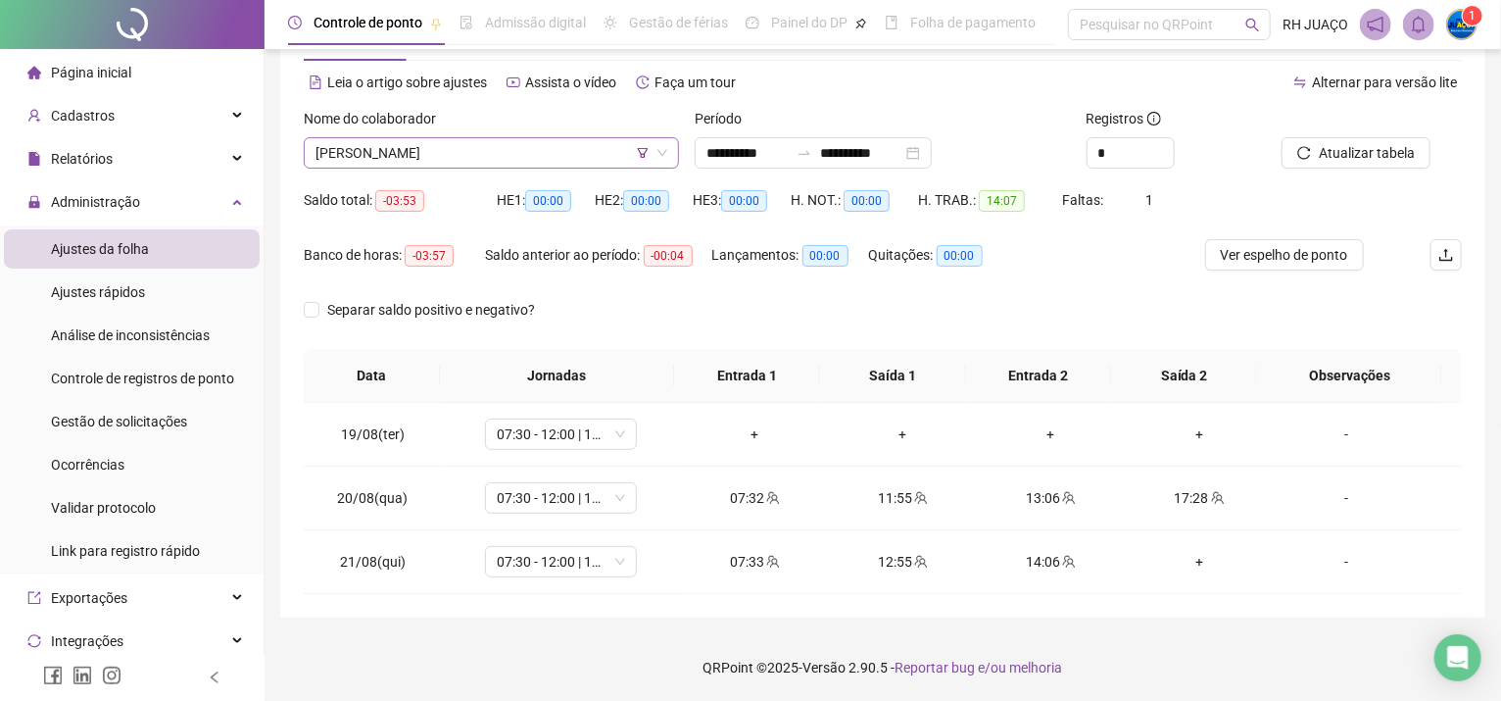
click at [640, 147] on icon "filter" at bounding box center [643, 153] width 12 height 12
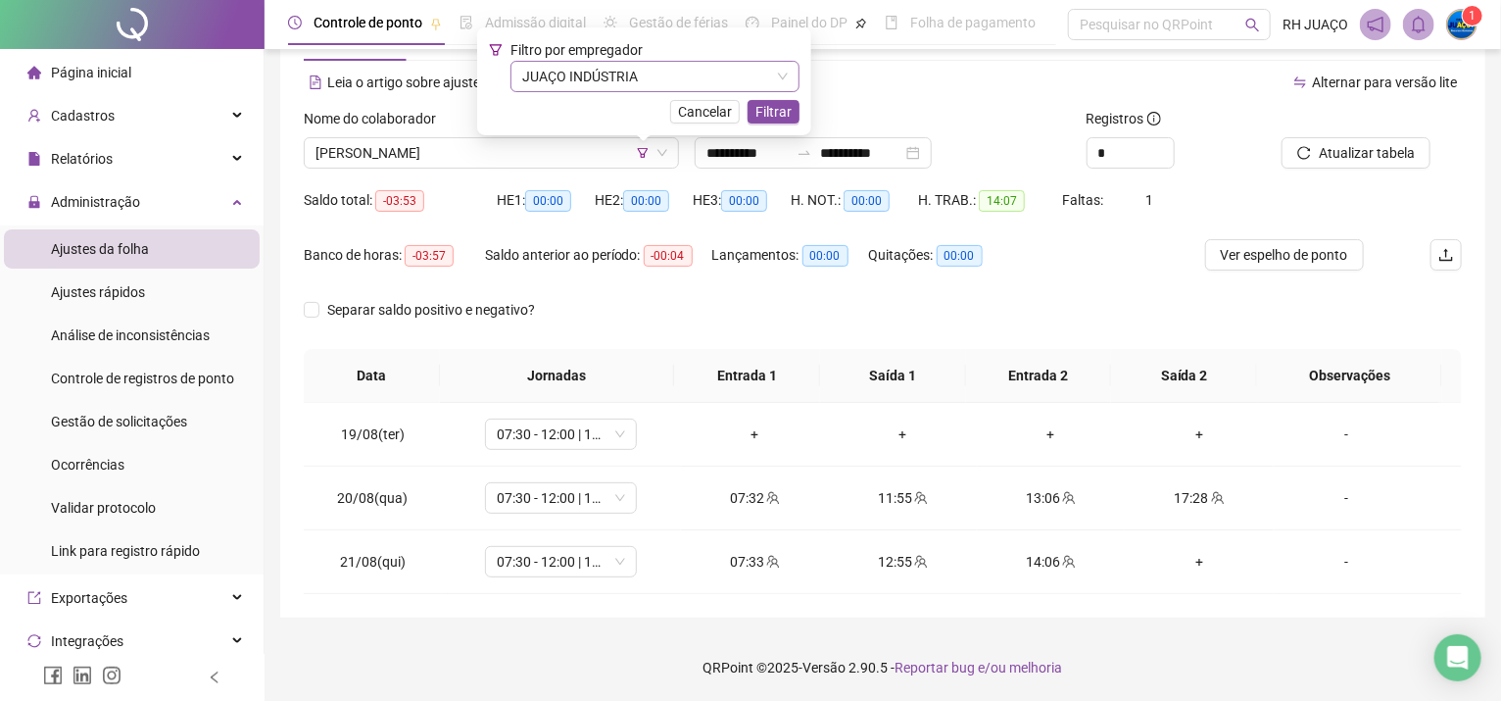
click at [688, 74] on span "JUAÇO INDÚSTRIA" at bounding box center [655, 76] width 266 height 29
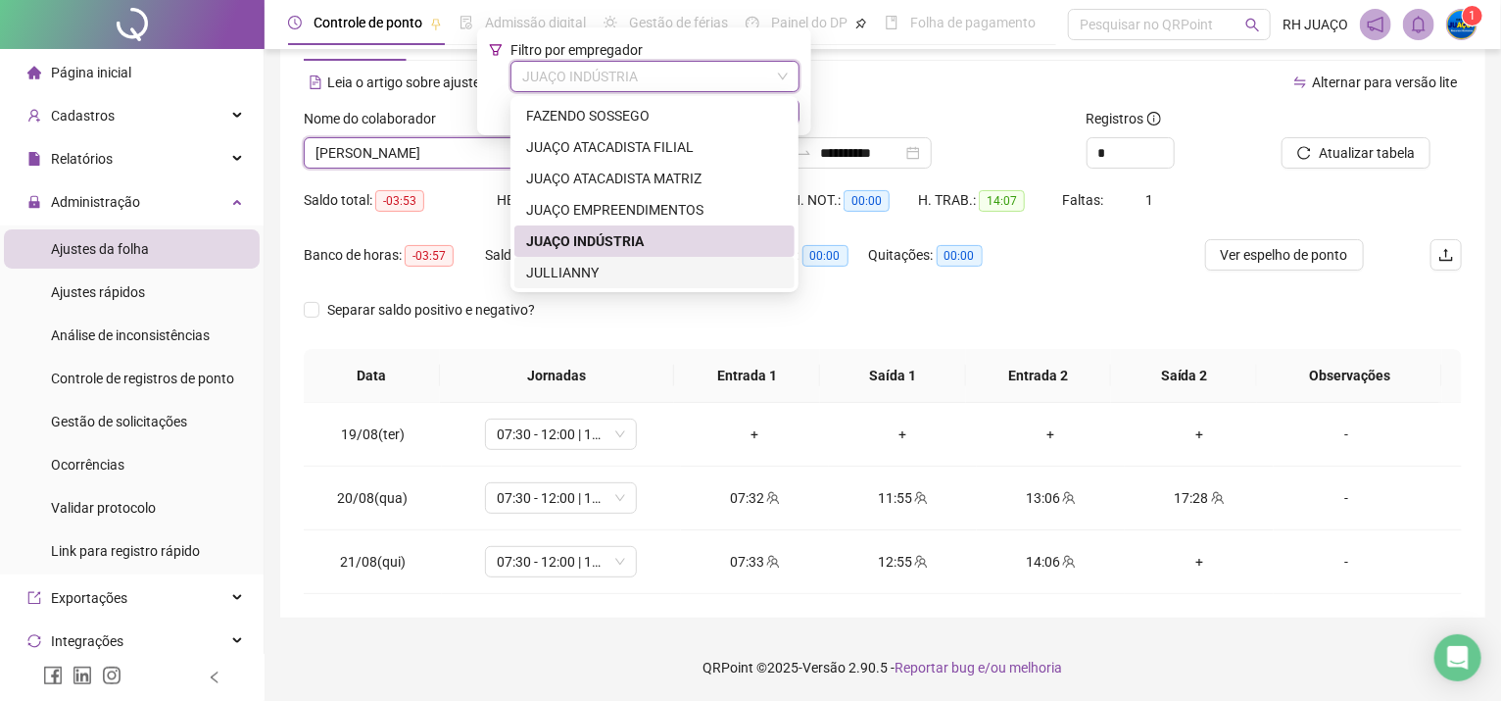
click at [588, 266] on div "JULLIANNY" at bounding box center [654, 273] width 257 height 22
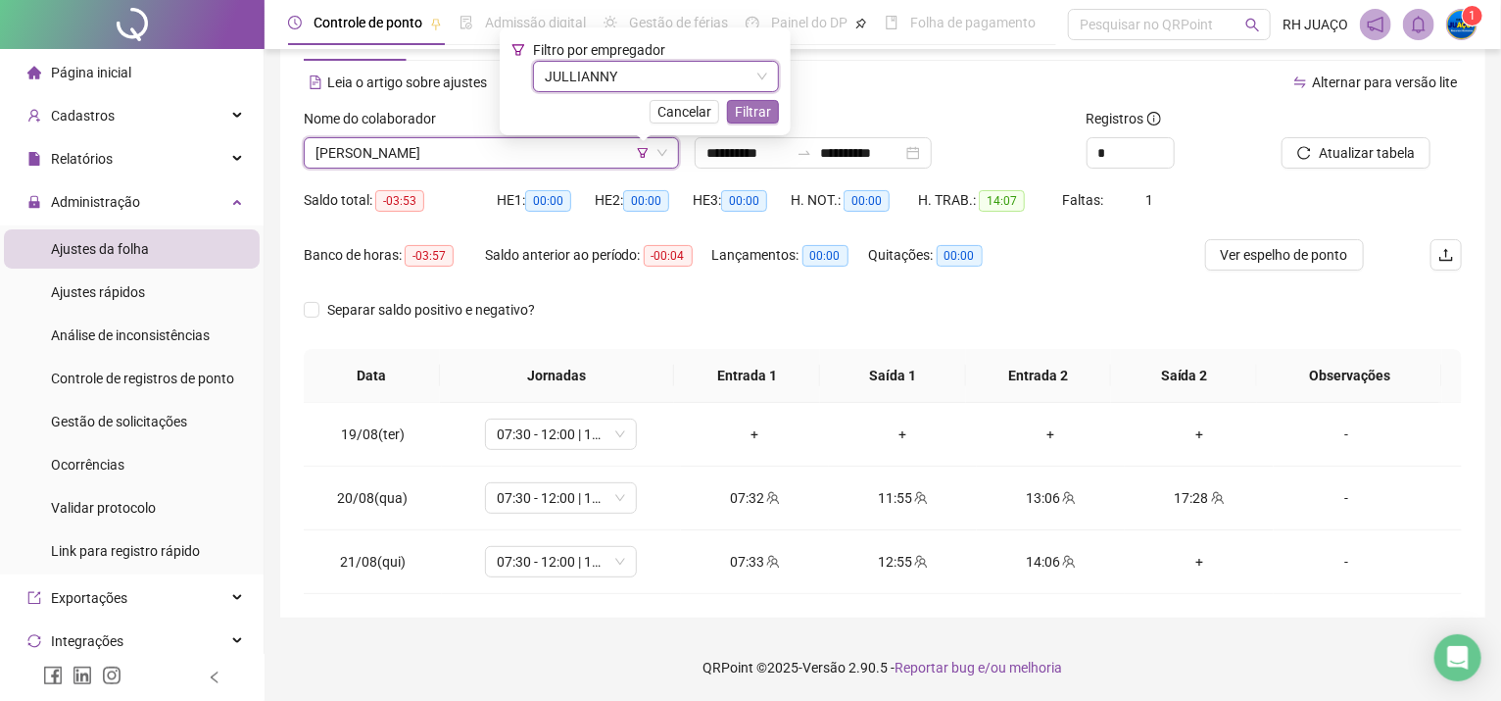
click at [752, 112] on span "Filtrar" at bounding box center [753, 112] width 36 height 22
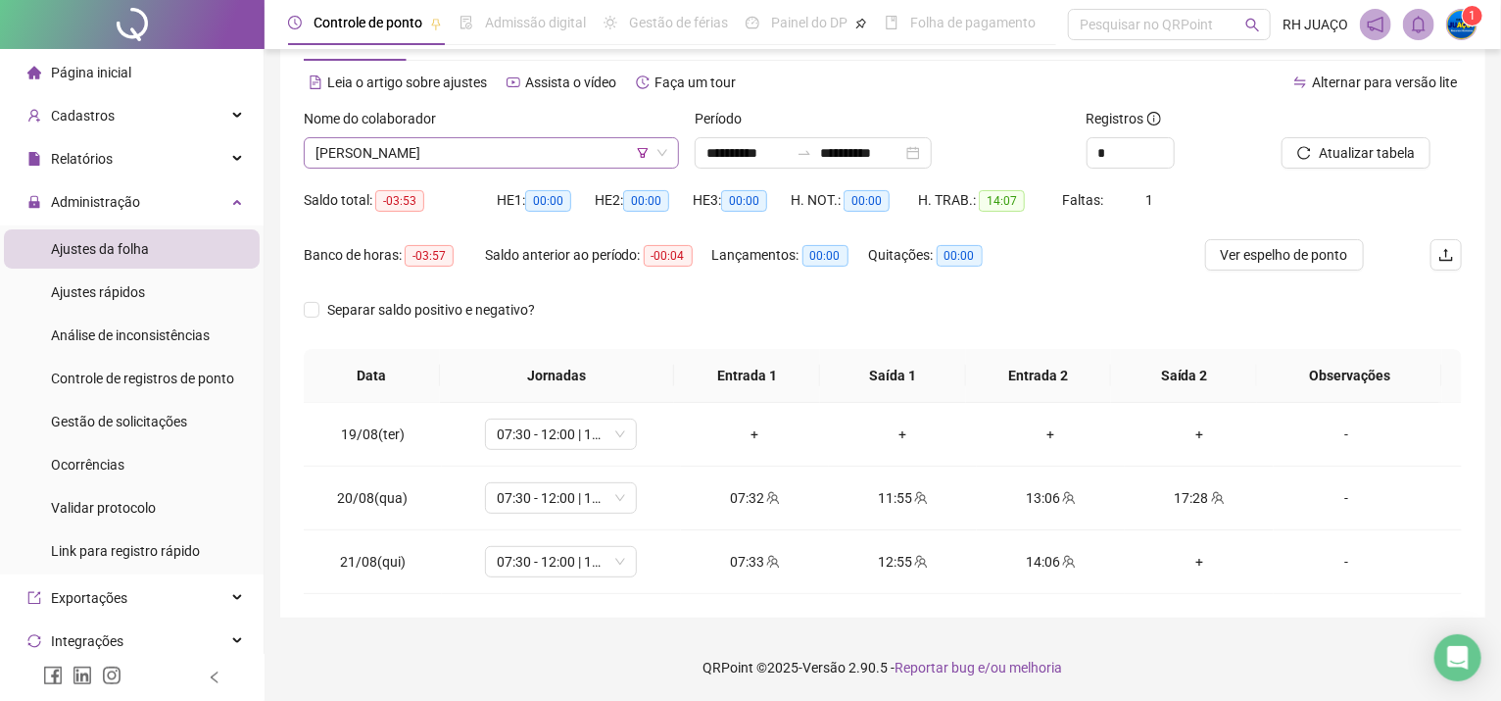
click at [554, 151] on span "[PERSON_NAME]" at bounding box center [492, 152] width 352 height 29
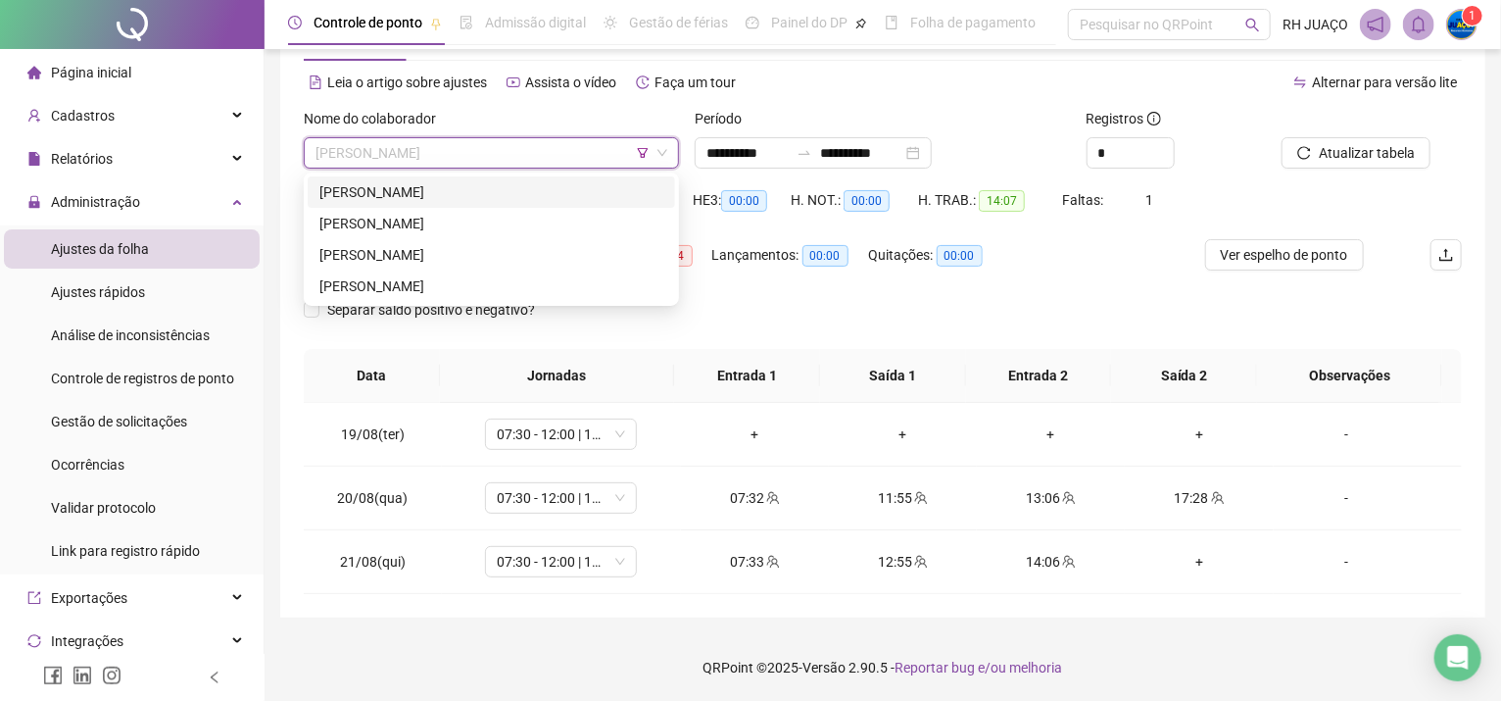
click at [518, 205] on div "[PERSON_NAME]" at bounding box center [492, 191] width 368 height 31
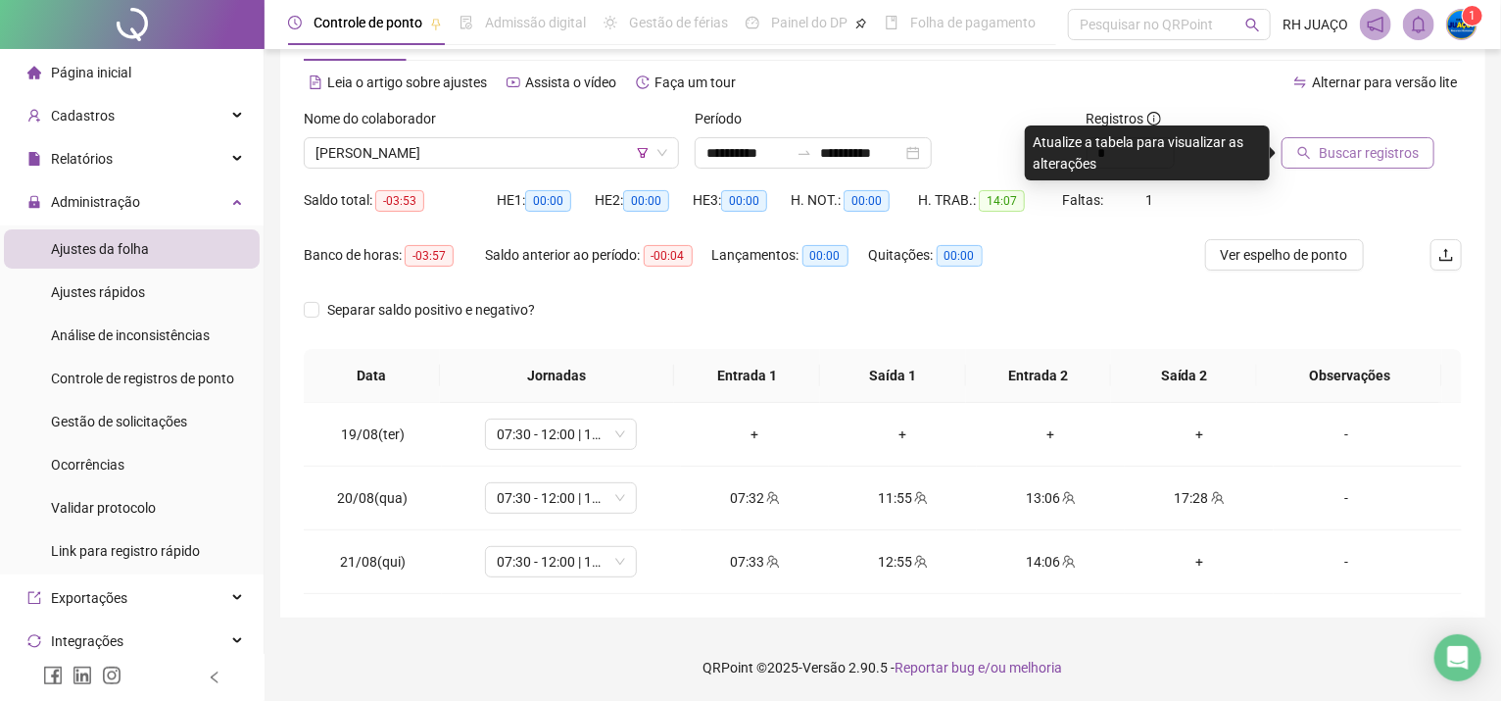
click at [1309, 146] on icon "search" at bounding box center [1305, 153] width 14 height 14
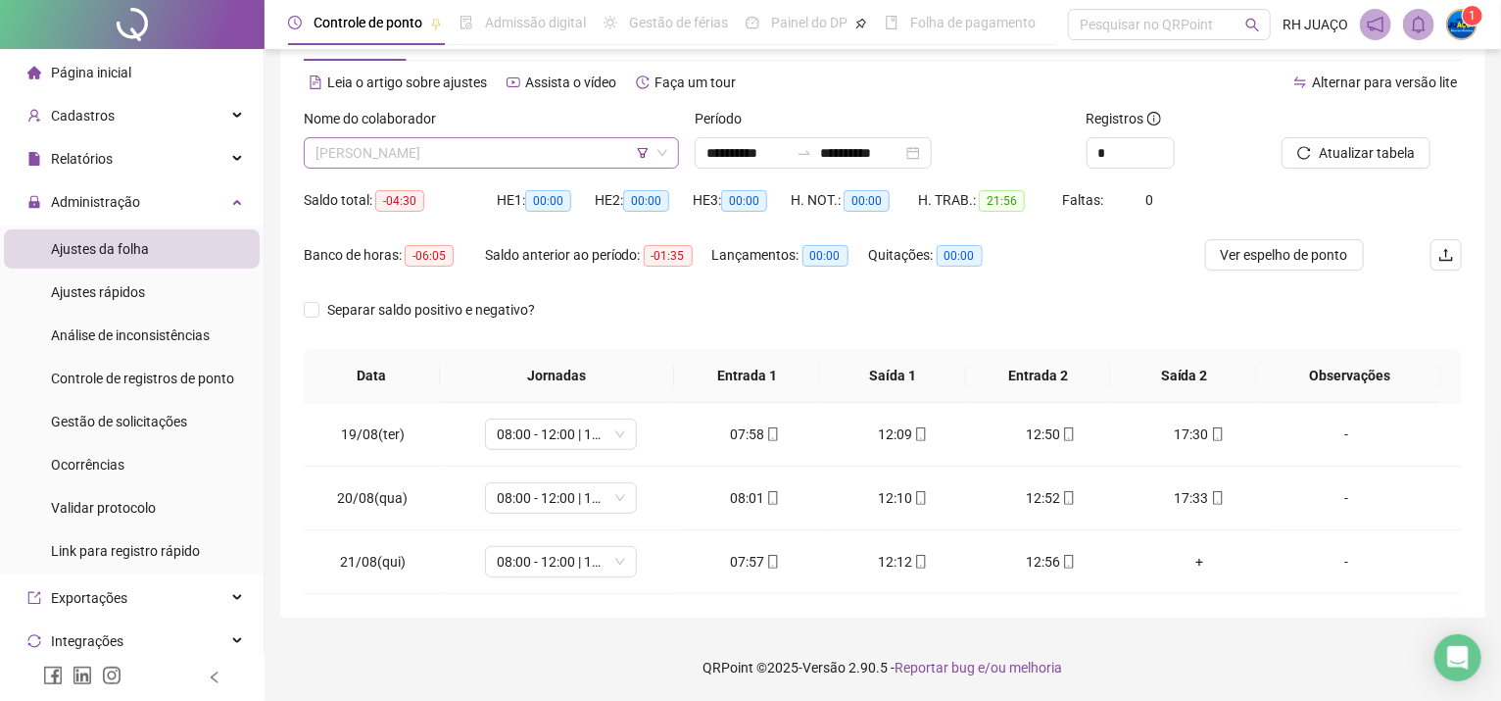
click at [483, 156] on span "[PERSON_NAME]" at bounding box center [492, 152] width 352 height 29
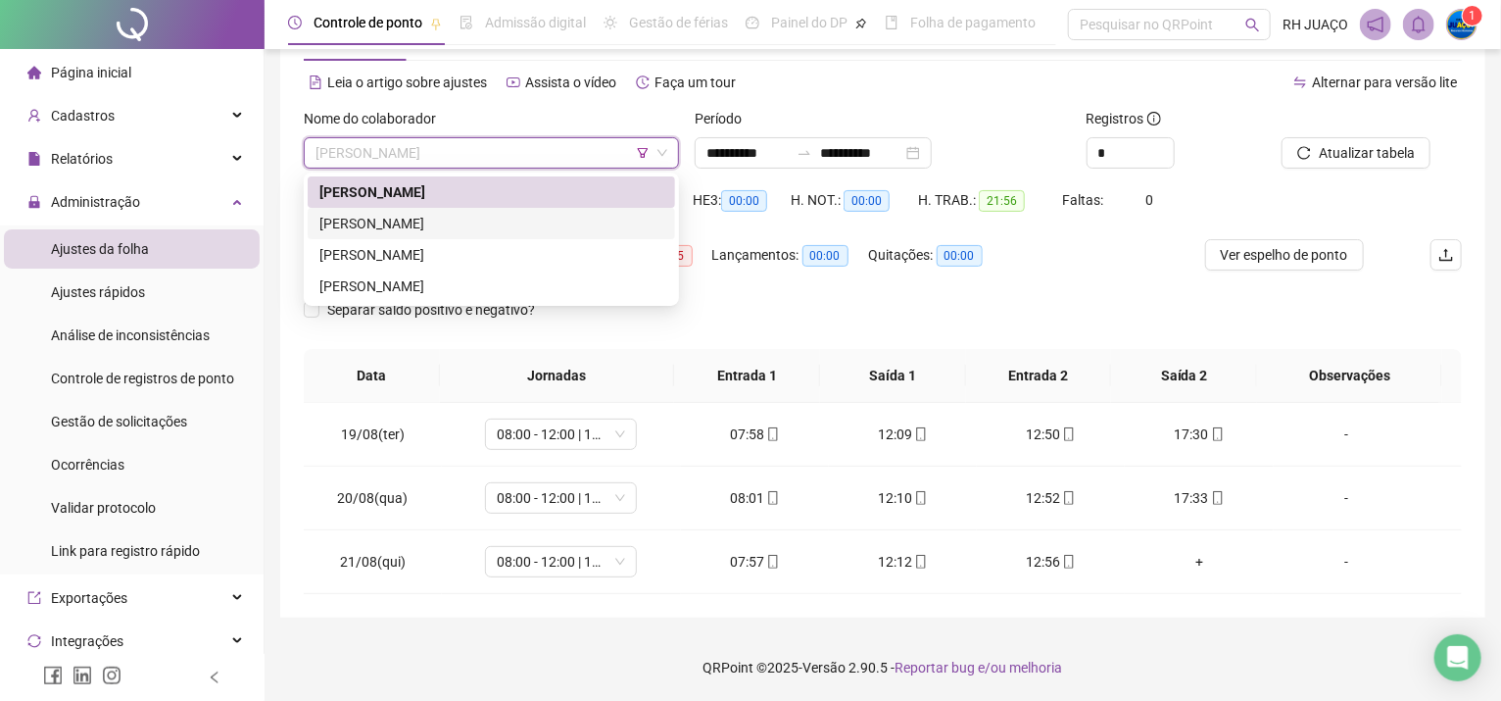
drag, startPoint x: 503, startPoint y: 230, endPoint x: 514, endPoint y: 229, distance: 10.8
click at [503, 229] on div "[PERSON_NAME]" at bounding box center [492, 224] width 344 height 22
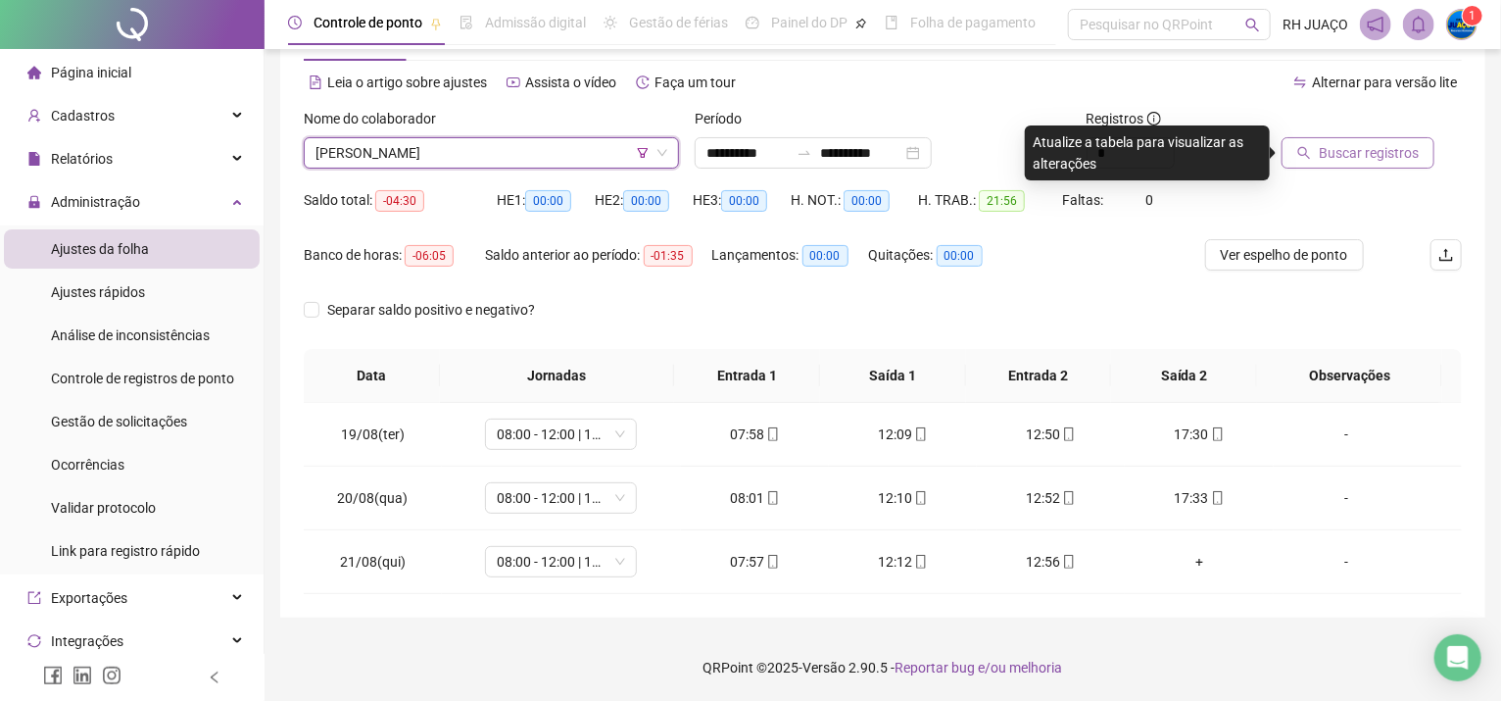
click at [1305, 149] on icon "search" at bounding box center [1305, 153] width 14 height 14
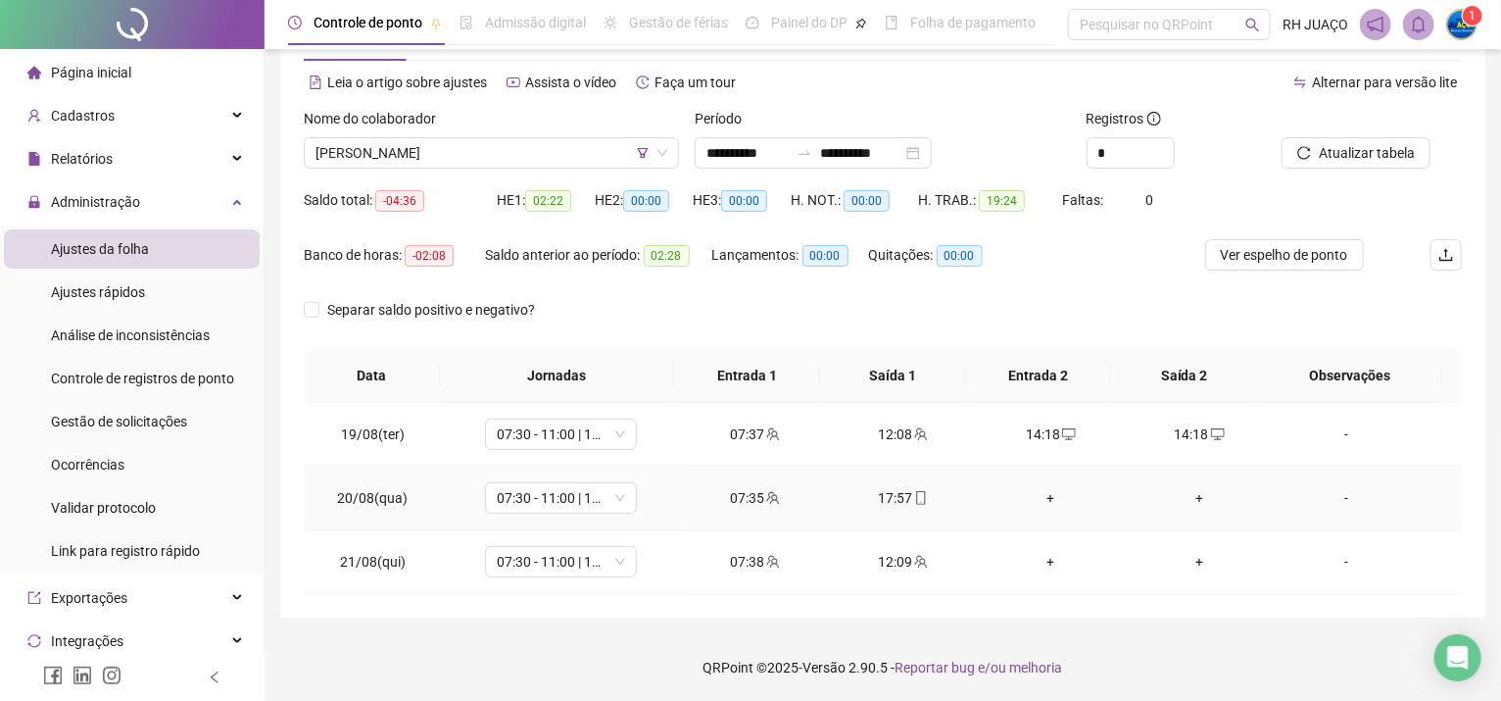
click at [1039, 500] on div "+" at bounding box center [1051, 498] width 117 height 22
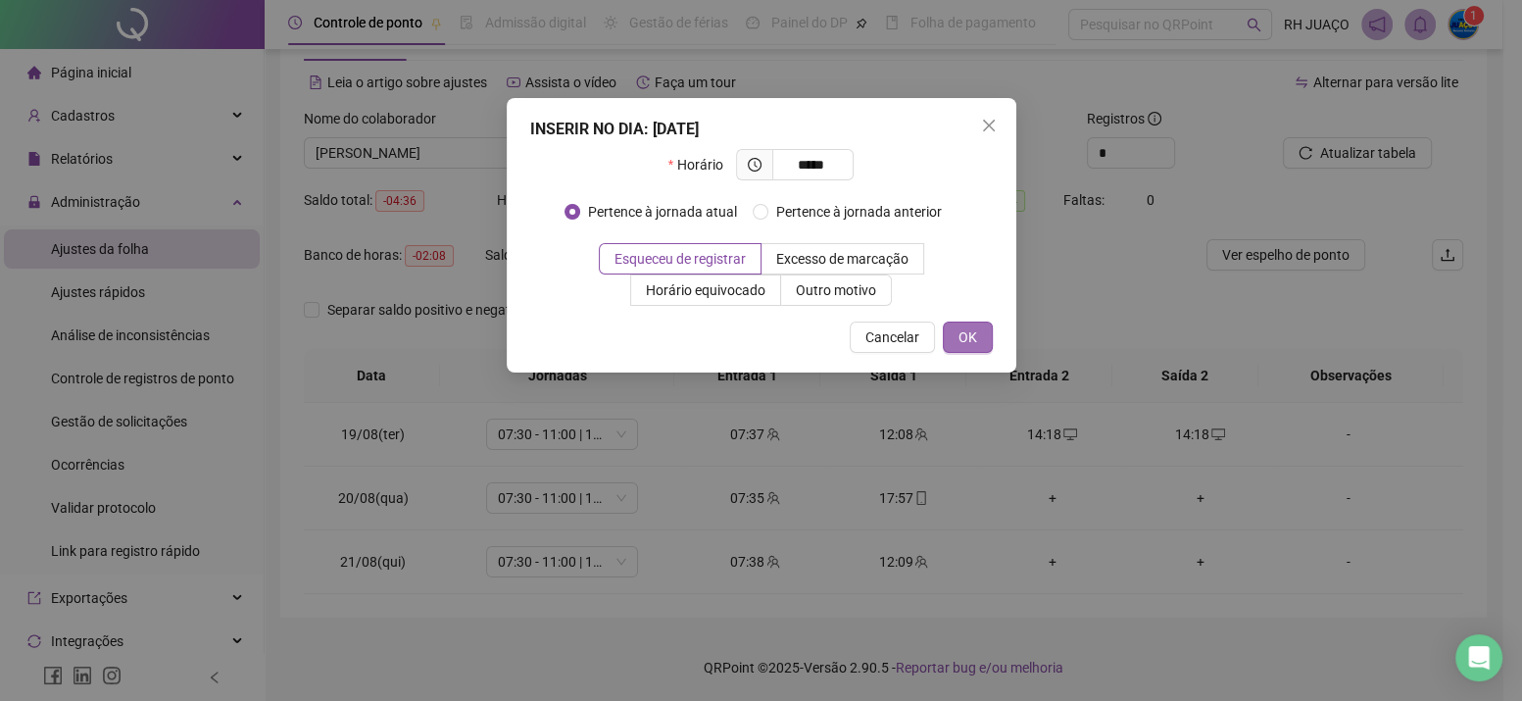
type input "*****"
click at [961, 350] on button "OK" at bounding box center [968, 336] width 50 height 31
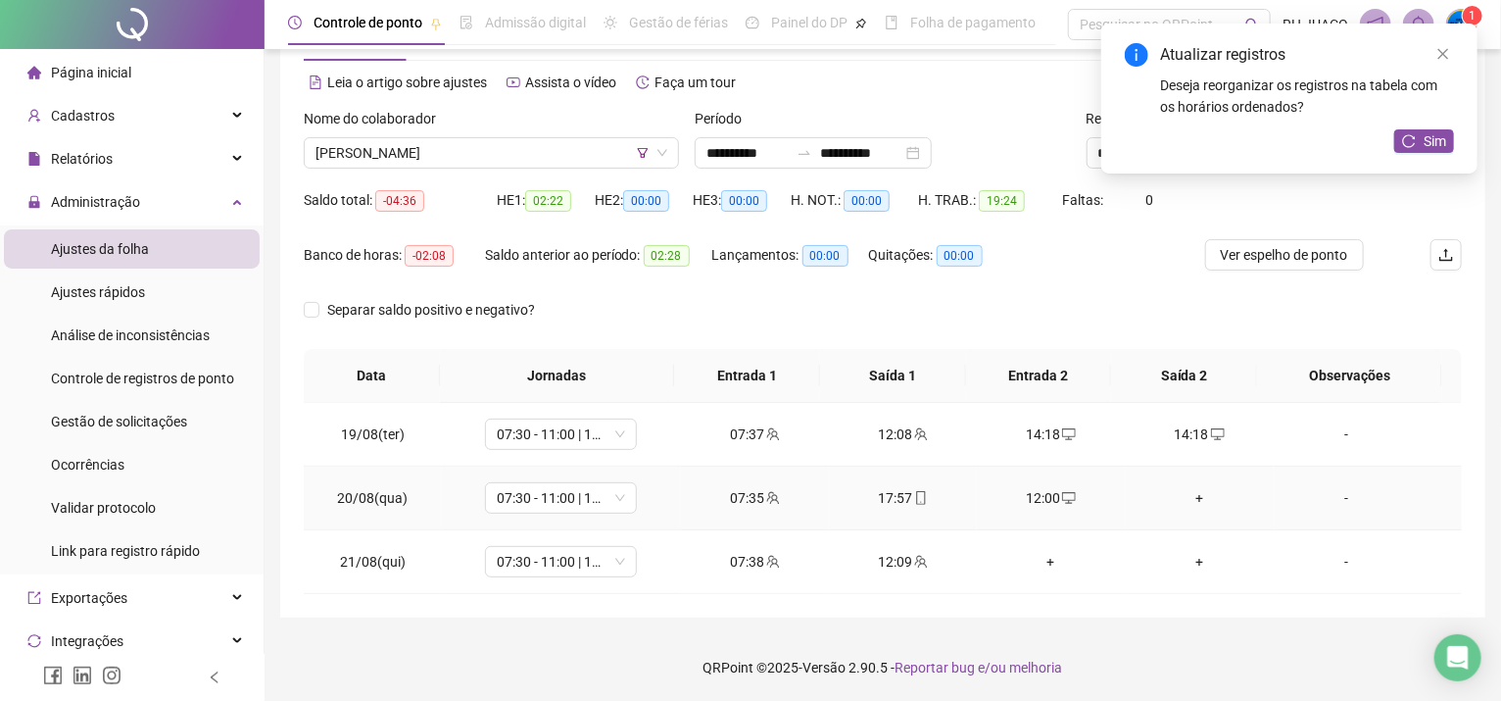
click at [1185, 498] on div "+" at bounding box center [1199, 498] width 117 height 22
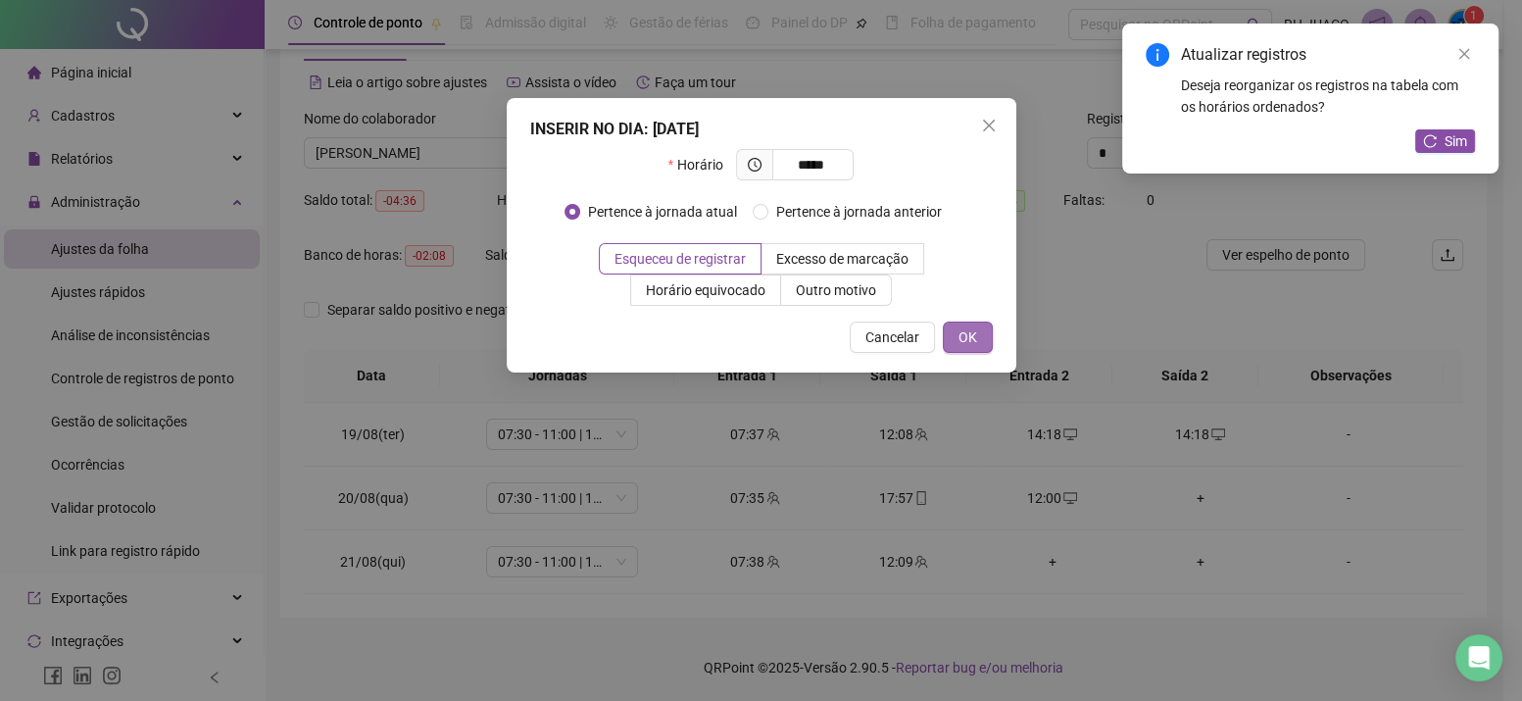
type input "*****"
click at [964, 332] on span "OK" at bounding box center [968, 337] width 19 height 22
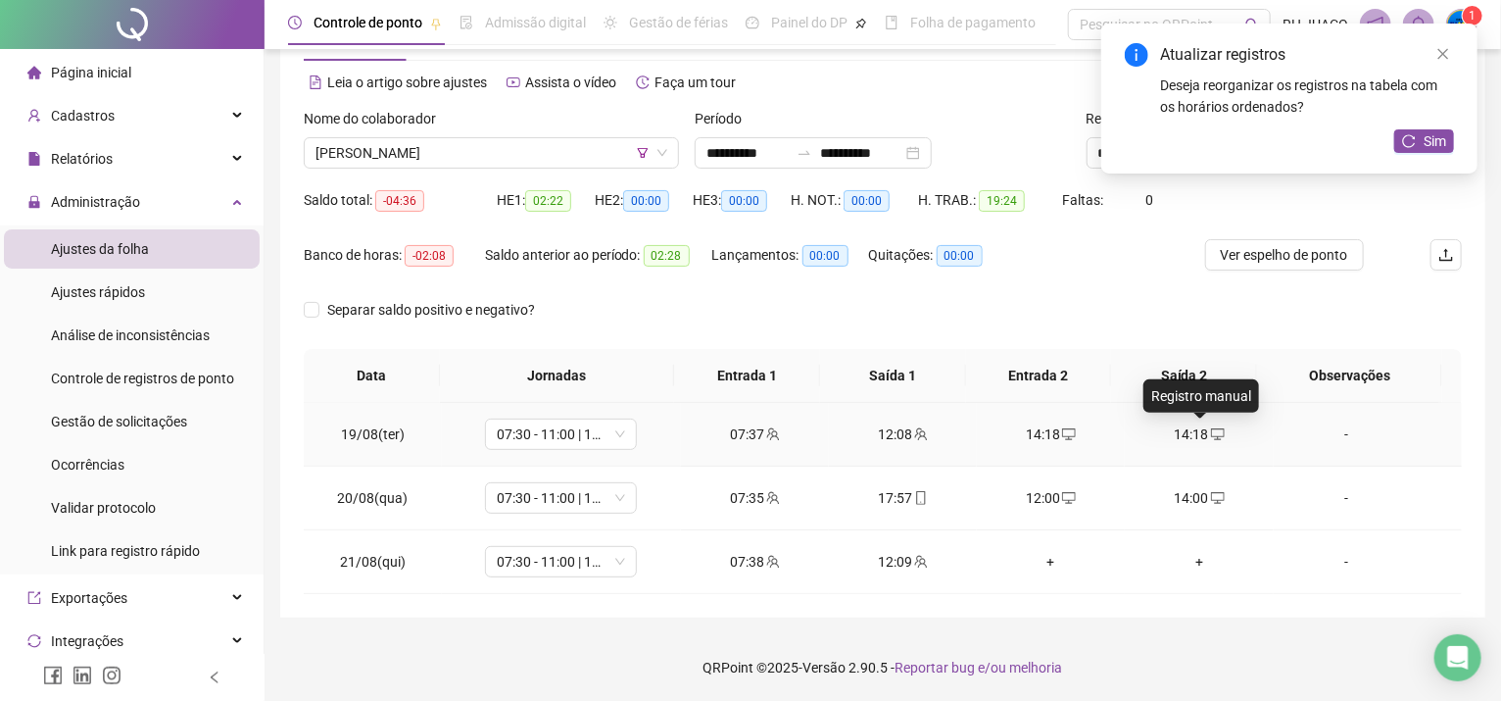
click at [1209, 427] on span "desktop" at bounding box center [1217, 434] width 16 height 14
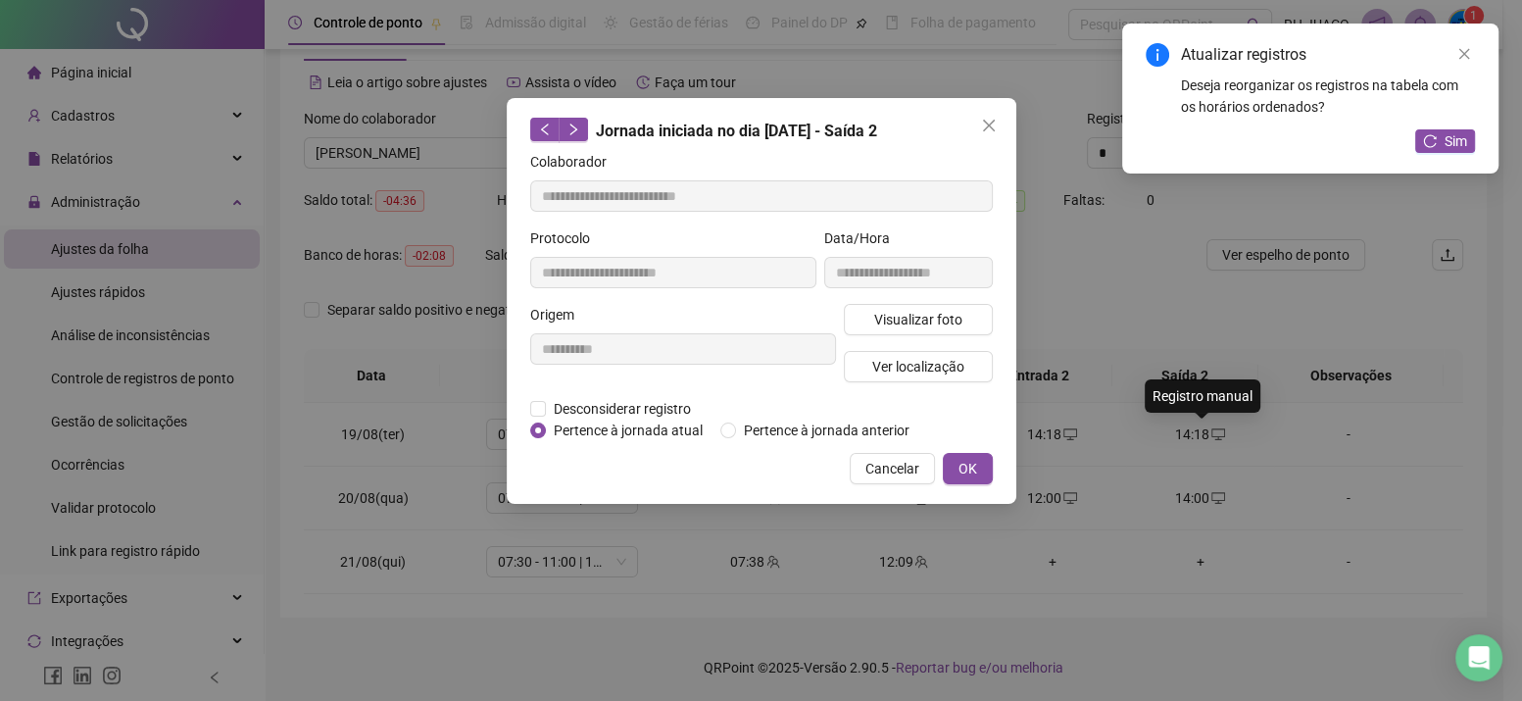
type input "**********"
click at [615, 401] on span "Desconsiderar registro" at bounding box center [622, 409] width 153 height 22
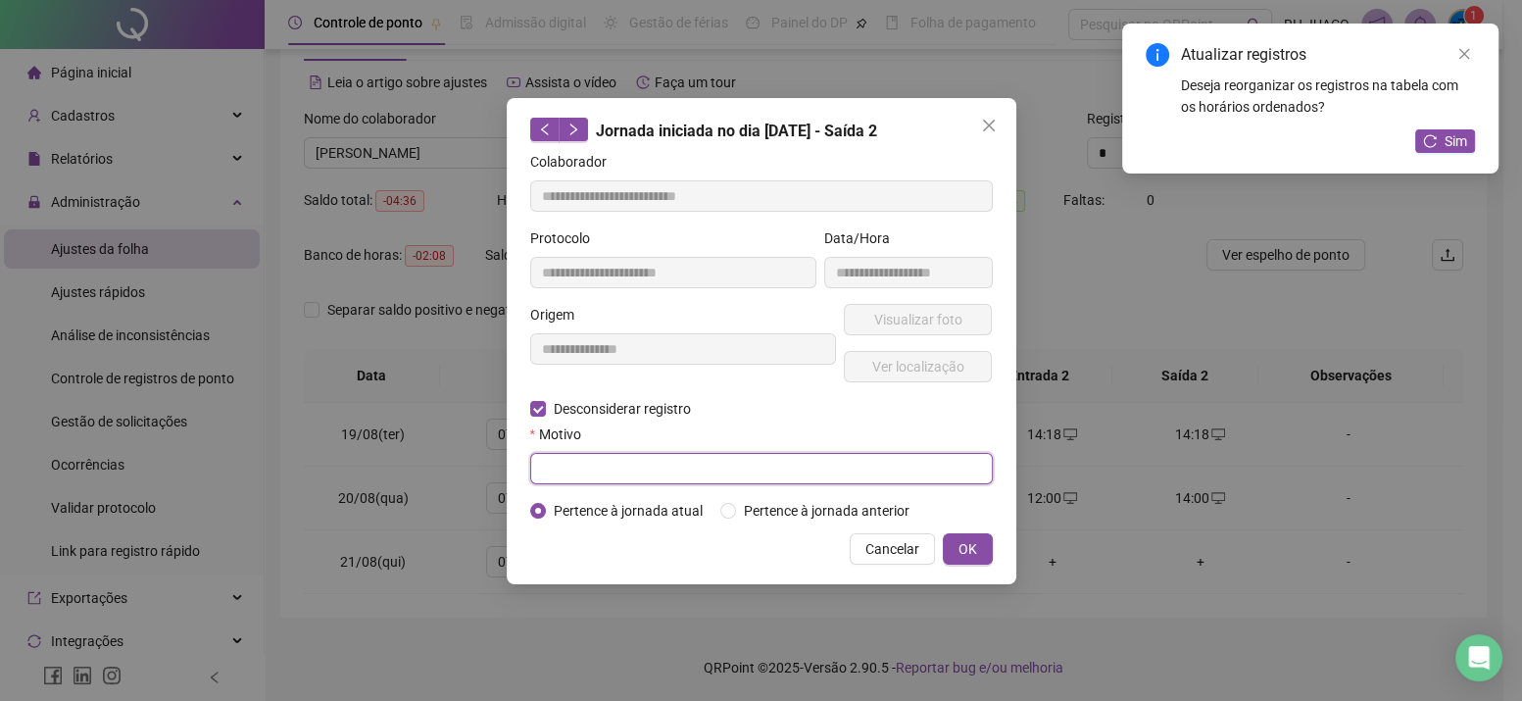
click at [619, 469] on input "text" at bounding box center [761, 468] width 463 height 31
type input "**********"
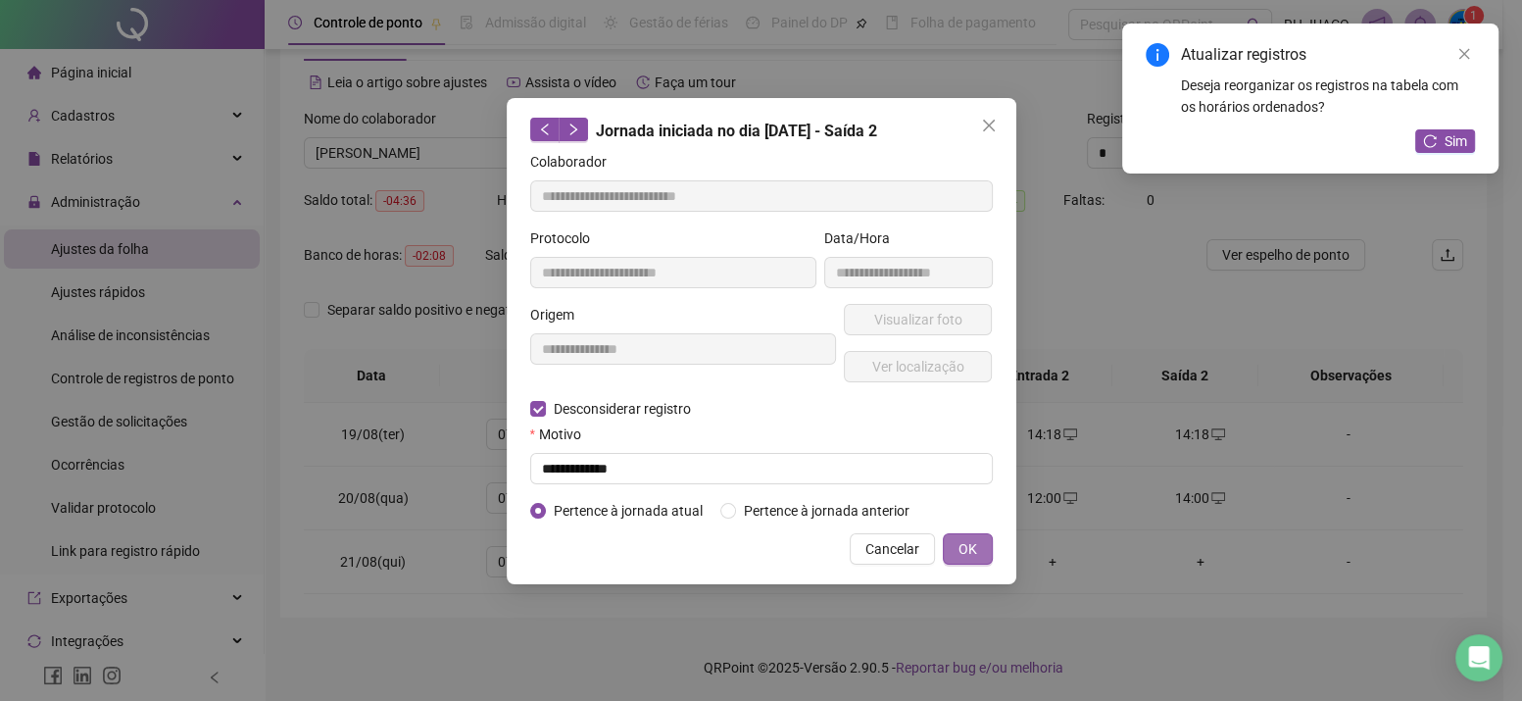
click at [980, 560] on button "OK" at bounding box center [968, 548] width 50 height 31
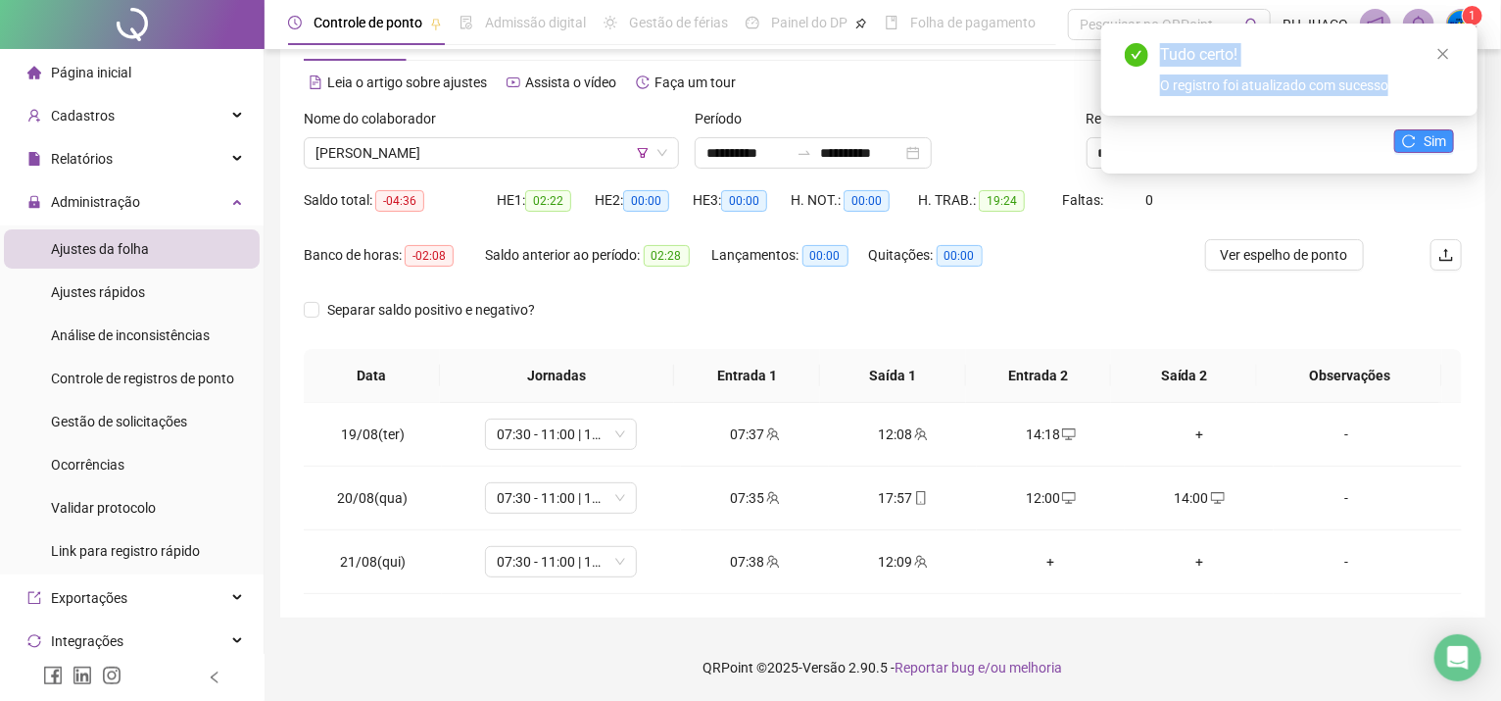
click at [1417, 140] on body "**********" at bounding box center [750, 277] width 1501 height 701
click at [1417, 140] on button "Sim" at bounding box center [1425, 141] width 60 height 24
click at [1469, 55] on div "Tudo certo! O registro foi atualizado com sucesso" at bounding box center [1290, 70] width 376 height 92
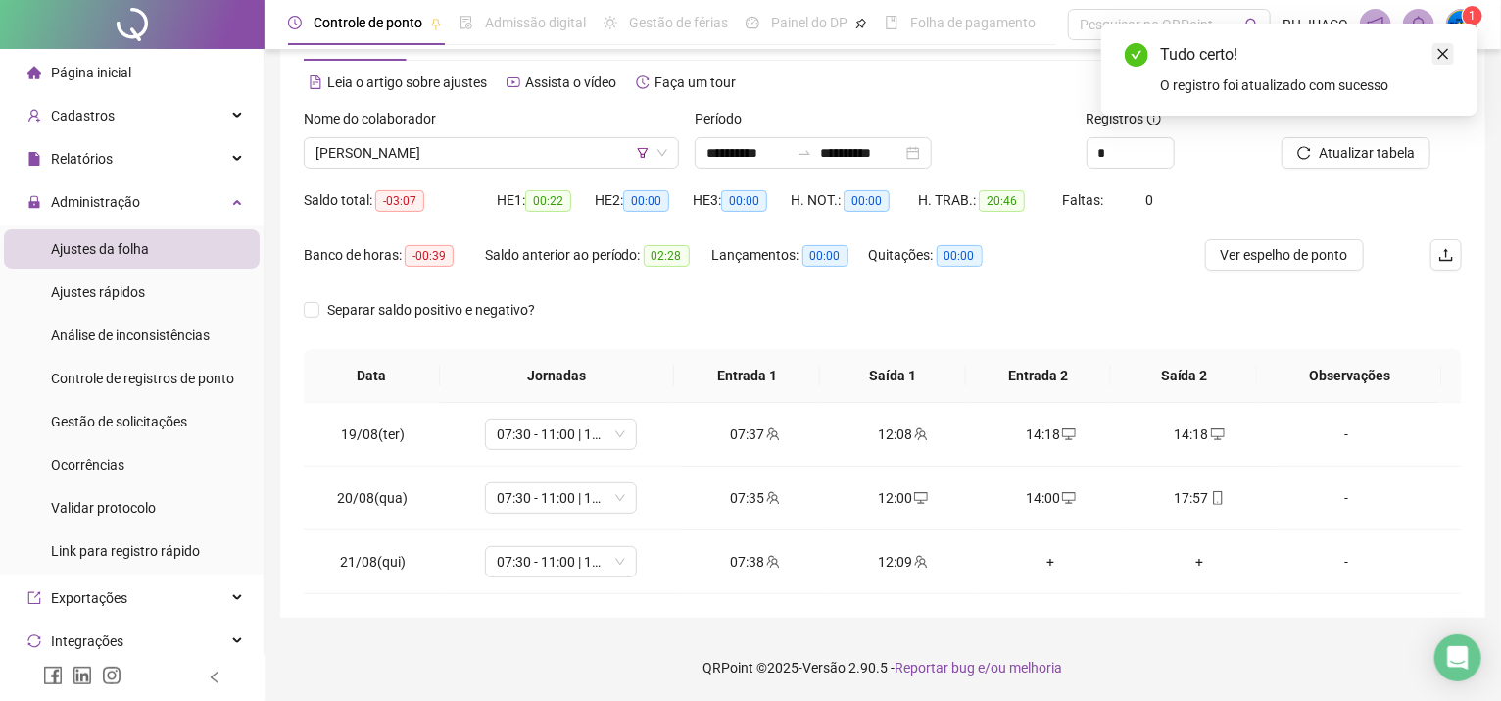
click at [1448, 54] on icon "close" at bounding box center [1444, 54] width 14 height 14
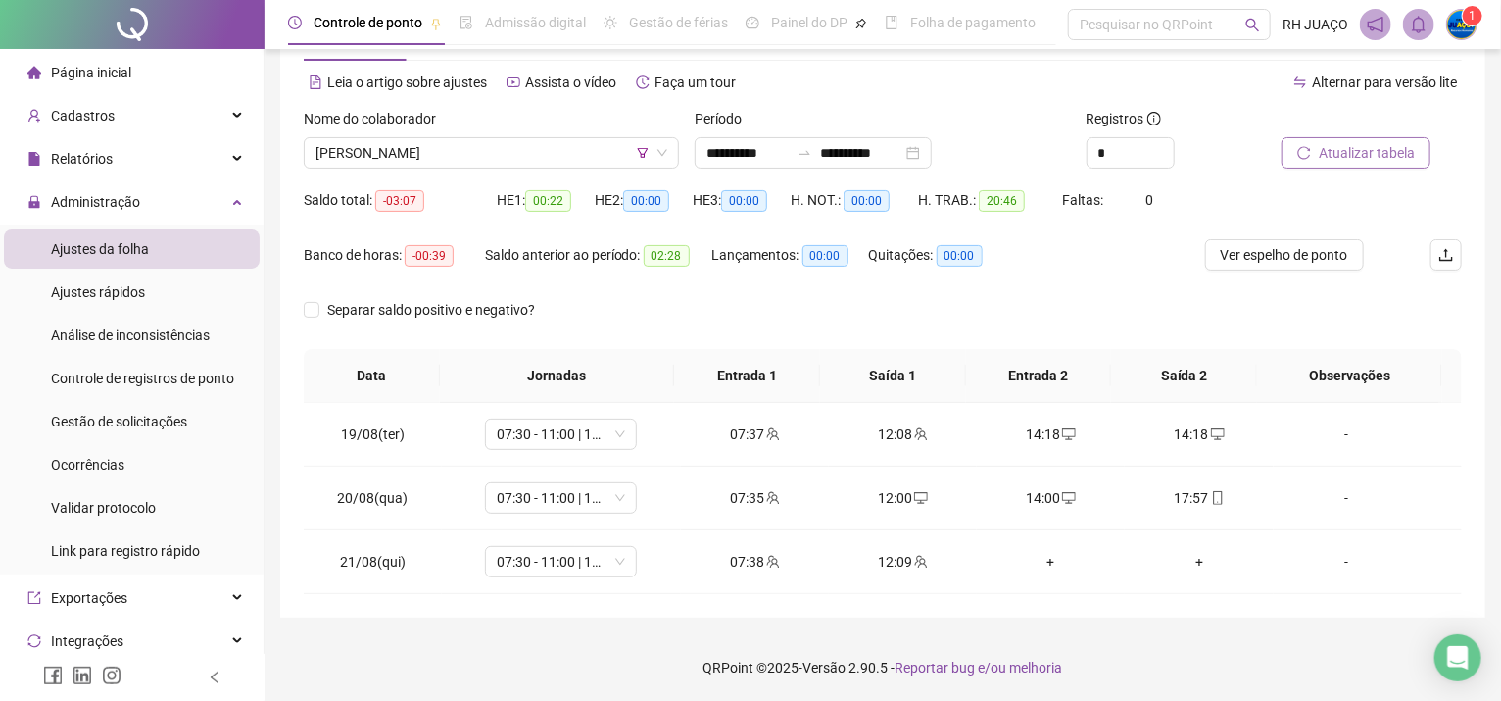
click at [1355, 158] on span "Atualizar tabela" at bounding box center [1367, 153] width 96 height 22
click at [1184, 431] on div "14:18" at bounding box center [1199, 434] width 117 height 22
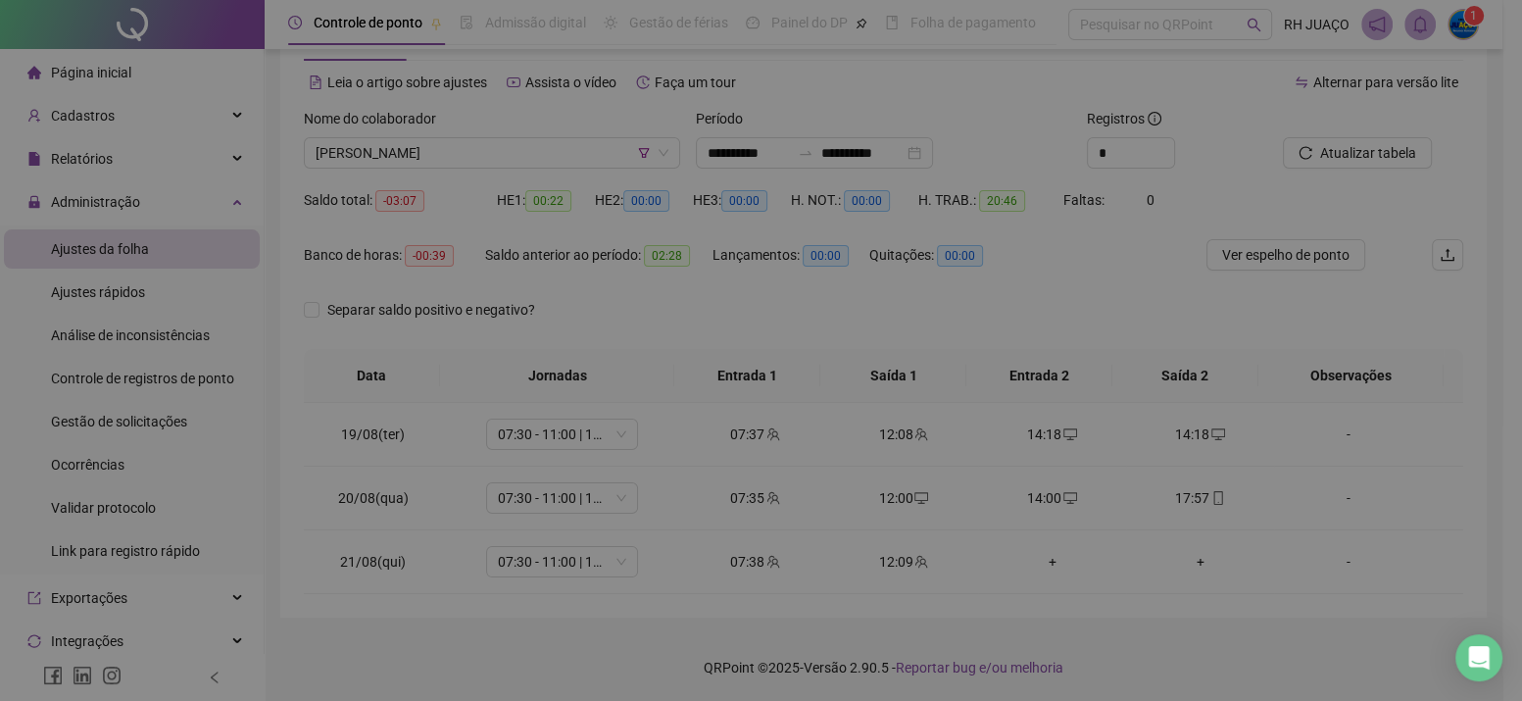
type input "**********"
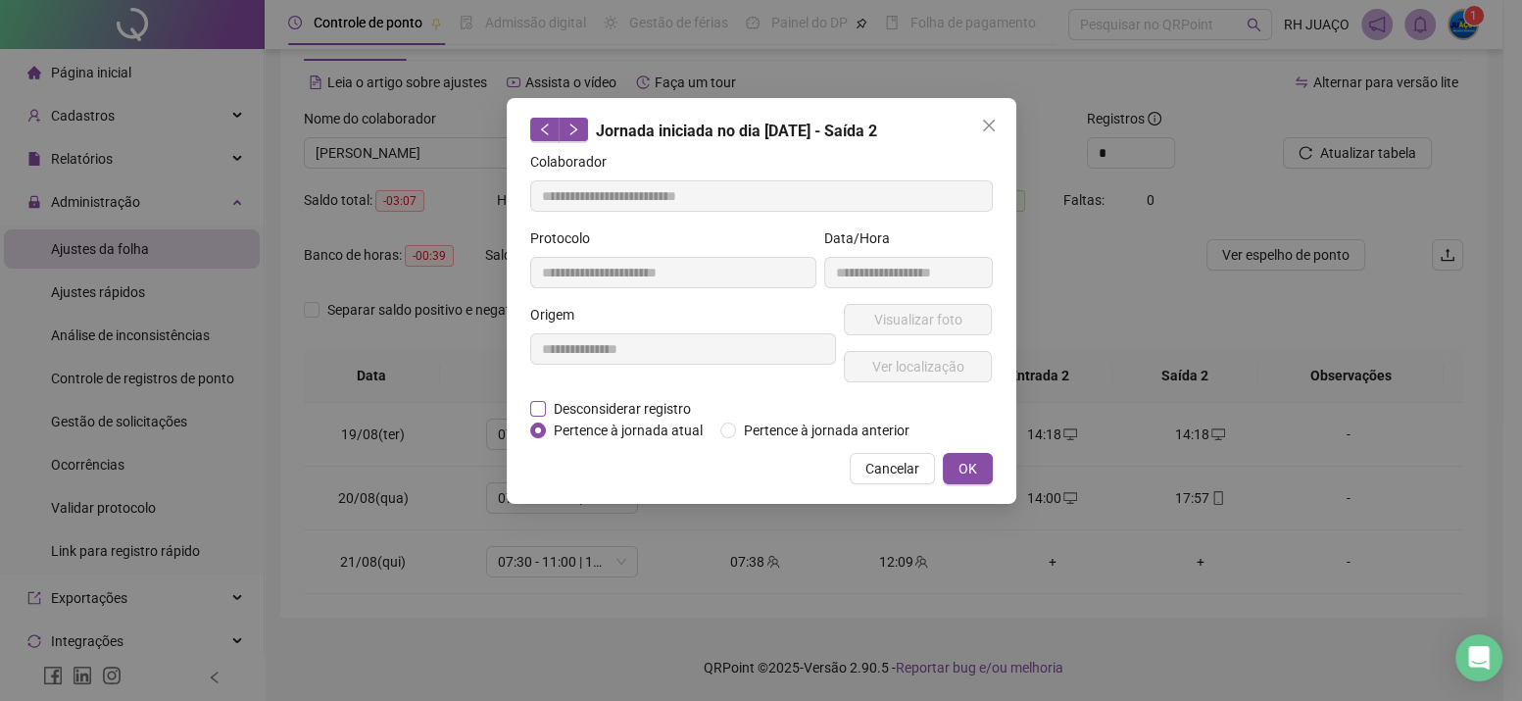
click at [672, 410] on span "Desconsiderar registro" at bounding box center [622, 409] width 153 height 22
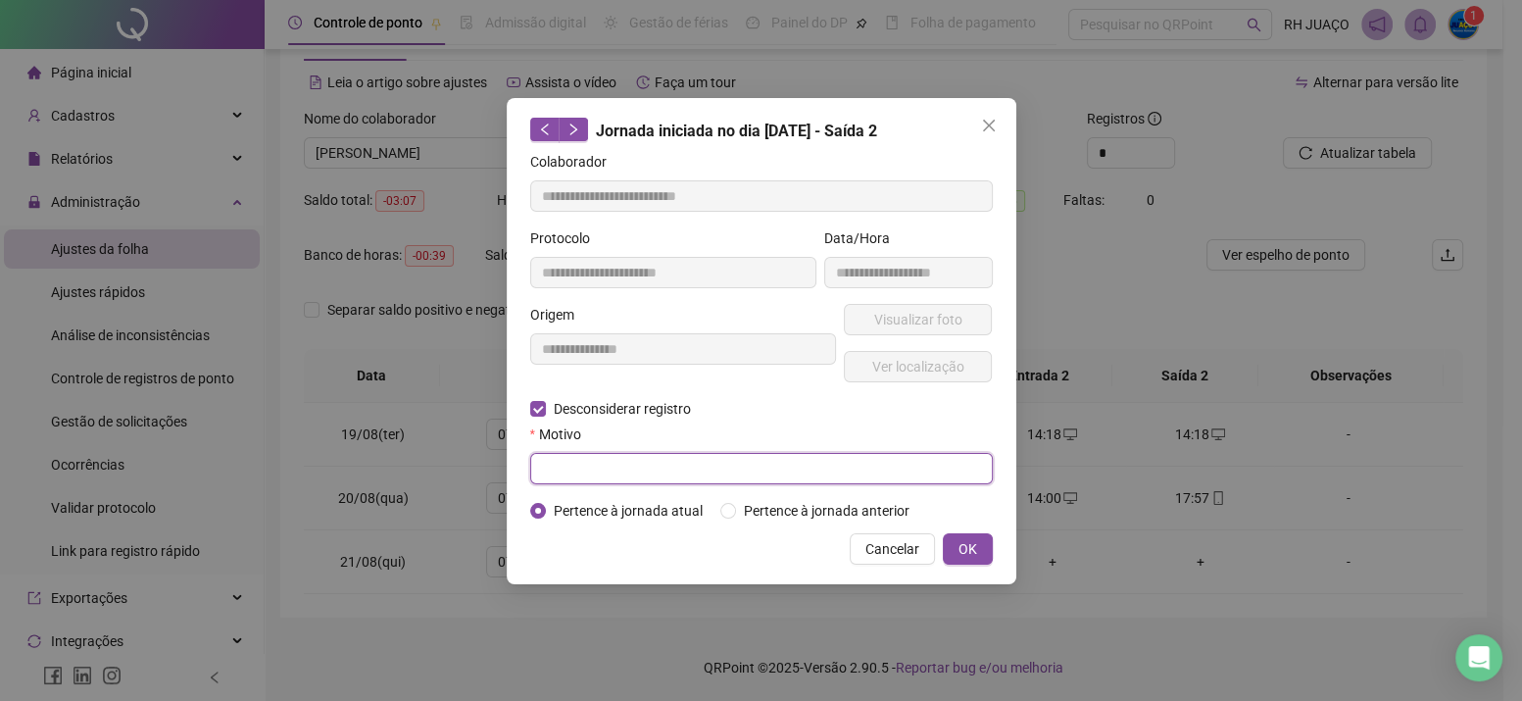
click at [657, 470] on input "text" at bounding box center [761, 468] width 463 height 31
type input "**********"
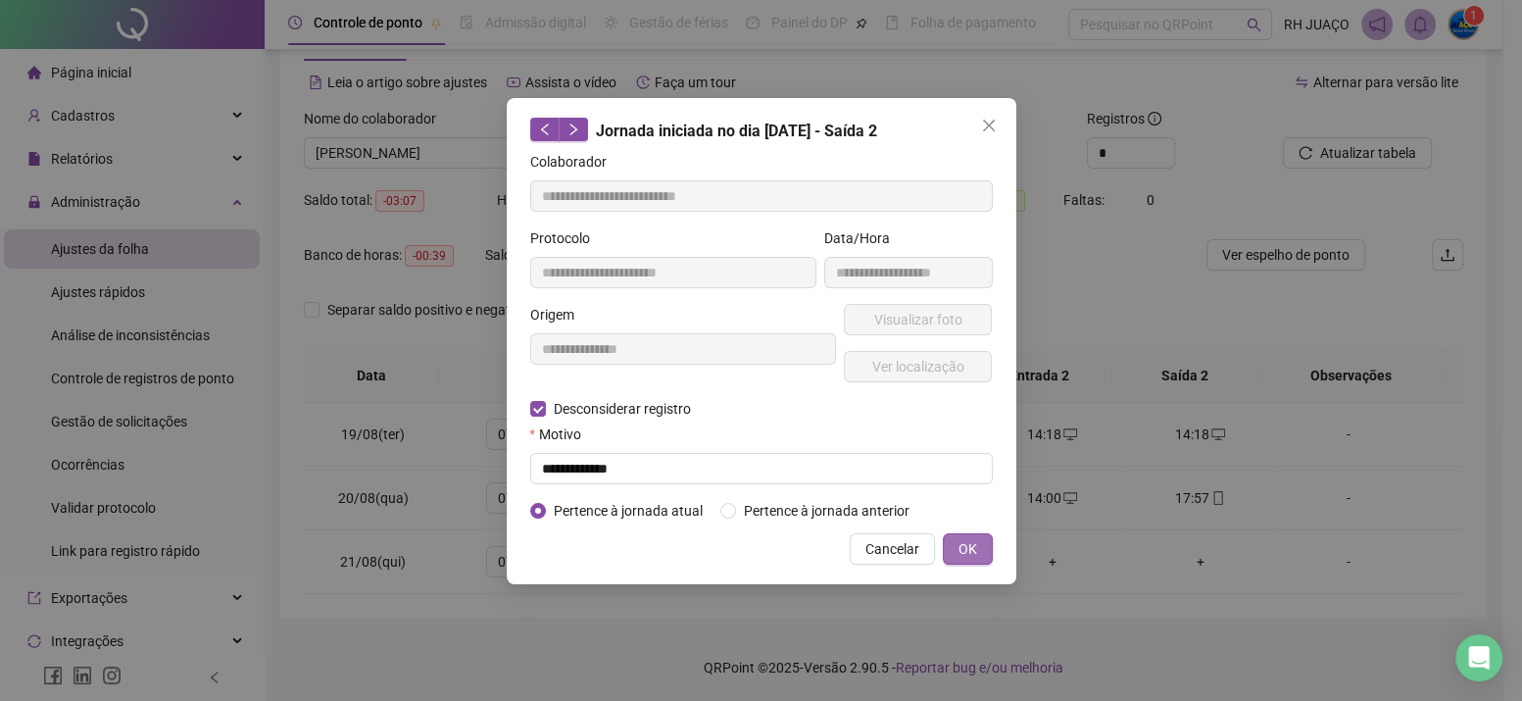
click at [957, 542] on button "OK" at bounding box center [968, 548] width 50 height 31
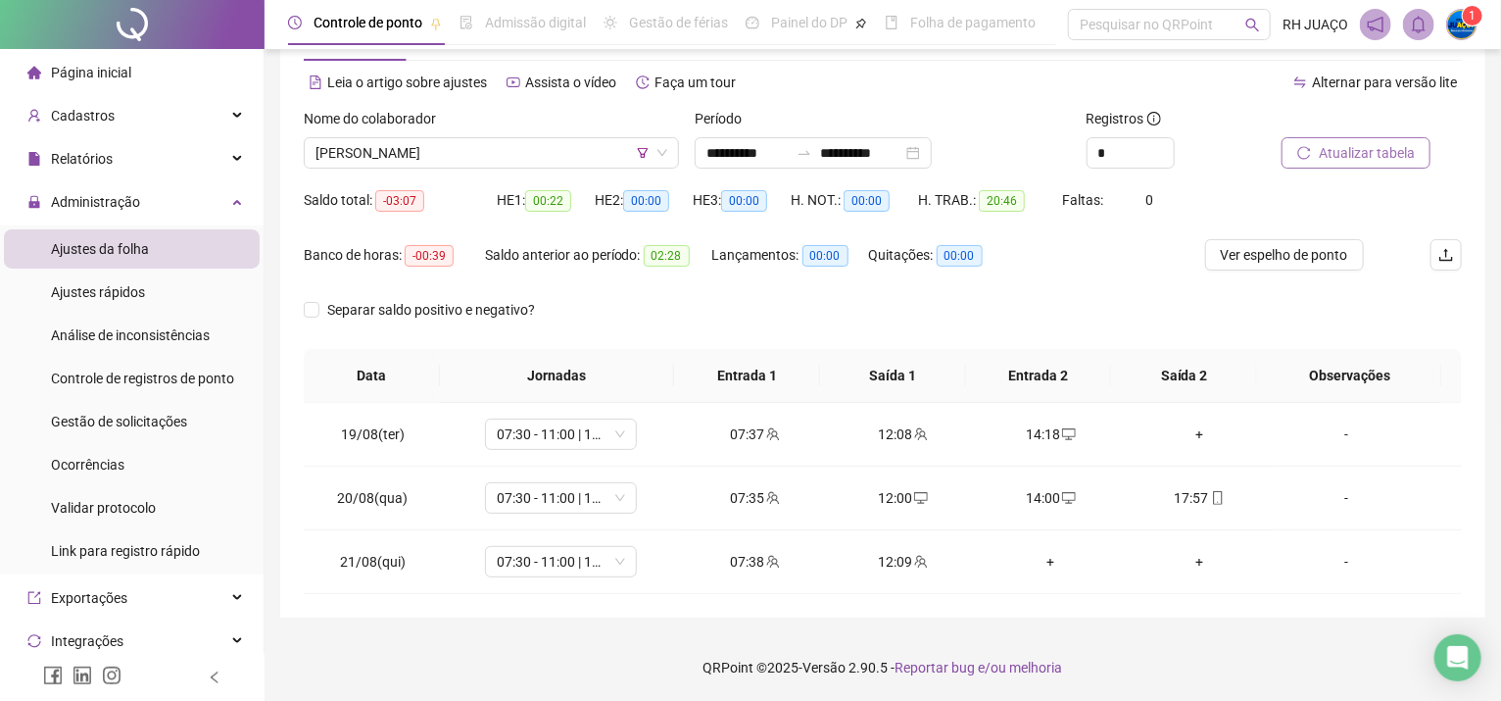
click at [1379, 156] on span "Atualizar tabela" at bounding box center [1367, 153] width 96 height 22
click at [1166, 444] on div "14:18" at bounding box center [1199, 434] width 117 height 22
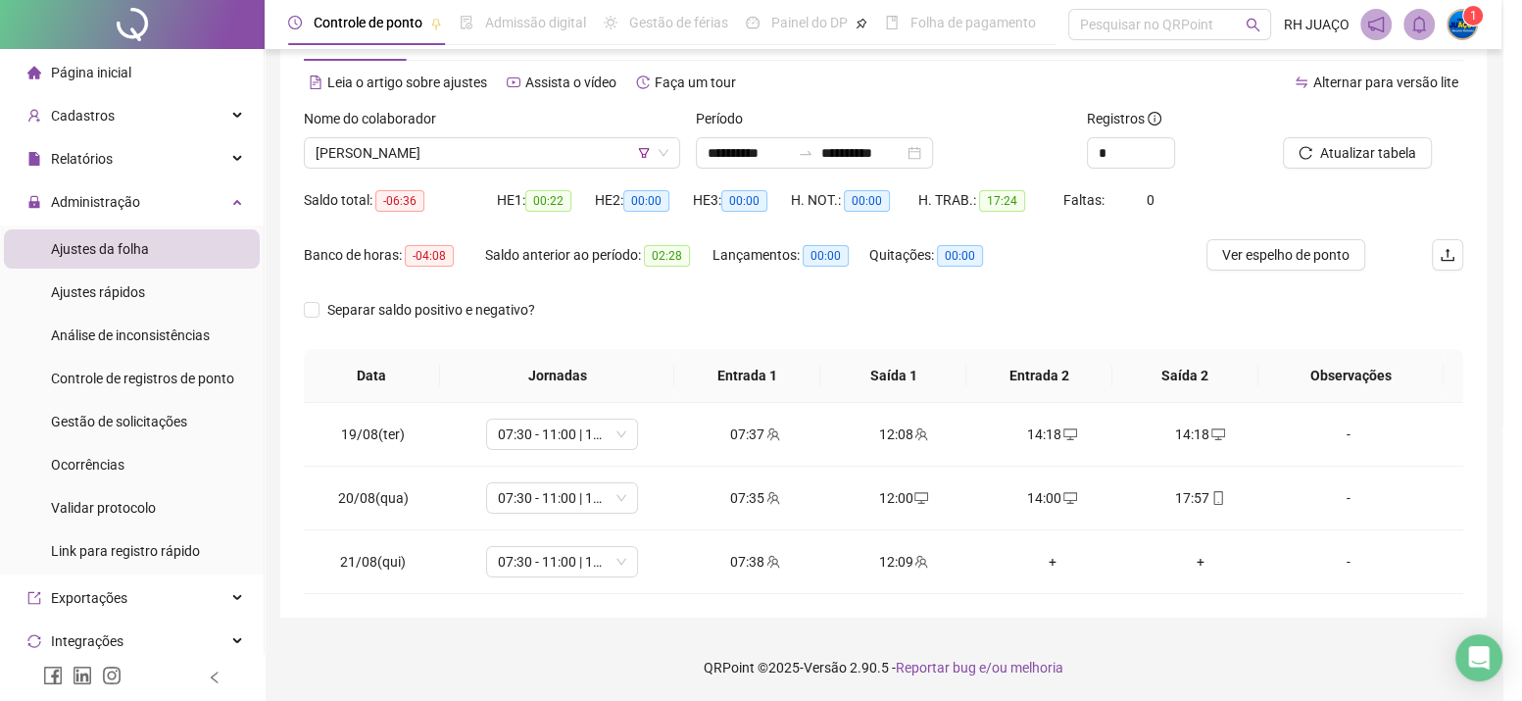
type input "**********"
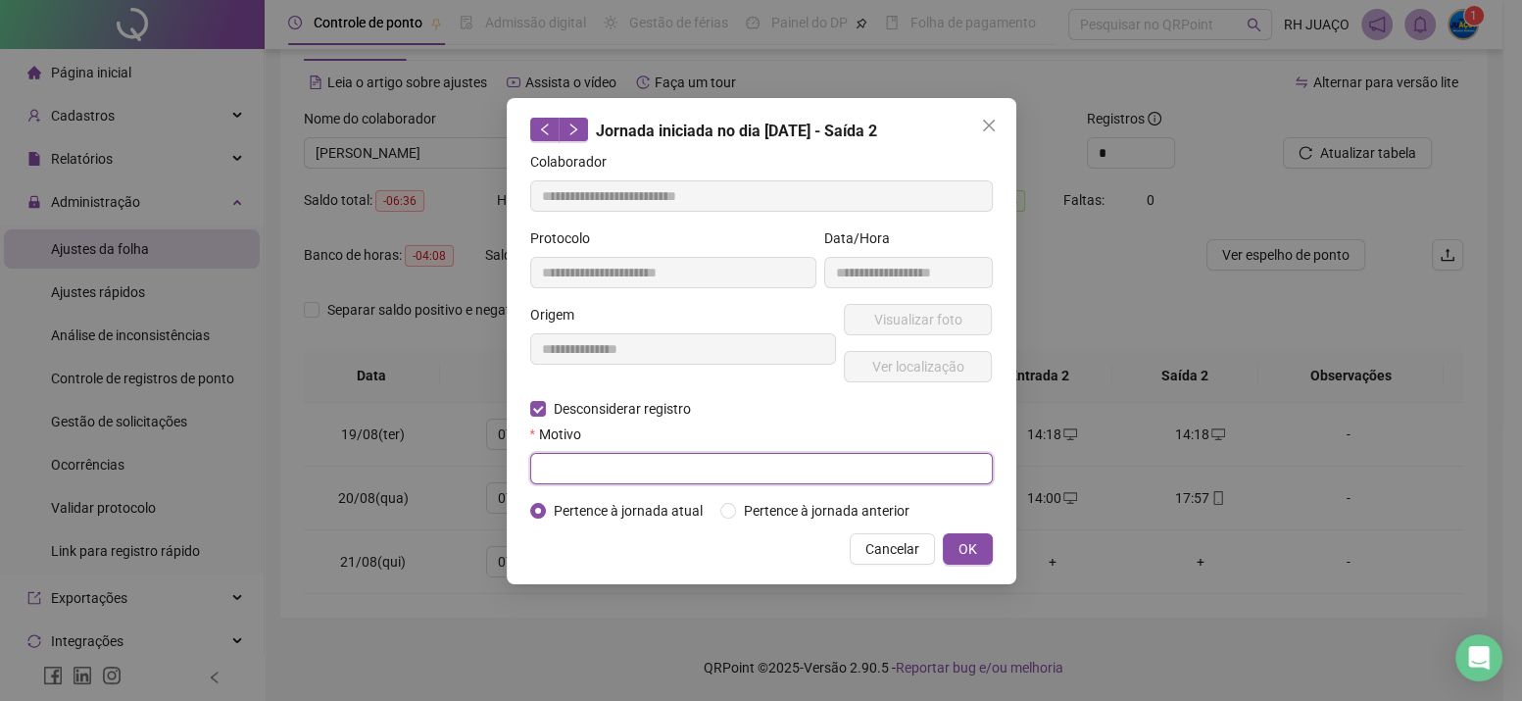
click at [586, 482] on input "text" at bounding box center [761, 468] width 463 height 31
type input "**********"
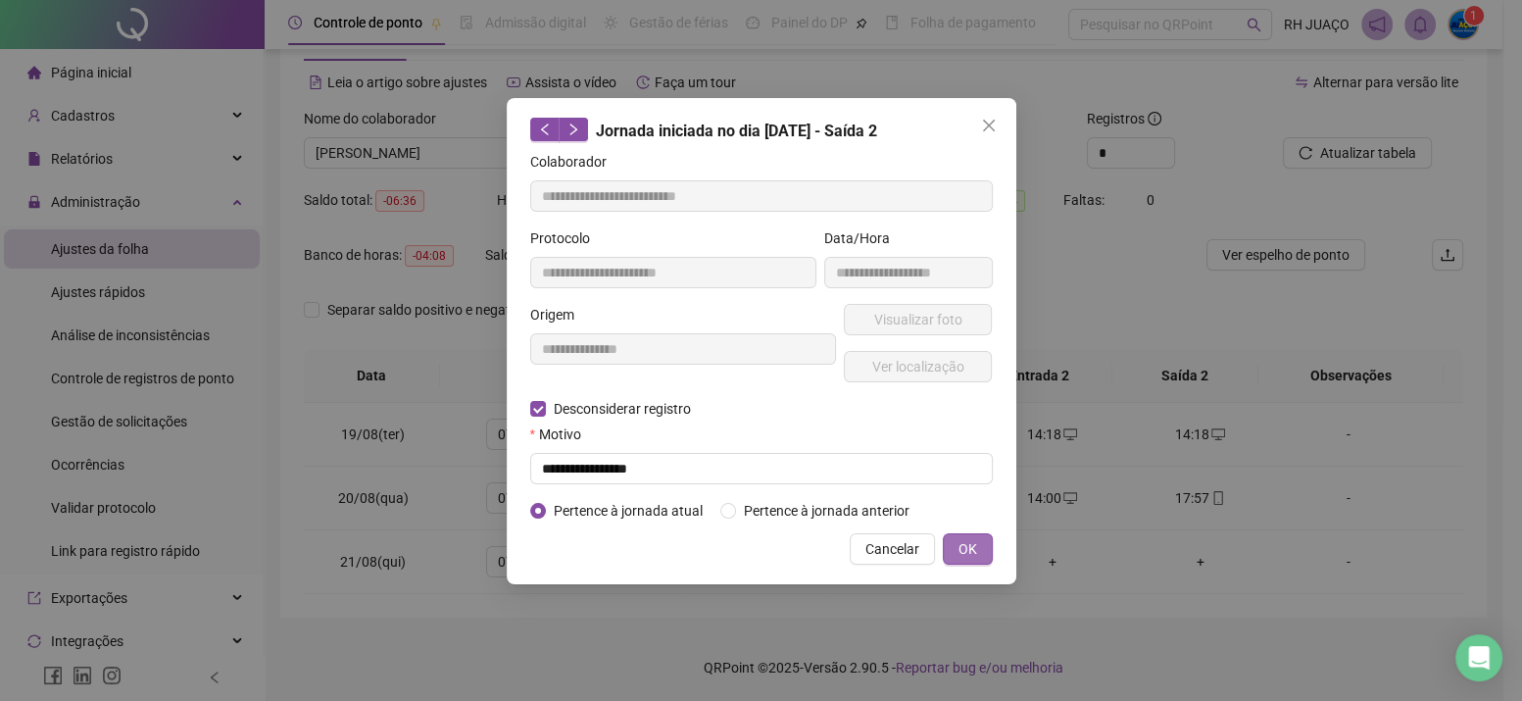
click at [974, 548] on span "OK" at bounding box center [968, 549] width 19 height 22
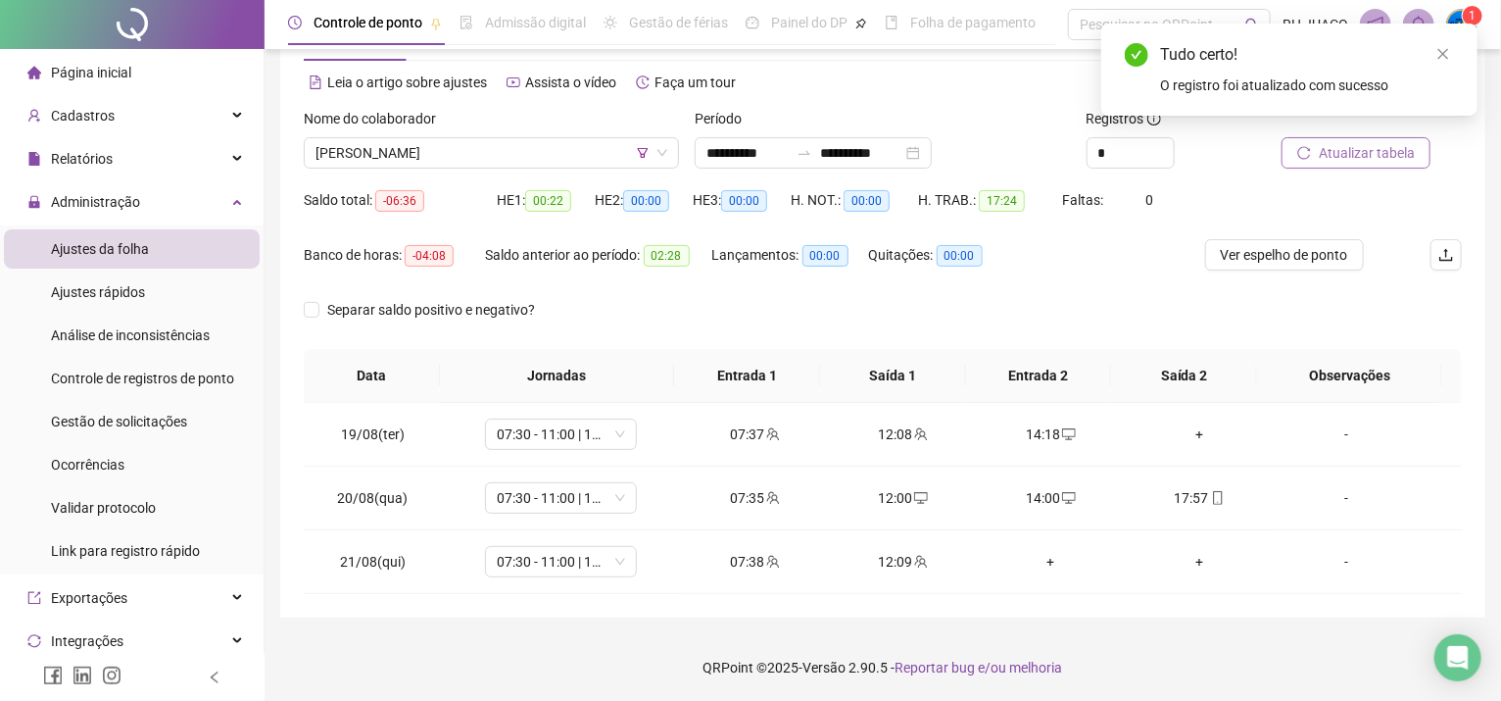
click at [1333, 155] on span "Atualizar tabela" at bounding box center [1367, 153] width 96 height 22
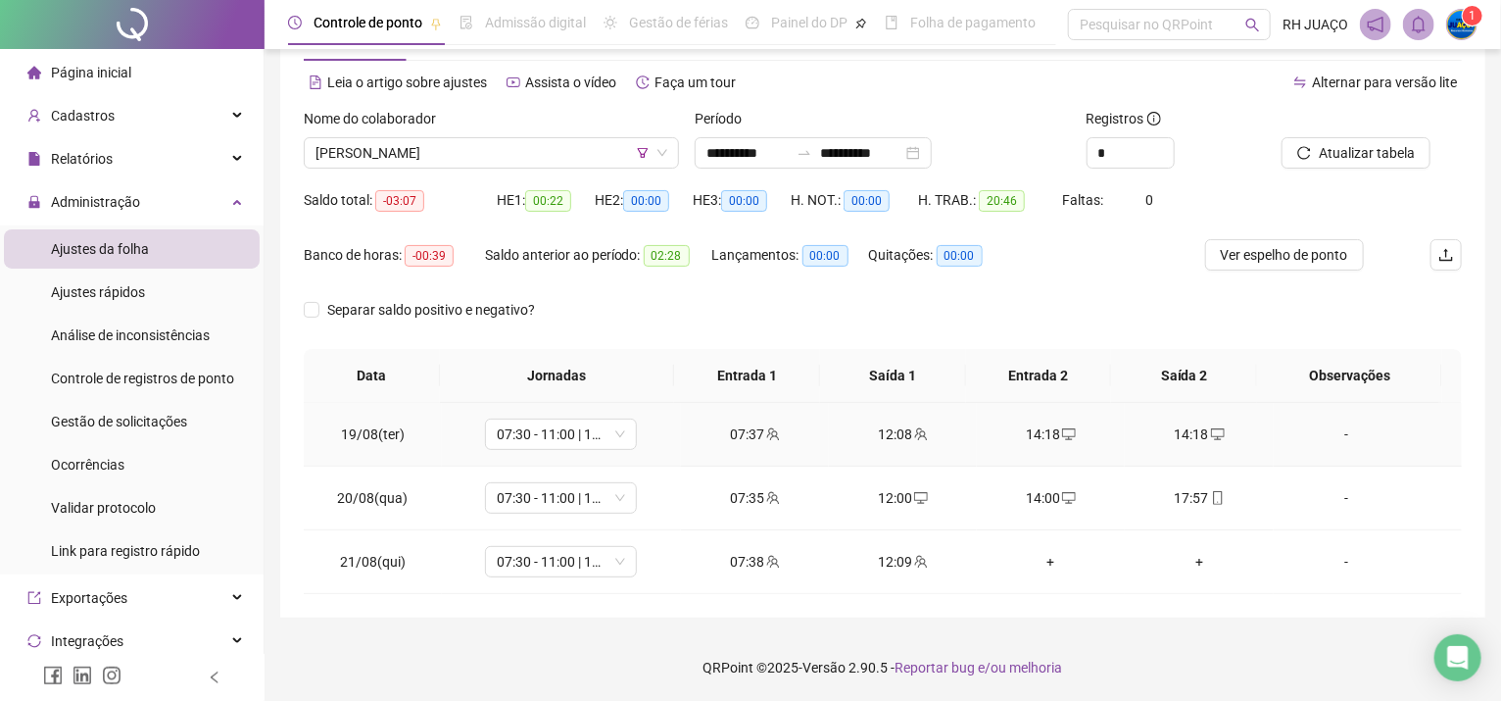
click at [1174, 441] on div "14:18" at bounding box center [1199, 434] width 117 height 22
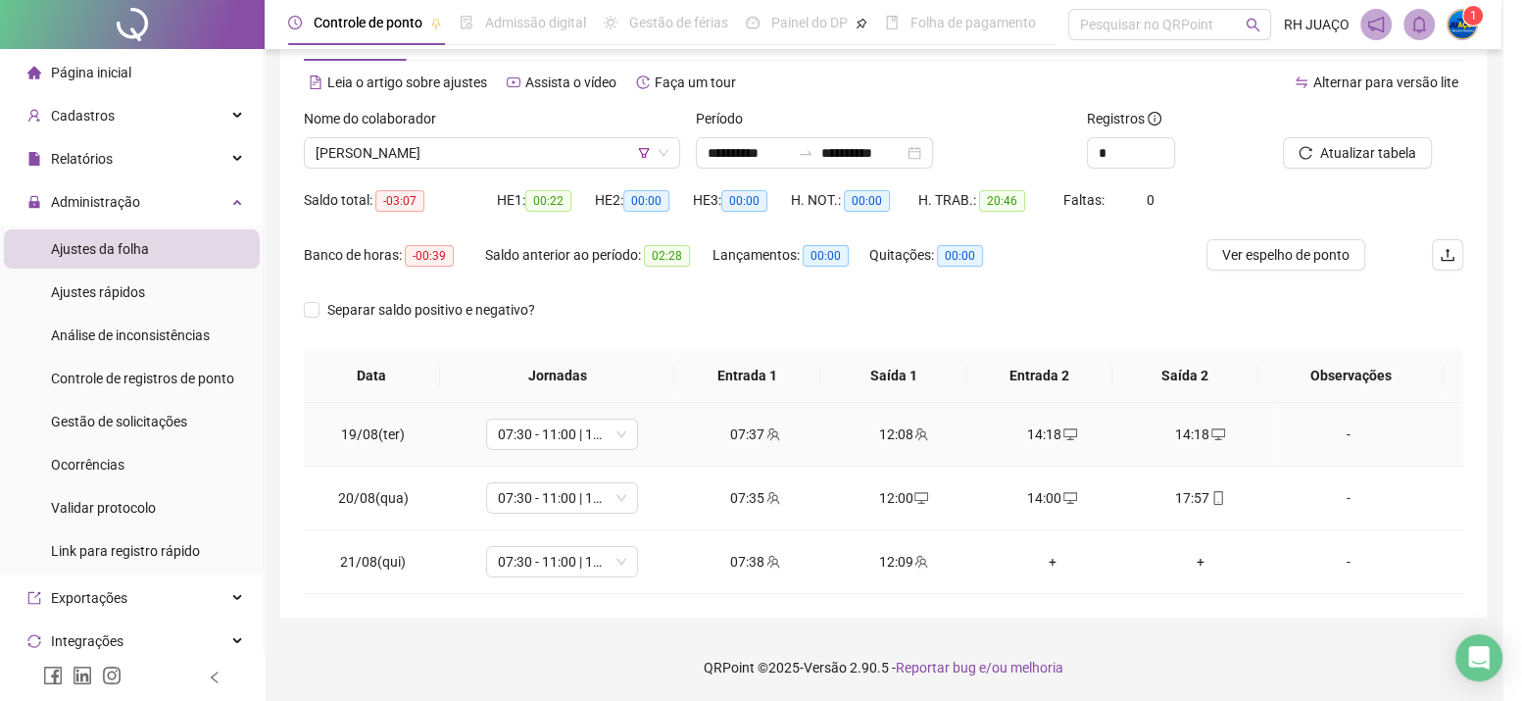
type input "**********"
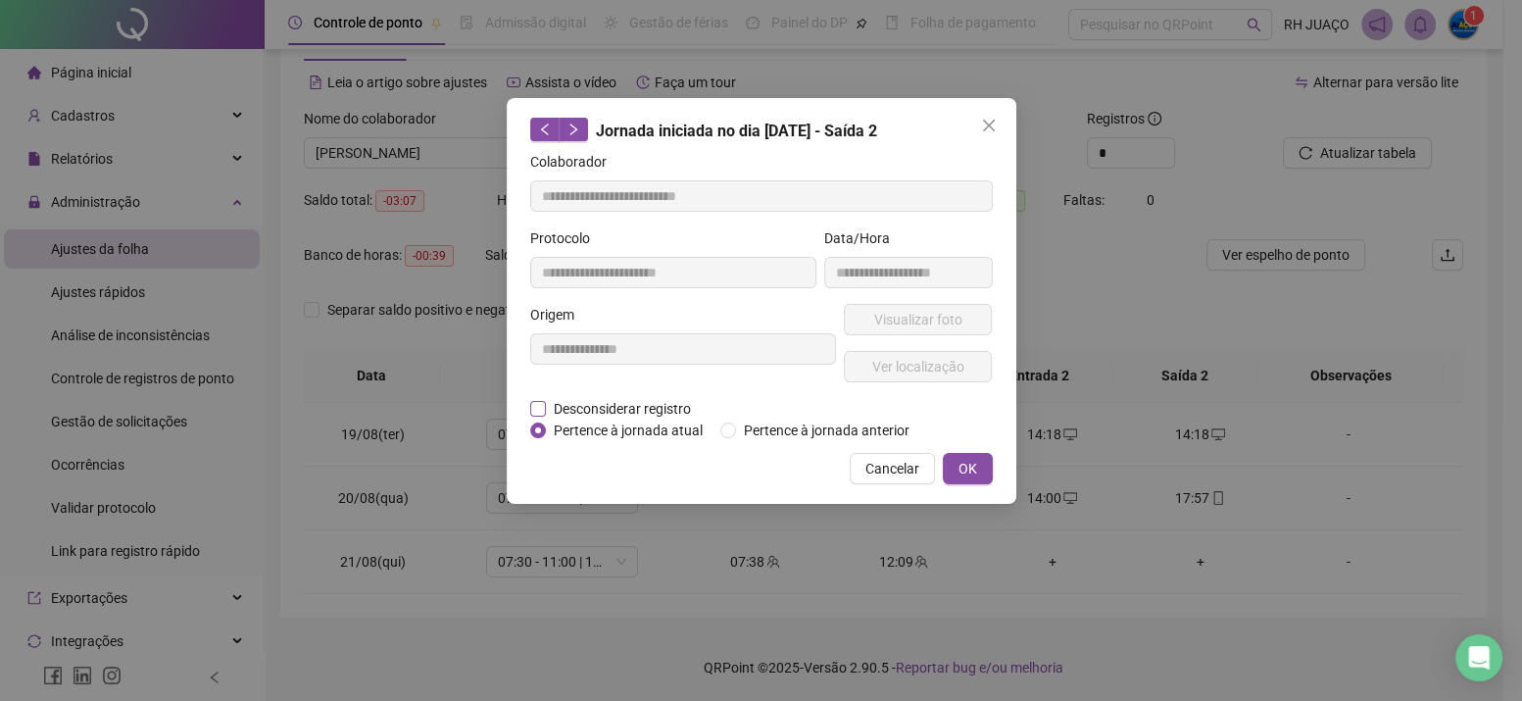
click at [627, 411] on span "Desconsiderar registro" at bounding box center [622, 409] width 153 height 22
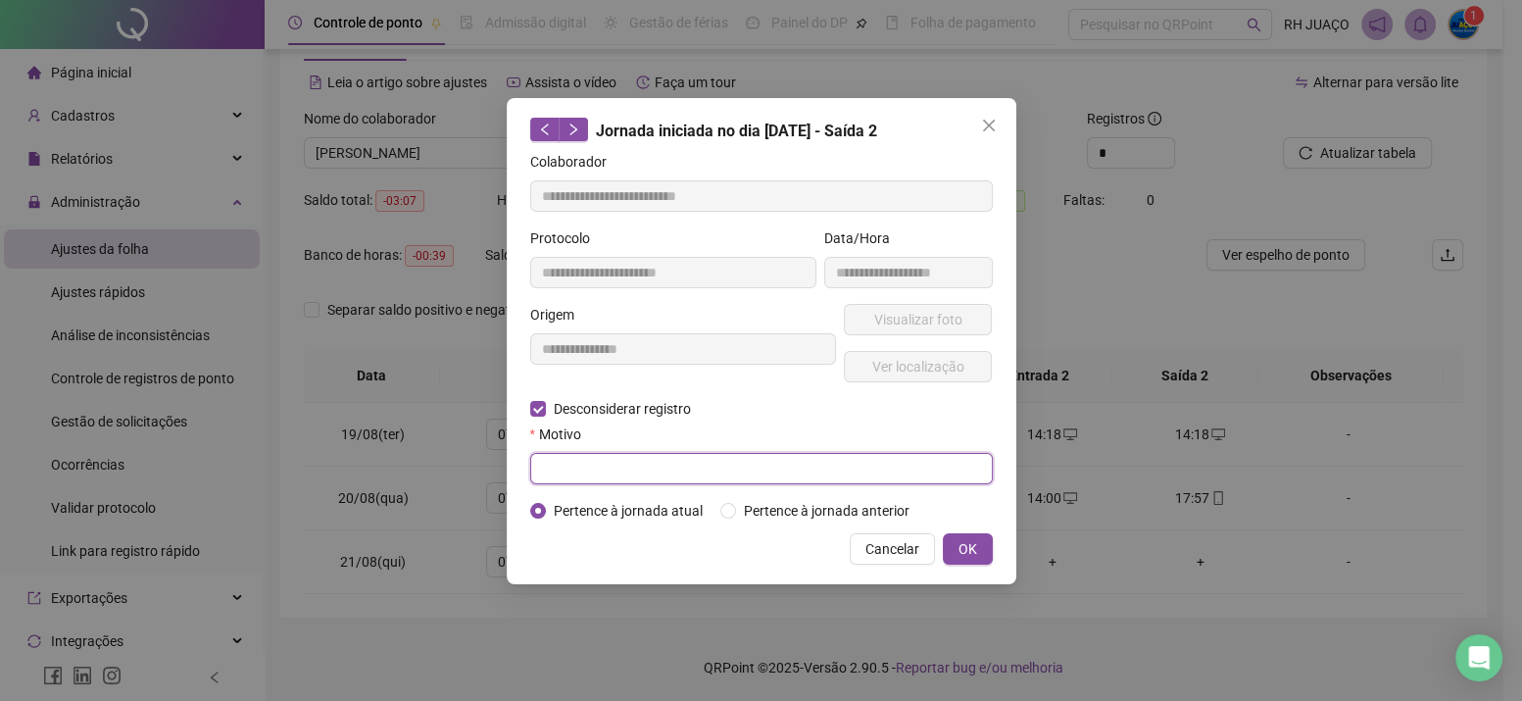
click at [618, 473] on input "text" at bounding box center [761, 468] width 463 height 31
type input "**********"
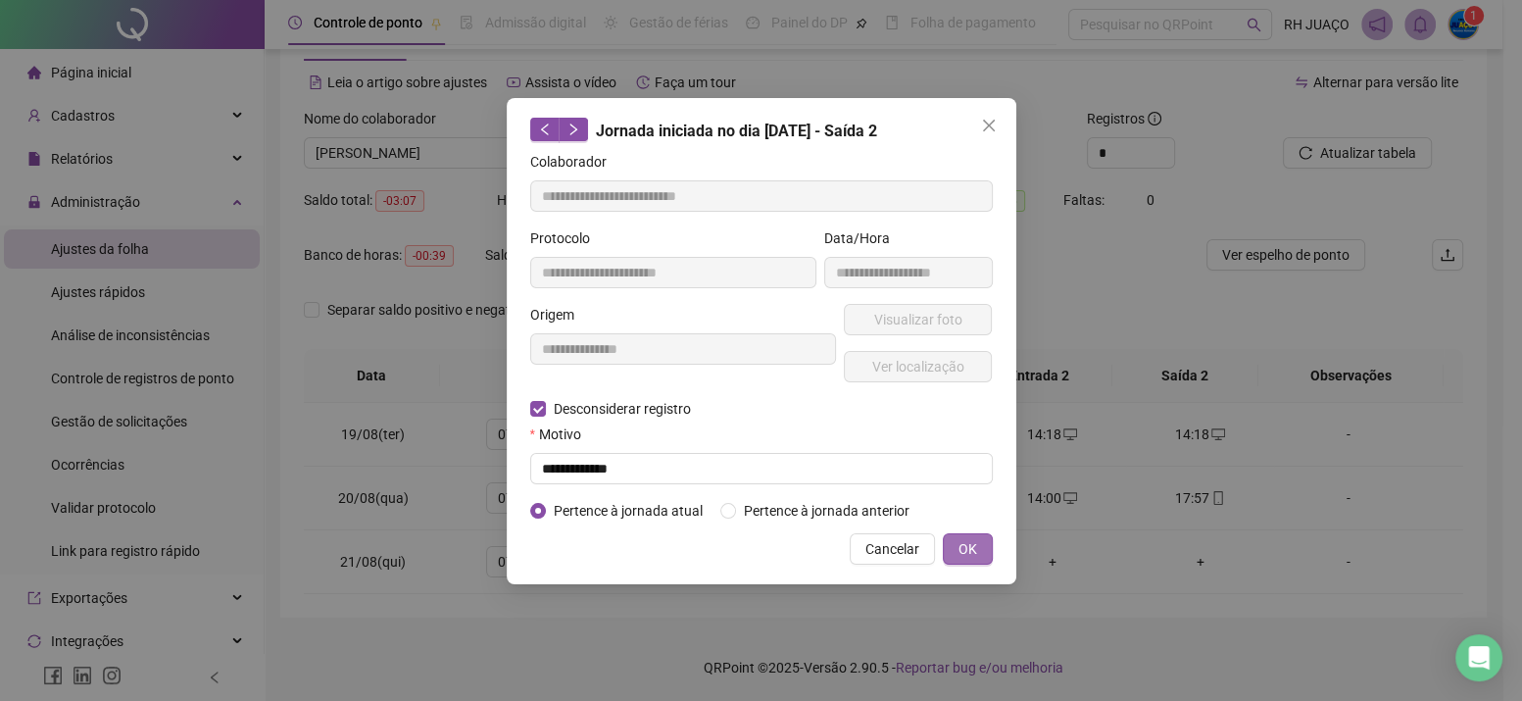
click at [957, 552] on button "OK" at bounding box center [968, 548] width 50 height 31
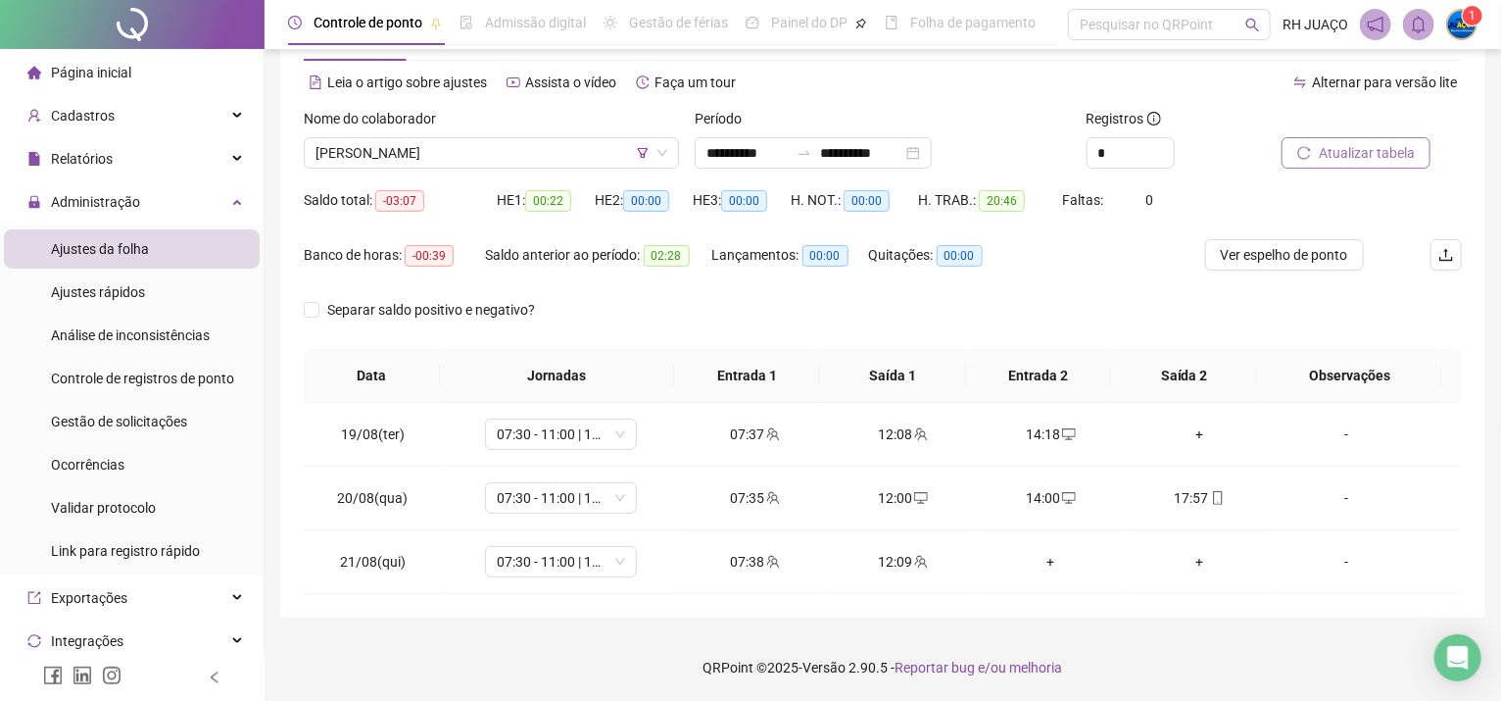
click at [1347, 165] on button "Atualizar tabela" at bounding box center [1356, 152] width 149 height 31
click at [1042, 556] on div "+" at bounding box center [1051, 562] width 117 height 22
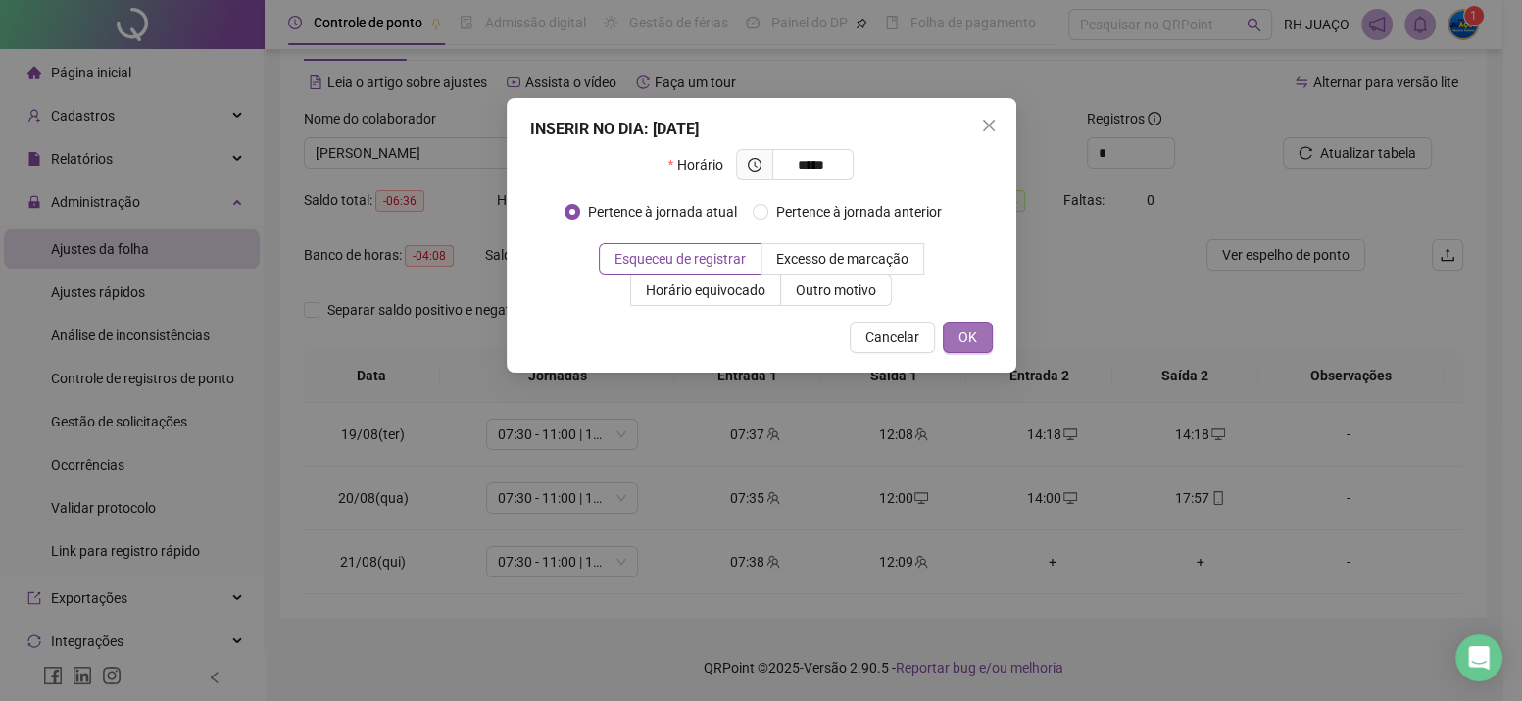
type input "*****"
click at [976, 340] on button "OK" at bounding box center [968, 336] width 50 height 31
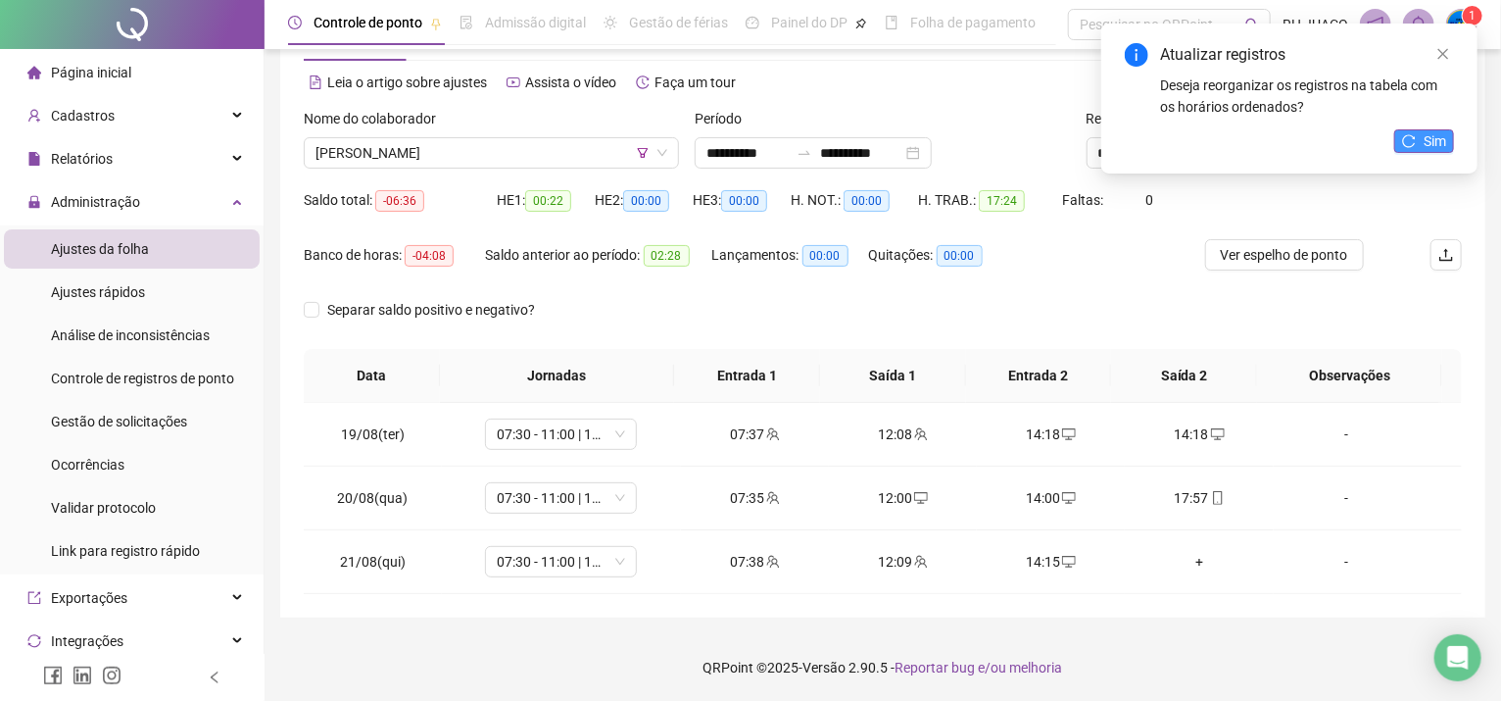
click at [1417, 144] on button "Sim" at bounding box center [1425, 141] width 60 height 24
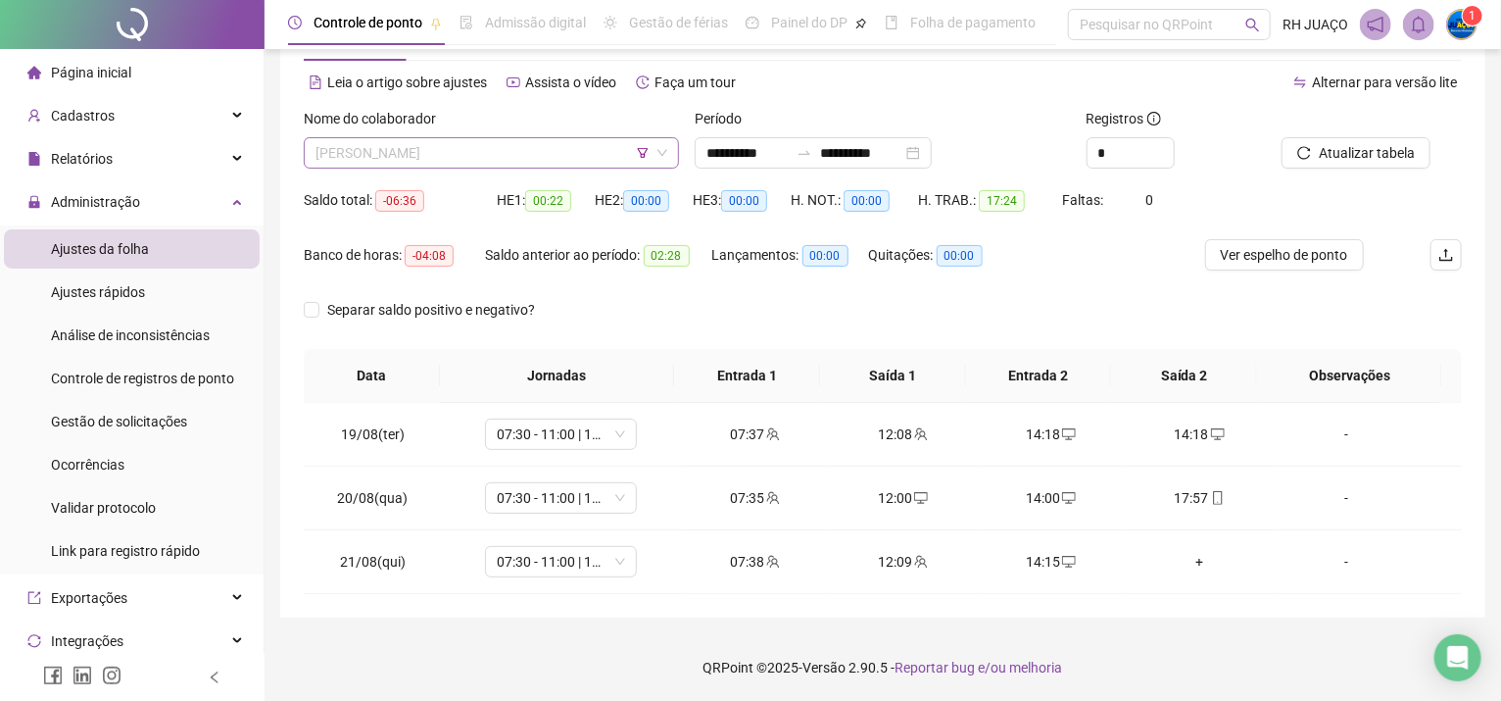
click at [470, 153] on span "[PERSON_NAME]" at bounding box center [492, 152] width 352 height 29
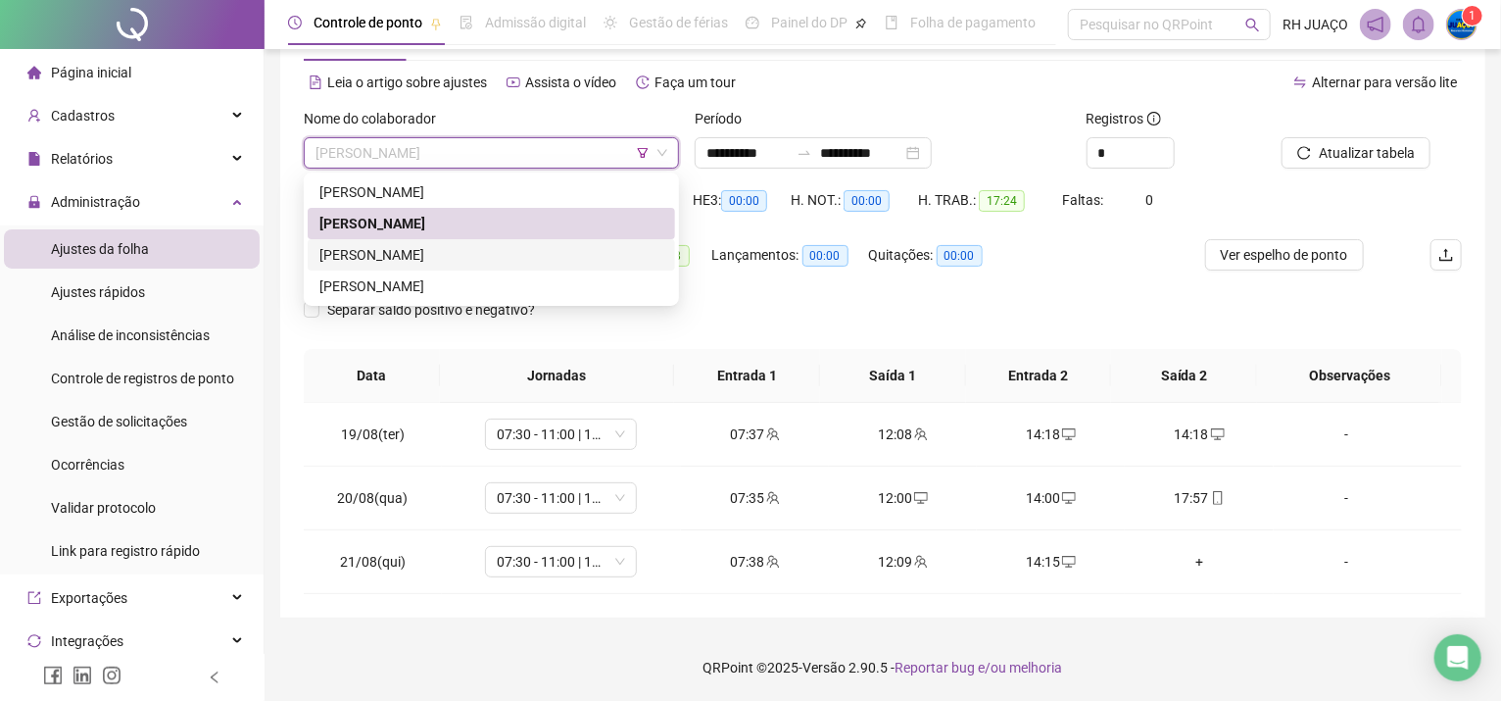
click at [441, 255] on div "[PERSON_NAME]" at bounding box center [492, 255] width 344 height 22
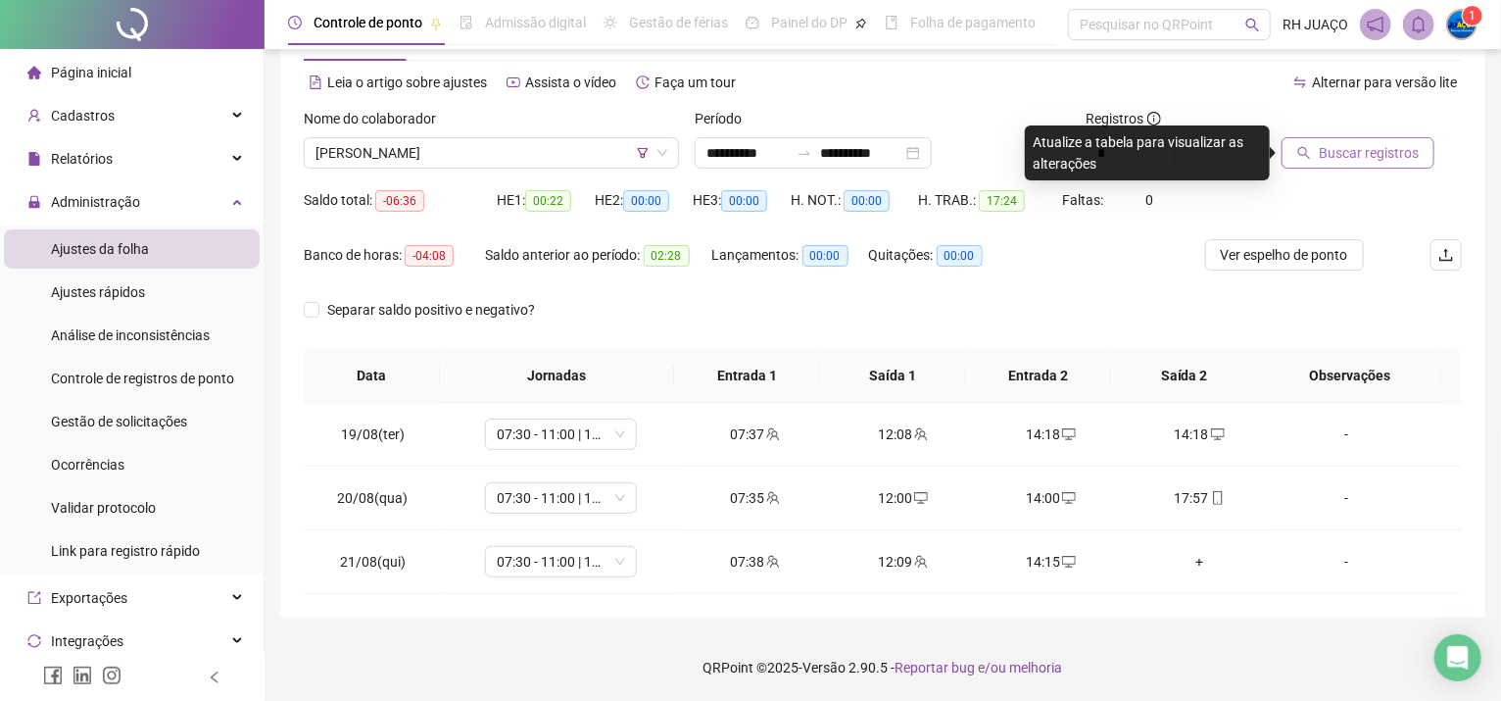
click at [1349, 156] on span "Buscar registros" at bounding box center [1369, 153] width 100 height 22
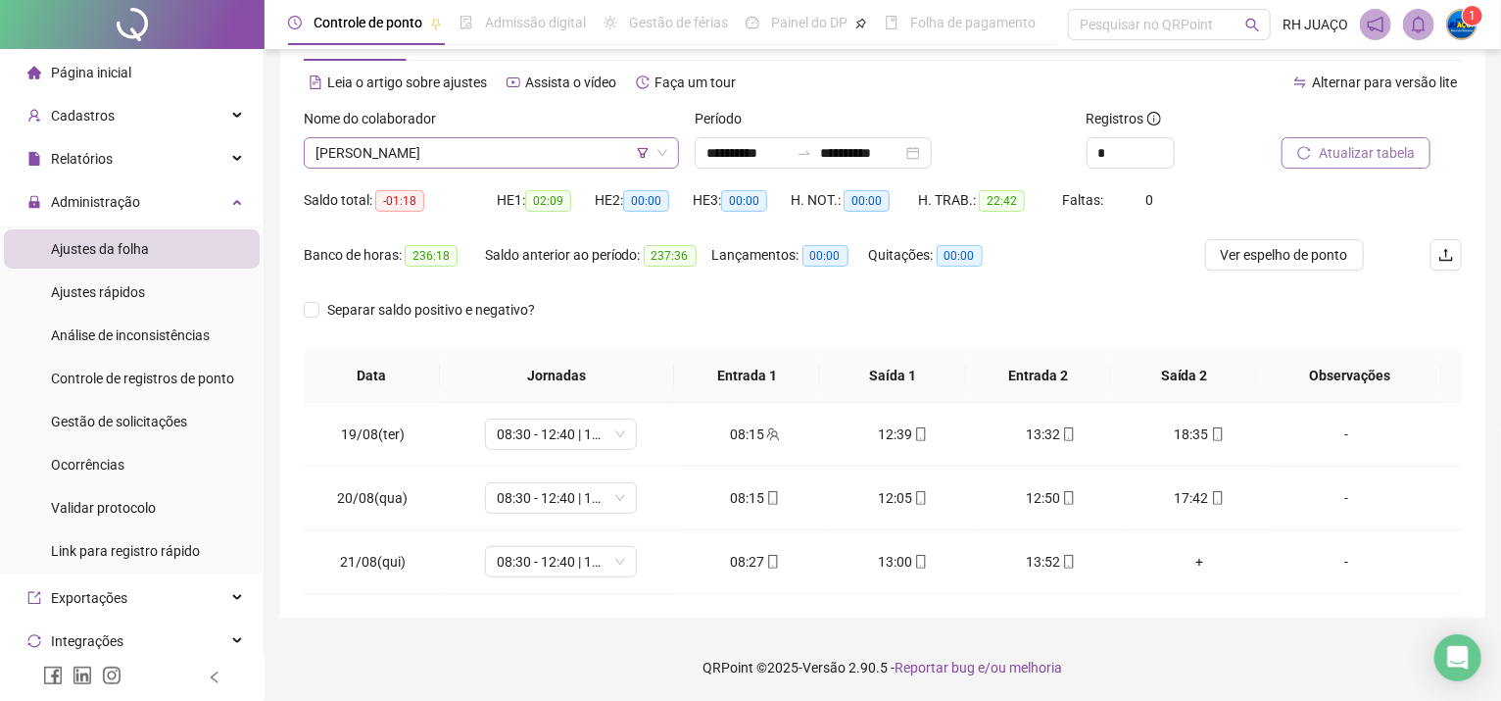
click at [592, 158] on span "[PERSON_NAME]" at bounding box center [492, 152] width 352 height 29
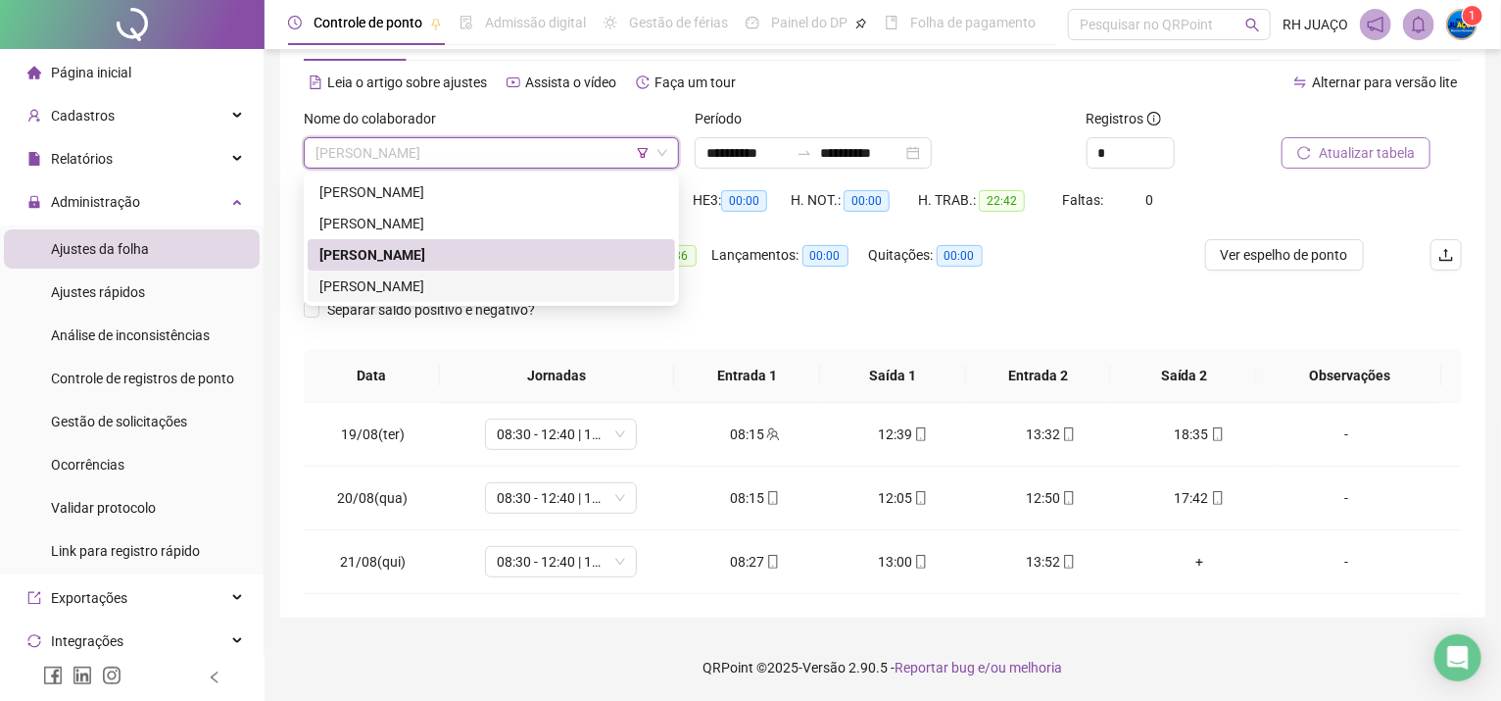
click at [583, 295] on div "[PERSON_NAME]" at bounding box center [492, 286] width 344 height 22
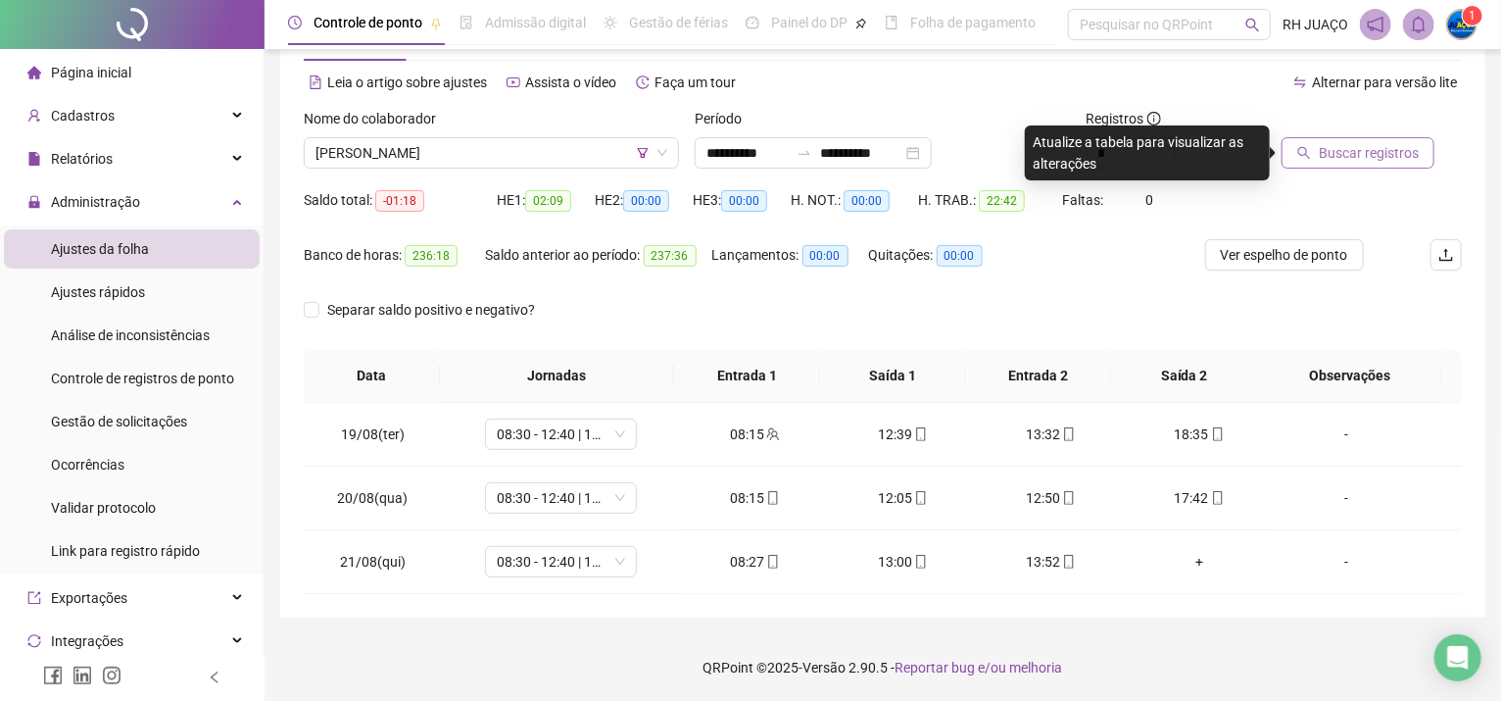
click at [1306, 158] on icon "search" at bounding box center [1305, 153] width 14 height 14
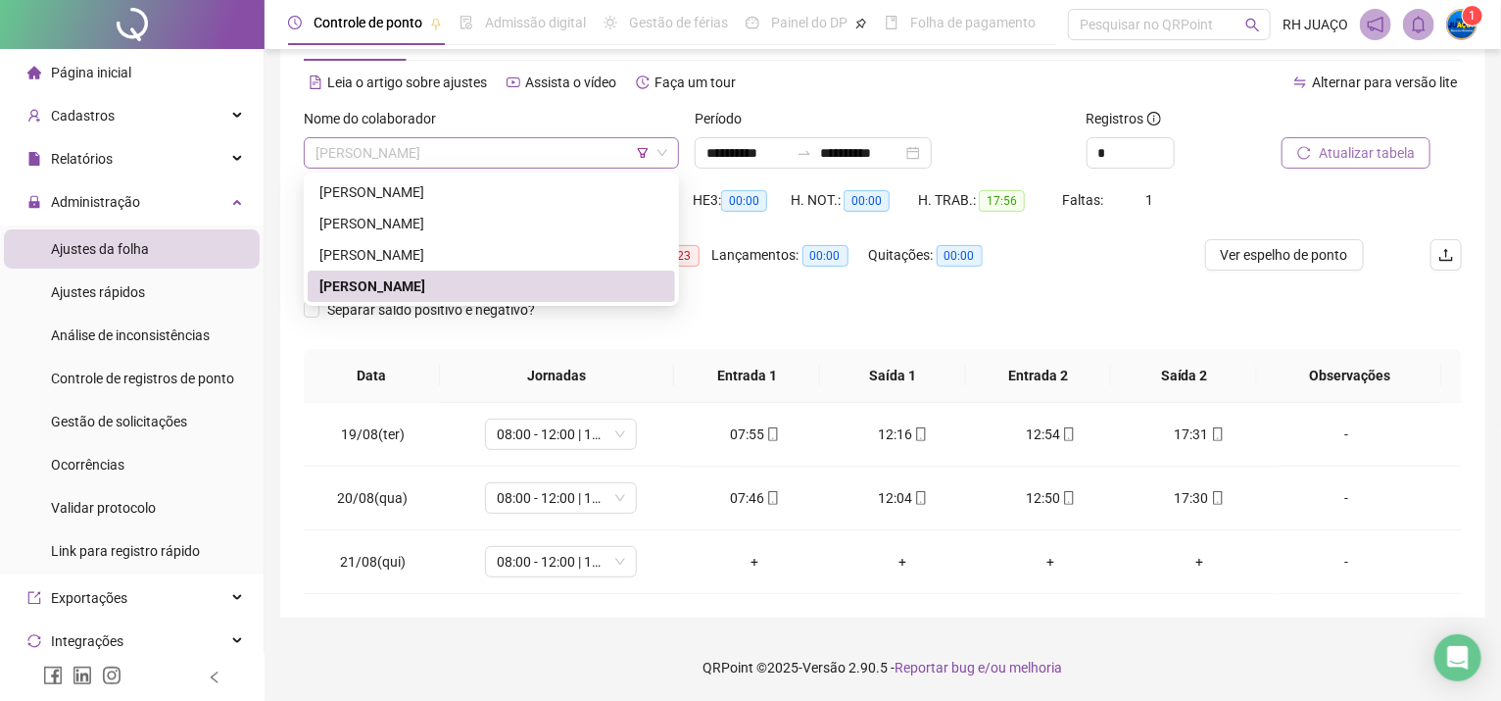
click at [555, 151] on span "[PERSON_NAME]" at bounding box center [492, 152] width 352 height 29
drag, startPoint x: 509, startPoint y: 224, endPoint x: 565, endPoint y: 210, distance: 58.7
click at [509, 223] on div "[PERSON_NAME]" at bounding box center [492, 224] width 344 height 22
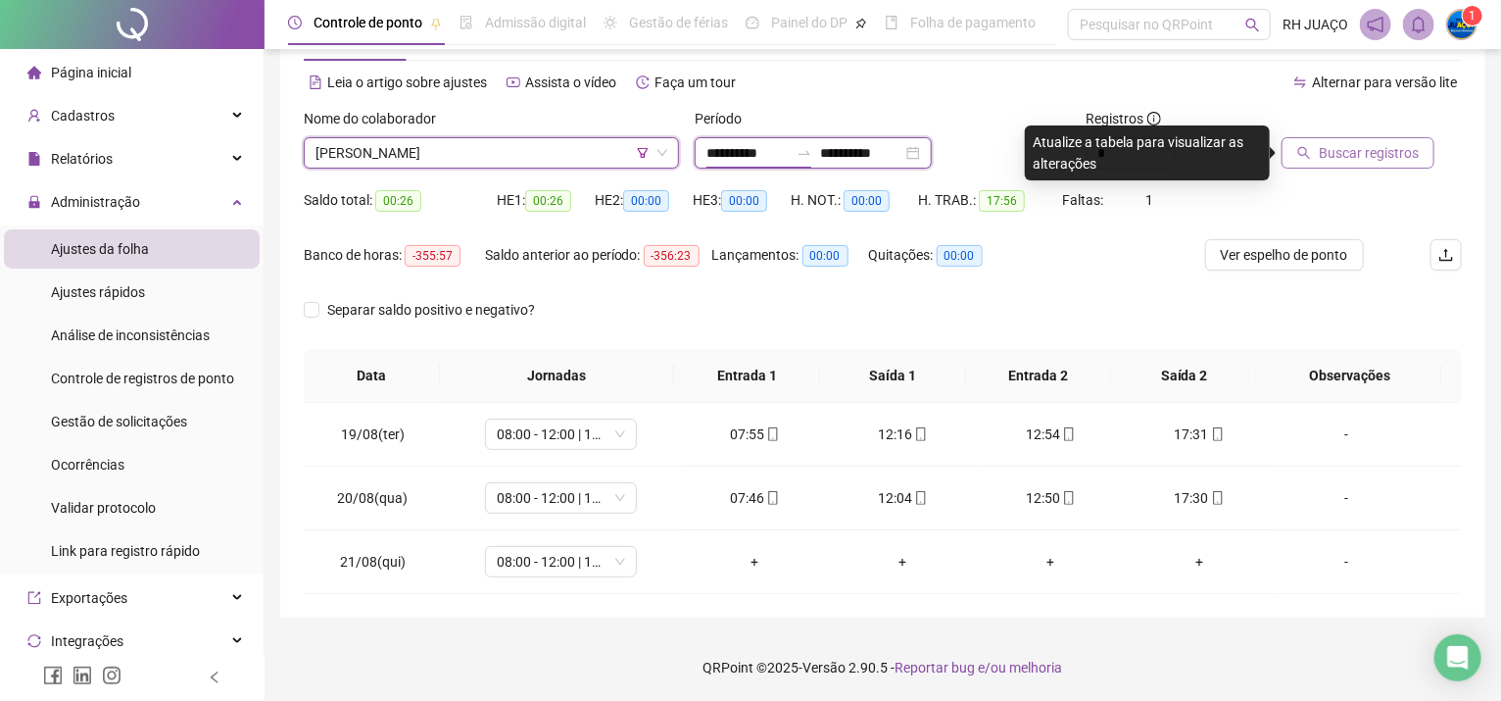
click at [745, 154] on input "**********" at bounding box center [748, 153] width 82 height 22
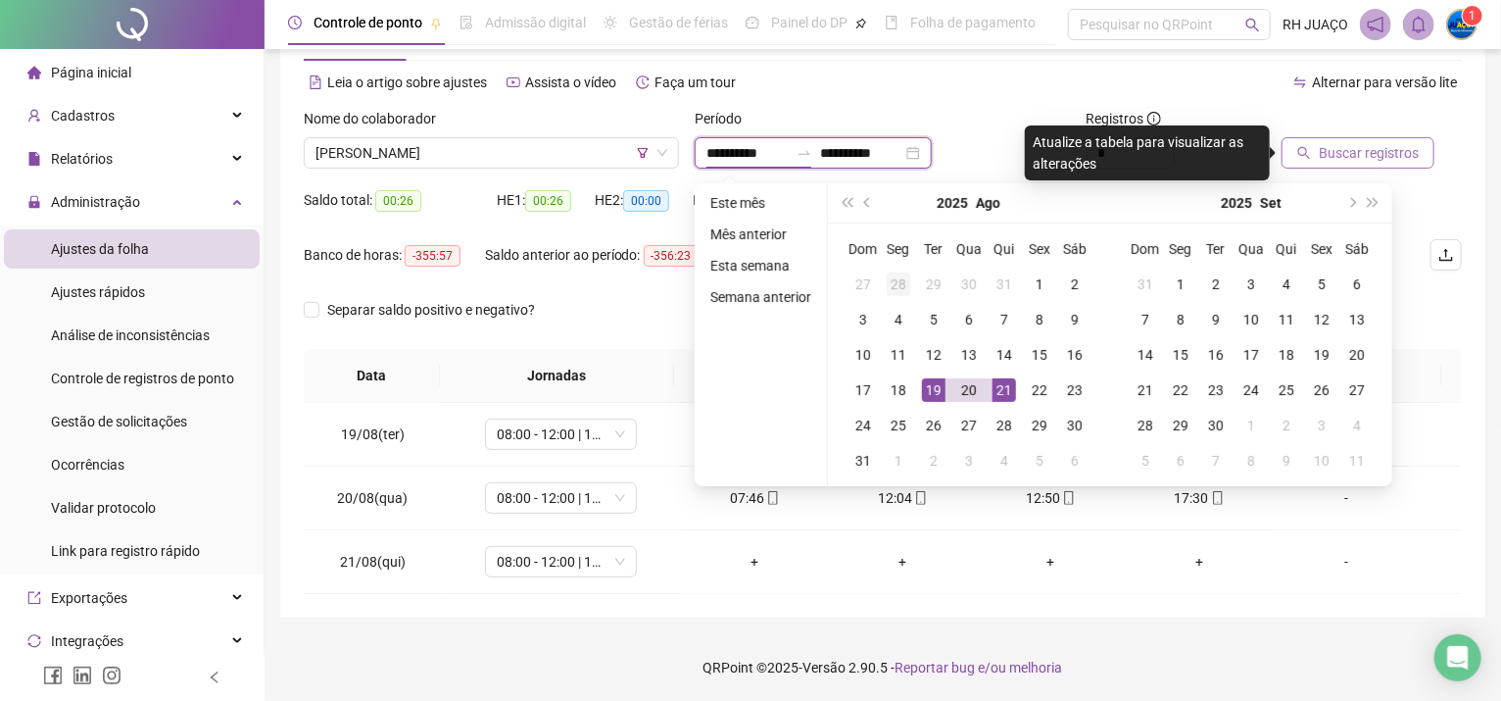
type input "**********"
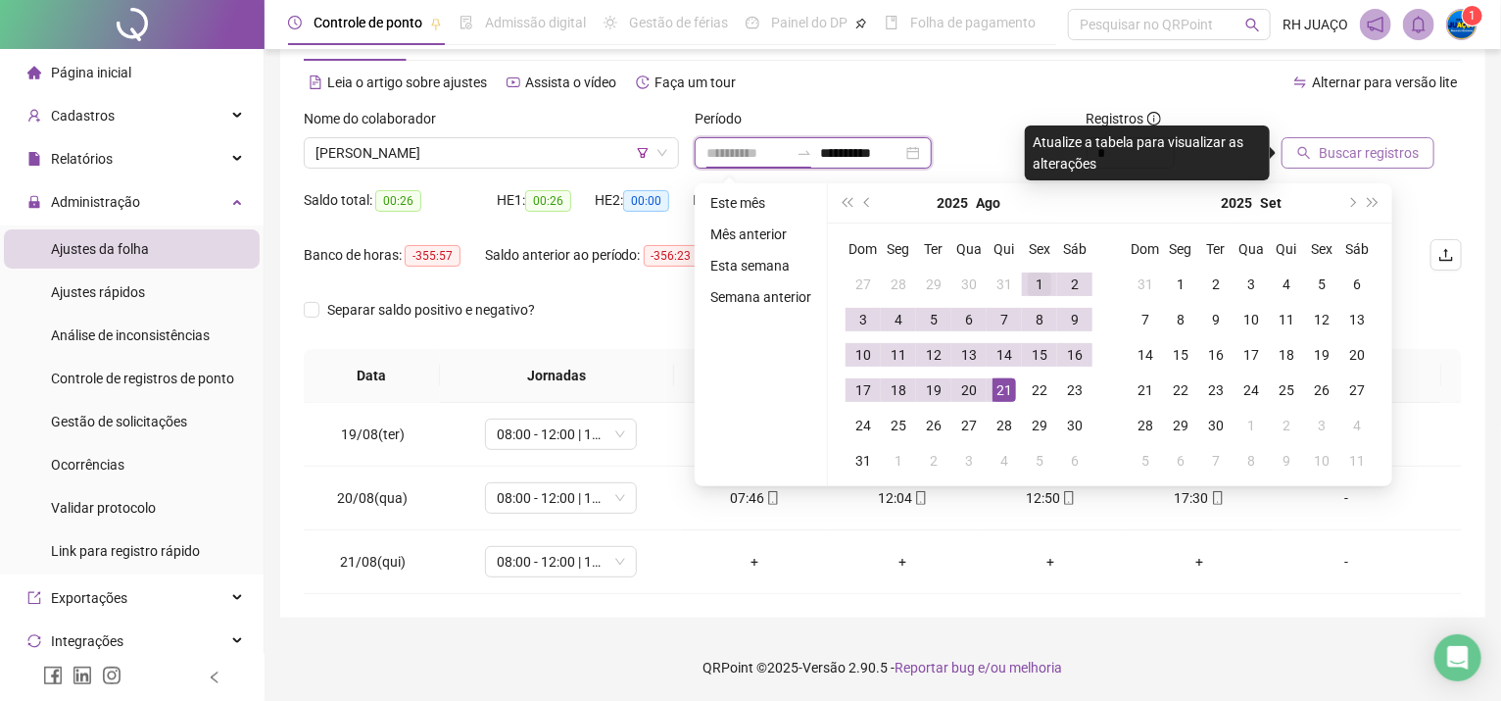
type input "**********"
click at [1033, 280] on div "1" at bounding box center [1040, 284] width 24 height 24
click at [995, 388] on div "21" at bounding box center [1005, 390] width 24 height 24
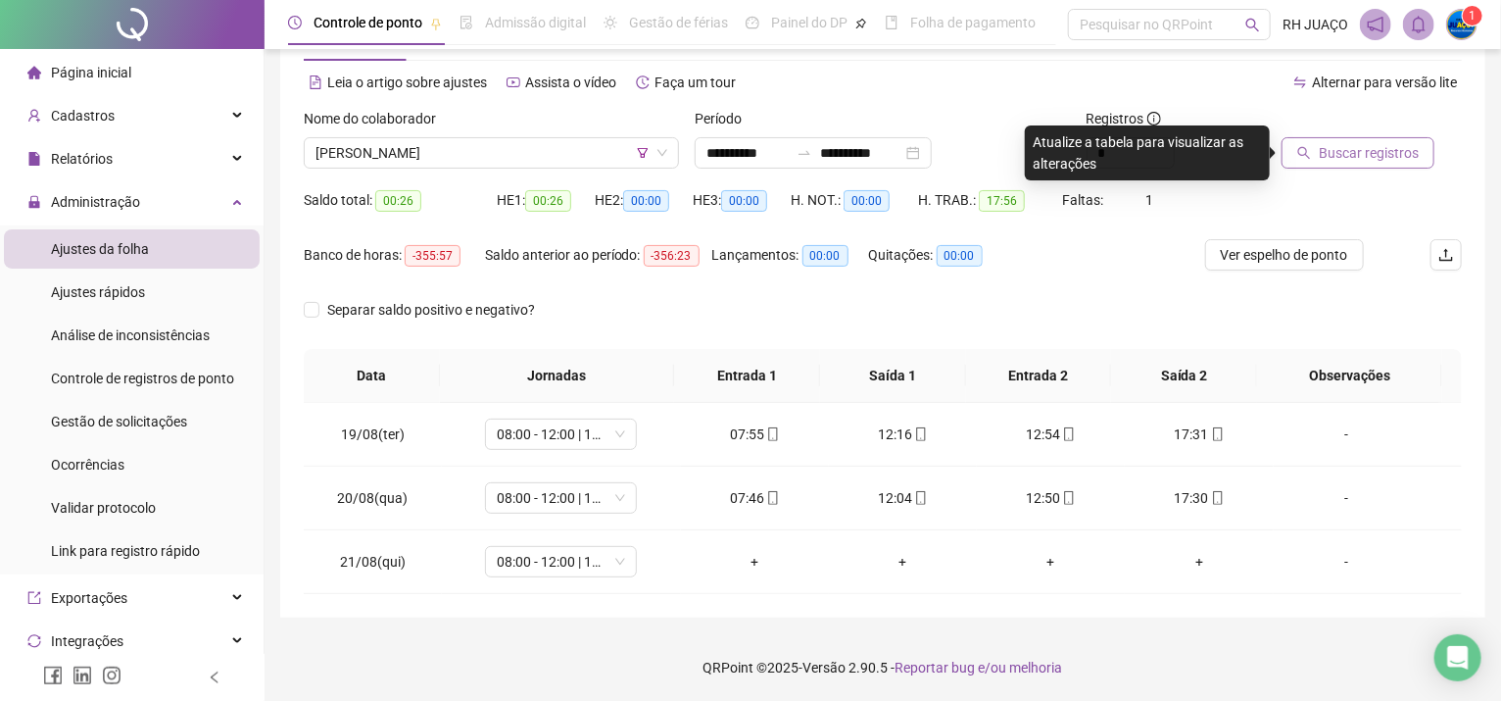
click at [1306, 147] on icon "search" at bounding box center [1305, 153] width 14 height 14
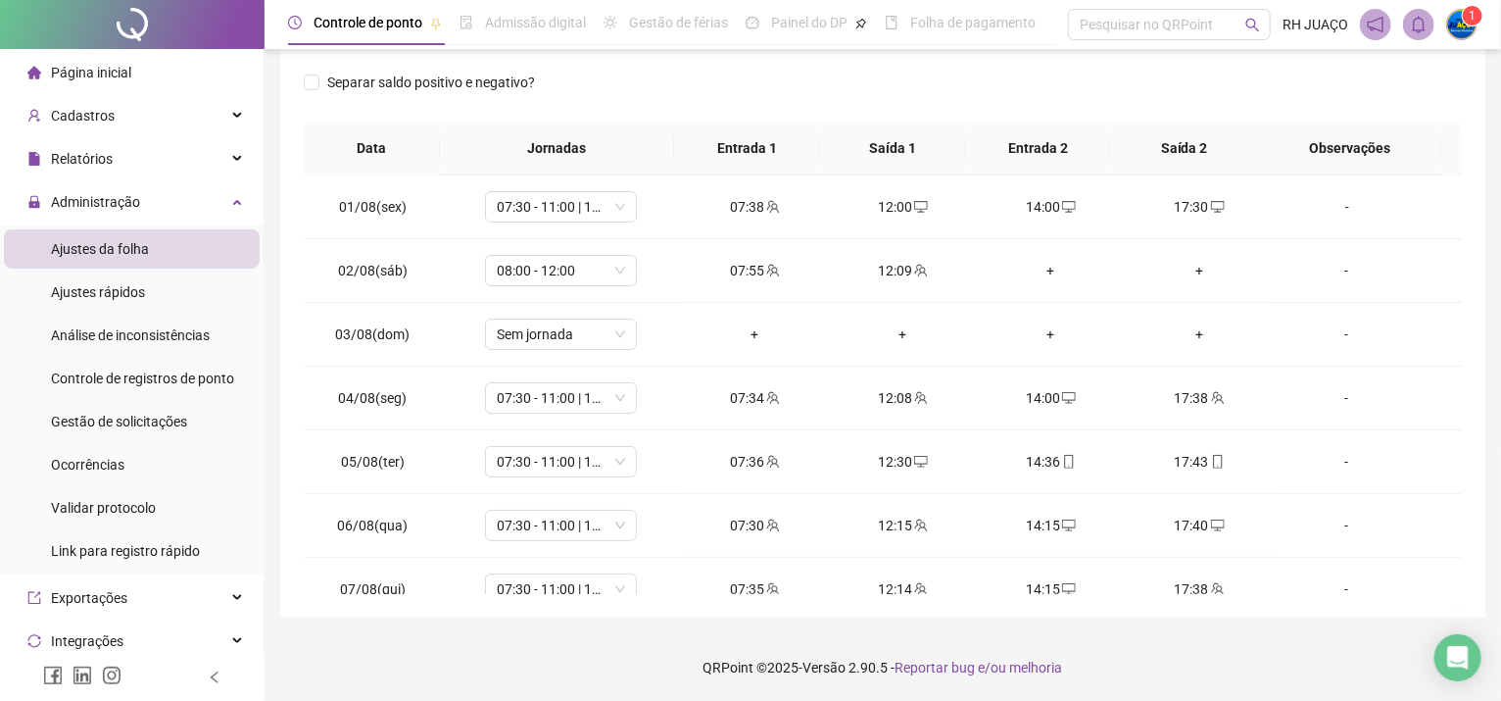
drag, startPoint x: 926, startPoint y: 112, endPoint x: 902, endPoint y: 93, distance: 30.8
click at [902, 93] on div "Separar saldo positivo e negativo?" at bounding box center [883, 94] width 1158 height 55
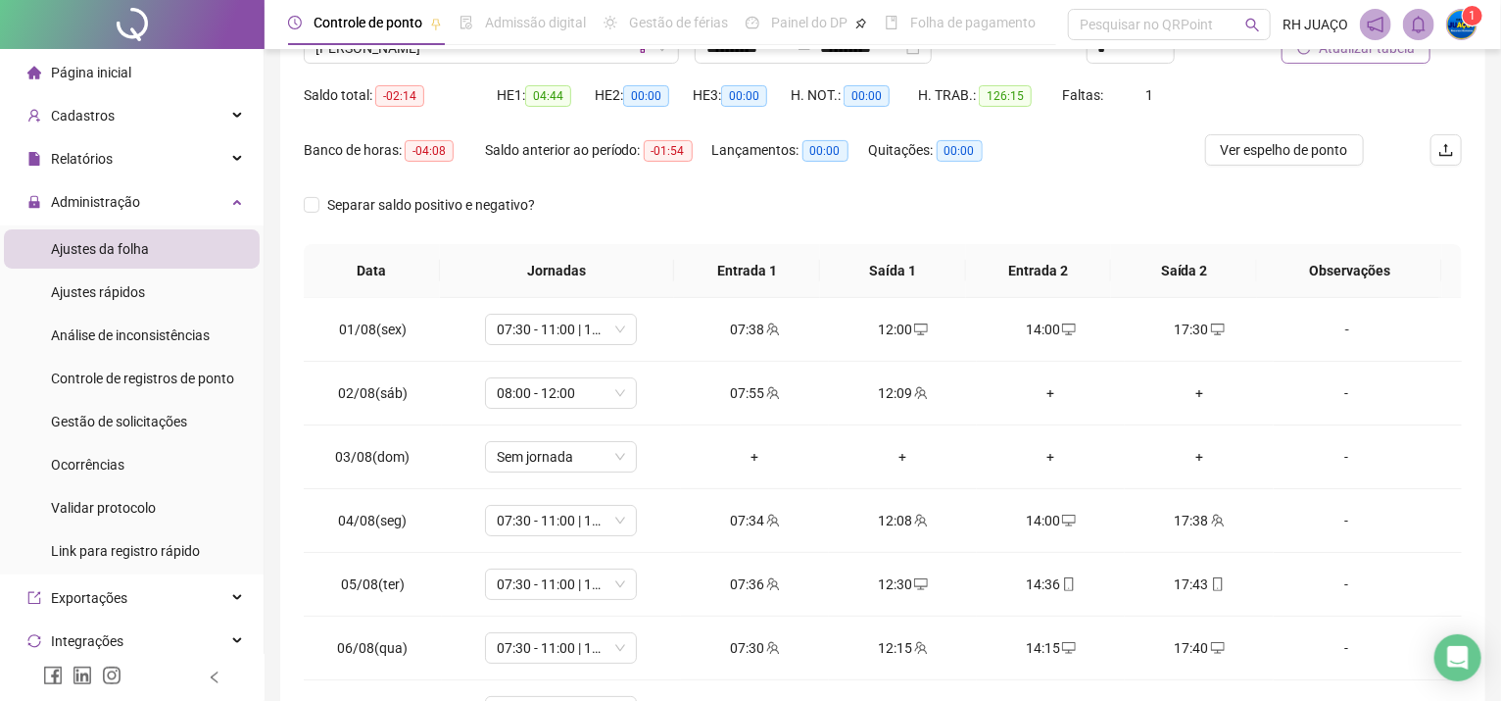
scroll to position [39, 0]
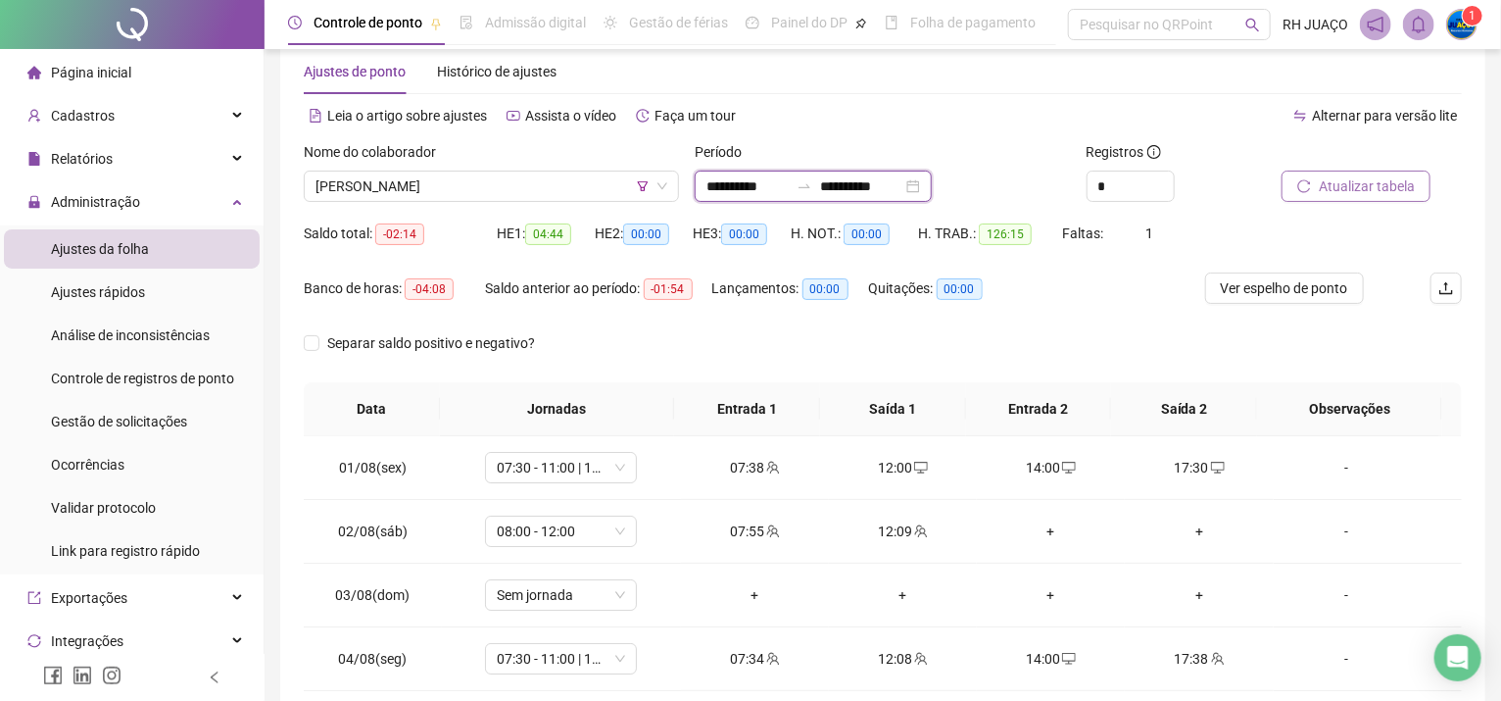
click at [903, 178] on input "**********" at bounding box center [861, 186] width 82 height 22
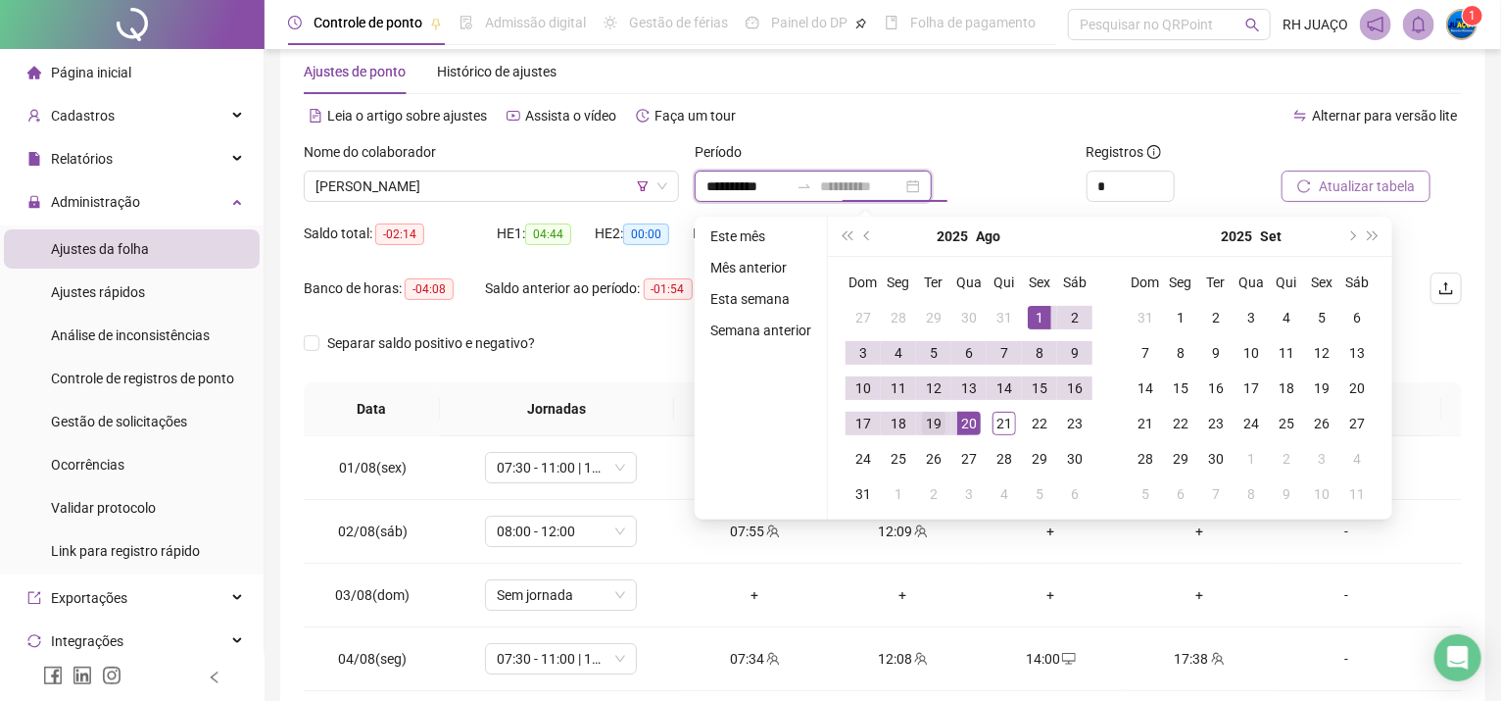
type input "**********"
click at [941, 435] on td "19" at bounding box center [933, 423] width 35 height 35
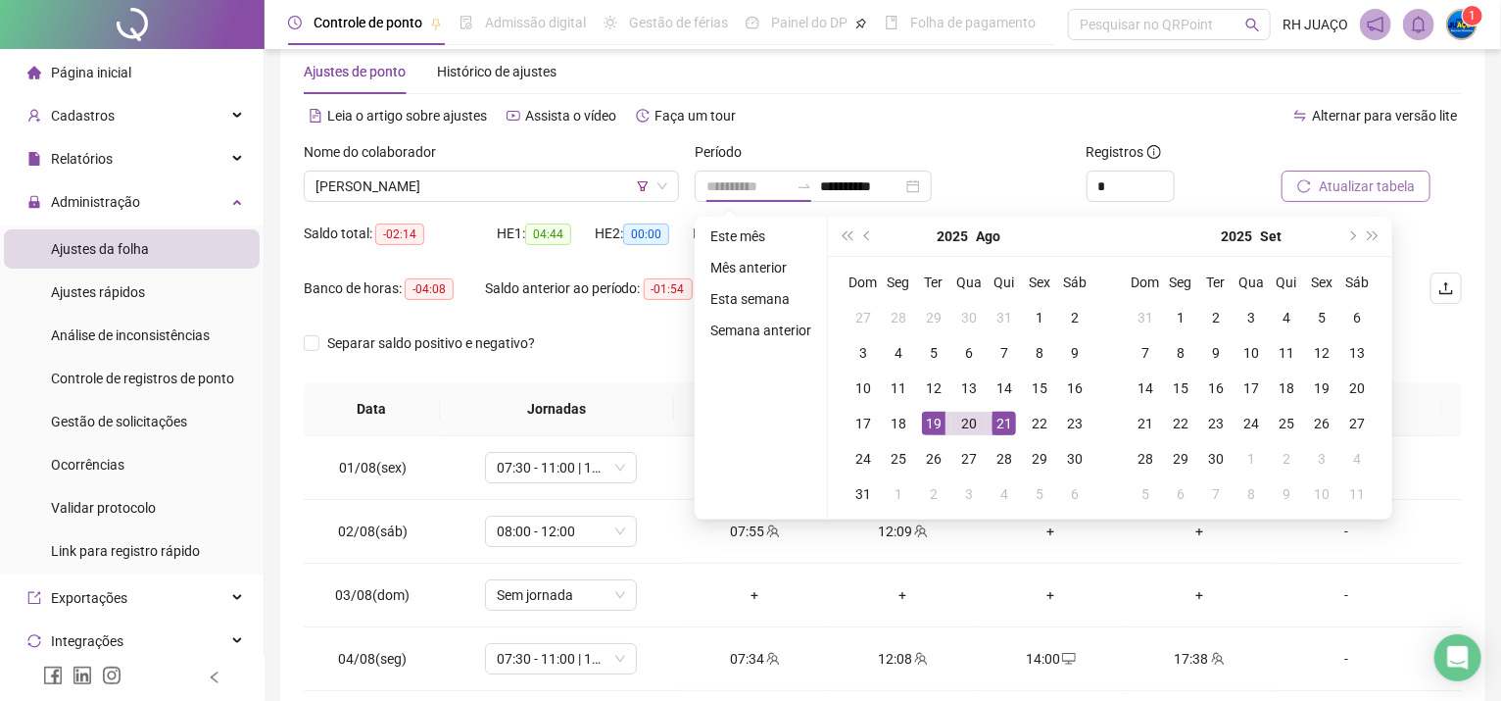
click at [1005, 414] on div "21" at bounding box center [1005, 424] width 24 height 24
type input "**********"
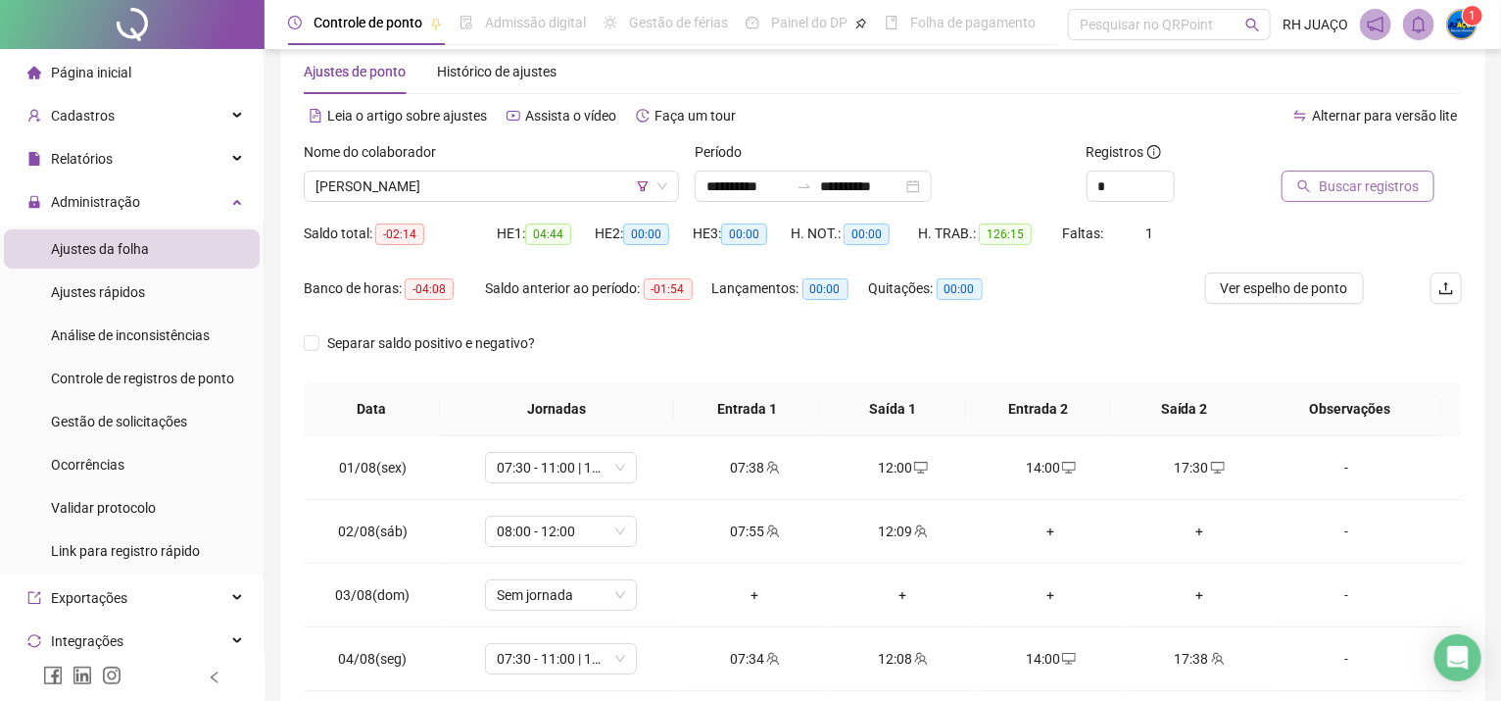
click at [1314, 192] on button "Buscar registros" at bounding box center [1358, 186] width 153 height 31
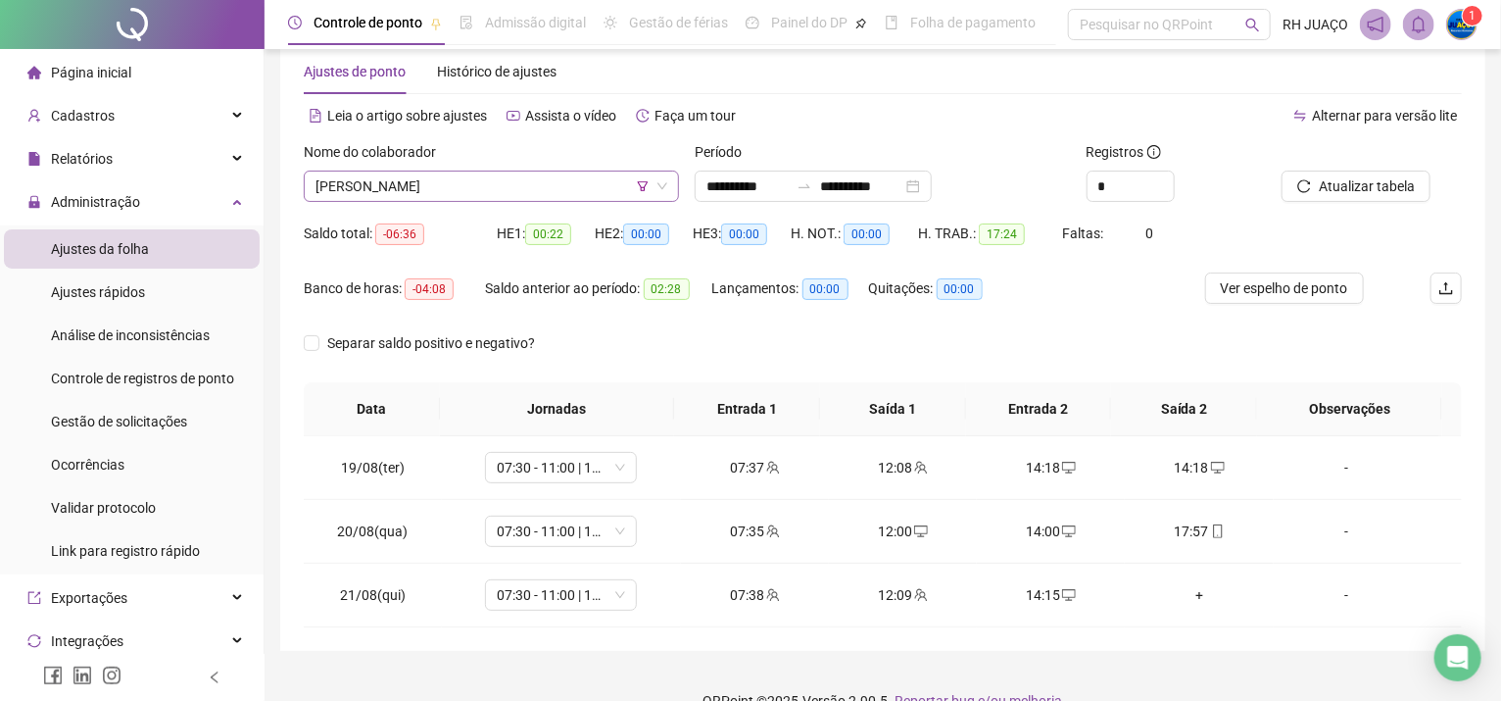
click at [408, 175] on span "[PERSON_NAME]" at bounding box center [492, 186] width 352 height 29
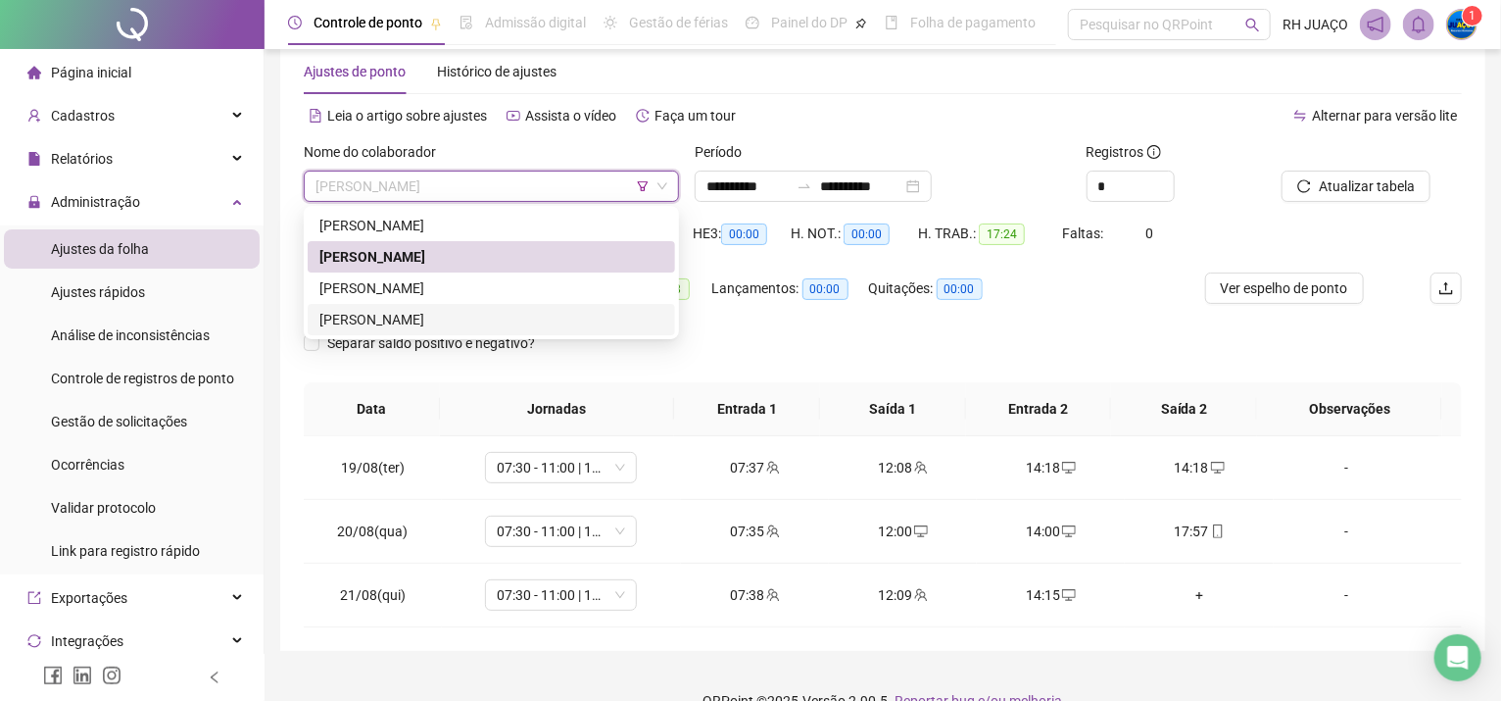
click at [429, 319] on div "[PERSON_NAME]" at bounding box center [492, 320] width 344 height 22
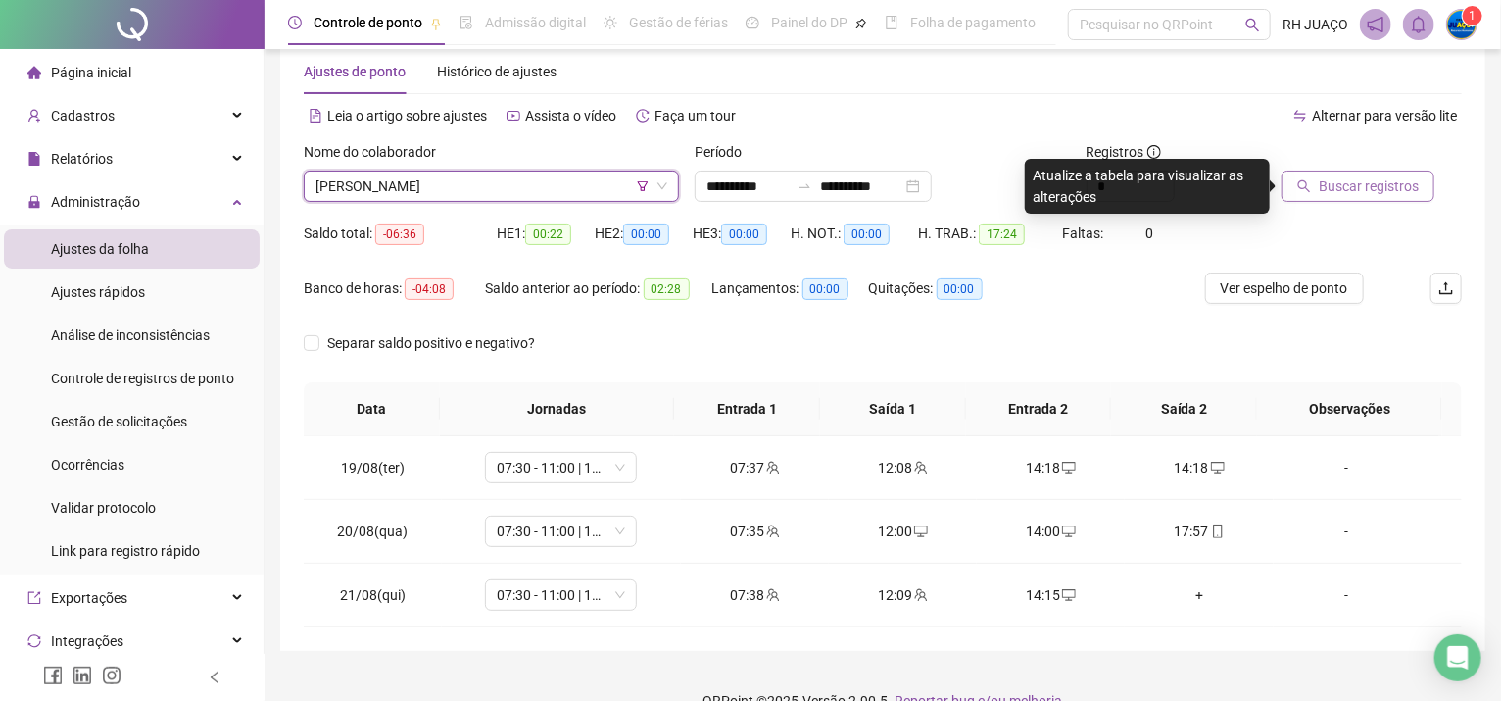
click at [1282, 195] on button "Buscar registros" at bounding box center [1358, 186] width 153 height 31
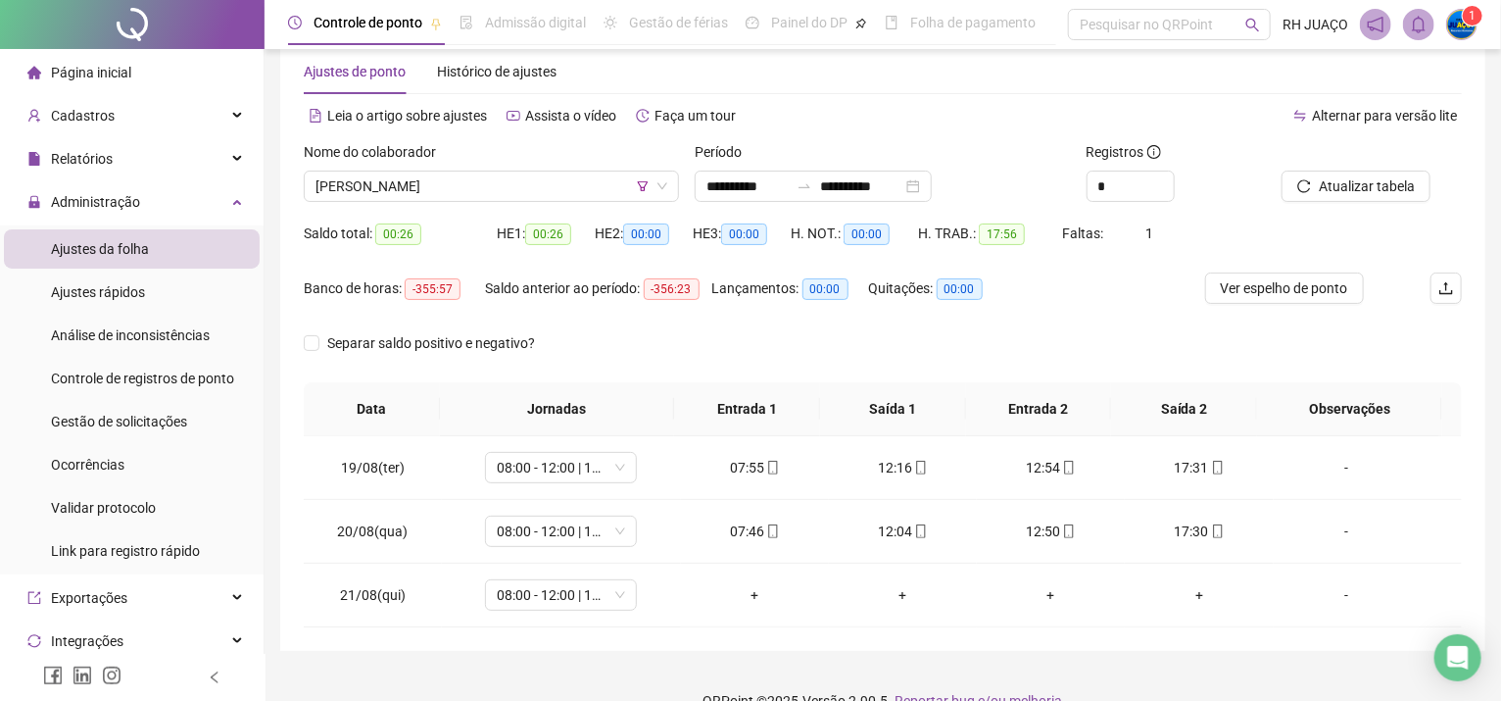
scroll to position [73, 0]
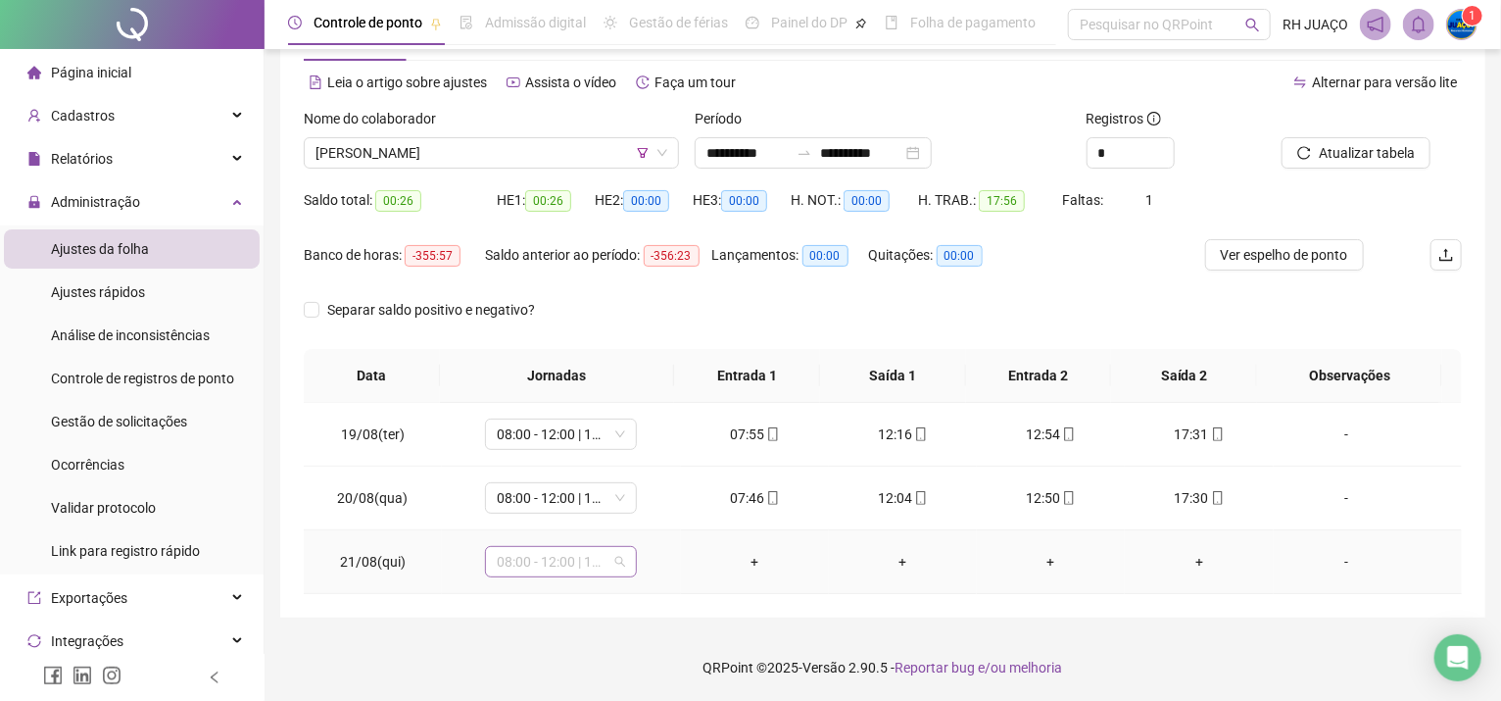
click at [620, 563] on span "08:00 - 12:00 | 12:45 - 17:30" at bounding box center [561, 561] width 128 height 29
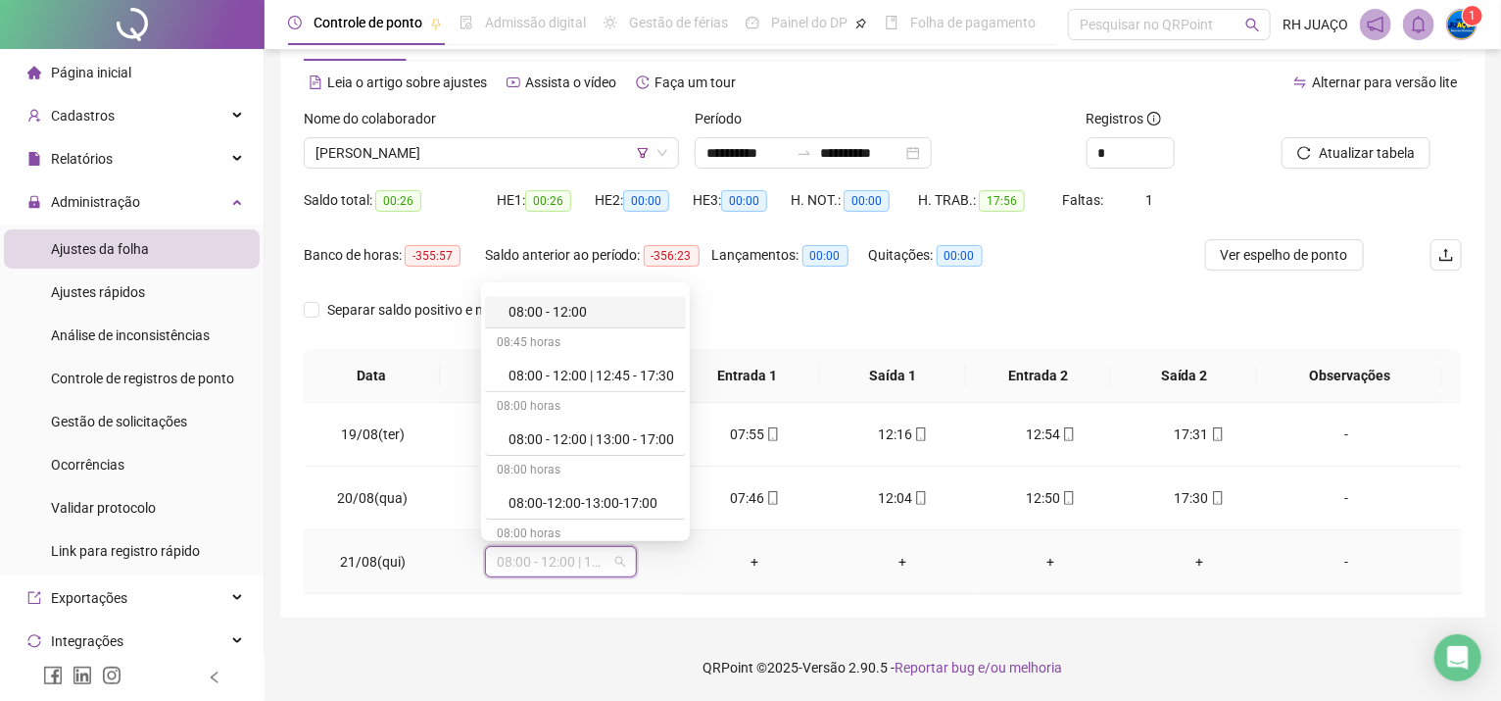
scroll to position [3136, 0]
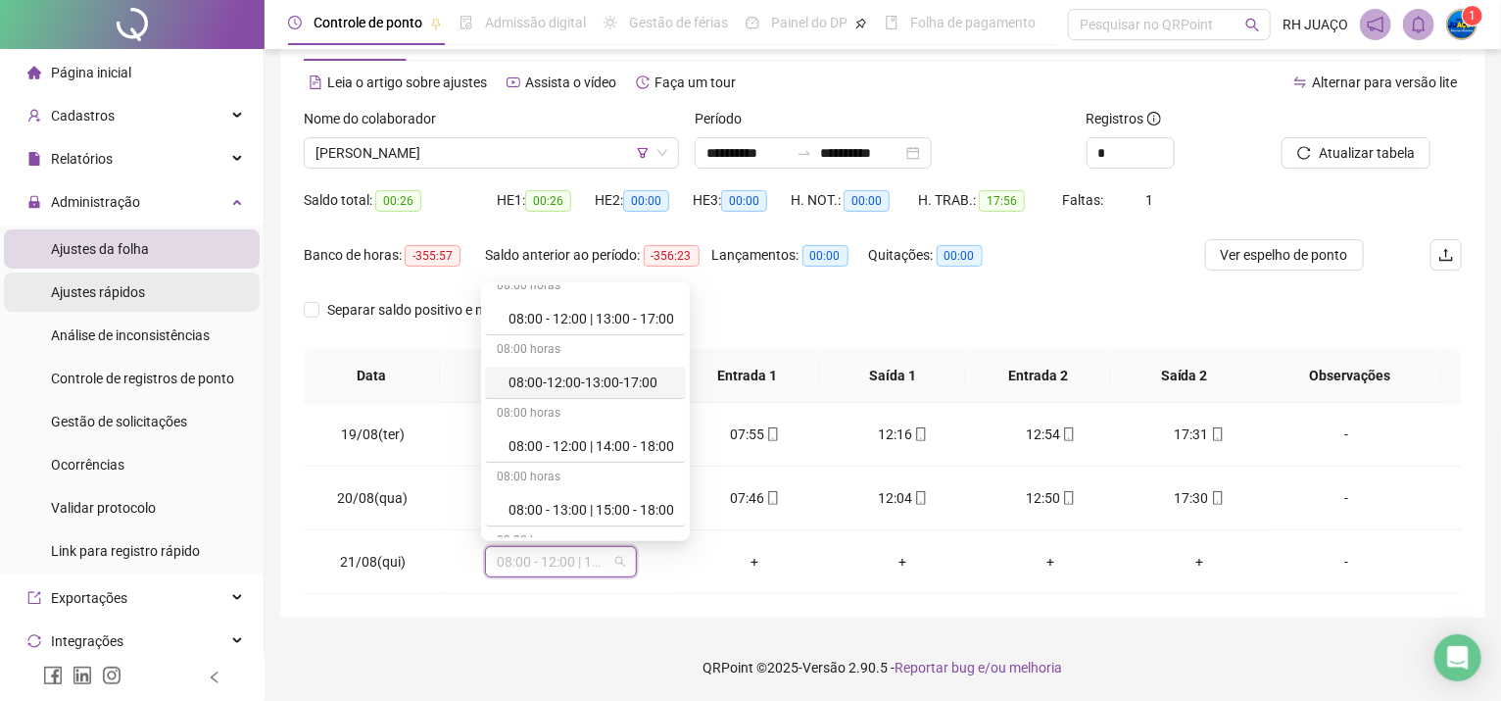
click at [128, 305] on div "Ajustes rápidos" at bounding box center [98, 291] width 94 height 39
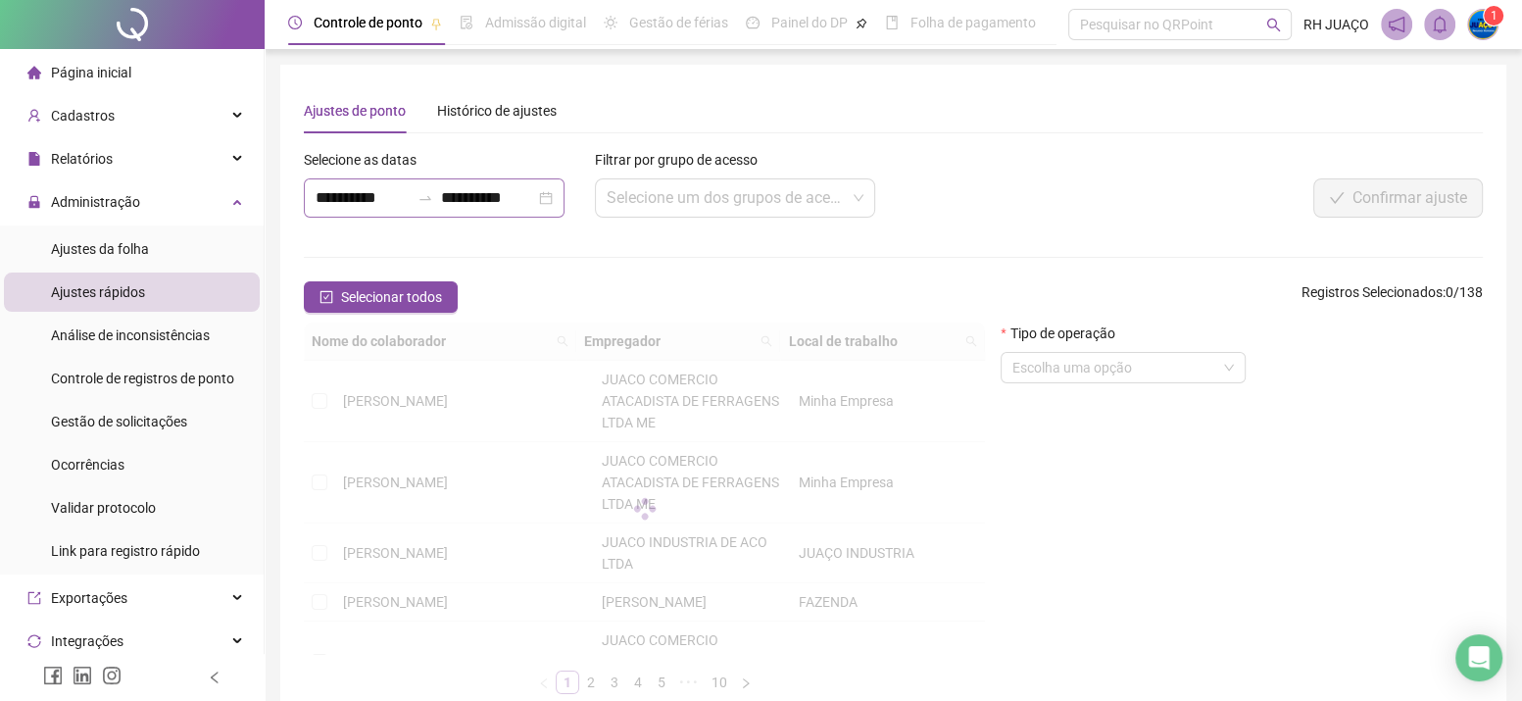
click at [426, 191] on icon "swap-right" at bounding box center [426, 198] width 16 height 16
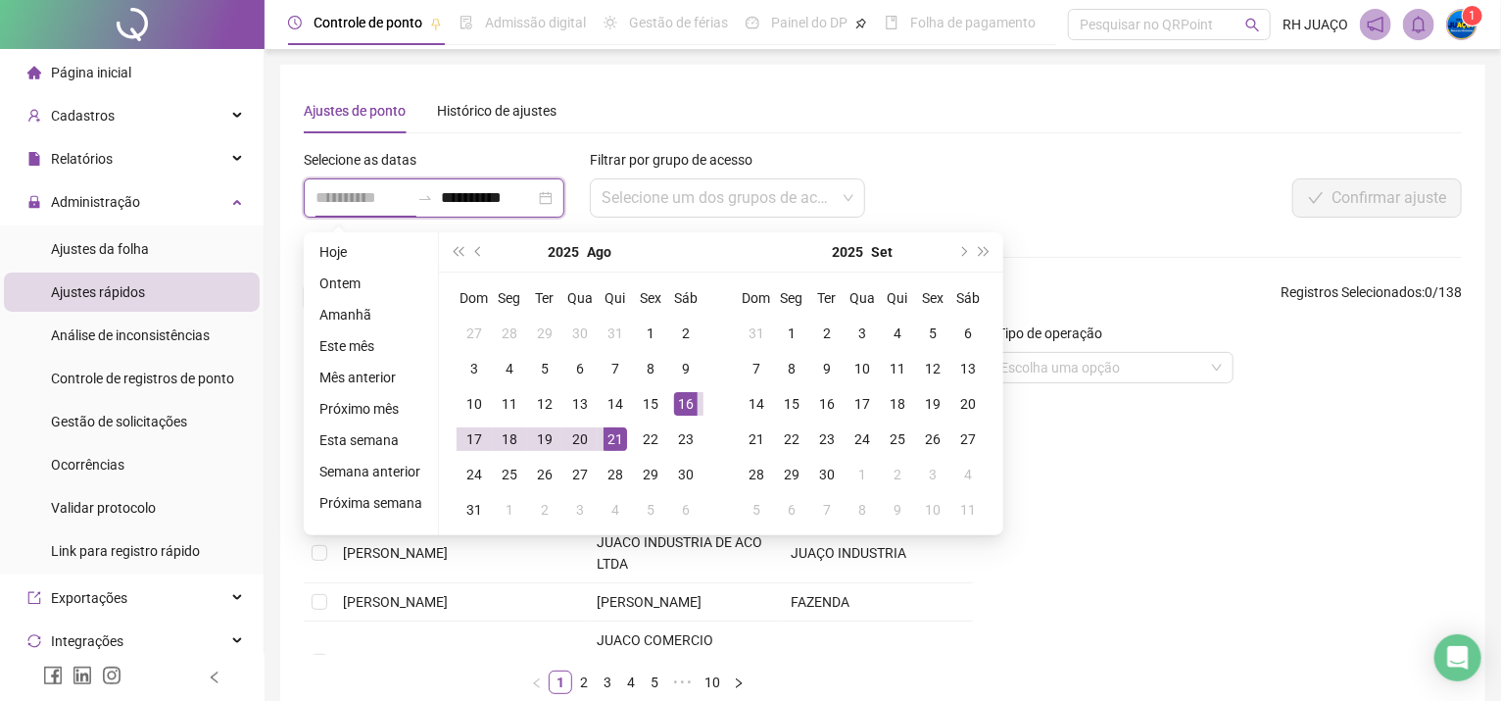
type input "**********"
click at [610, 436] on div "21" at bounding box center [616, 439] width 24 height 24
type input "**********"
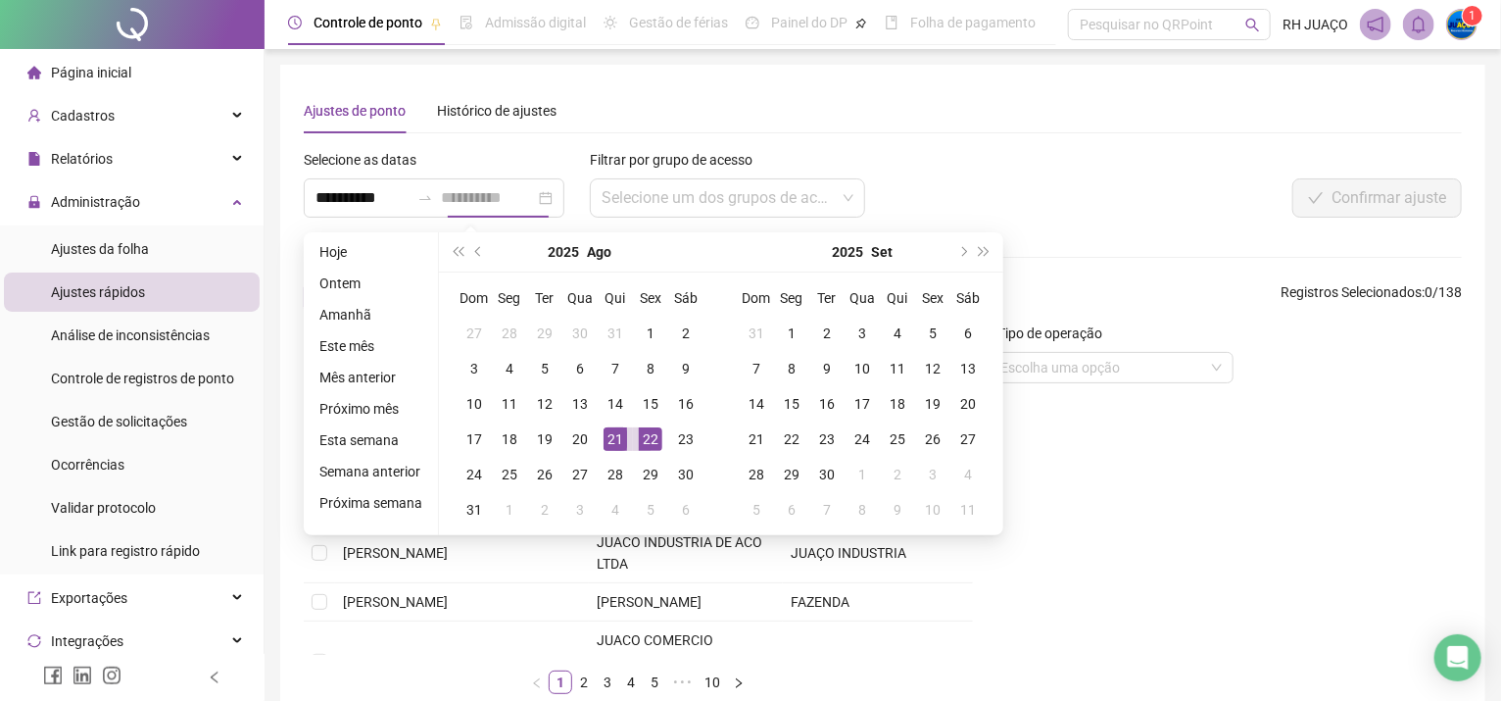
click at [654, 440] on div "22" at bounding box center [651, 439] width 24 height 24
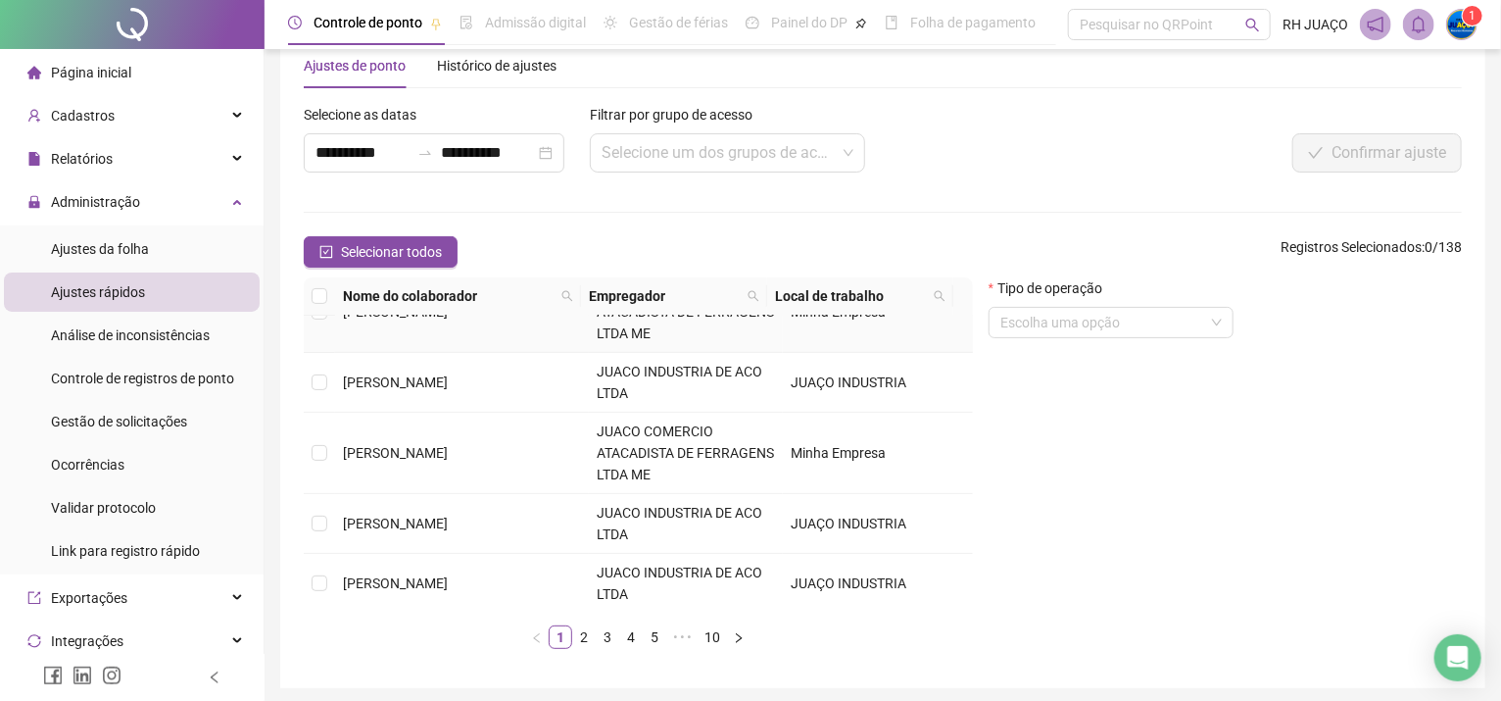
scroll to position [116, 0]
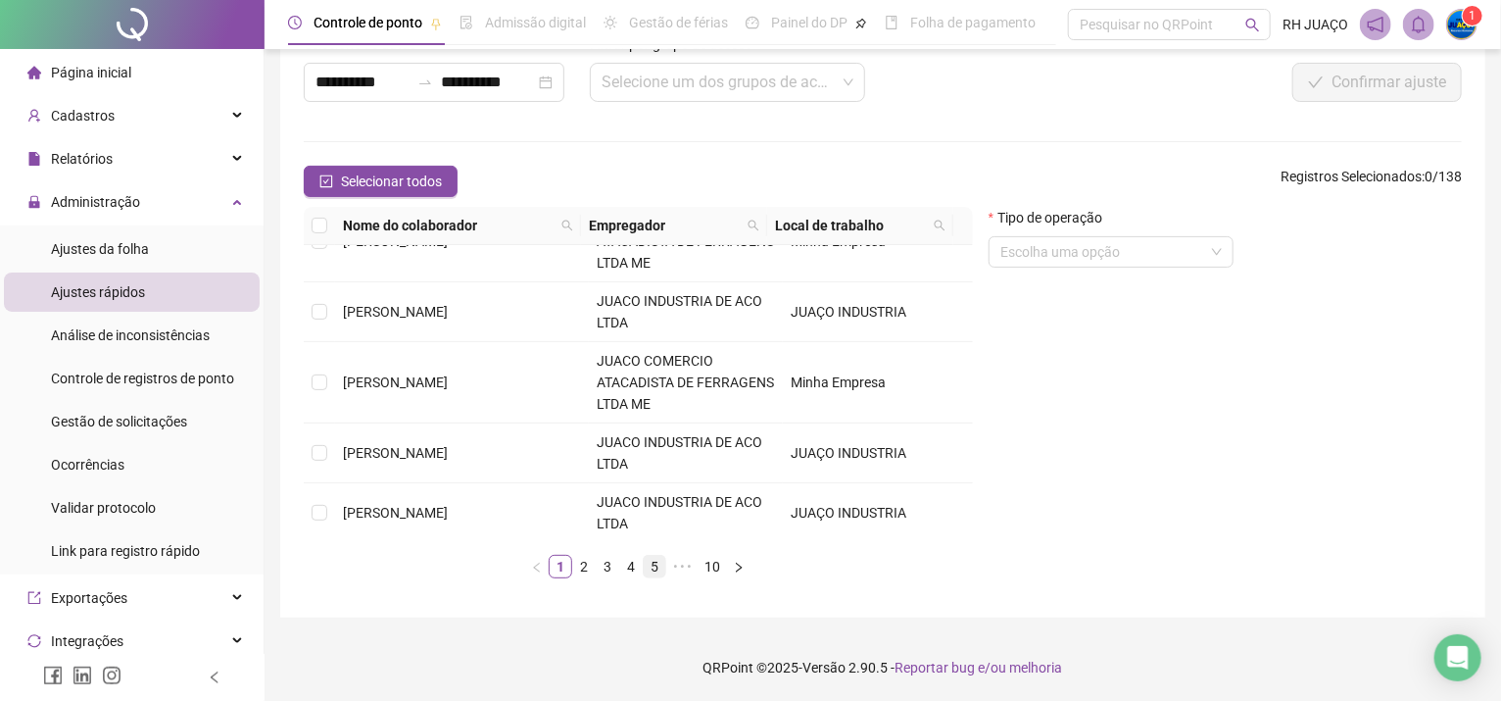
click at [644, 566] on link "5" at bounding box center [655, 567] width 22 height 22
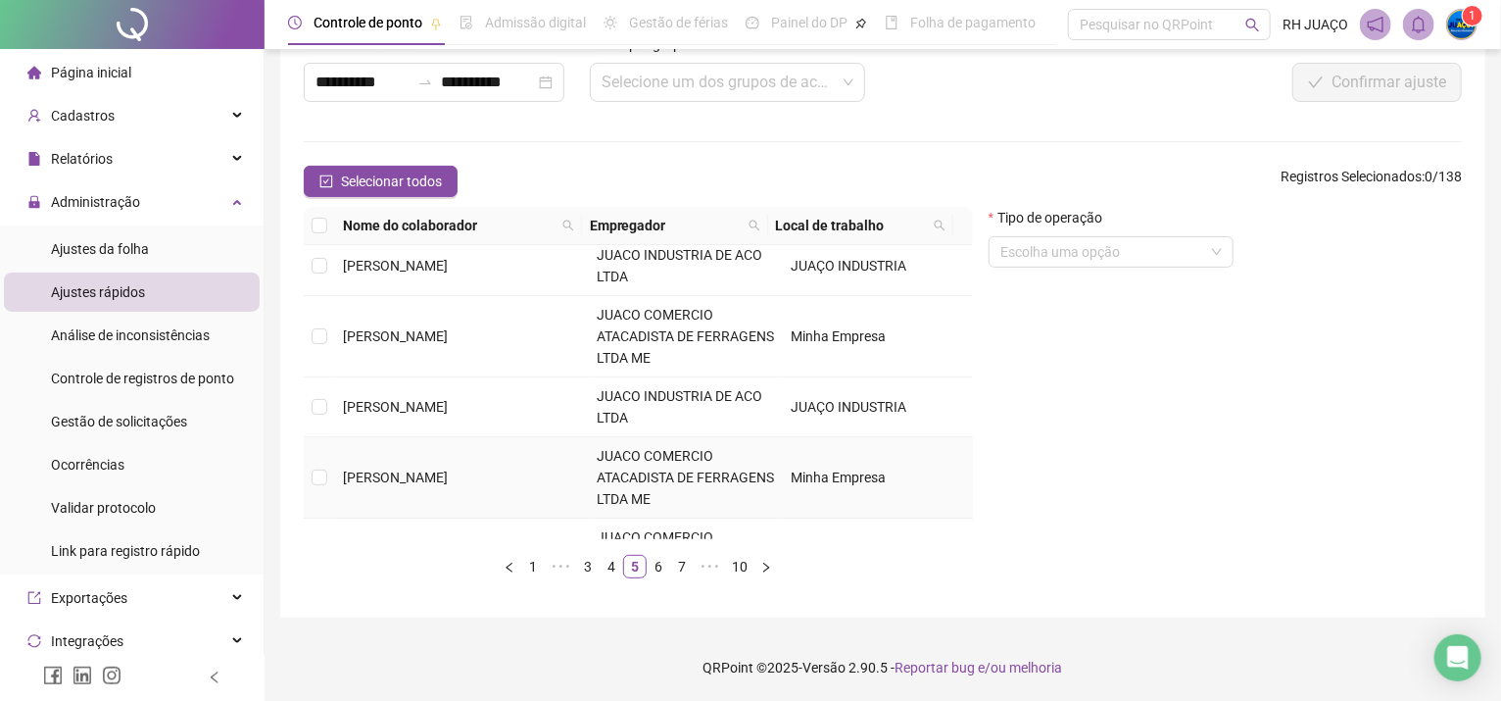
scroll to position [0, 0]
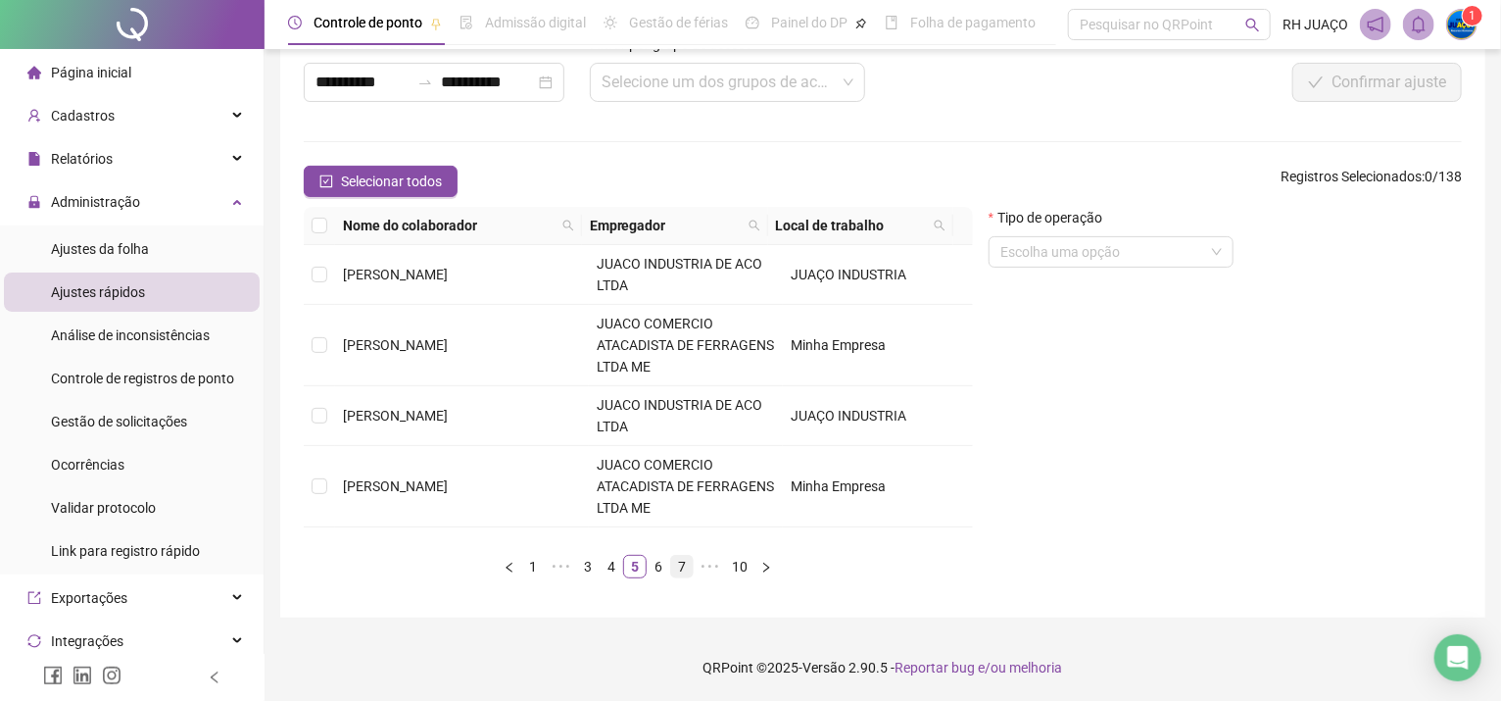
click at [676, 565] on link "7" at bounding box center [682, 567] width 22 height 22
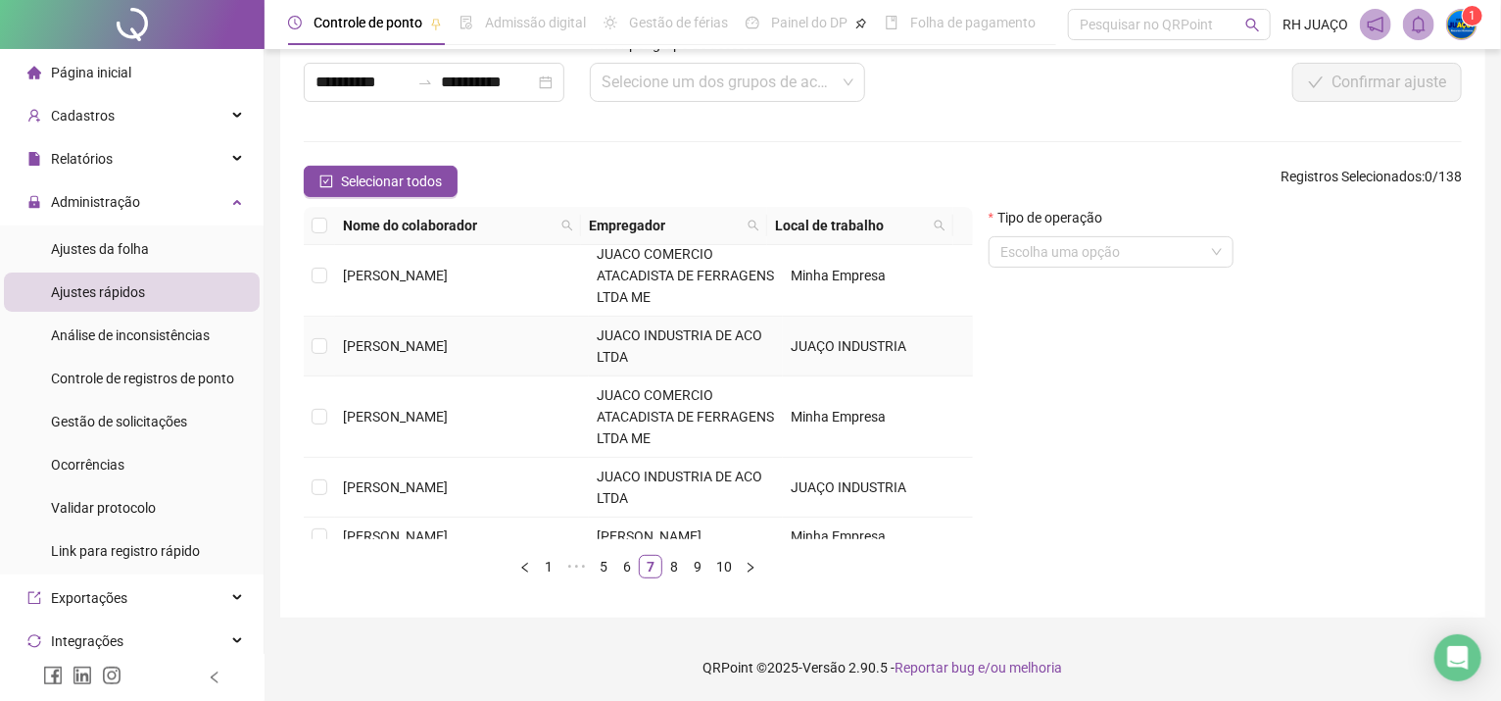
scroll to position [750, 0]
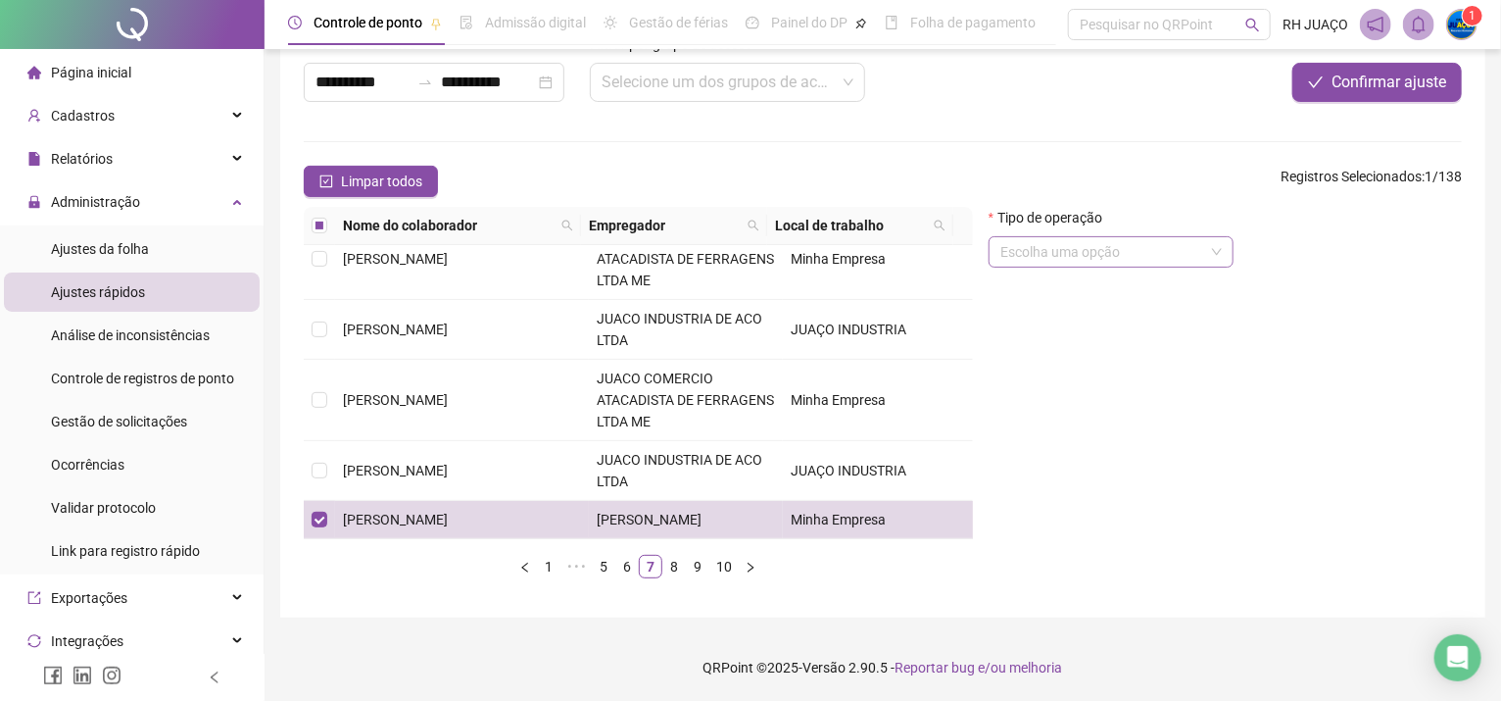
click at [1163, 256] on input "search" at bounding box center [1103, 251] width 204 height 29
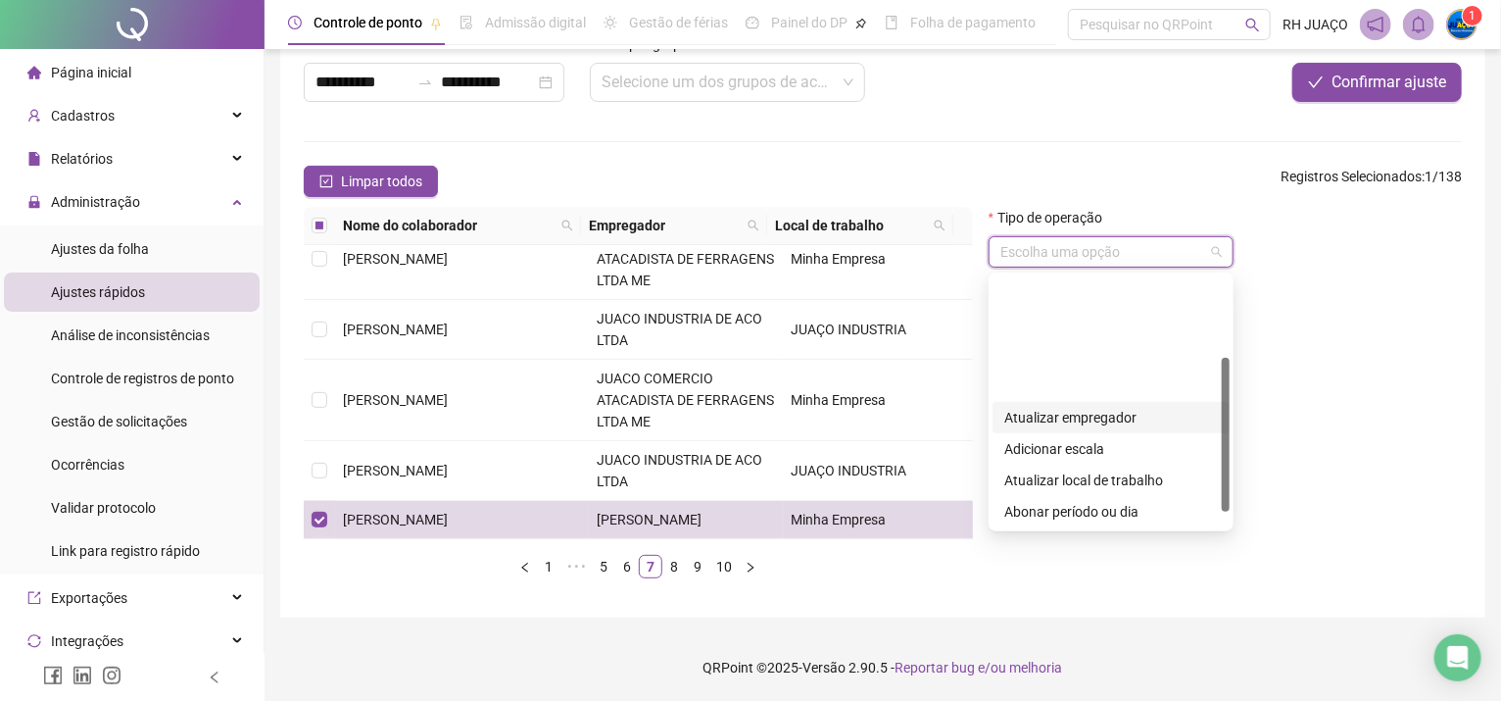
scroll to position [130, 0]
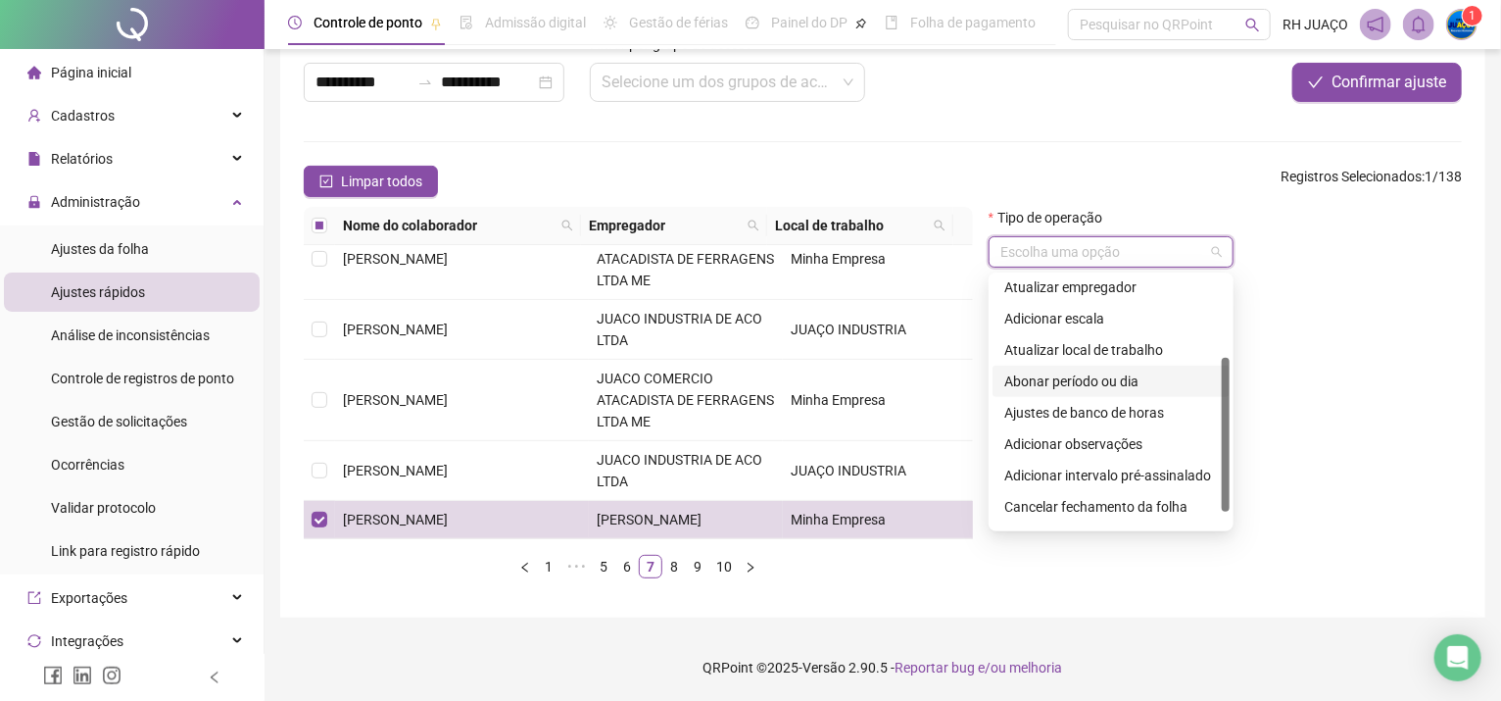
click at [1172, 384] on div "Abonar período ou dia" at bounding box center [1112, 381] width 214 height 22
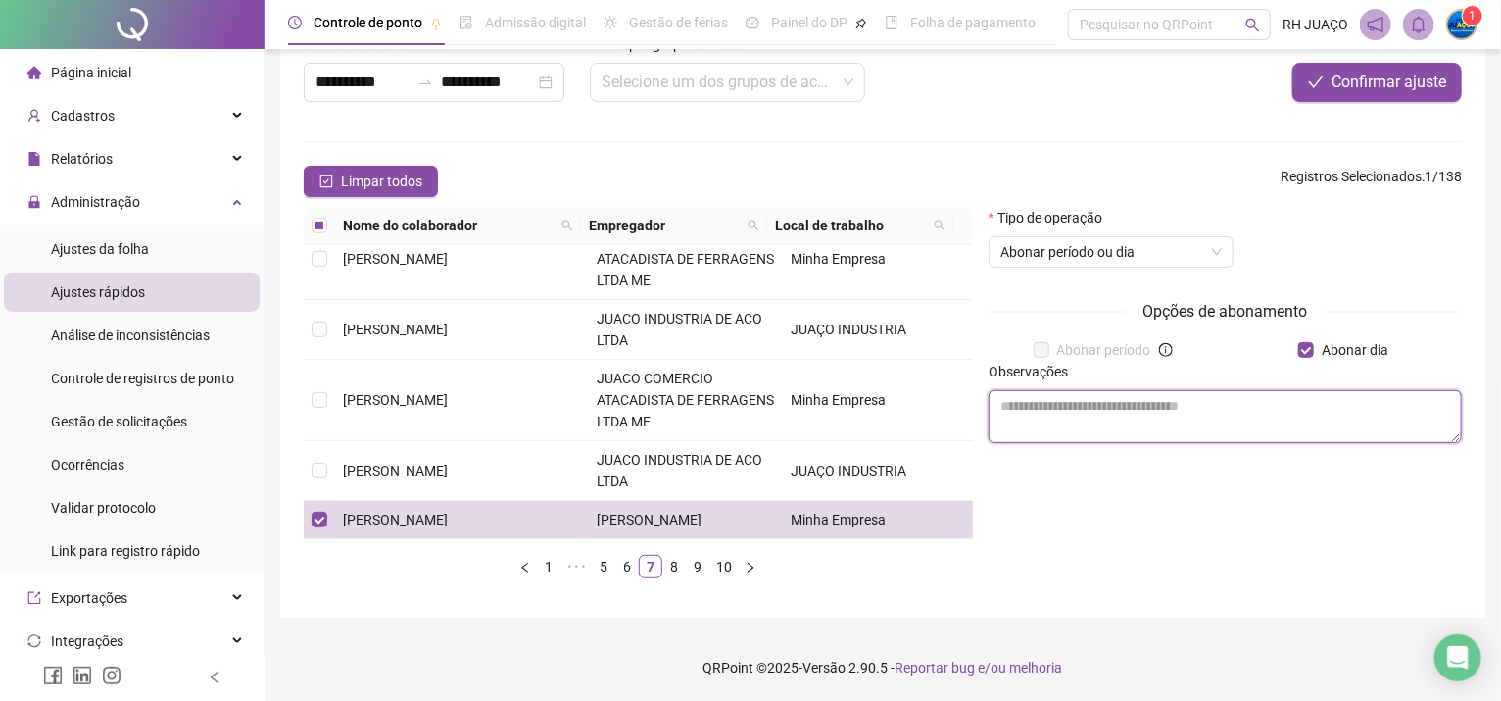
click at [1203, 406] on textarea at bounding box center [1225, 416] width 473 height 53
click at [1017, 409] on textarea "**********" at bounding box center [1225, 416] width 473 height 53
click at [1042, 406] on textarea "**********" at bounding box center [1225, 416] width 473 height 53
click at [1204, 406] on textarea "**********" at bounding box center [1225, 416] width 473 height 53
type textarea "**********"
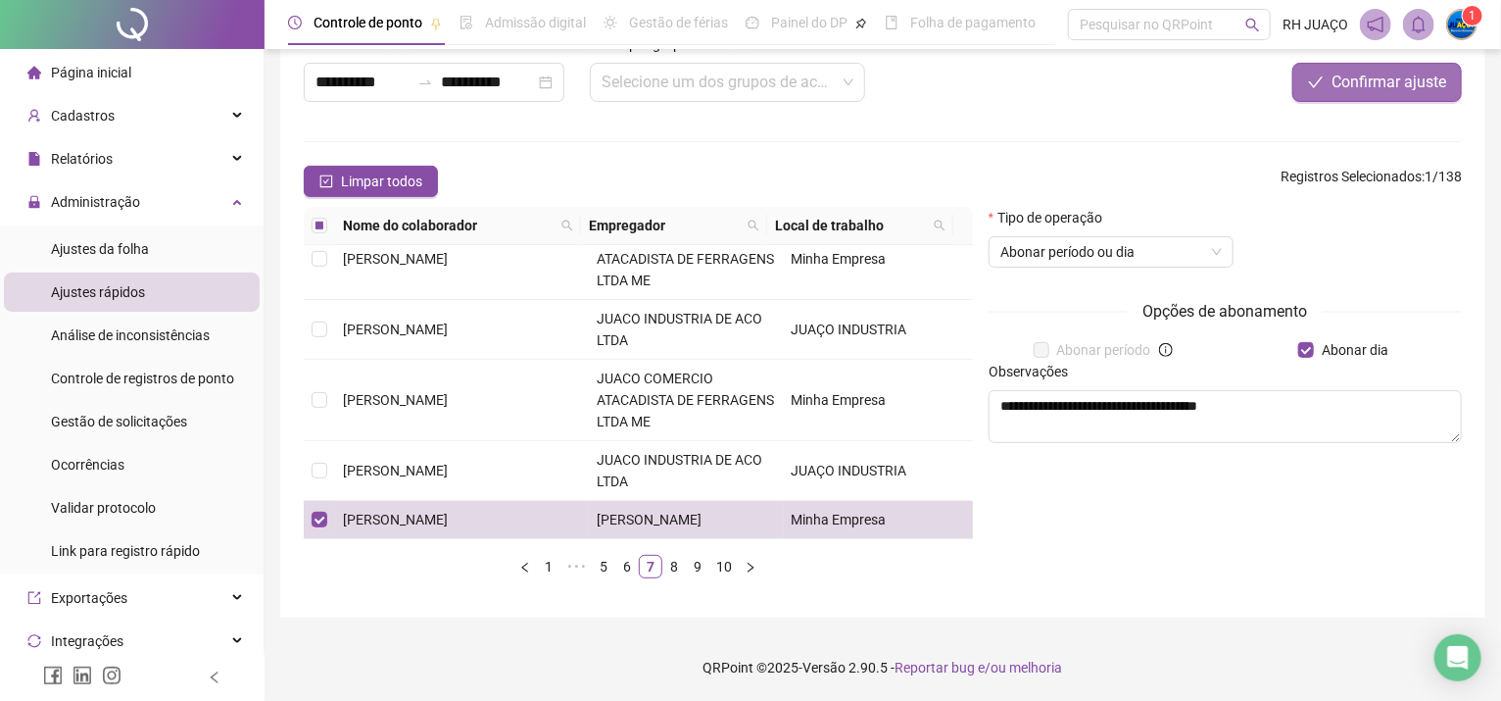
click at [1390, 84] on span "Confirmar ajuste" at bounding box center [1389, 83] width 115 height 24
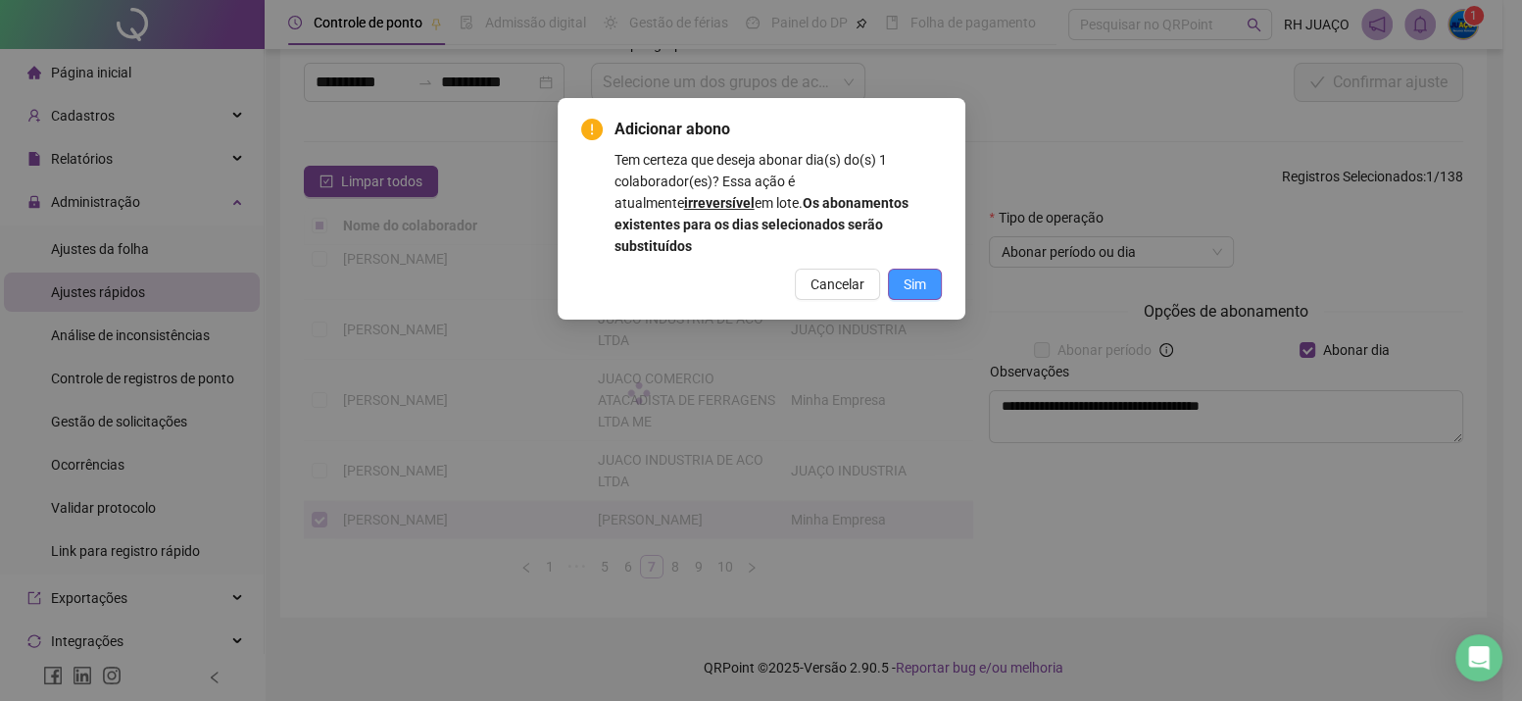
click at [916, 273] on span "Sim" at bounding box center [915, 284] width 23 height 22
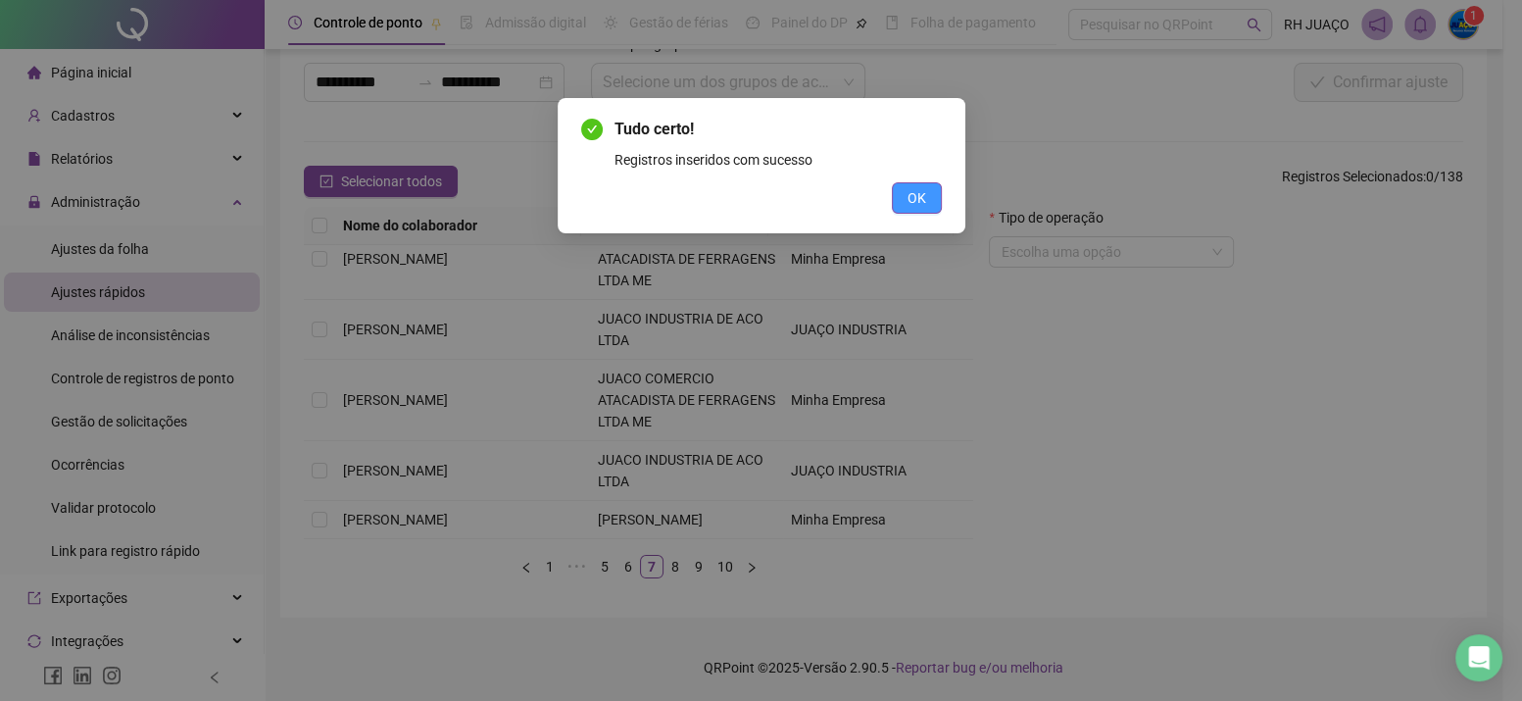
click at [919, 204] on span "OK" at bounding box center [917, 198] width 19 height 22
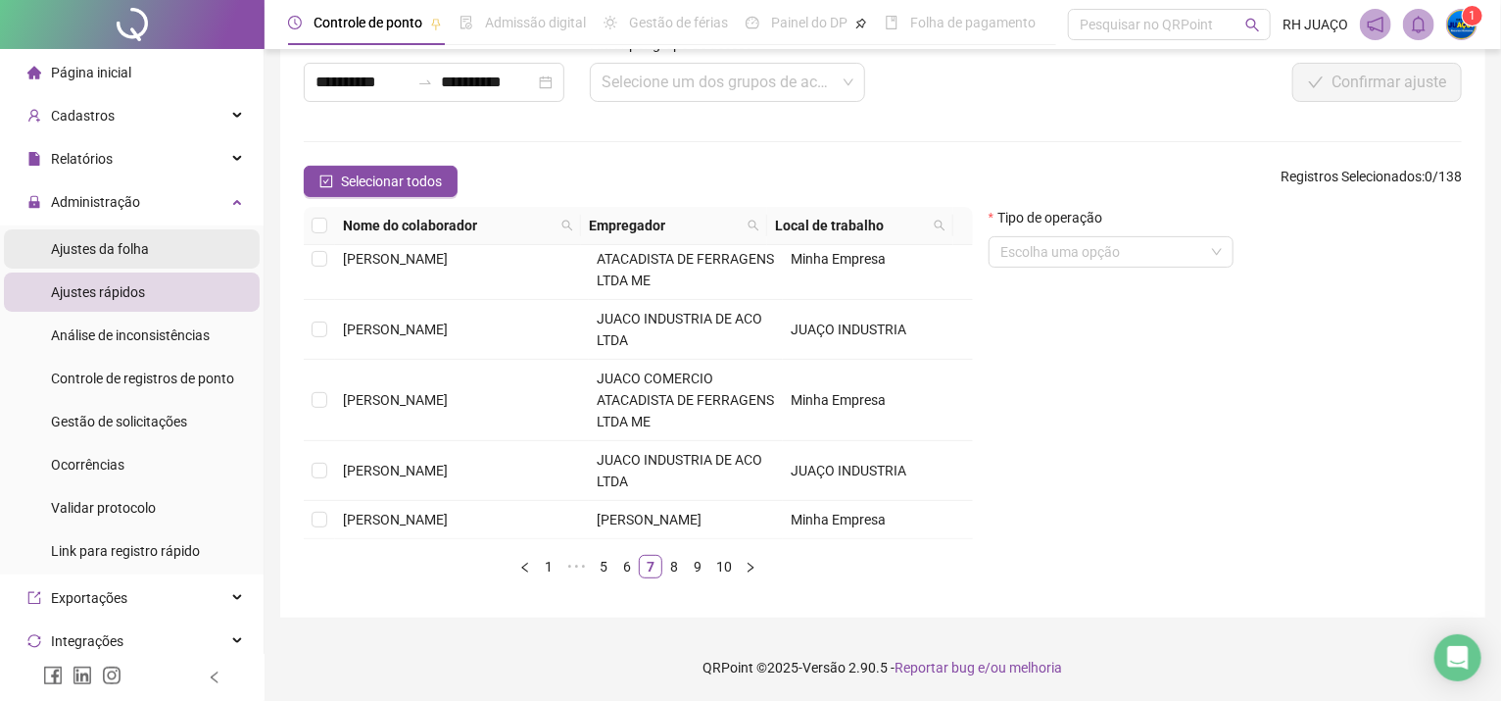
drag, startPoint x: 149, startPoint y: 242, endPoint x: 165, endPoint y: 253, distance: 19.0
click at [156, 247] on li "Ajustes da folha" at bounding box center [132, 248] width 256 height 39
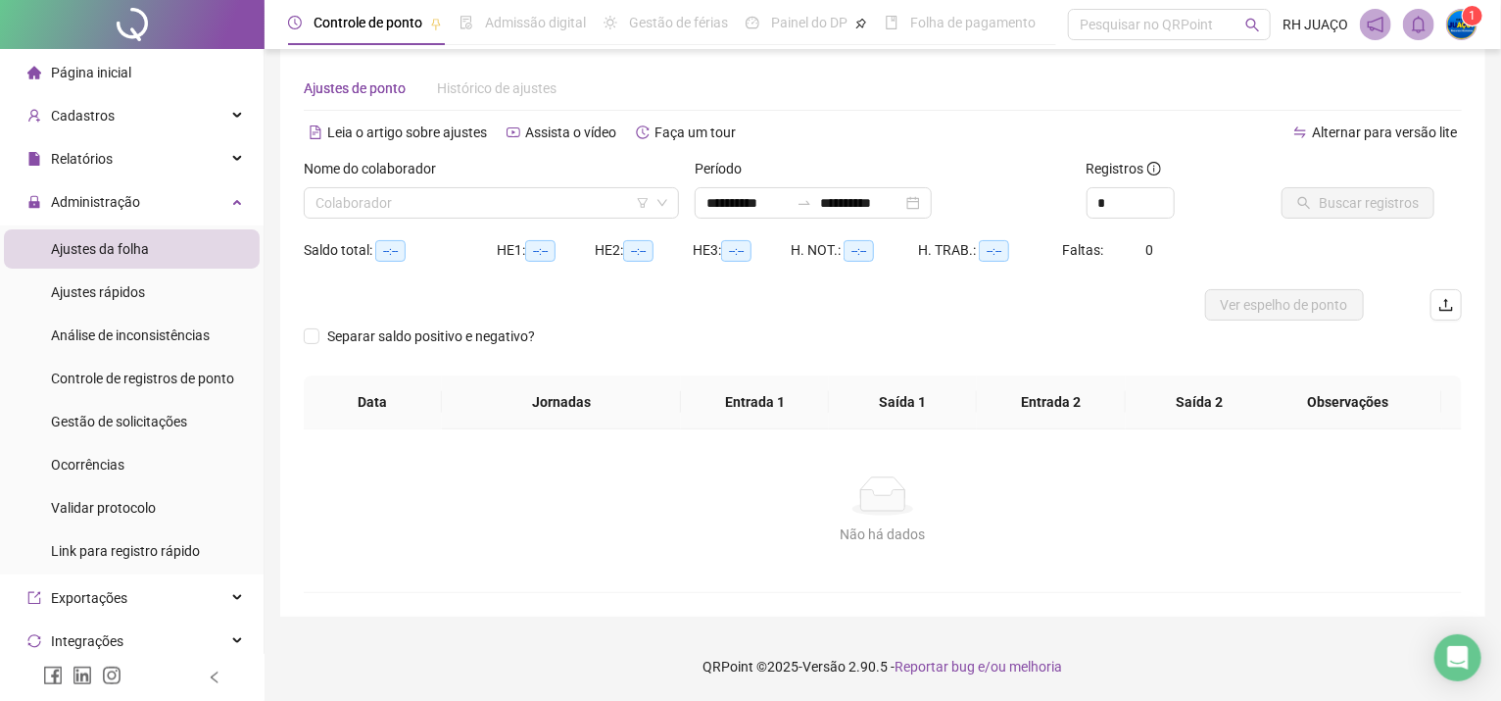
scroll to position [22, 0]
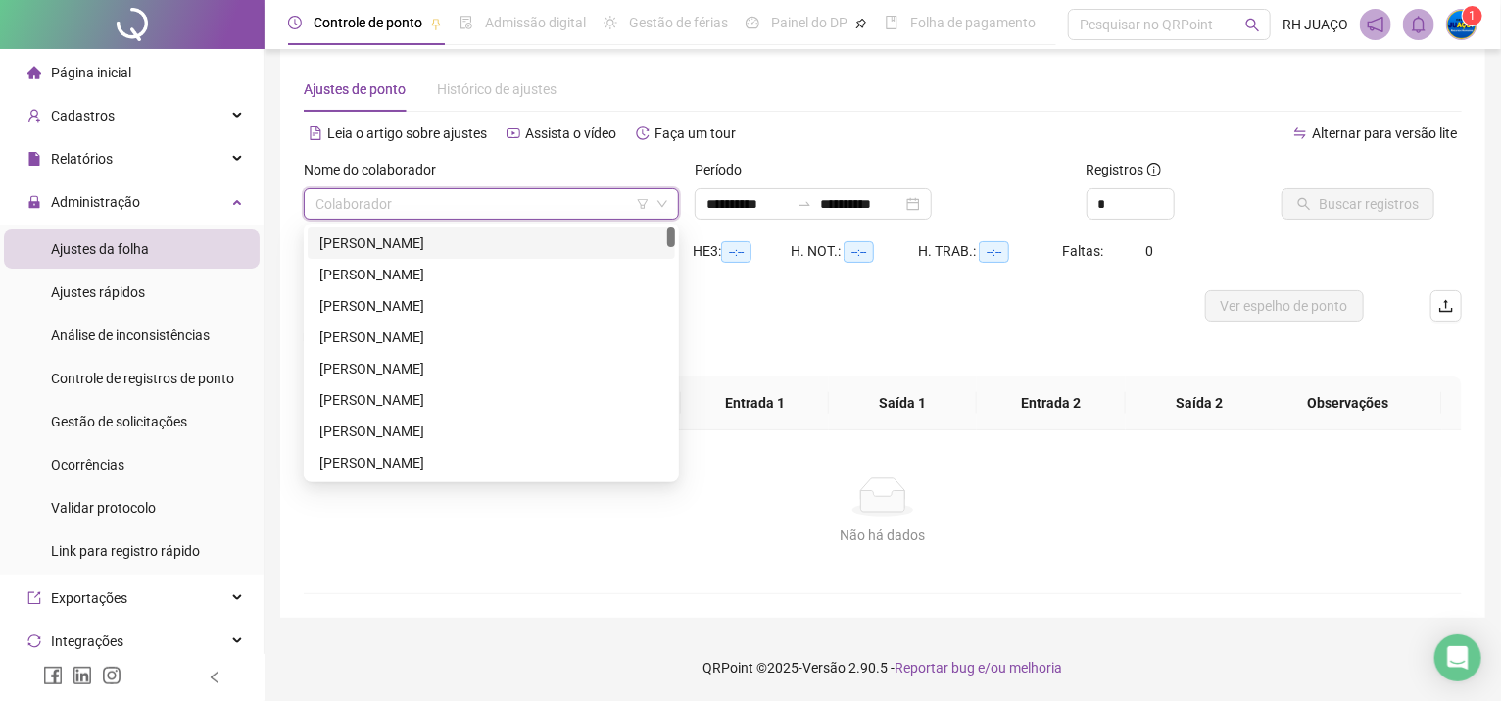
click at [622, 201] on input "search" at bounding box center [483, 203] width 334 height 29
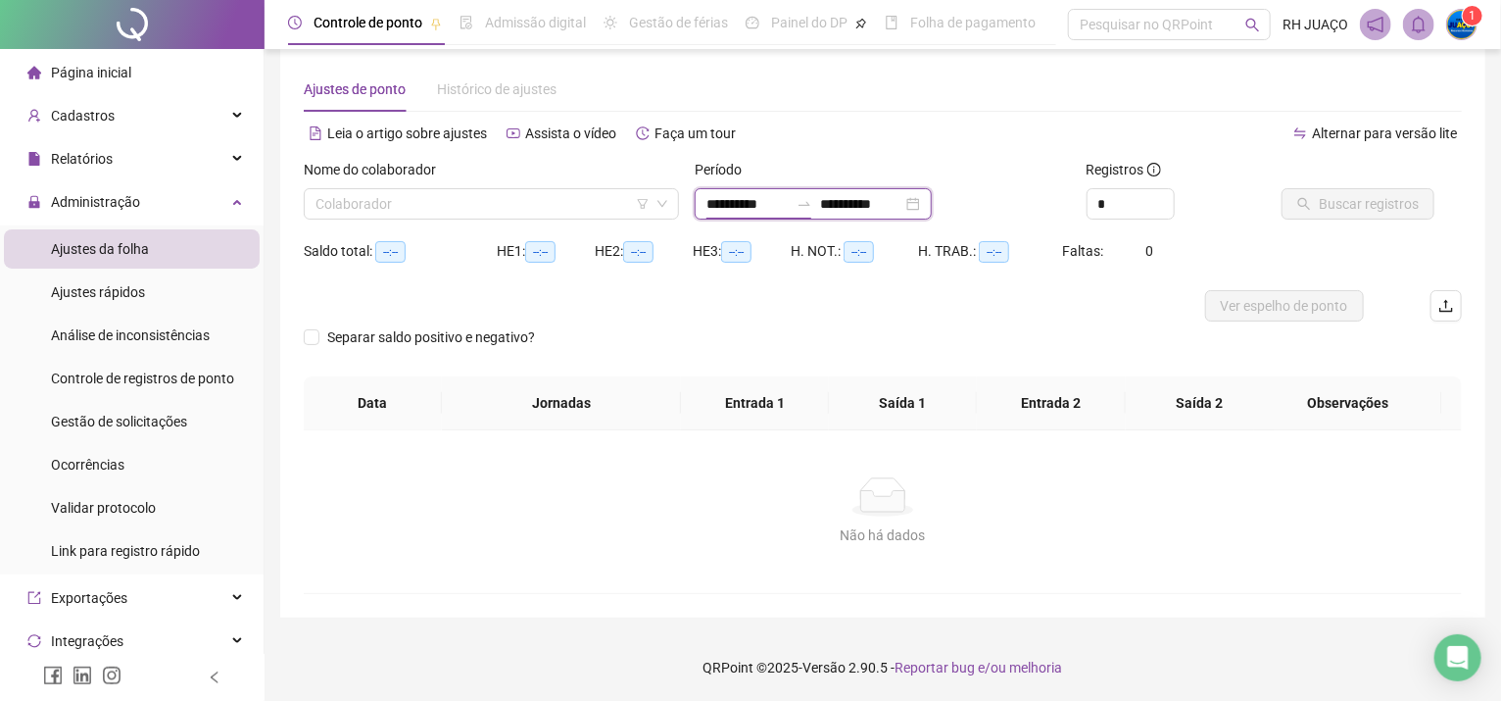
click at [708, 205] on input "**********" at bounding box center [748, 204] width 82 height 22
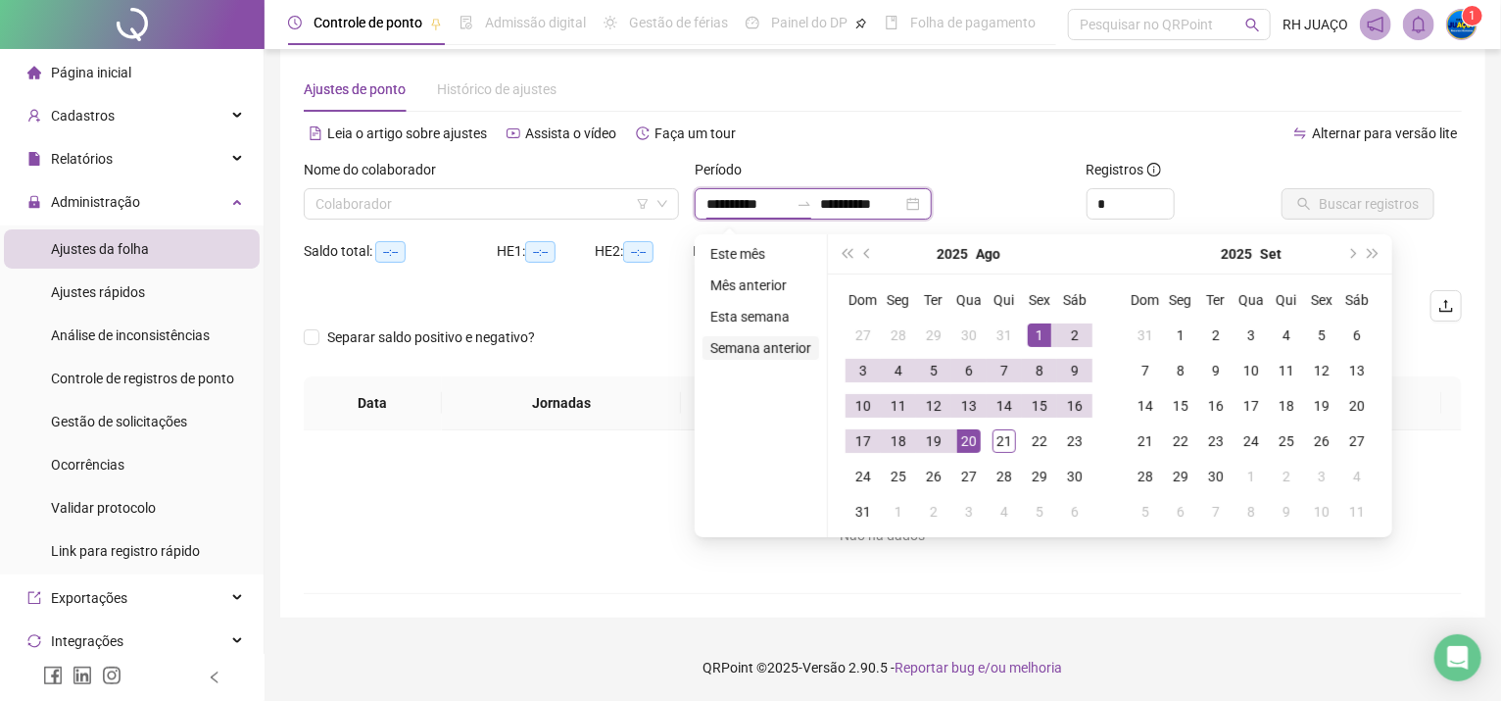
type input "**********"
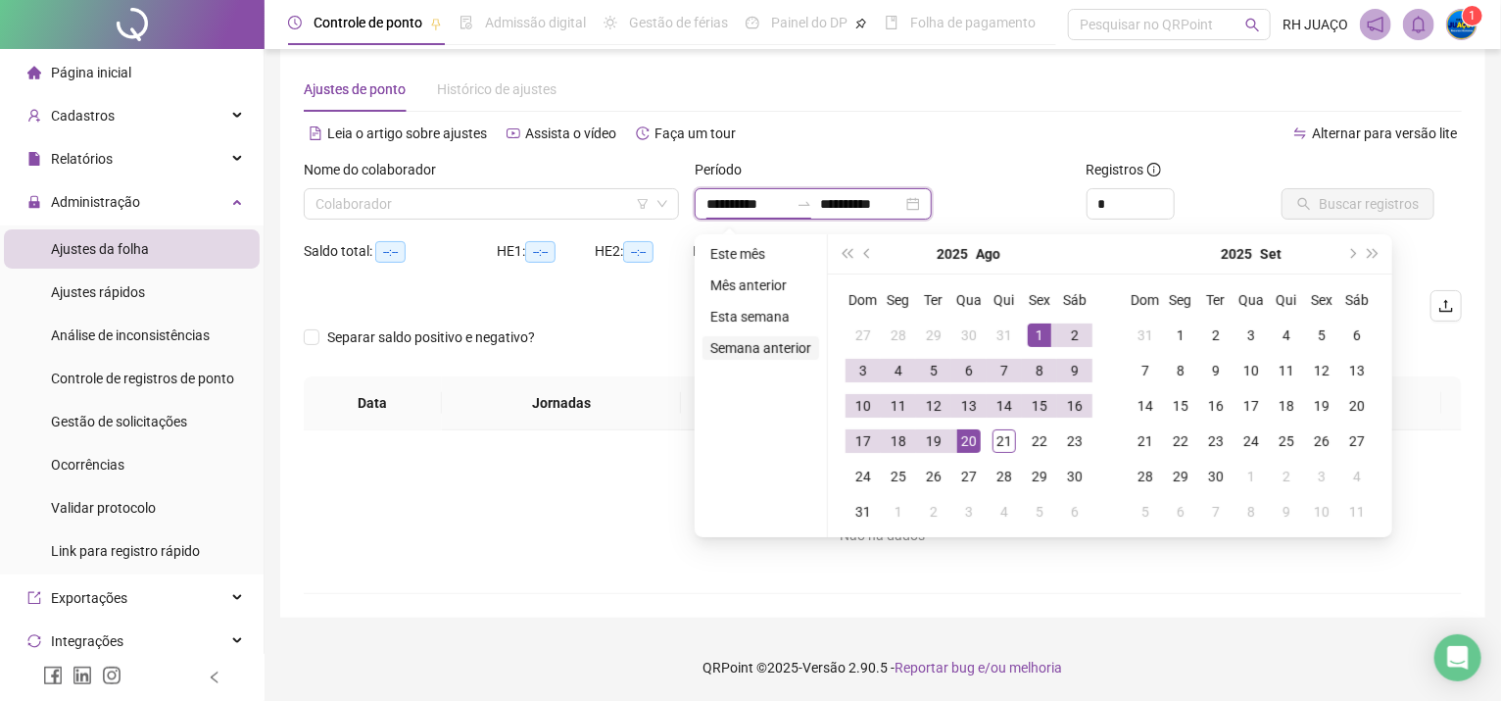
type input "**********"
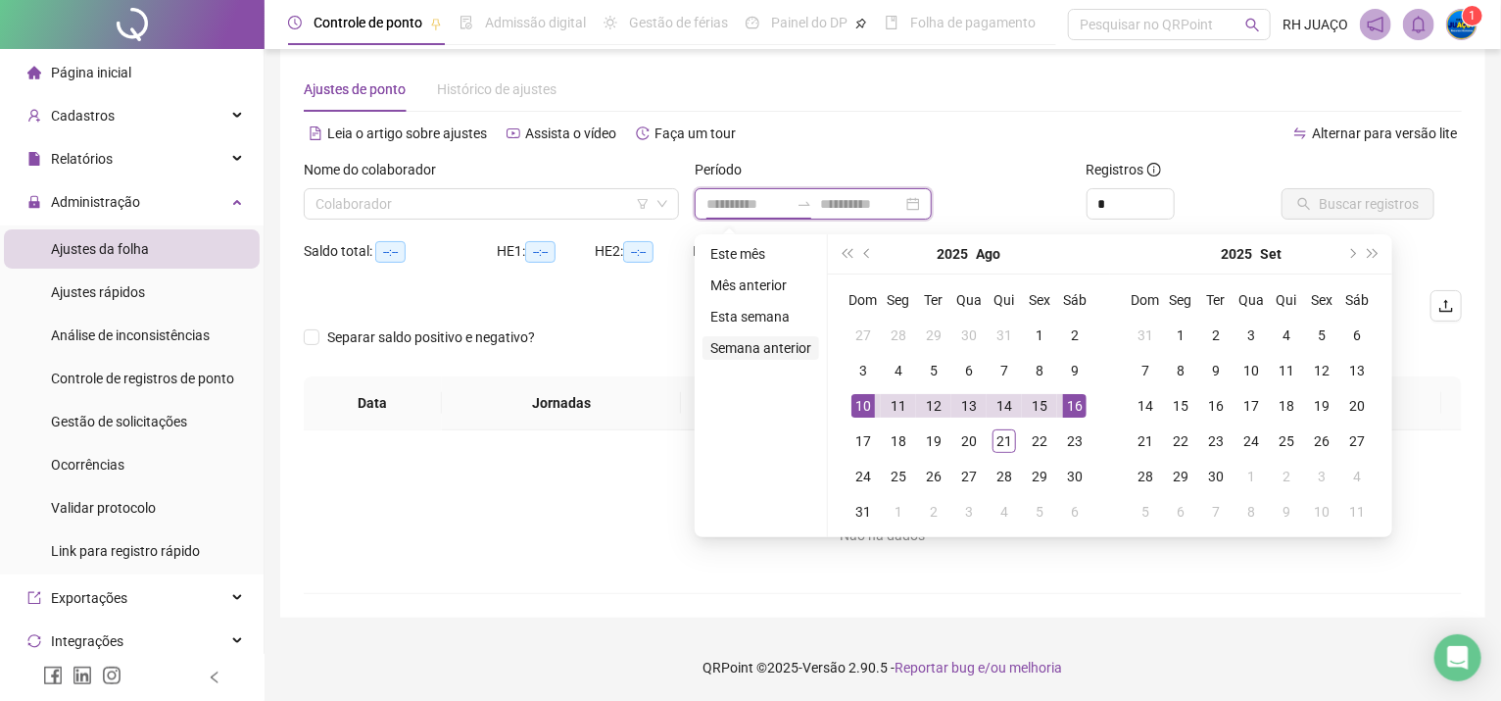
type input "**********"
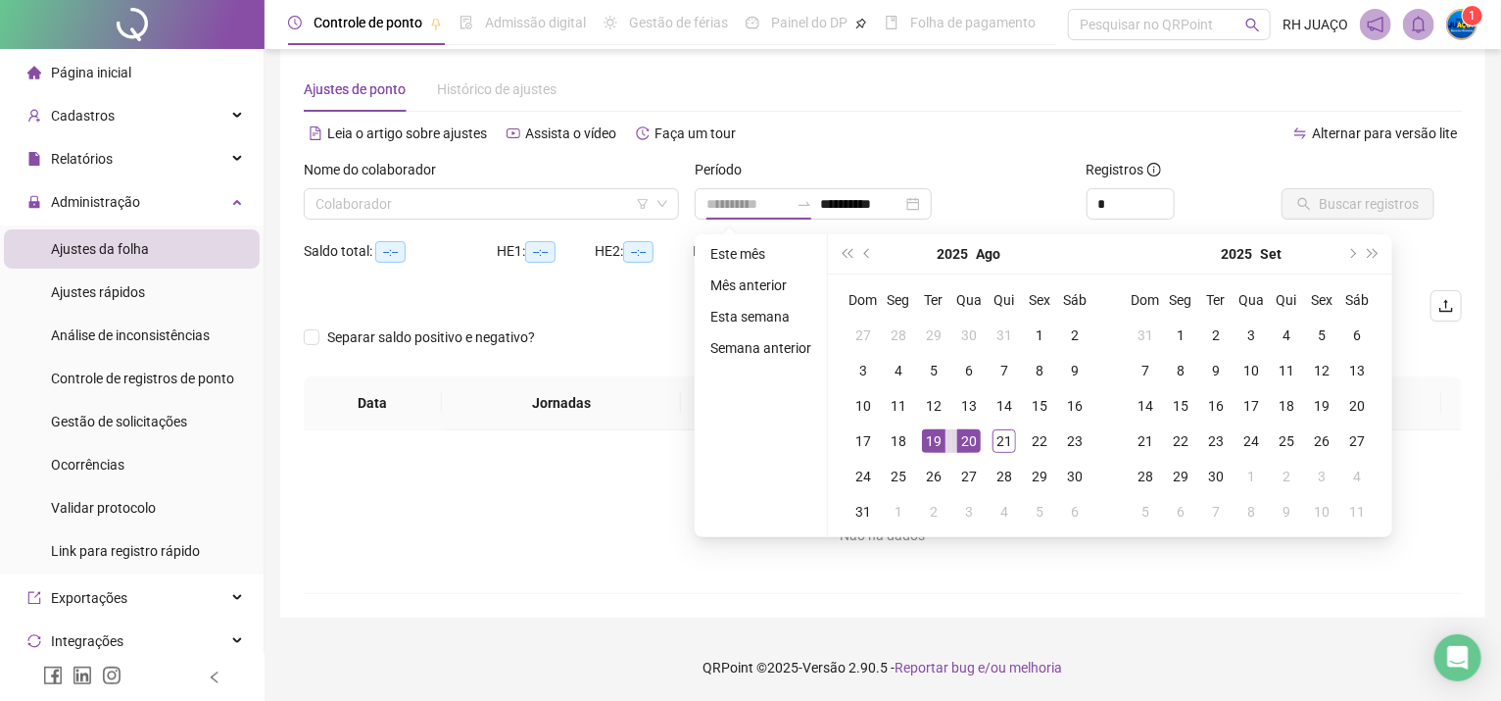
click at [928, 439] on div "19" at bounding box center [934, 441] width 24 height 24
type input "**********"
drag, startPoint x: 1007, startPoint y: 436, endPoint x: 999, endPoint y: 419, distance: 18.4
click at [1006, 432] on div "21" at bounding box center [1005, 441] width 24 height 24
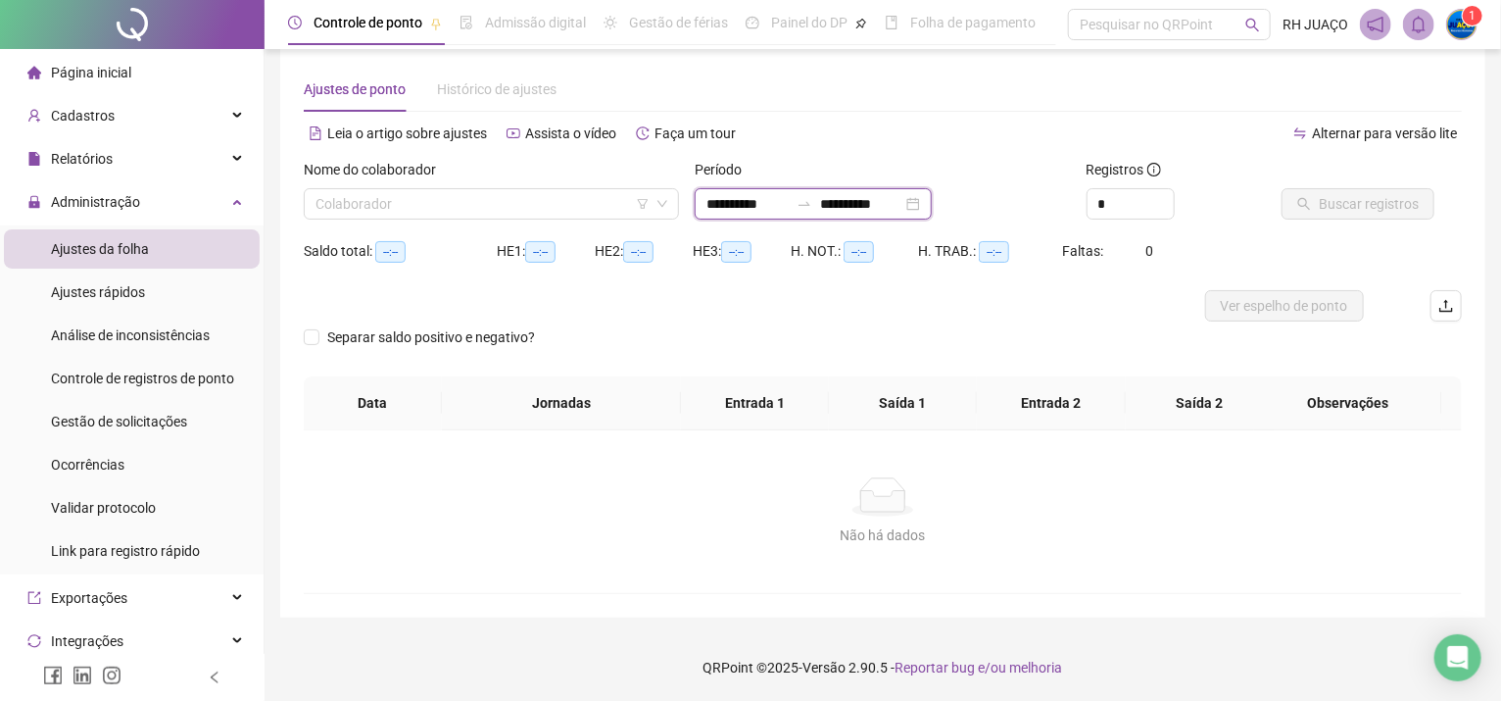
click at [846, 204] on input "**********" at bounding box center [861, 204] width 82 height 22
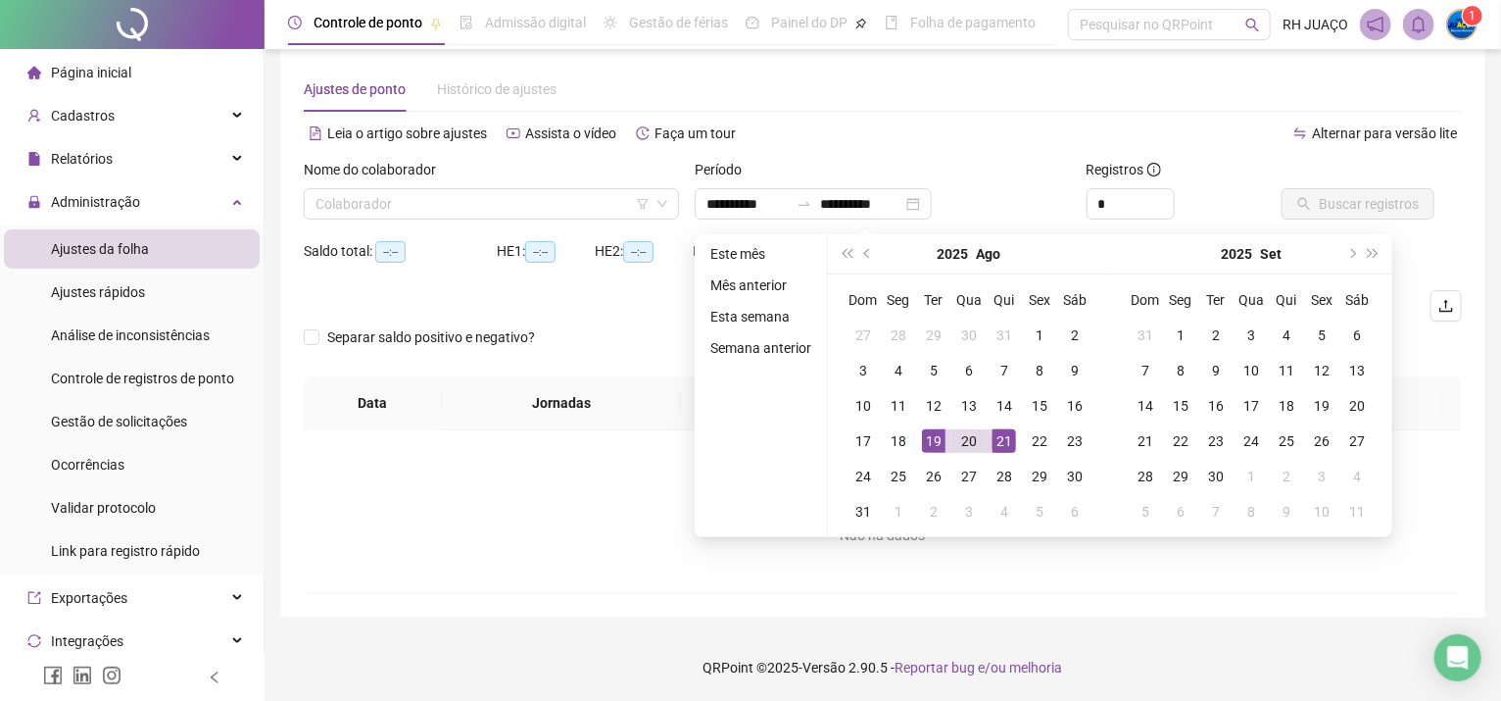
click at [821, 147] on div "Leia o artigo sobre ajustes Assista o vídeo Faça um tour" at bounding box center [593, 133] width 579 height 31
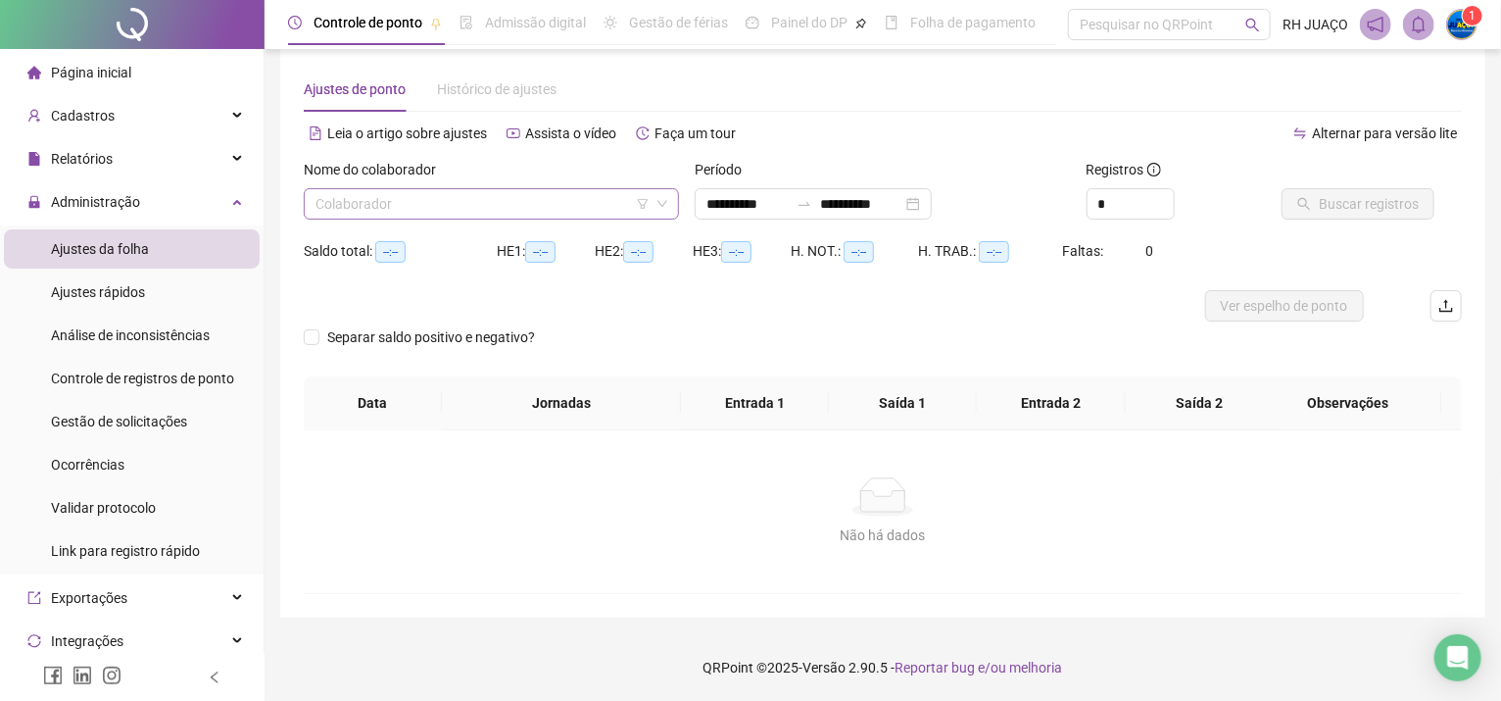
click at [647, 199] on icon "filter" at bounding box center [643, 204] width 11 height 10
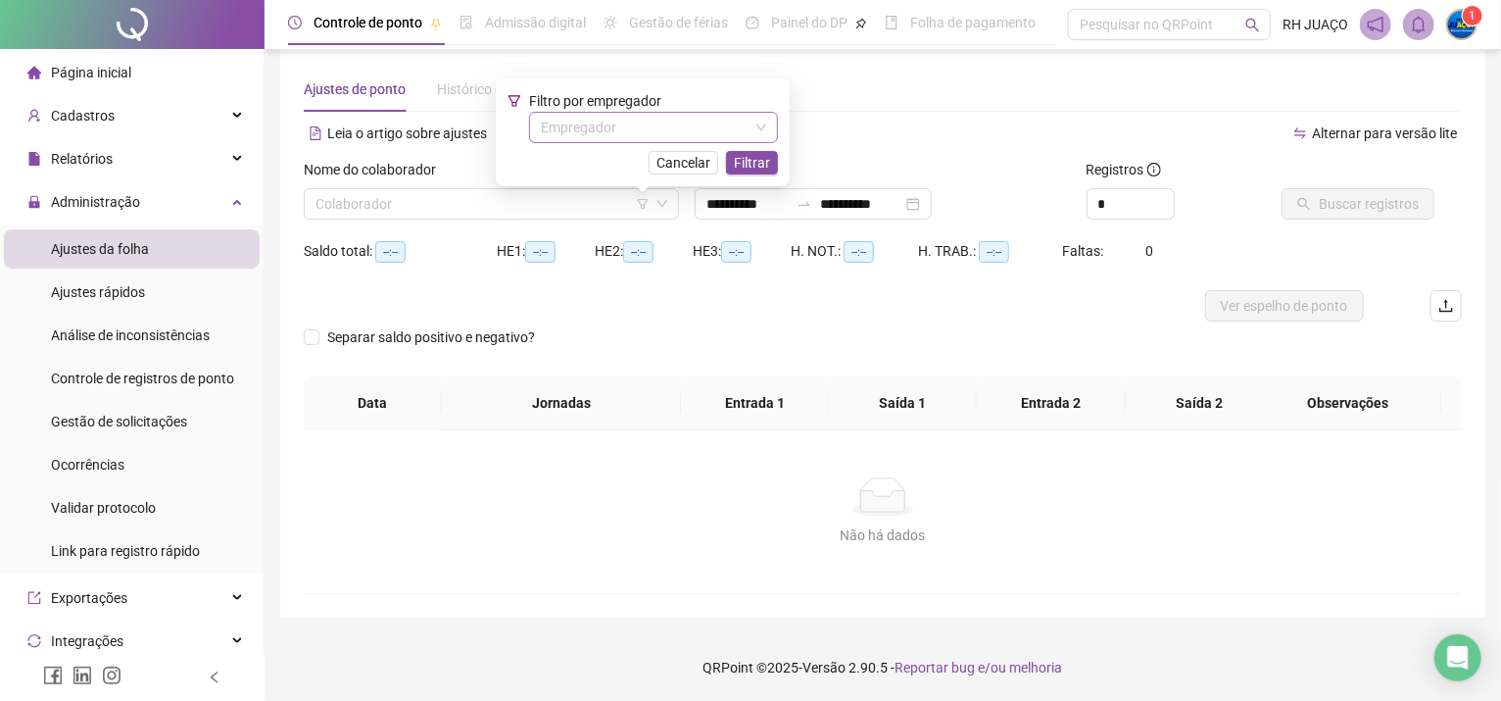
click at [717, 121] on input "search" at bounding box center [645, 127] width 208 height 29
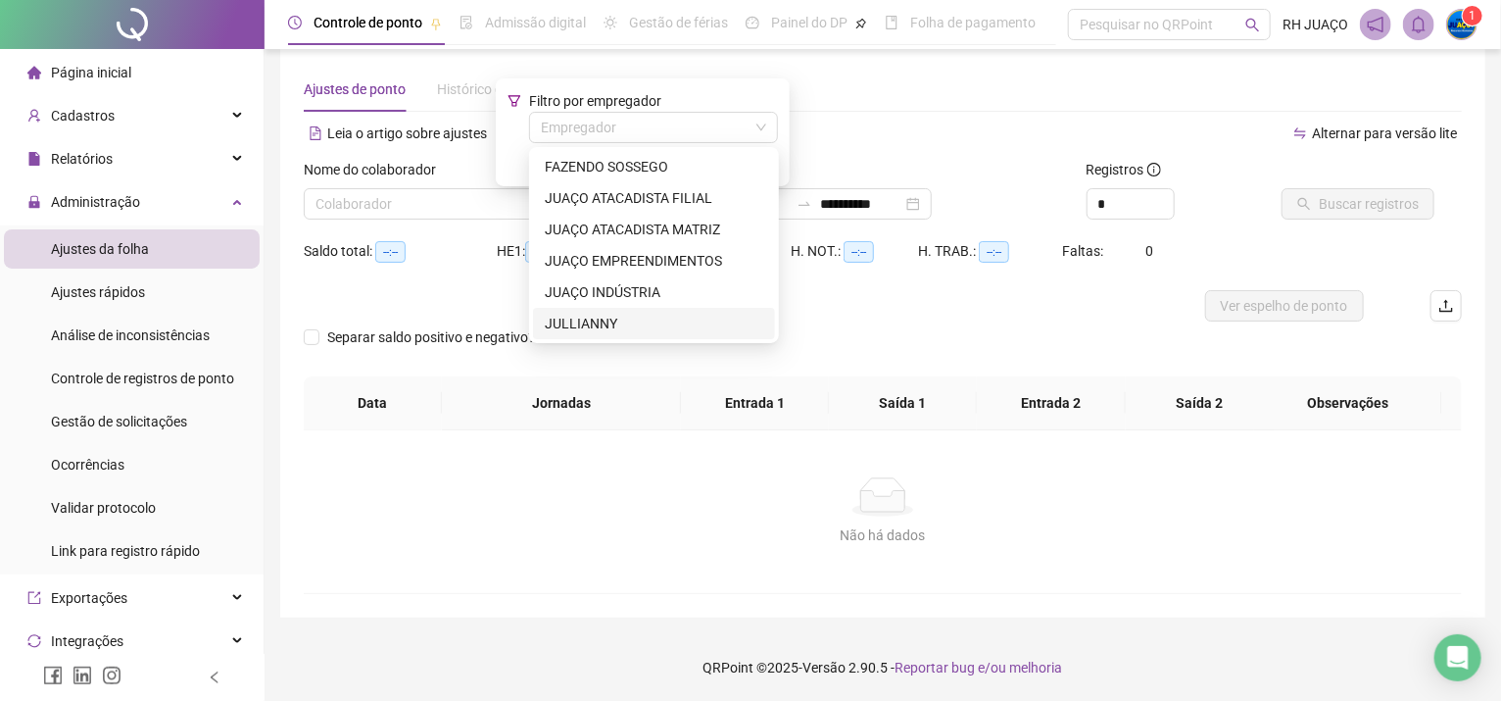
drag, startPoint x: 605, startPoint y: 328, endPoint x: 629, endPoint y: 304, distance: 34.7
click at [605, 326] on div "JULLIANNY" at bounding box center [654, 324] width 219 height 22
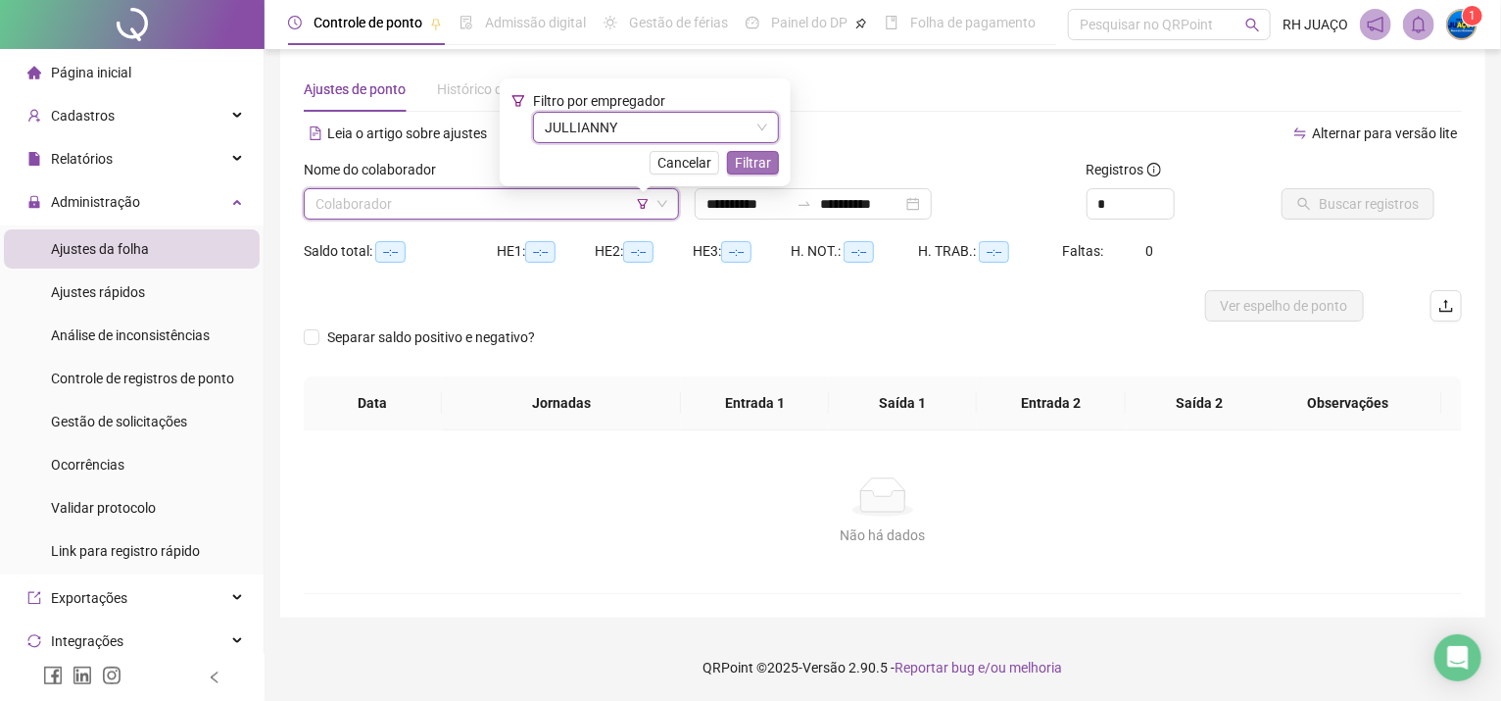
click at [737, 160] on span "Filtrar" at bounding box center [753, 163] width 36 height 22
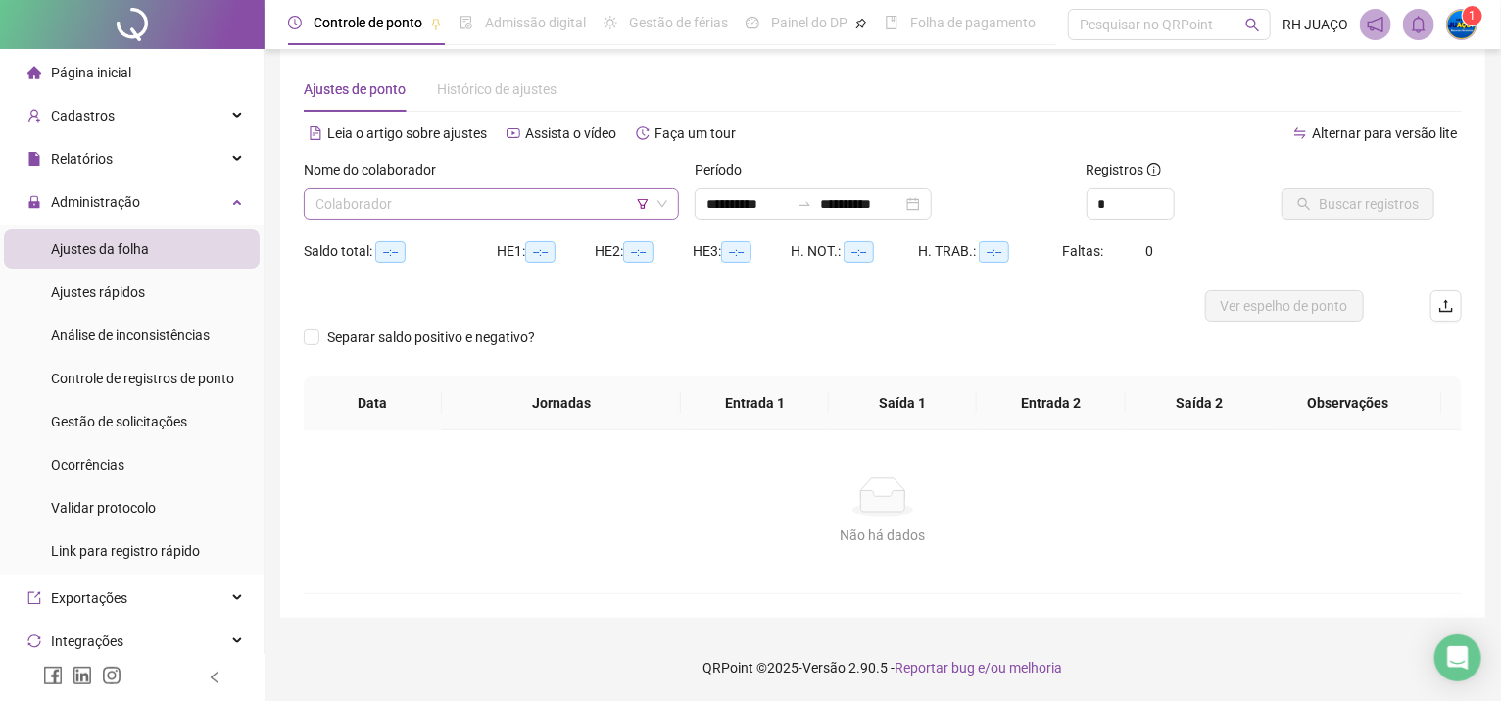
click at [543, 213] on input "search" at bounding box center [483, 203] width 334 height 29
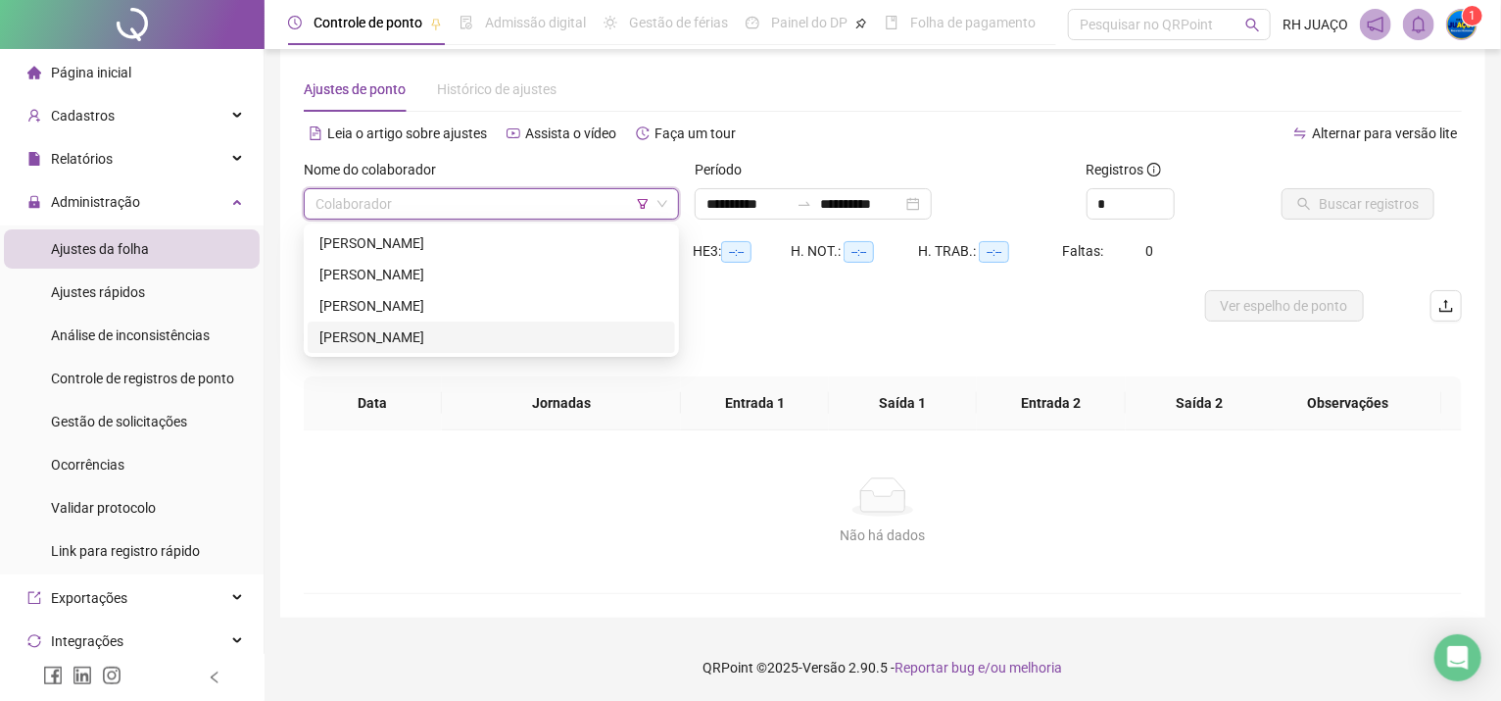
click at [467, 330] on div "[PERSON_NAME]" at bounding box center [492, 337] width 344 height 22
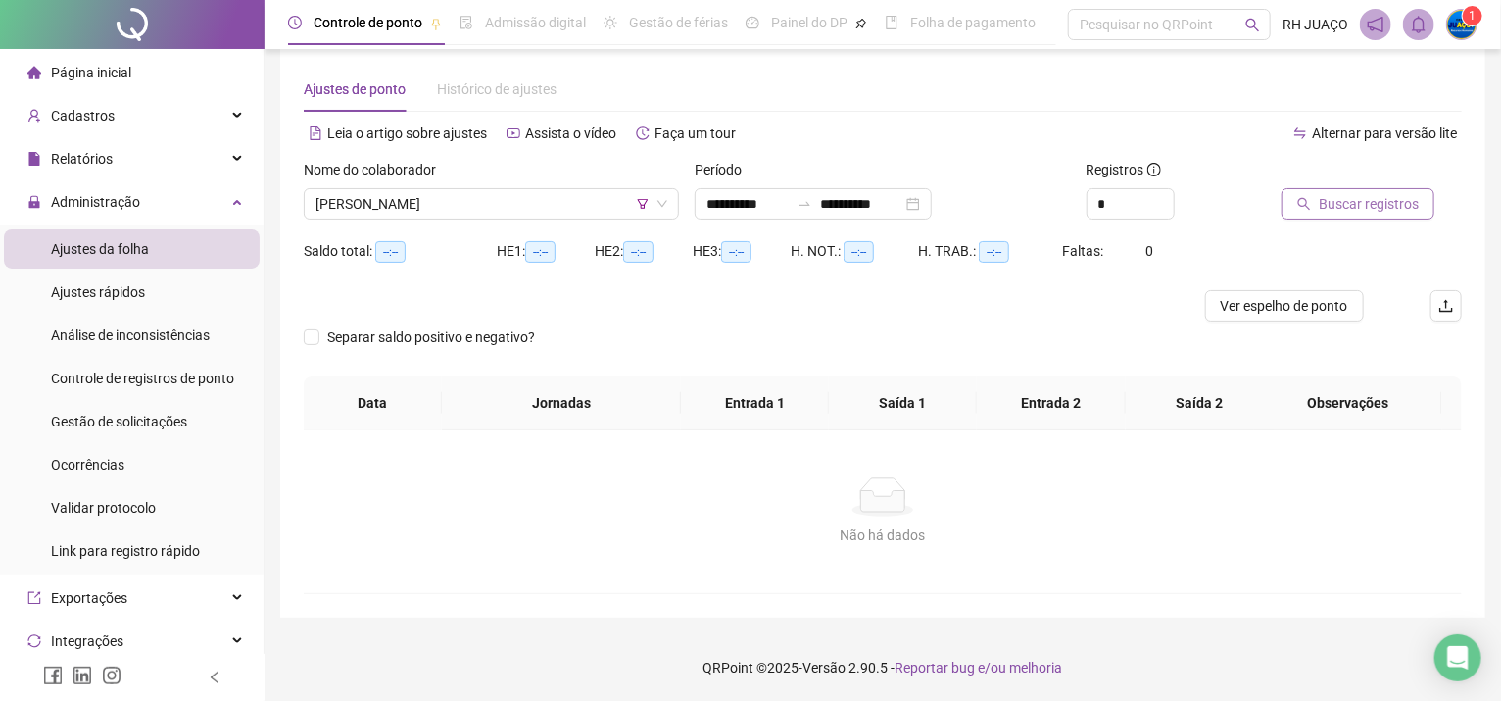
click at [1314, 204] on button "Buscar registros" at bounding box center [1358, 203] width 153 height 31
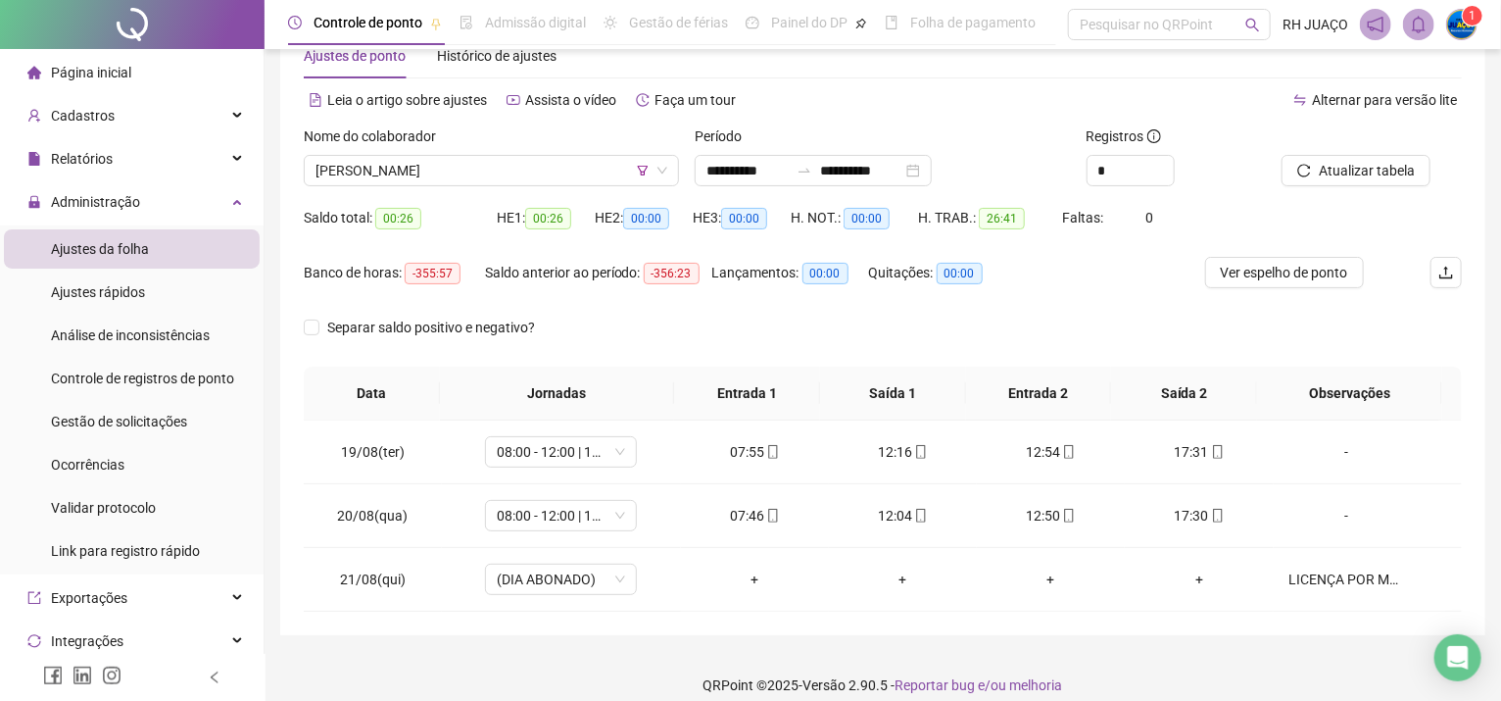
scroll to position [73, 0]
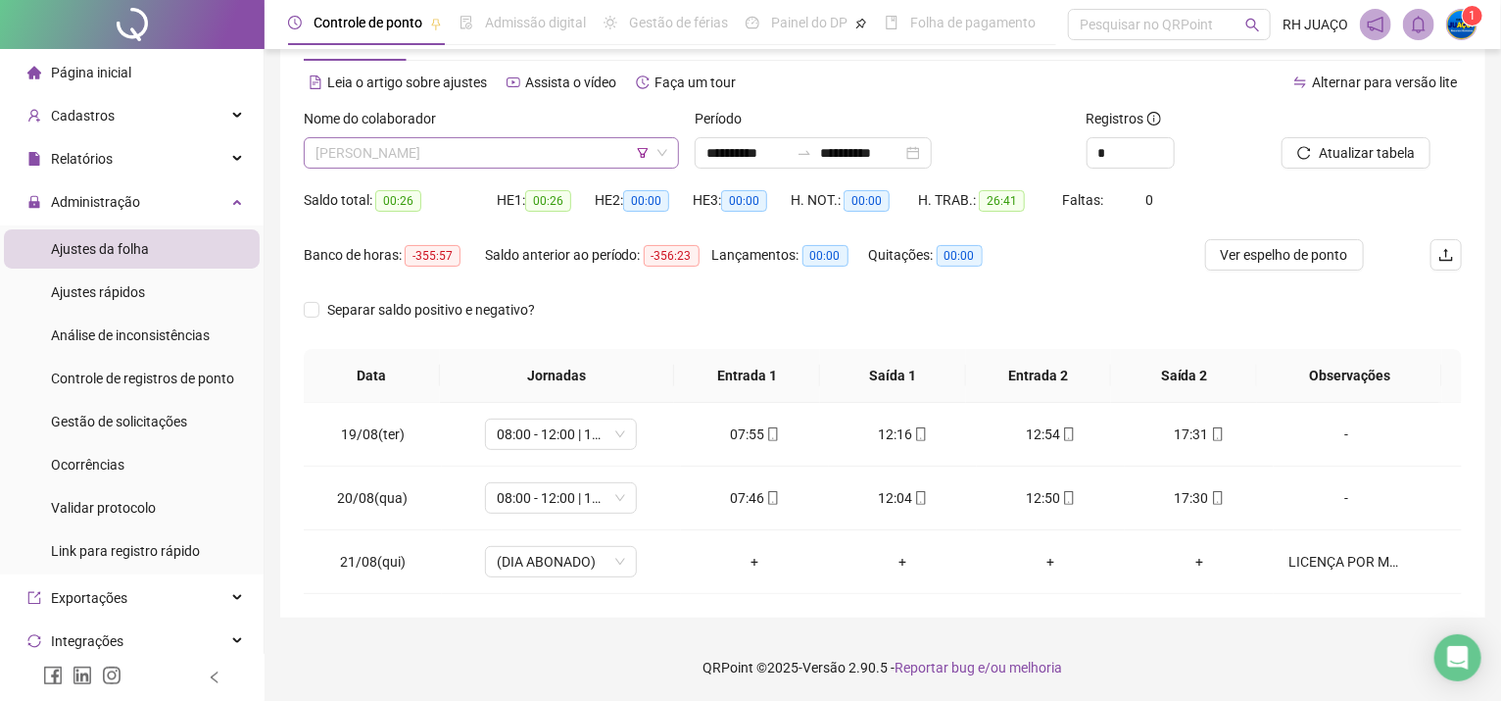
drag, startPoint x: 351, startPoint y: 154, endPoint x: 361, endPoint y: 151, distance: 10.2
click at [352, 154] on span "[PERSON_NAME]" at bounding box center [492, 152] width 352 height 29
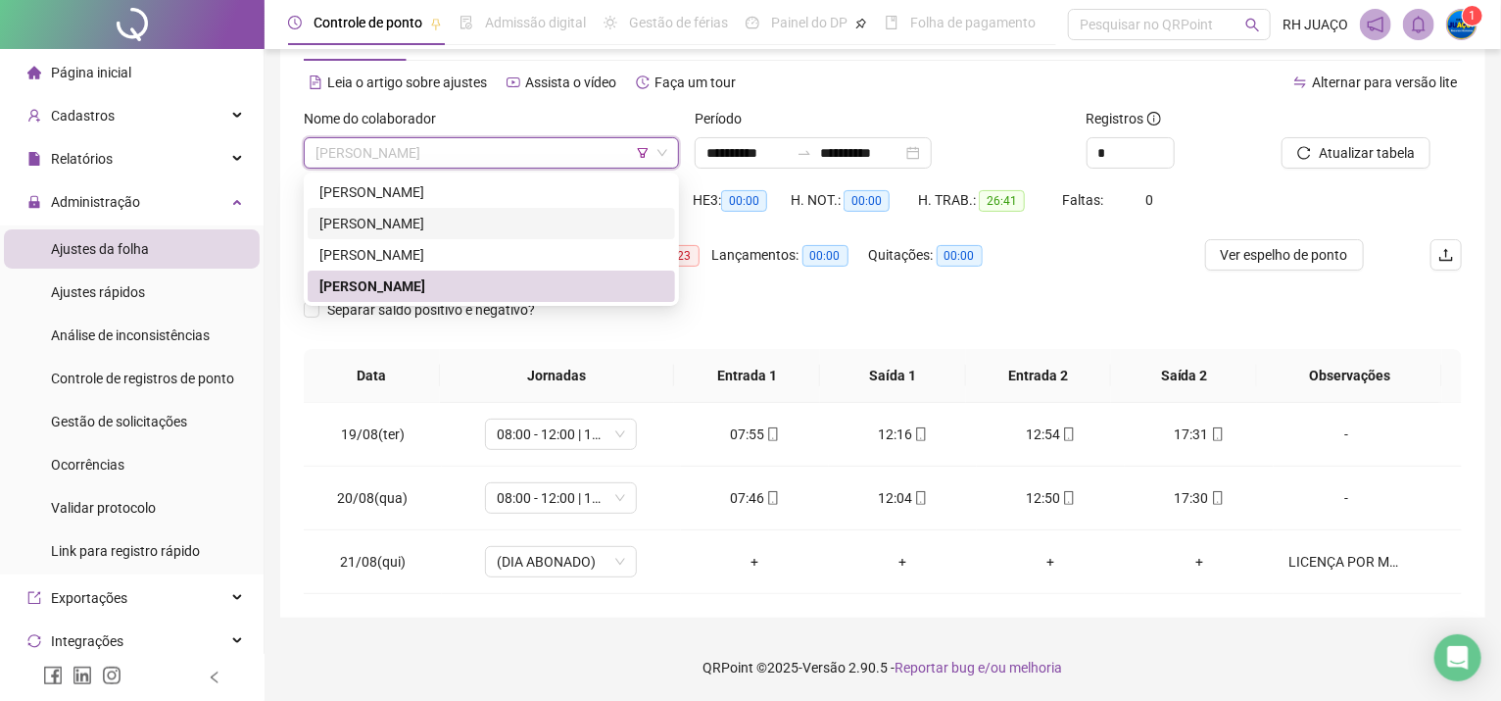
click at [424, 219] on div "[PERSON_NAME]" at bounding box center [492, 224] width 344 height 22
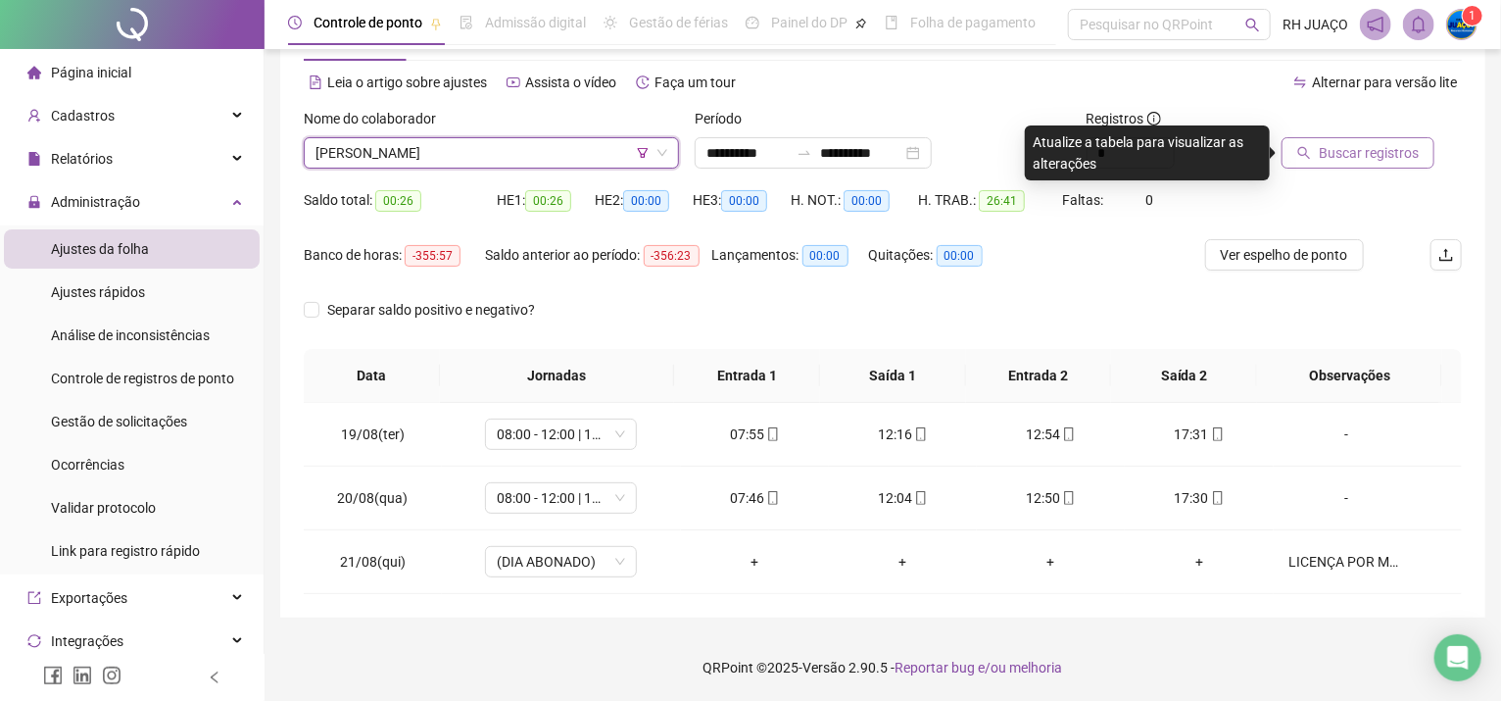
click at [1313, 151] on button "Buscar registros" at bounding box center [1358, 152] width 153 height 31
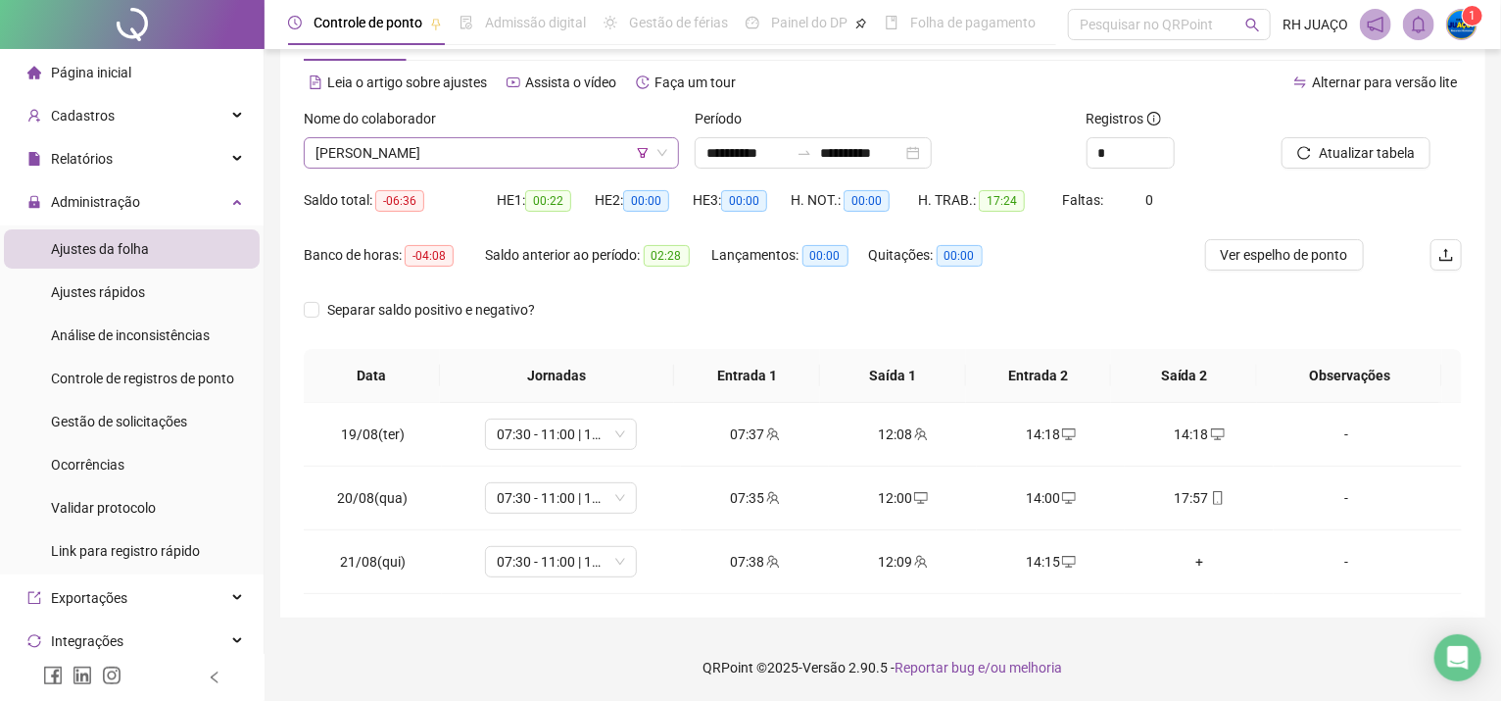
click at [642, 154] on icon "filter" at bounding box center [643, 153] width 12 height 12
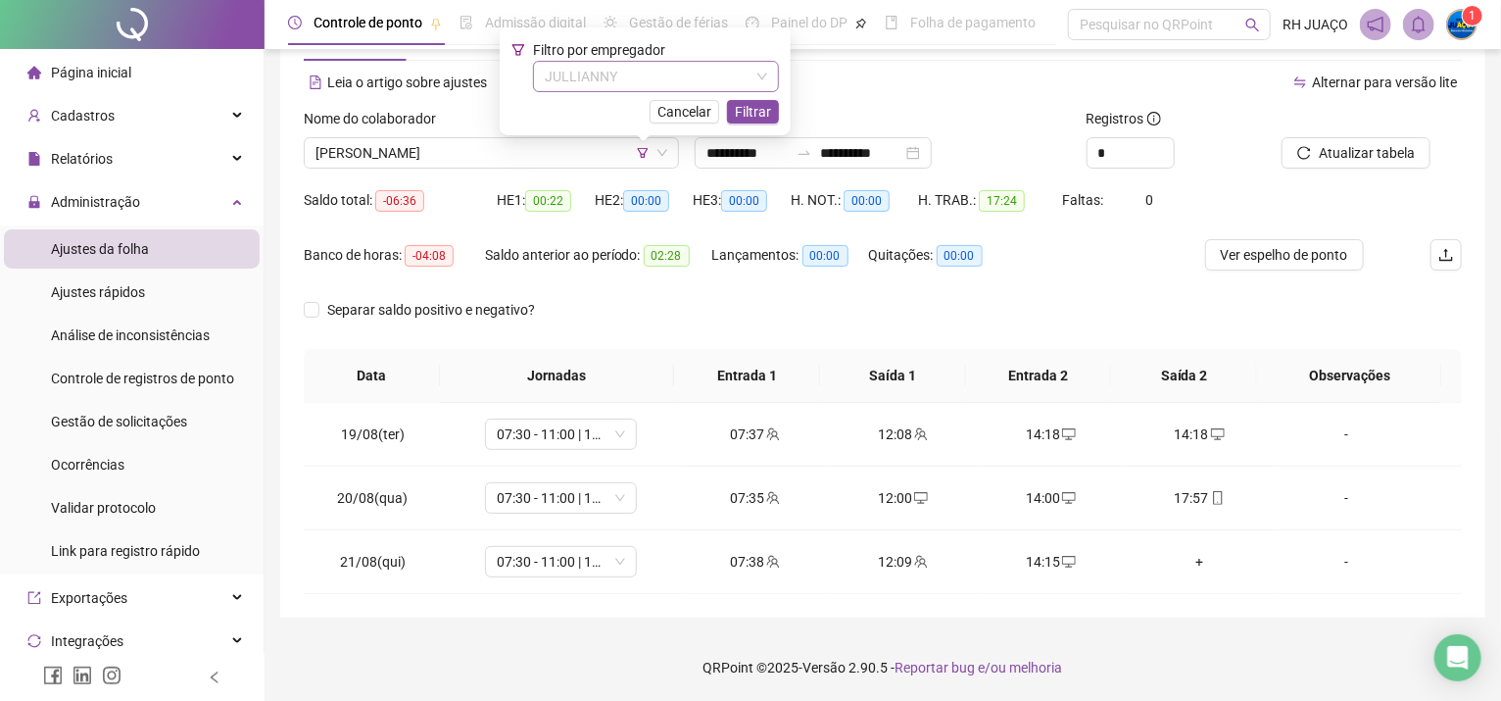
click at [651, 72] on span "JULLIANNY" at bounding box center [656, 76] width 222 height 29
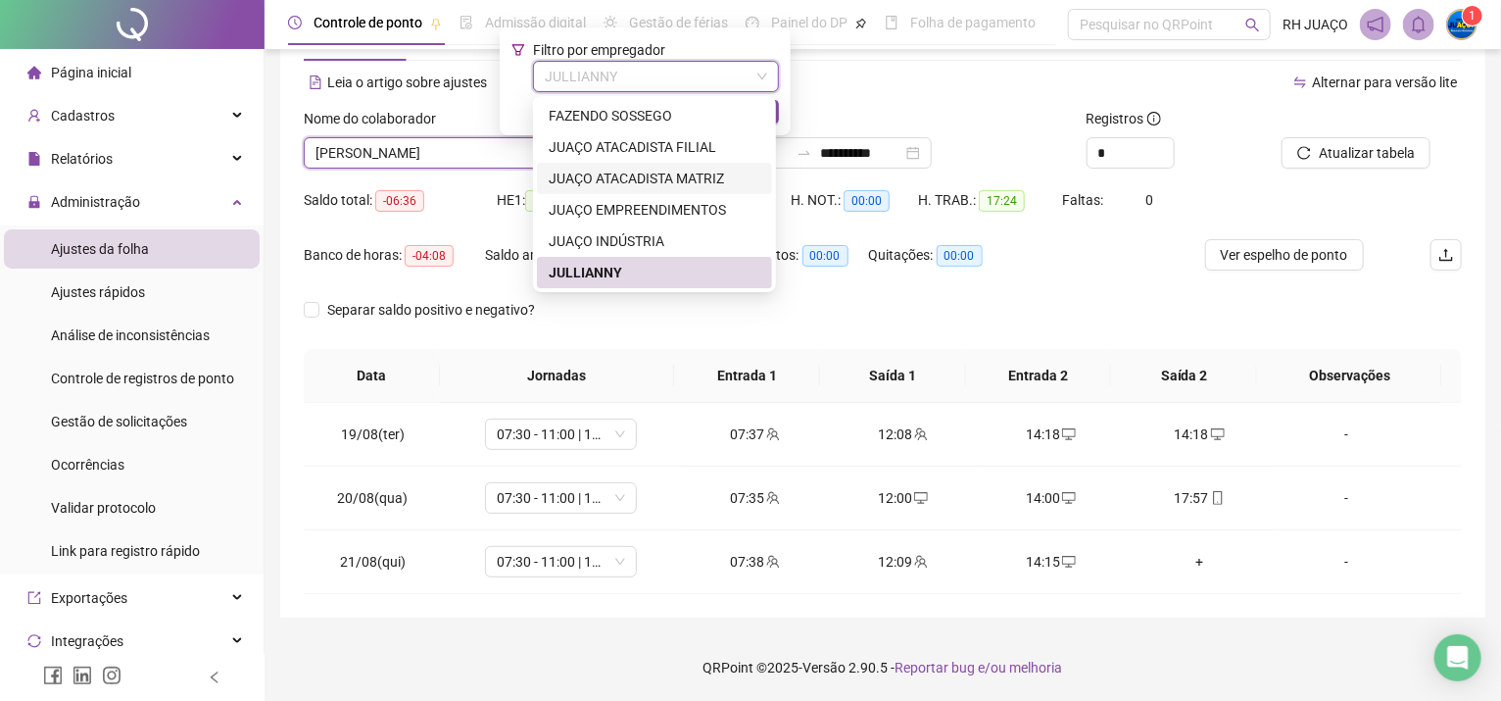
click at [641, 170] on div "JUAÇO ATACADISTA MATRIZ" at bounding box center [655, 179] width 212 height 22
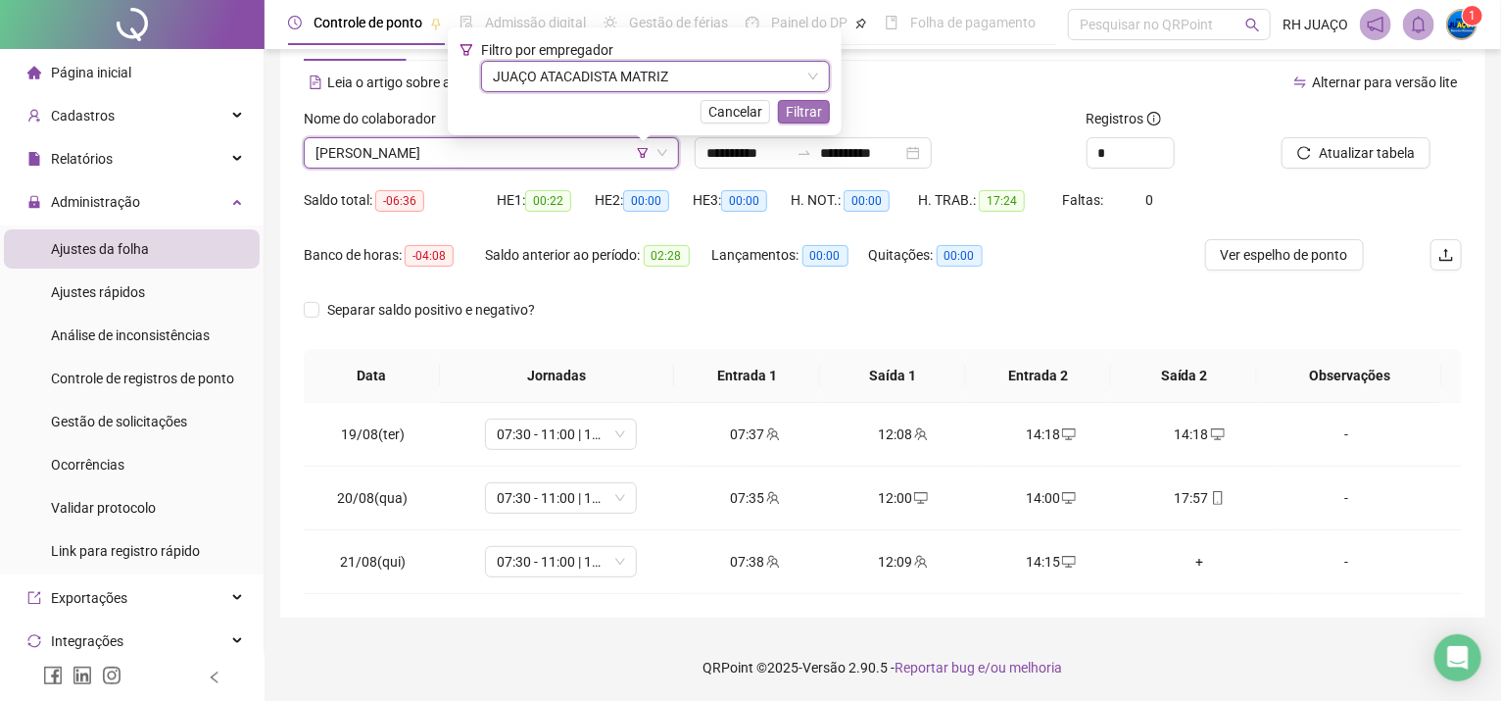
click at [801, 105] on span "Filtrar" at bounding box center [804, 112] width 36 height 22
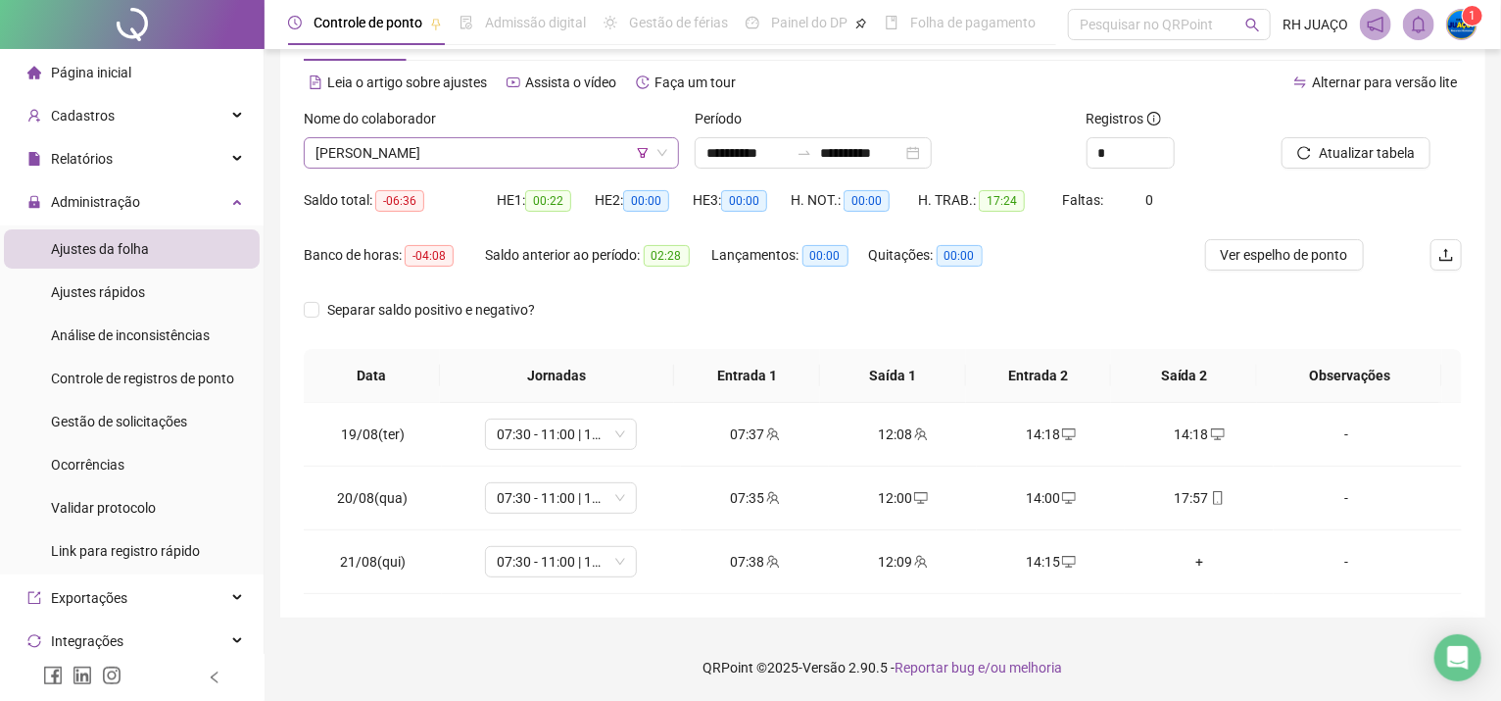
click at [463, 142] on span "[PERSON_NAME]" at bounding box center [492, 152] width 352 height 29
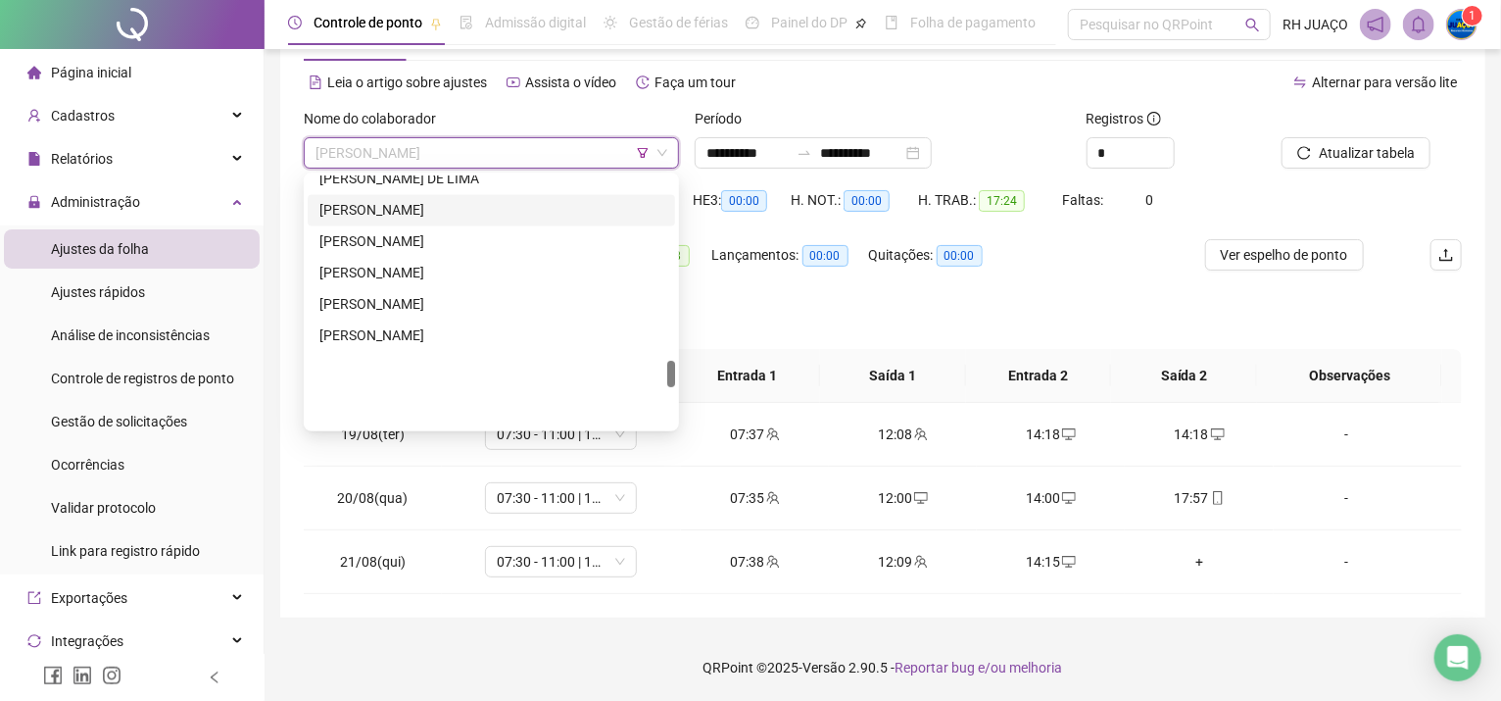
scroll to position [1700, 0]
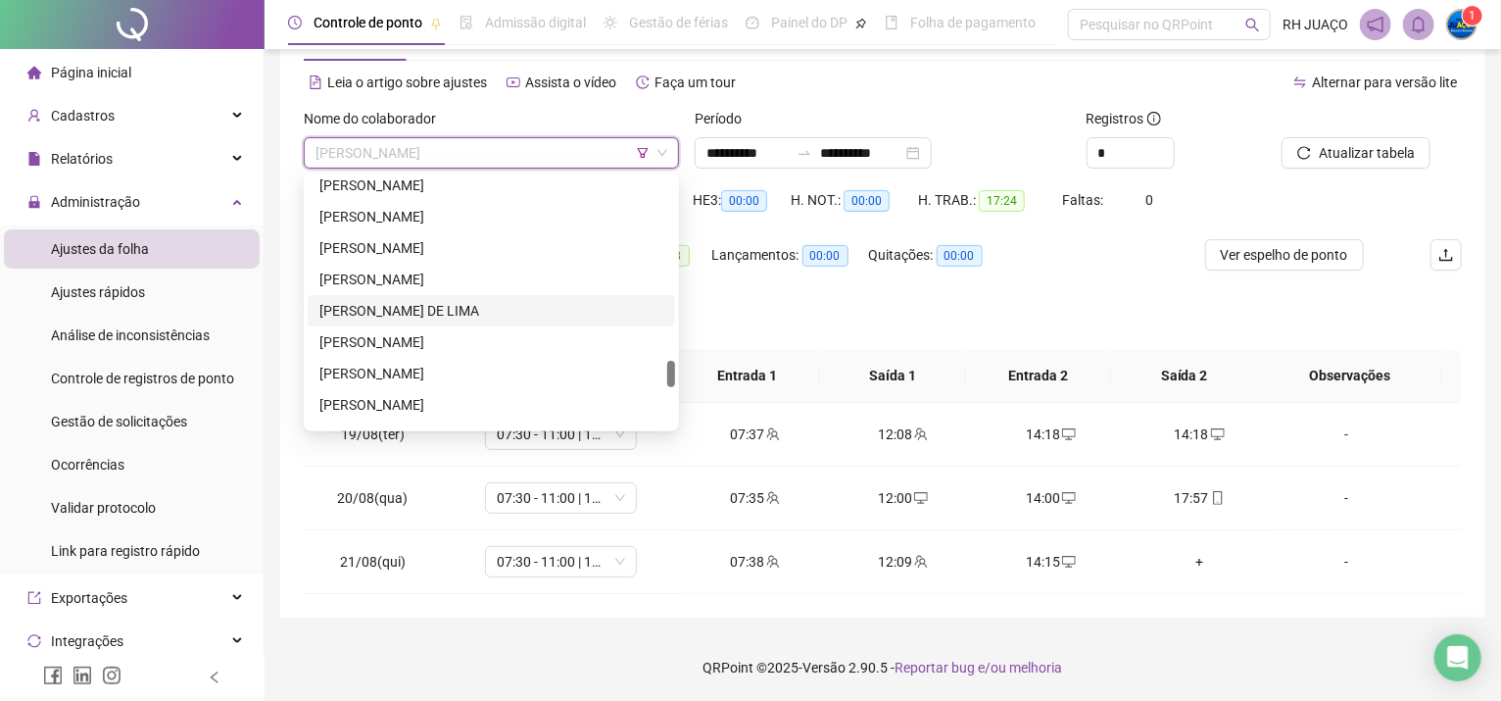
click at [419, 304] on div "[PERSON_NAME] DE LIMA" at bounding box center [492, 311] width 344 height 22
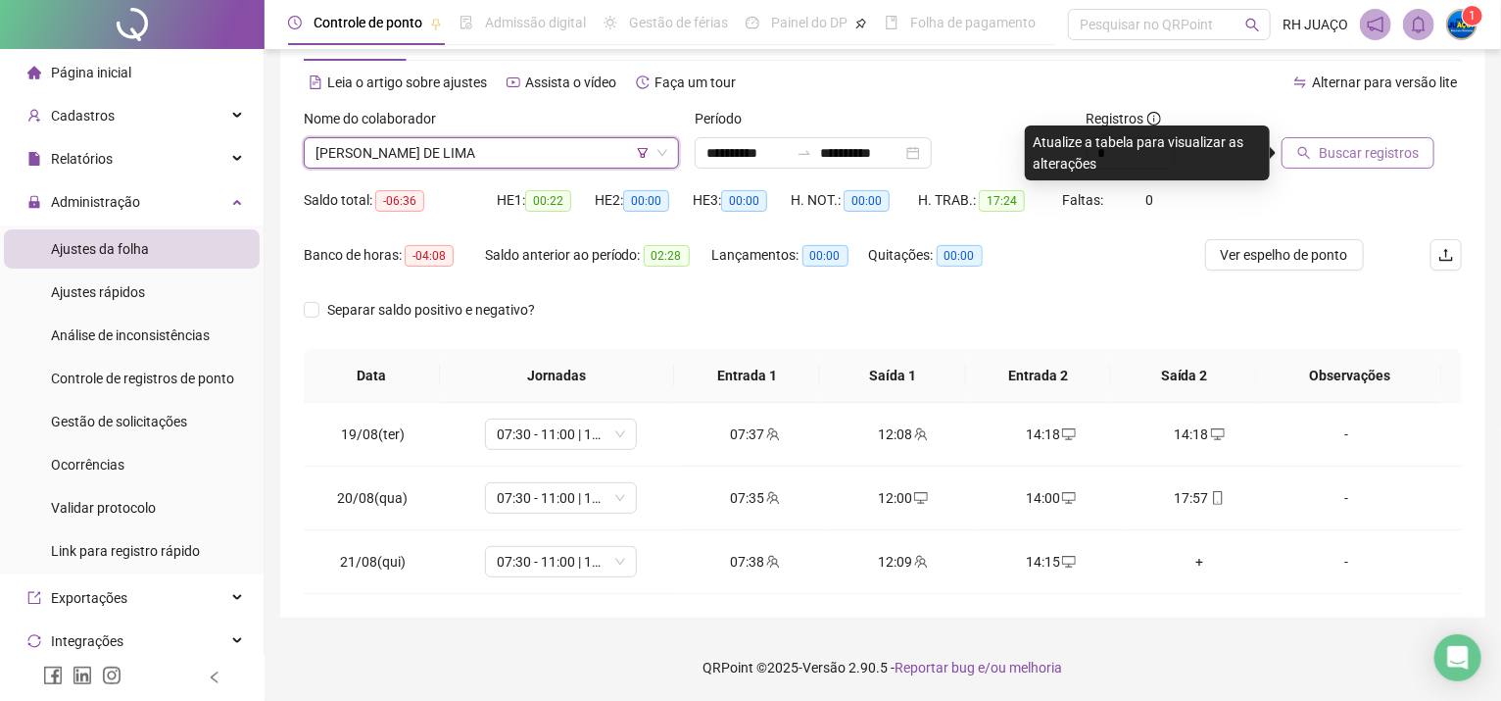
click at [1361, 146] on span "Buscar registros" at bounding box center [1369, 153] width 100 height 22
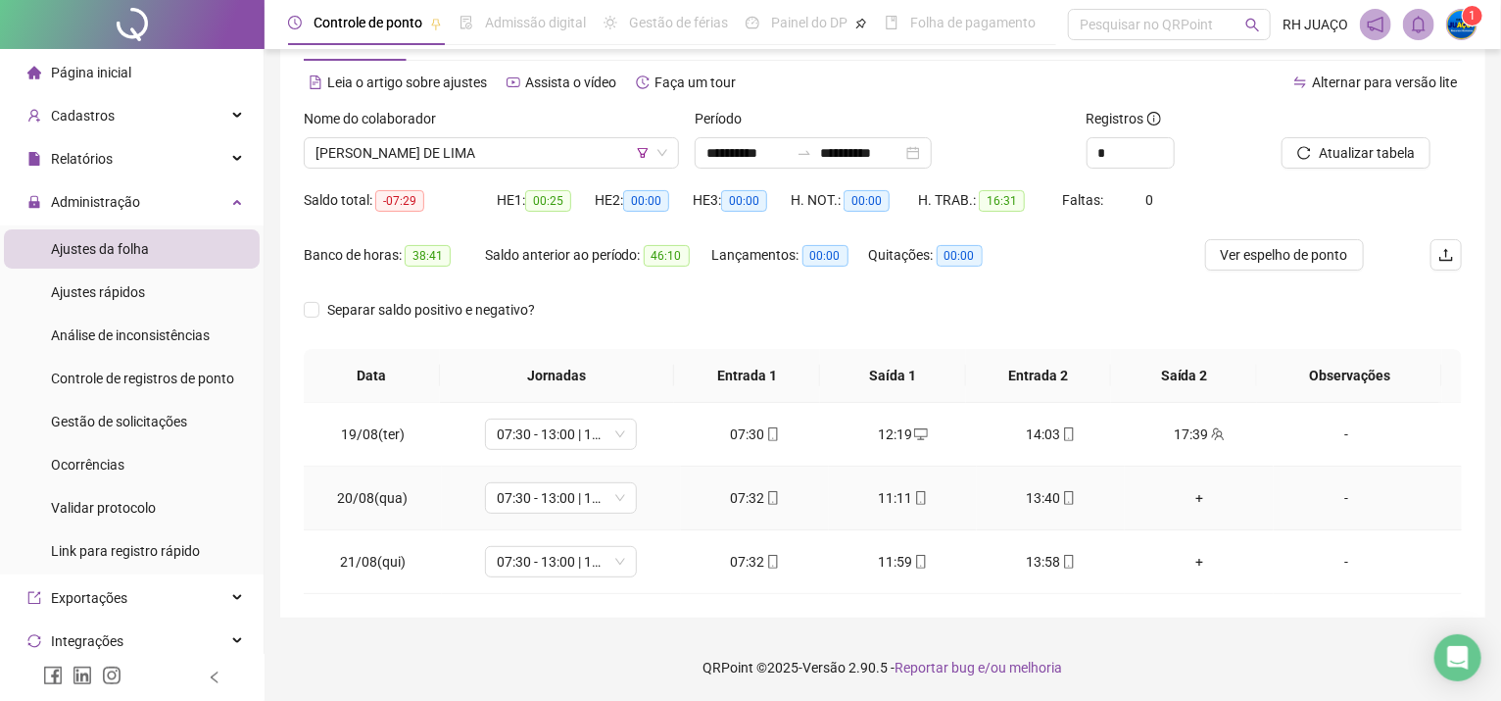
click at [1178, 499] on div "+" at bounding box center [1199, 498] width 117 height 22
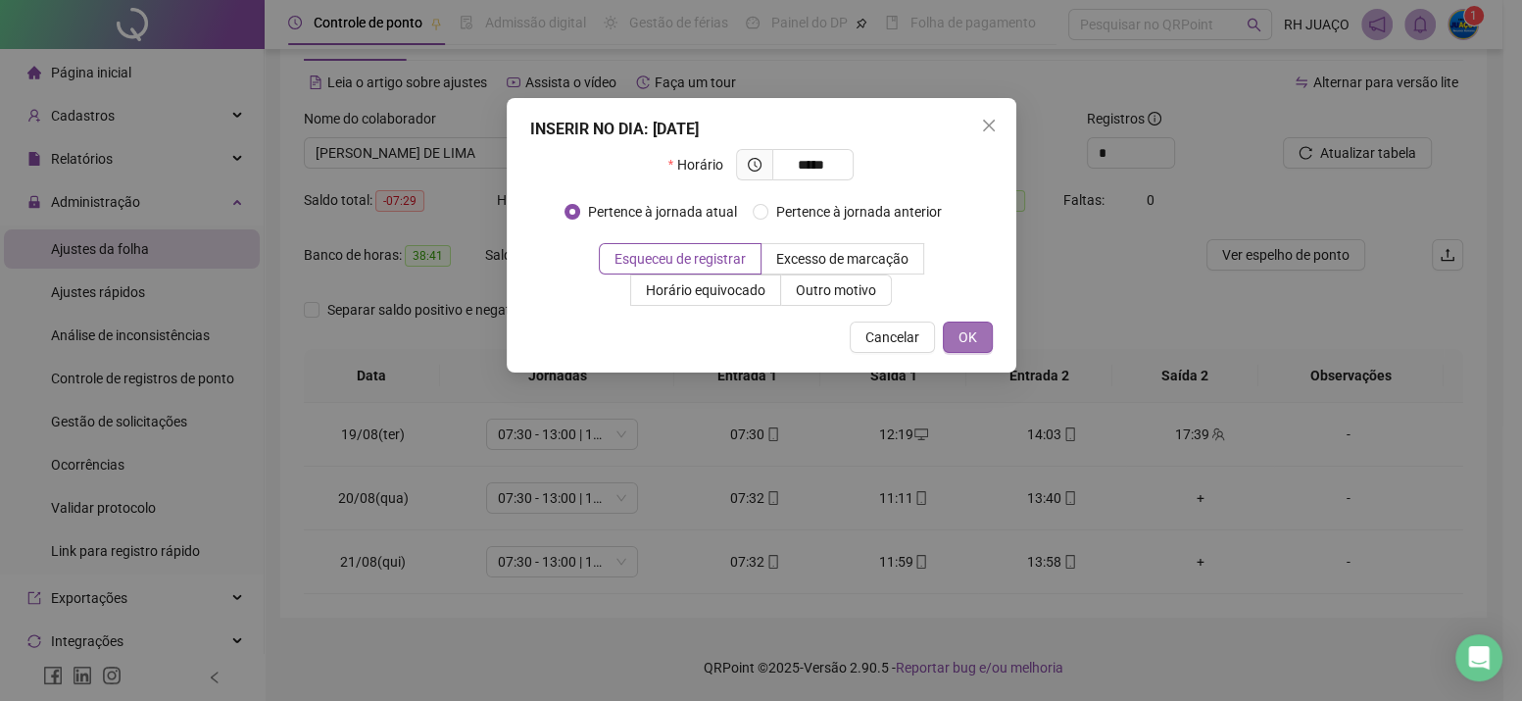
type input "*****"
click at [959, 340] on span "OK" at bounding box center [968, 337] width 19 height 22
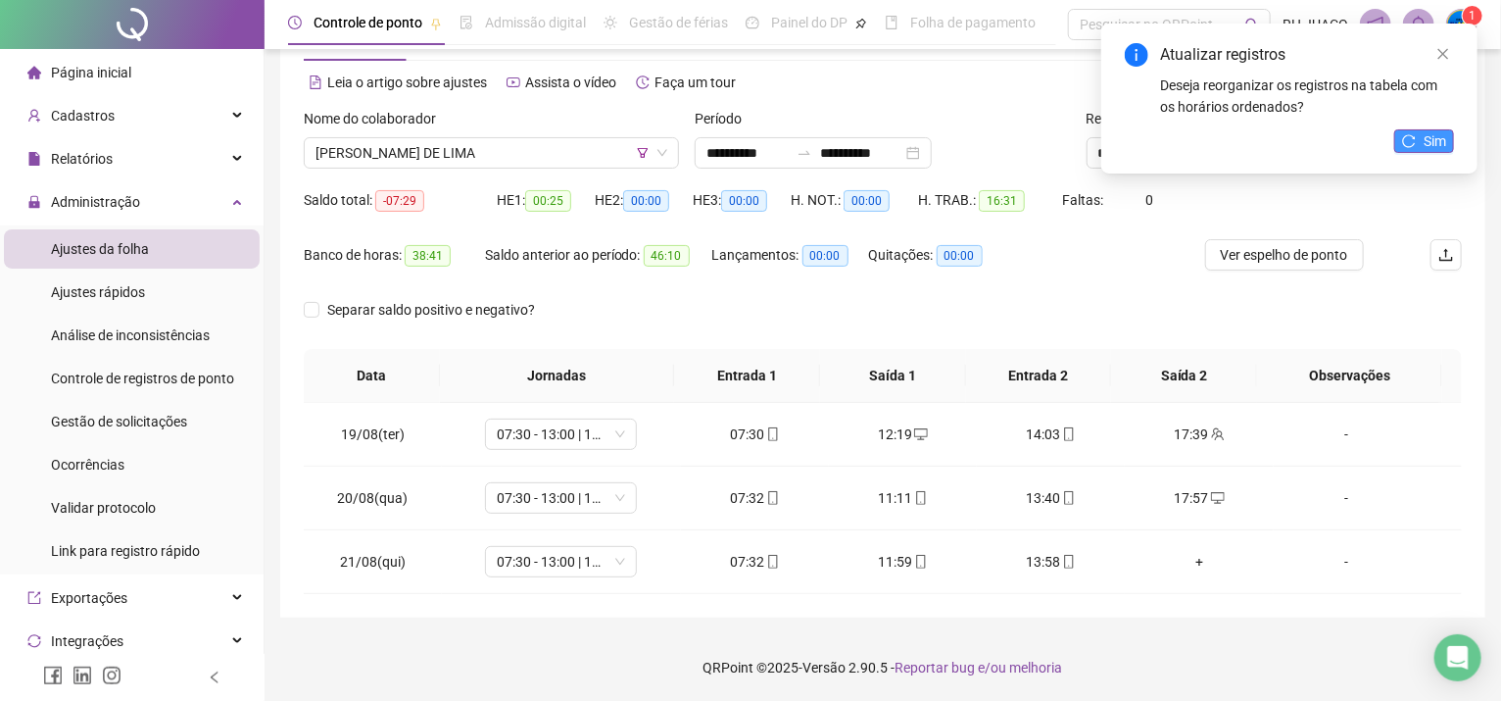
click at [1401, 138] on button "Sim" at bounding box center [1425, 141] width 60 height 24
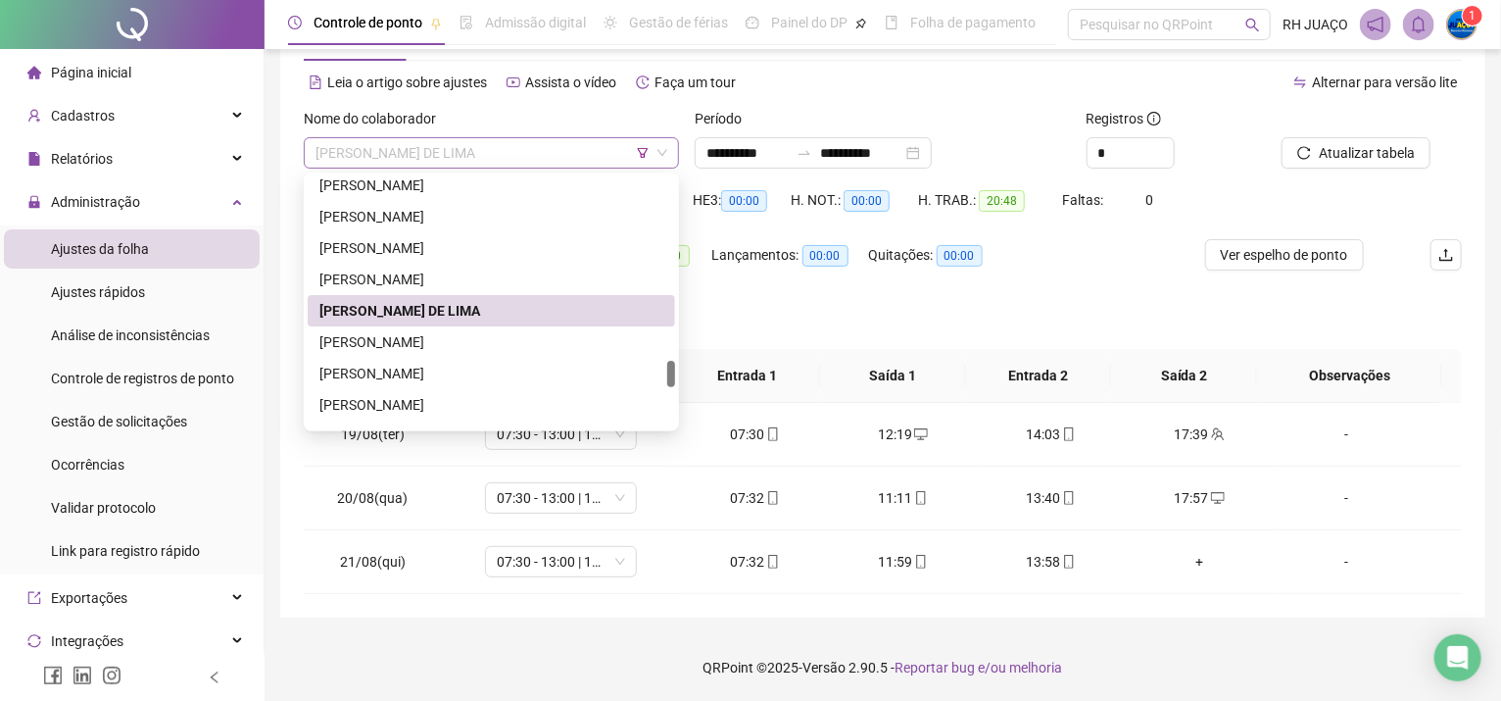
click at [516, 148] on span "[PERSON_NAME] DE LIMA" at bounding box center [492, 152] width 352 height 29
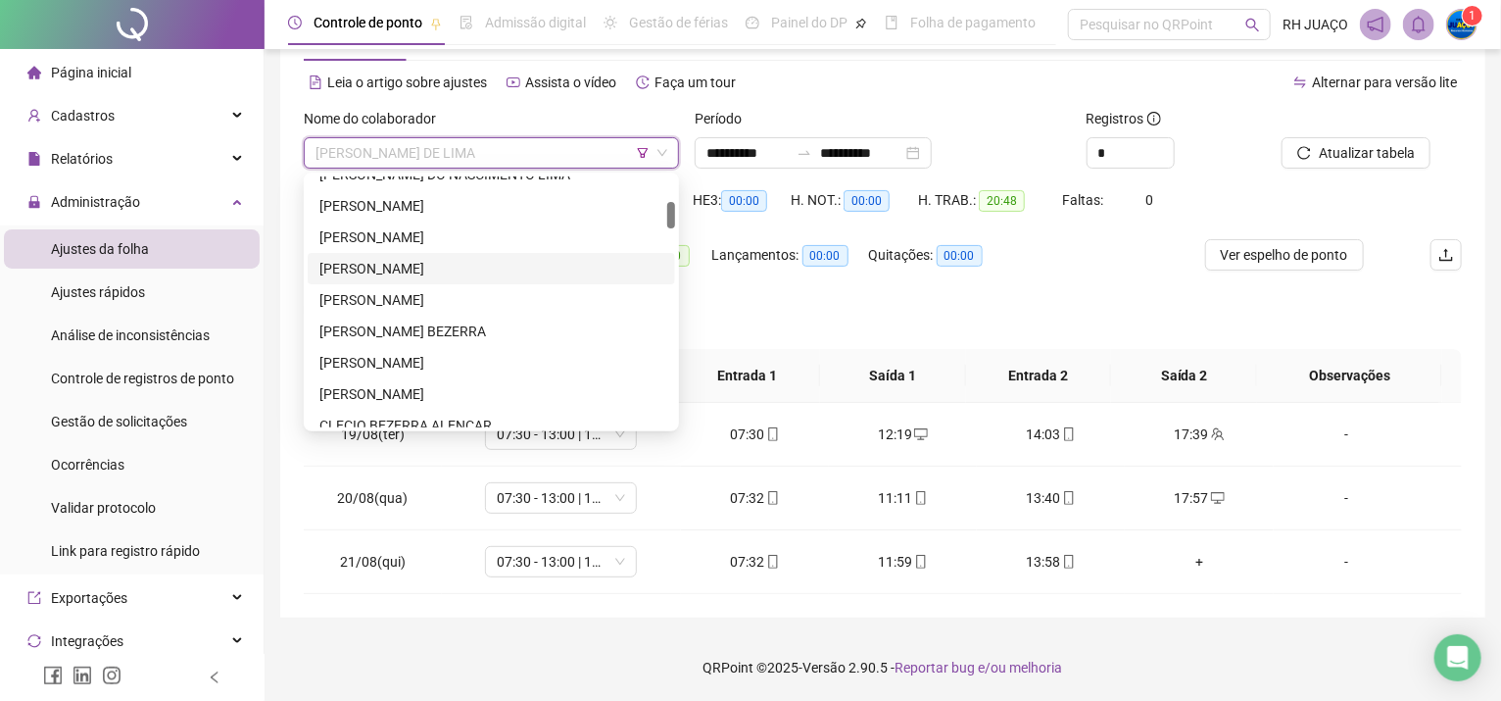
scroll to position [369, 0]
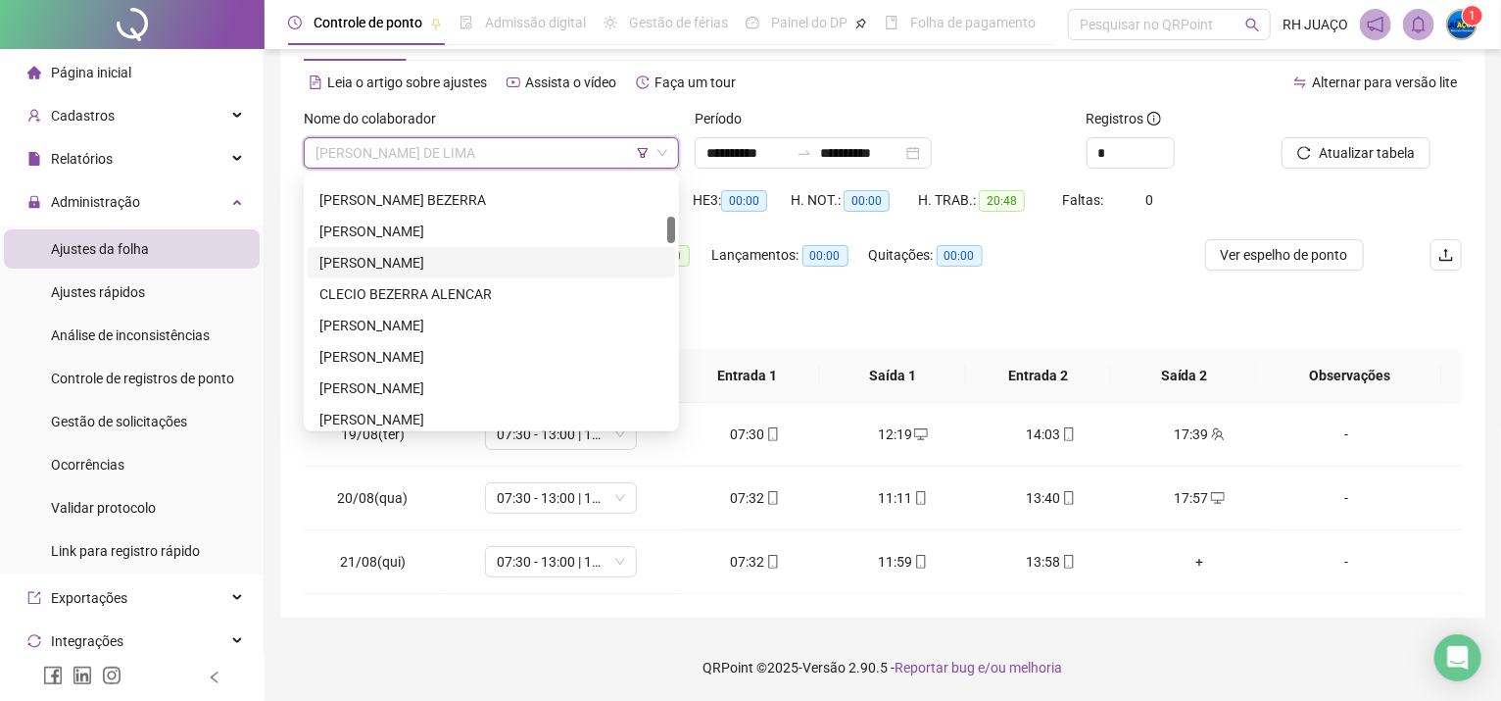
drag, startPoint x: 400, startPoint y: 254, endPoint x: 423, endPoint y: 272, distance: 30.0
click at [400, 255] on div "[PERSON_NAME]" at bounding box center [492, 263] width 344 height 22
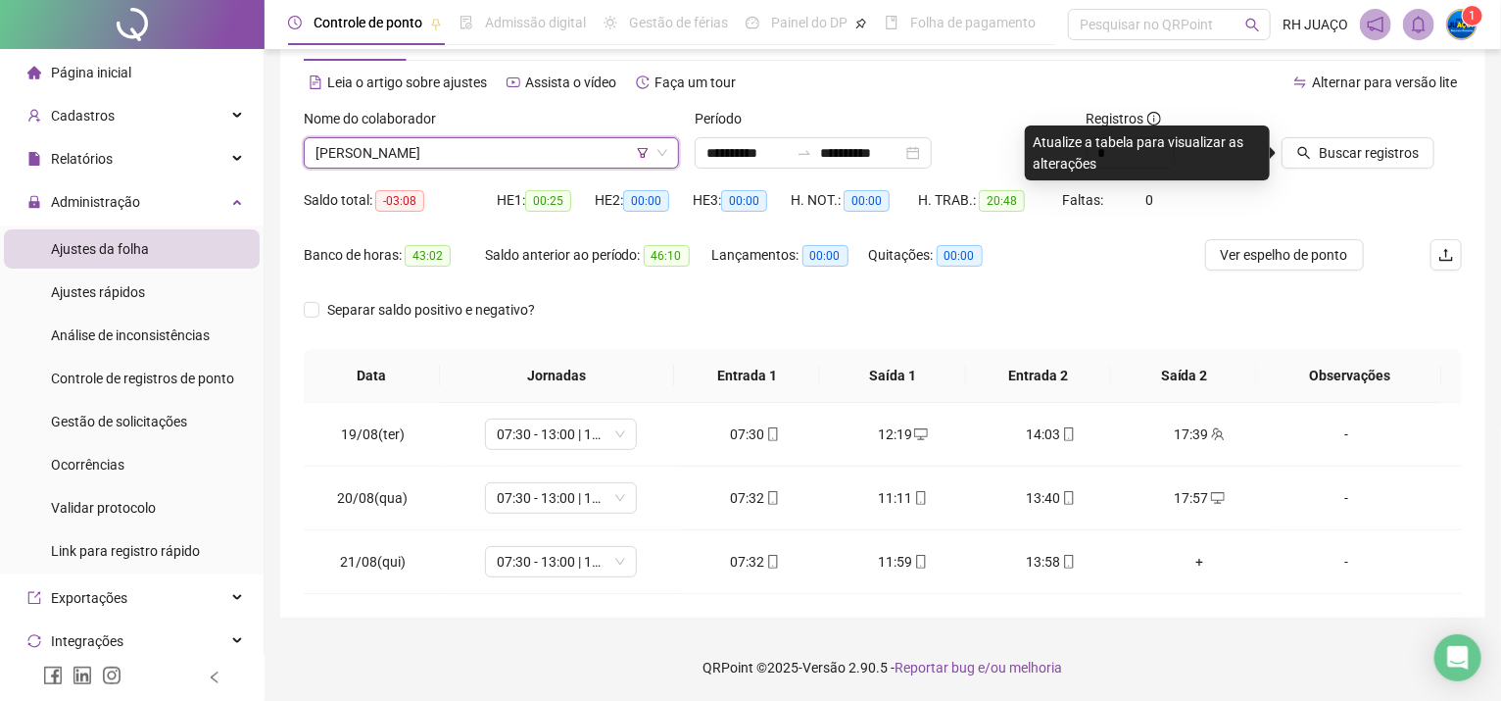
click at [1380, 154] on span "Buscar registros" at bounding box center [1369, 153] width 100 height 22
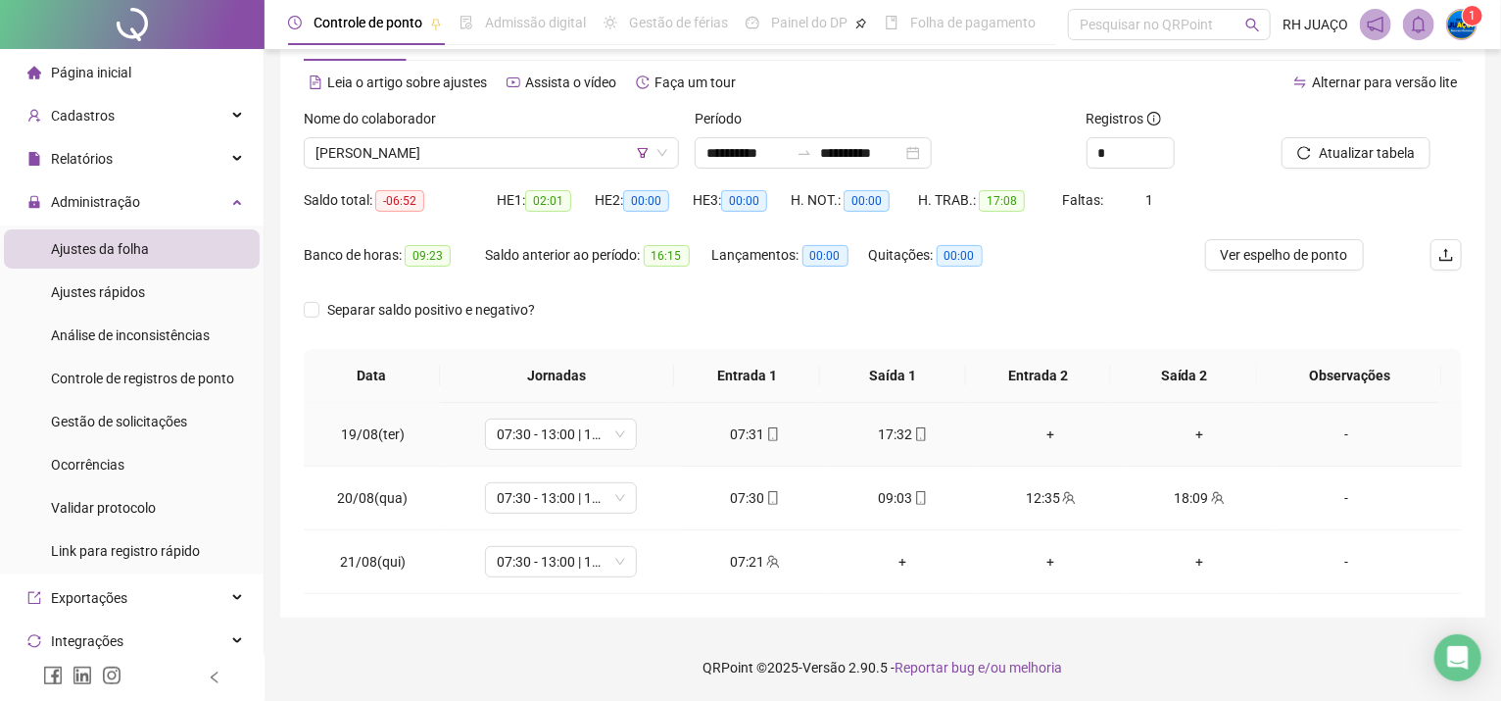
click at [1042, 431] on div "+" at bounding box center [1051, 434] width 117 height 22
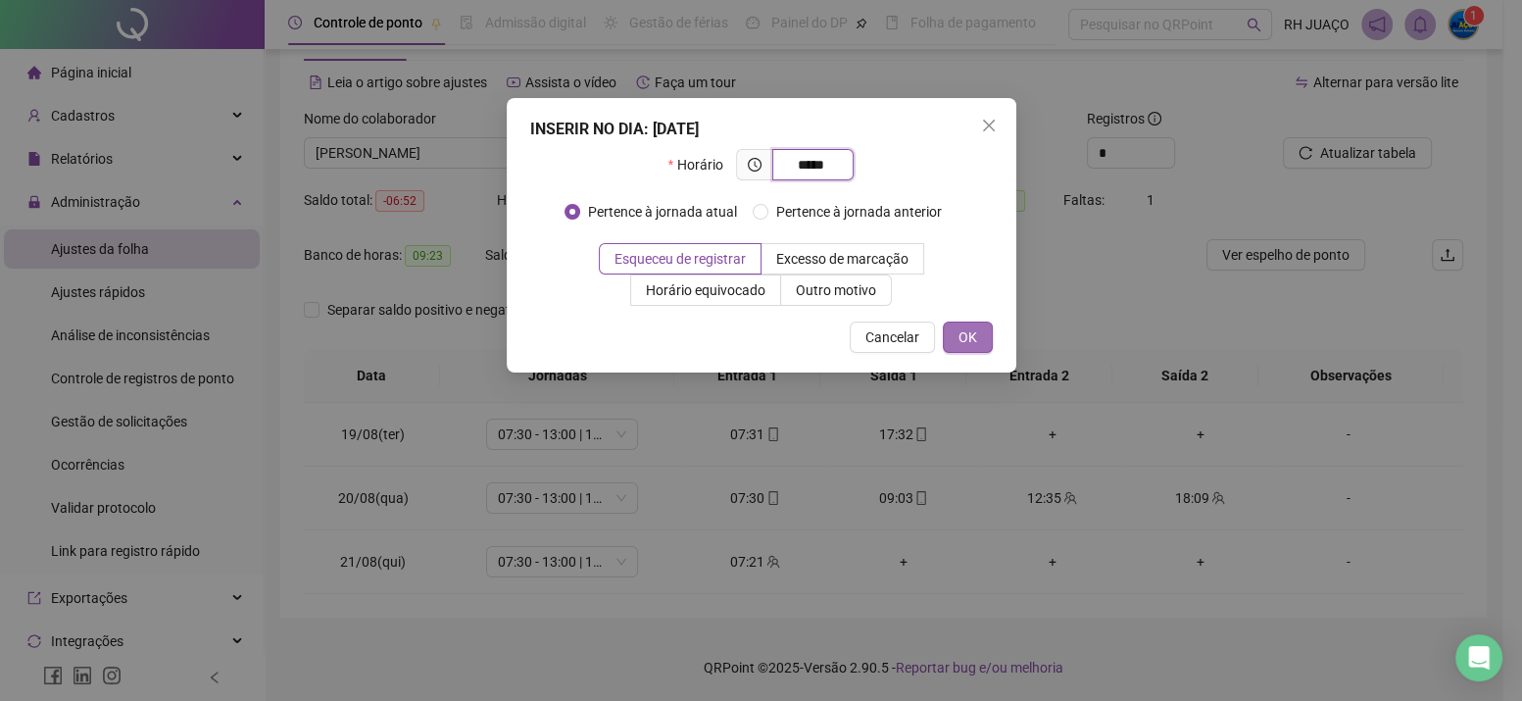
type input "*****"
click at [961, 341] on span "OK" at bounding box center [968, 337] width 19 height 22
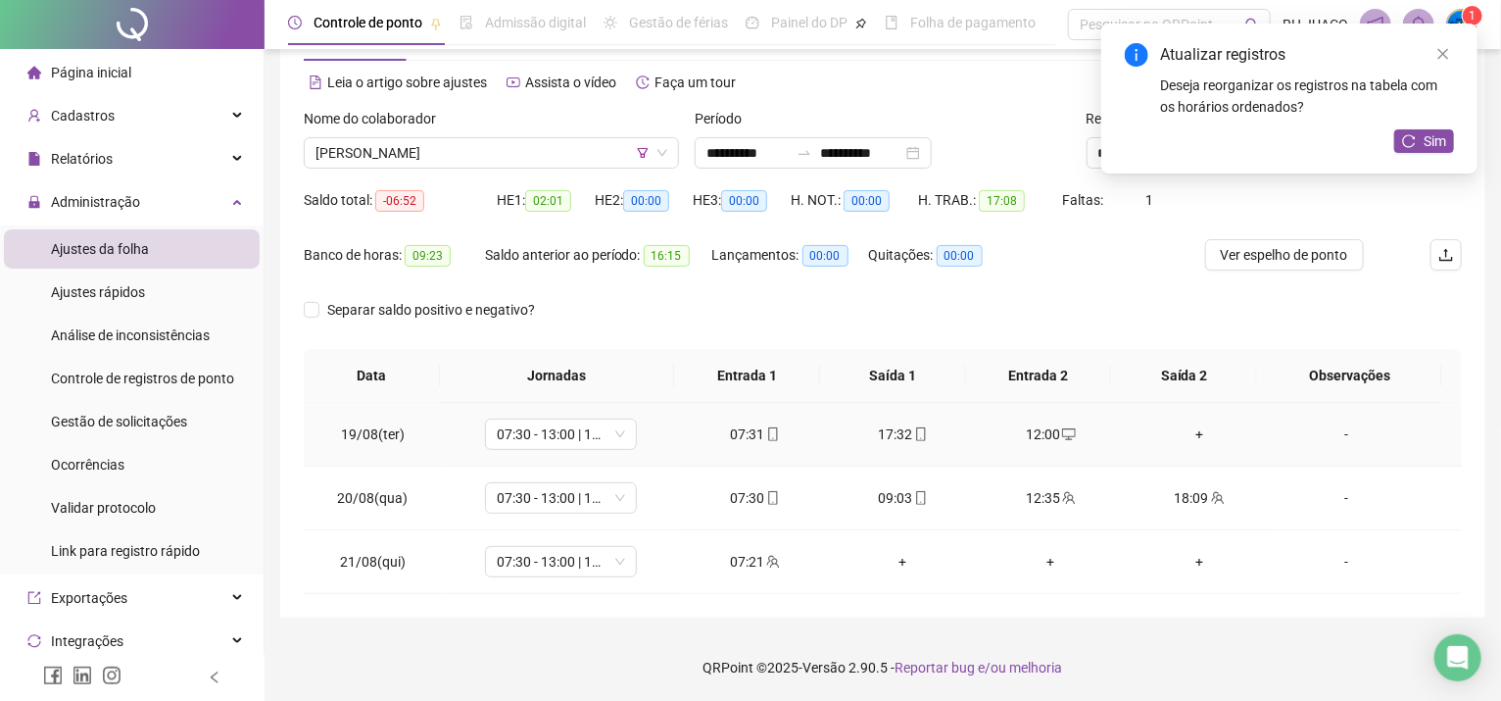
click at [1190, 434] on div "+" at bounding box center [1199, 434] width 117 height 22
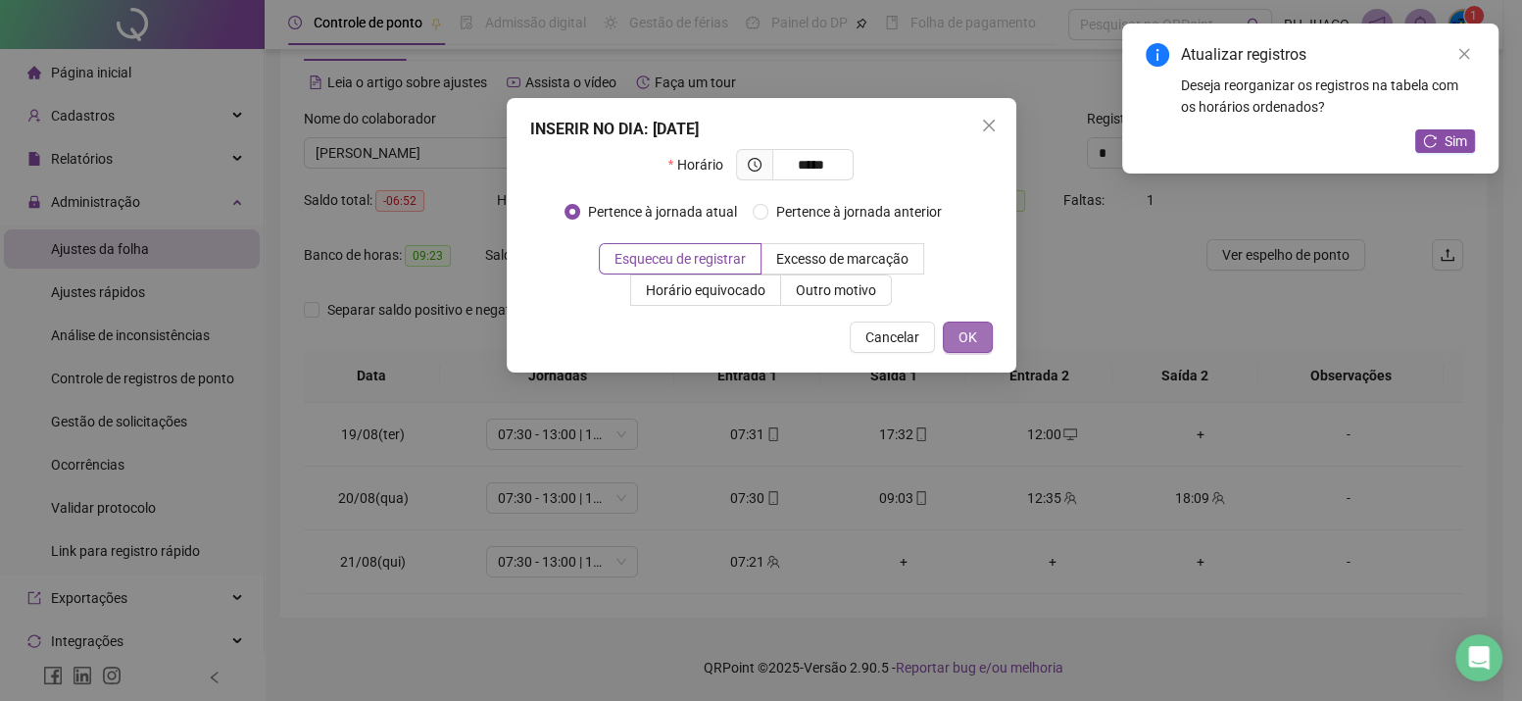
type input "*****"
click at [958, 323] on button "OK" at bounding box center [968, 336] width 50 height 31
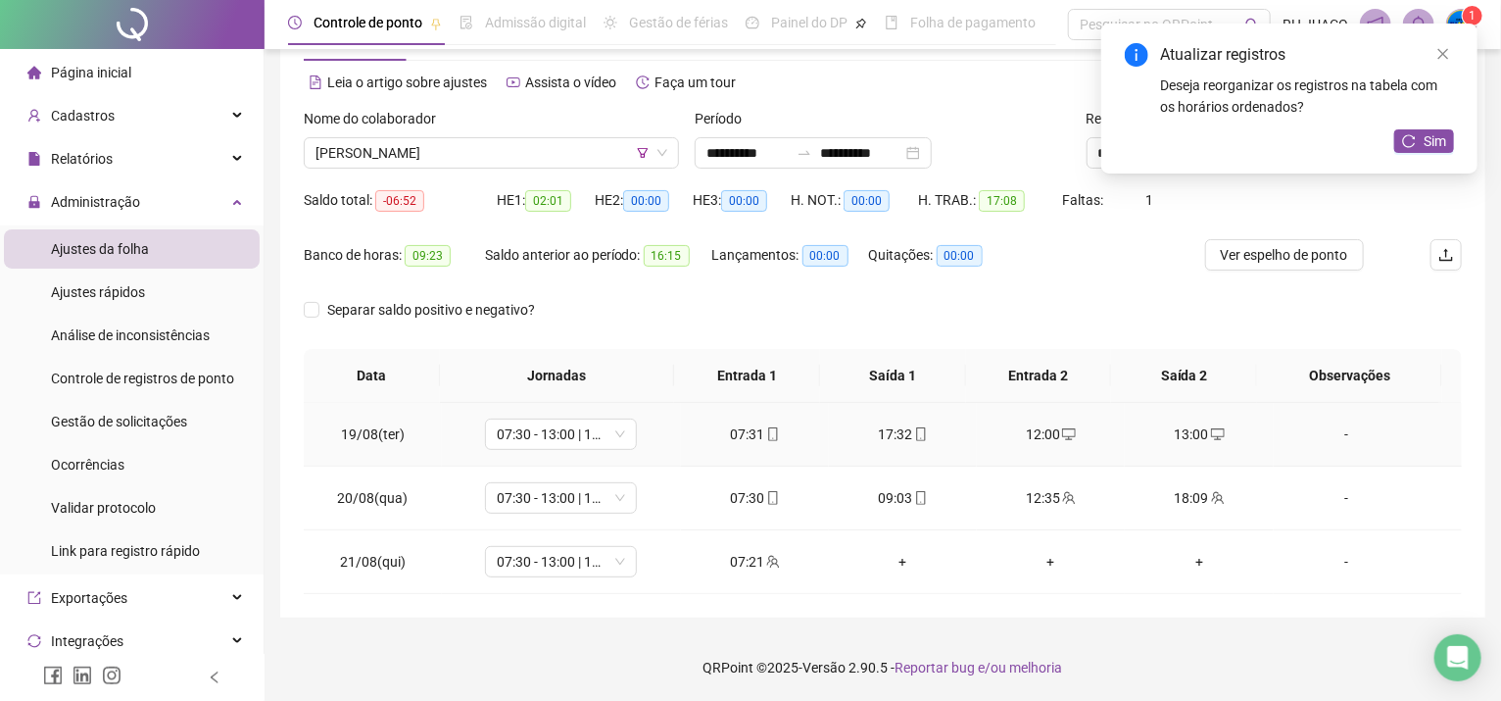
click at [1325, 431] on div "-" at bounding box center [1348, 434] width 116 height 22
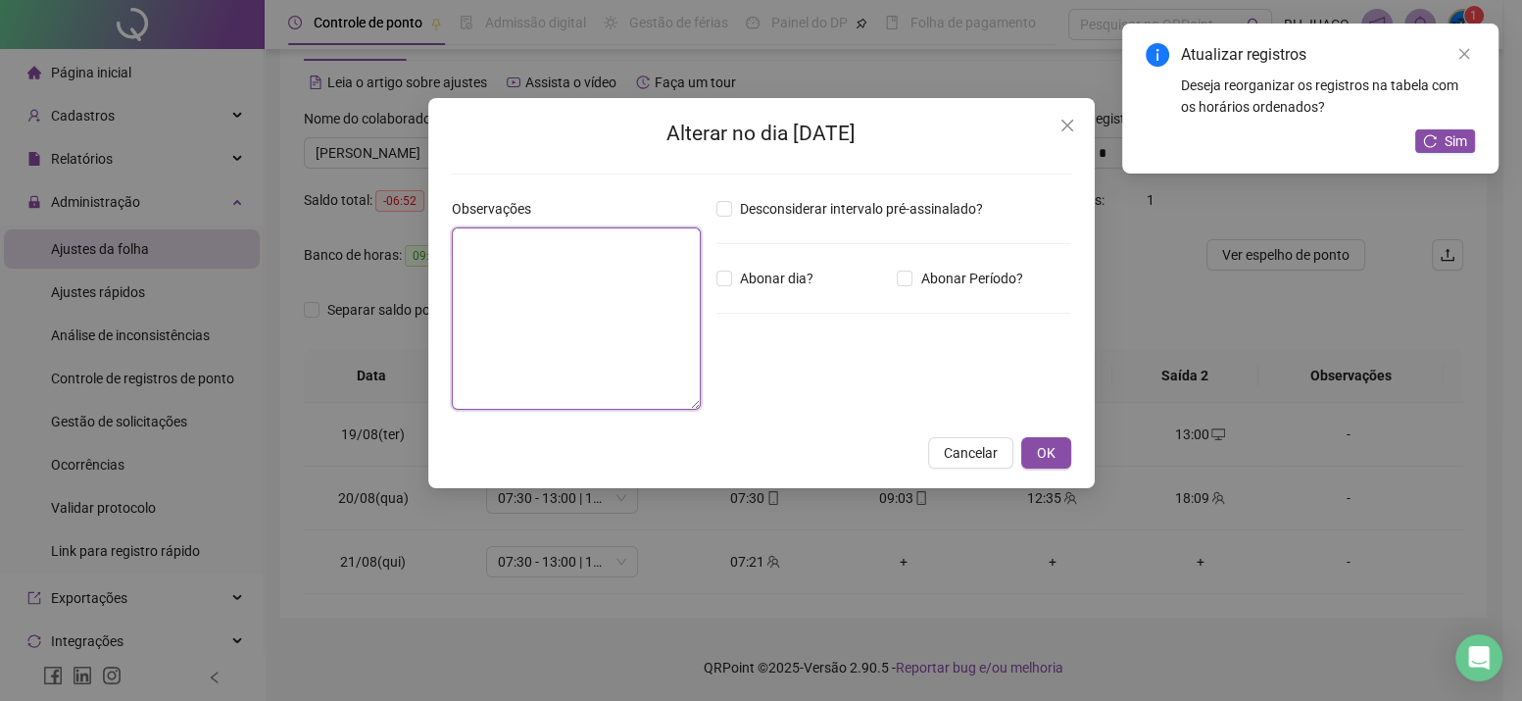
click at [620, 289] on textarea at bounding box center [576, 318] width 249 height 182
type textarea "**********"
click at [1055, 451] on span "OK" at bounding box center [1046, 452] width 19 height 22
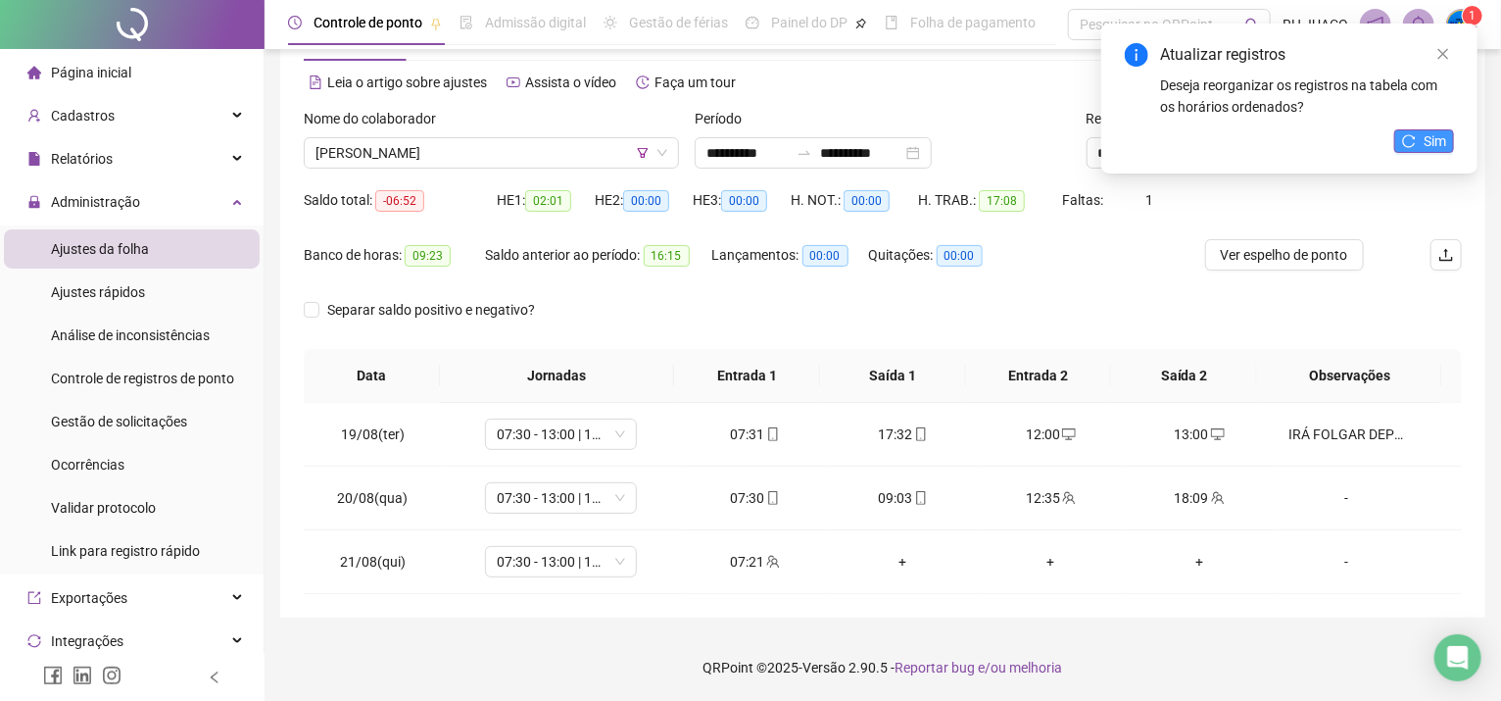
click at [1411, 145] on icon "reload" at bounding box center [1409, 141] width 14 height 14
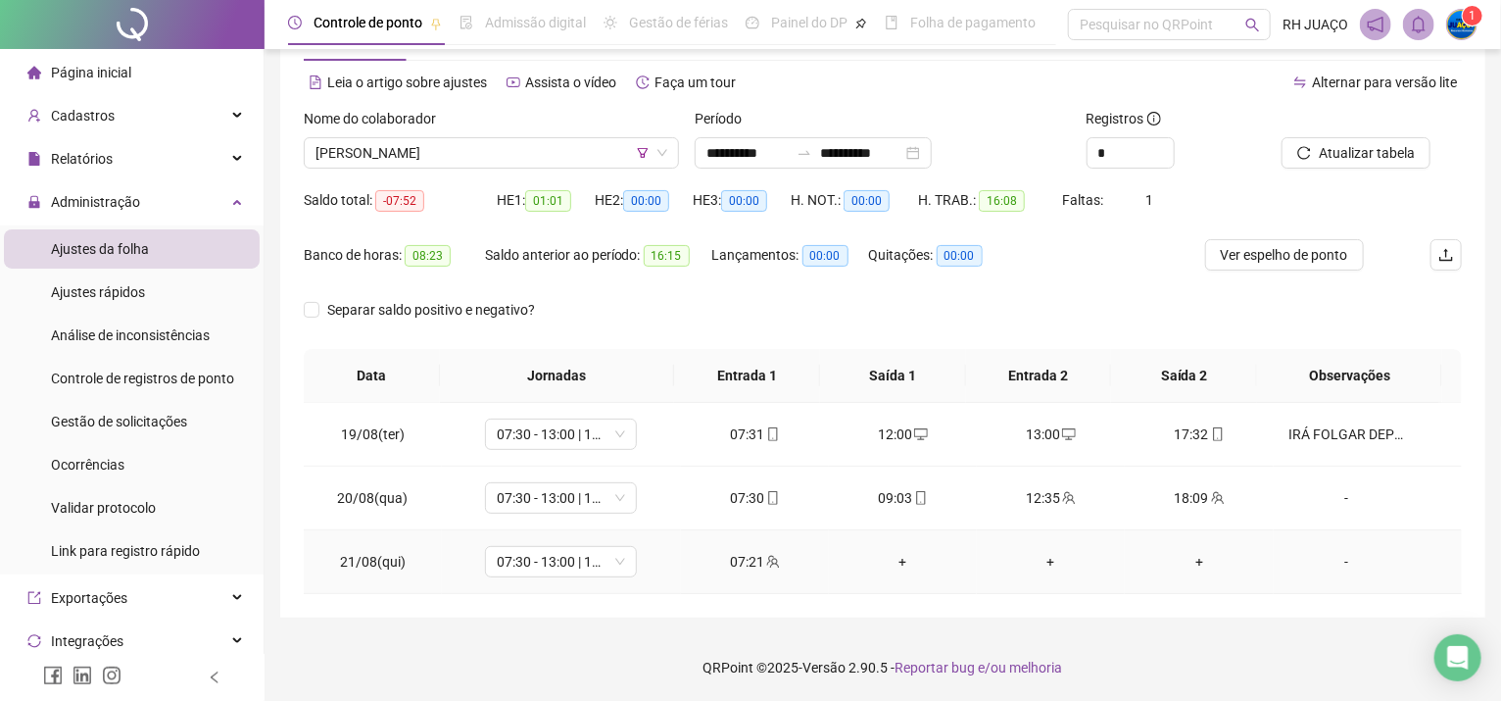
click at [893, 564] on div "+" at bounding box center [903, 562] width 117 height 22
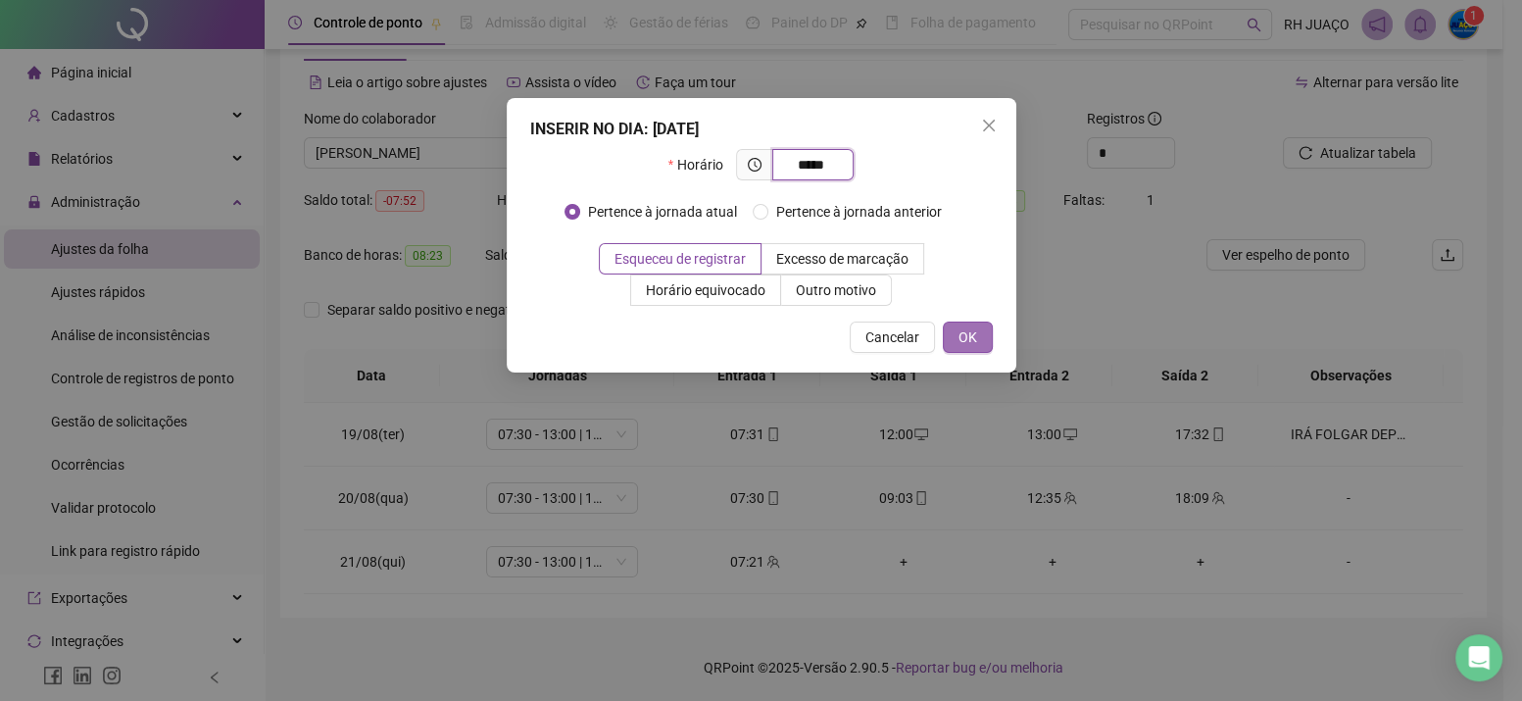
type input "*****"
click at [965, 331] on span "OK" at bounding box center [968, 337] width 19 height 22
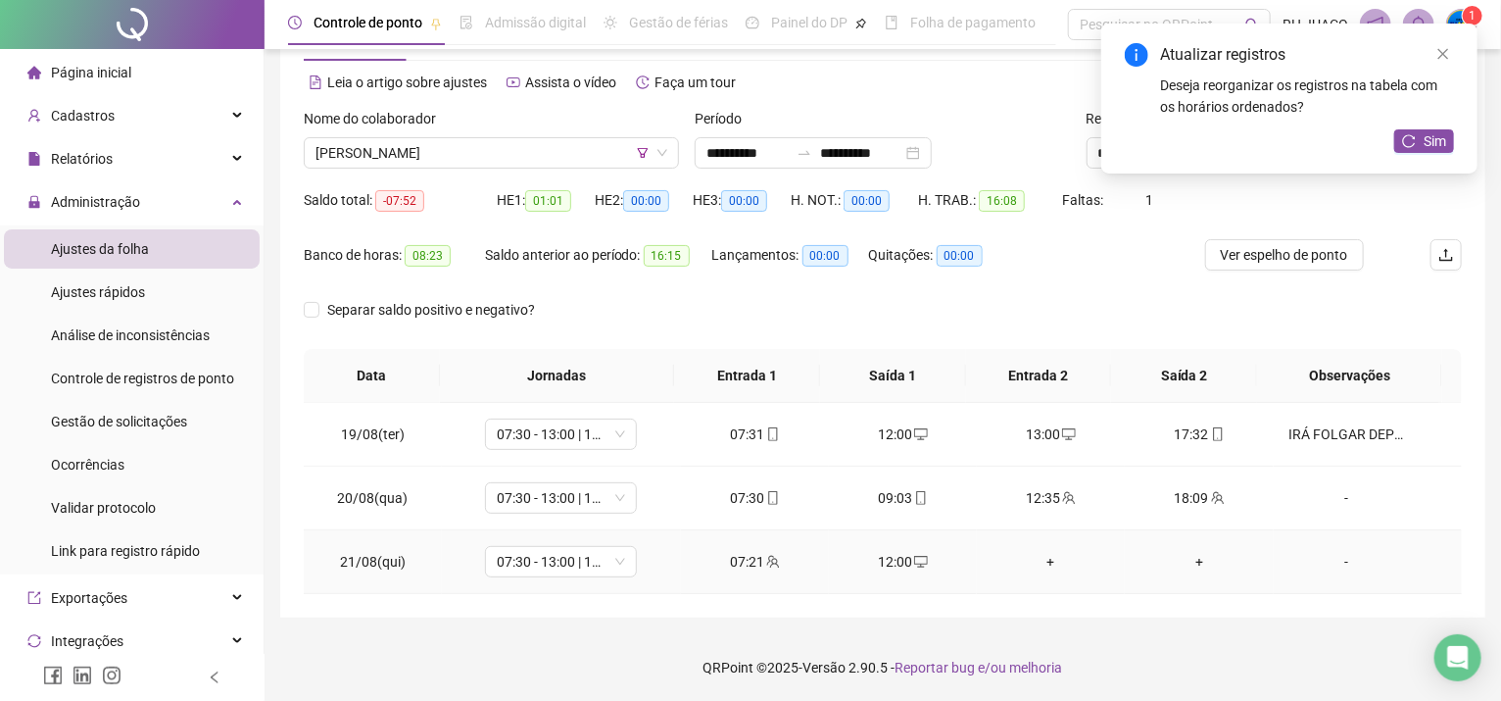
click at [1044, 567] on div "+" at bounding box center [1051, 562] width 117 height 22
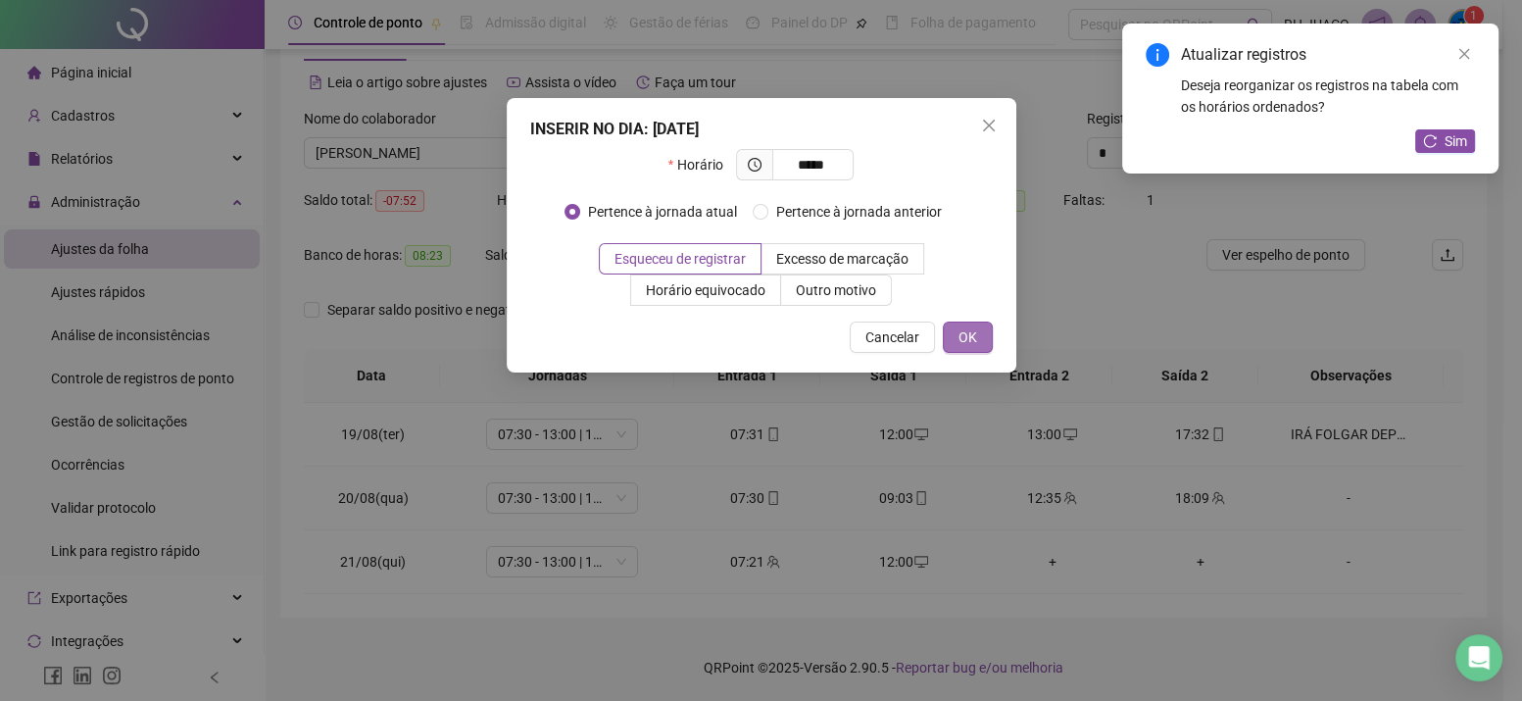
type input "*****"
click at [960, 337] on span "OK" at bounding box center [968, 337] width 19 height 22
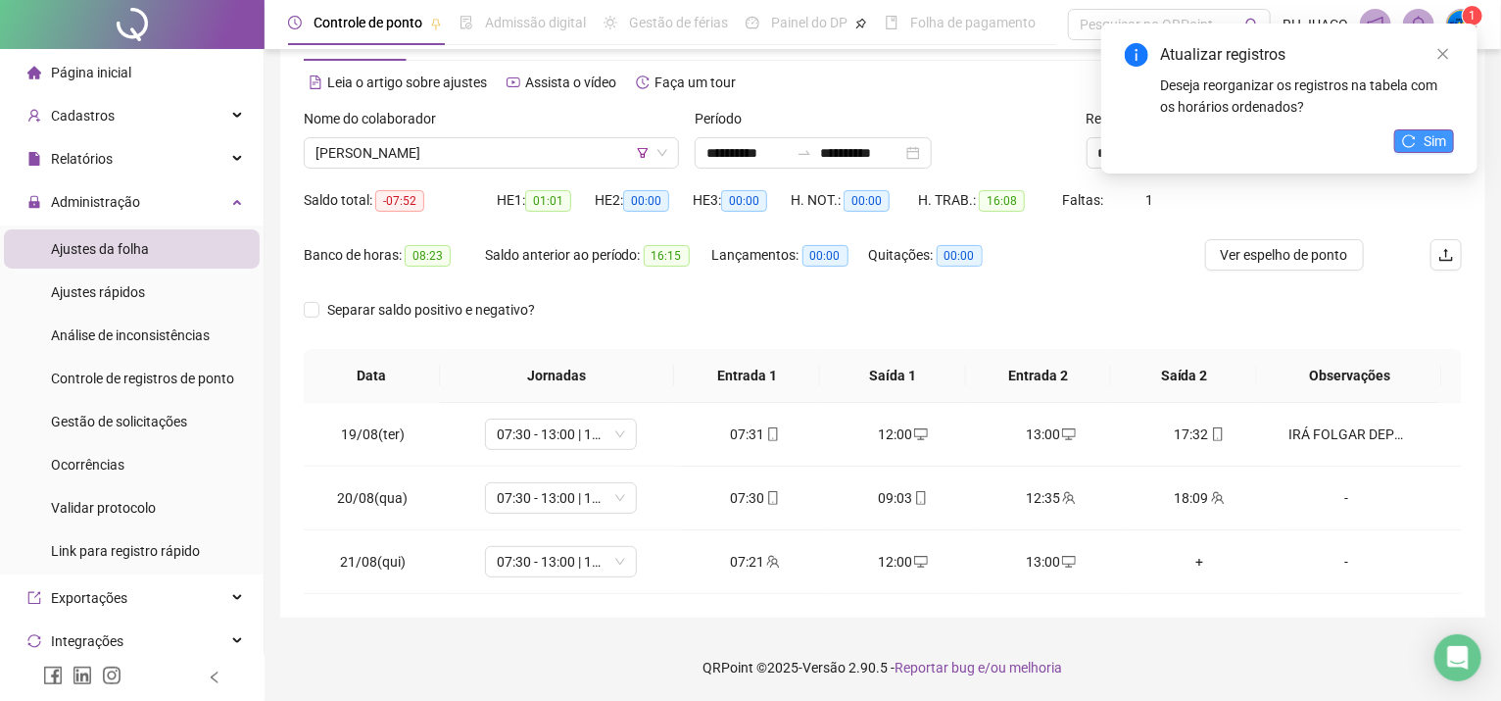
click at [1419, 133] on button "Sim" at bounding box center [1425, 141] width 60 height 24
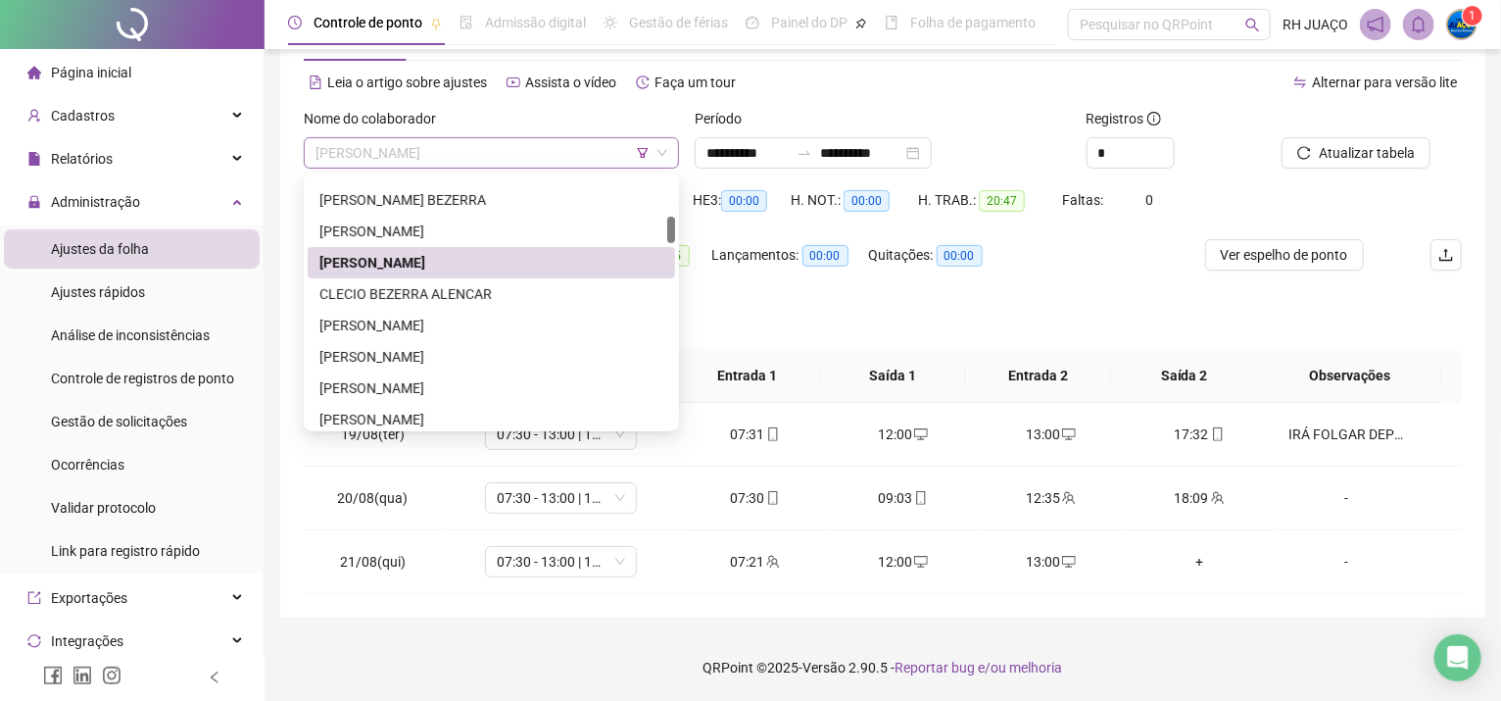
click at [540, 150] on span "[PERSON_NAME]" at bounding box center [492, 152] width 352 height 29
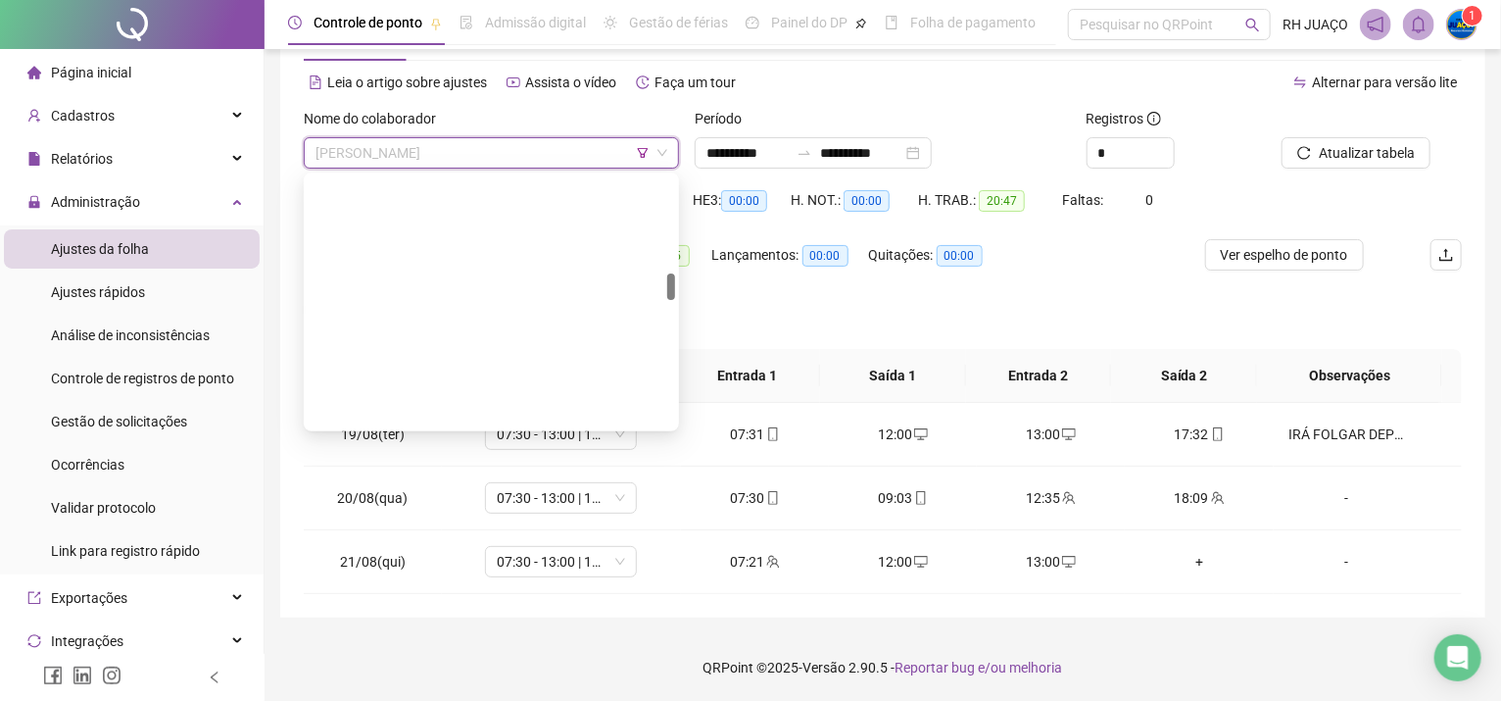
scroll to position [892, 0]
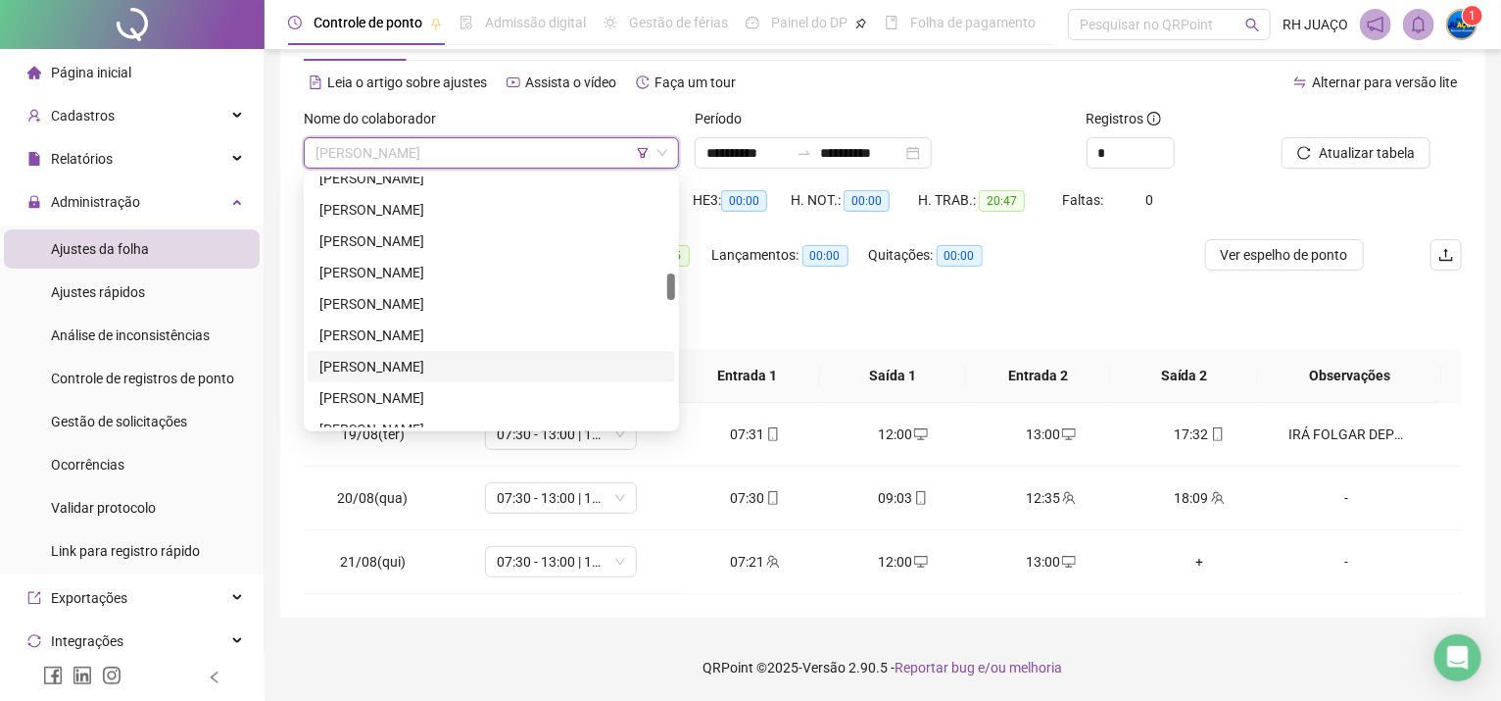
click at [449, 364] on div "[PERSON_NAME]" at bounding box center [492, 367] width 344 height 22
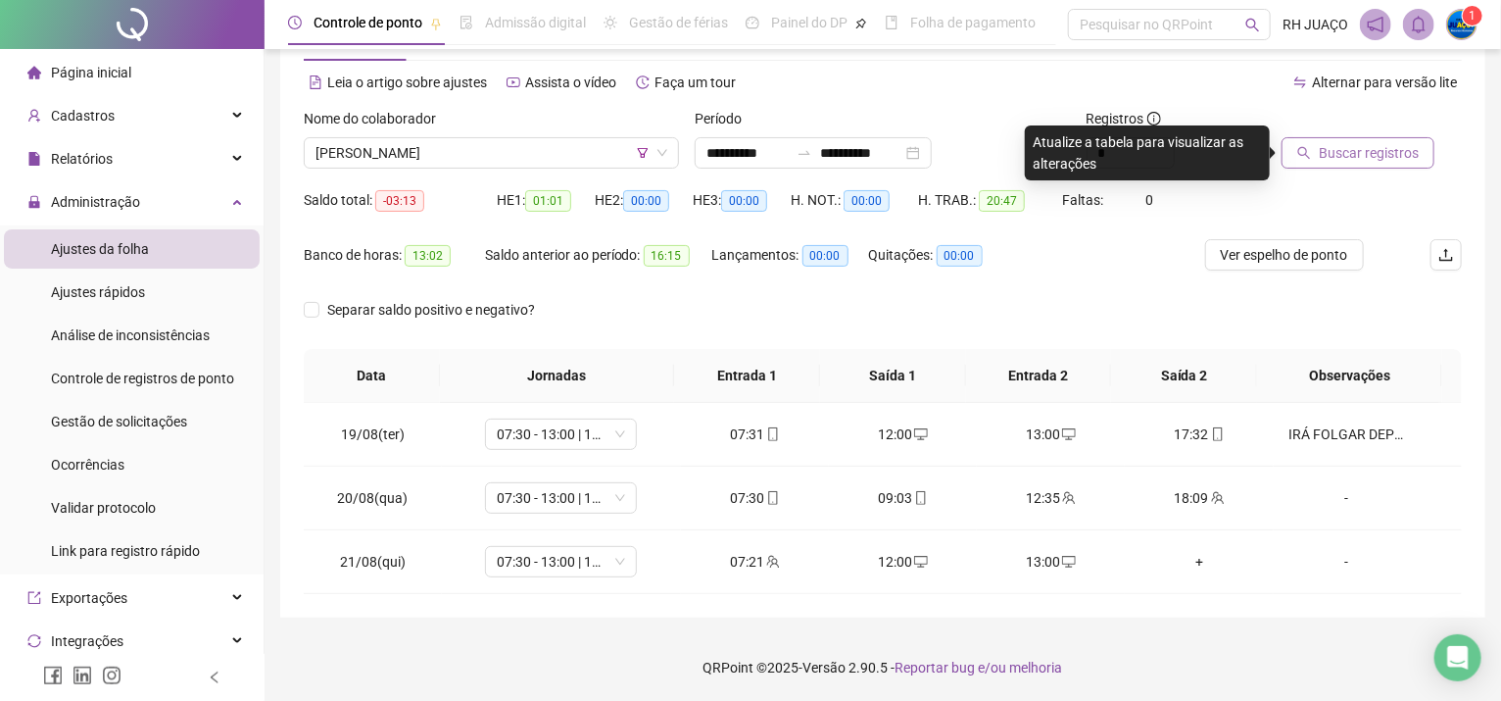
click at [1364, 161] on span "Buscar registros" at bounding box center [1369, 153] width 100 height 22
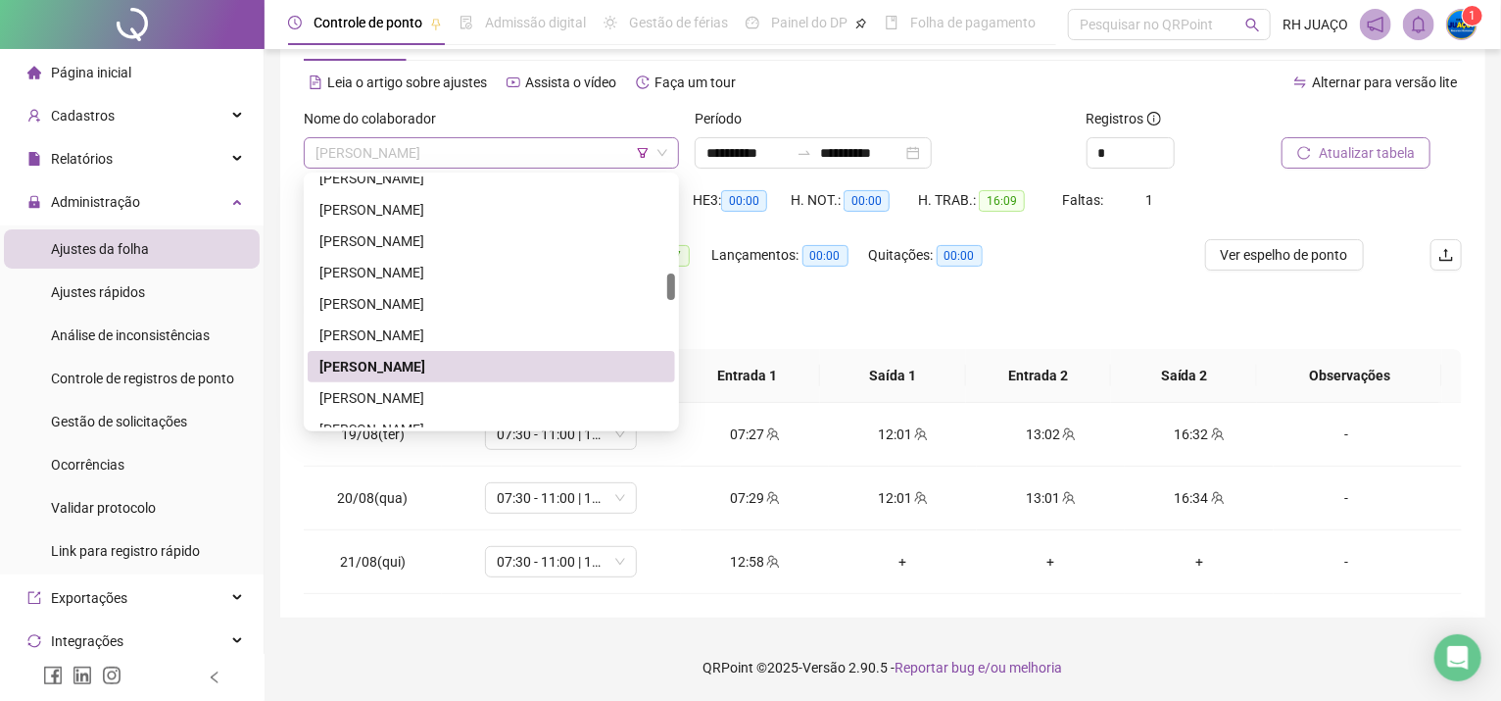
click at [486, 147] on span "[PERSON_NAME]" at bounding box center [492, 152] width 352 height 29
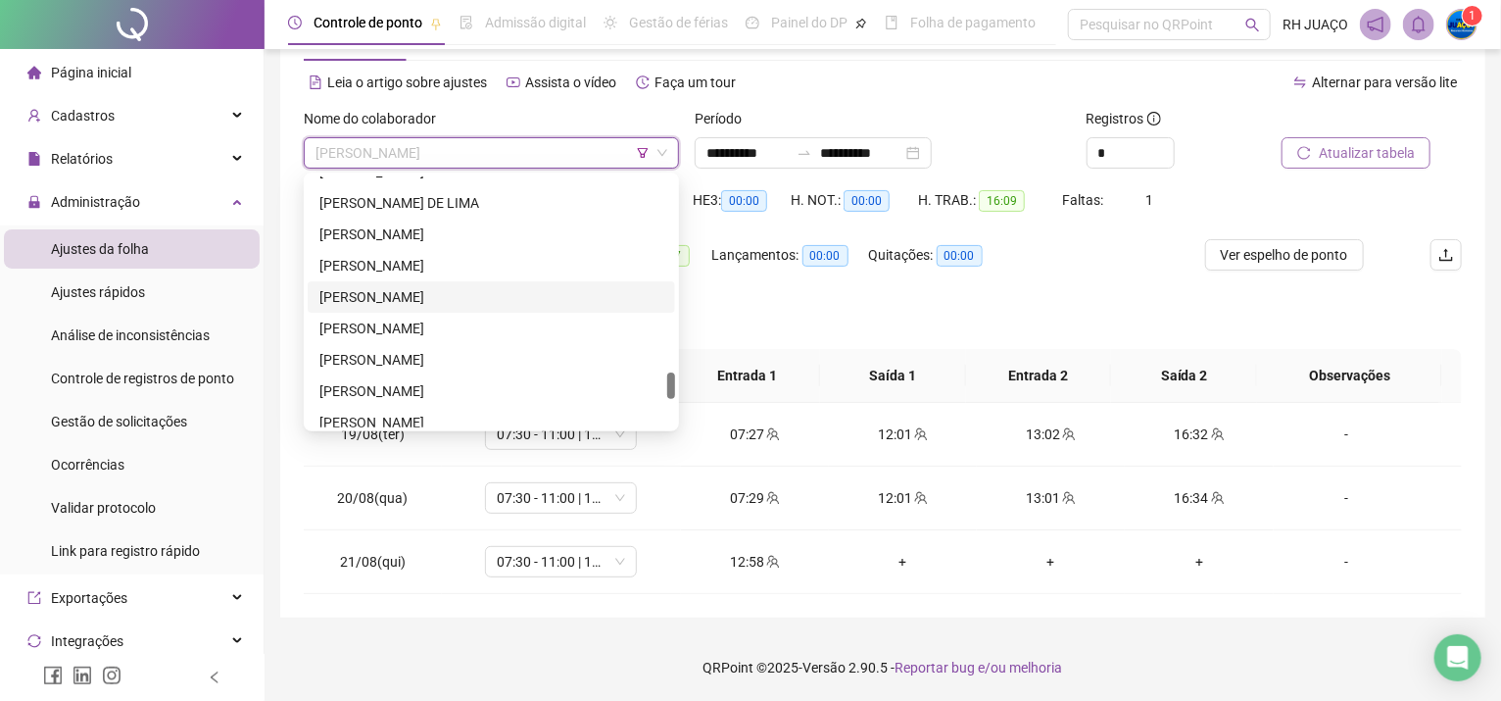
scroll to position [1677, 0]
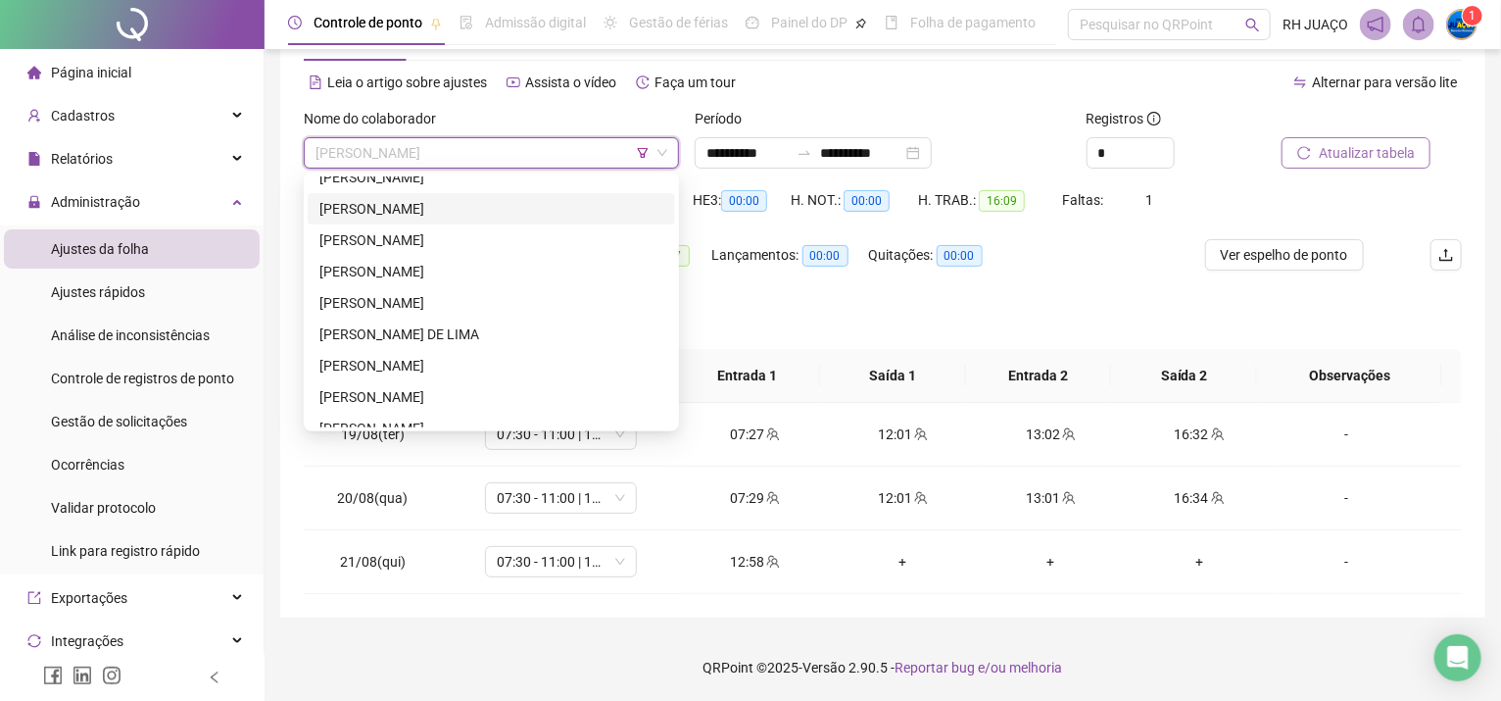
click at [423, 204] on div "[PERSON_NAME]" at bounding box center [492, 209] width 344 height 22
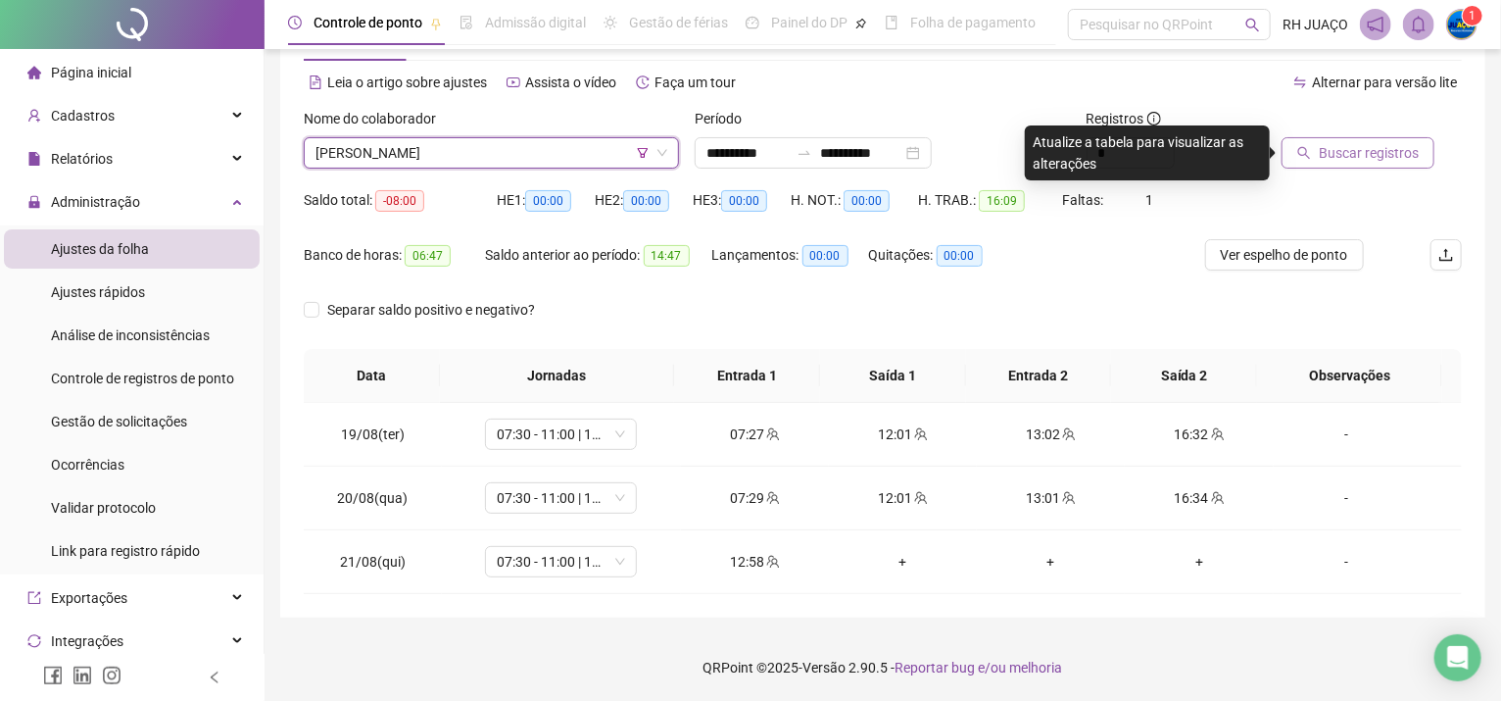
click at [1319, 165] on div "Buscar registros" at bounding box center [1372, 146] width 196 height 76
click at [1323, 153] on span "Buscar registros" at bounding box center [1369, 153] width 100 height 22
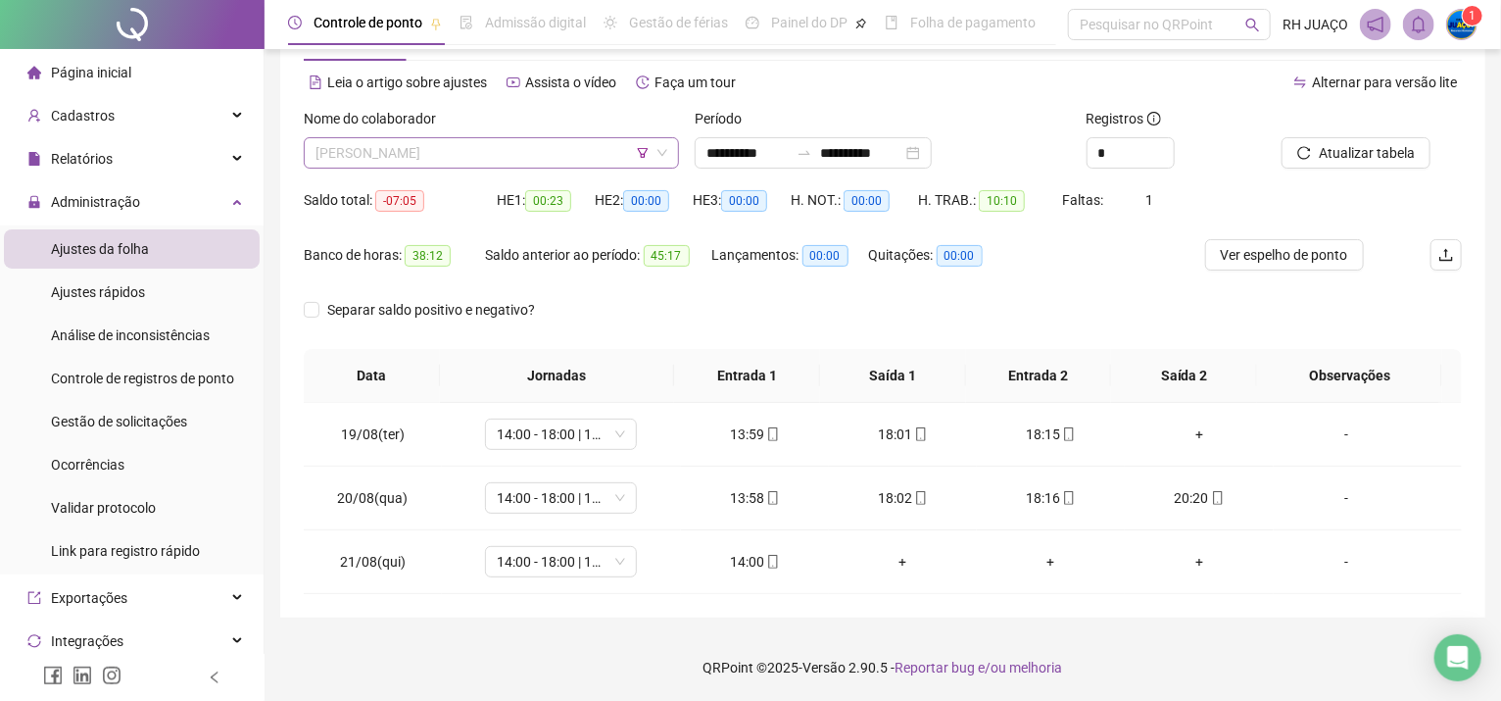
drag, startPoint x: 487, startPoint y: 162, endPoint x: 477, endPoint y: 155, distance: 12.0
click at [486, 163] on span "[PERSON_NAME]" at bounding box center [492, 152] width 352 height 29
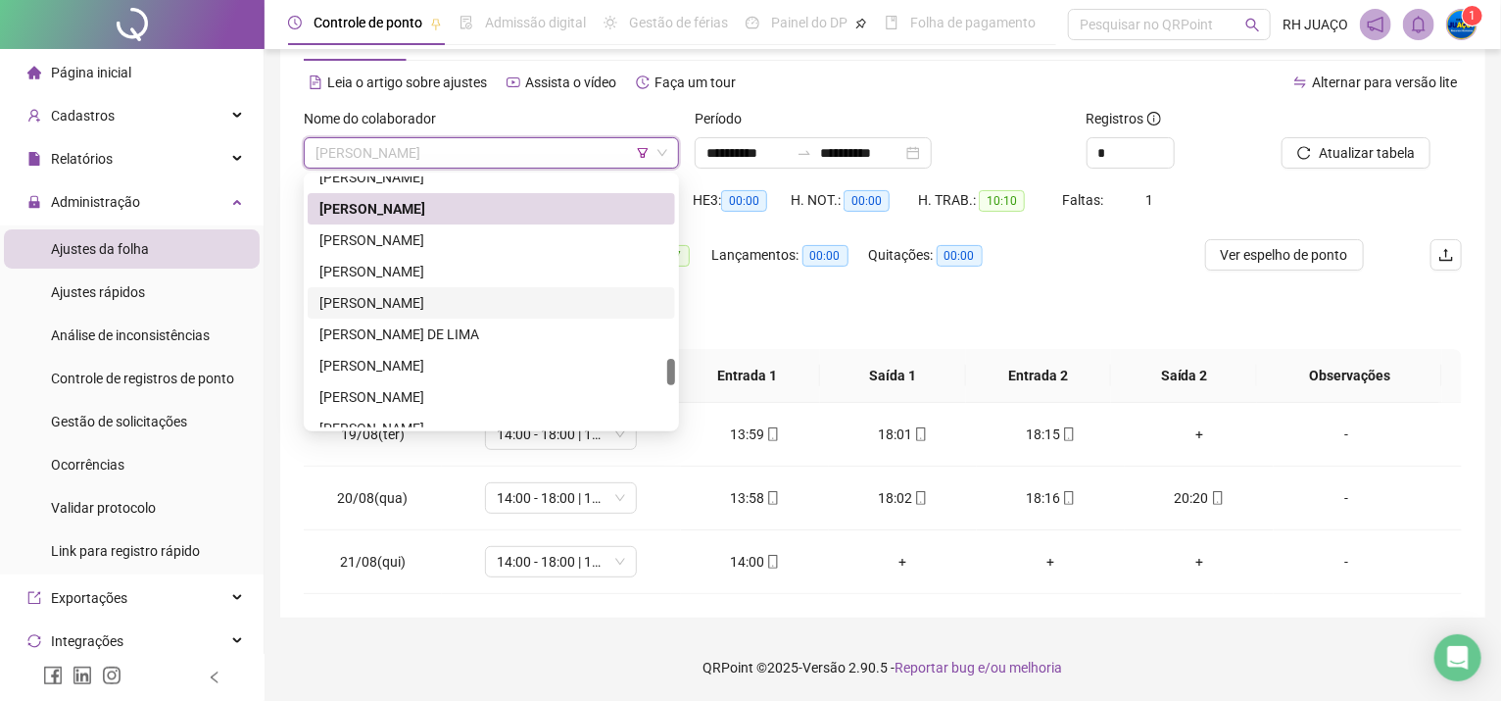
scroll to position [1808, 0]
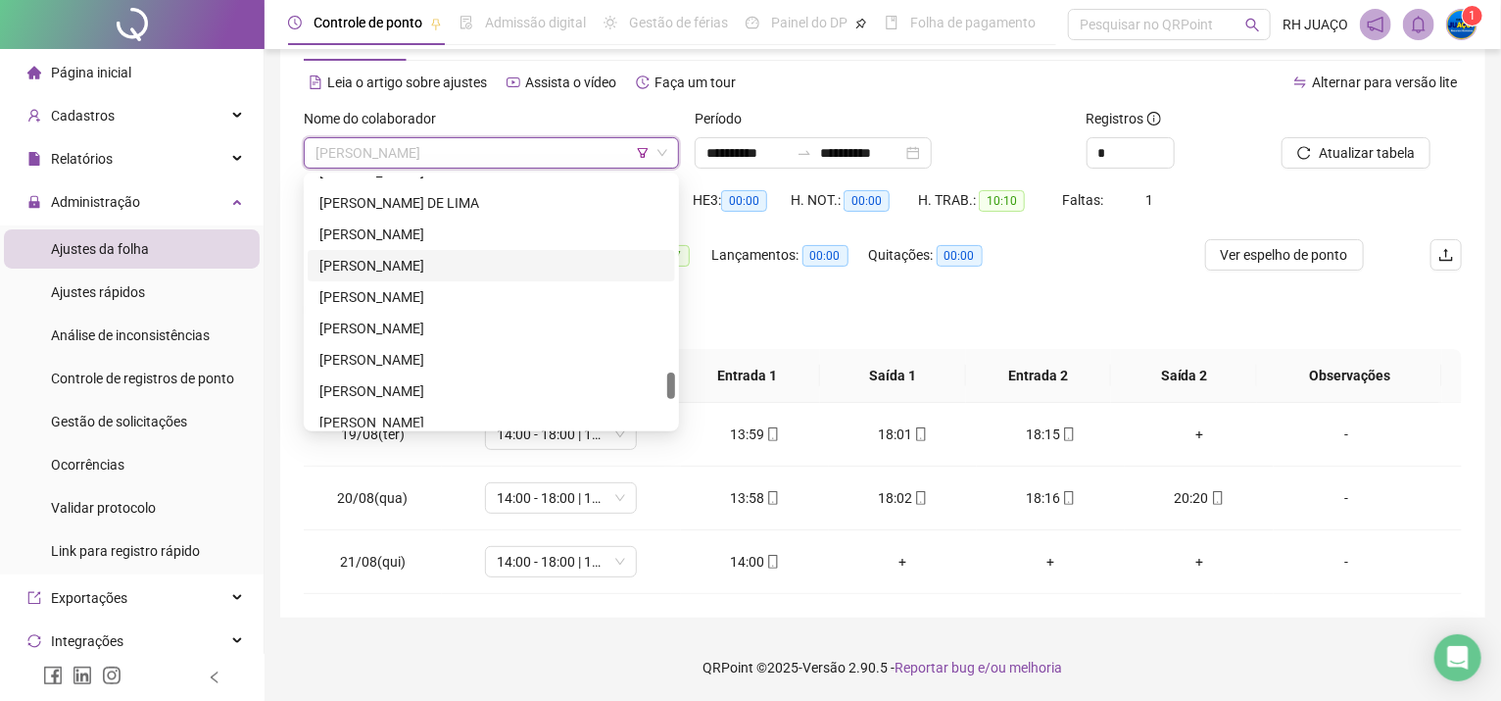
click at [480, 272] on div "[PERSON_NAME]" at bounding box center [492, 266] width 344 height 22
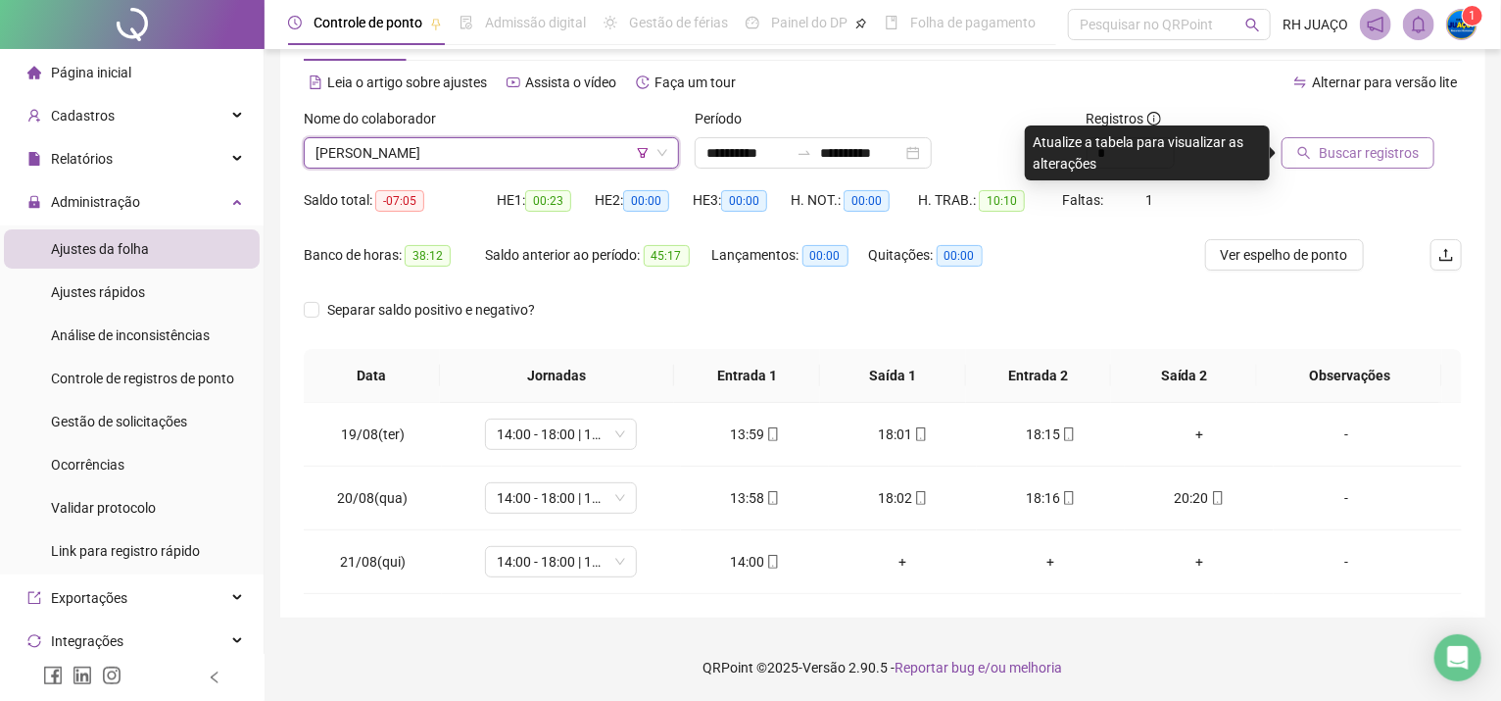
click at [1349, 158] on span "Buscar registros" at bounding box center [1369, 153] width 100 height 22
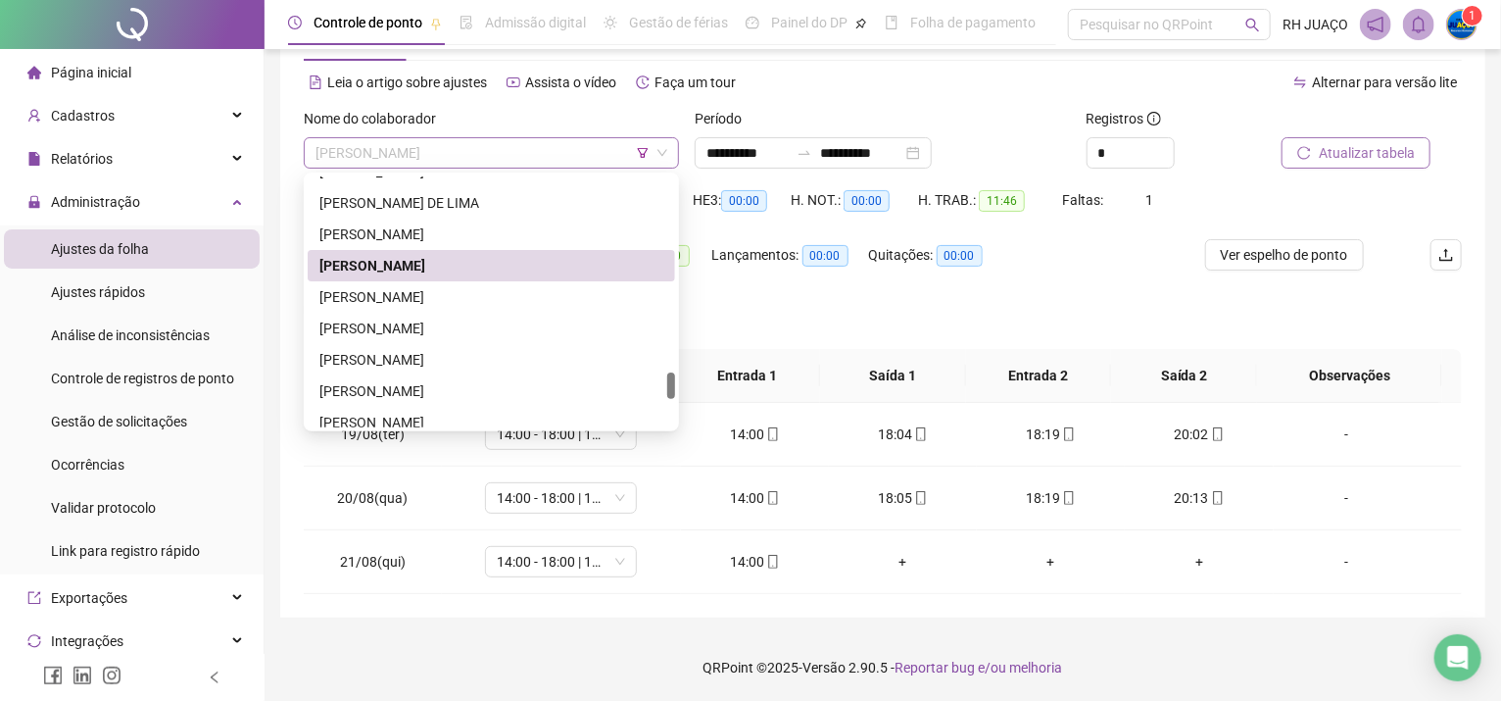
click at [442, 146] on span "[PERSON_NAME]" at bounding box center [492, 152] width 352 height 29
click at [479, 286] on div "[PERSON_NAME]" at bounding box center [492, 297] width 344 height 22
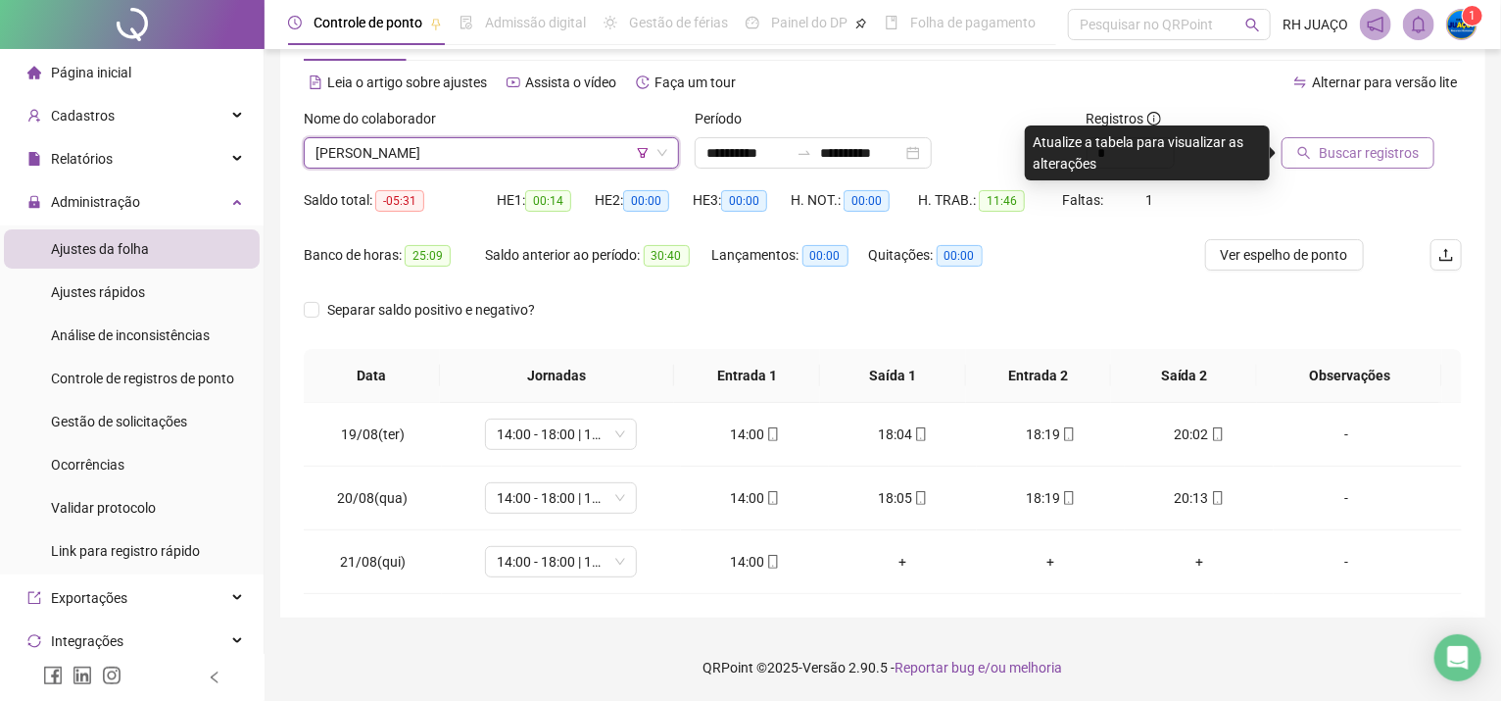
click at [1352, 157] on span "Buscar registros" at bounding box center [1369, 153] width 100 height 22
